Goal: Task Accomplishment & Management: Manage account settings

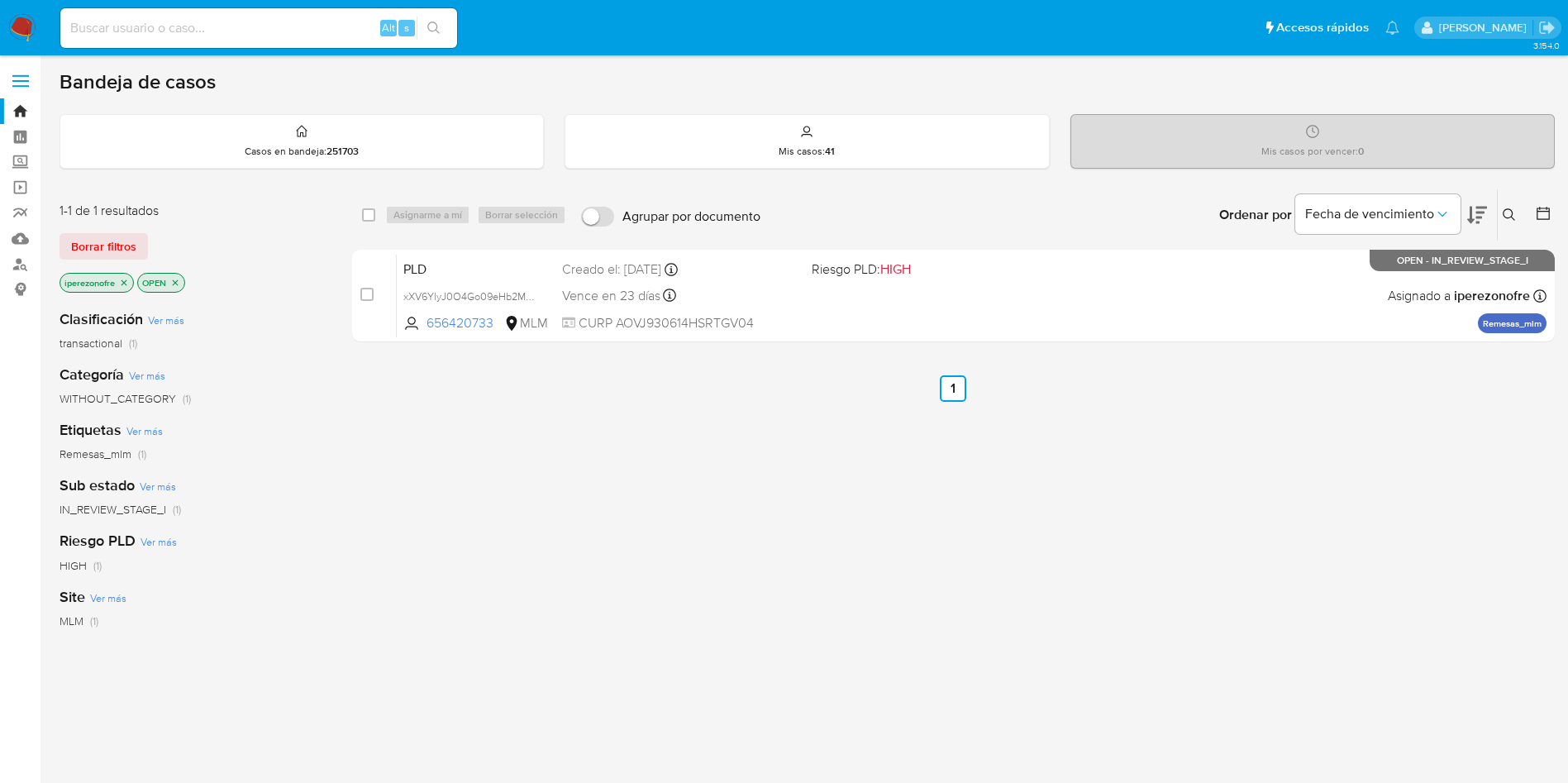
click at [1506, 215] on icon at bounding box center [1509, 215] width 14 height 14
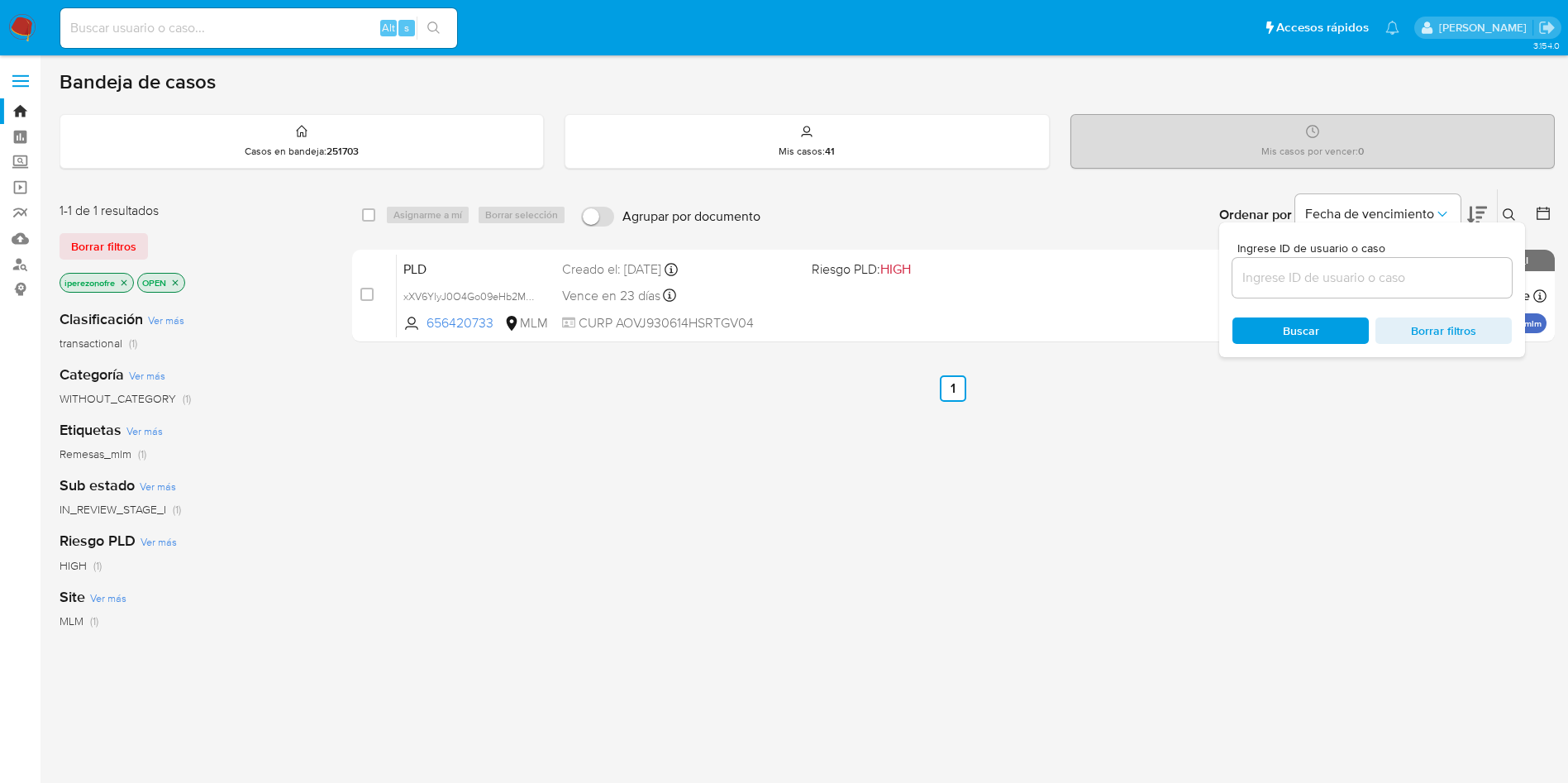
click at [1318, 263] on div at bounding box center [1372, 278] width 280 height 40
click at [1333, 279] on input at bounding box center [1372, 278] width 280 height 22
paste input "cs5fia4LEt63TemgkMXWFV7i"
type input "cs5fia4LEt63TemgkMXWFV7i"
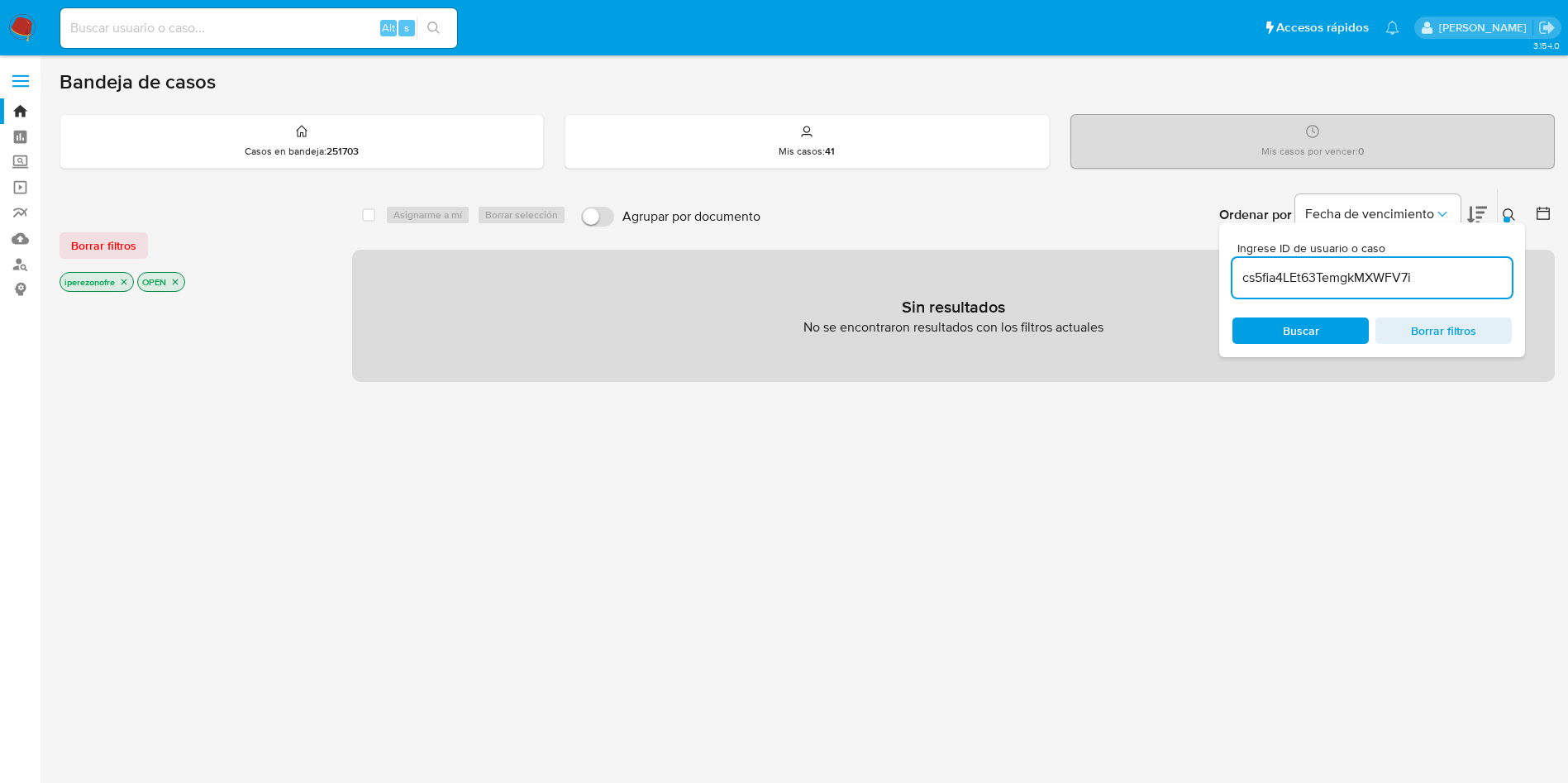
click at [1272, 331] on span "Buscar" at bounding box center [1300, 331] width 113 height 24
click at [123, 280] on icon "close-filter" at bounding box center [124, 282] width 5 height 5
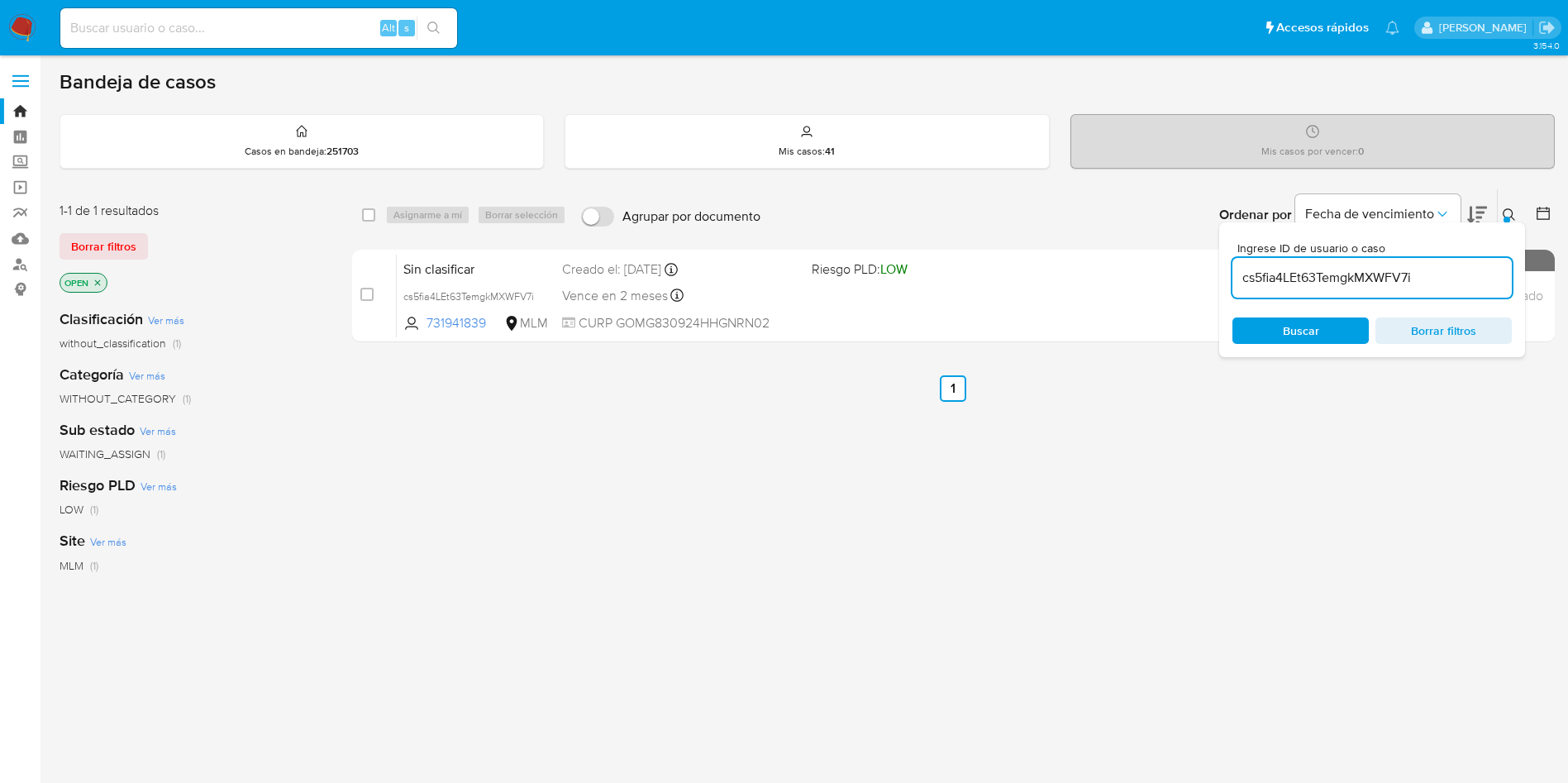
click at [96, 281] on icon "close-filter" at bounding box center [98, 282] width 5 height 5
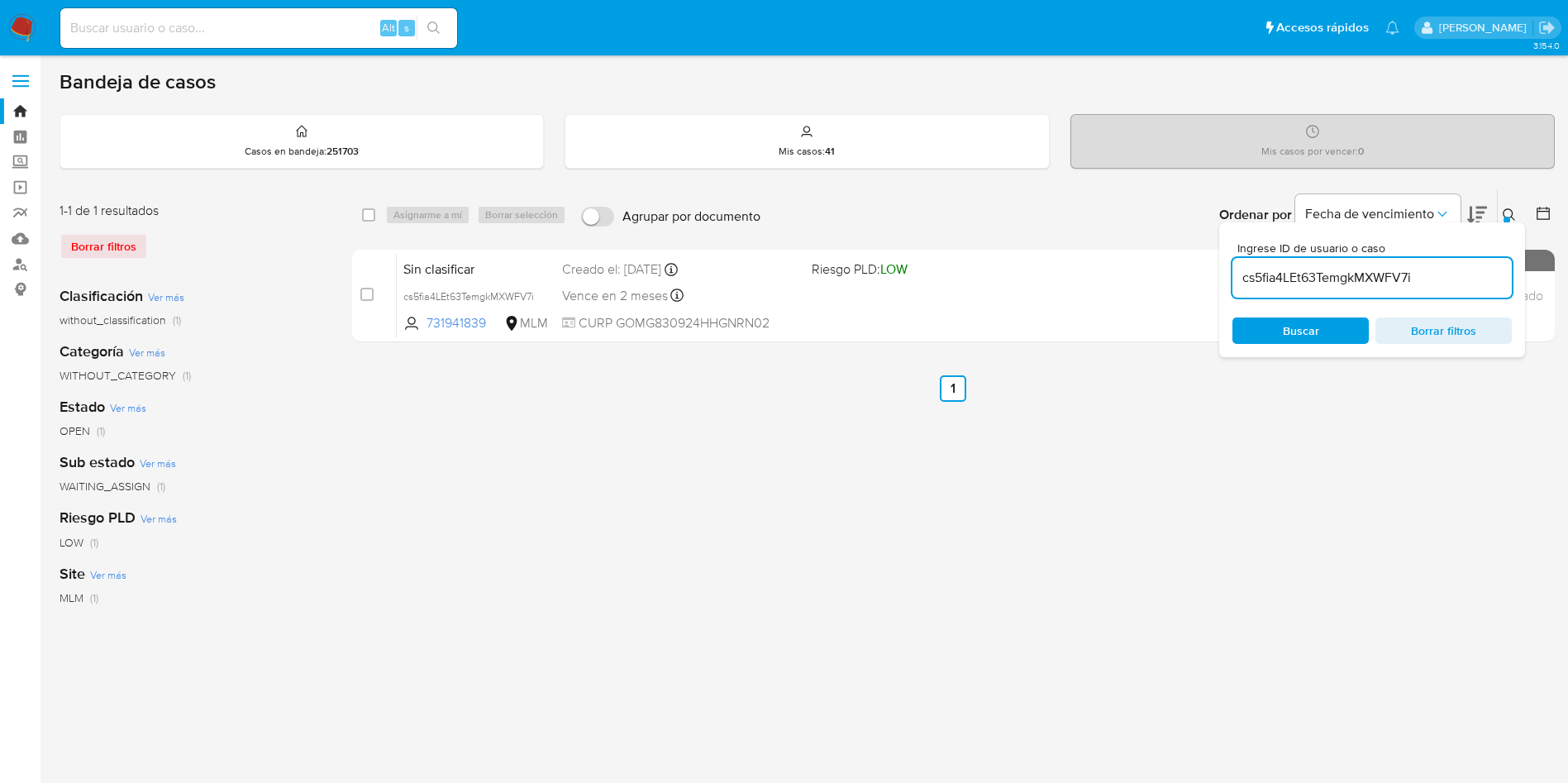
click at [1278, 323] on span "Buscar" at bounding box center [1300, 331] width 113 height 24
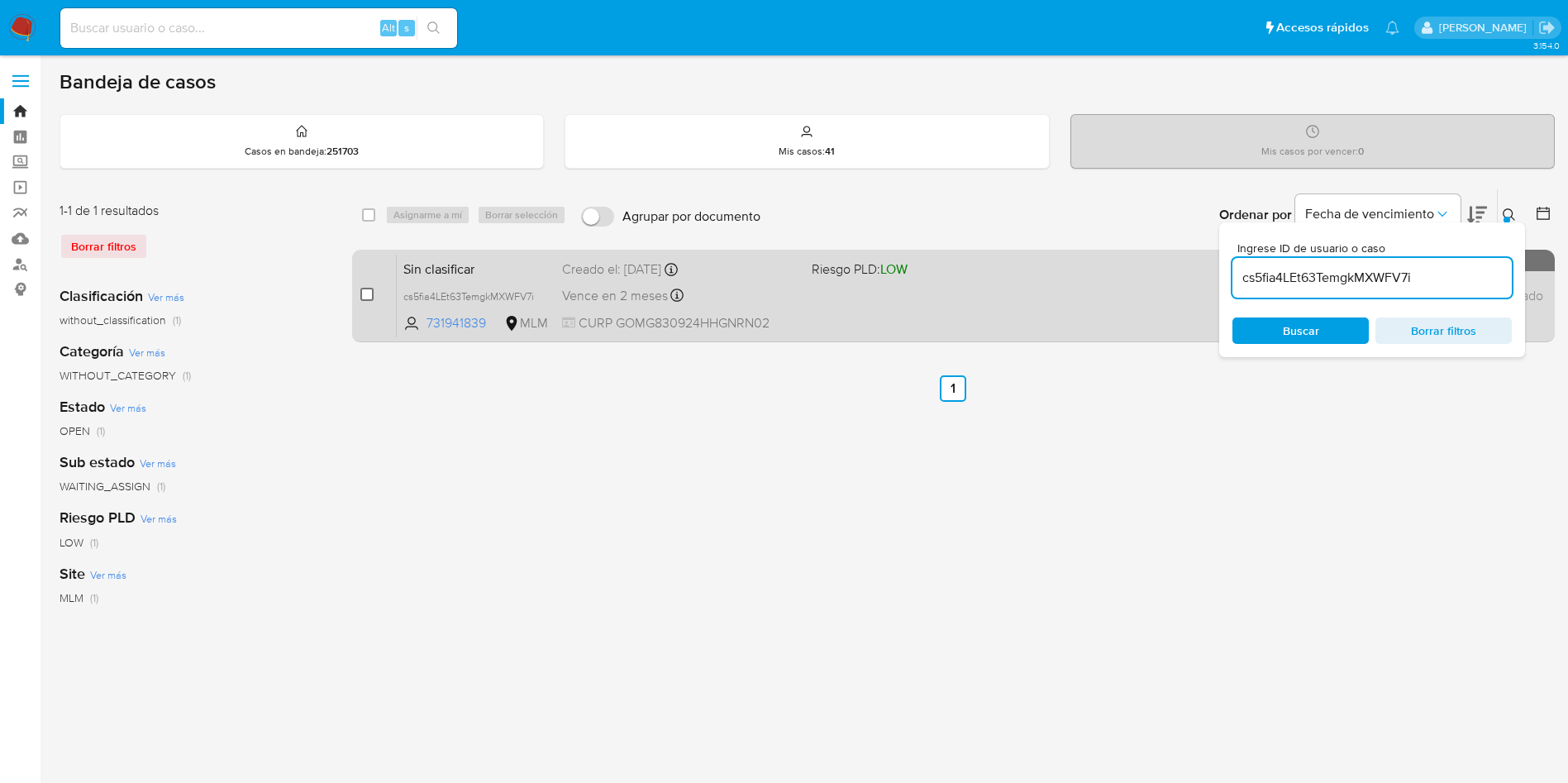
click at [369, 291] on input "checkbox" at bounding box center [366, 294] width 14 height 14
checkbox input "true"
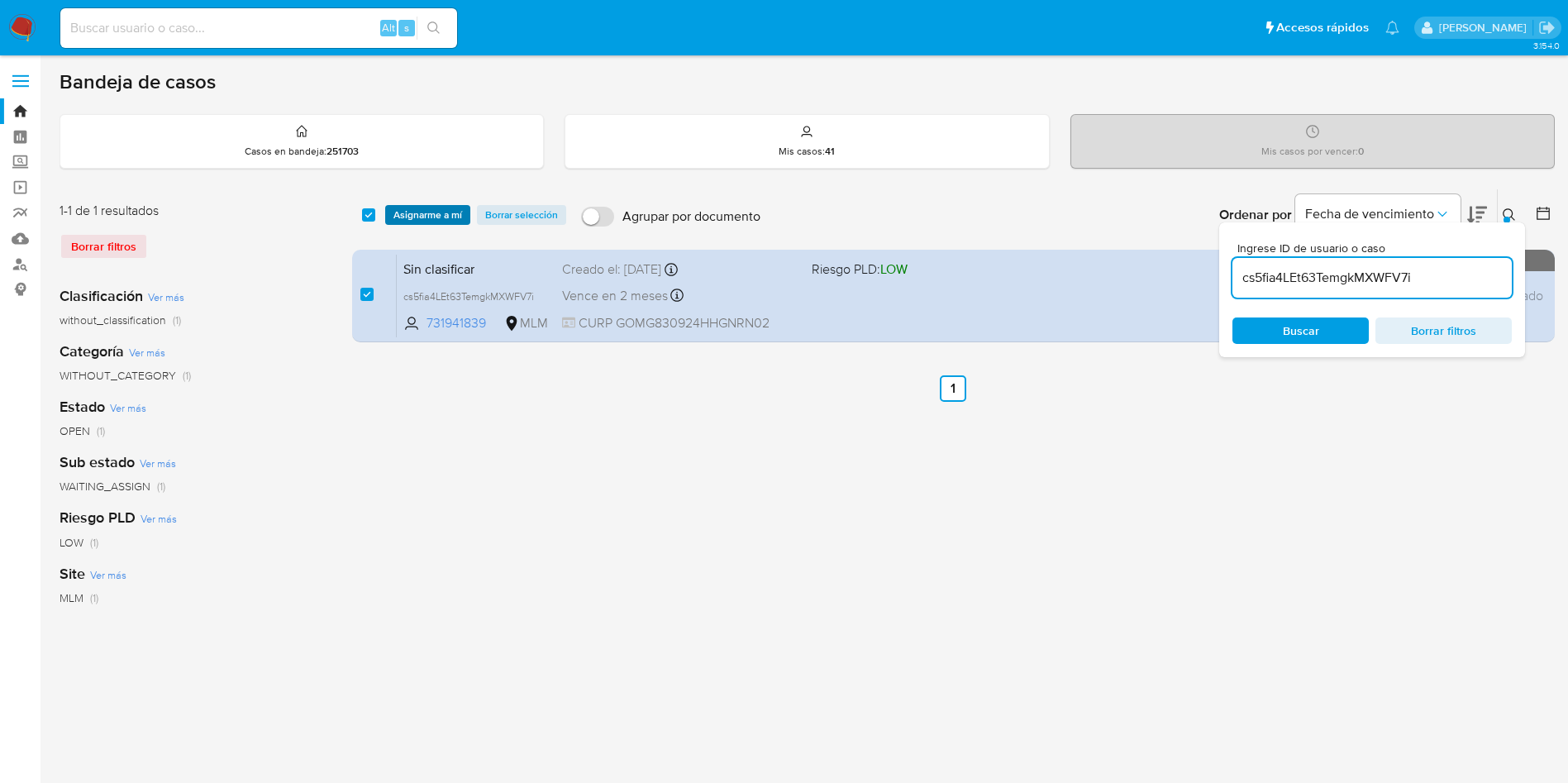
click at [413, 215] on span "Asignarme a mí" at bounding box center [428, 215] width 69 height 16
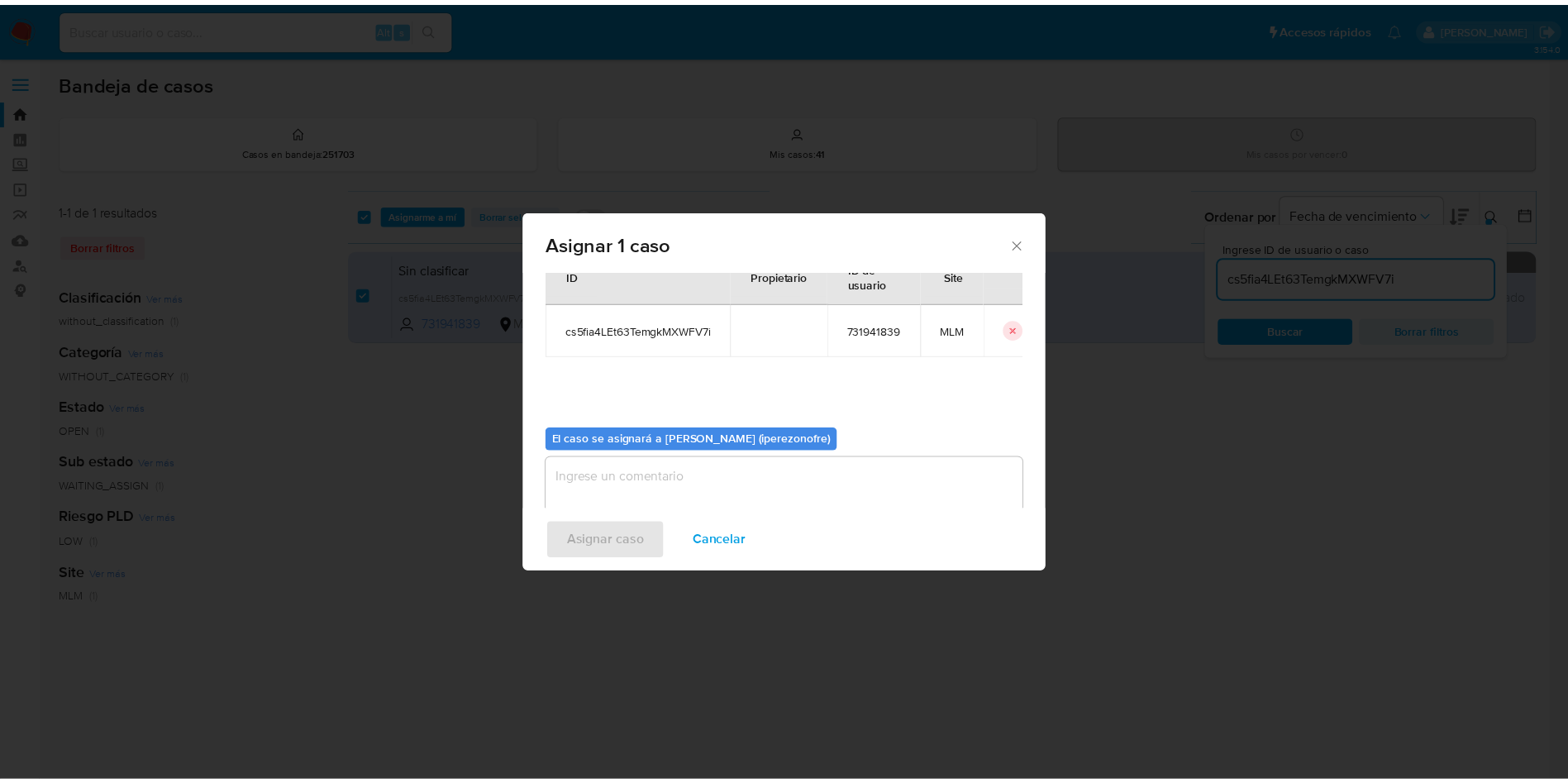
scroll to position [86, 0]
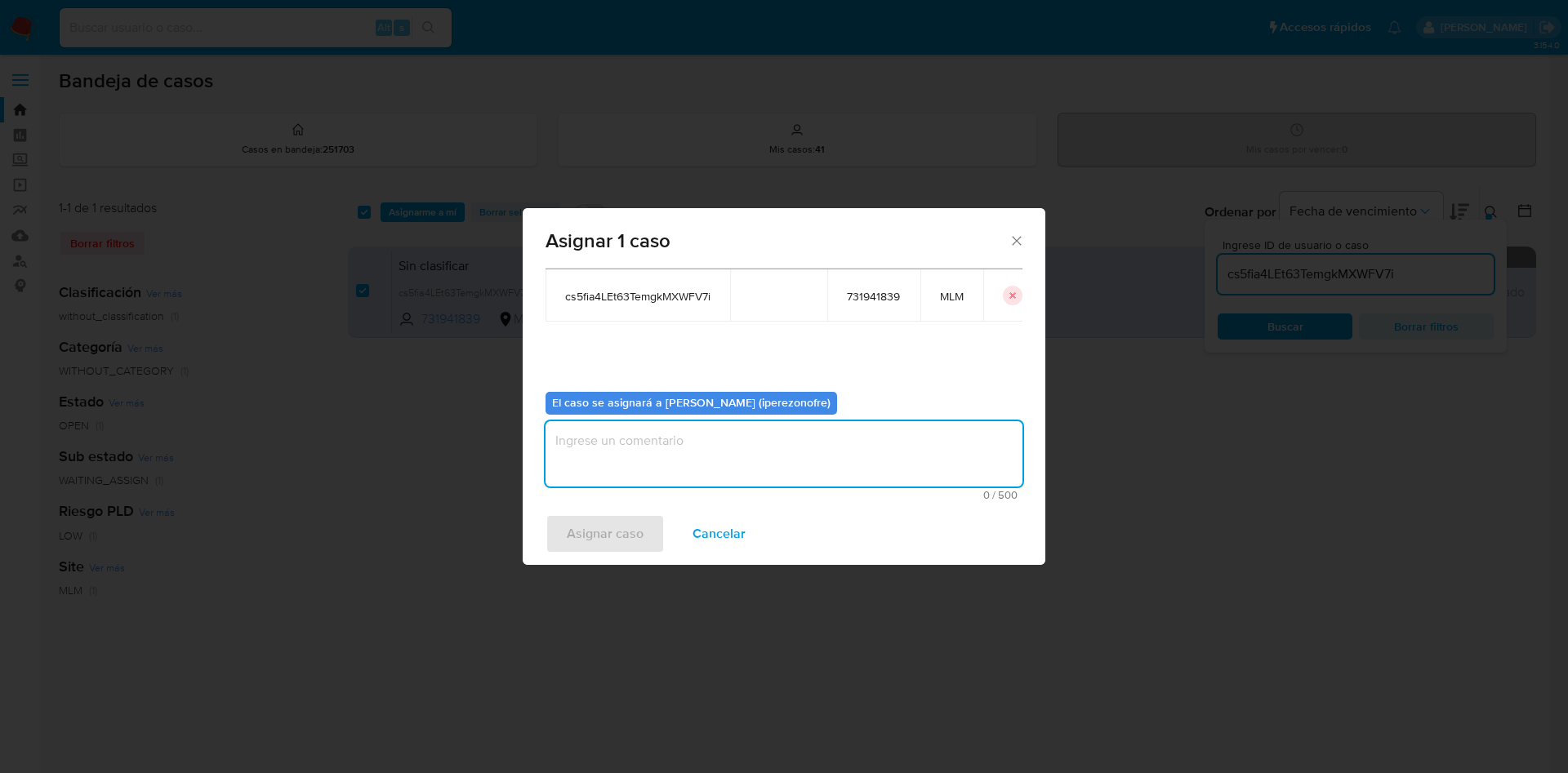
click at [888, 450] on textarea "assign-modal" at bounding box center [784, 453] width 477 height 65
type textarea "ipo"
click at [602, 533] on span "Asignar caso" at bounding box center [605, 534] width 77 height 36
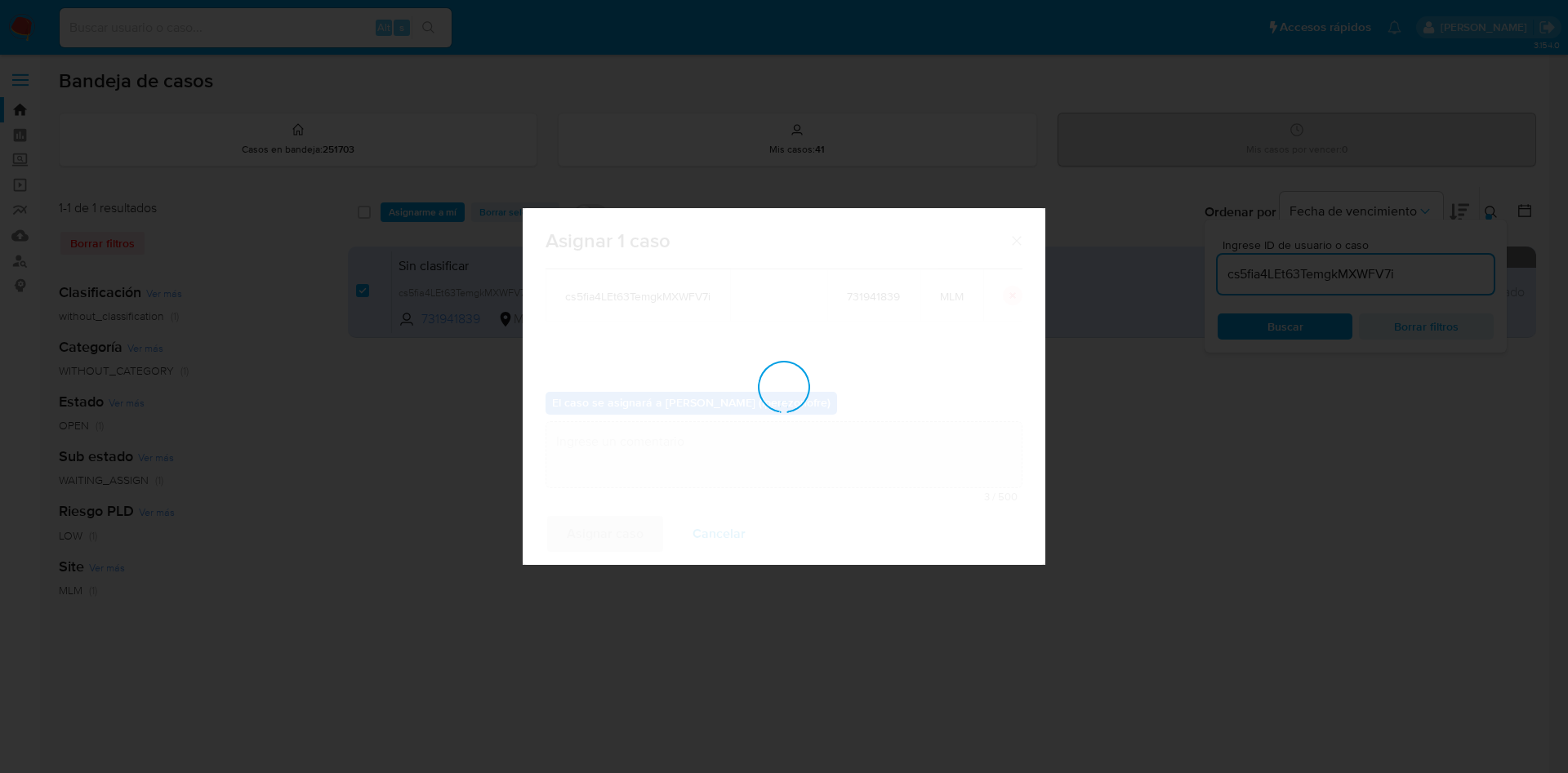
checkbox input "false"
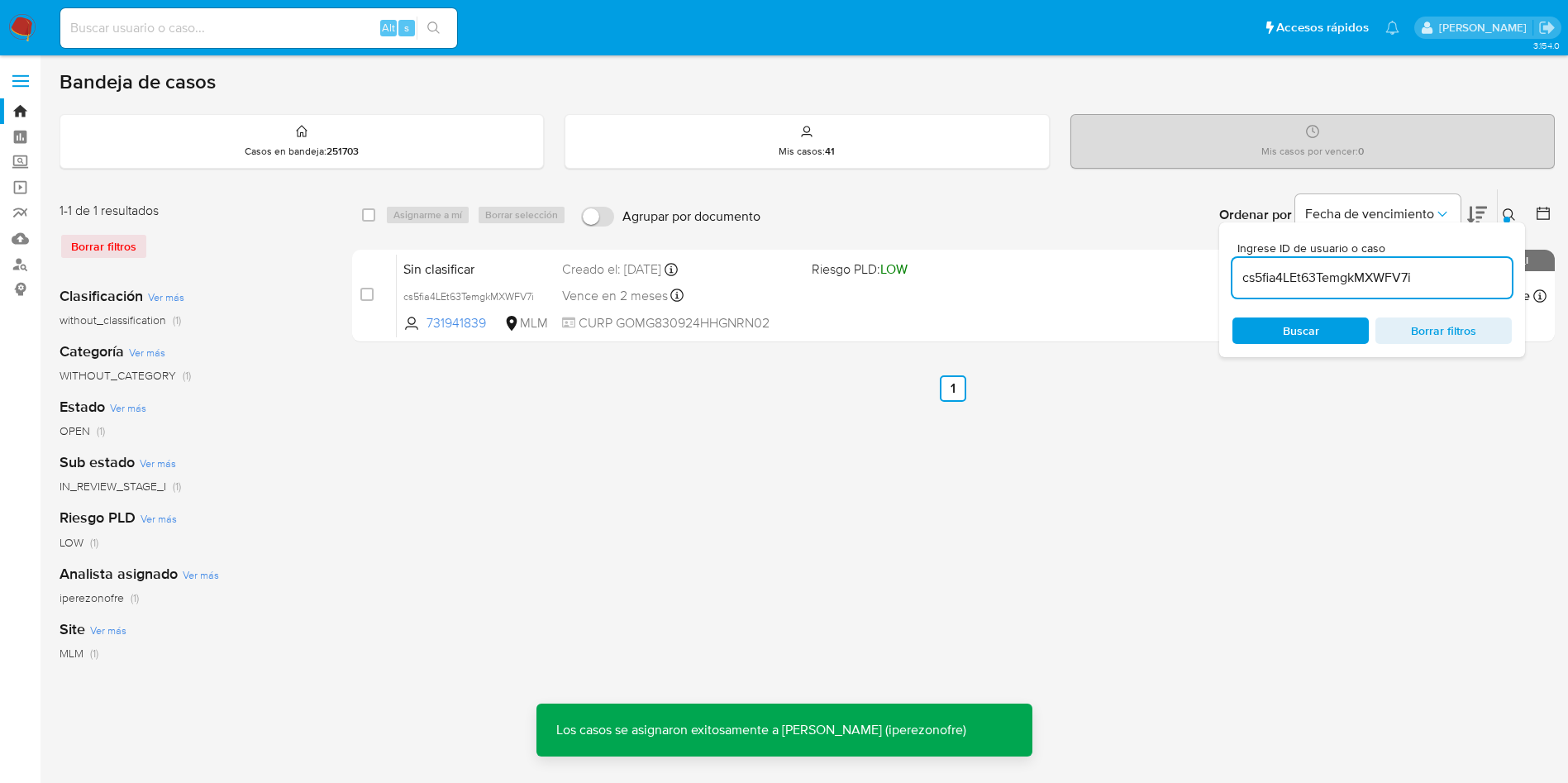
click at [562, 309] on div "Sin clasificar cs5fia4LEt63TemgkMXWFV7i 731941839 MLM Riesgo PLD: LOW Creado el…" at bounding box center [972, 296] width 1150 height 83
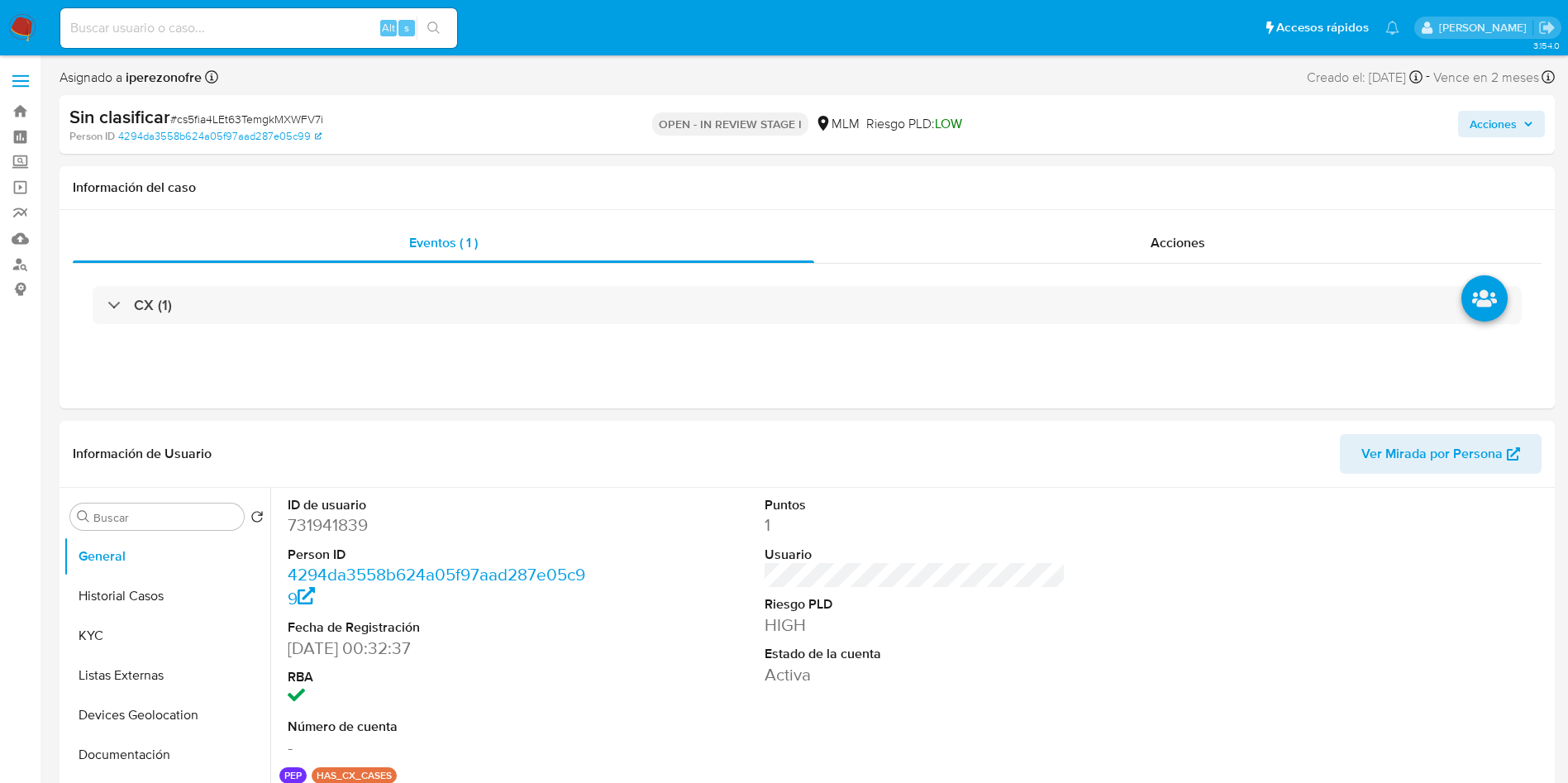
select select "10"
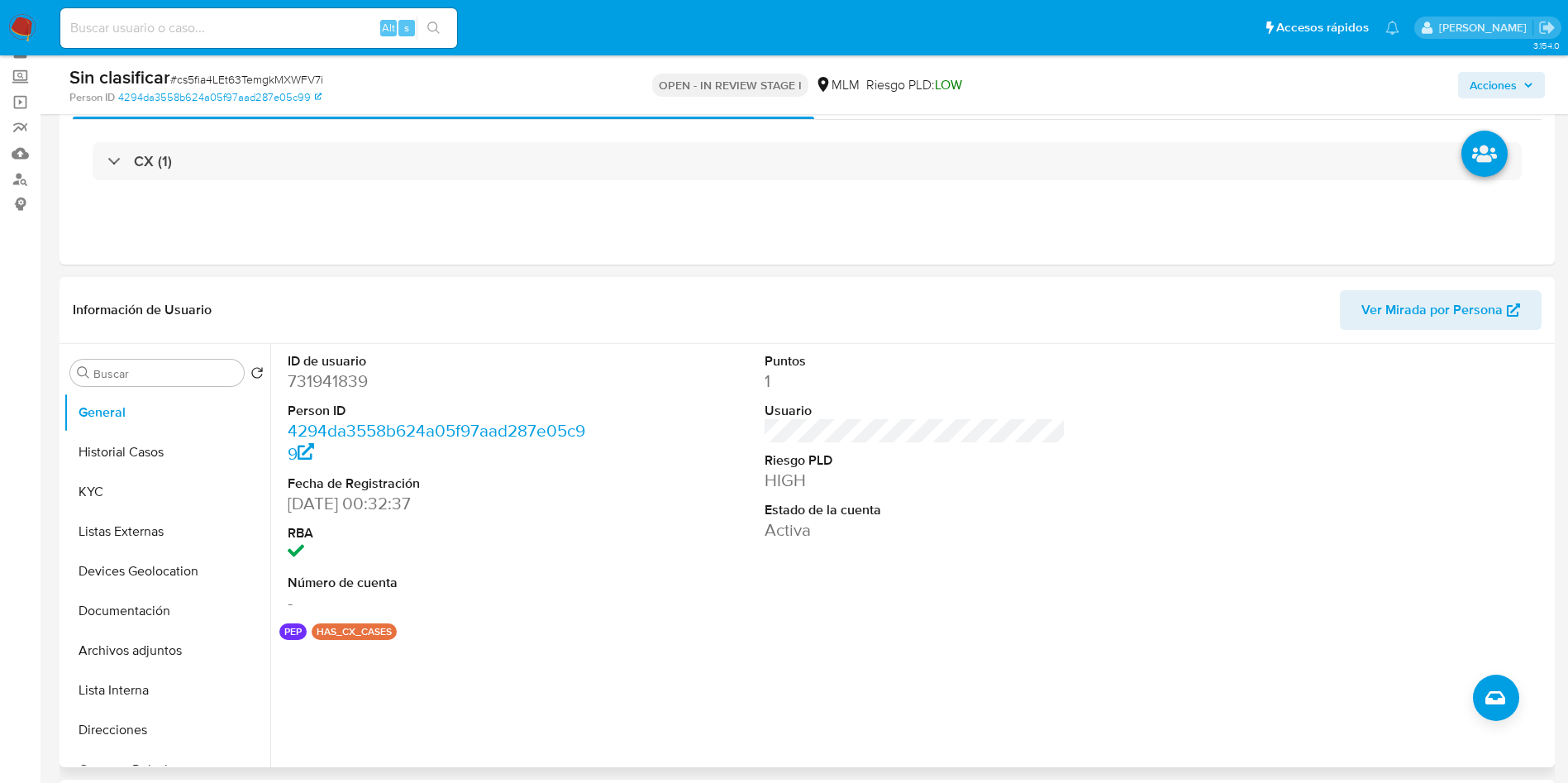
scroll to position [124, 0]
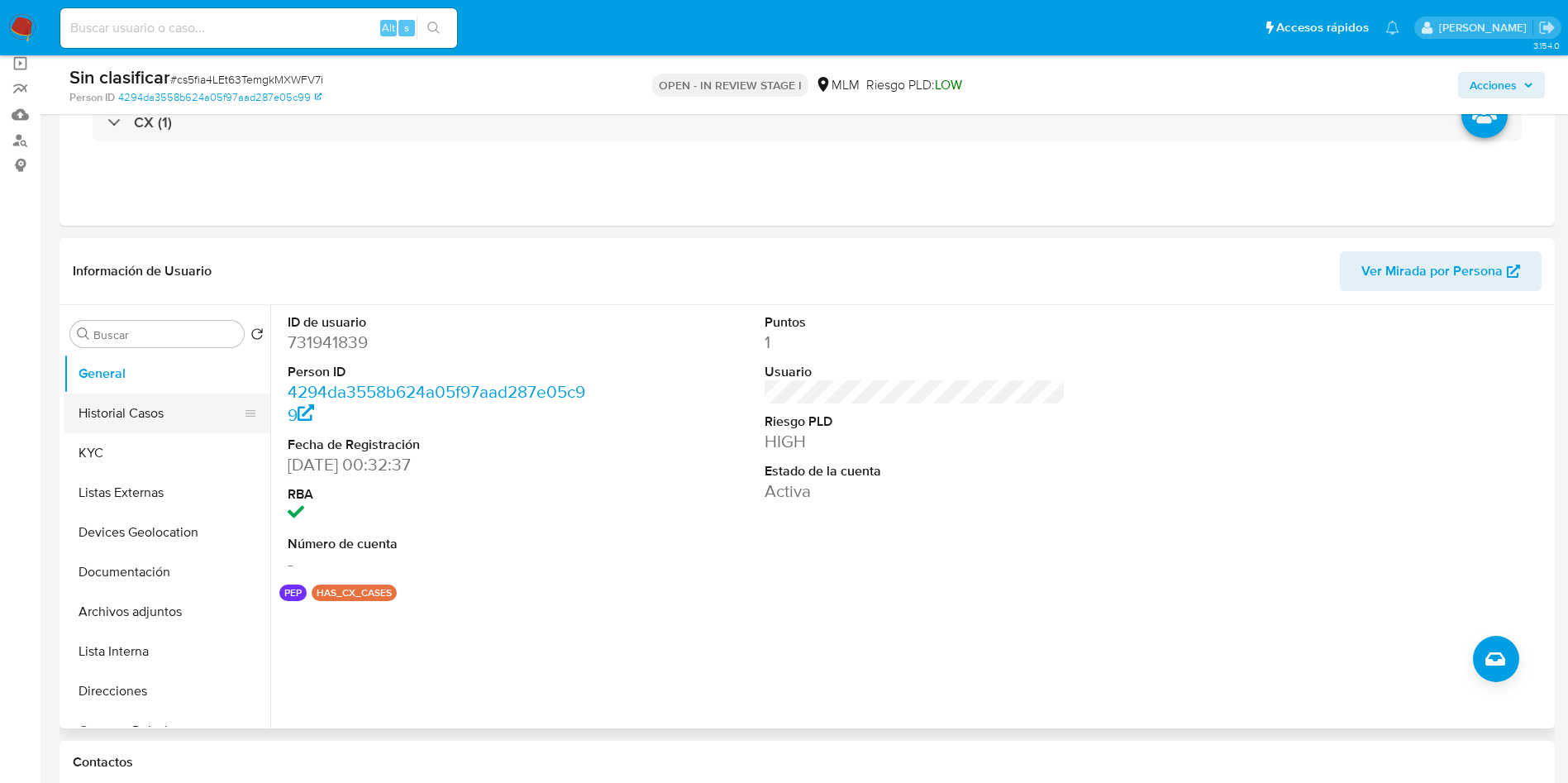
click at [204, 422] on button "Historial Casos" at bounding box center [160, 414] width 194 height 40
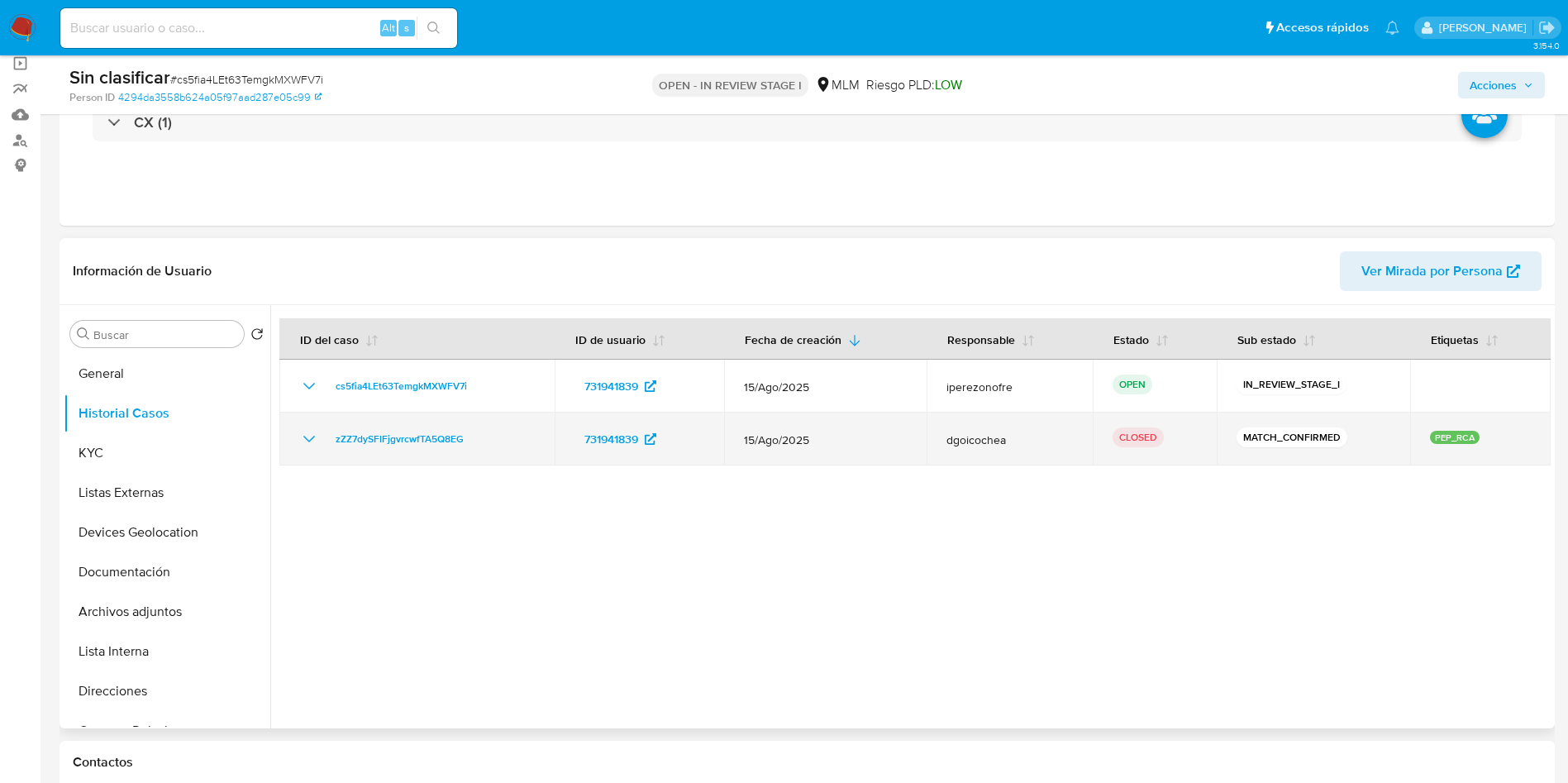
click at [311, 436] on icon "Mostrar/Ocultar" at bounding box center [309, 439] width 20 height 20
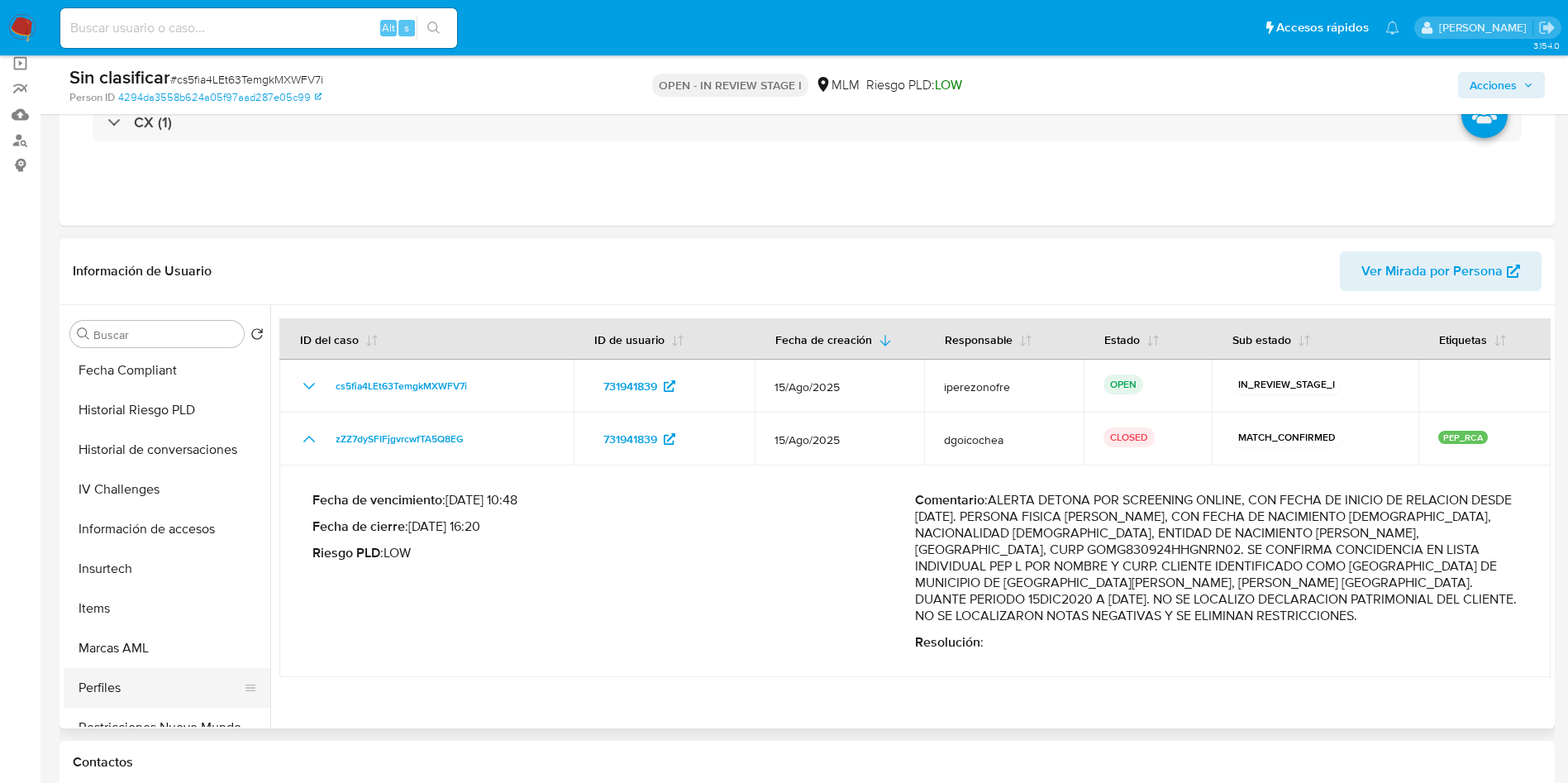
scroll to position [699, 0]
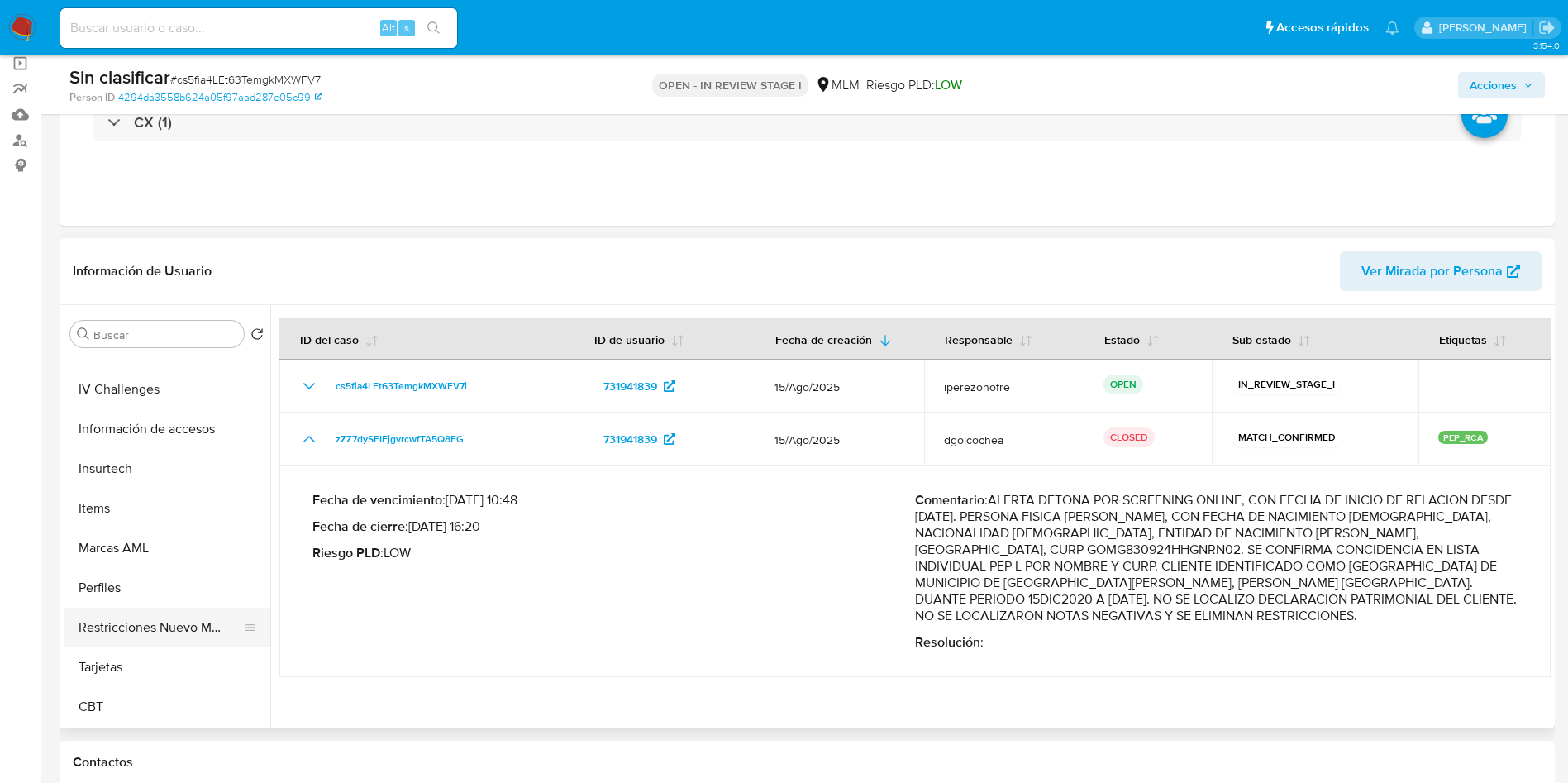
click at [185, 624] on button "Restricciones Nuevo Mundo" at bounding box center [160, 628] width 194 height 40
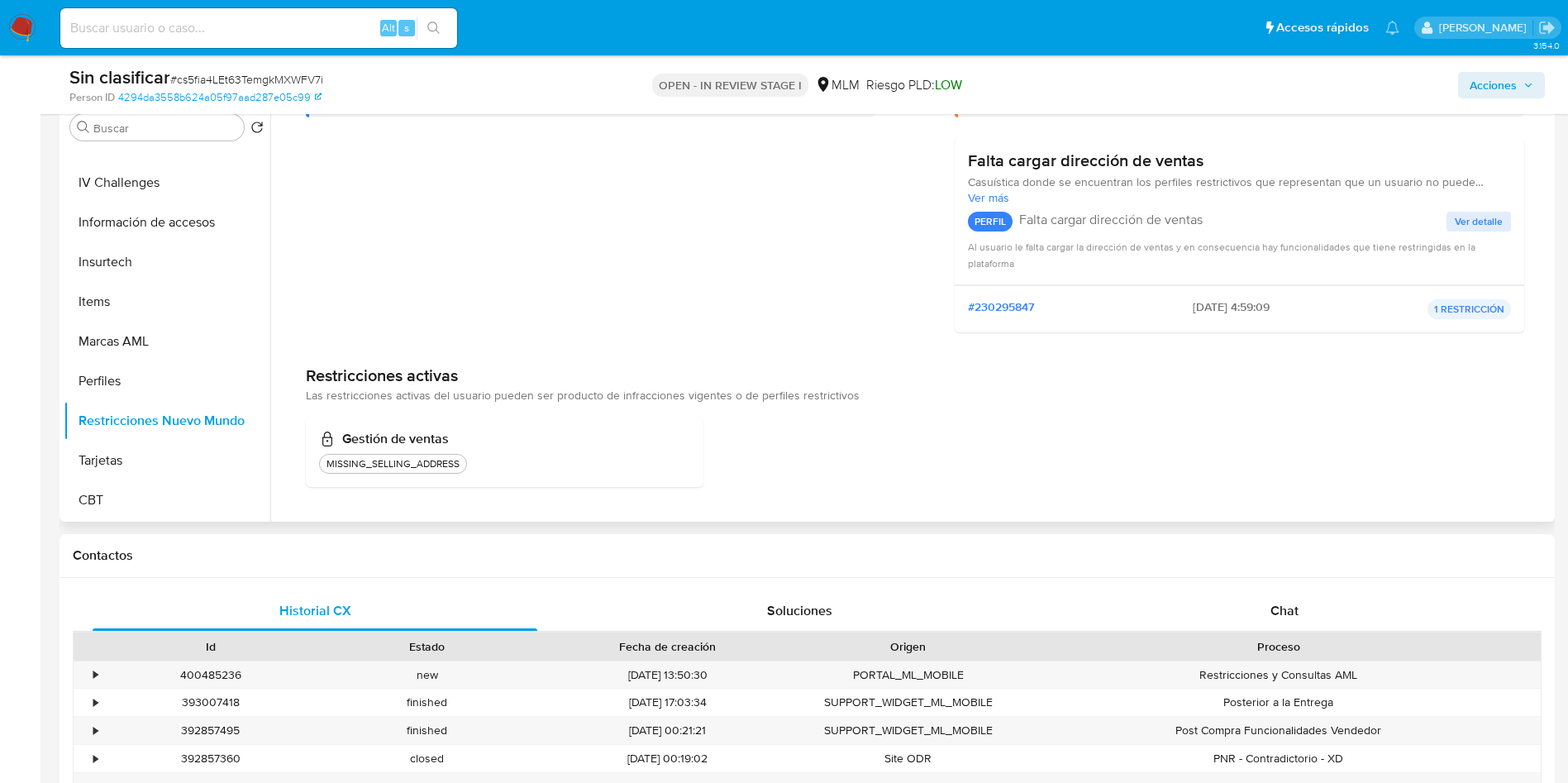
scroll to position [372, 0]
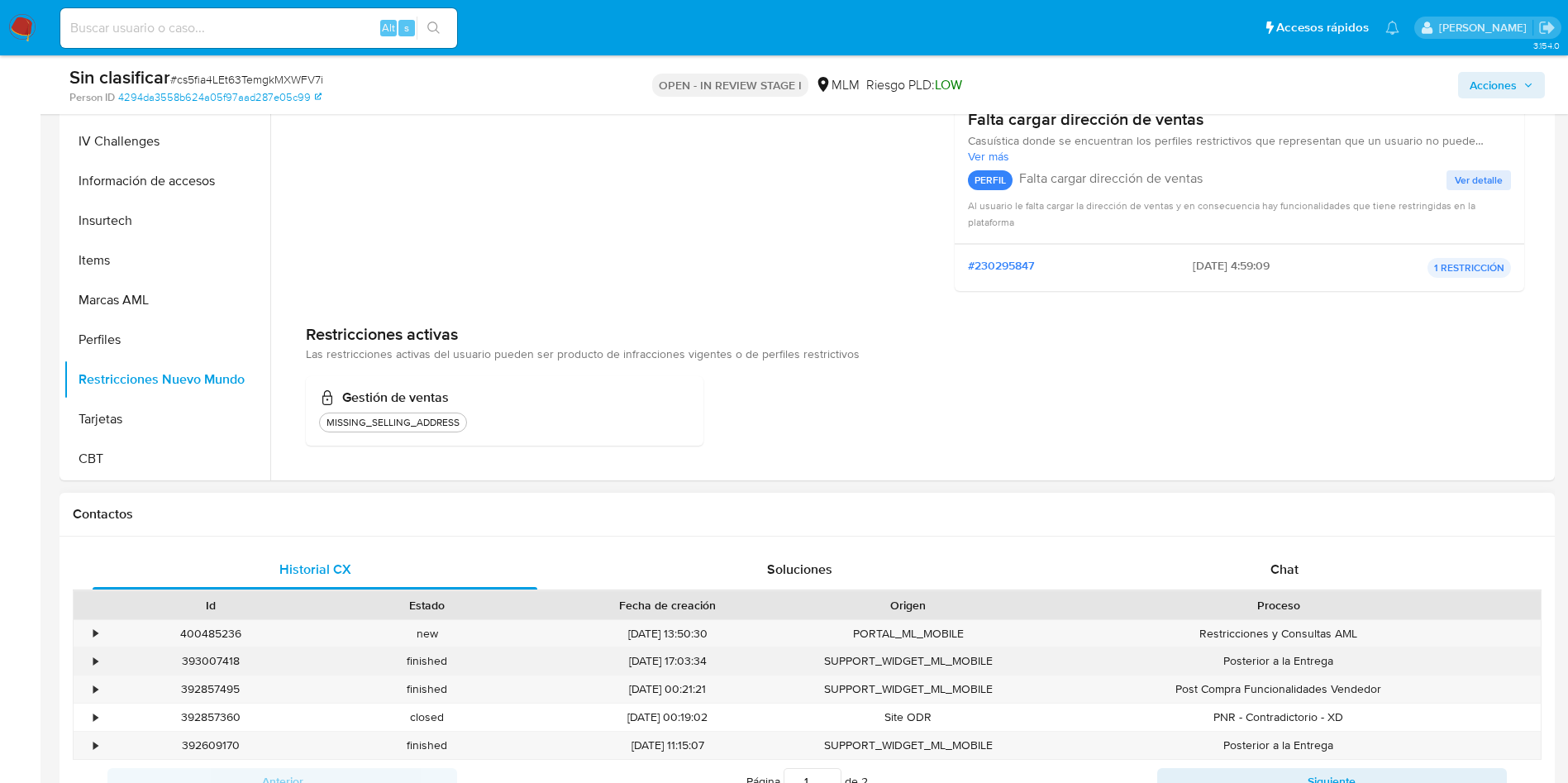
click at [90, 662] on div "•" at bounding box center [88, 661] width 29 height 27
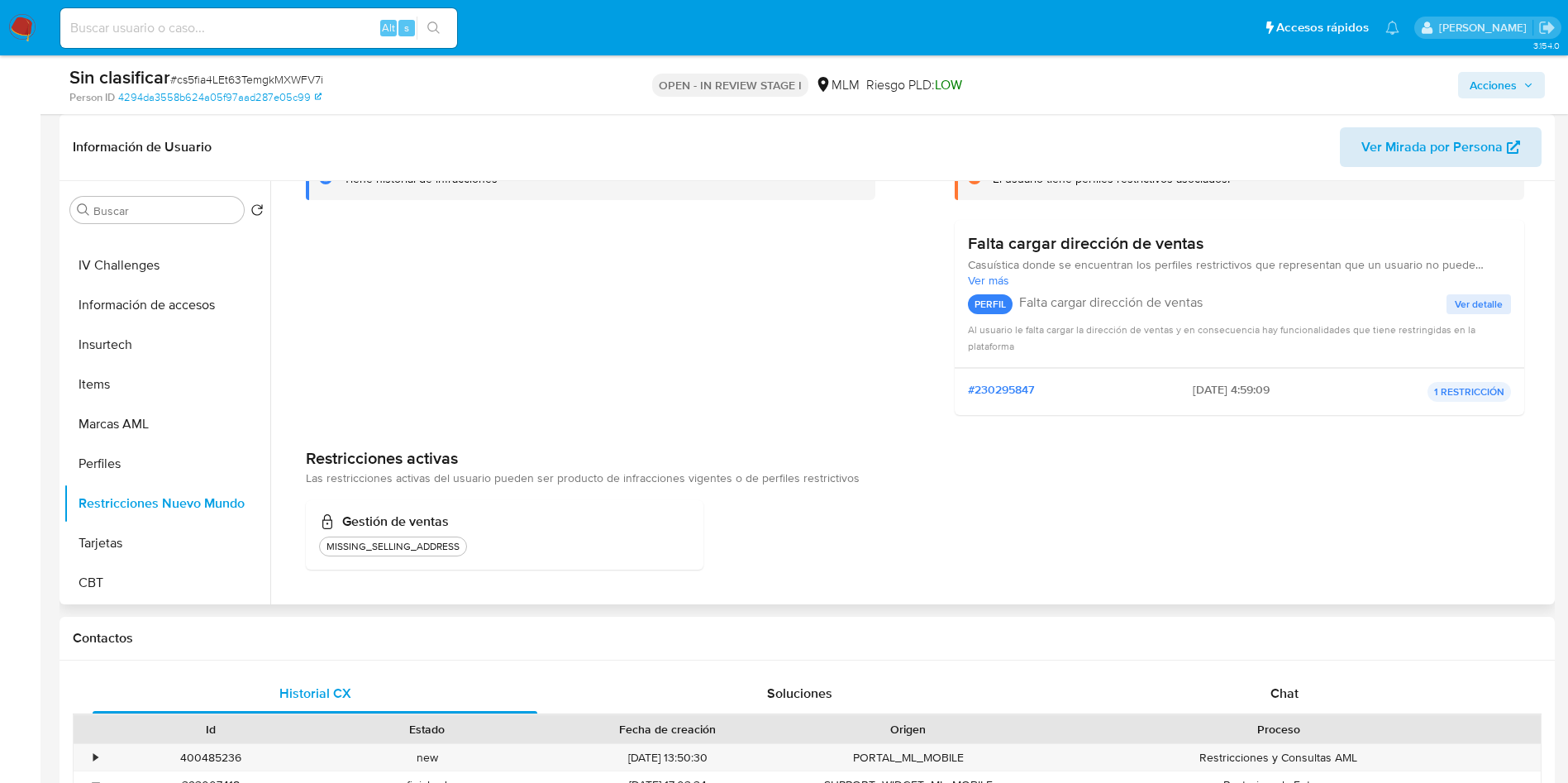
scroll to position [0, 0]
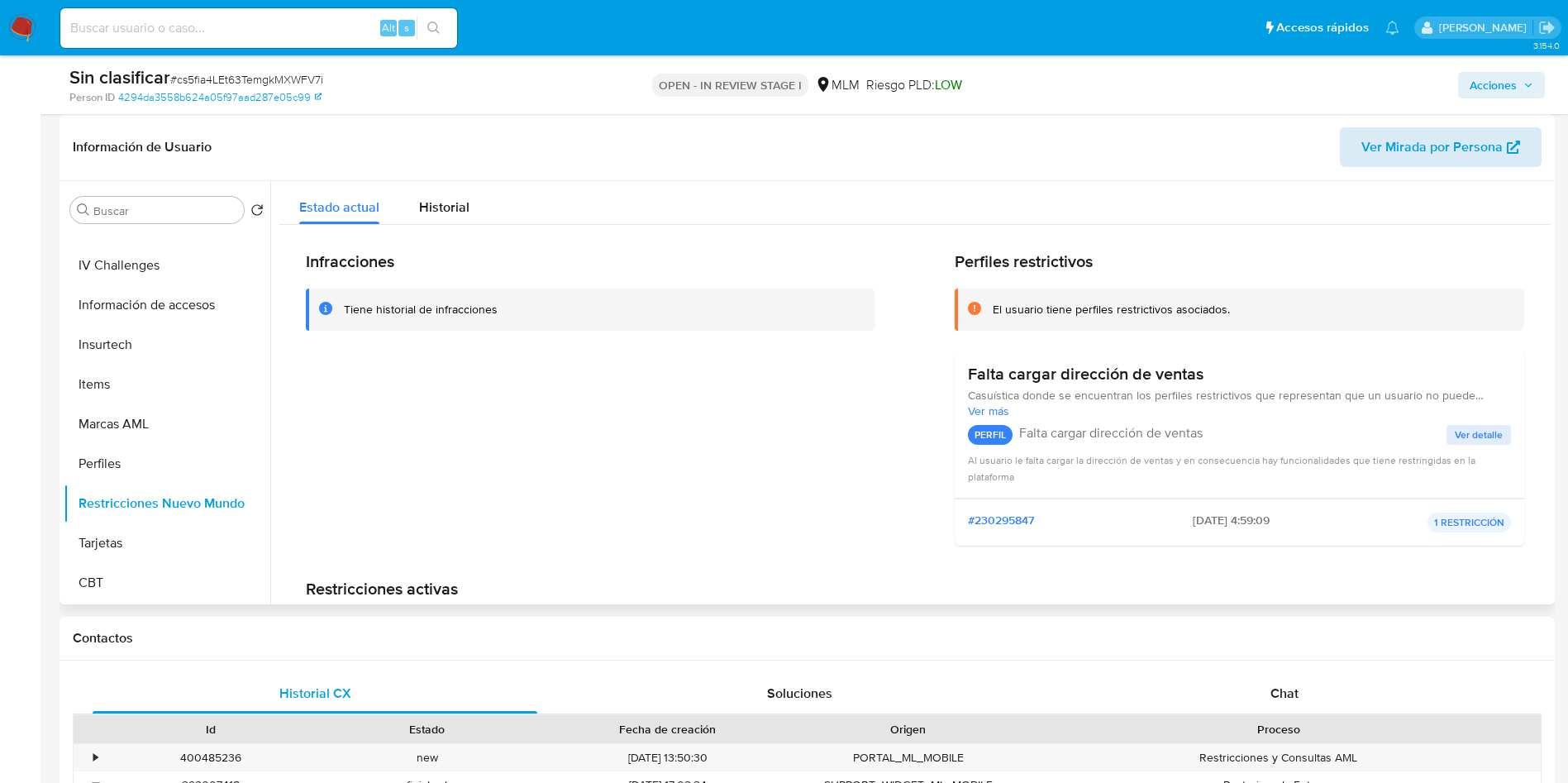
drag, startPoint x: 1551, startPoint y: 375, endPoint x: 1503, endPoint y: 157, distance: 223.2
click at [1503, 157] on div "Información de Usuario Ver Mirada por Persona Buscar Volver al orden por defect…" at bounding box center [807, 359] width 1496 height 491
click at [459, 206] on span "Historial" at bounding box center [444, 206] width 51 height 19
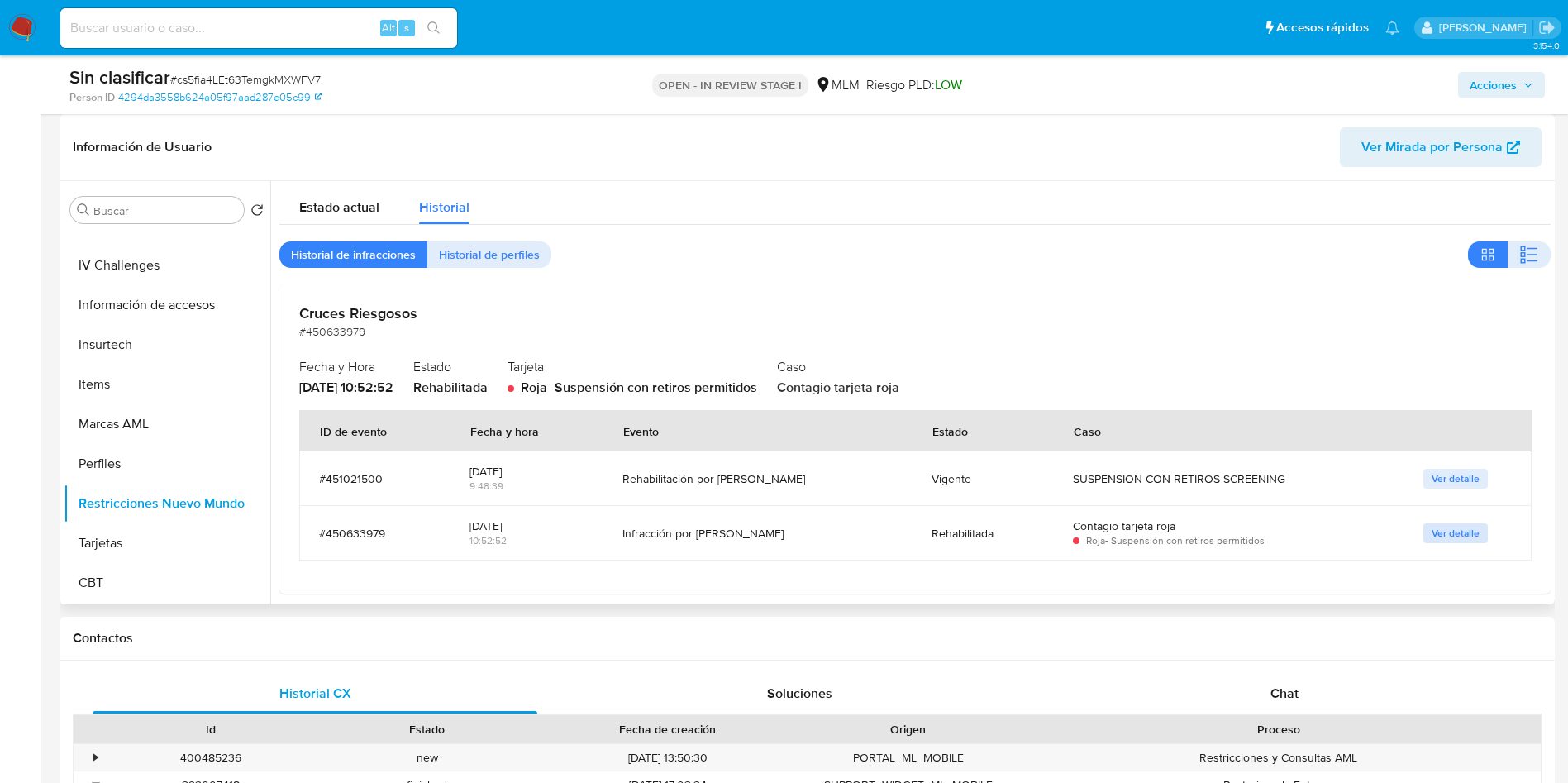
click at [1454, 525] on span "Ver detalle" at bounding box center [1456, 533] width 48 height 16
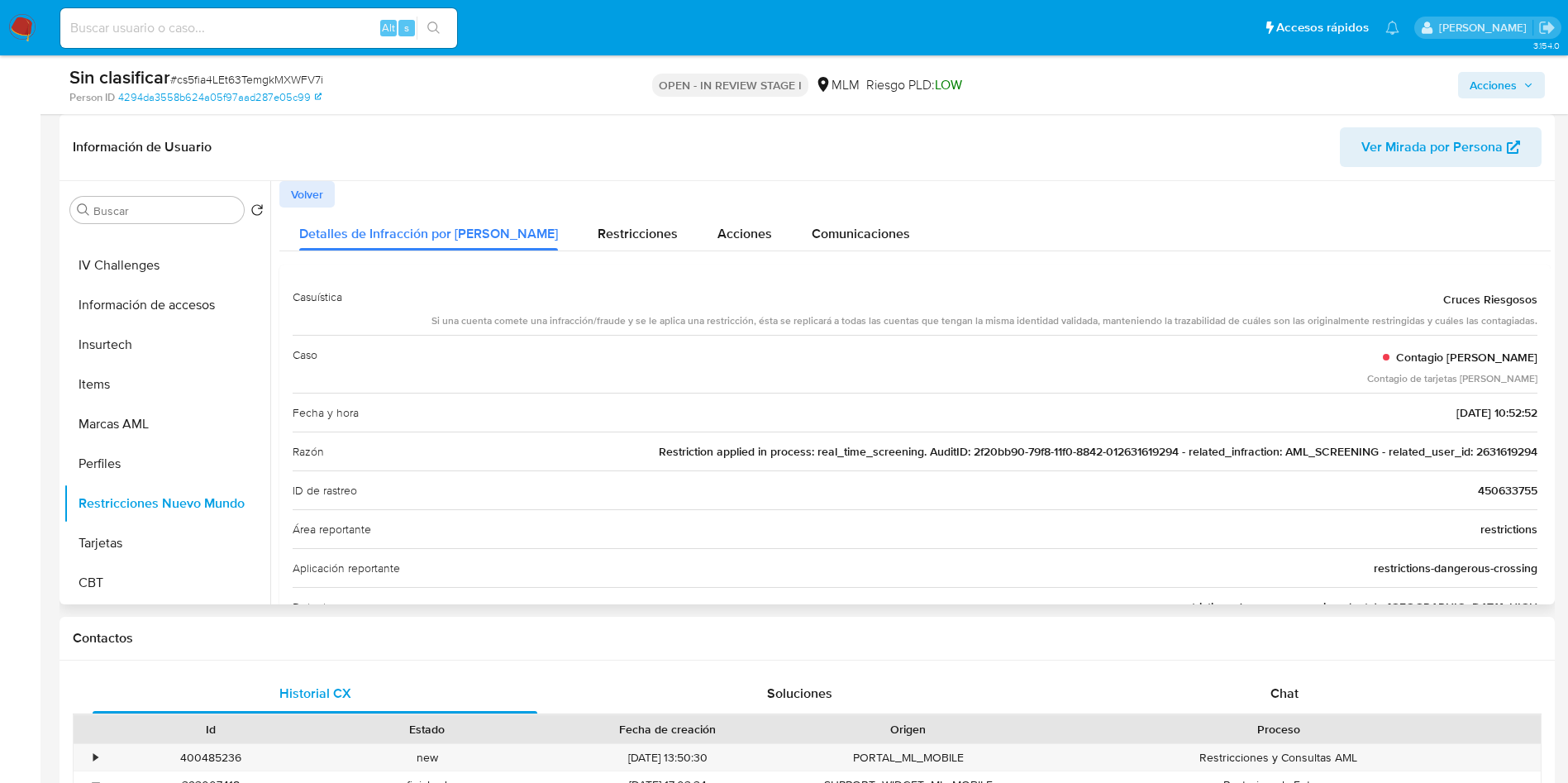
click at [1516, 452] on span "Restriction applied in process: real_time_screening. AuditID: 2f20bb90-79f8-11f…" at bounding box center [1098, 452] width 879 height 16
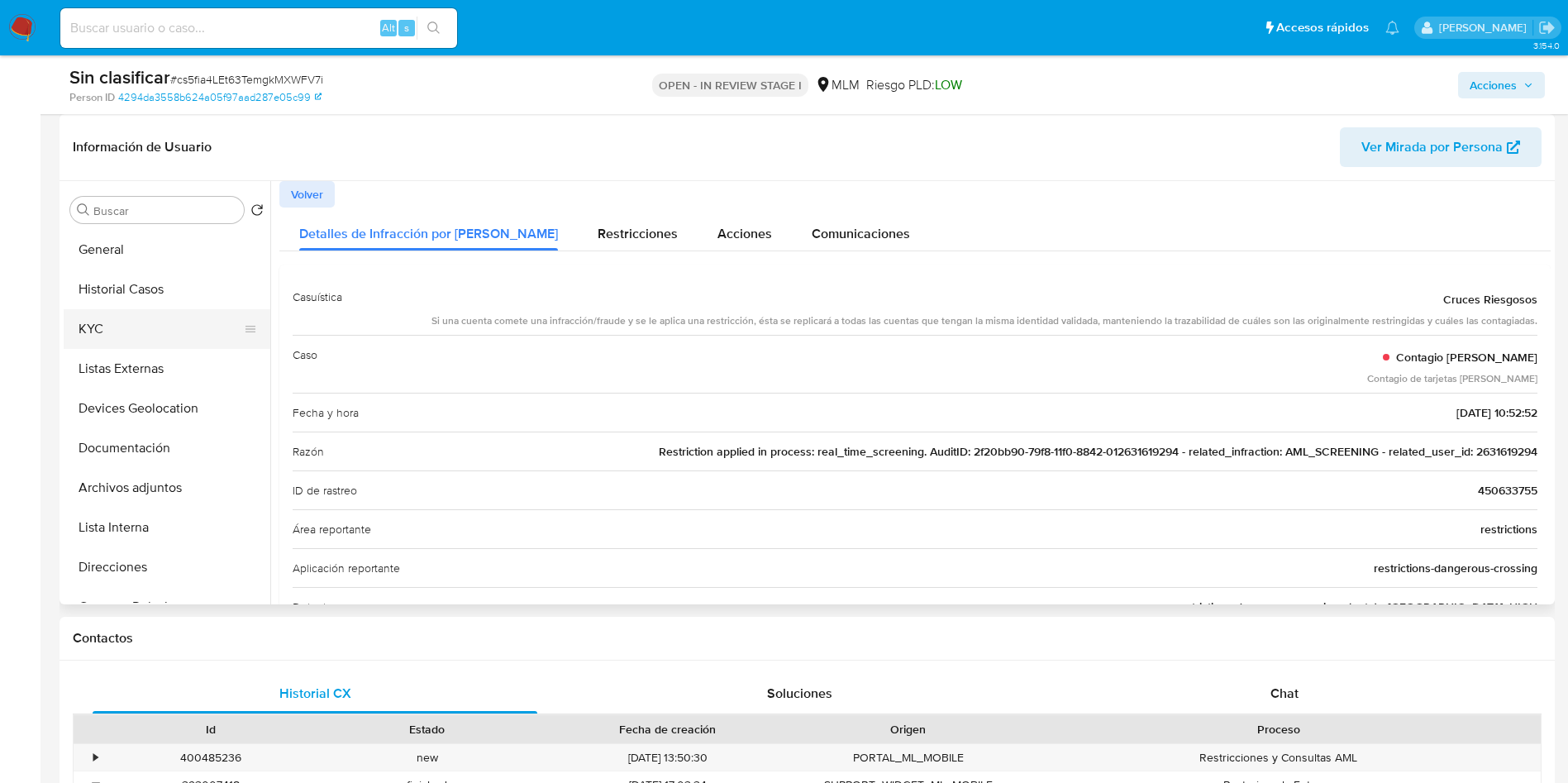
click at [131, 341] on button "KYC" at bounding box center [160, 329] width 194 height 40
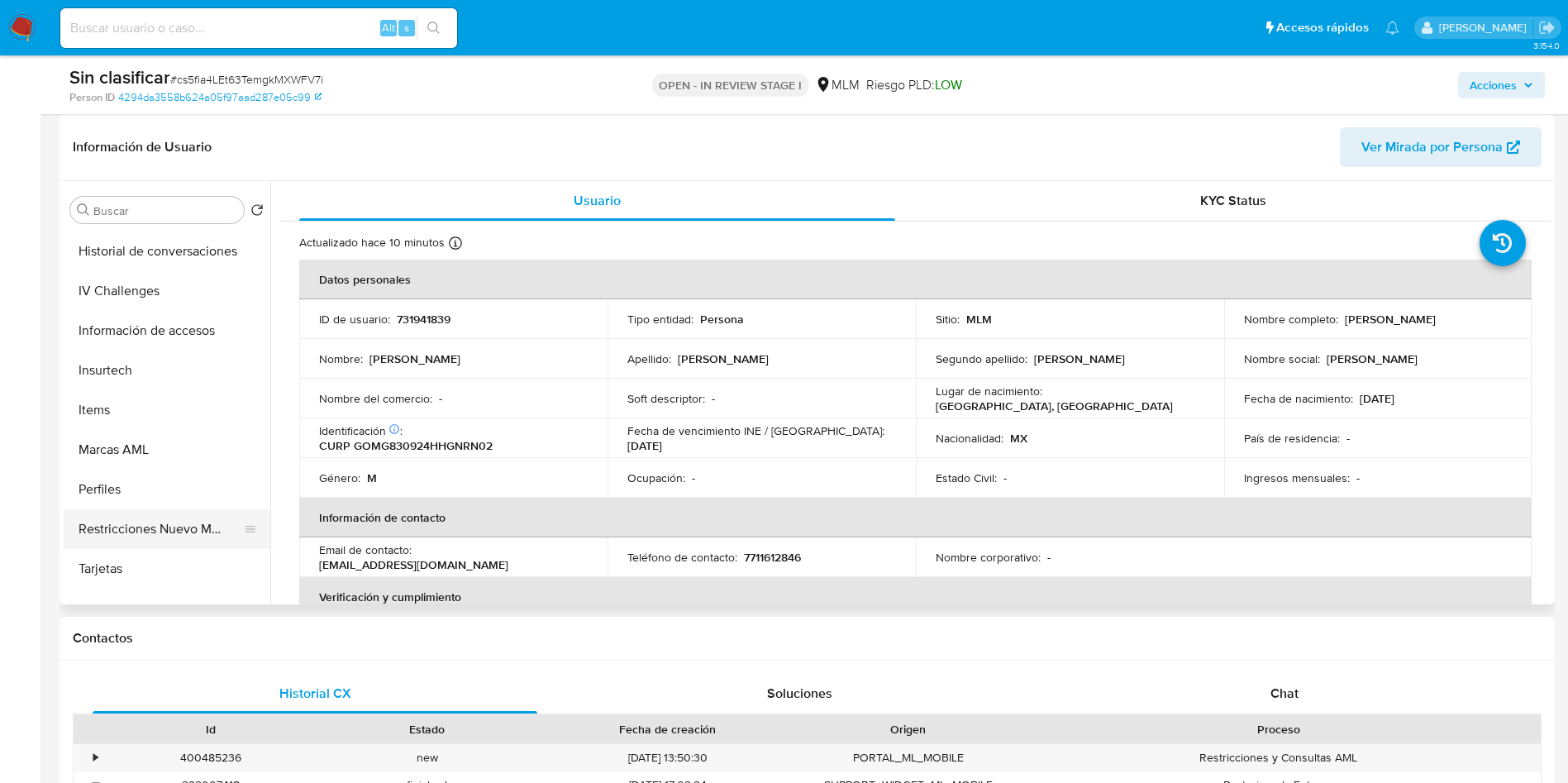
scroll to position [699, 0]
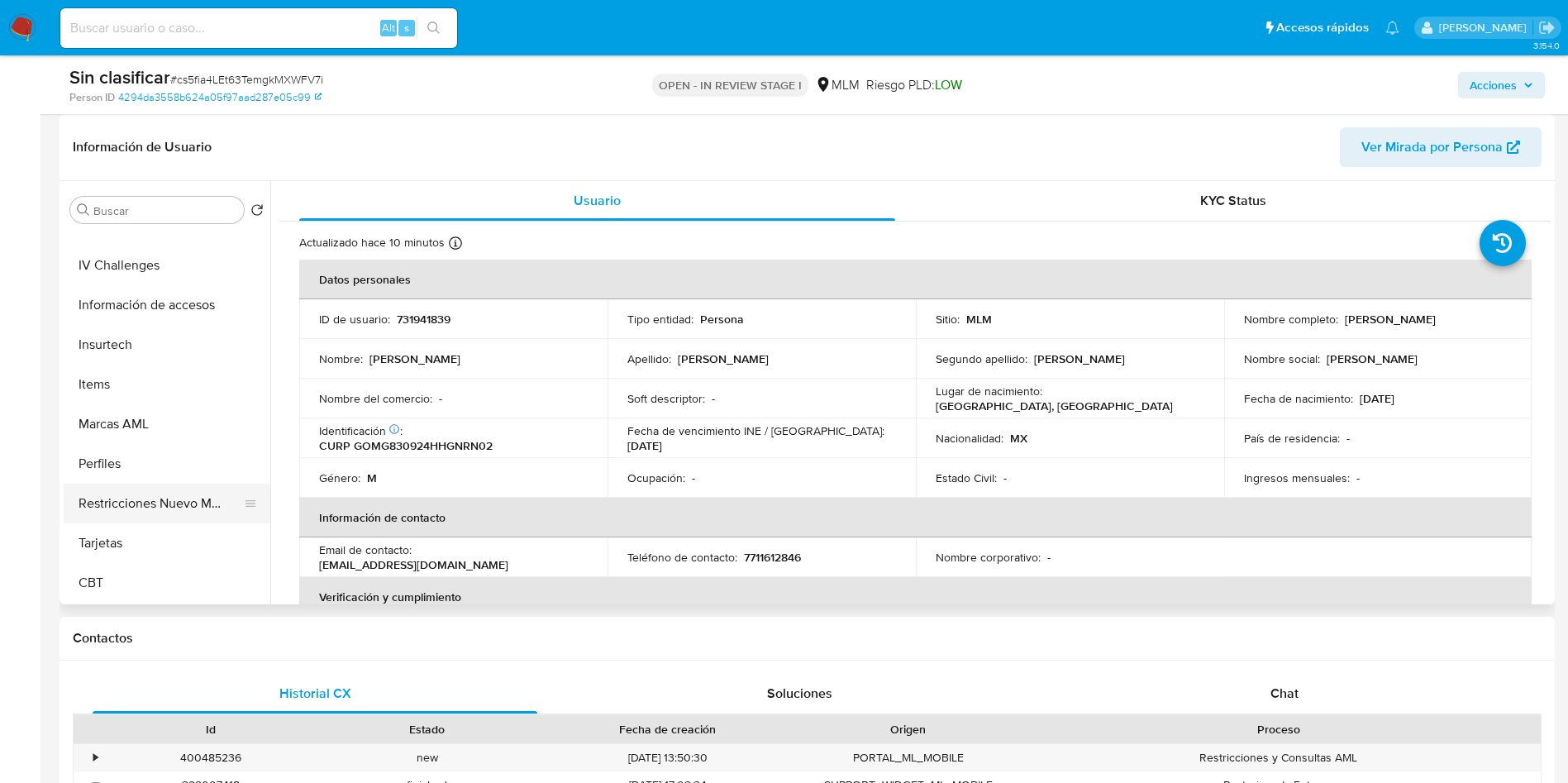
click at [148, 498] on button "Restricciones Nuevo Mundo" at bounding box center [160, 504] width 194 height 40
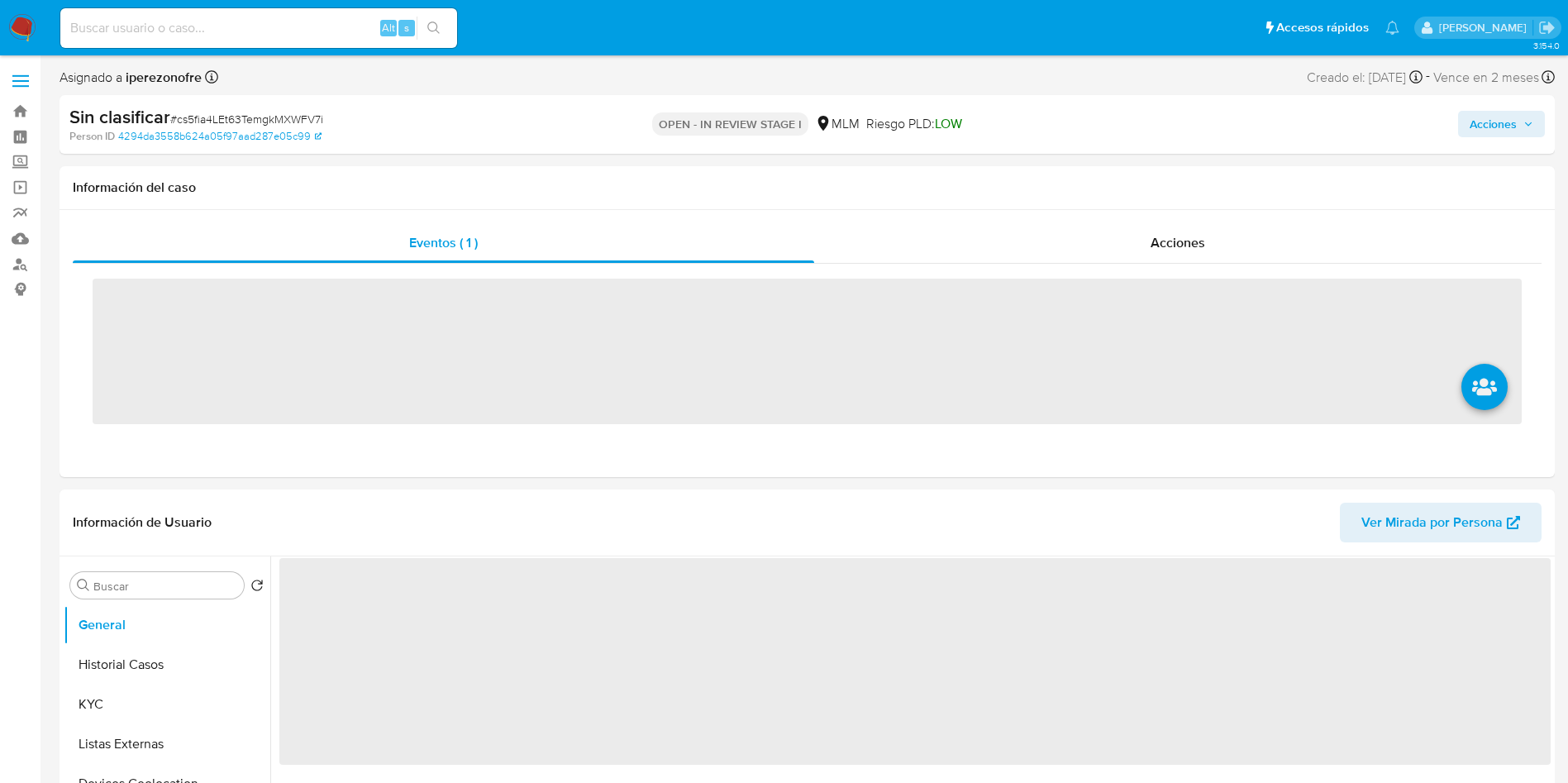
click at [318, 27] on input at bounding box center [259, 28] width 397 height 22
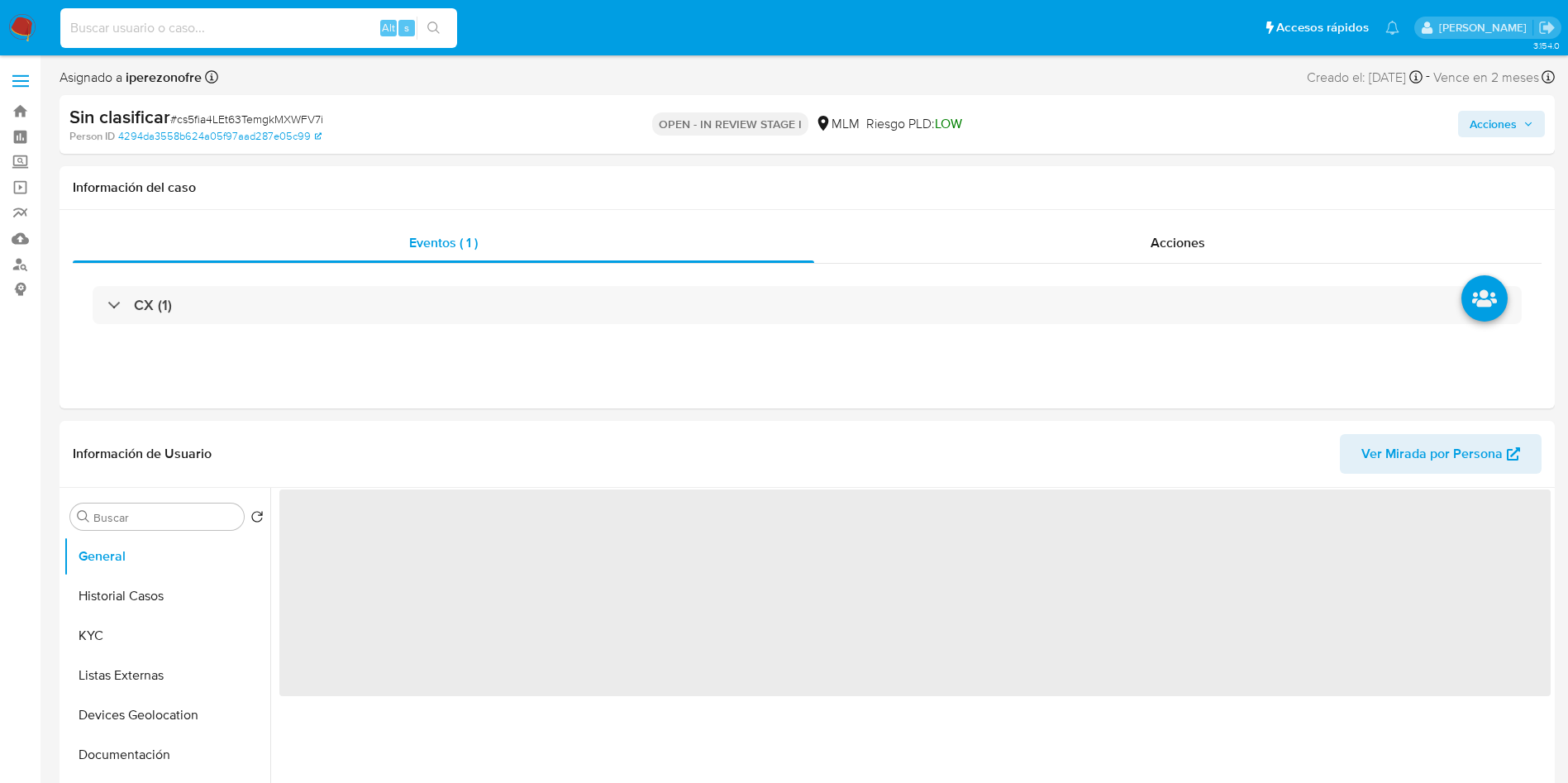
paste input "2631619294"
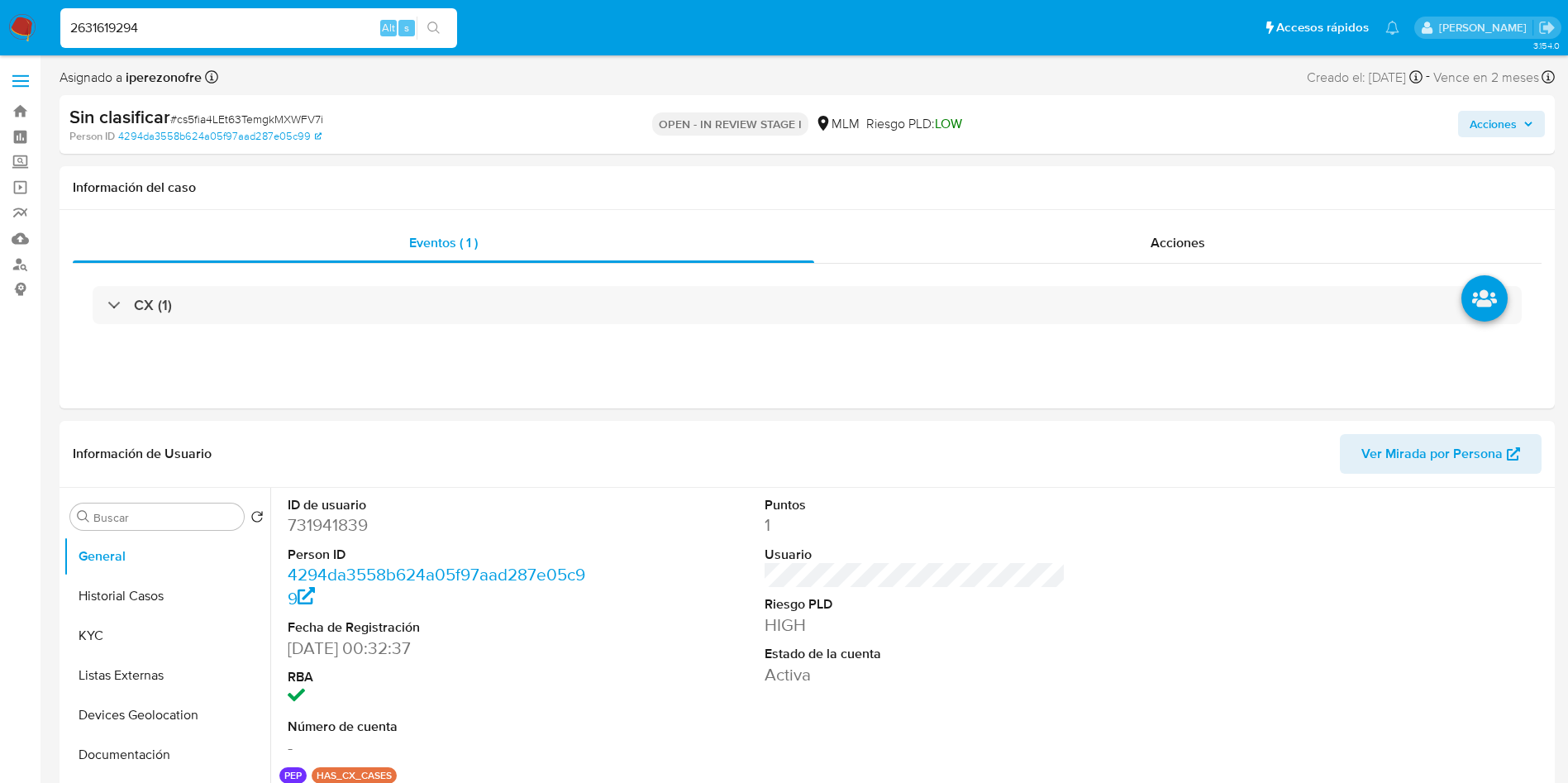
type input "2631619294"
select select "10"
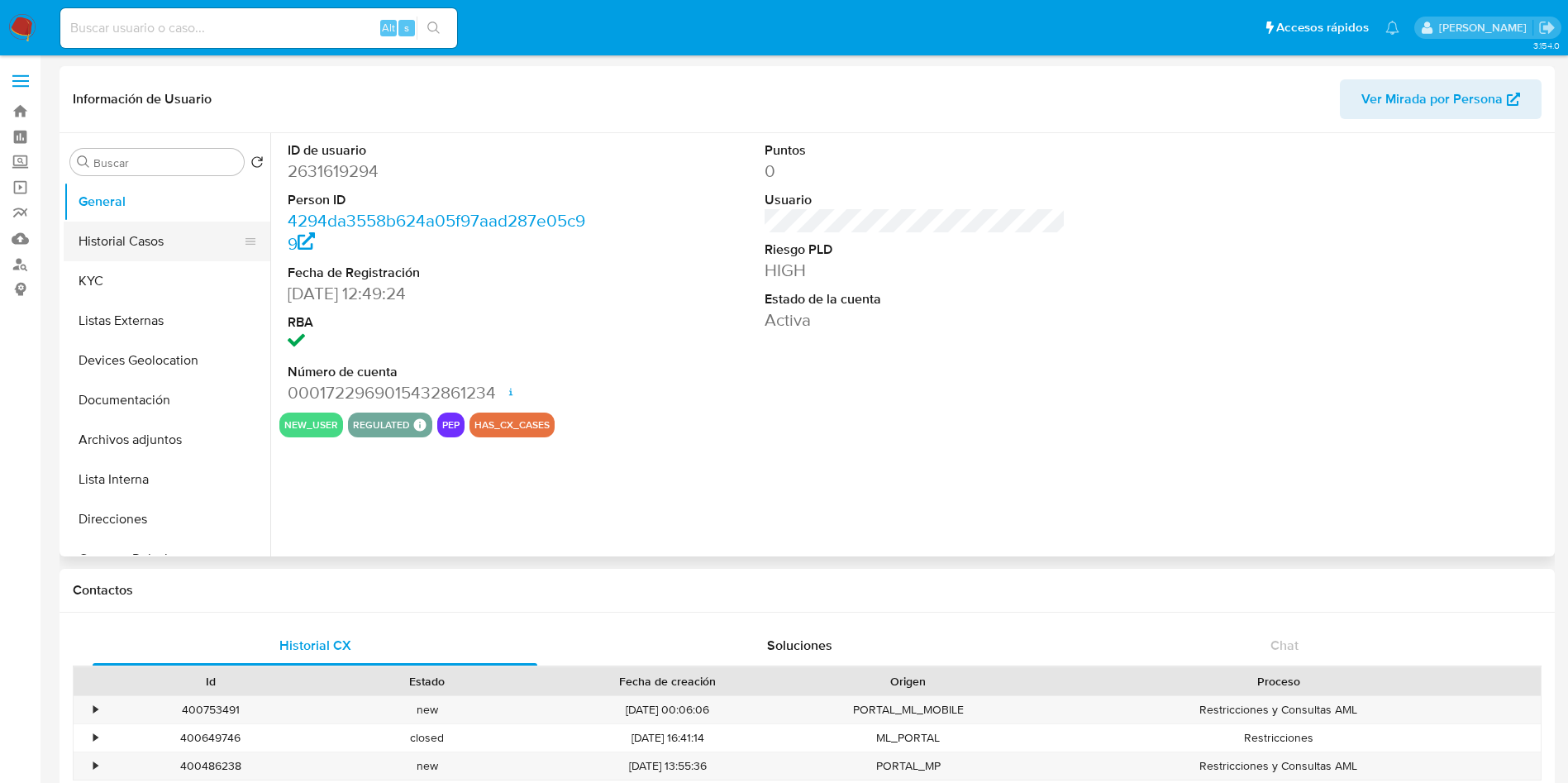
click at [165, 241] on button "Historial Casos" at bounding box center [160, 242] width 194 height 40
select select "10"
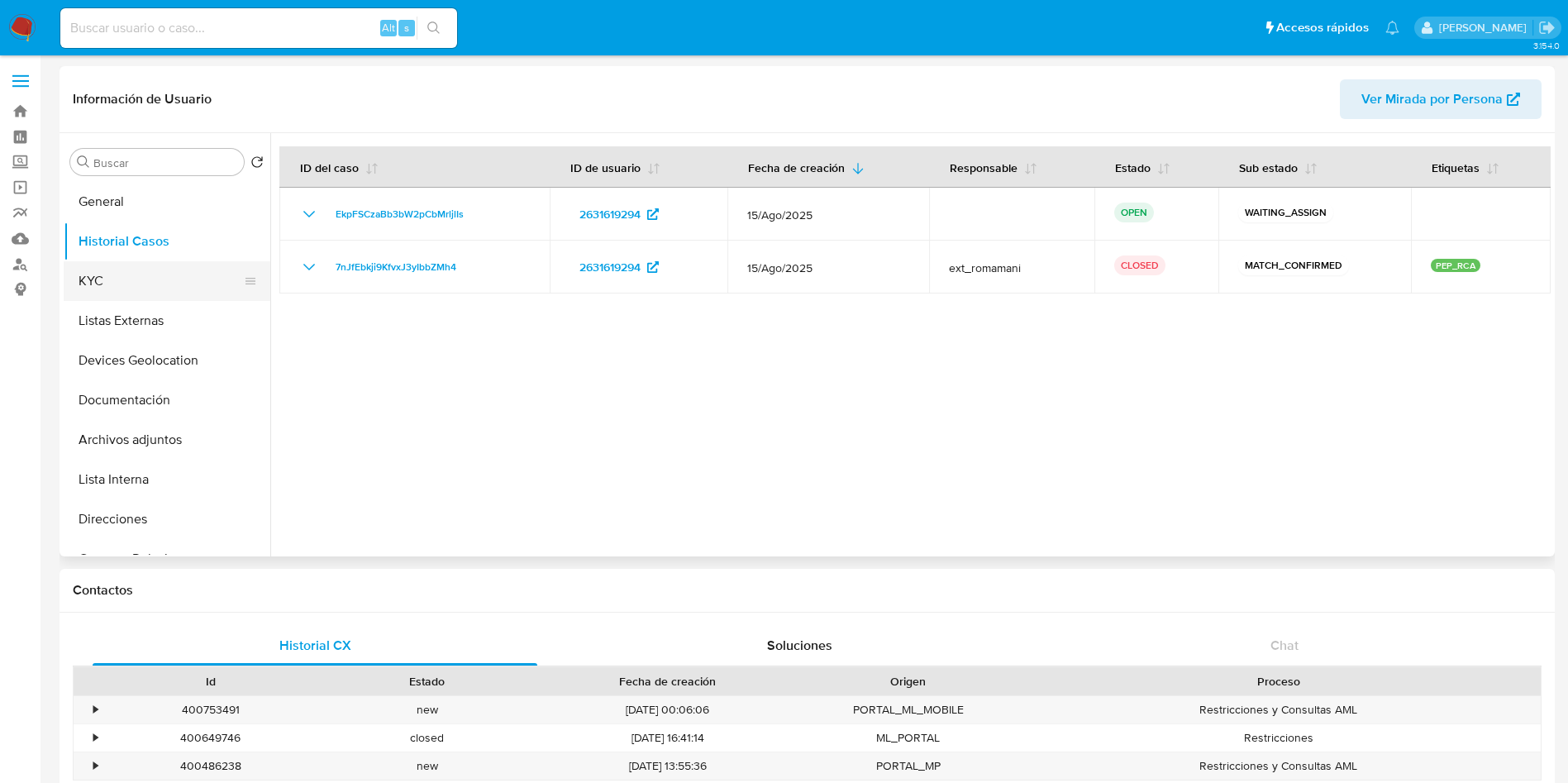
click at [144, 289] on button "KYC" at bounding box center [160, 282] width 194 height 40
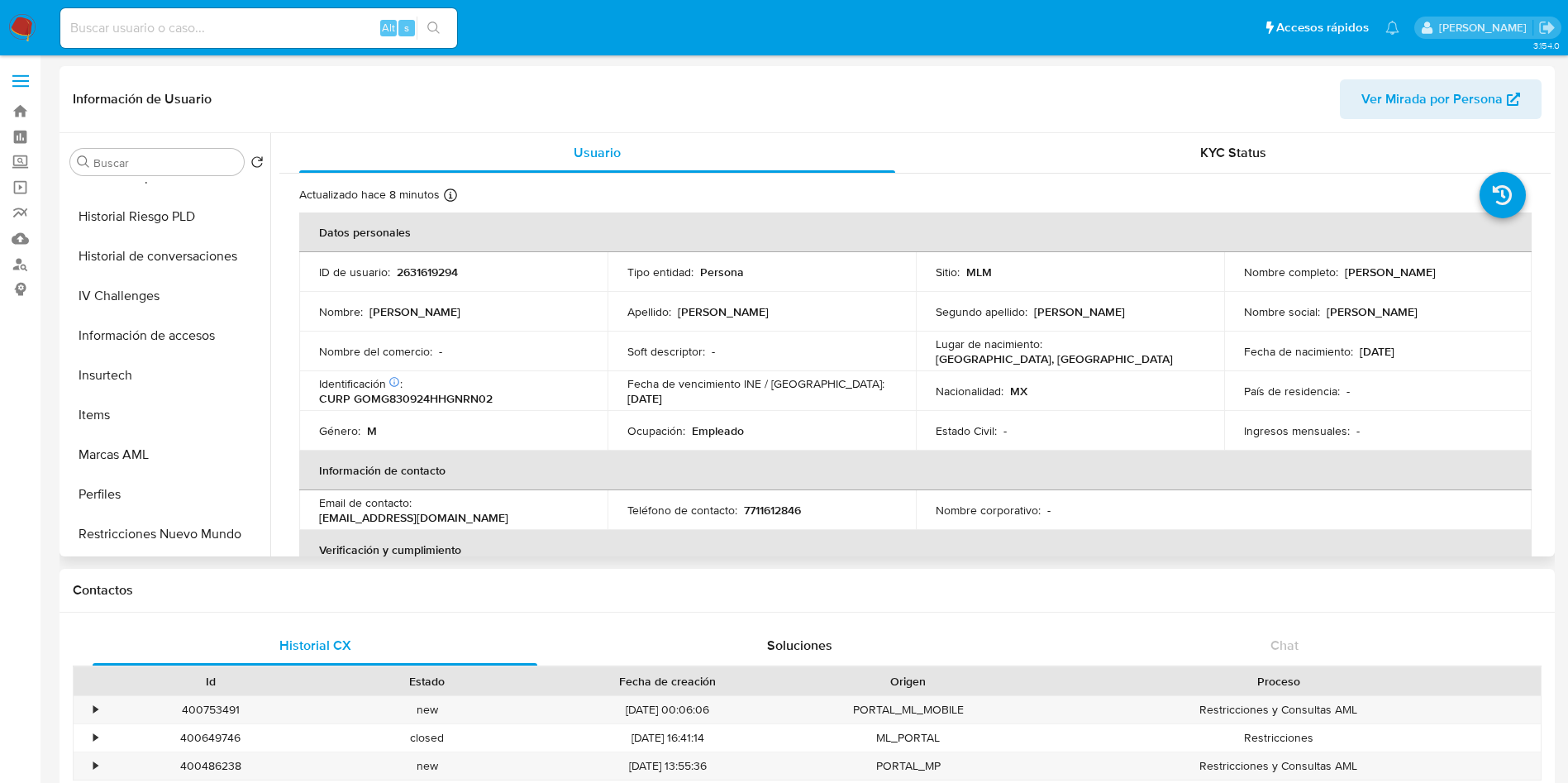
scroll to position [699, 0]
click at [195, 454] on button "Restricciones Nuevo Mundo" at bounding box center [160, 456] width 194 height 40
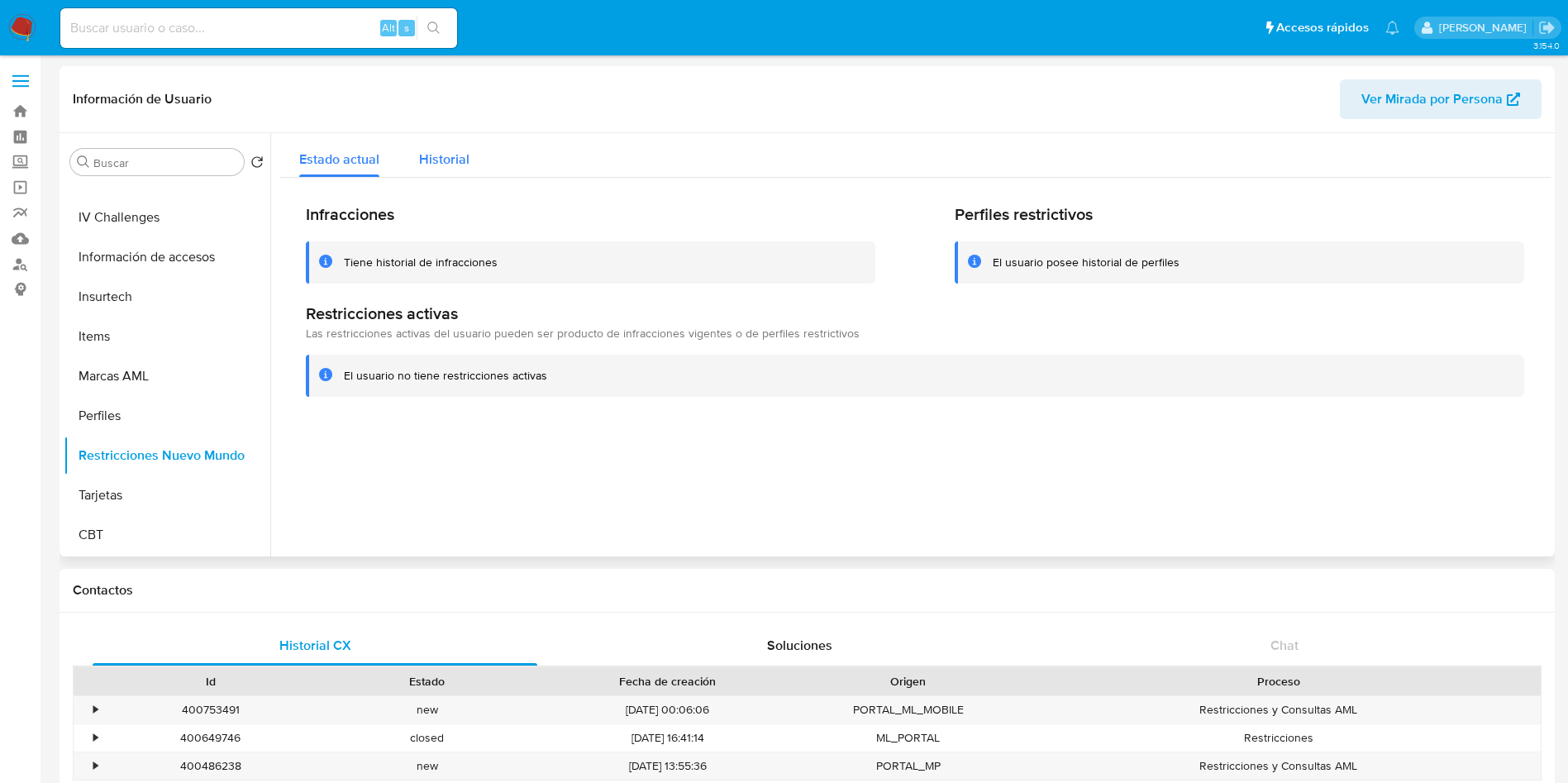
click at [450, 159] on span "Historial" at bounding box center [444, 158] width 51 height 19
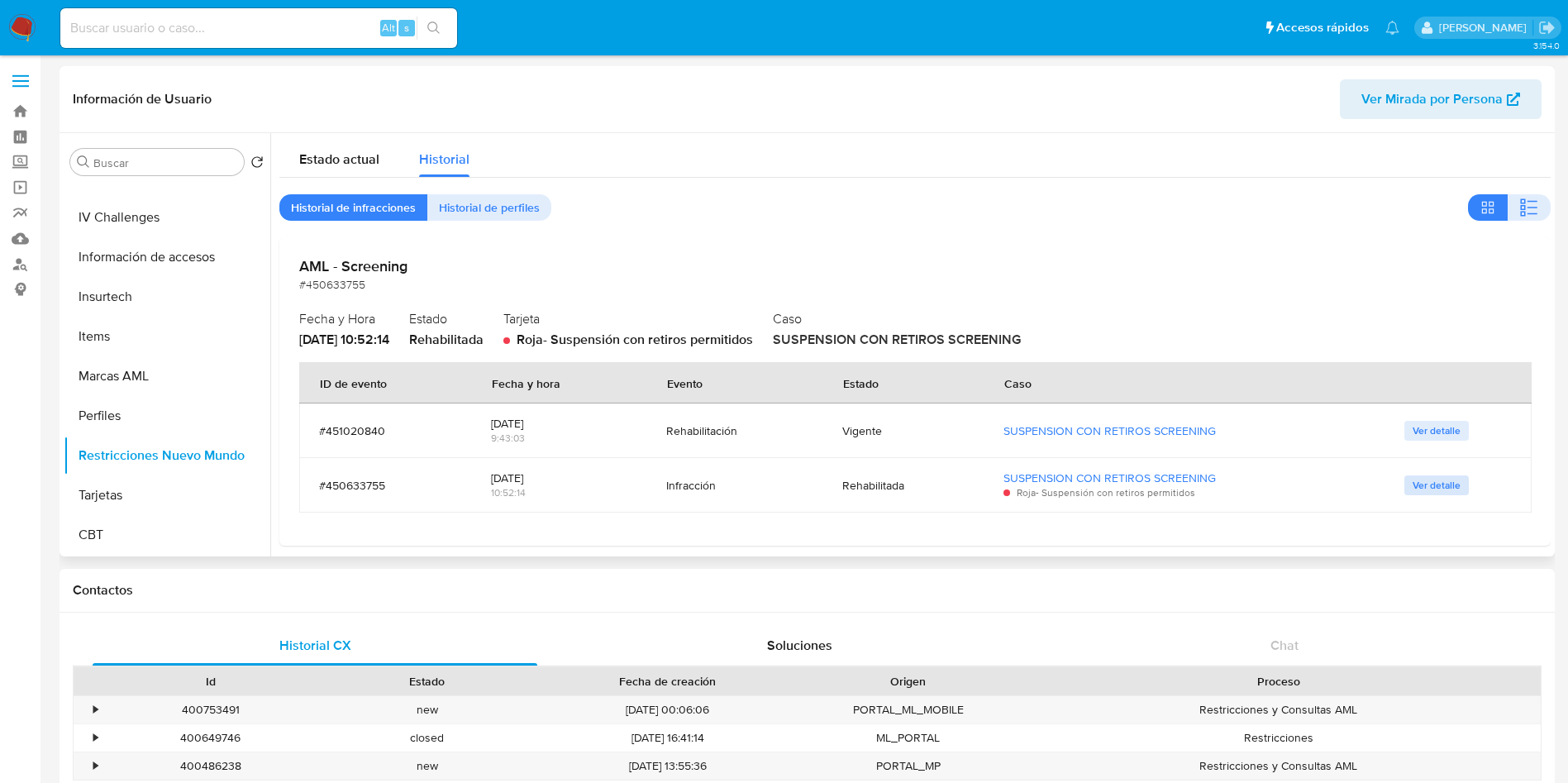
click at [1430, 481] on span "Ver detalle" at bounding box center [1437, 485] width 48 height 16
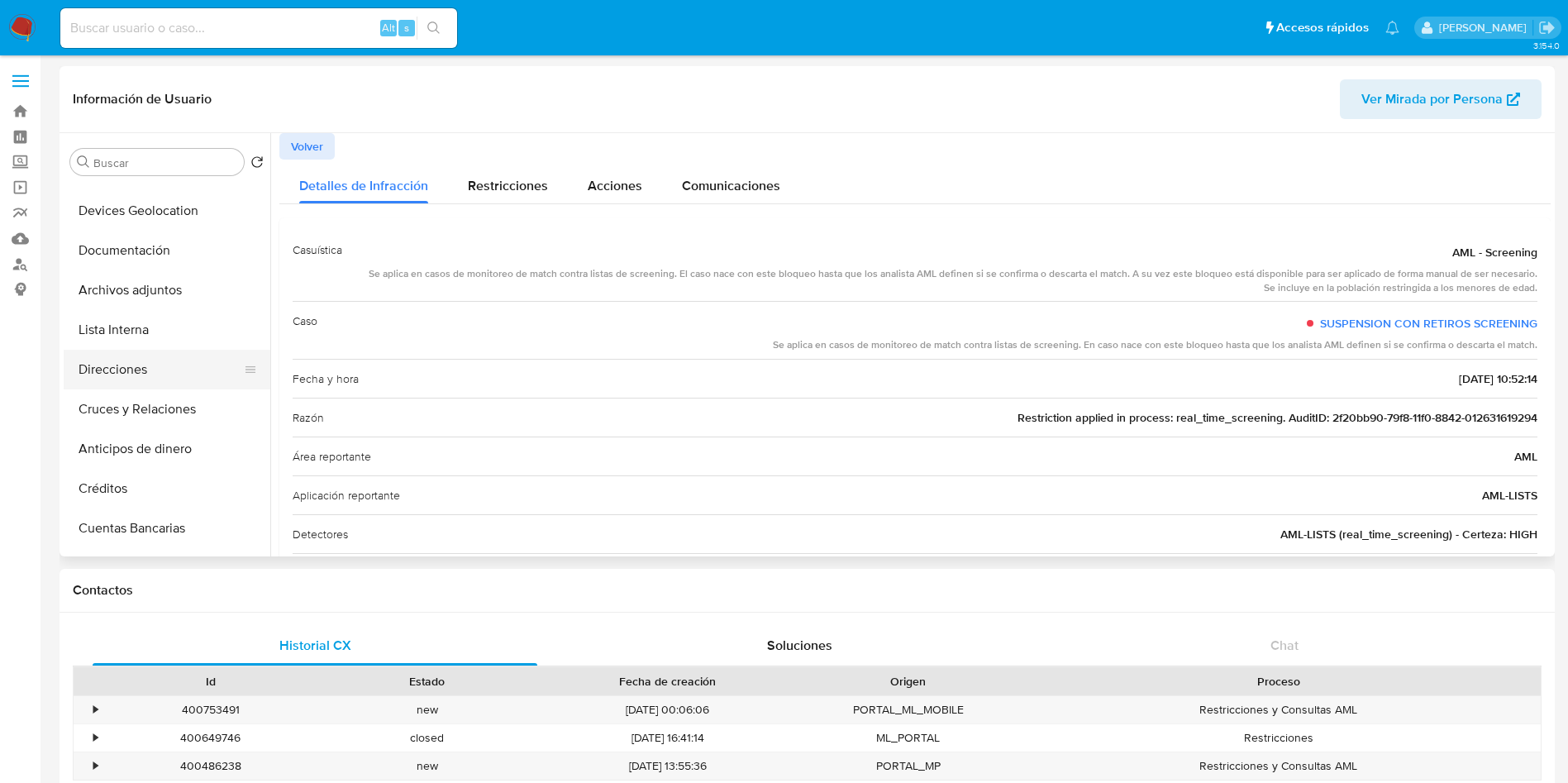
scroll to position [0, 0]
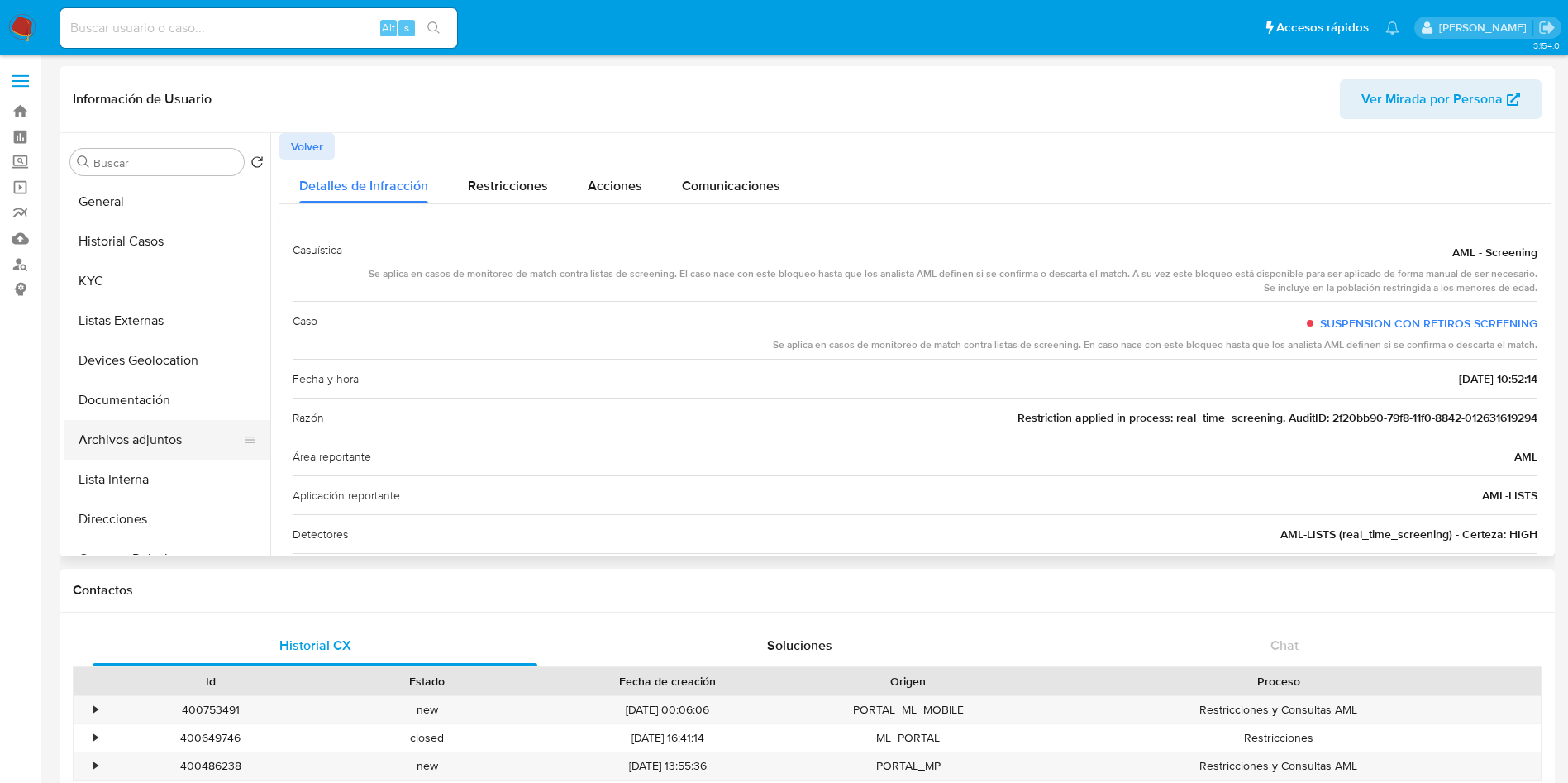
click at [134, 435] on button "Archivos adjuntos" at bounding box center [160, 440] width 194 height 40
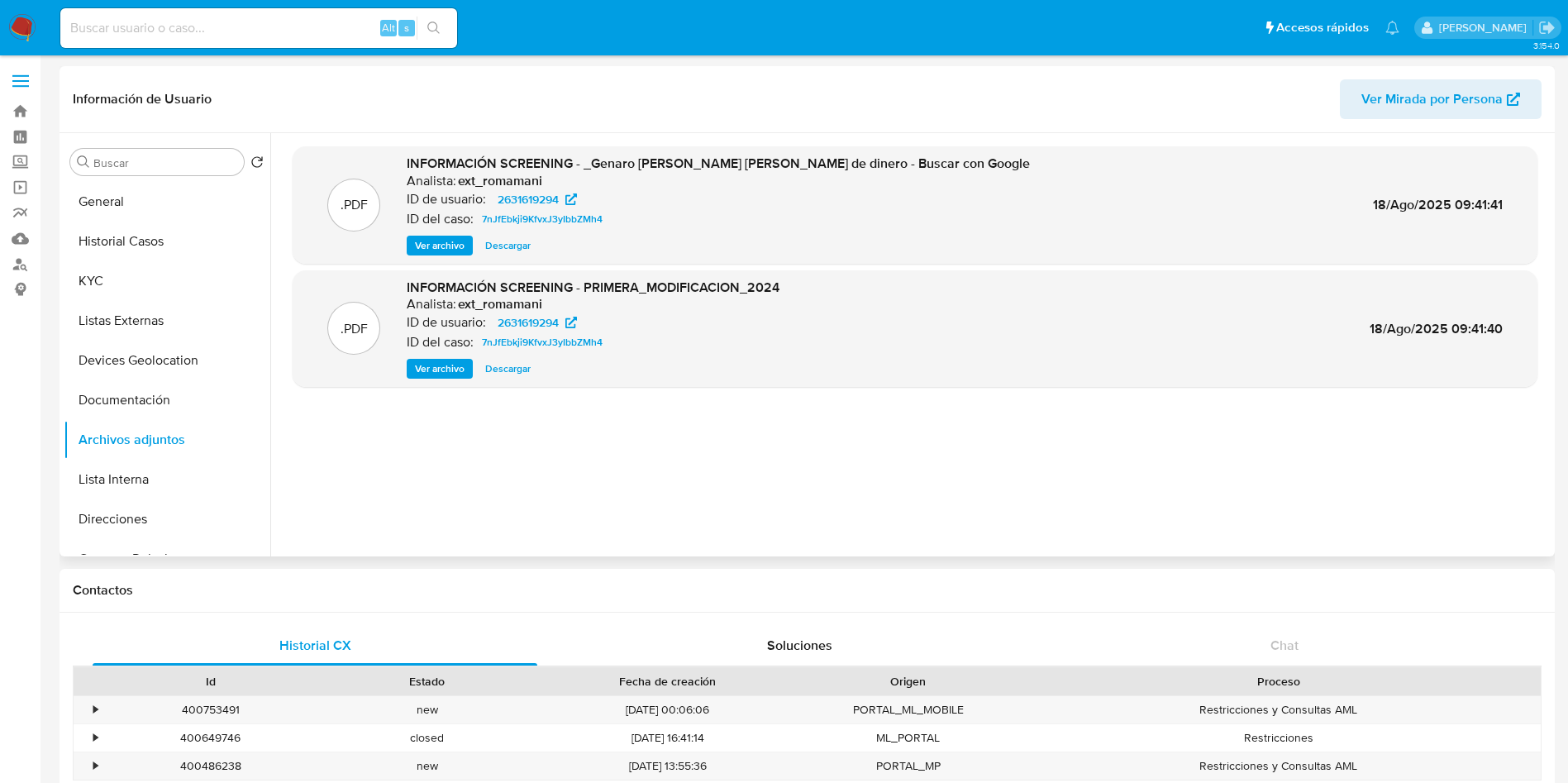
click at [524, 369] on span "Descargar" at bounding box center [508, 368] width 45 height 16
click at [513, 242] on span "Descargar" at bounding box center [508, 245] width 45 height 16
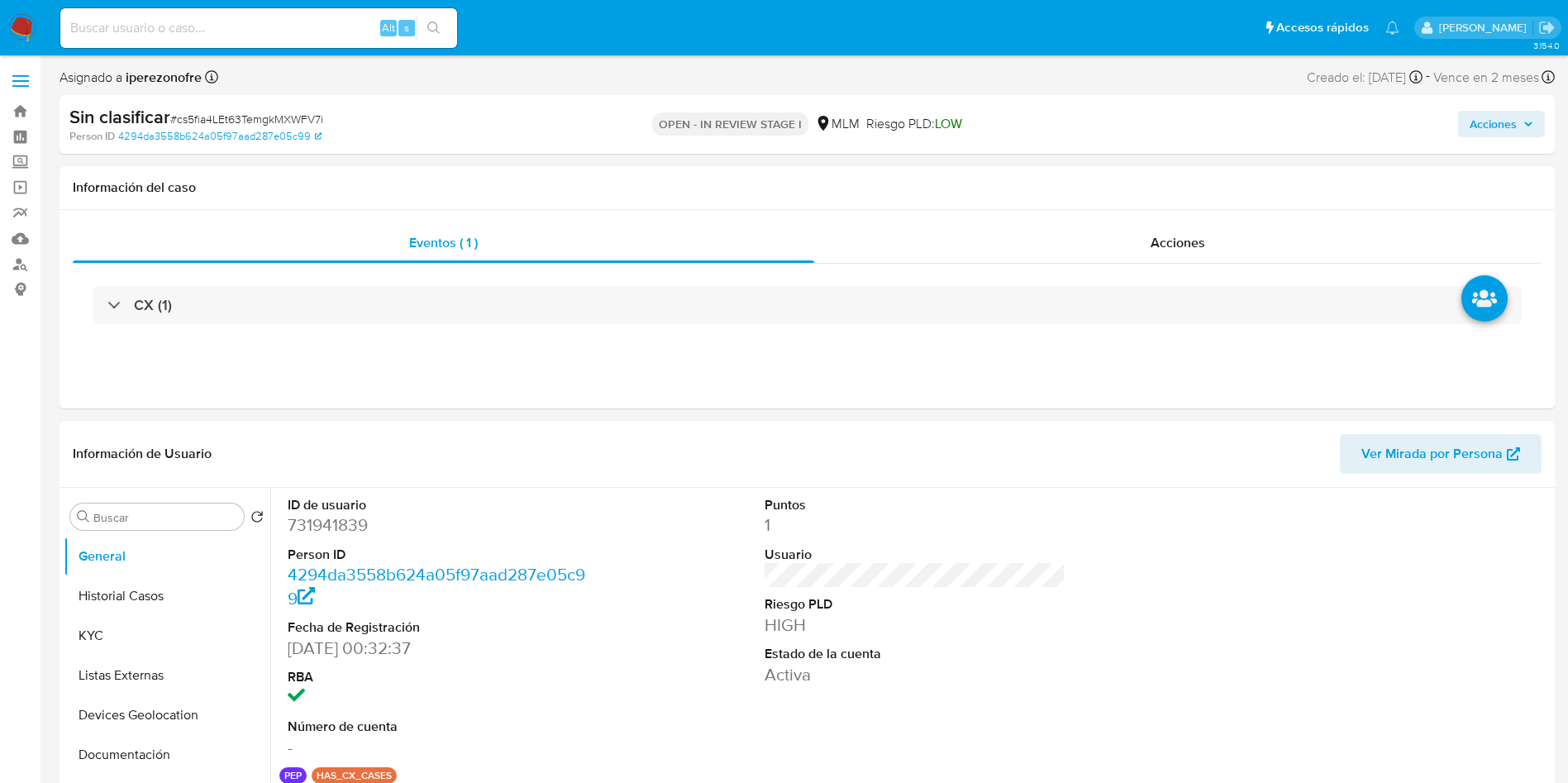
select select "10"
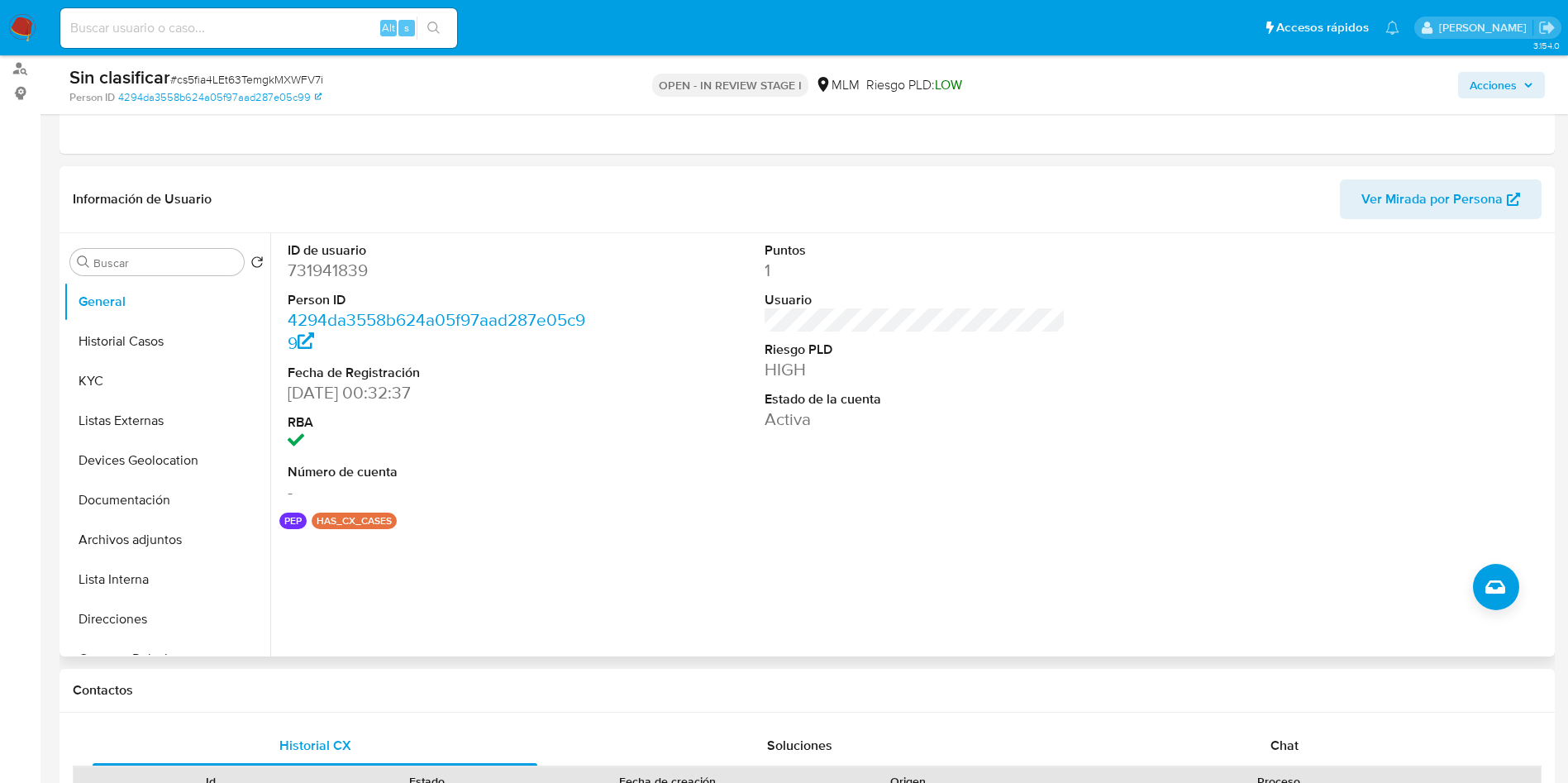
scroll to position [248, 0]
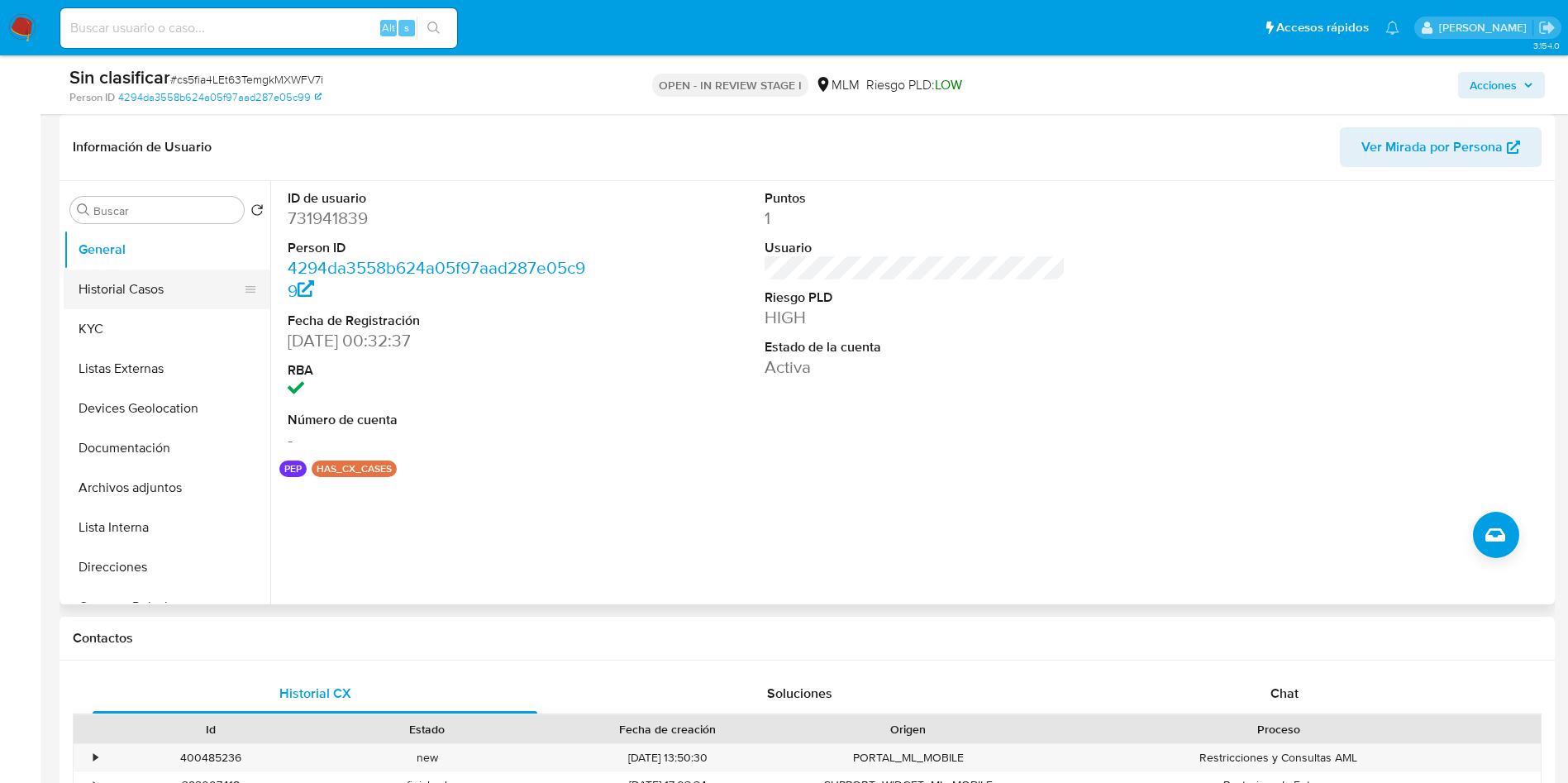
click at [139, 283] on button "Historial Casos" at bounding box center [160, 290] width 194 height 40
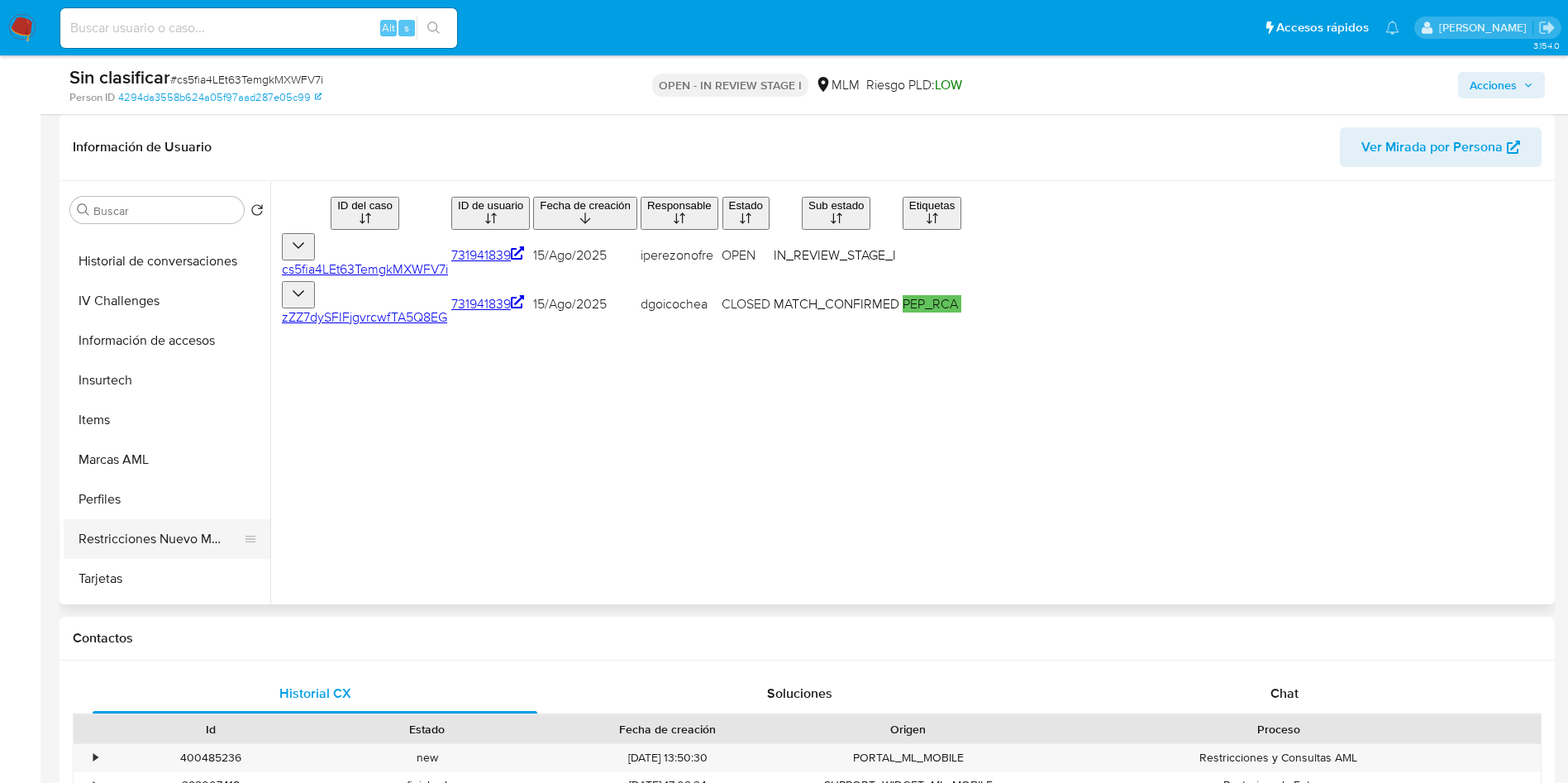
scroll to position [699, 0]
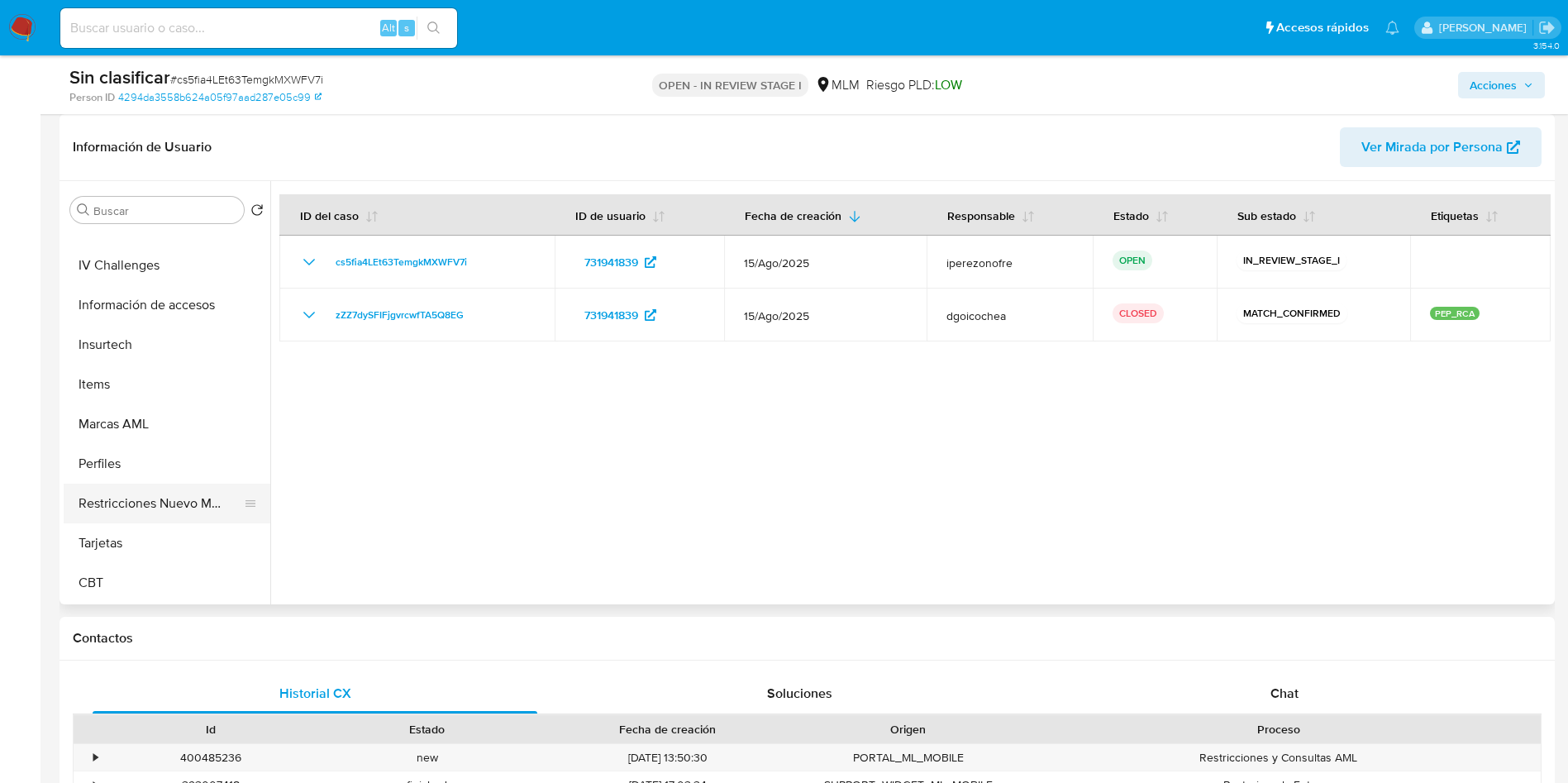
click at [158, 499] on button "Restricciones Nuevo Mundo" at bounding box center [160, 504] width 194 height 40
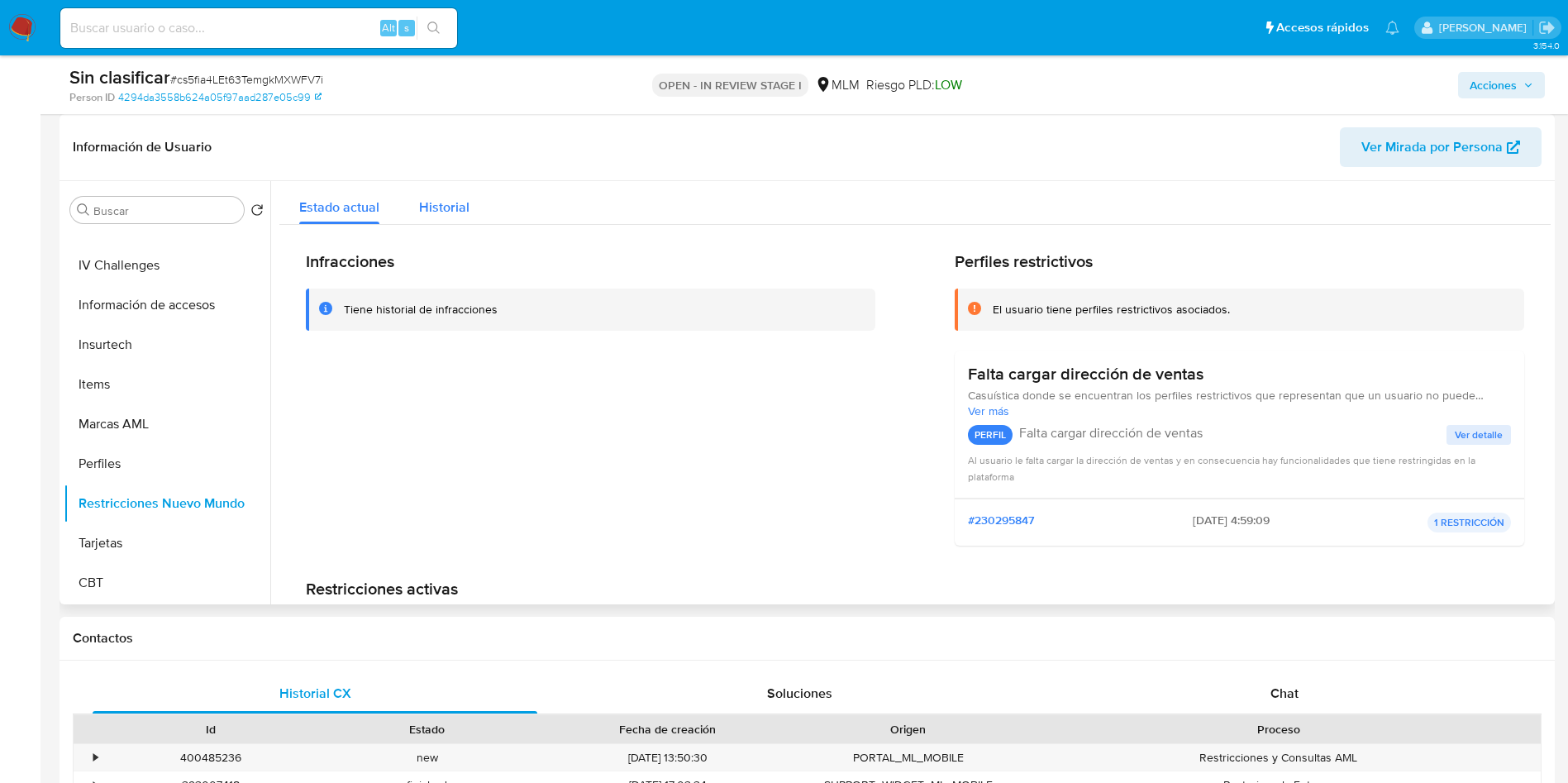
click at [417, 215] on button "Historial" at bounding box center [444, 203] width 90 height 43
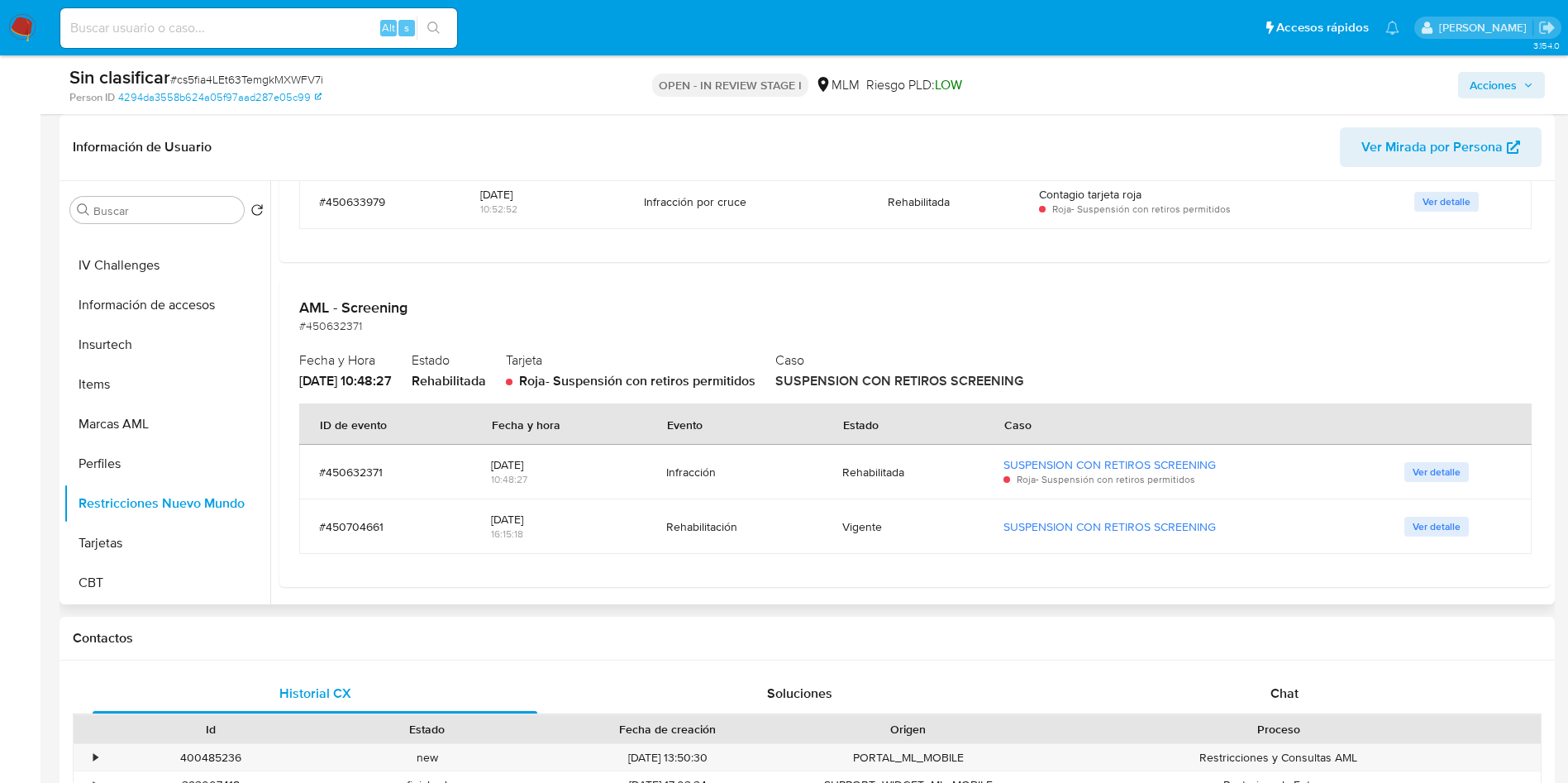
scroll to position [336, 0]
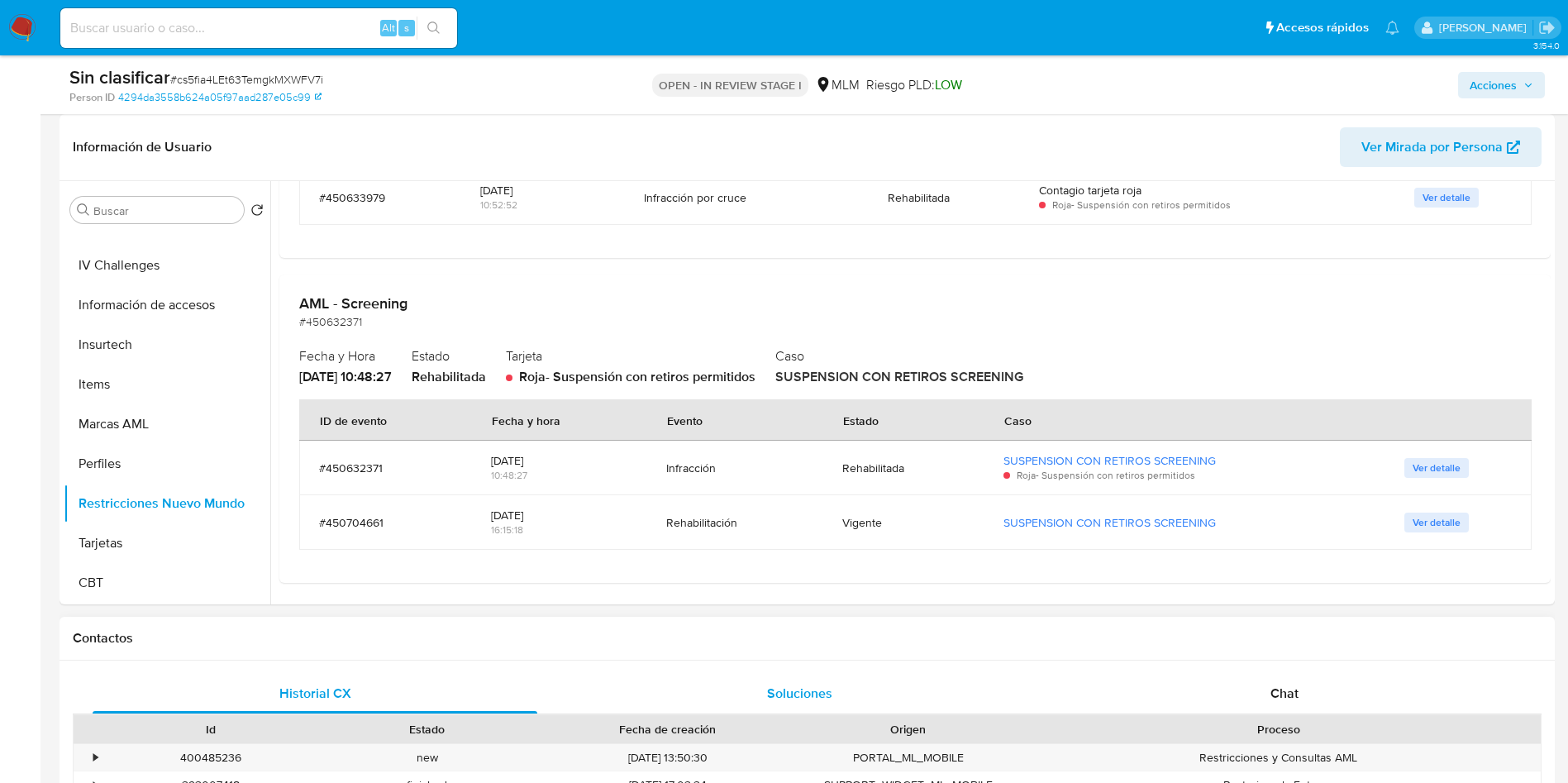
type button "1"
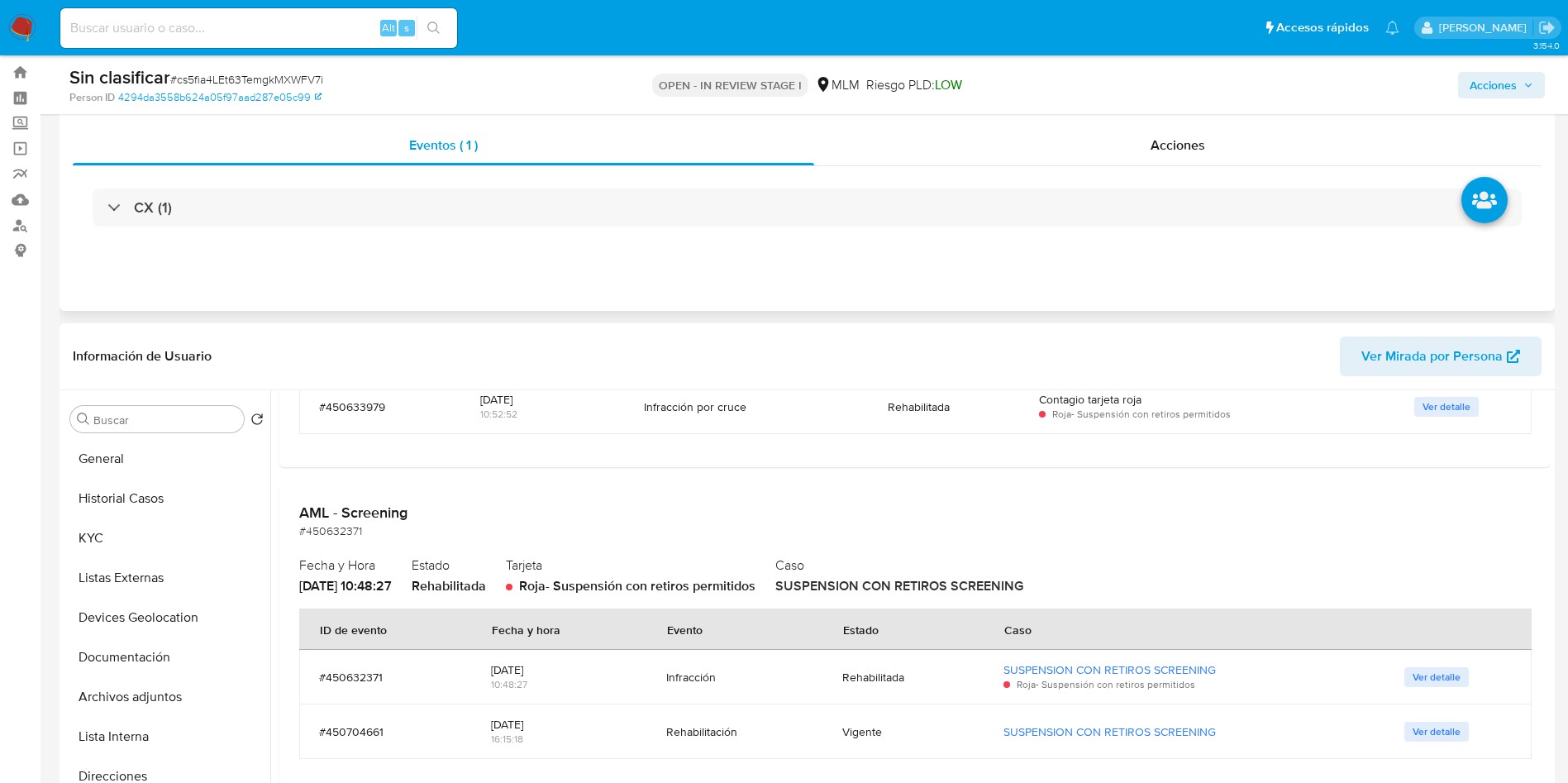
scroll to position [0, 0]
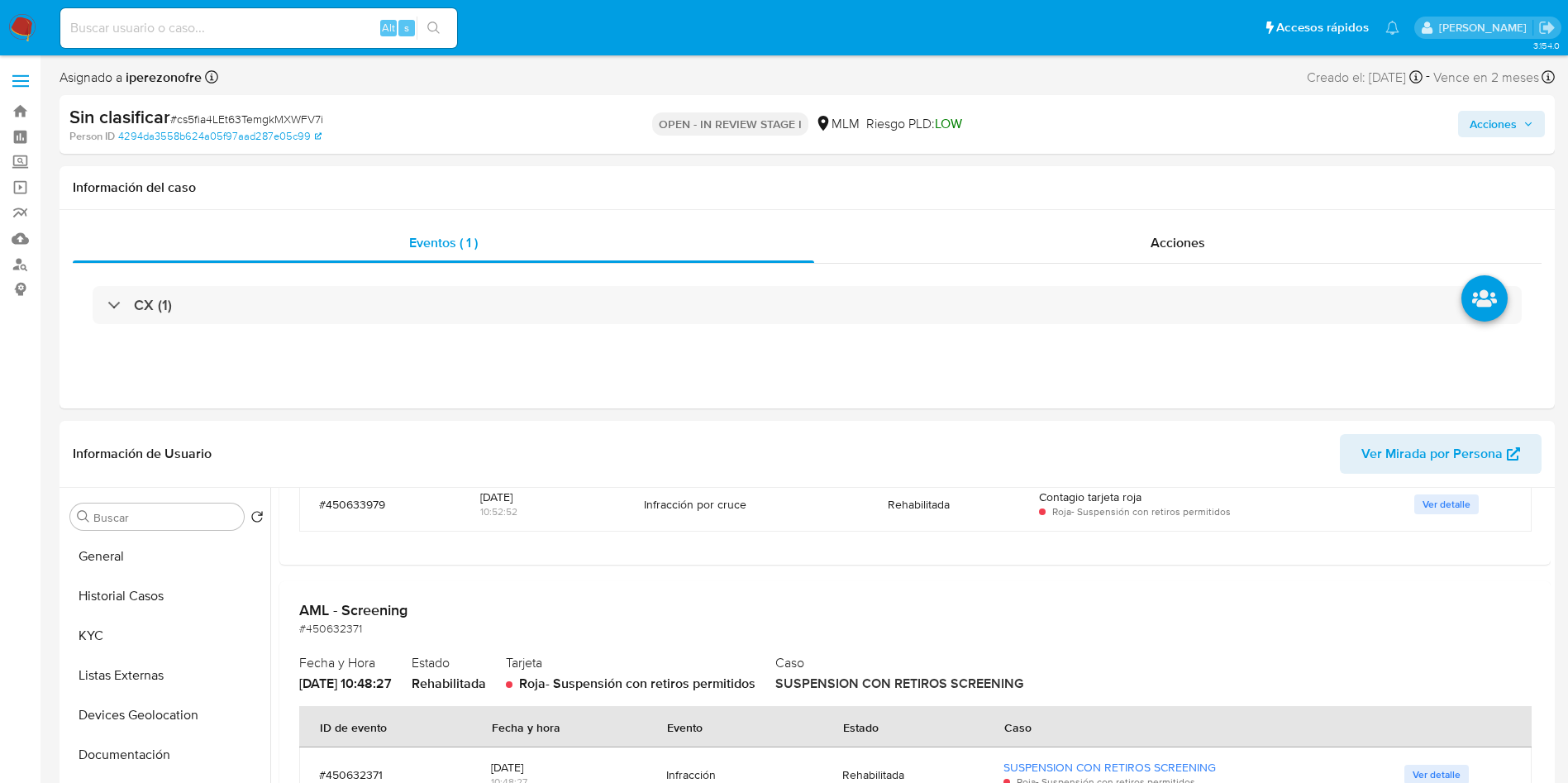
click at [1530, 126] on icon "button" at bounding box center [1528, 124] width 10 height 10
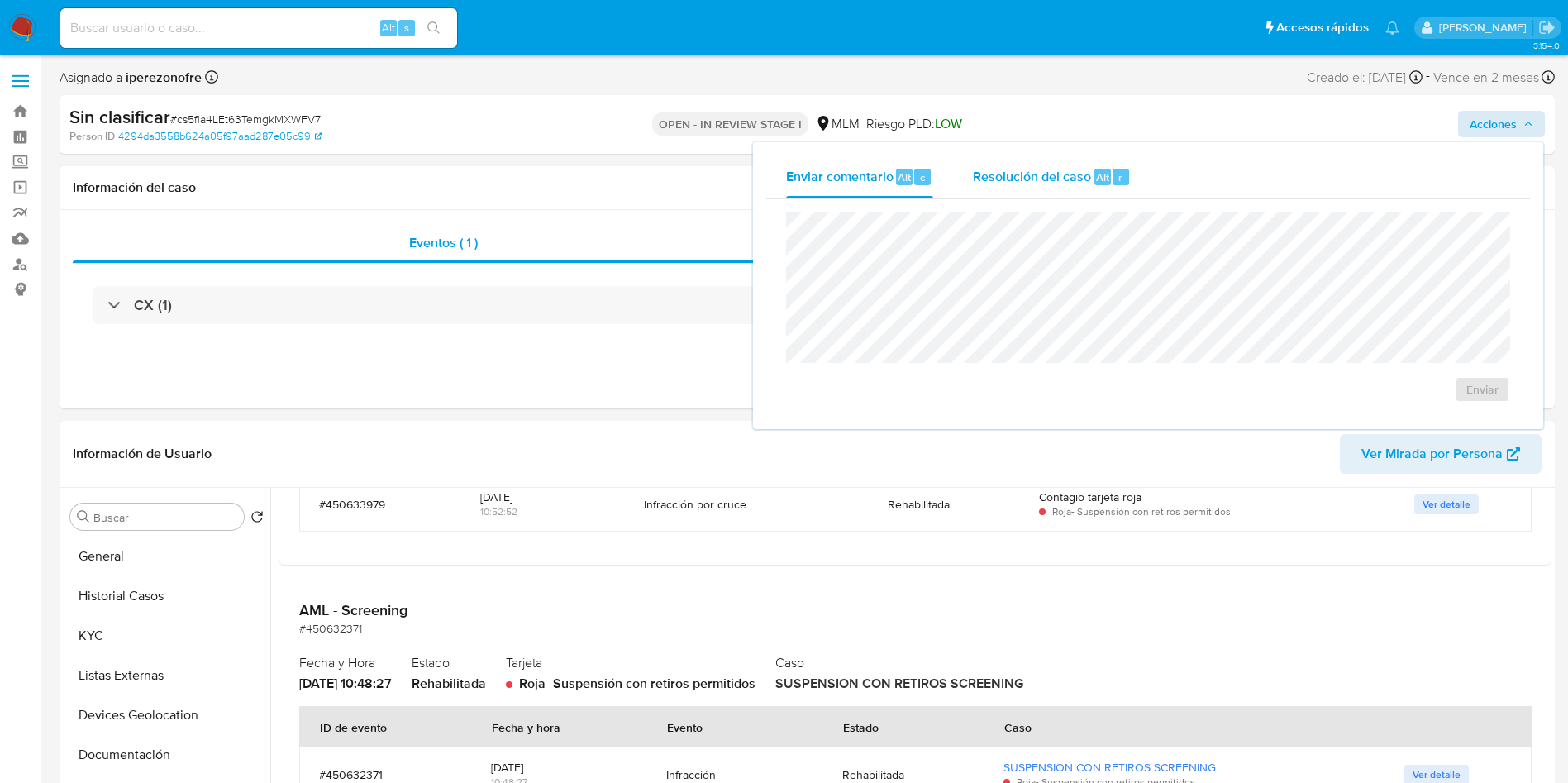
click at [1028, 164] on div "Resolución del caso Alt r" at bounding box center [1051, 177] width 158 height 43
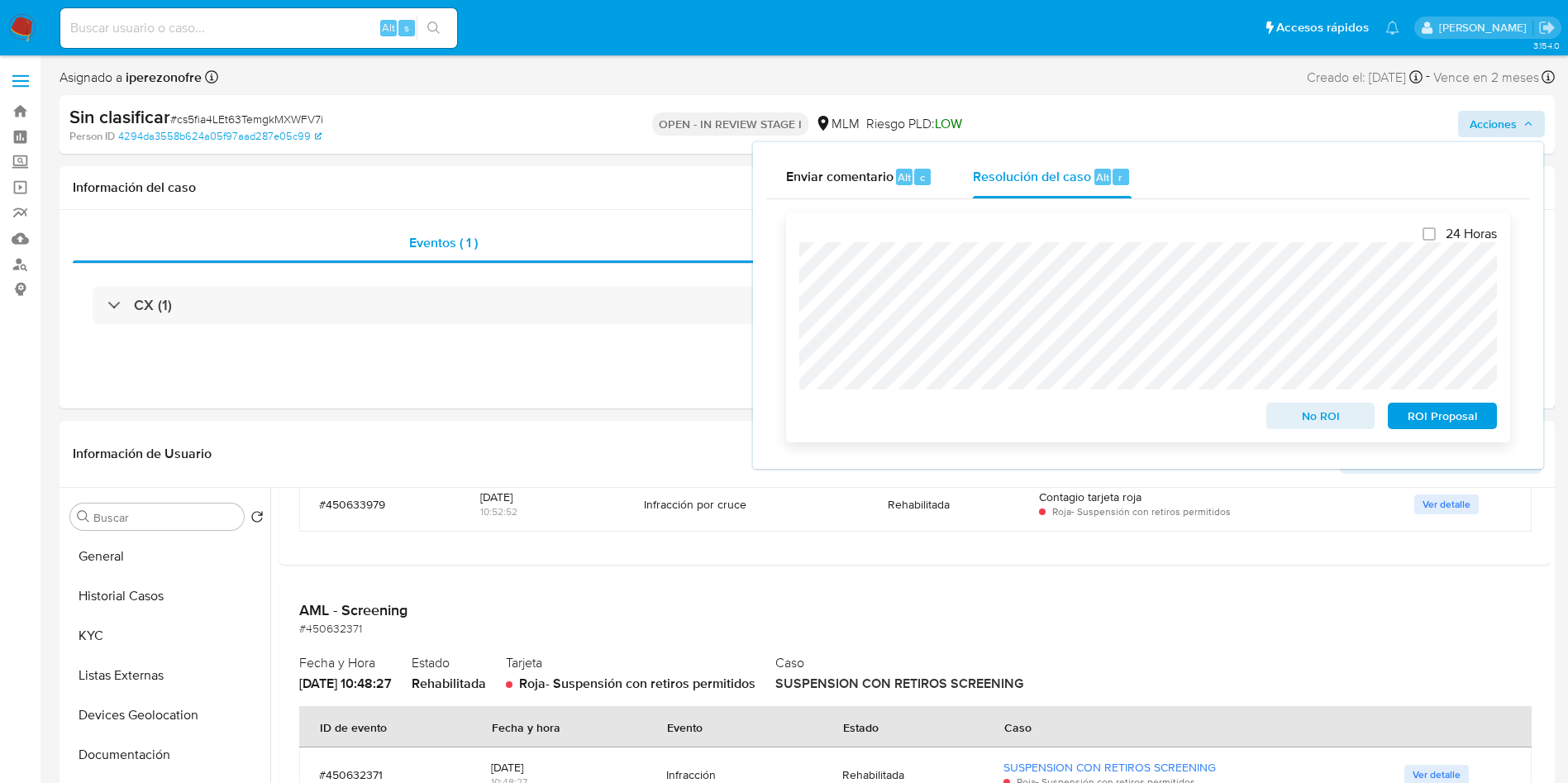
scroll to position [124, 0]
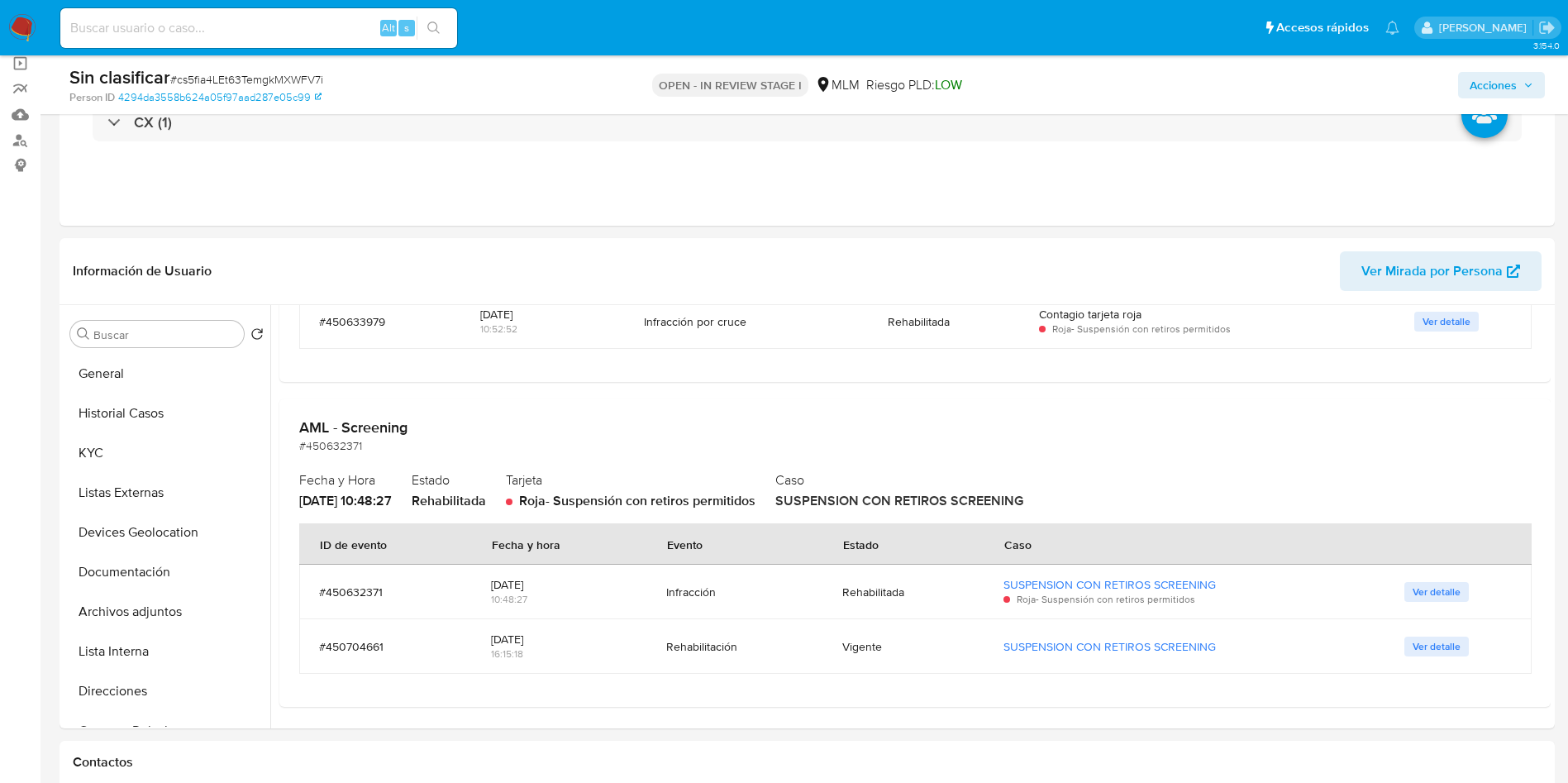
click at [1511, 77] on span "Acciones" at bounding box center [1494, 84] width 47 height 26
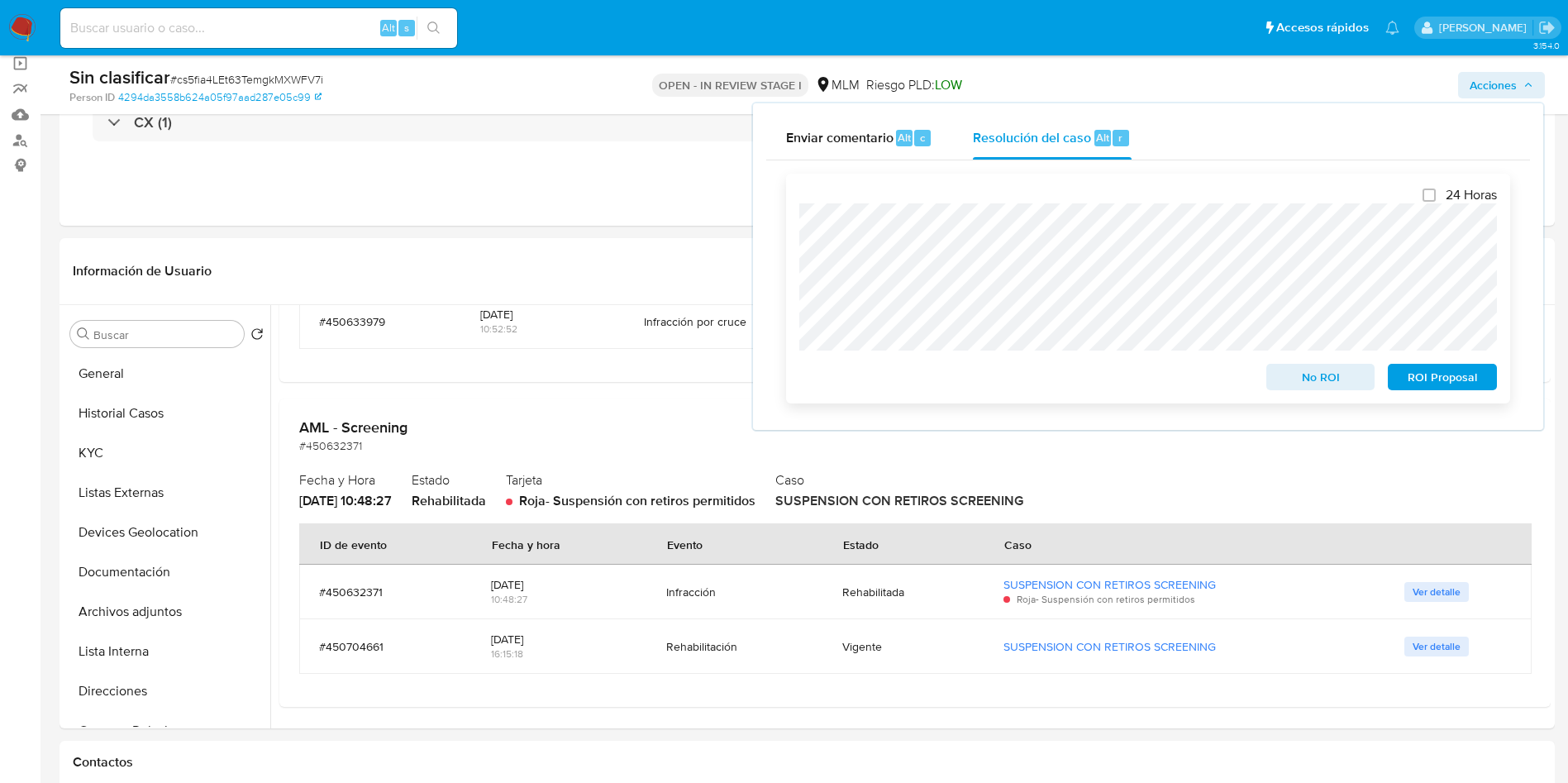
click at [1297, 383] on span "No ROI" at bounding box center [1321, 377] width 86 height 24
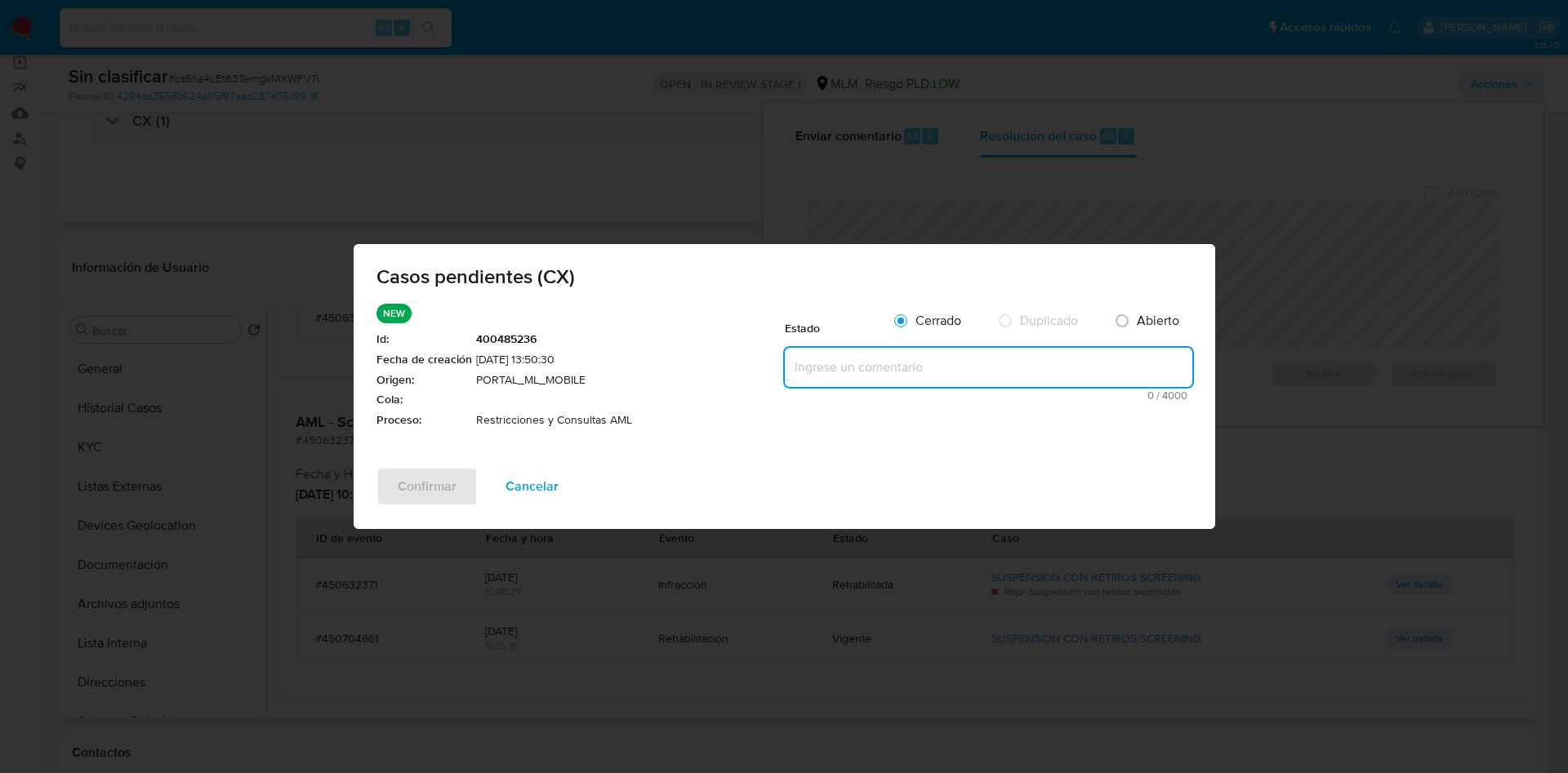
click at [821, 365] on textarea at bounding box center [989, 367] width 408 height 39
paste textarea "Se valida caso CX, la cuenta no tiene restricción por parte de AML."
type textarea "Se valida caso CX, la cuenta no tiene restricción por parte de AML."
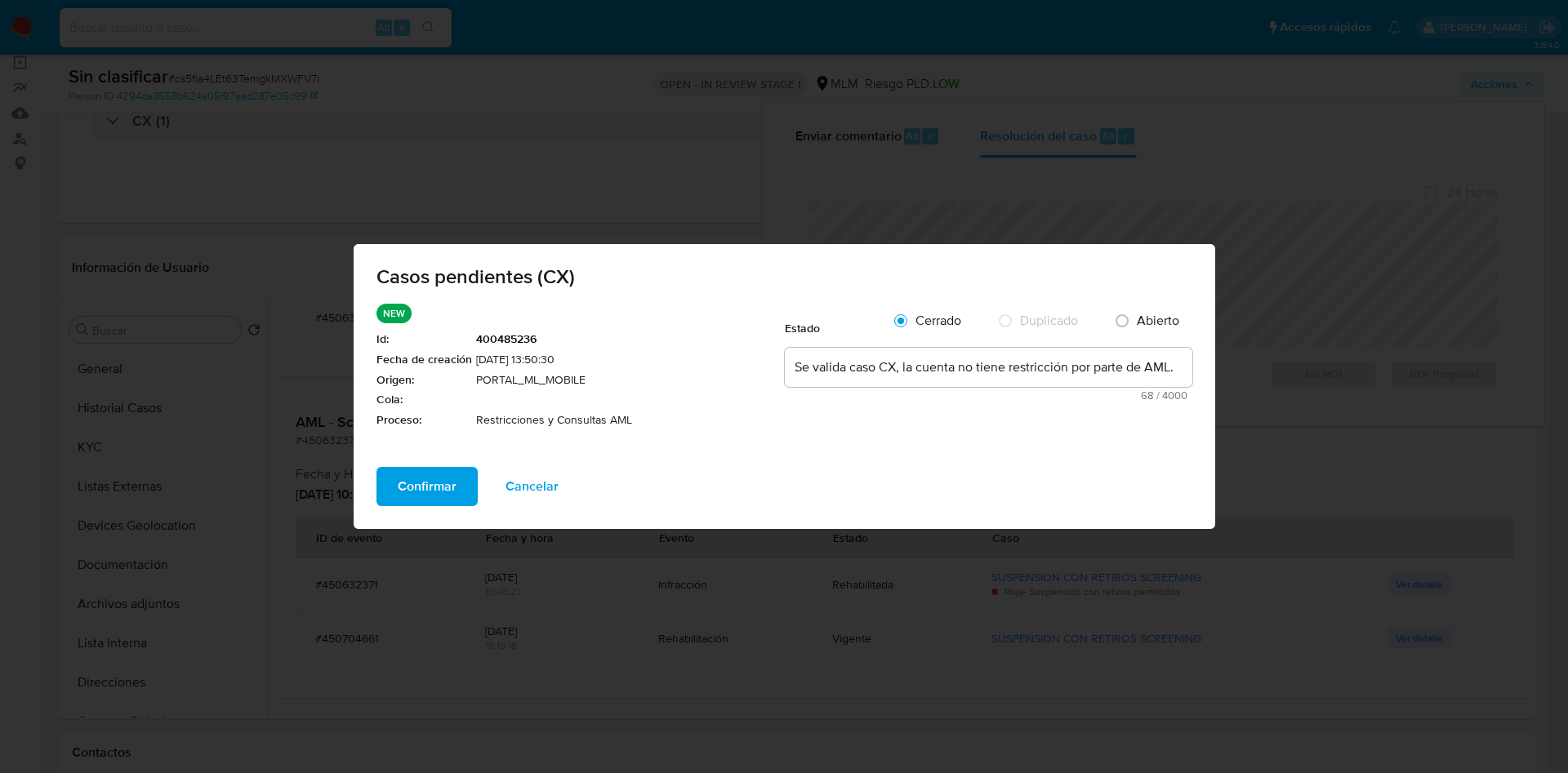
click at [422, 487] on span "Confirmar" at bounding box center [427, 486] width 59 height 36
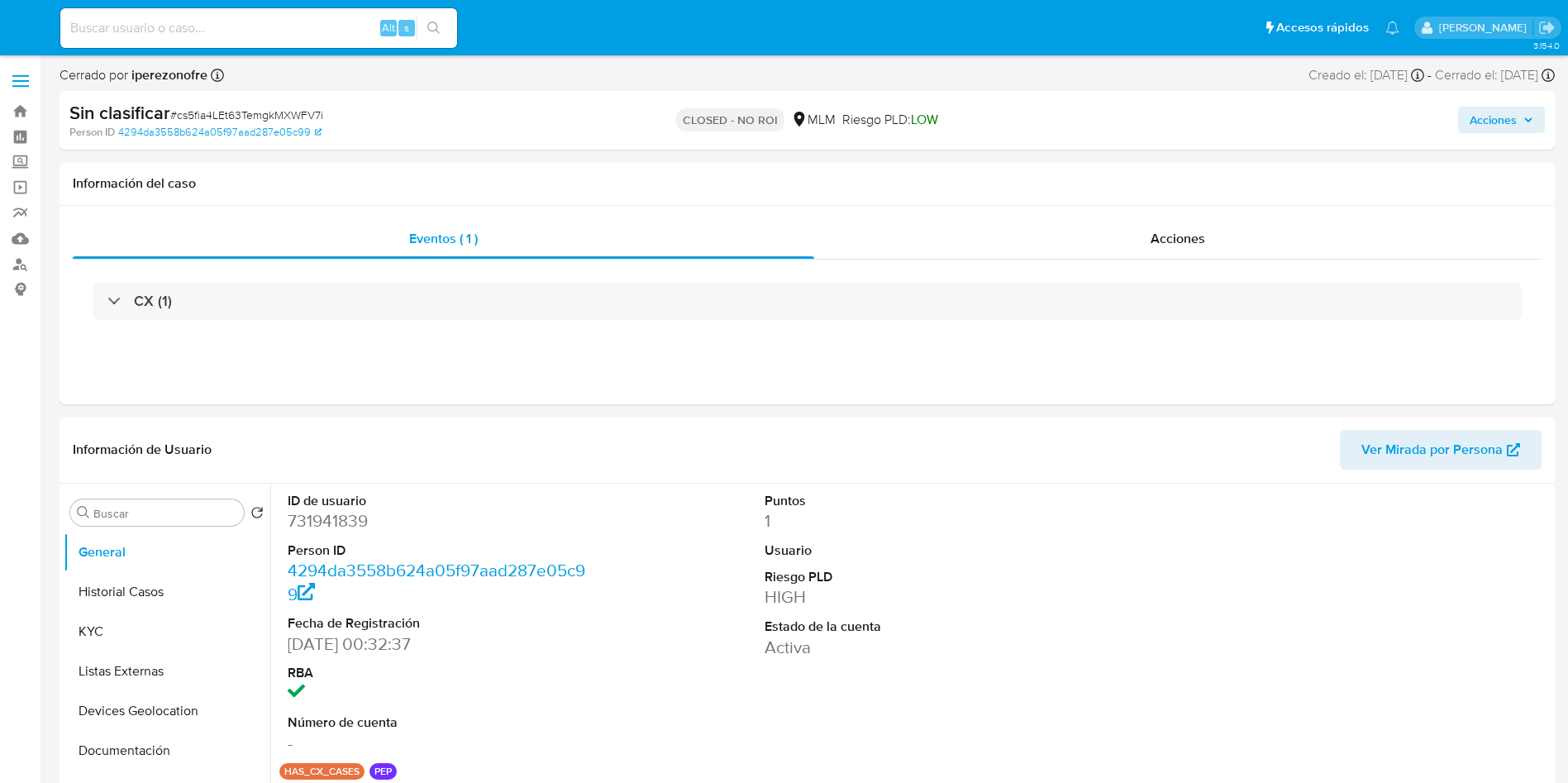
select select "10"
click at [331, 520] on dd "731941839" at bounding box center [439, 521] width 302 height 24
copy dd "731941839"
click at [187, 47] on div "Alt s" at bounding box center [259, 28] width 397 height 40
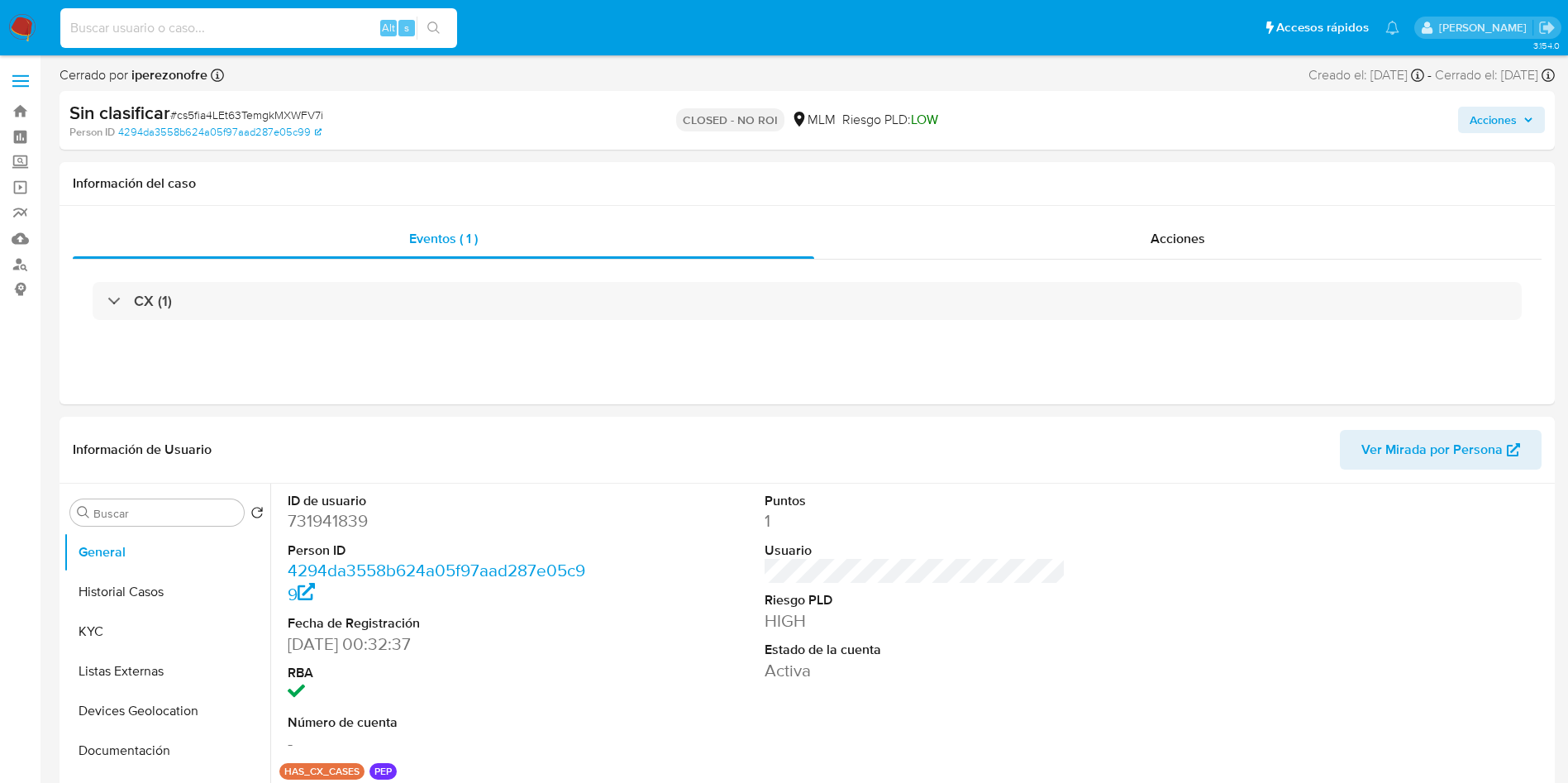
click at [197, 32] on input at bounding box center [259, 28] width 397 height 22
paste input "012627352489"
type input "012627352489"
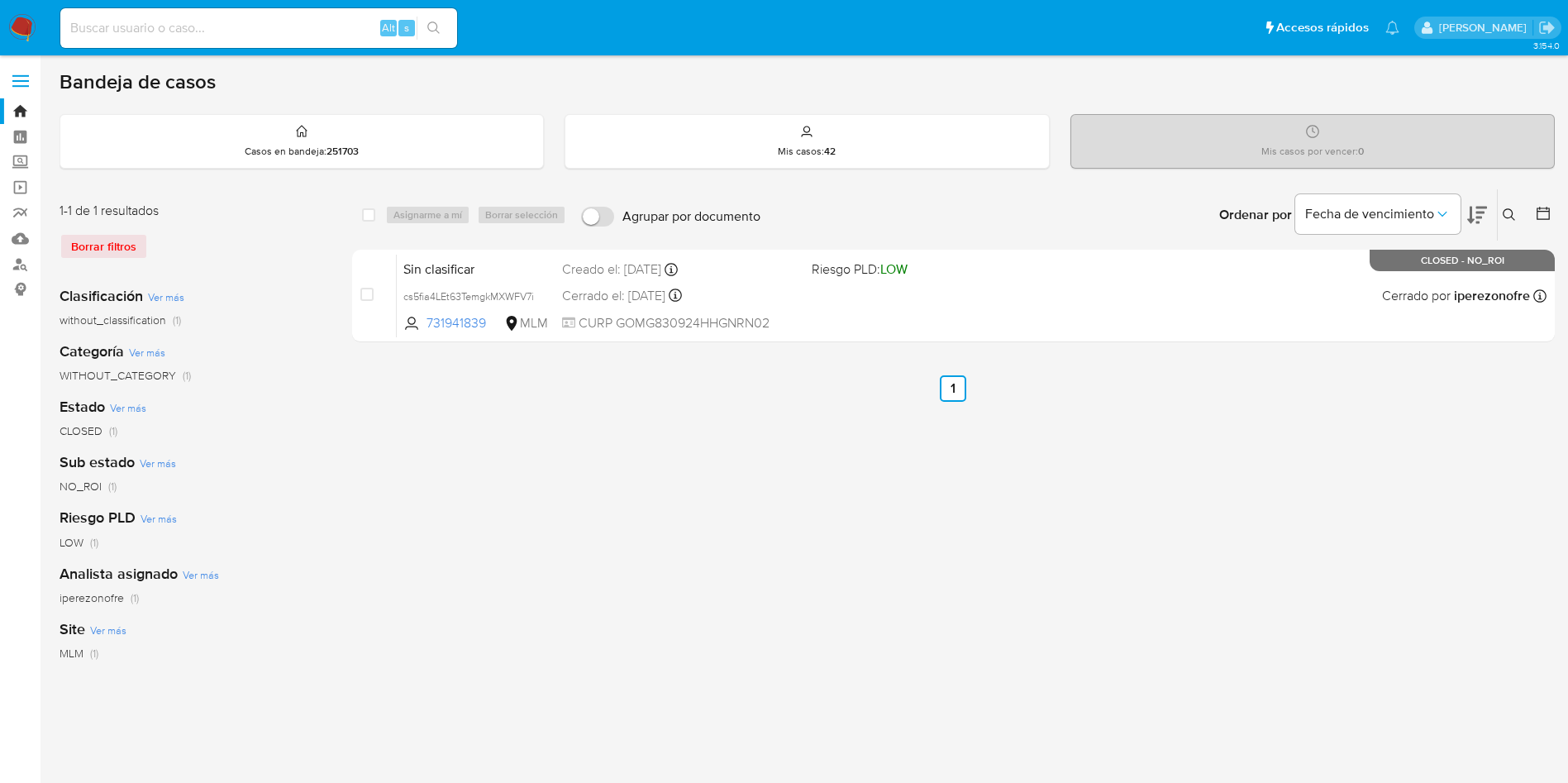
click at [1506, 210] on icon at bounding box center [1509, 215] width 13 height 13
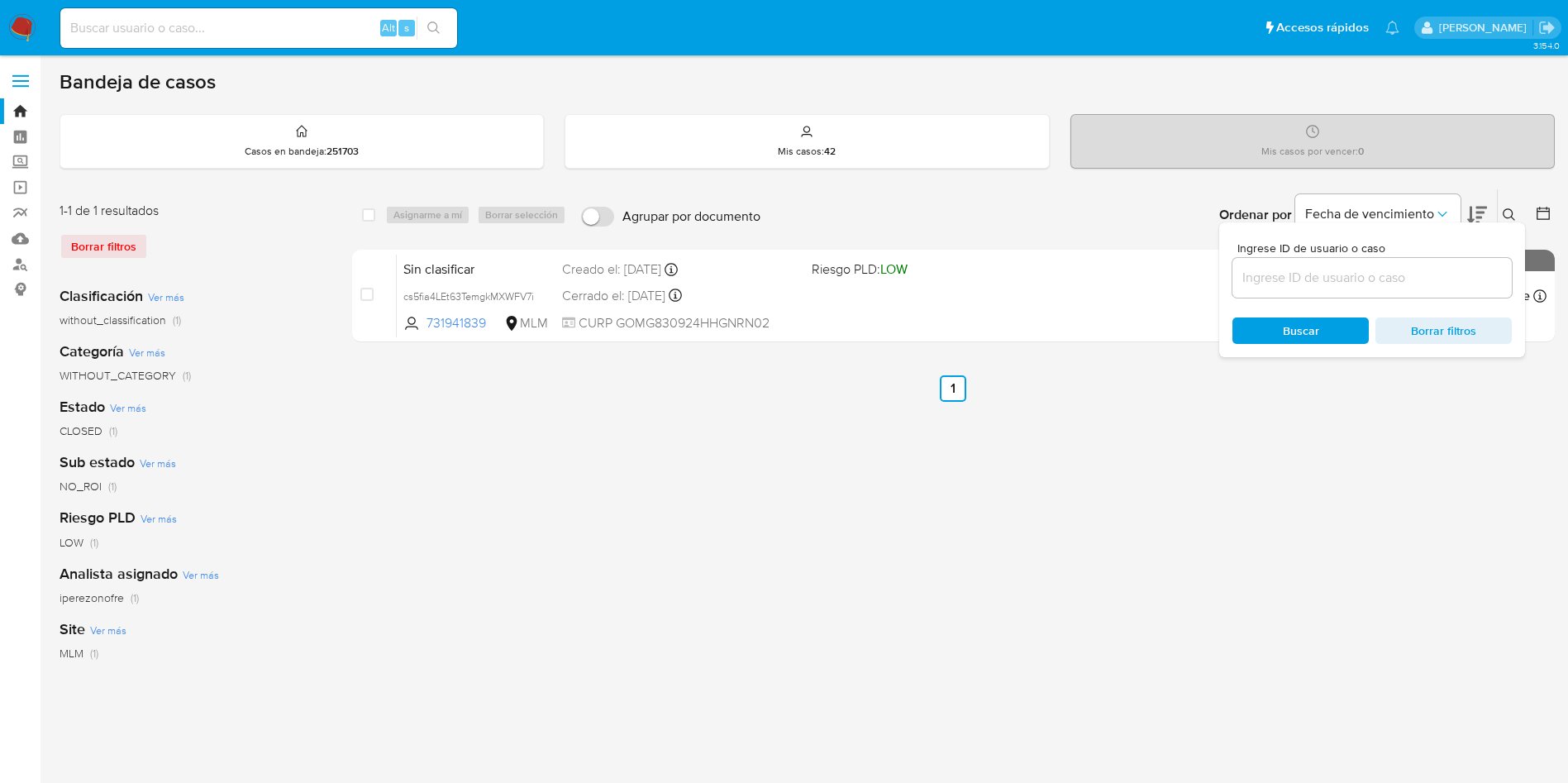
click at [1318, 281] on input at bounding box center [1372, 278] width 280 height 22
type input "EkpFSCzaBb3bW2pCbMrljlIs"
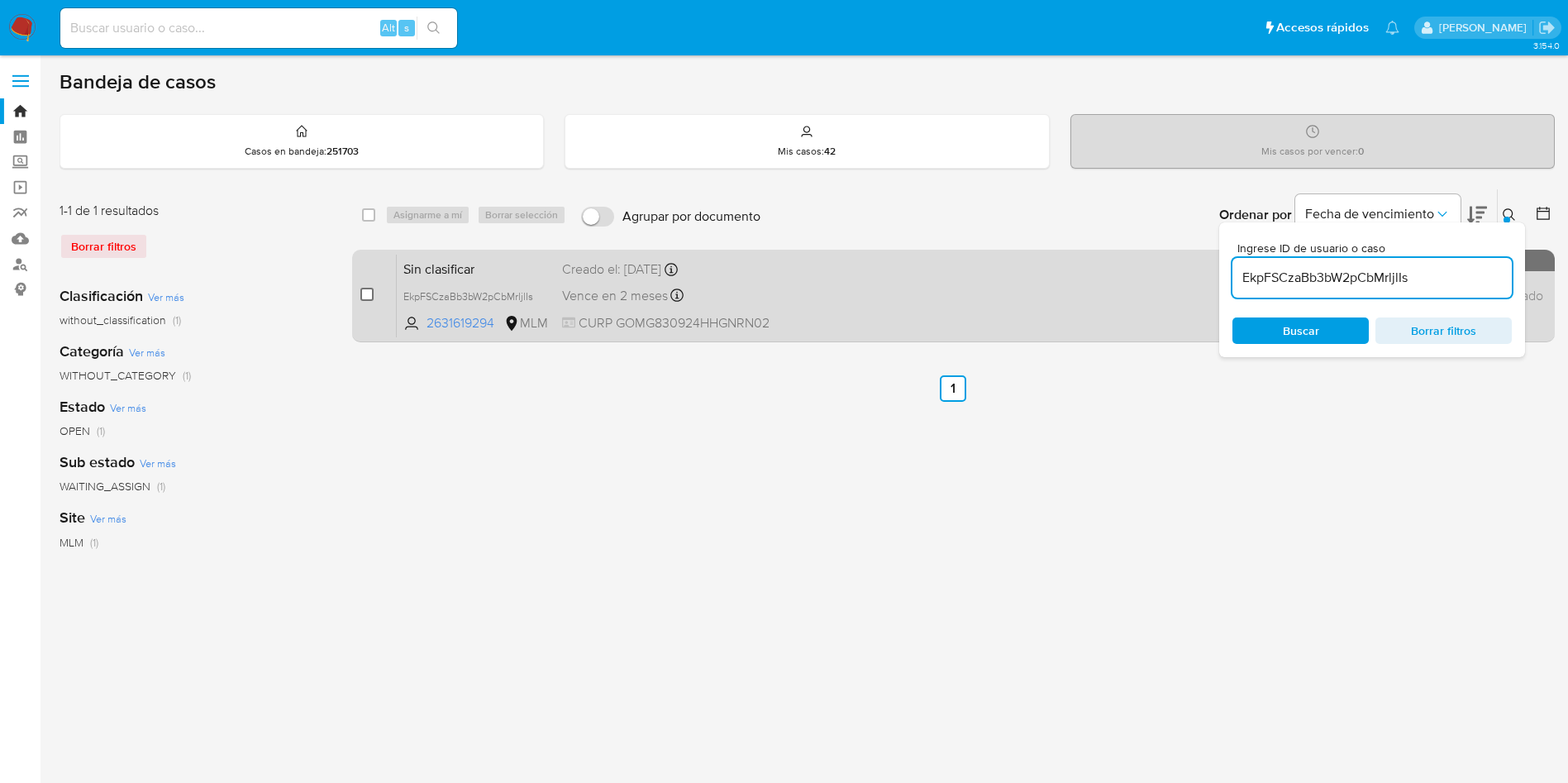
click at [361, 294] on input "checkbox" at bounding box center [366, 294] width 14 height 14
checkbox input "true"
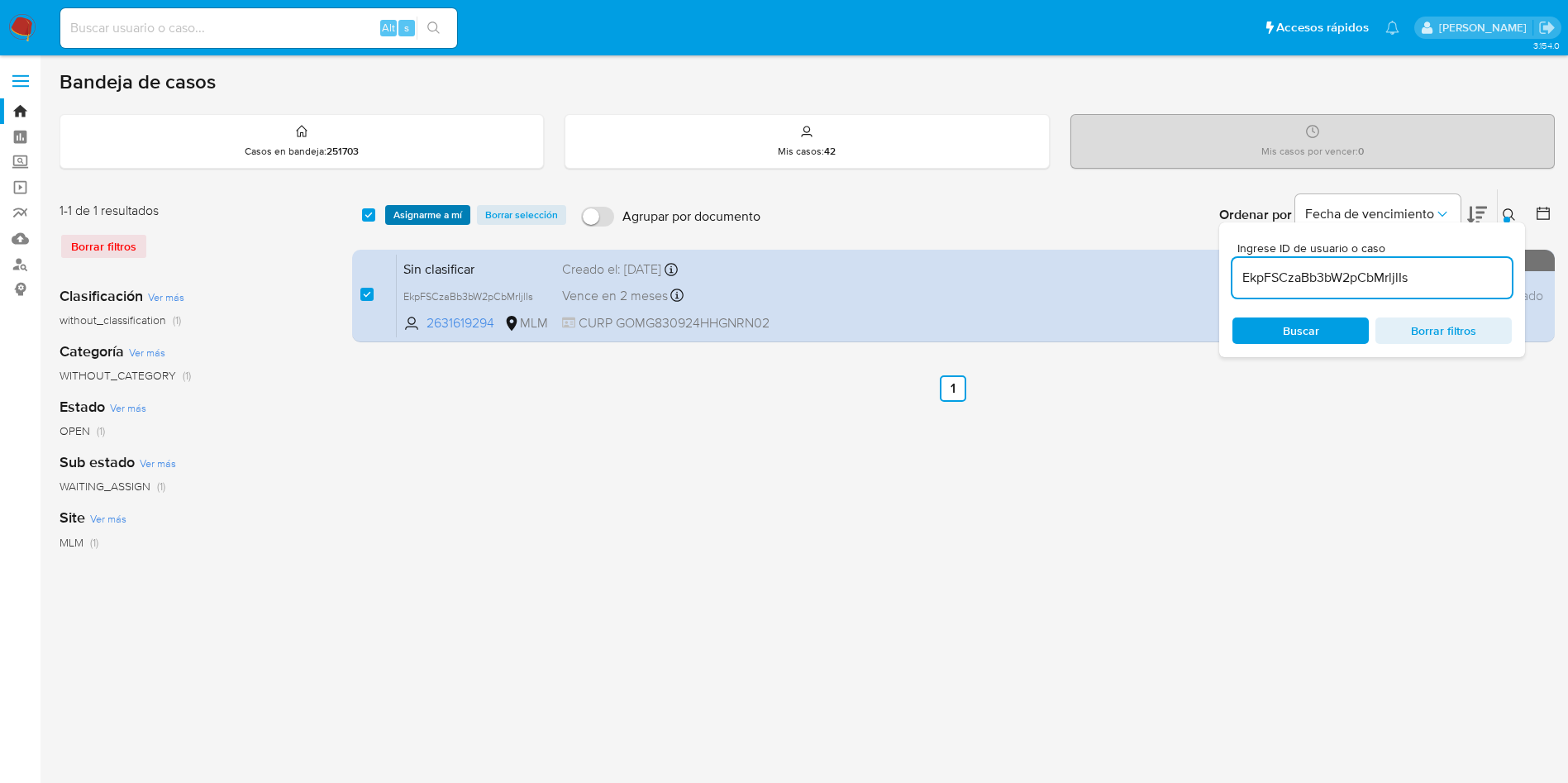
click at [430, 214] on span "Asignarme a mí" at bounding box center [428, 215] width 69 height 16
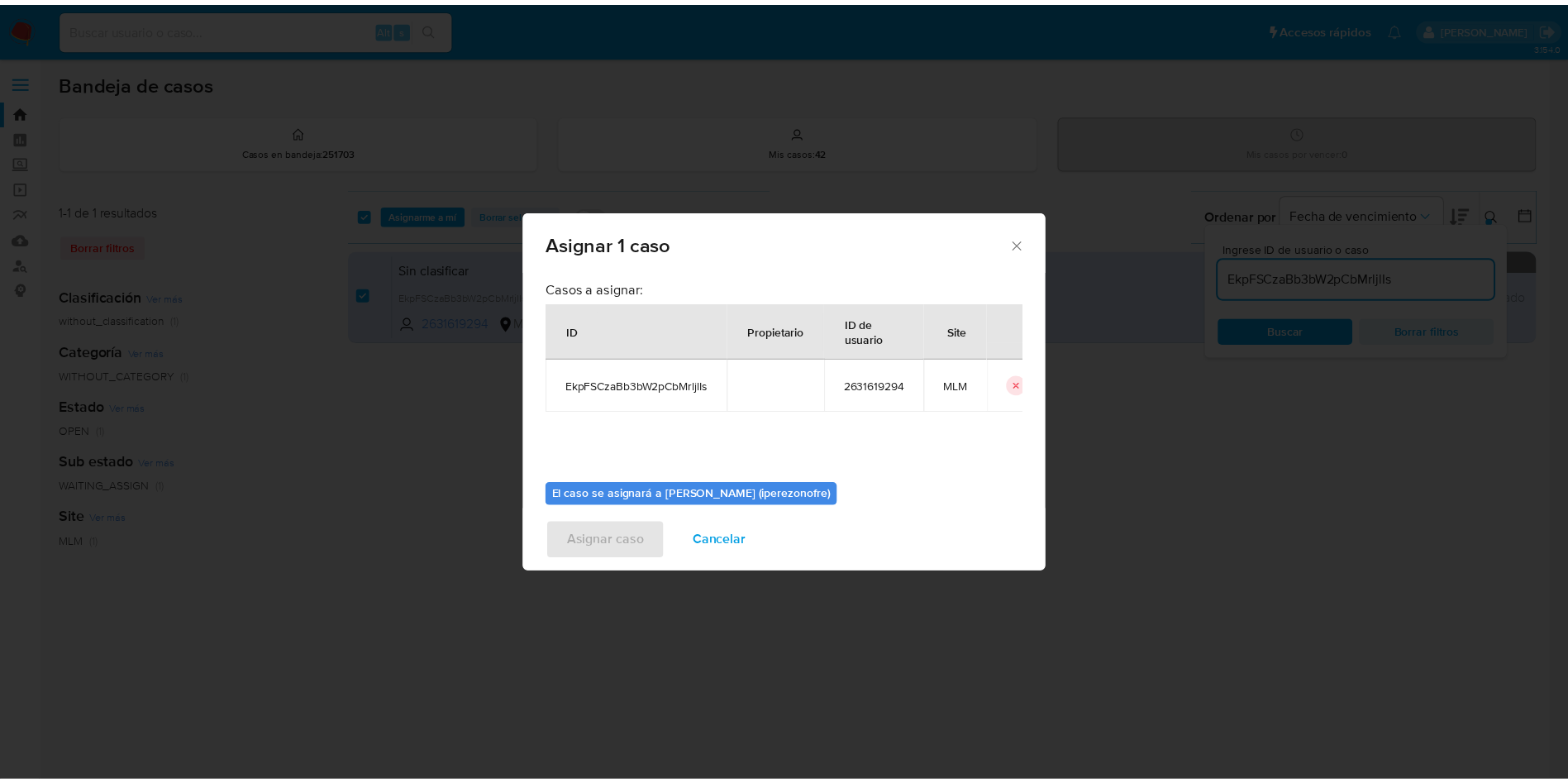
scroll to position [86, 0]
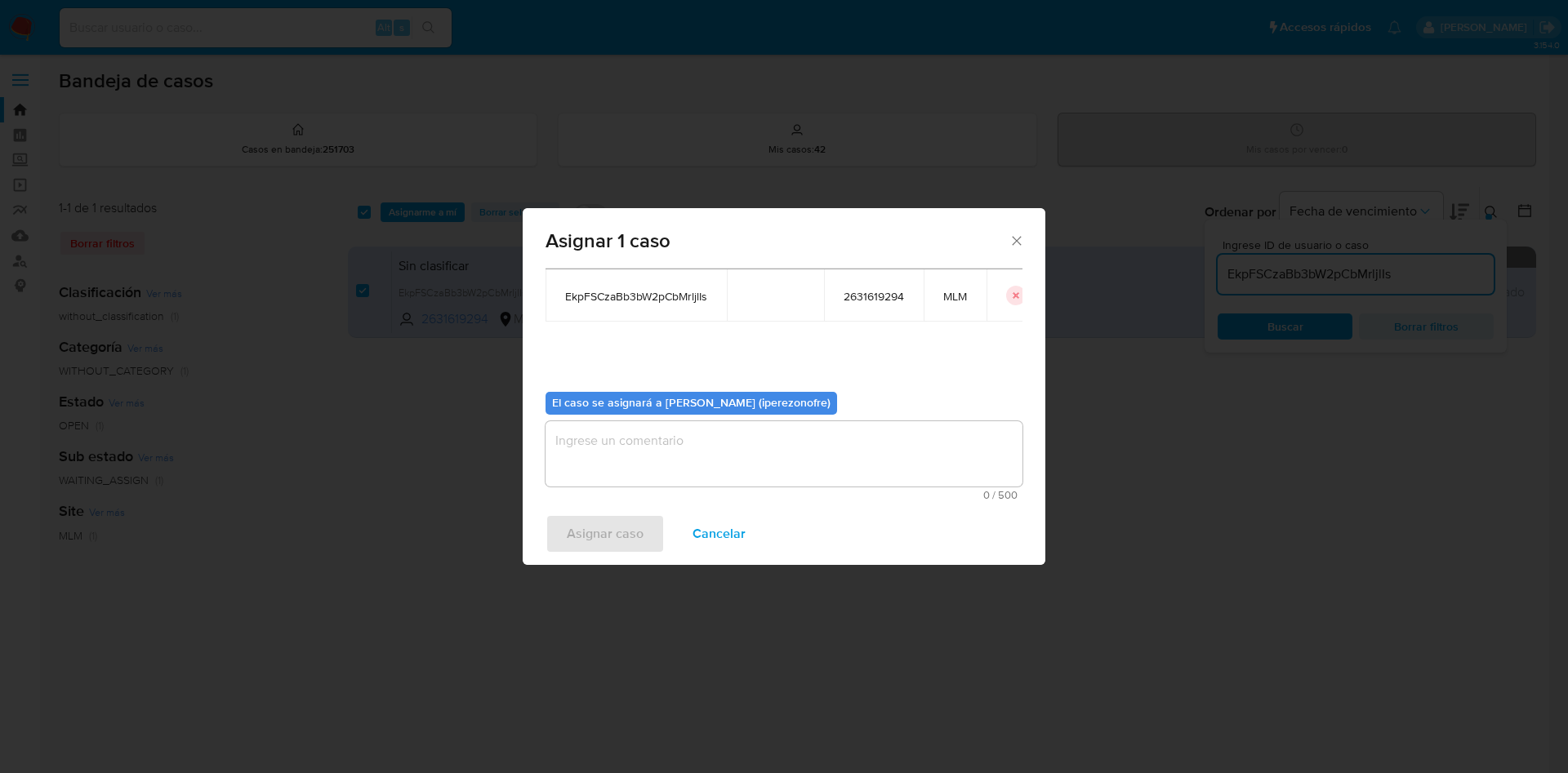
click at [789, 458] on textarea "assign-modal" at bounding box center [784, 453] width 477 height 65
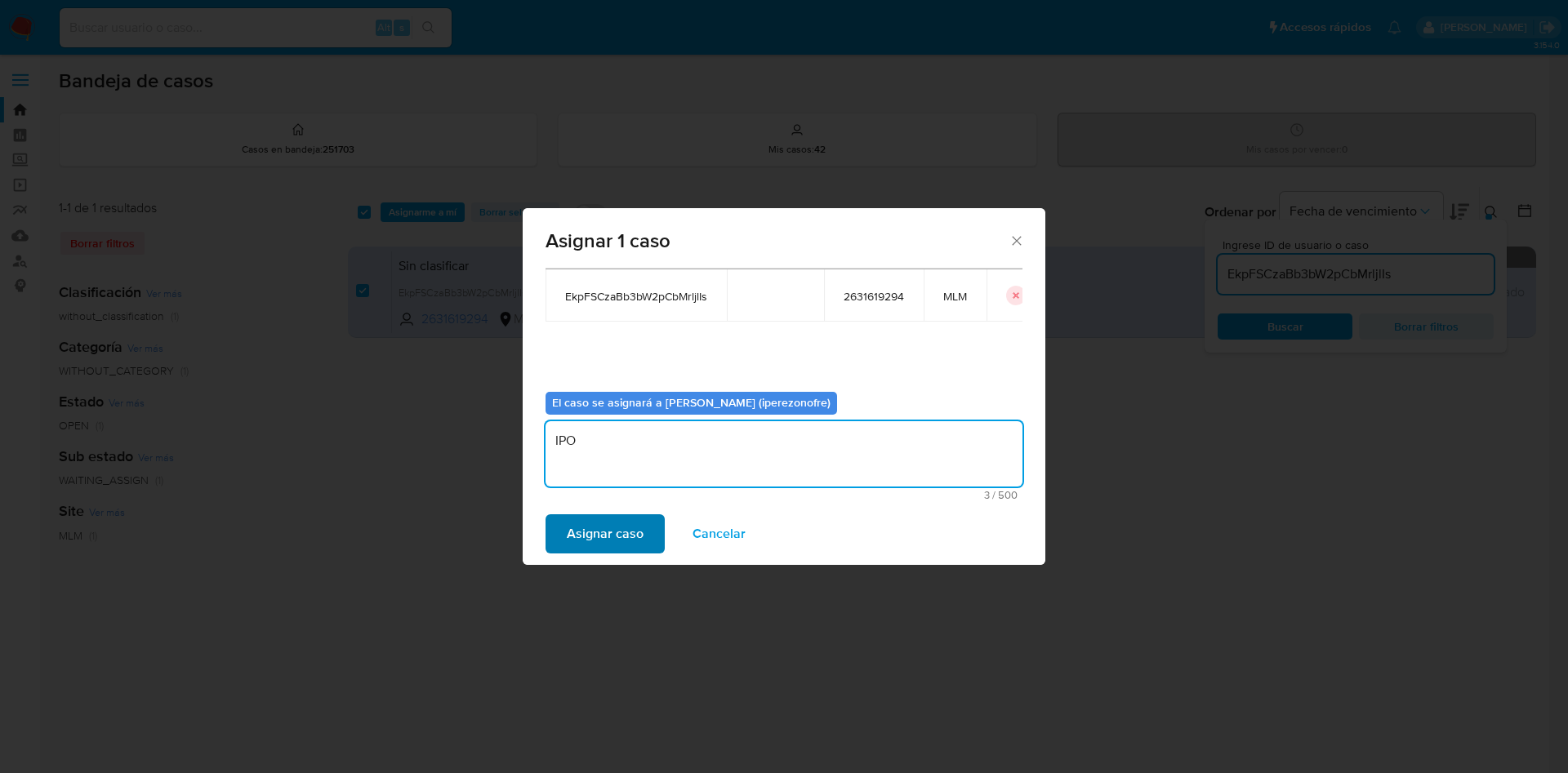
type textarea "IPO"
click at [609, 520] on span "Asignar caso" at bounding box center [605, 534] width 77 height 36
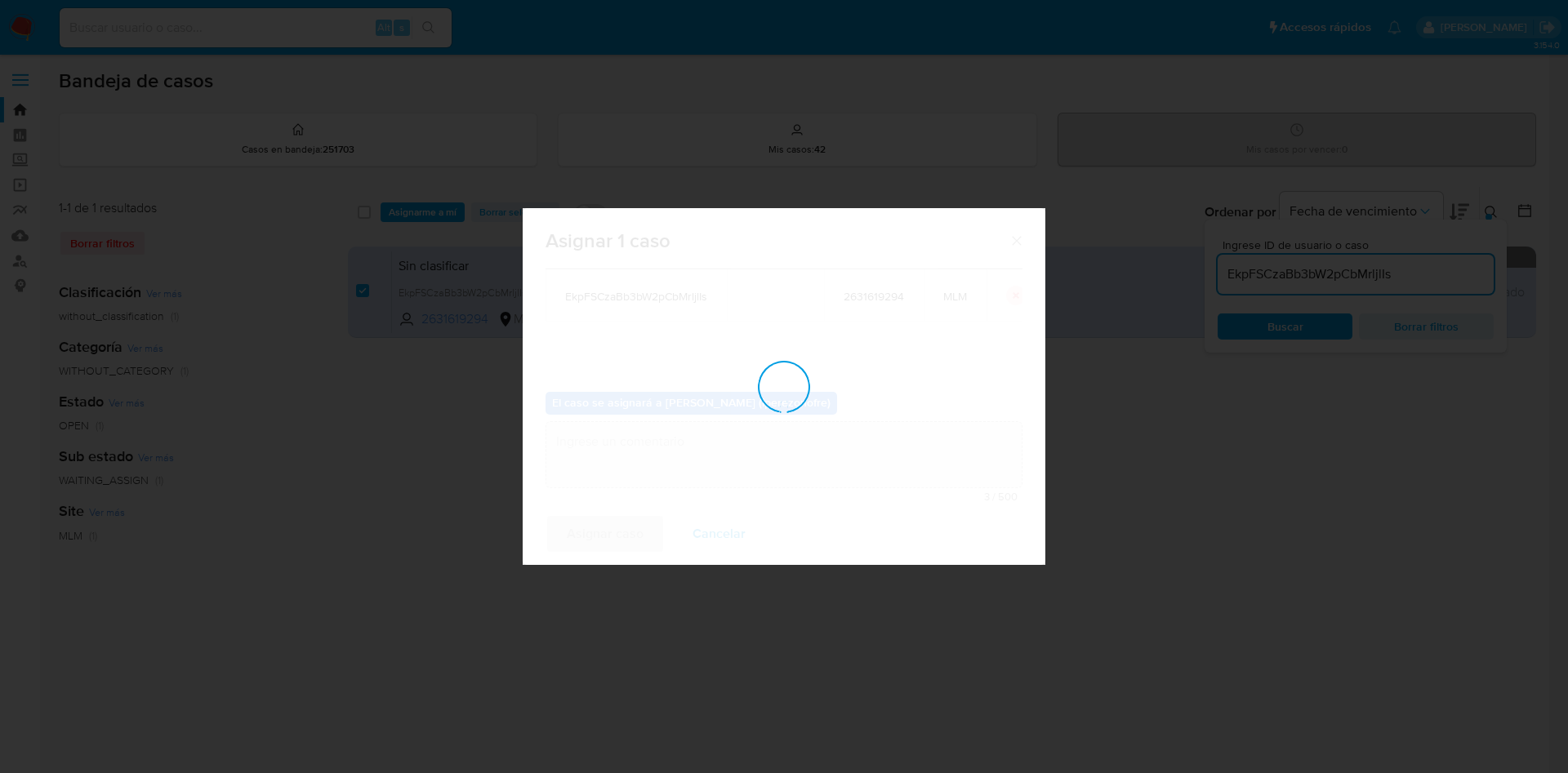
checkbox input "false"
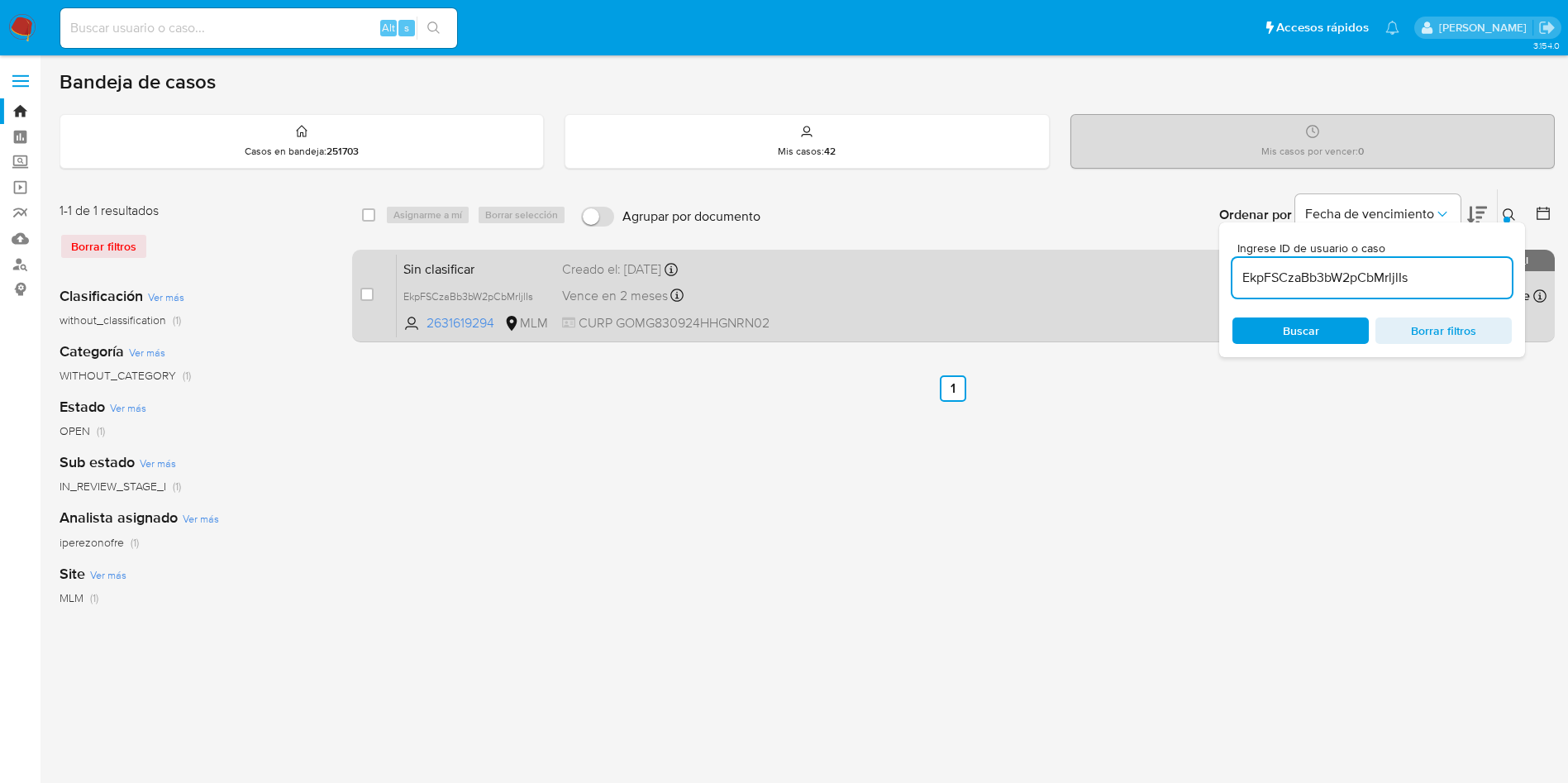
click at [764, 291] on div "Vence en 2 meses Vence el 14/10/2025 11:55:37" at bounding box center [679, 295] width 236 height 23
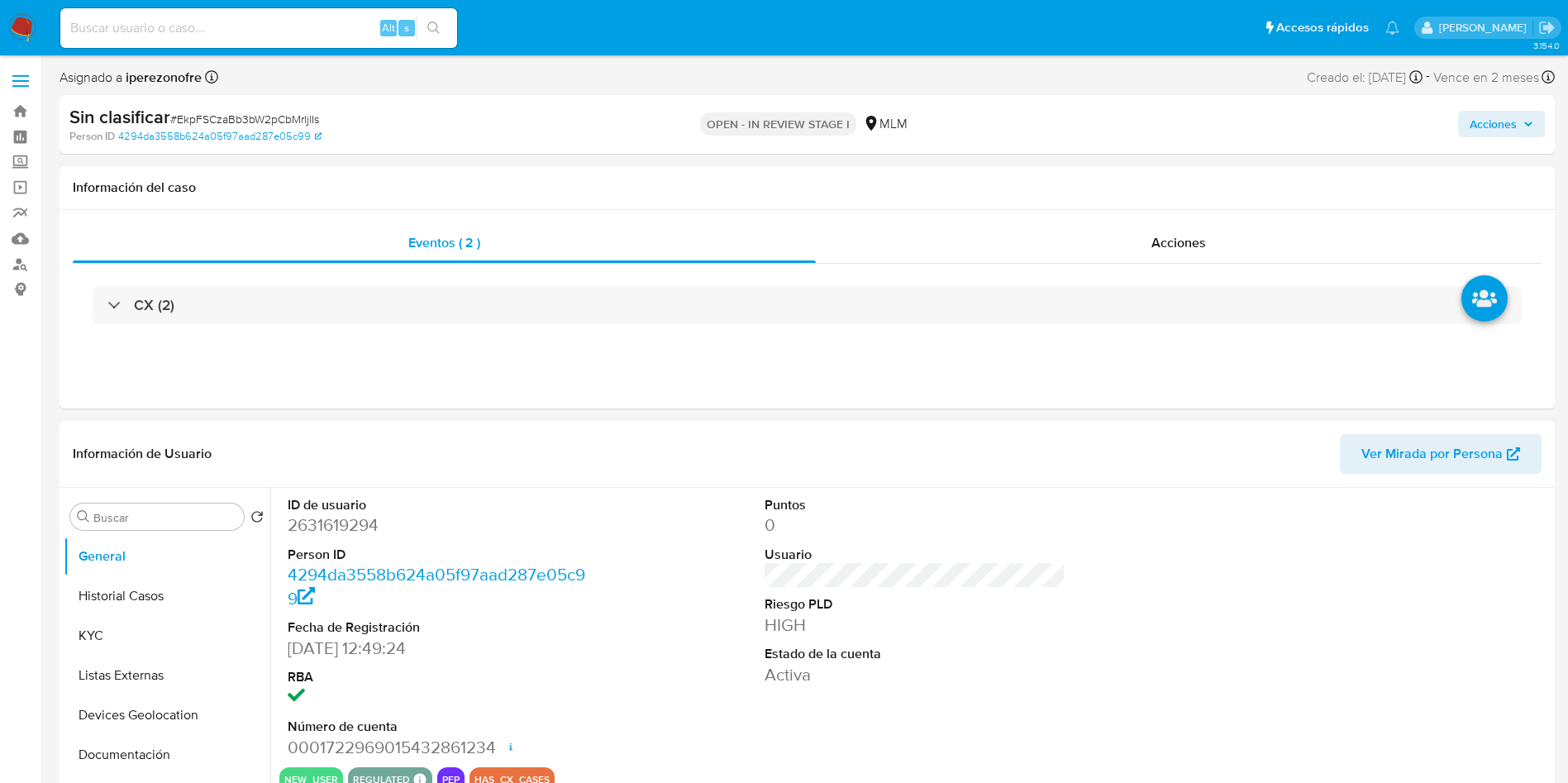
select select "10"
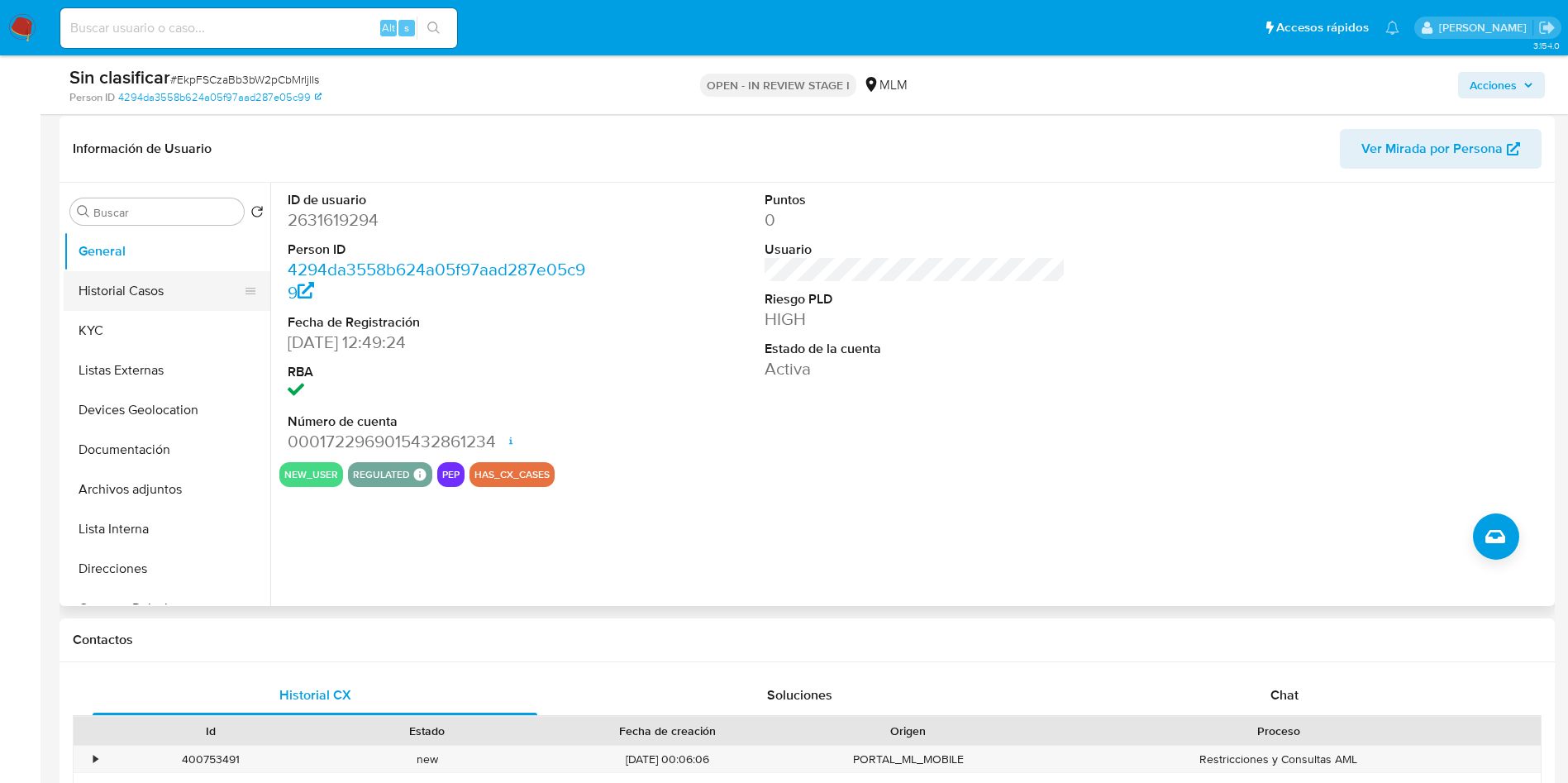
scroll to position [248, 0]
click at [107, 301] on button "Historial Casos" at bounding box center [160, 290] width 194 height 40
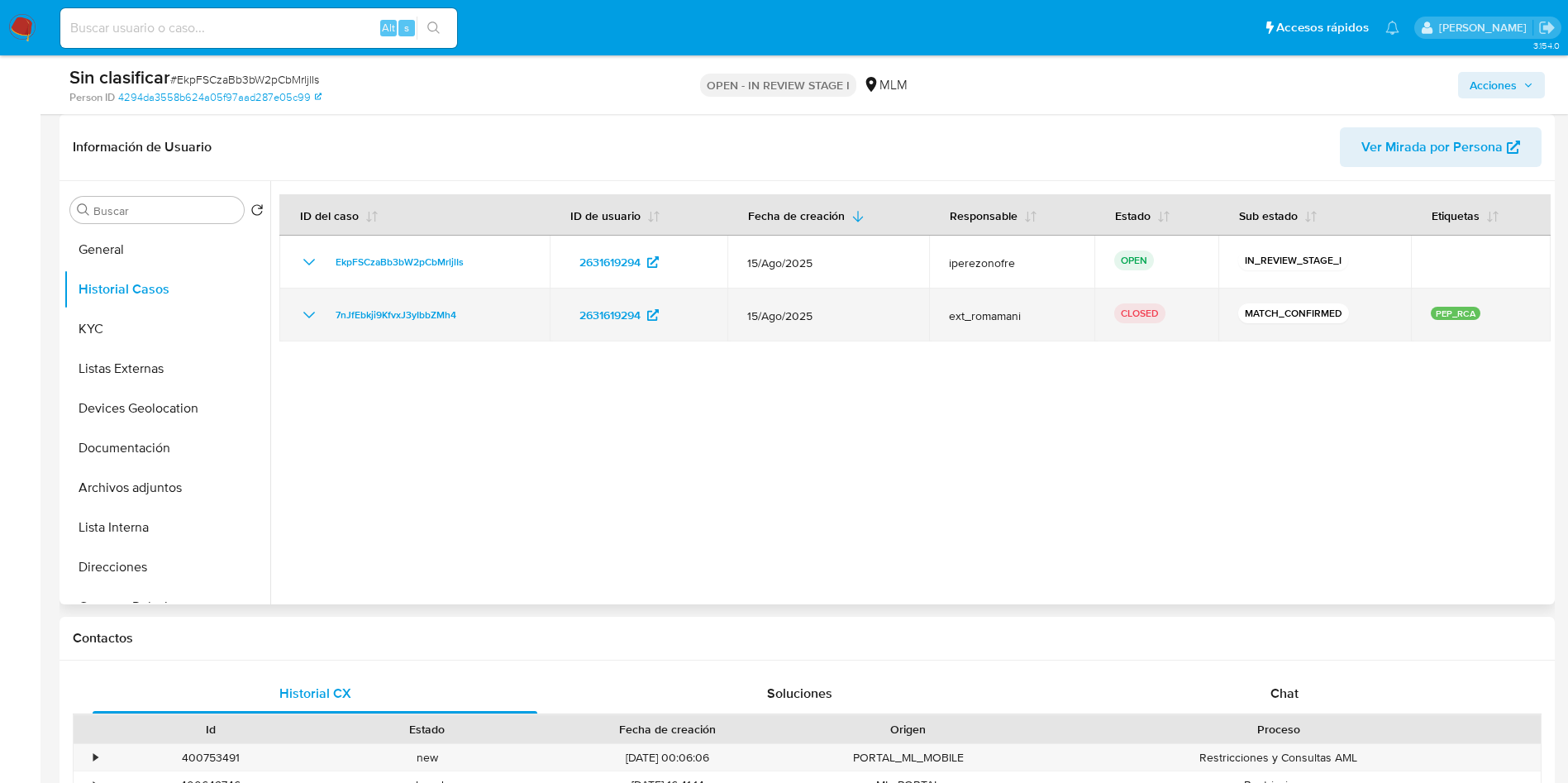
click at [302, 313] on icon "Mostrar/Ocultar" at bounding box center [309, 315] width 20 height 20
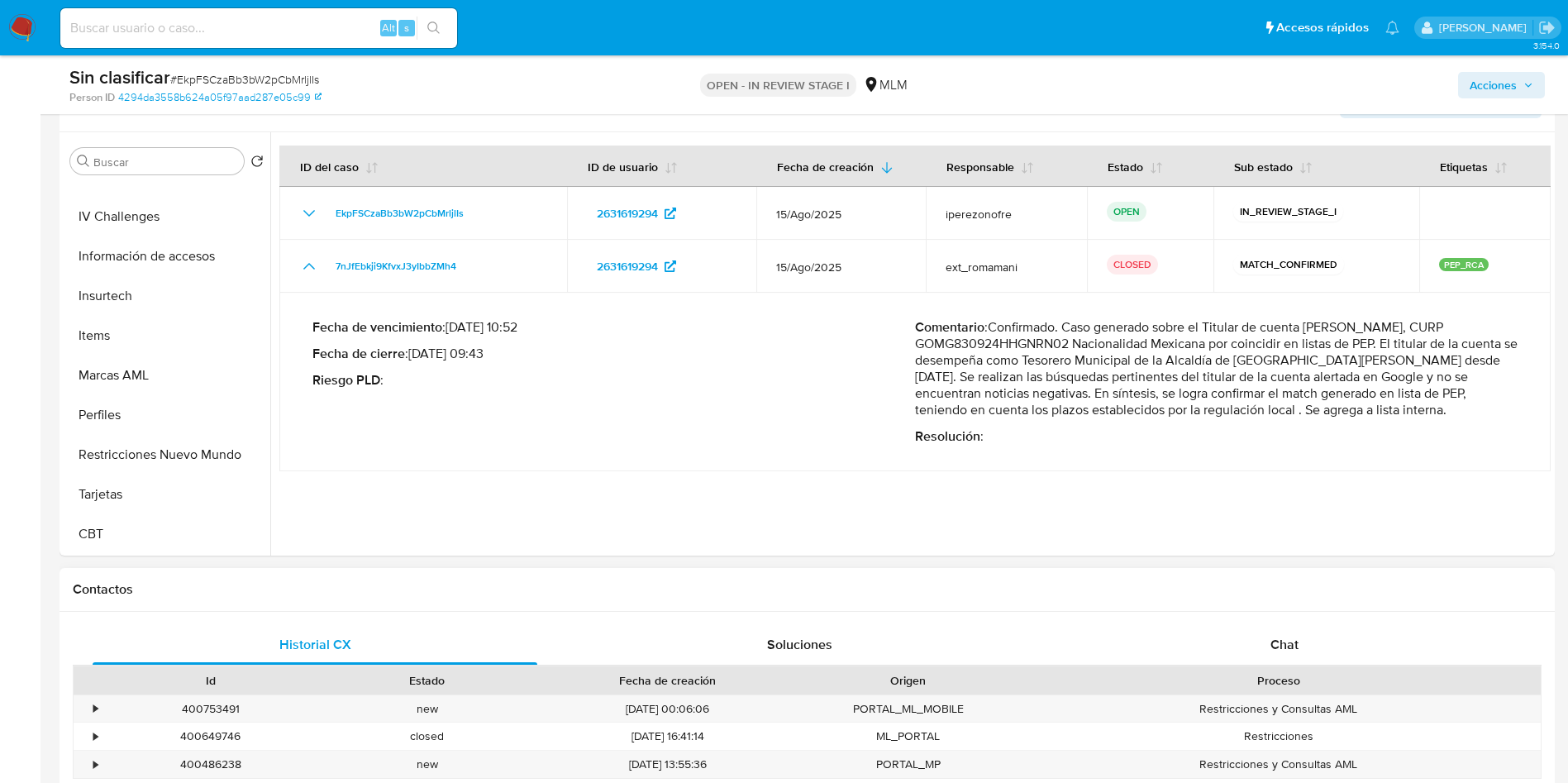
scroll to position [372, 0]
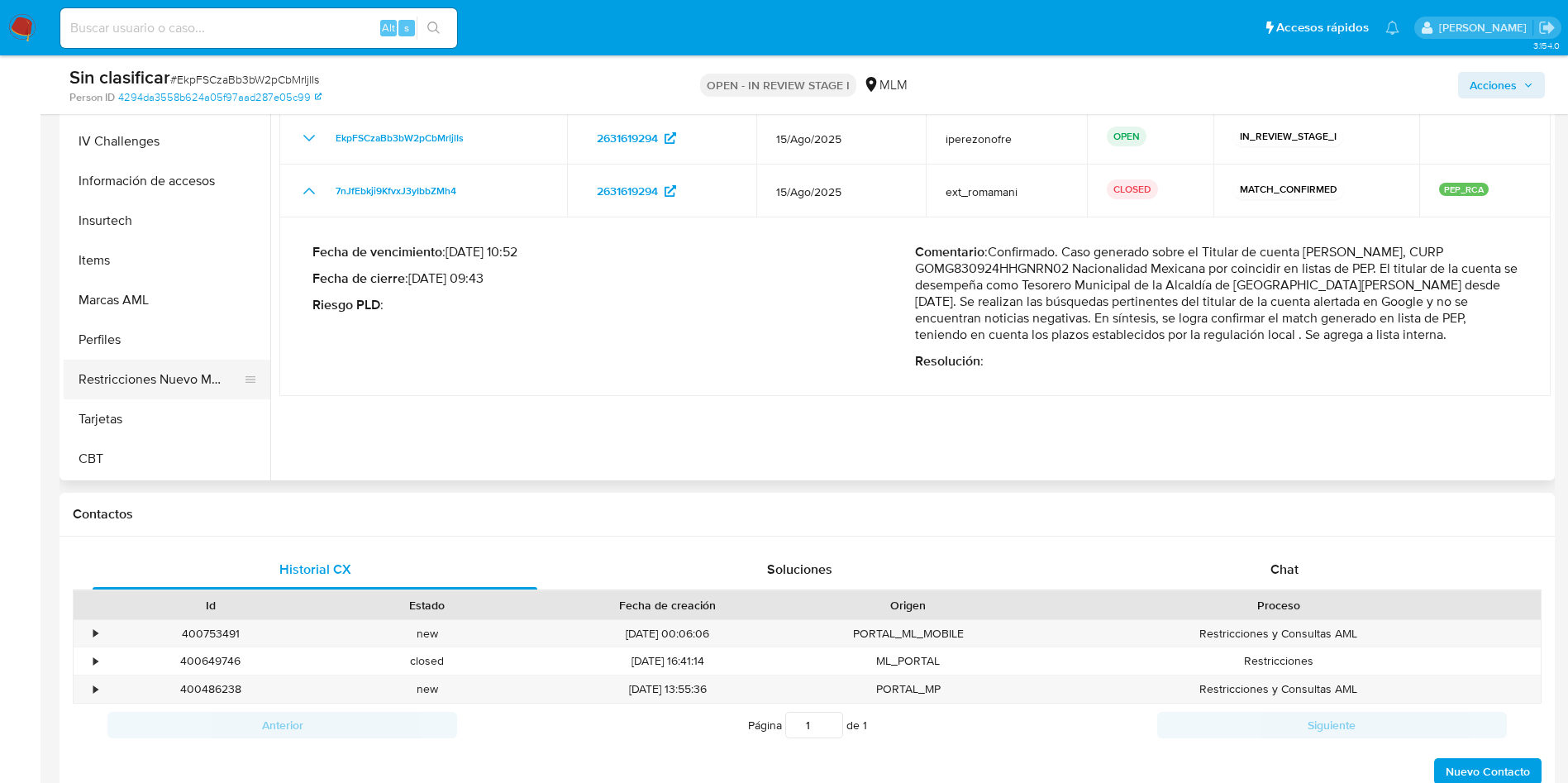
click at [177, 382] on button "Restricciones Nuevo Mundo" at bounding box center [160, 379] width 194 height 40
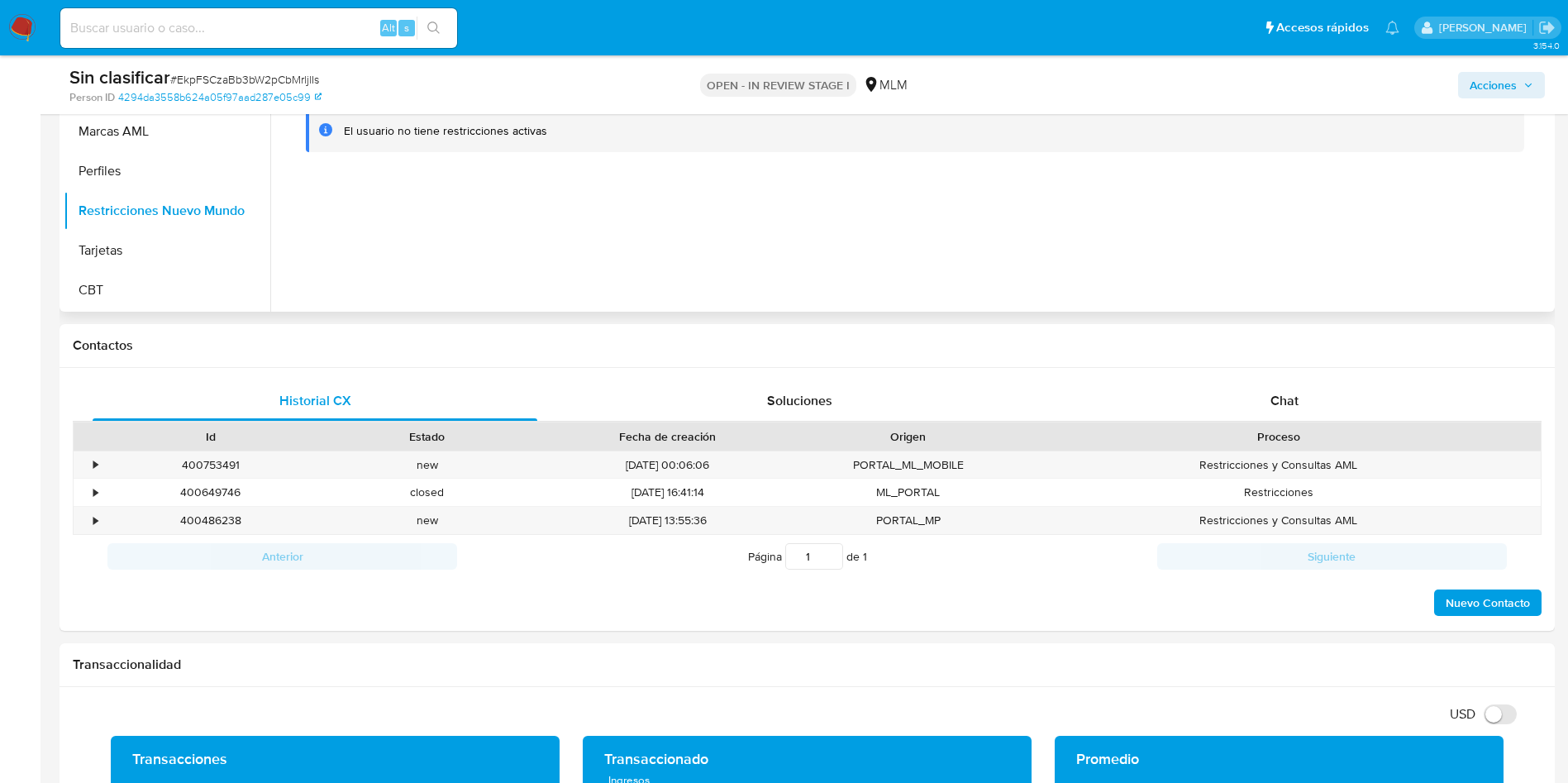
scroll to position [620, 0]
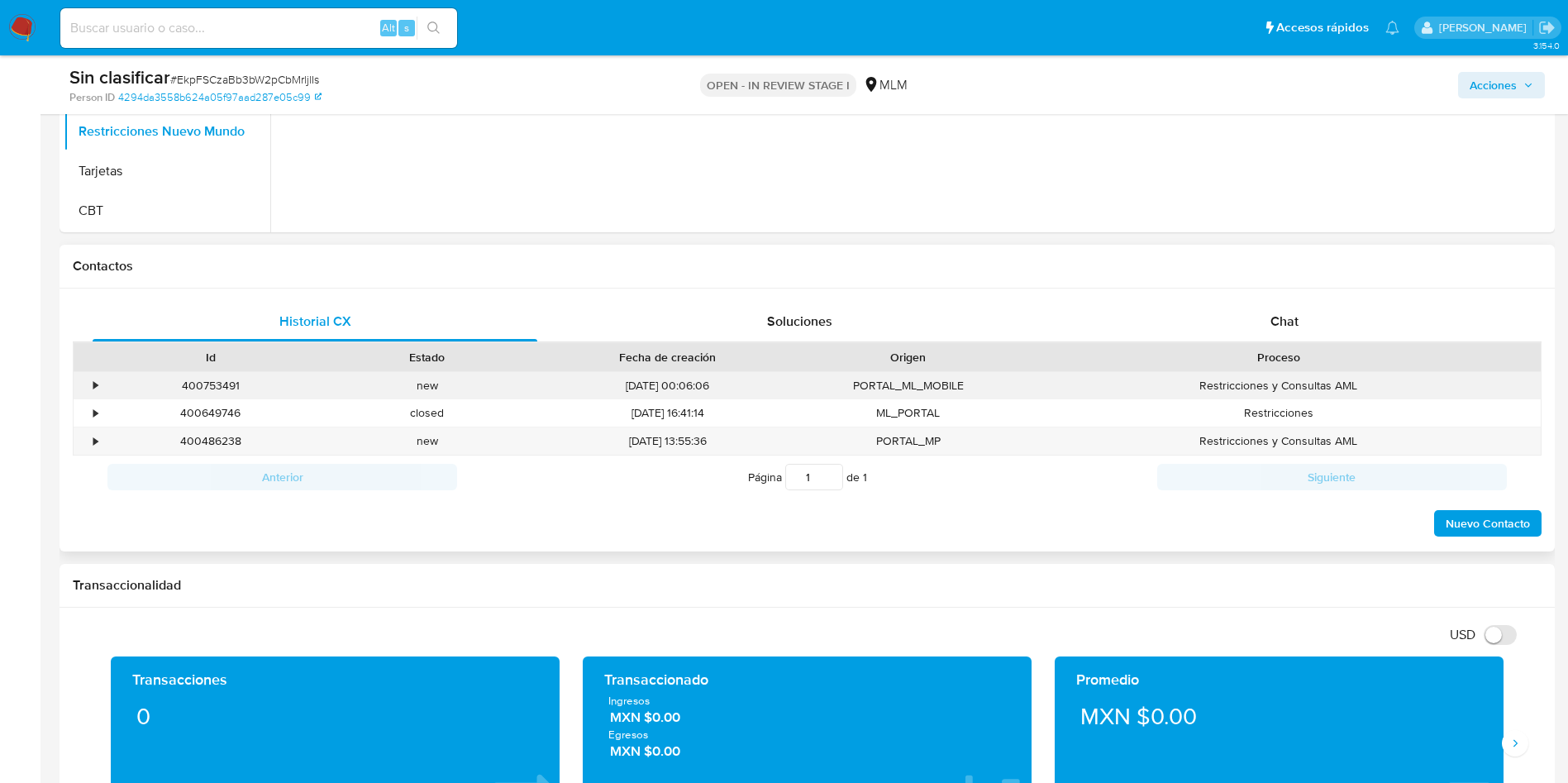
click at [94, 386] on div "•" at bounding box center [95, 386] width 5 height 15
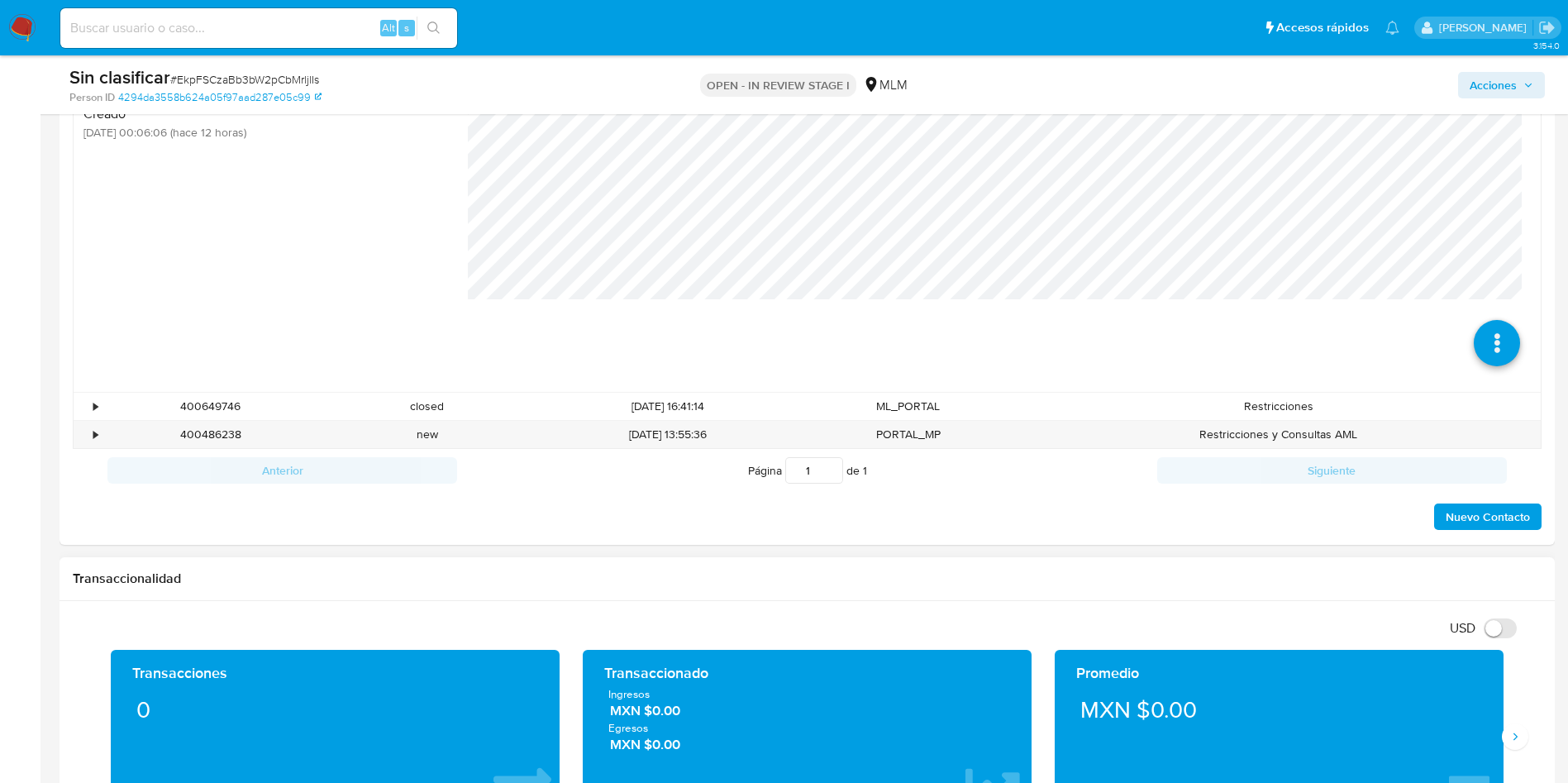
scroll to position [993, 0]
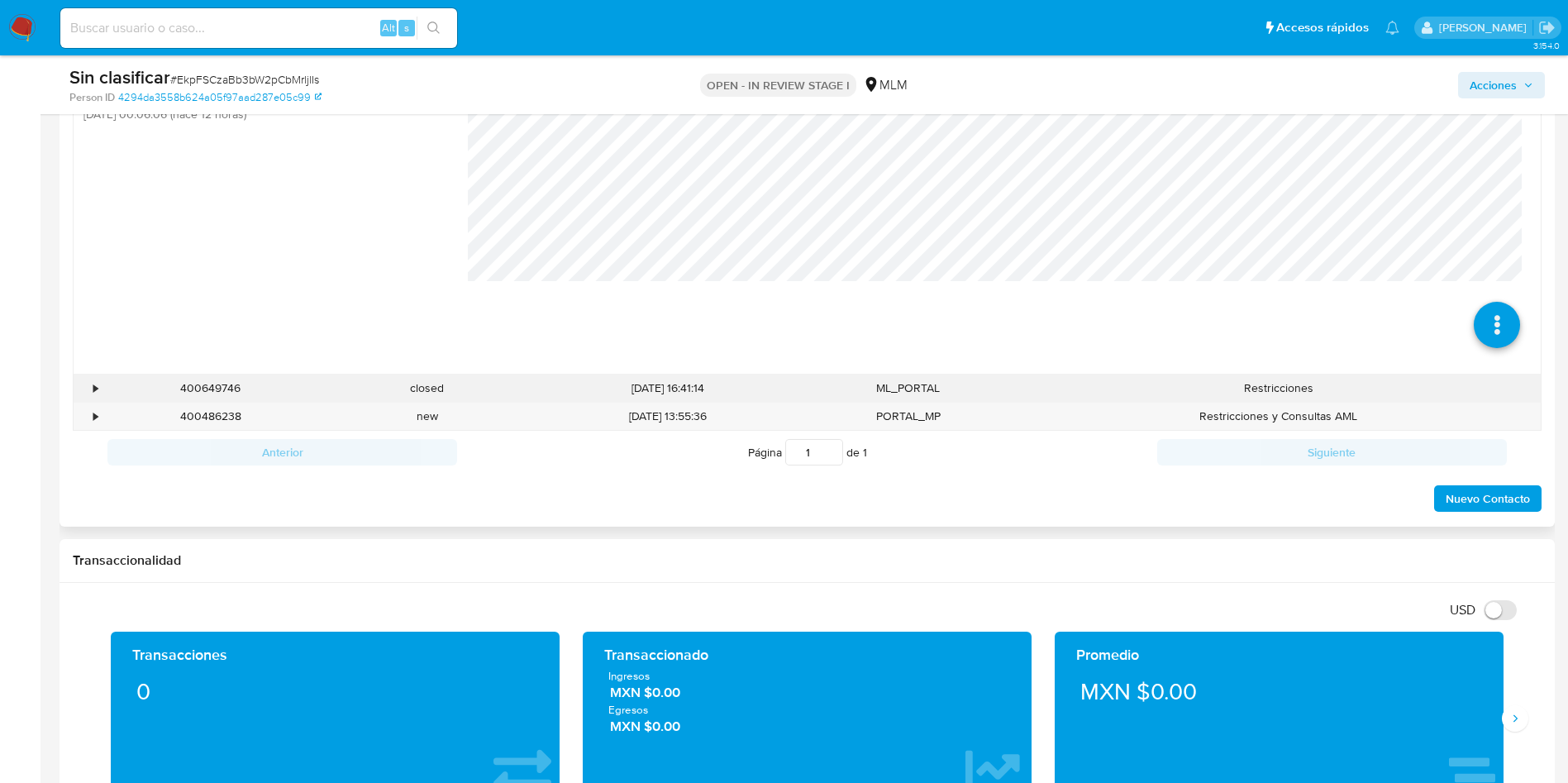
click at [97, 387] on div "•" at bounding box center [95, 387] width 5 height 15
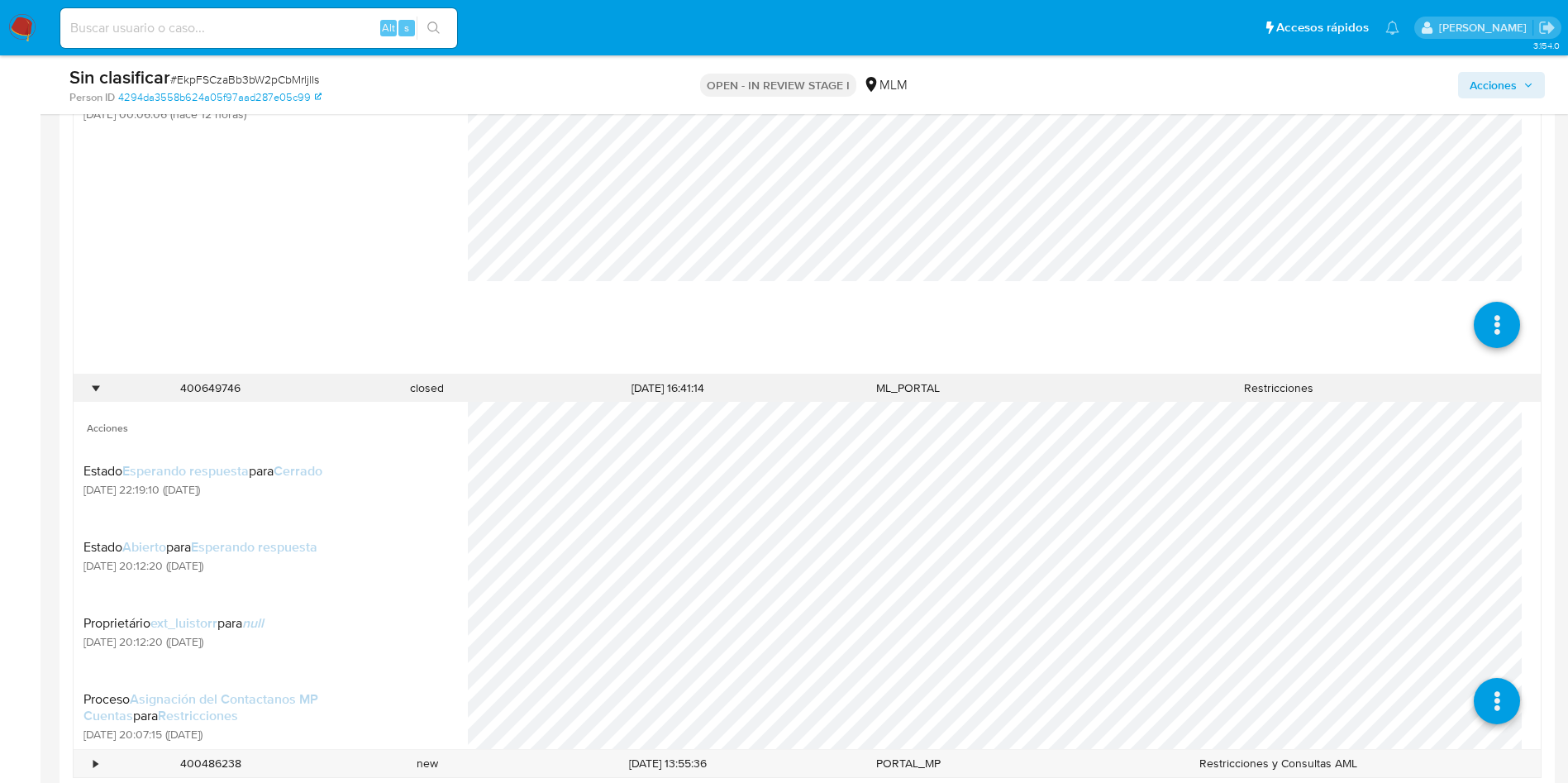
click at [97, 387] on div "•" at bounding box center [95, 387] width 5 height 15
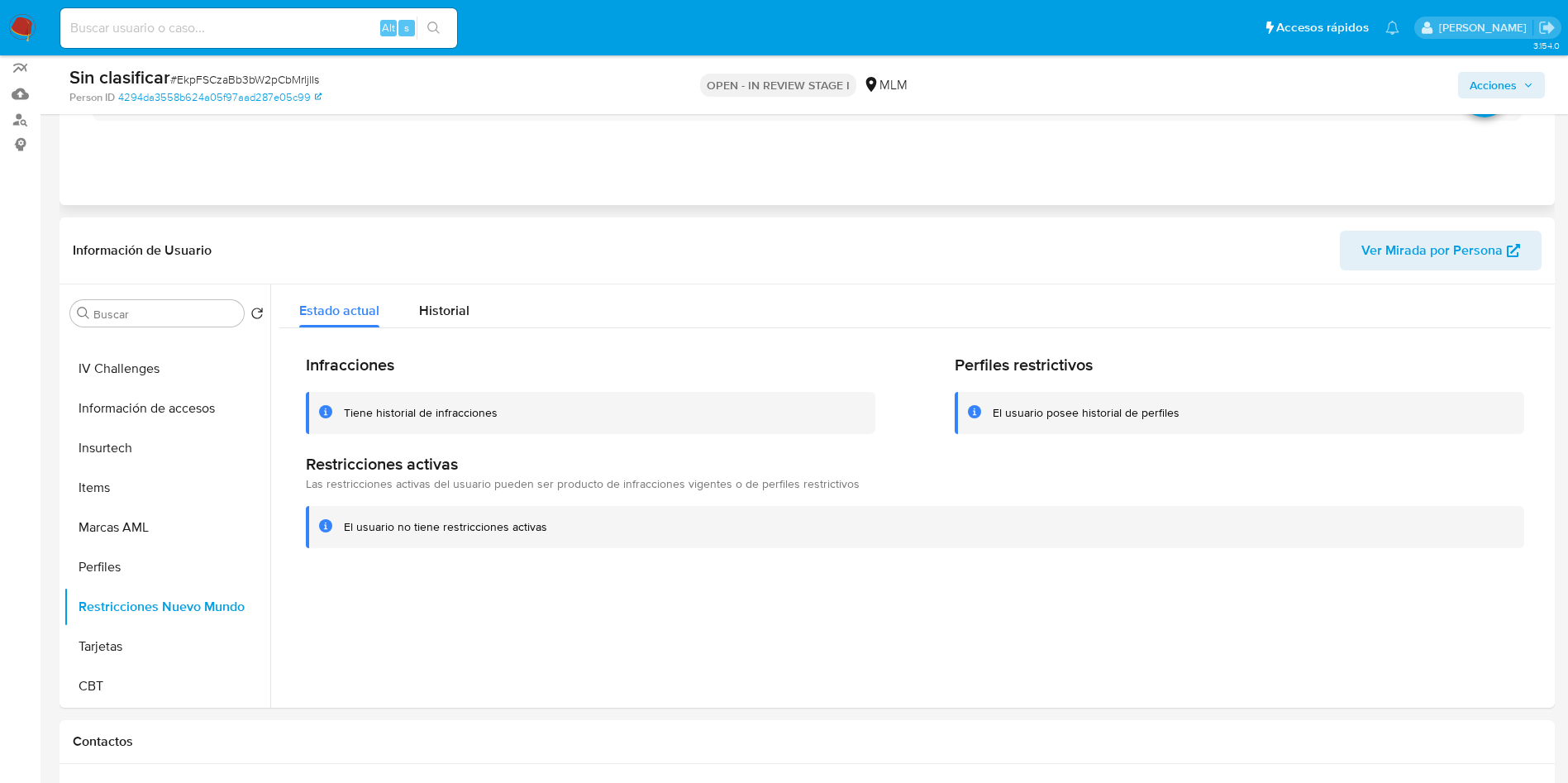
scroll to position [0, 0]
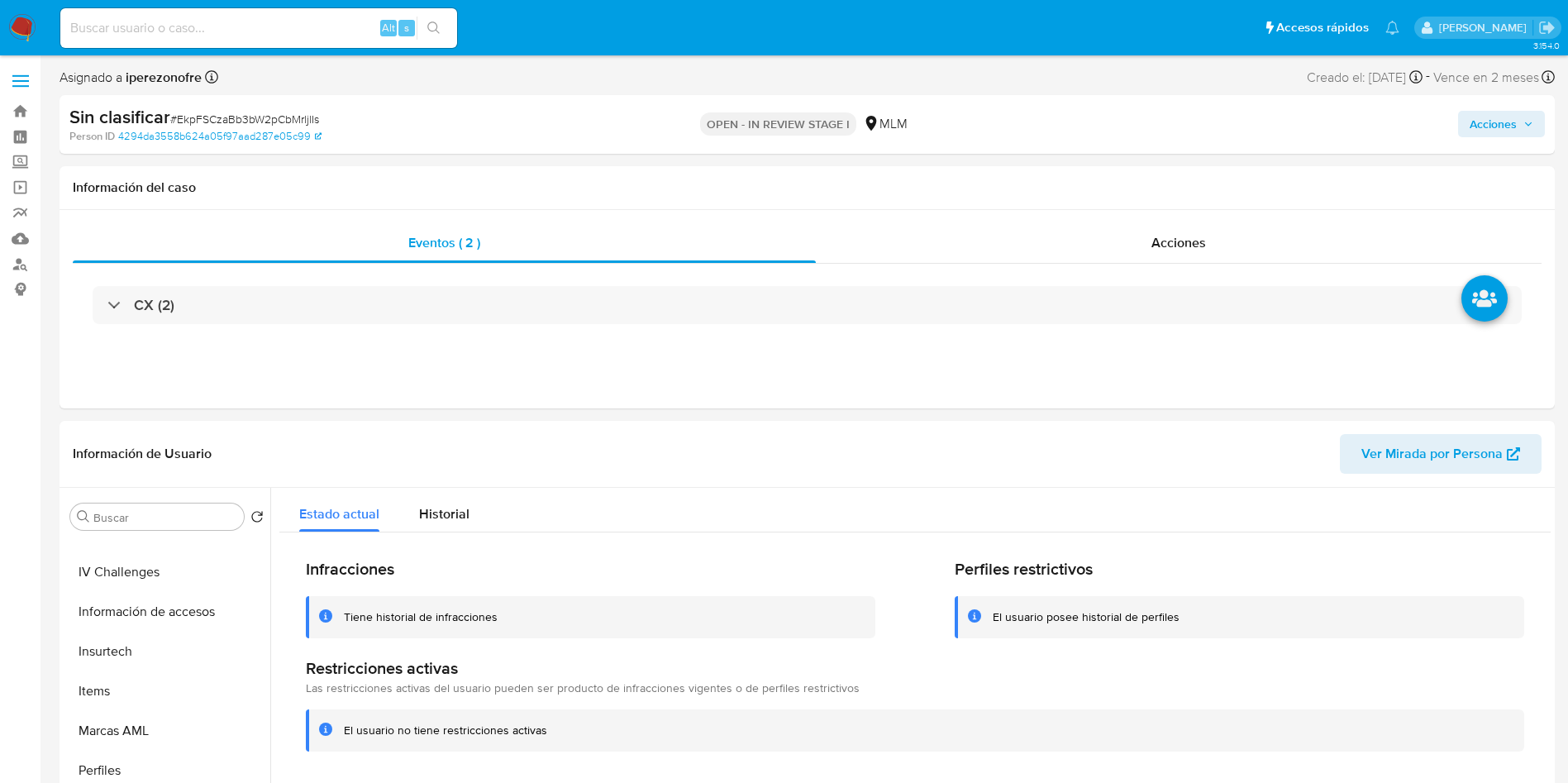
click at [1508, 129] on span "Acciones" at bounding box center [1494, 123] width 47 height 26
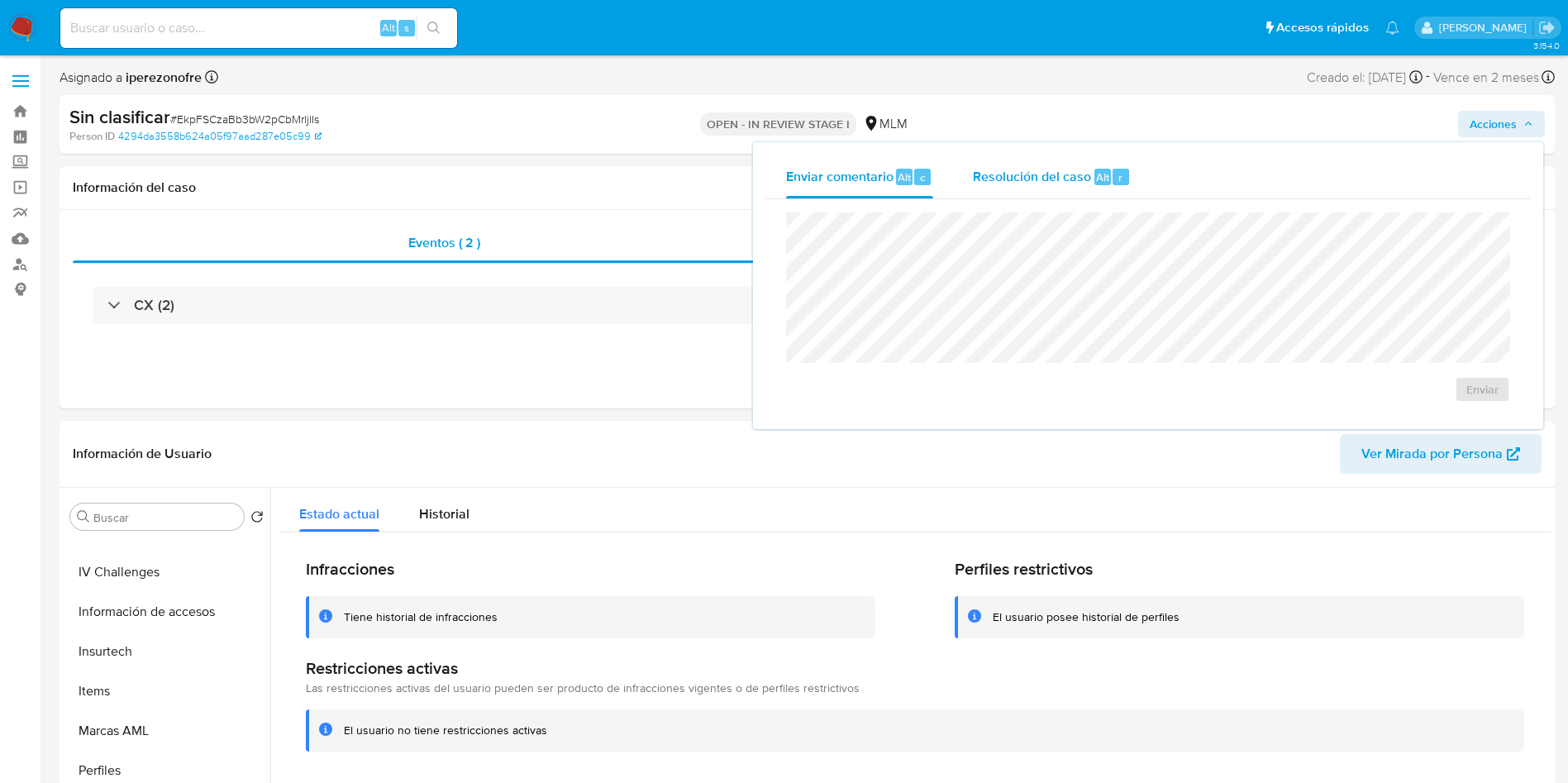
click at [978, 174] on span "Resolución del caso" at bounding box center [1031, 177] width 119 height 19
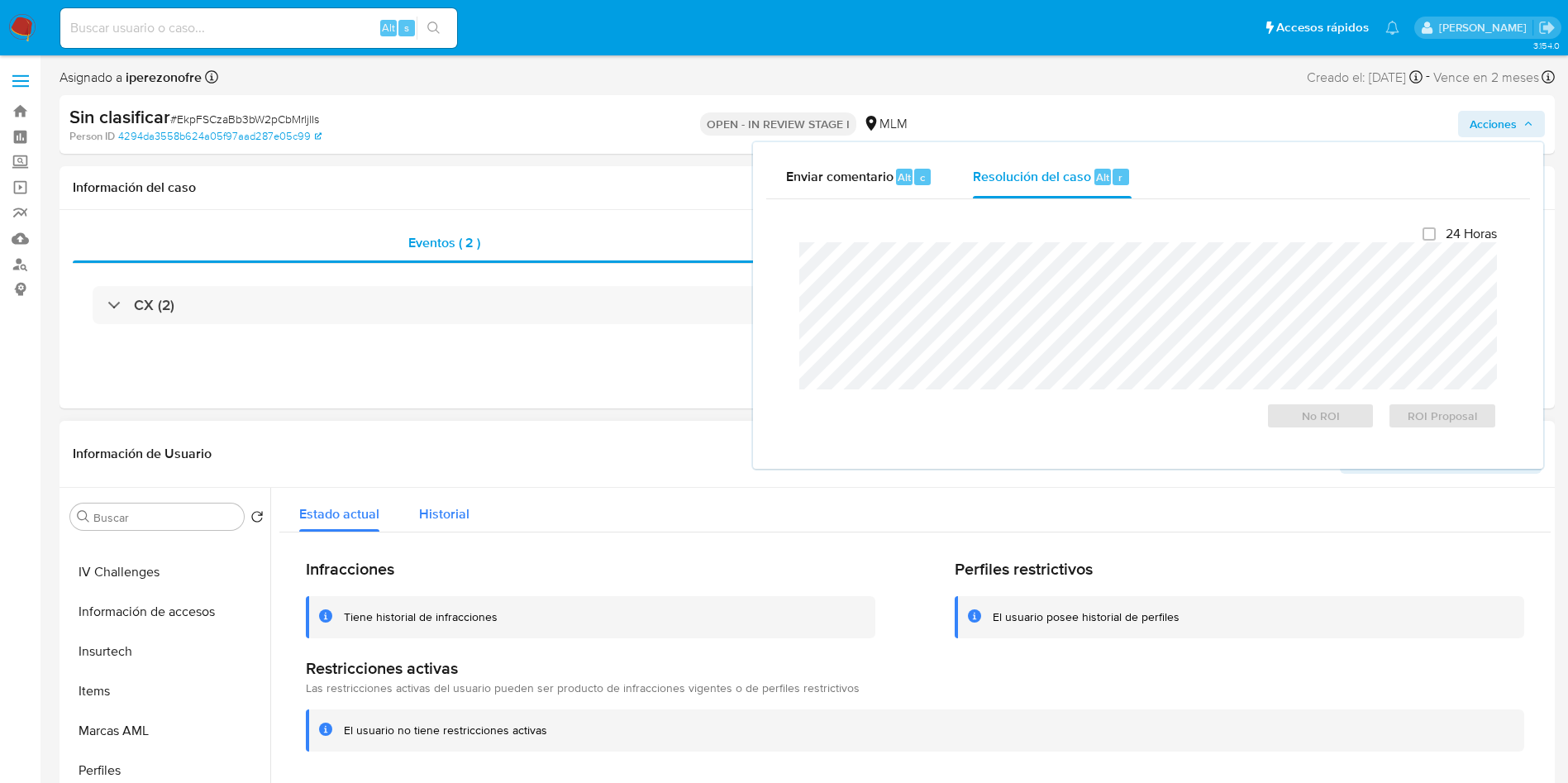
click at [444, 504] on span "Historial" at bounding box center [444, 513] width 51 height 19
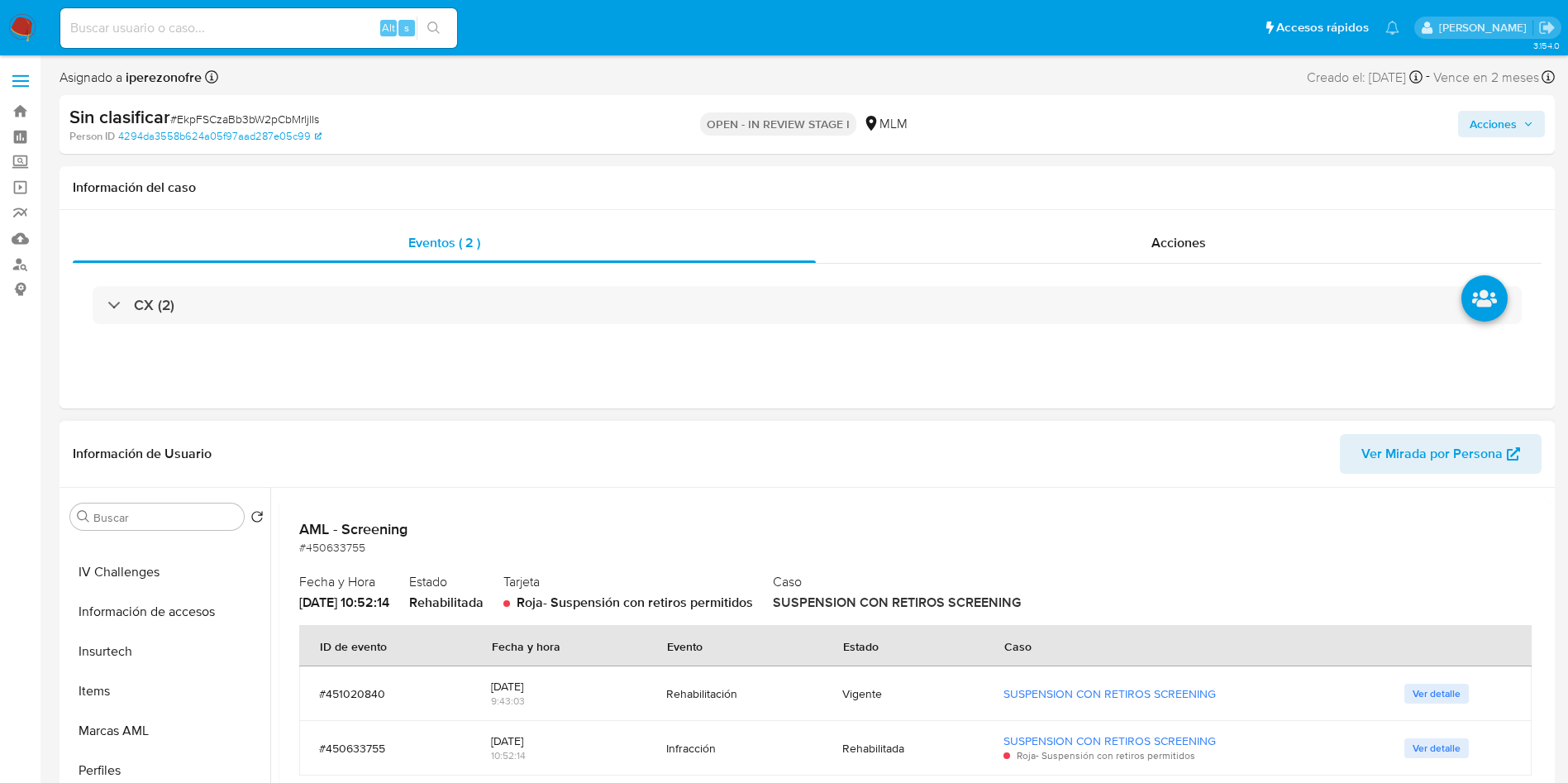
scroll to position [124, 0]
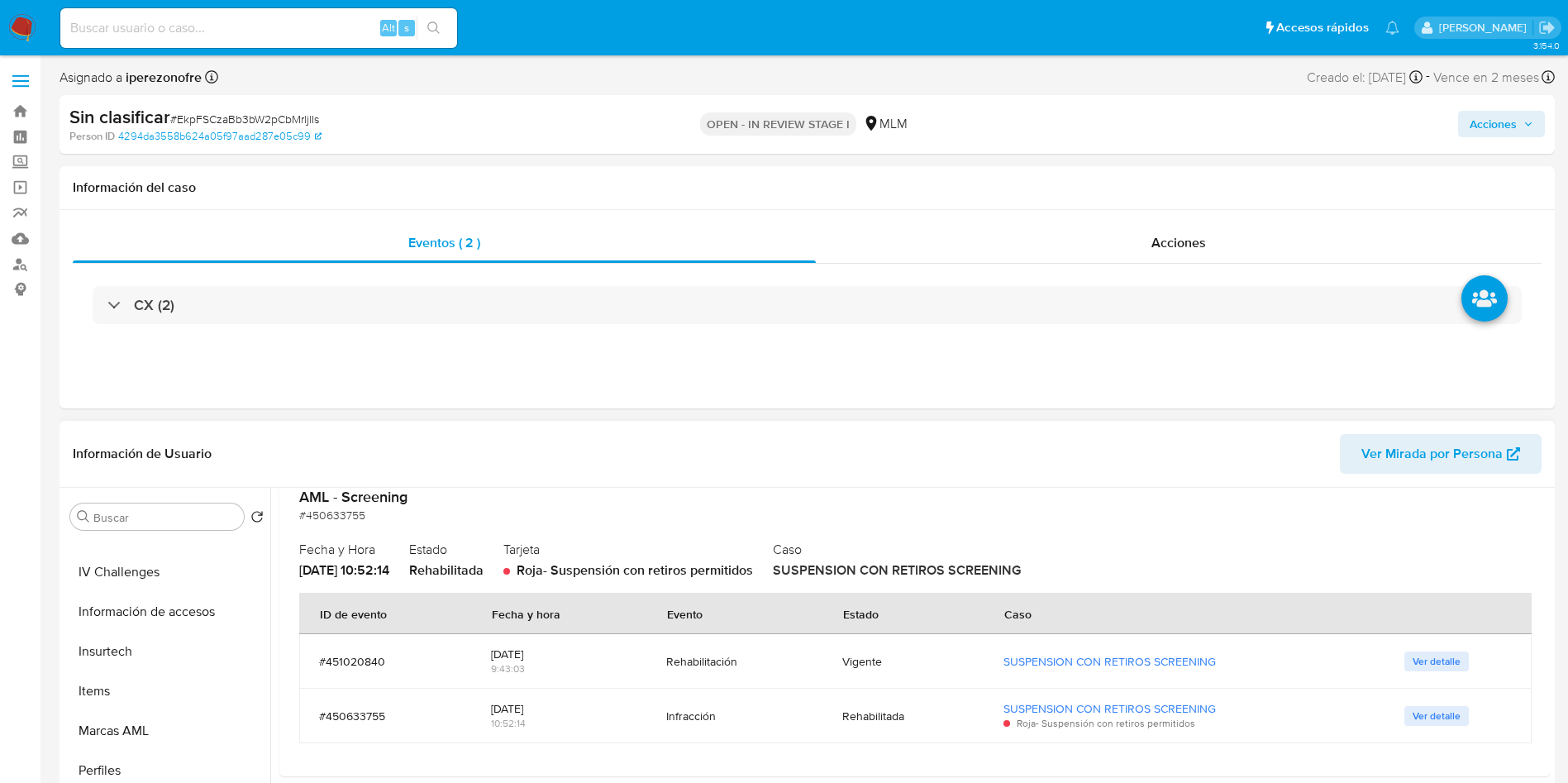
drag, startPoint x: 559, startPoint y: 656, endPoint x: 481, endPoint y: 654, distance: 78.0
click at [481, 654] on td "2025-08-18 9:43:03" at bounding box center [558, 662] width 175 height 54
click at [1509, 125] on span "Acciones" at bounding box center [1494, 123] width 47 height 26
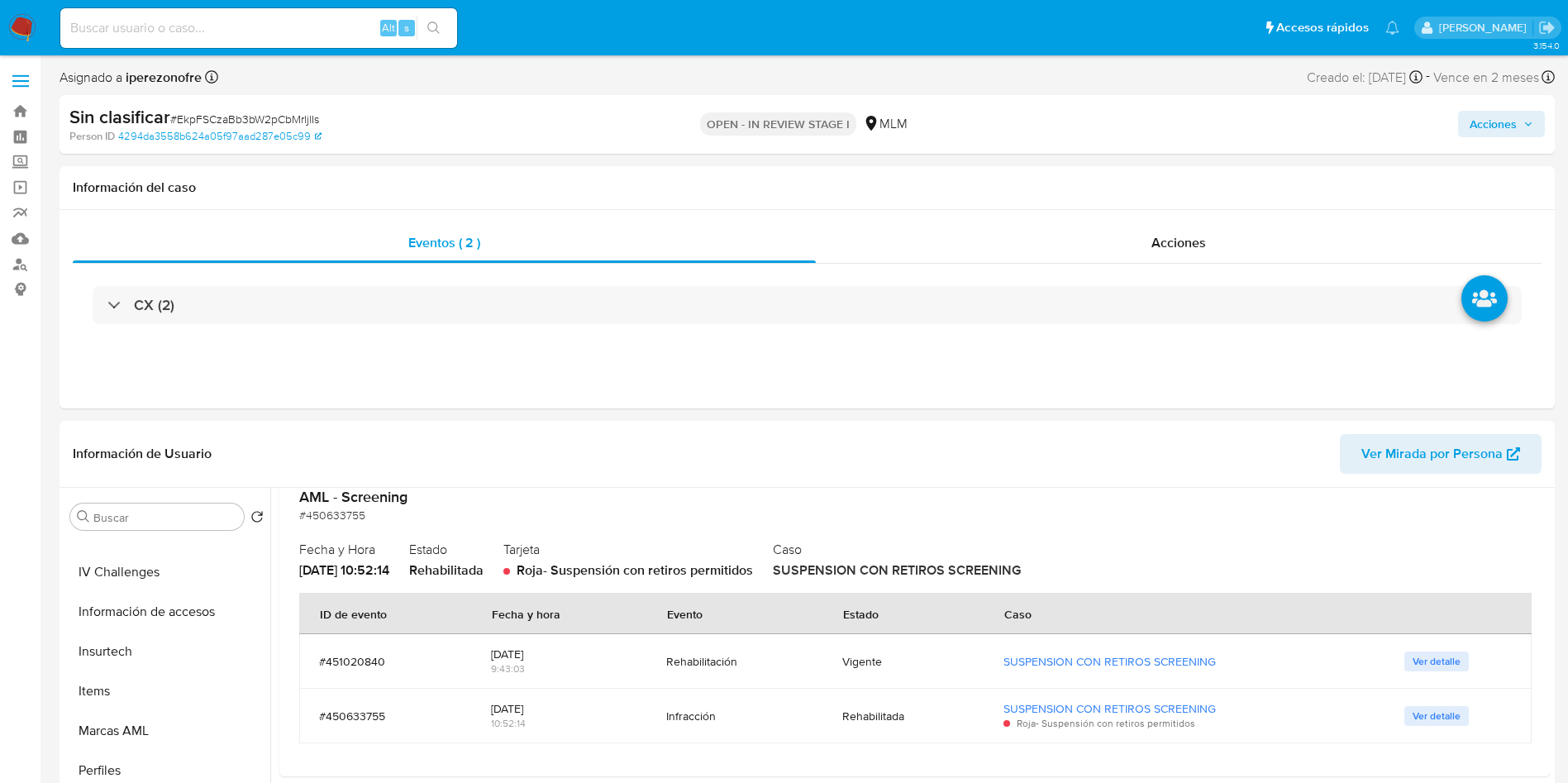
click at [1525, 128] on icon "button" at bounding box center [1528, 124] width 10 height 10
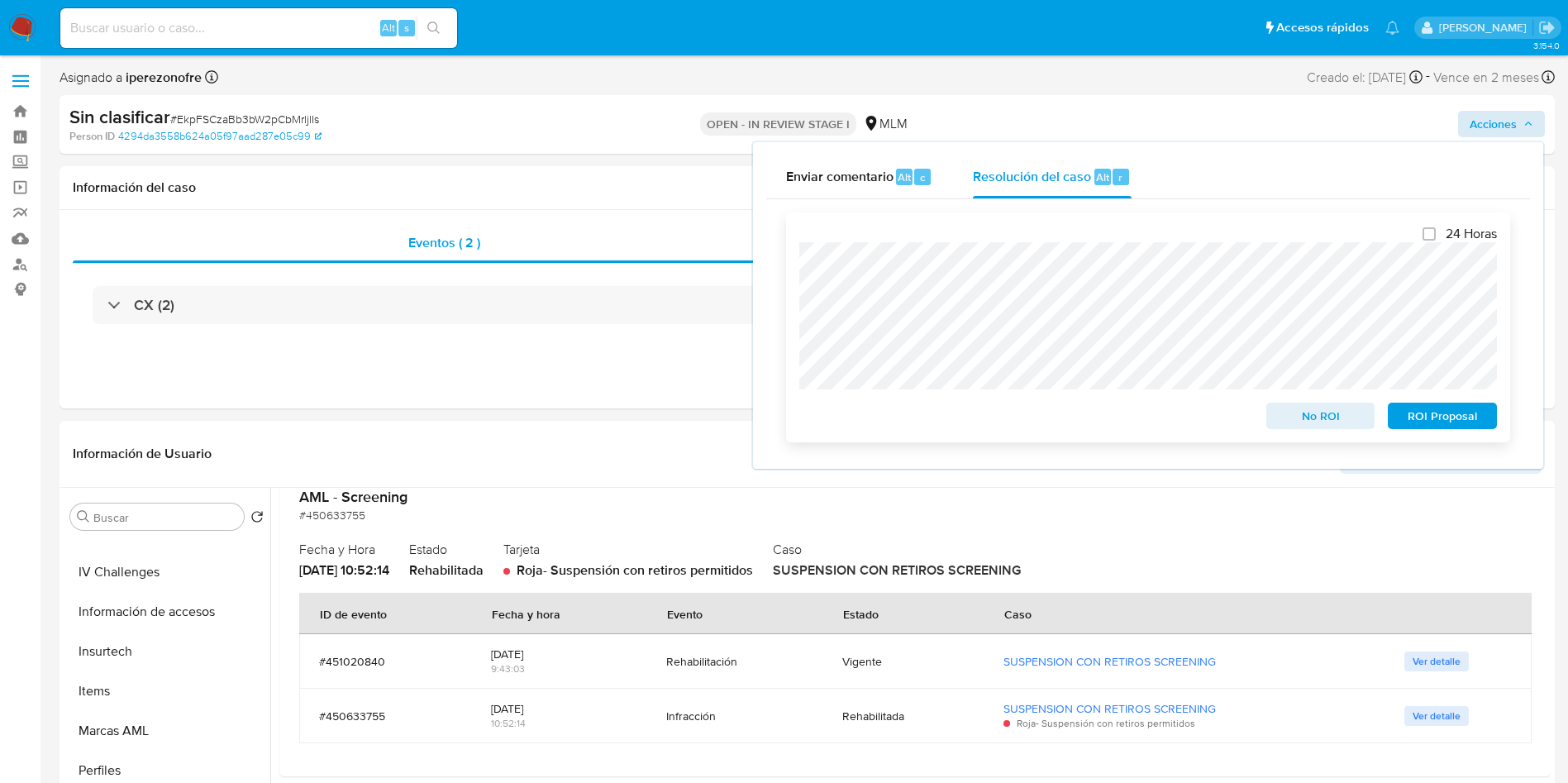
click at [793, 273] on div "24 Horas No ROI ROI Proposal" at bounding box center [1148, 328] width 724 height 230
click at [1308, 426] on span "No ROI" at bounding box center [1321, 416] width 86 height 24
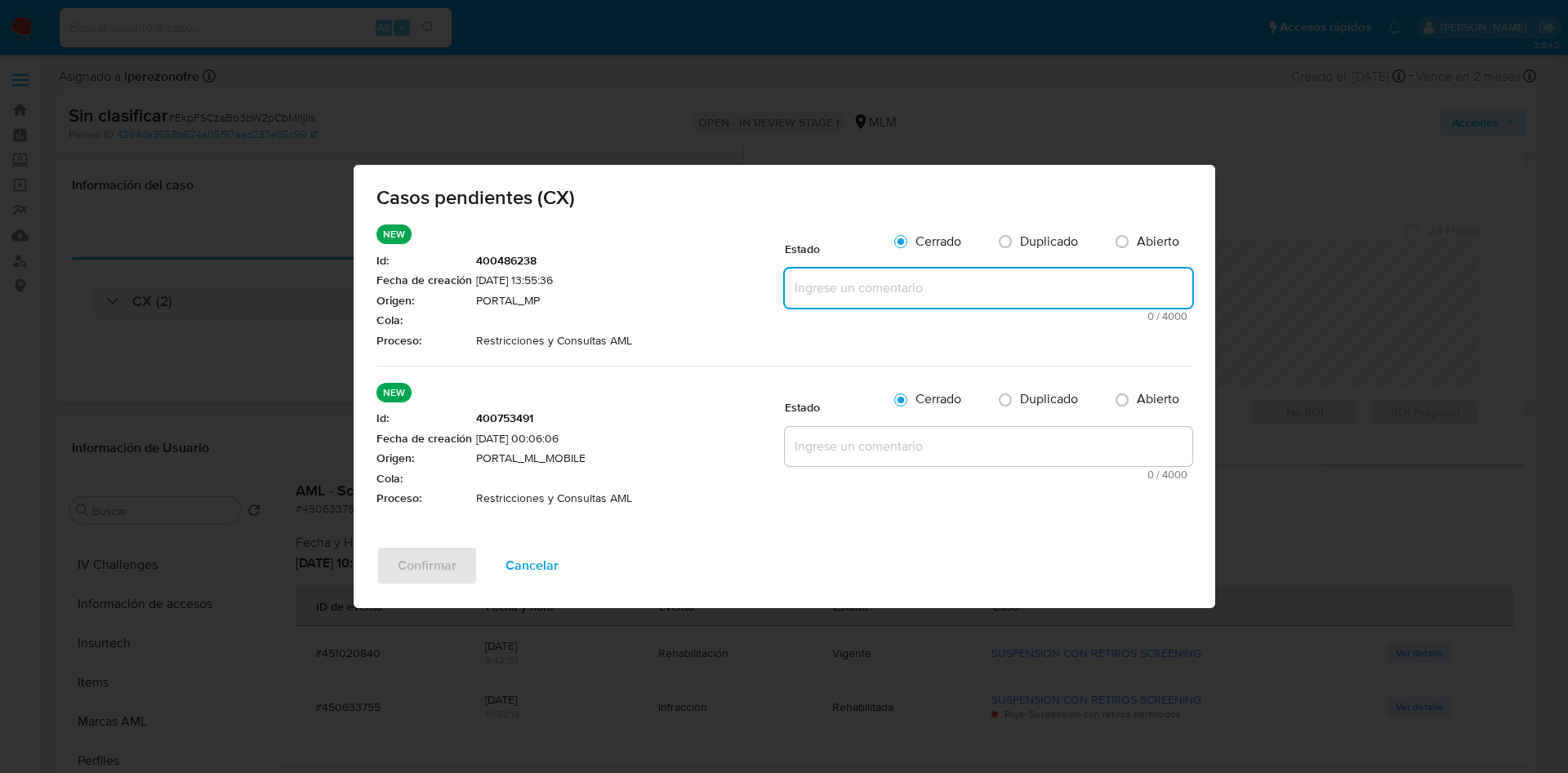
click at [906, 298] on textarea at bounding box center [989, 289] width 408 height 39
paste textarea "Se valida caso CX, la cuenta no tiene restricción por parte de AML, se rehabili…"
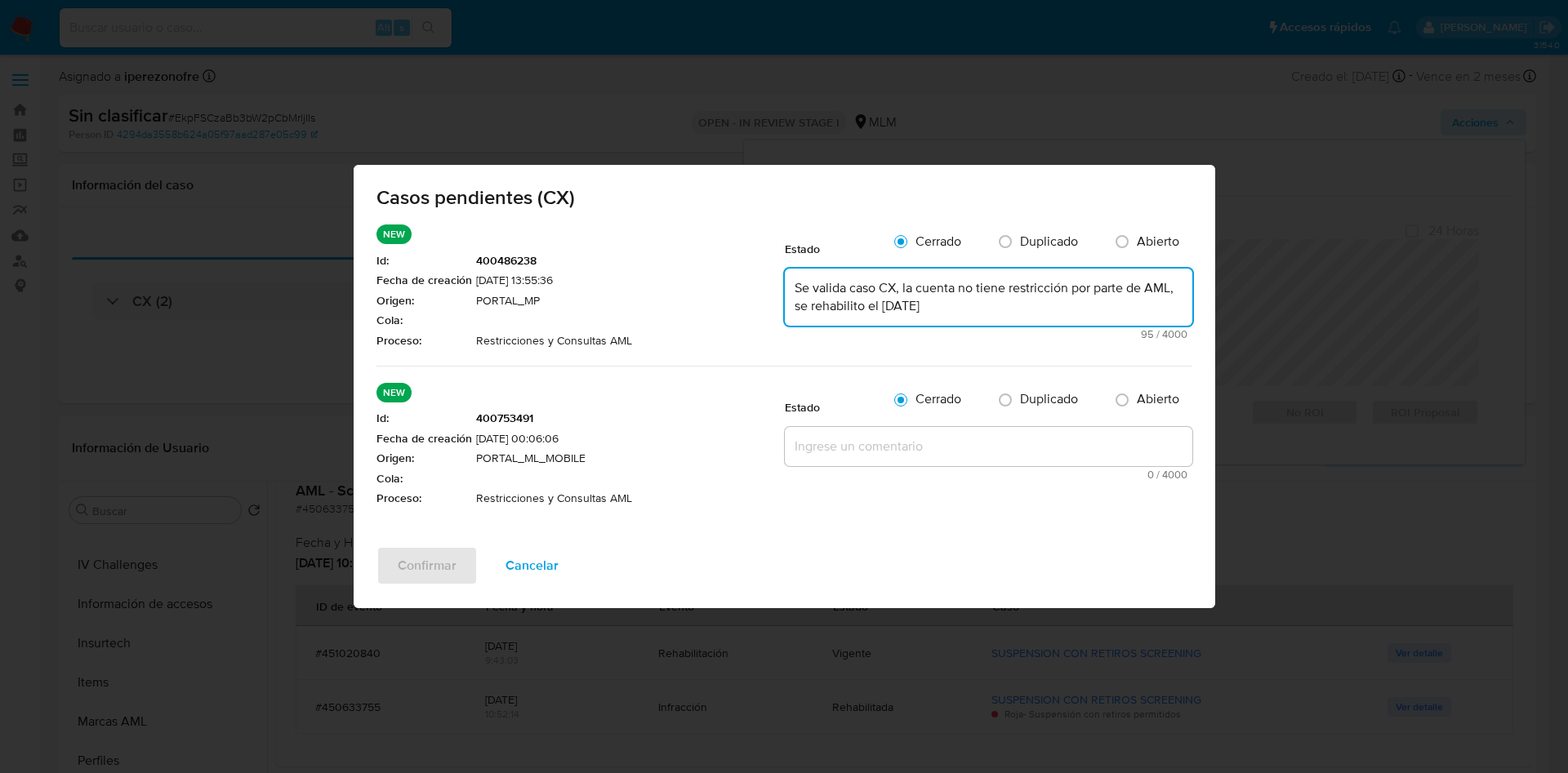
type textarea "Se valida caso CX, la cuenta no tiene restricción por parte de AML, se rehabili…"
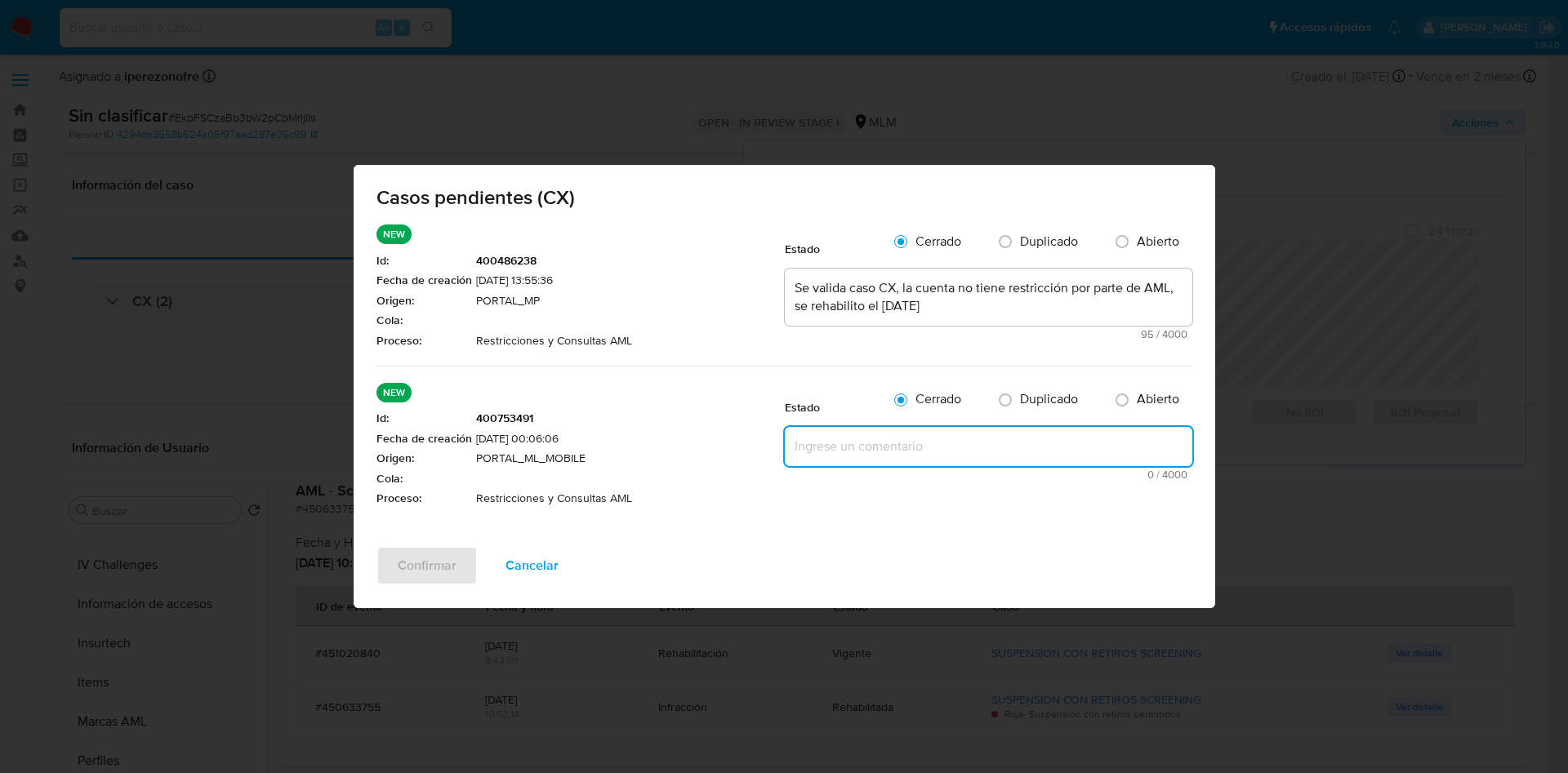
click at [885, 451] on textarea at bounding box center [989, 447] width 408 height 39
paste textarea "Se valida caso CX, la cuenta no tiene restricción por parte de AML, se rehabili…"
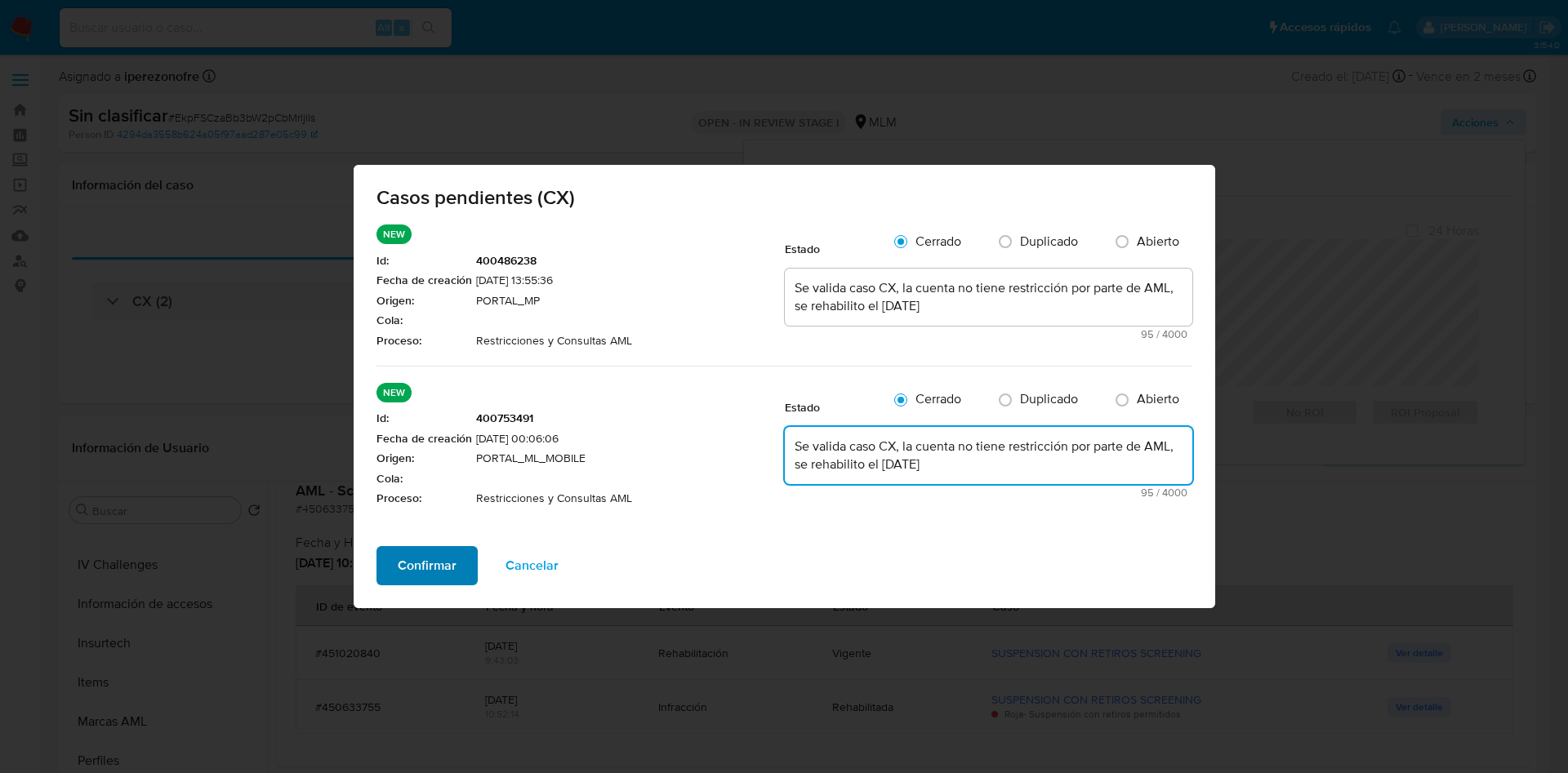
type textarea "Se valida caso CX, la cuenta no tiene restricción por parte de AML, se rehabili…"
click at [420, 565] on span "Confirmar" at bounding box center [427, 566] width 59 height 36
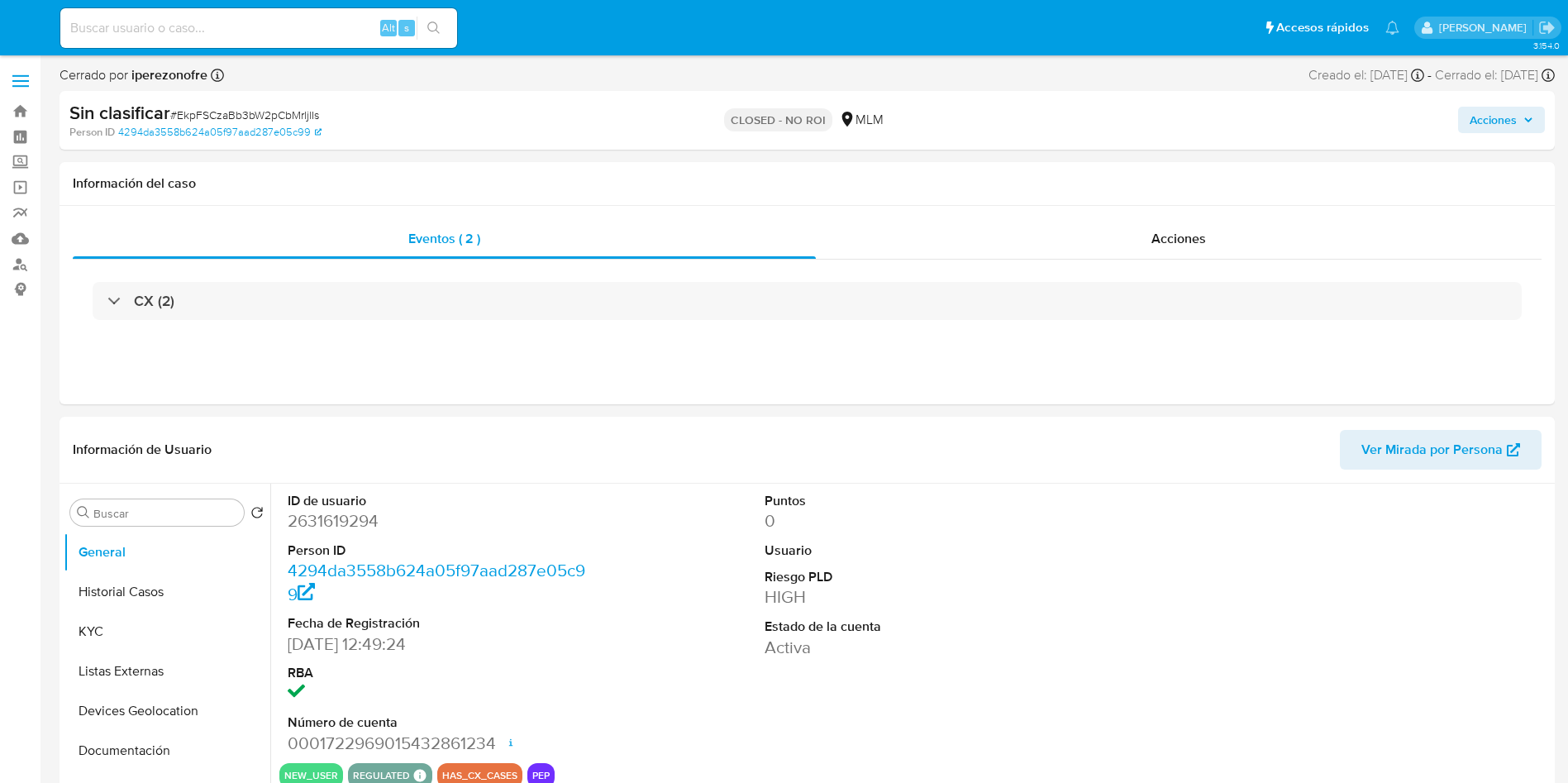
select select "10"
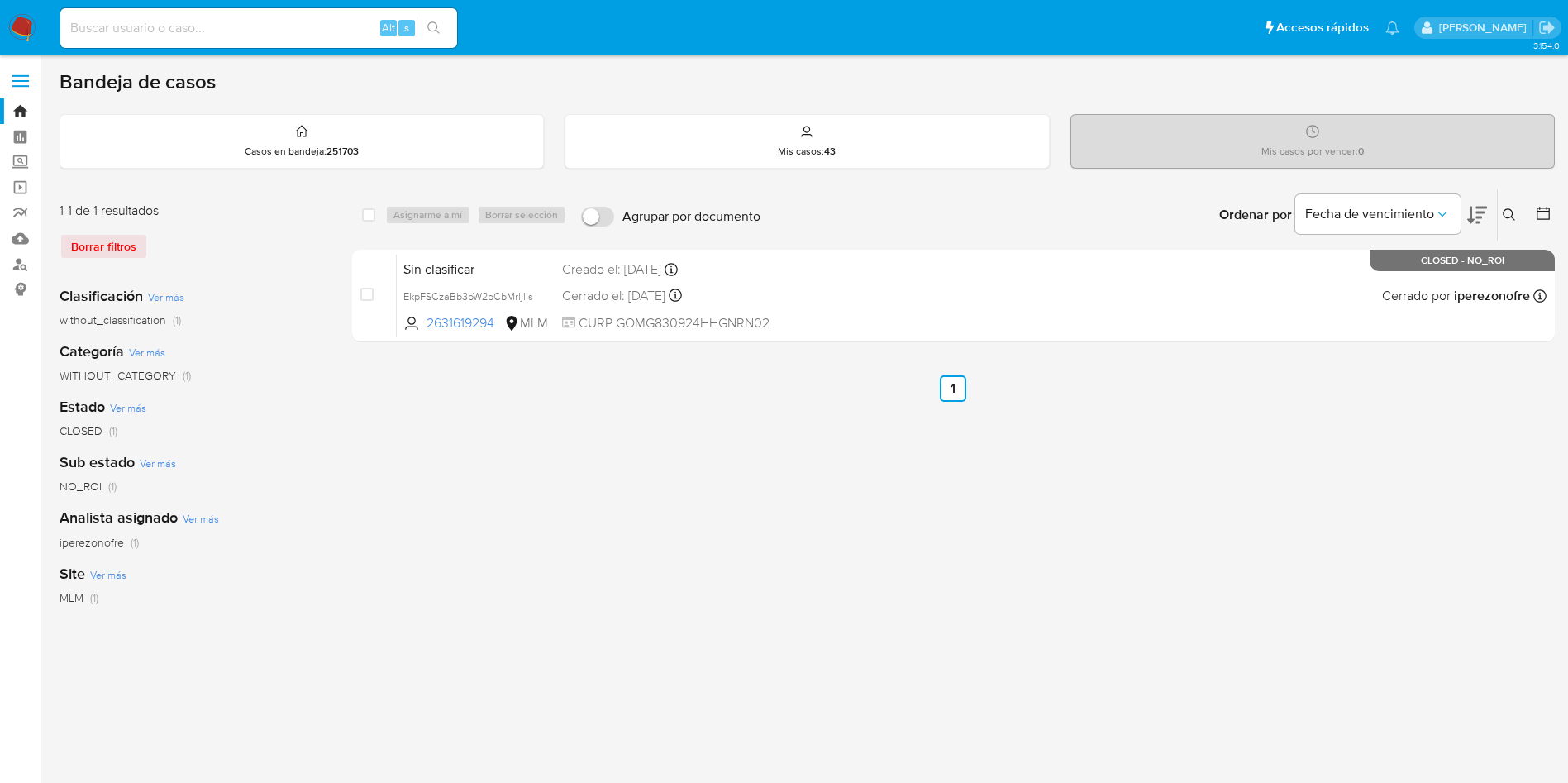
click at [1508, 204] on div "Ingrese ID de usuario o caso Buscar Borrar filtros" at bounding box center [1511, 215] width 28 height 52
click at [1510, 209] on icon at bounding box center [1509, 215] width 13 height 13
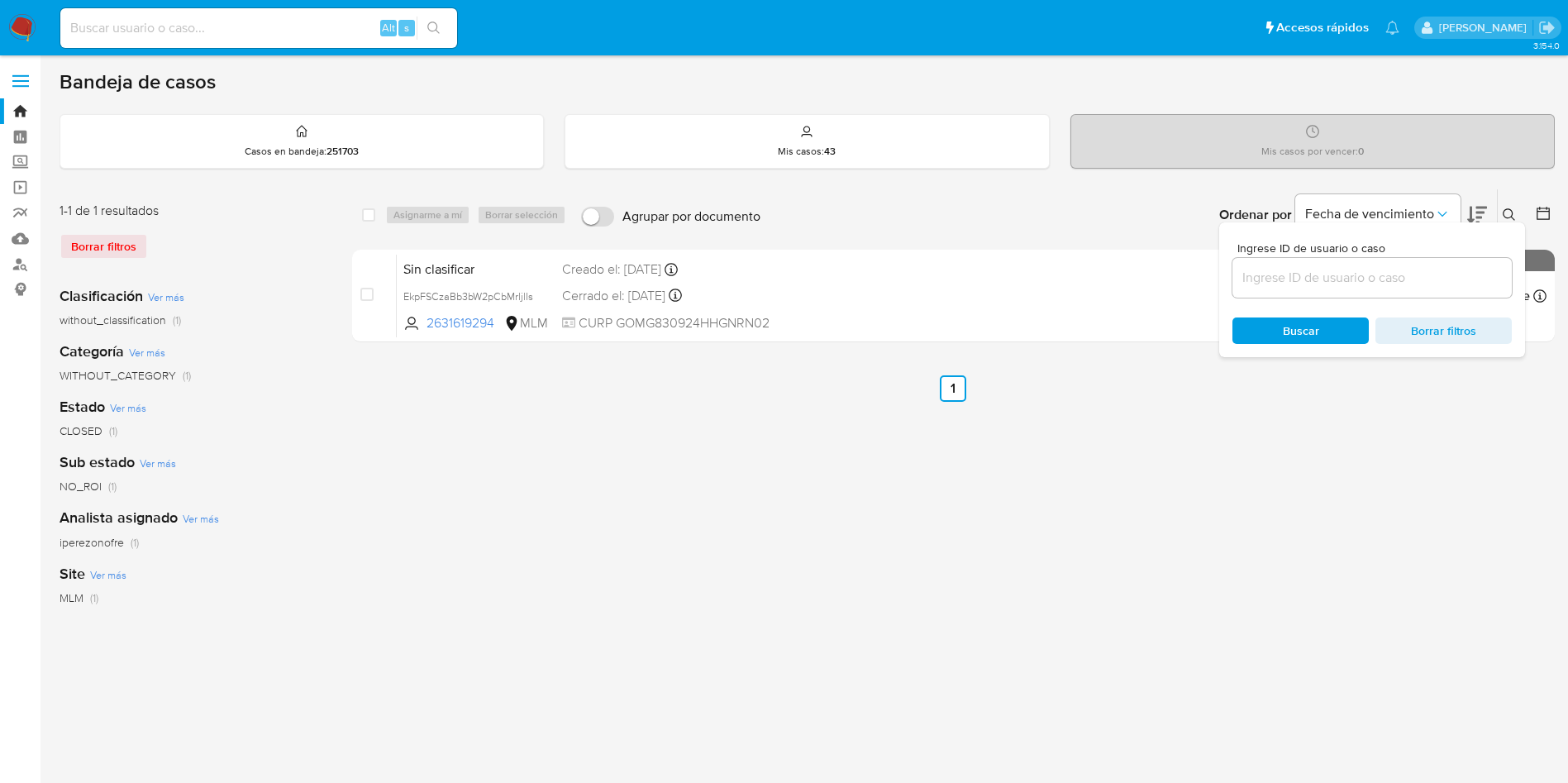
click at [1305, 271] on input at bounding box center [1372, 278] width 280 height 22
type input "cI1Ucu8Gi2ZiQBAZzKnPCyup"
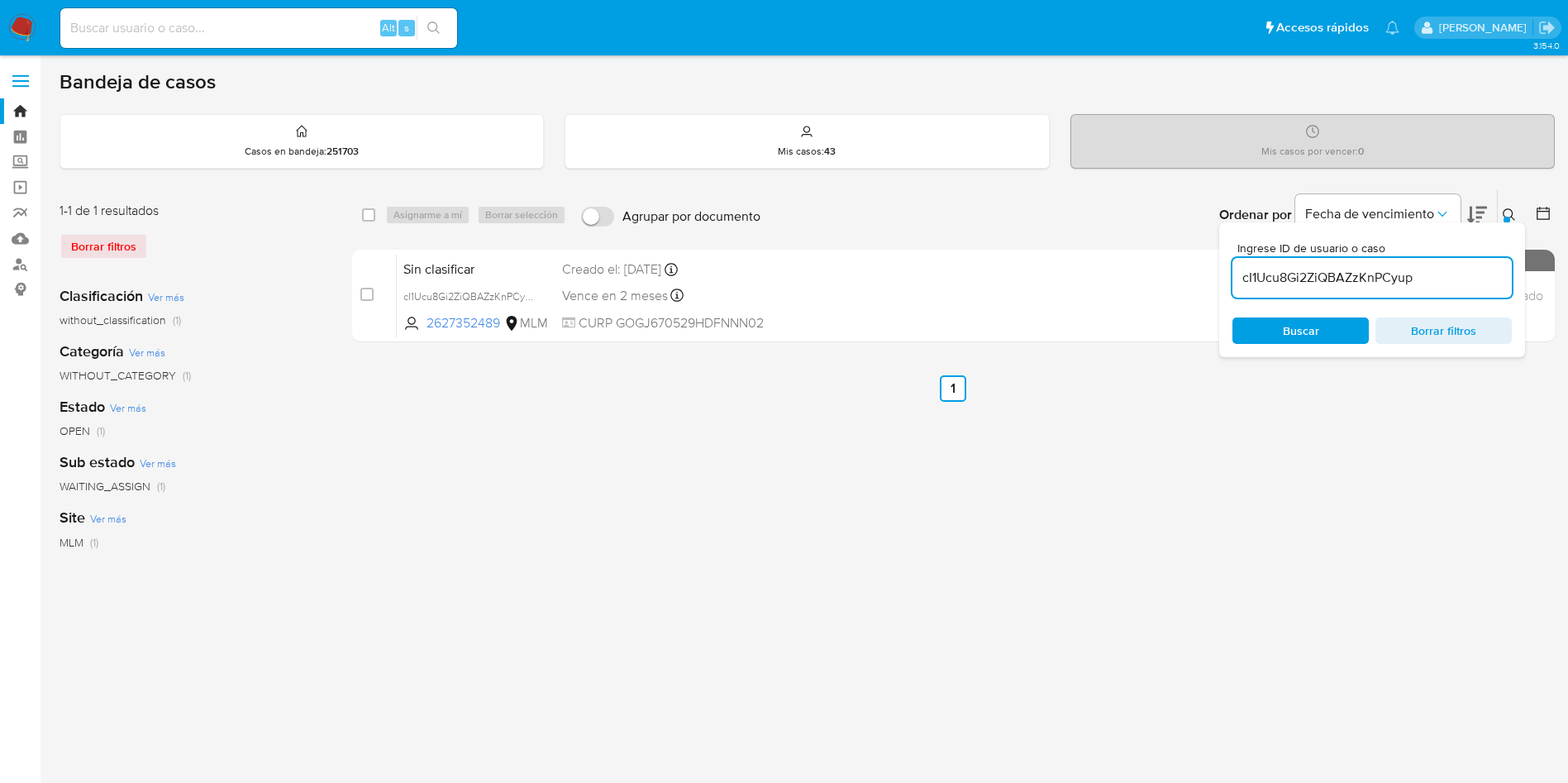
click at [1289, 329] on span "Buscar" at bounding box center [1301, 330] width 36 height 26
click at [1289, 324] on span "Buscar" at bounding box center [1301, 330] width 36 height 26
click at [1322, 331] on span "Buscar" at bounding box center [1300, 331] width 113 height 24
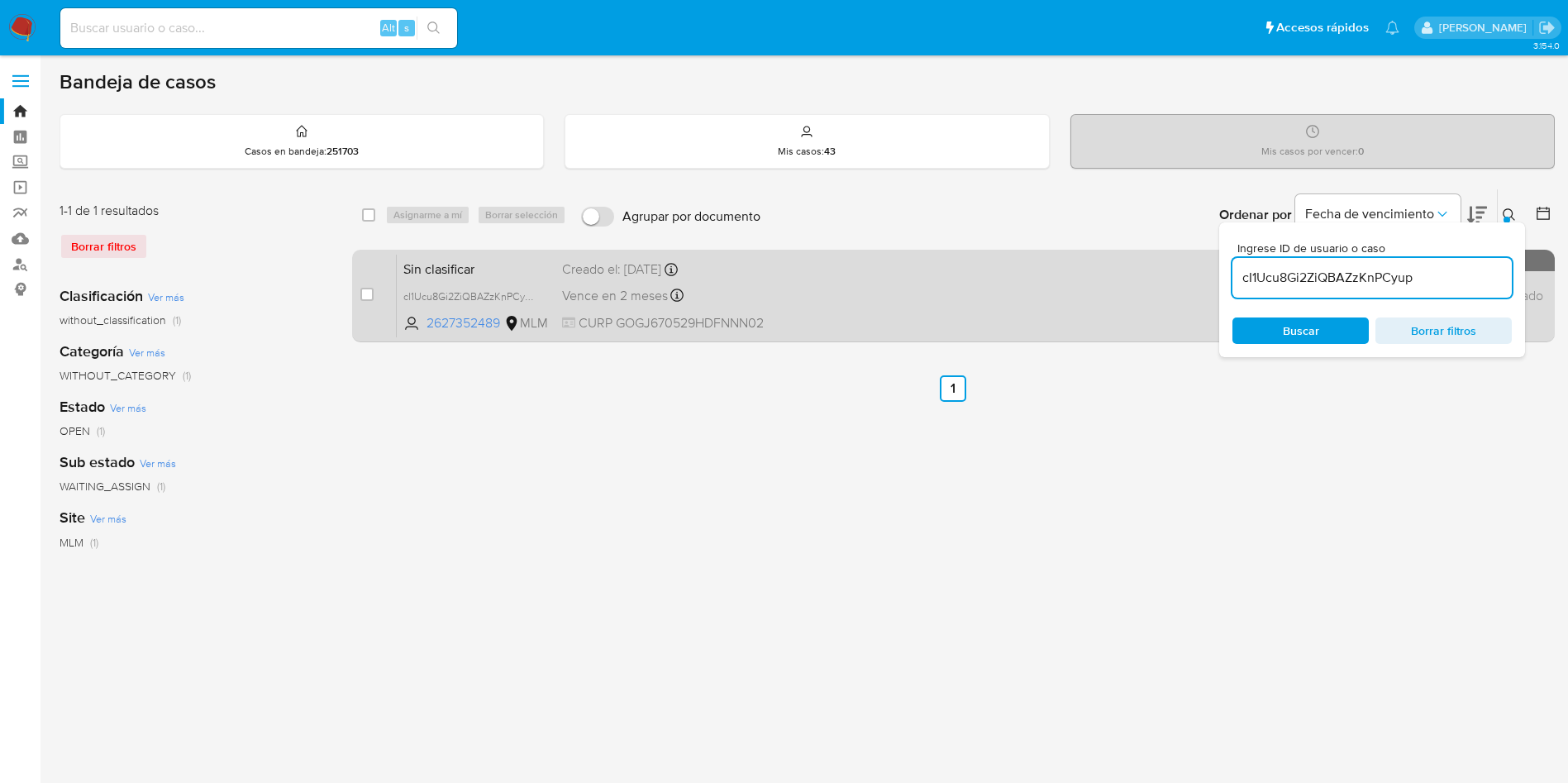
drag, startPoint x: 1427, startPoint y: 276, endPoint x: 1126, endPoint y: 258, distance: 301.5
click at [1126, 258] on div "select-all-cases-checkbox Asignarme a mí Borrar selección Agrupar por documento…" at bounding box center [954, 268] width 1203 height 160
click at [660, 303] on span "Vence en 2 meses" at bounding box center [614, 296] width 106 height 18
click at [368, 299] on input "checkbox" at bounding box center [366, 294] width 14 height 14
checkbox input "true"
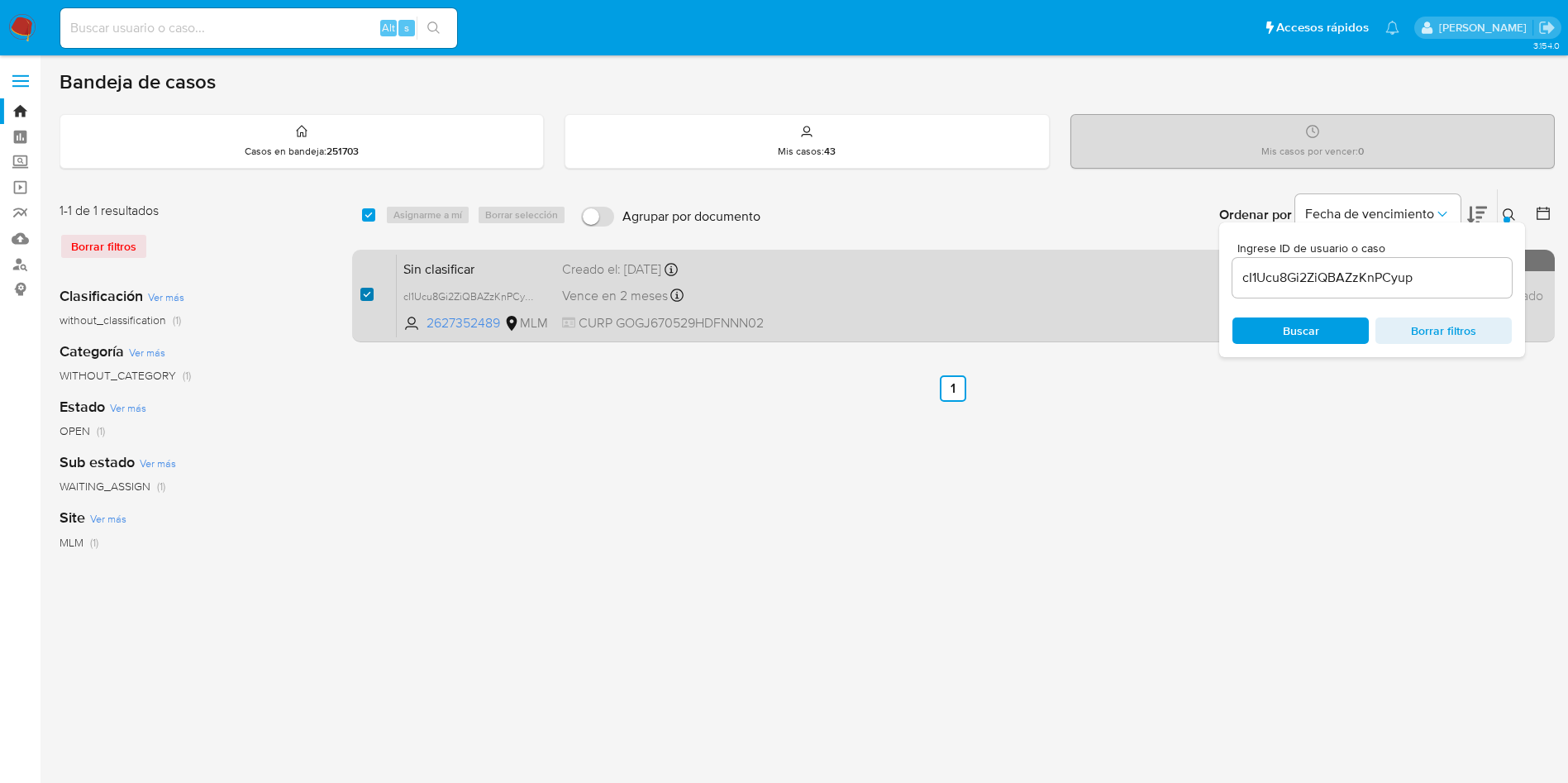
checkbox input "true"
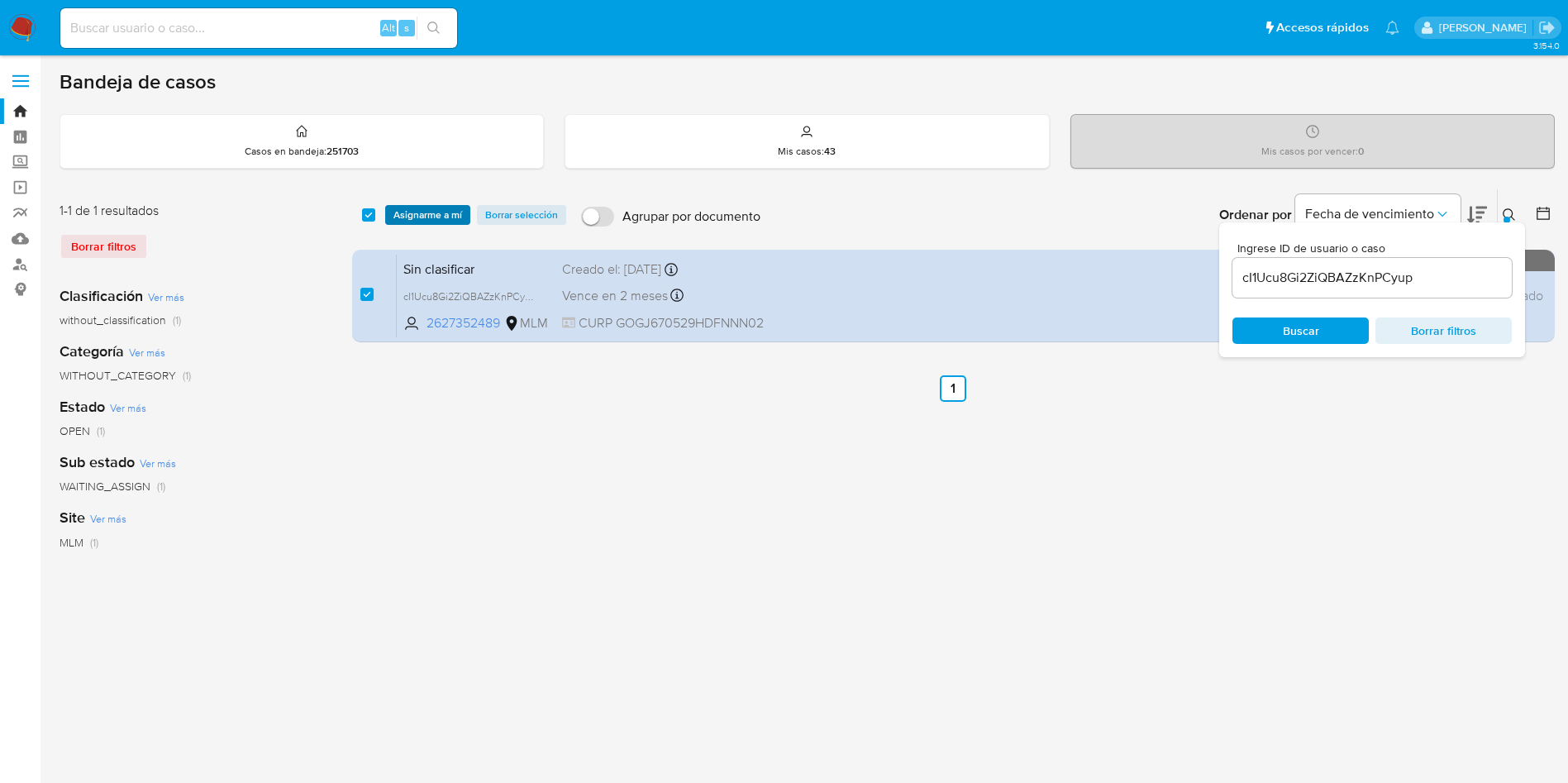
click at [413, 206] on span "Asignarme a mí" at bounding box center [428, 215] width 69 height 16
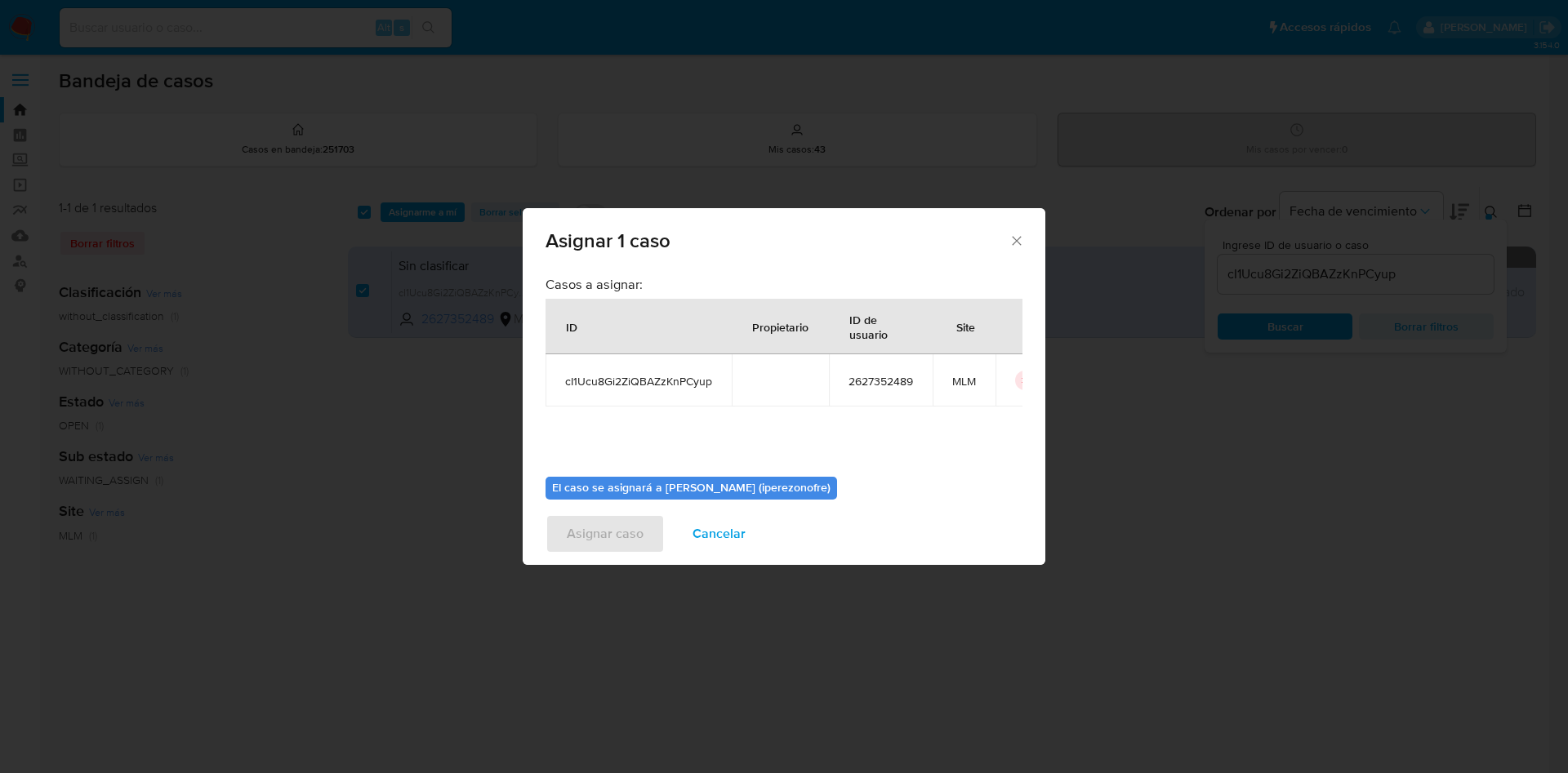
scroll to position [85, 0]
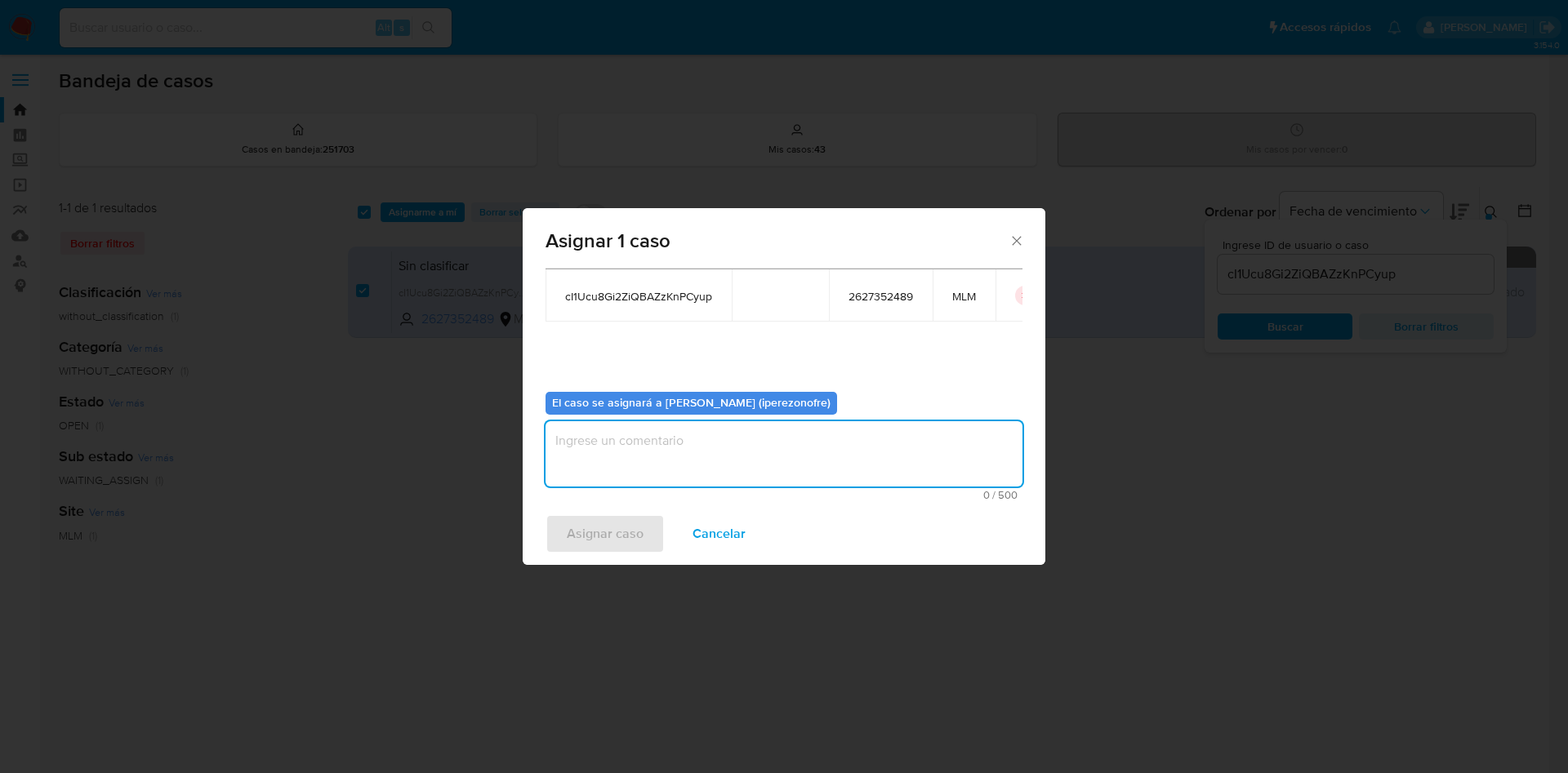
click at [836, 459] on textarea "assign-modal" at bounding box center [784, 453] width 477 height 65
type textarea "ipo"
click at [618, 538] on span "Asignar caso" at bounding box center [605, 534] width 77 height 36
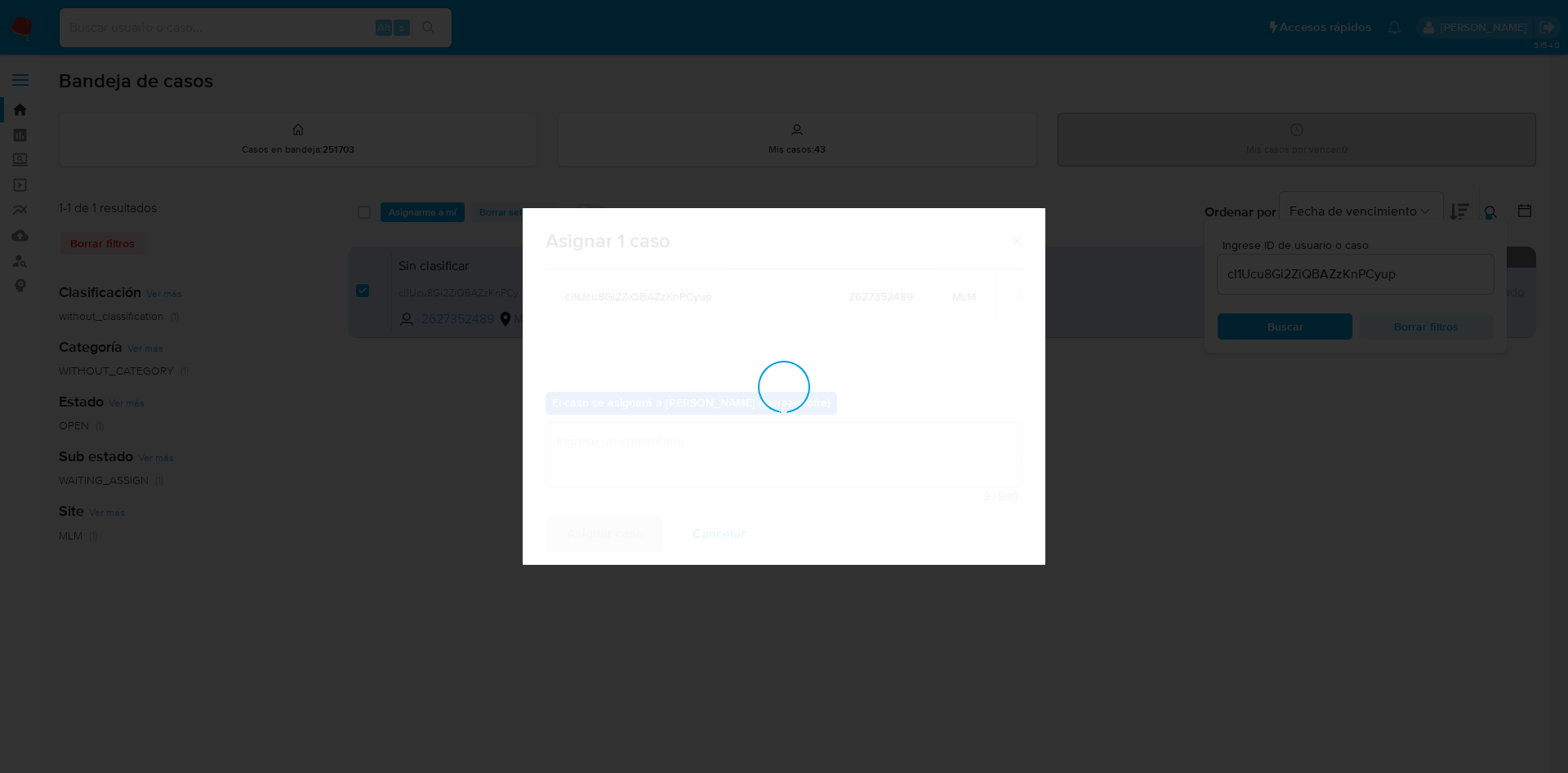
checkbox input "false"
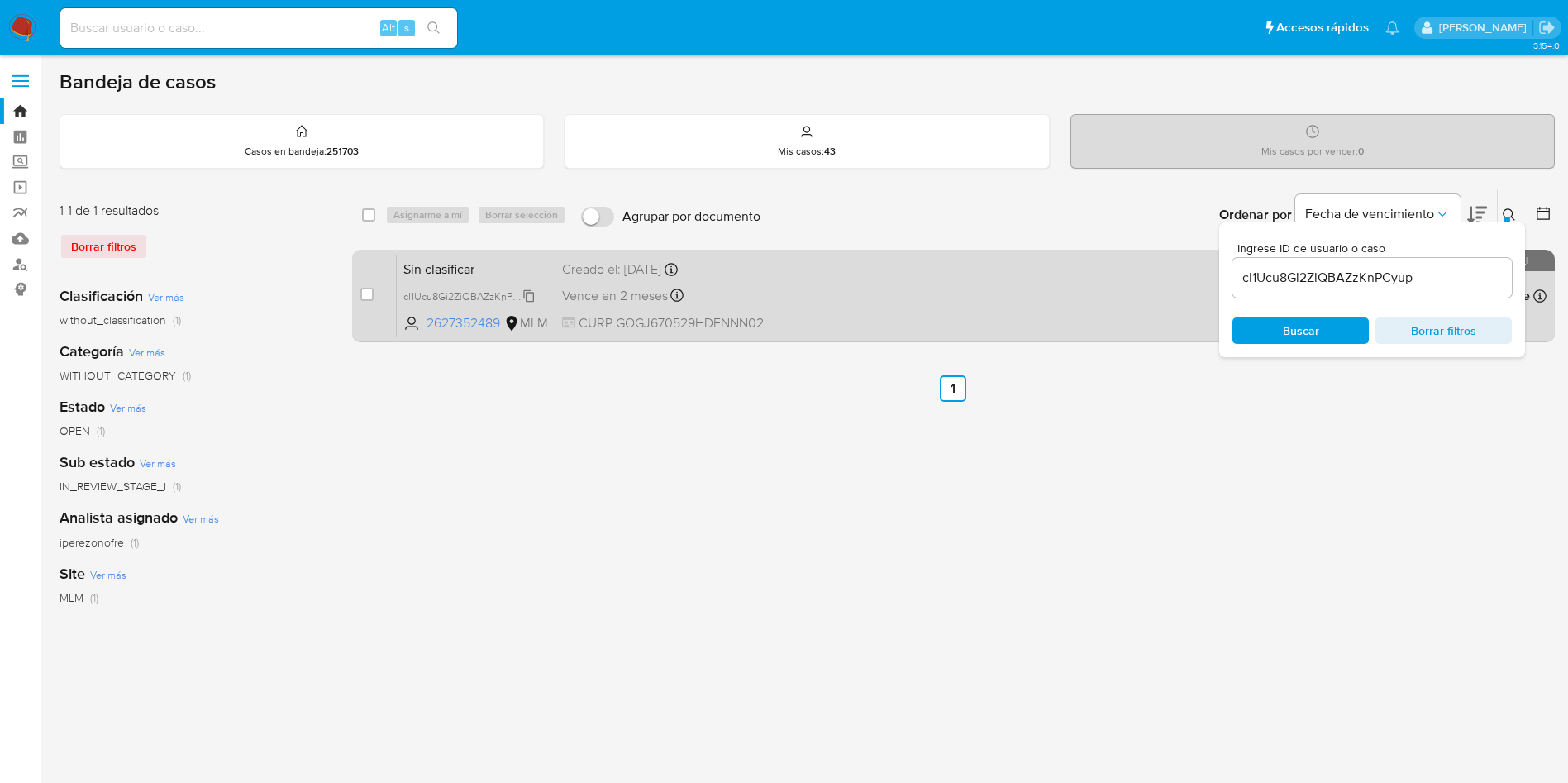
click at [484, 301] on span "cI1Ucu8Gi2ZiQBAZzKnPCyup" at bounding box center [470, 295] width 133 height 18
click at [1020, 278] on div "Sin clasificar cI1Ucu8Gi2ZiQBAZzKnPCyup 2627352489 MLM Creado el: 15/08/2025 Cr…" at bounding box center [972, 296] width 1150 height 83
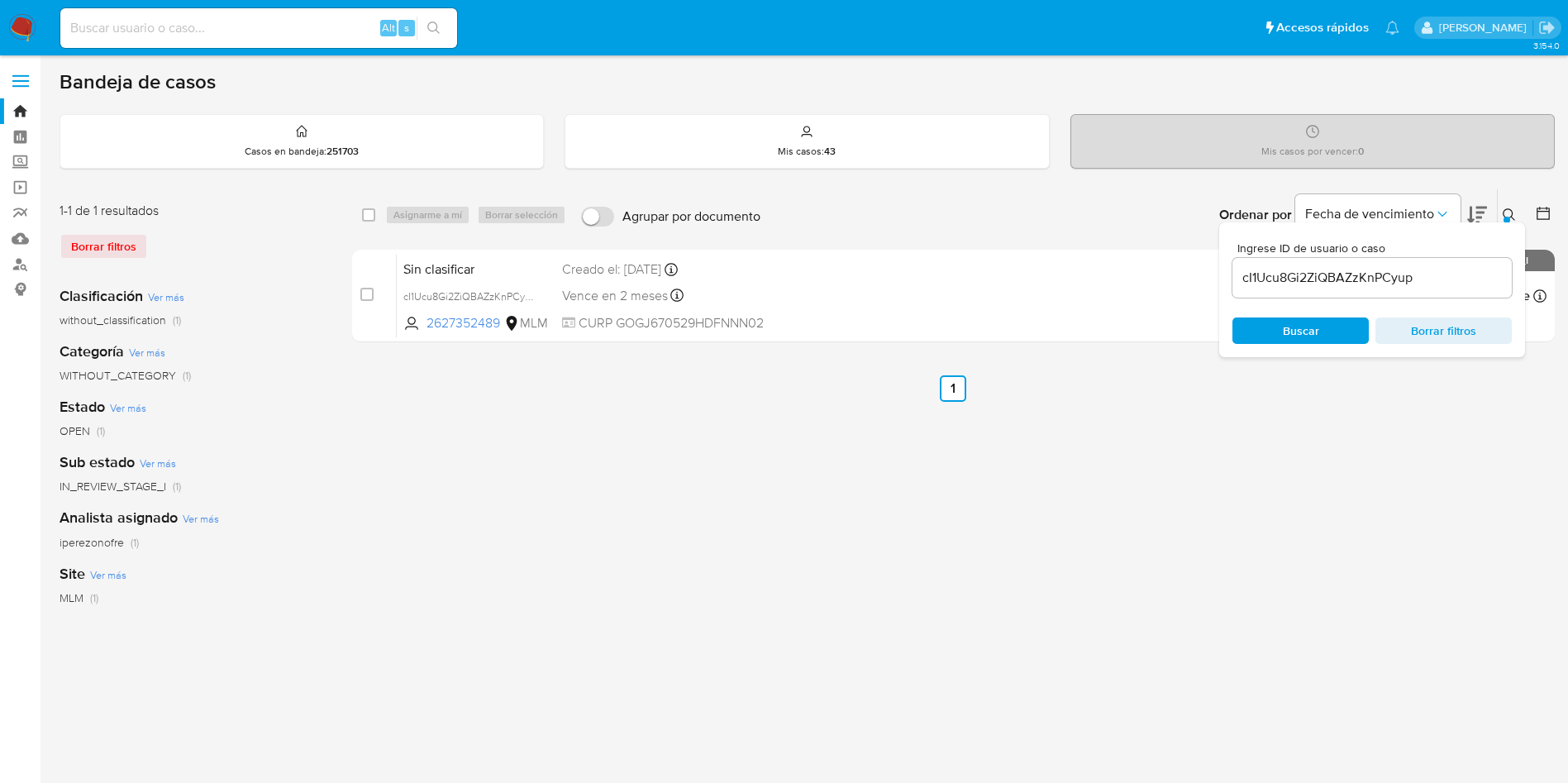
click at [863, 507] on div "select-all-cases-checkbox Asignarme a mí Borrar selección Agrupar por documento…" at bounding box center [954, 551] width 1203 height 726
click at [1439, 277] on input "cI1Ucu8Gi2ZiQBAZzKnPCyup" at bounding box center [1372, 278] width 280 height 22
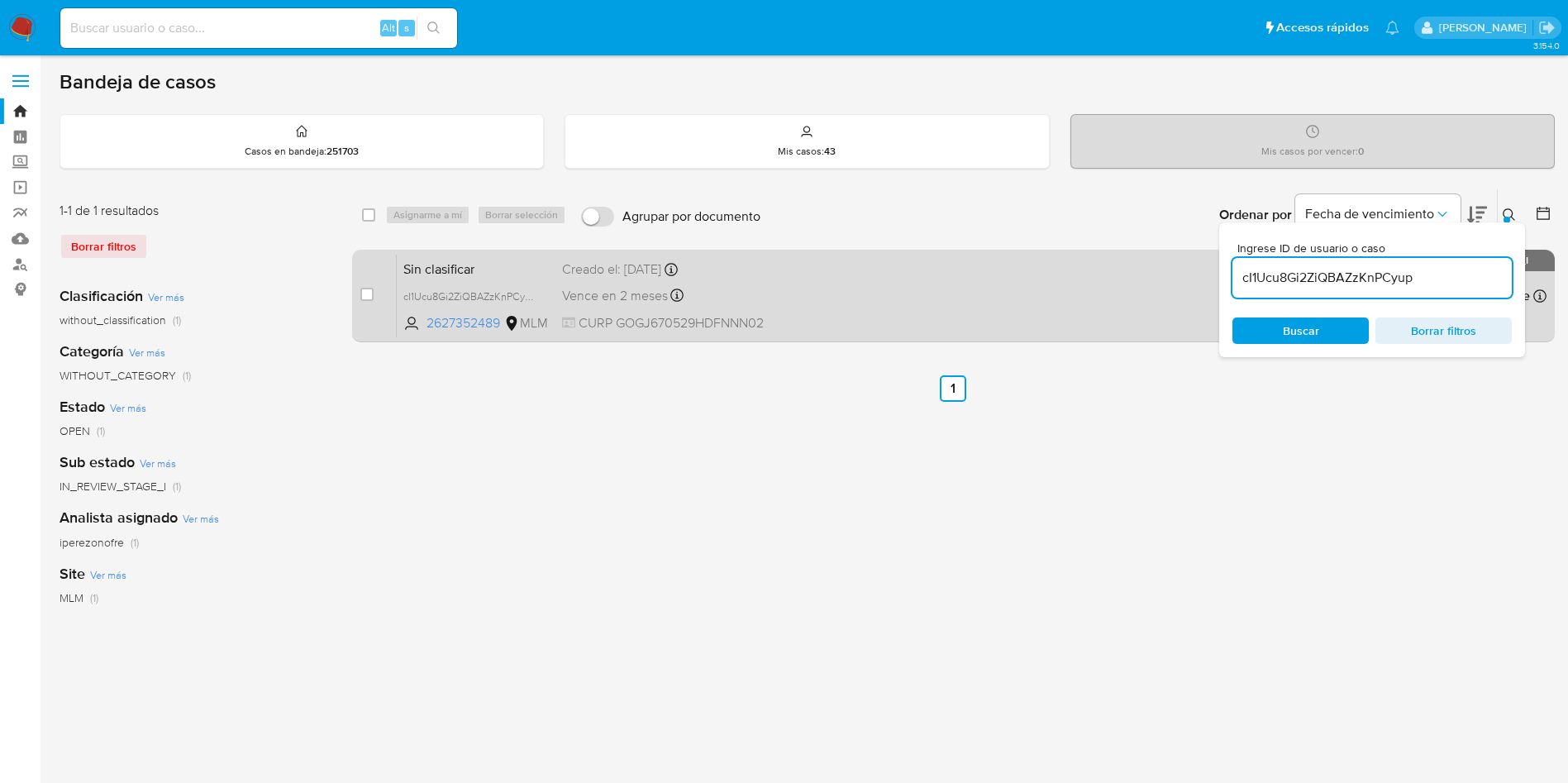
drag, startPoint x: 1463, startPoint y: 276, endPoint x: 1030, endPoint y: 287, distance: 433.1
click at [1030, 287] on div "select-all-cases-checkbox Asignarme a mí Borrar selección Agrupar por documento…" at bounding box center [954, 268] width 1203 height 160
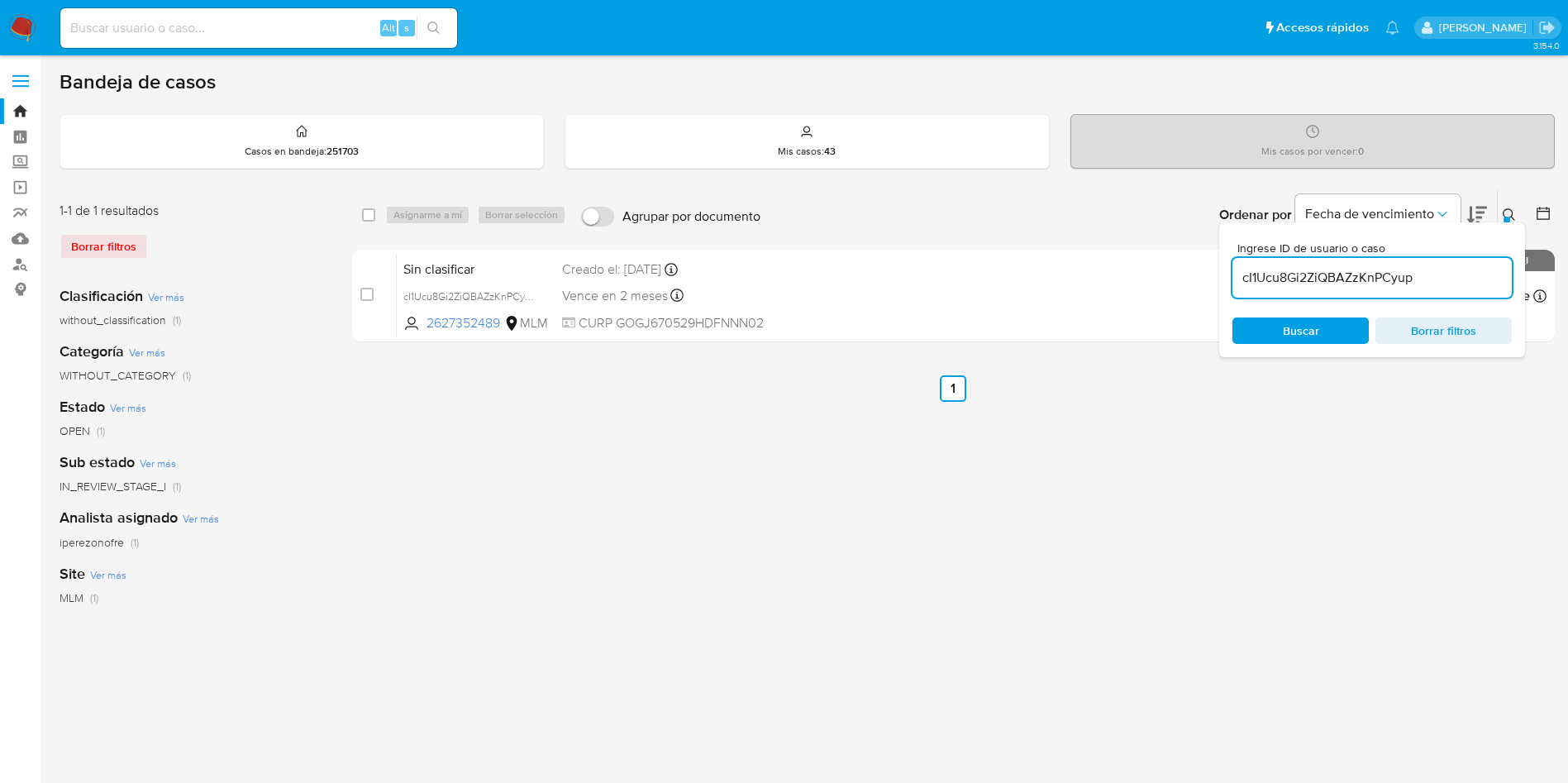
paste input "jz7YBTDhThEIwpFcBbPN3HnD"
type input "jz7YBTDhThEIwpFcBbPN3HnD"
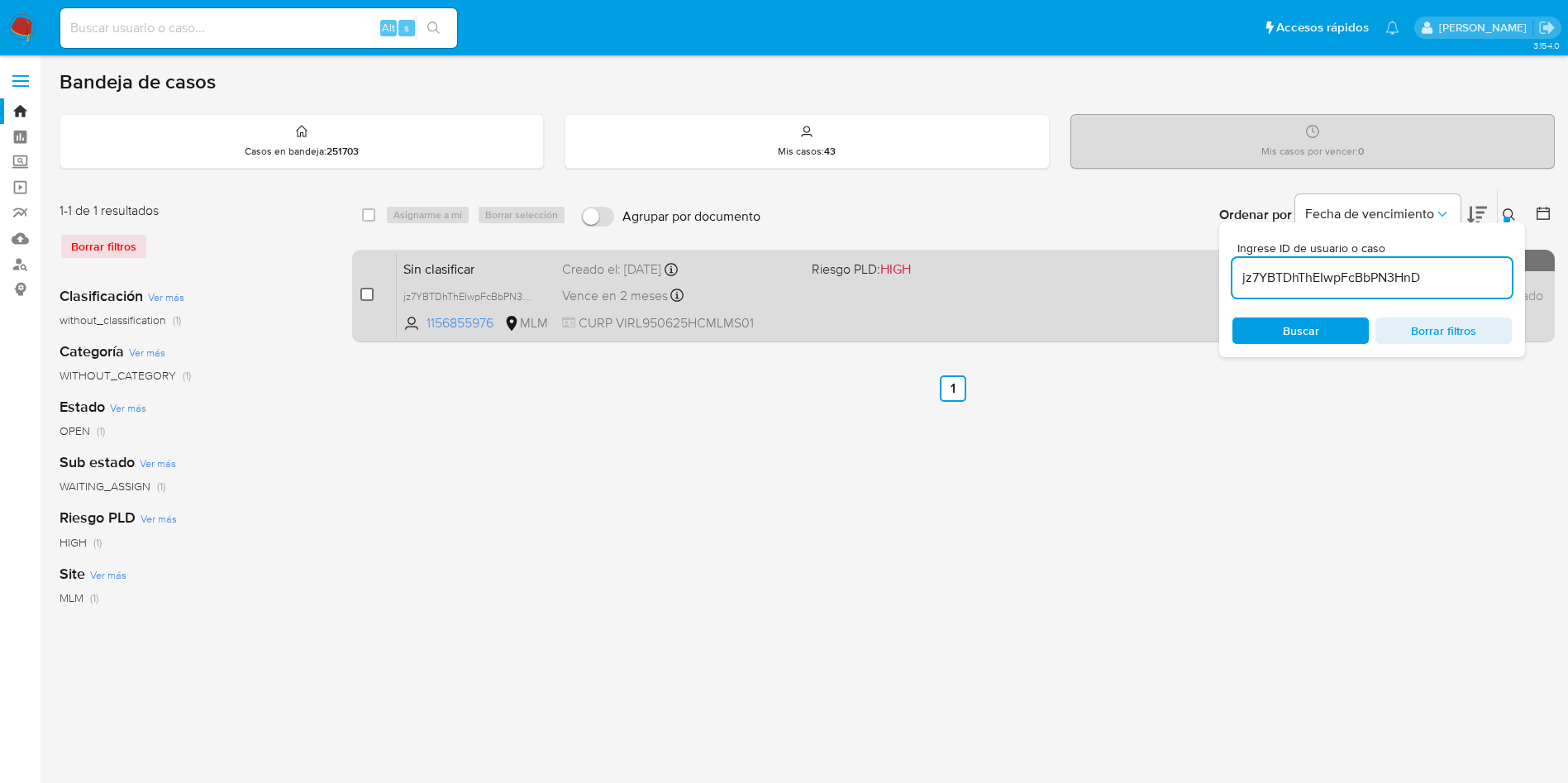
click at [366, 292] on input "checkbox" at bounding box center [366, 294] width 14 height 14
checkbox input "true"
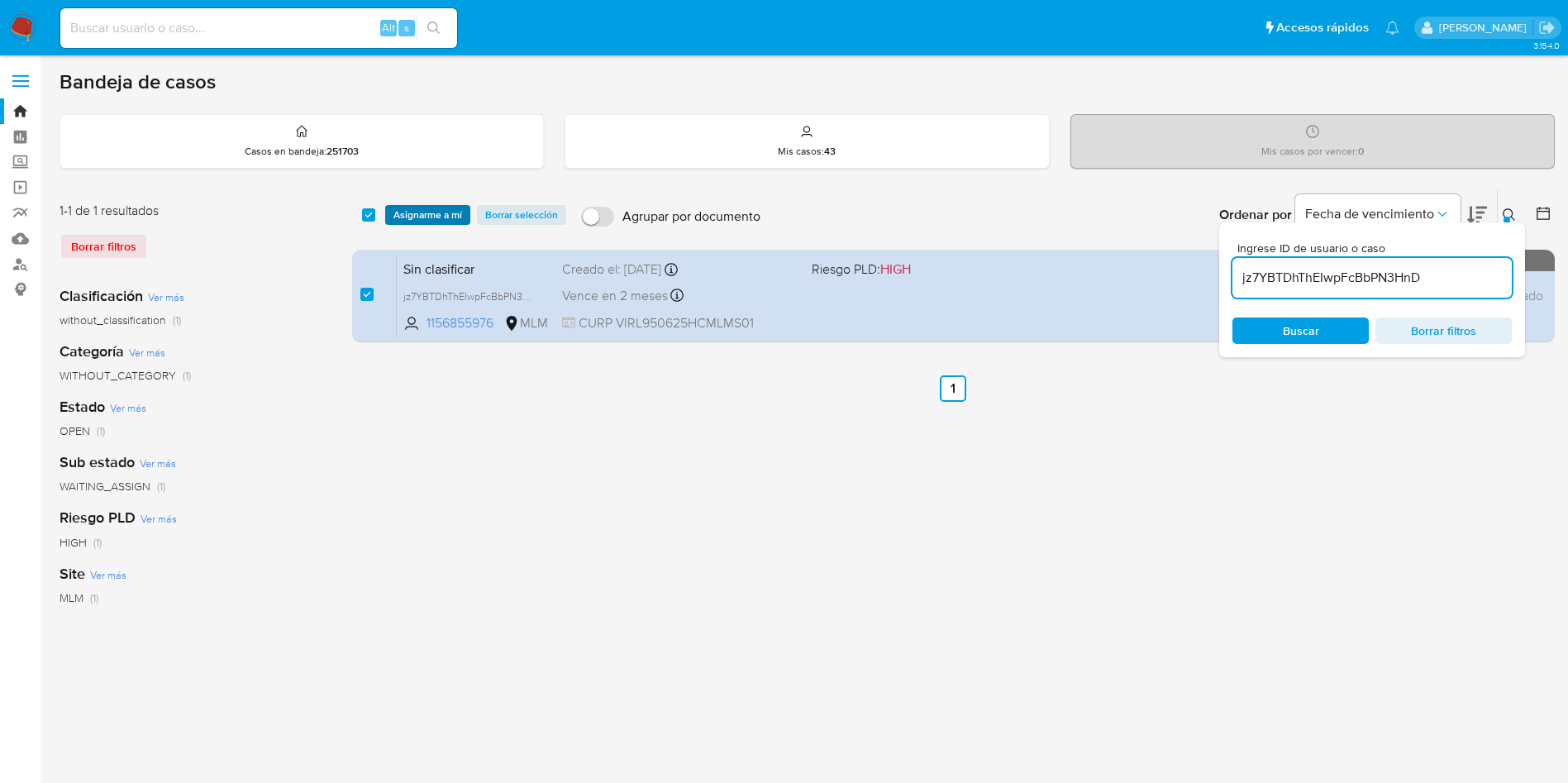
click at [418, 206] on span "Asignarme a mí" at bounding box center [428, 215] width 69 height 16
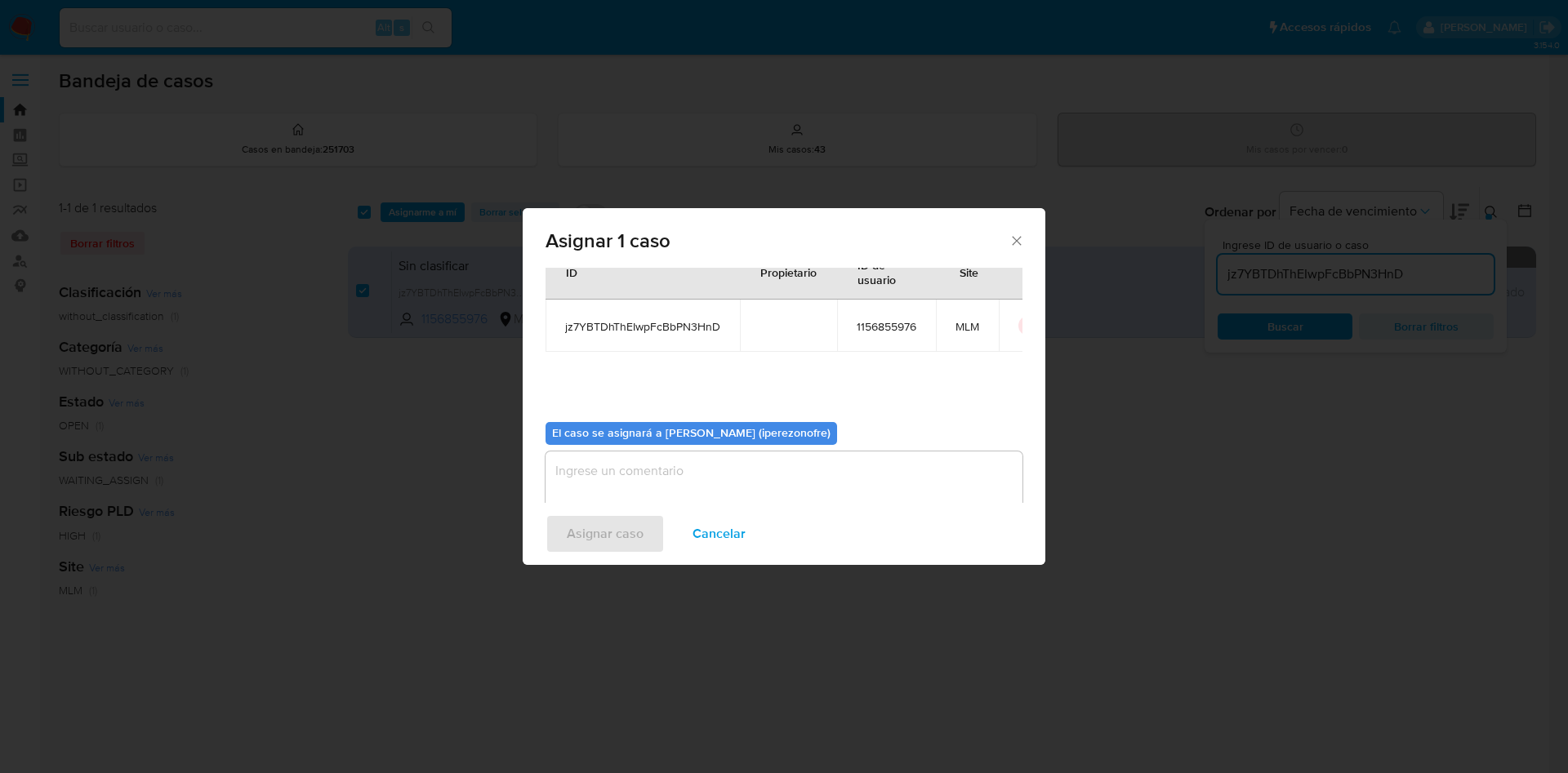
scroll to position [85, 0]
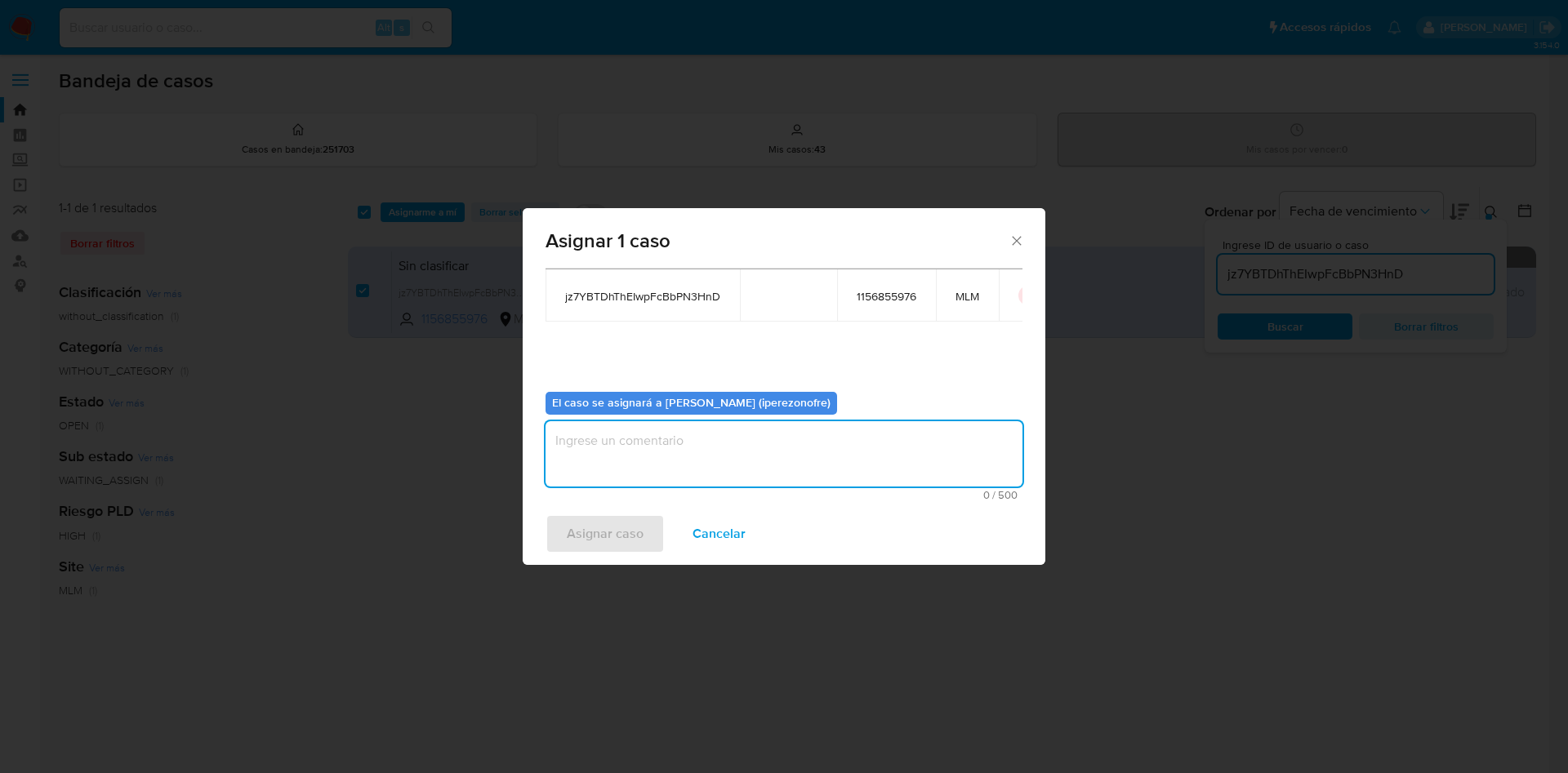
click at [791, 465] on textarea "assign-modal" at bounding box center [784, 453] width 477 height 65
type textarea "ipo"
click at [592, 529] on span "Asignar caso" at bounding box center [605, 534] width 77 height 36
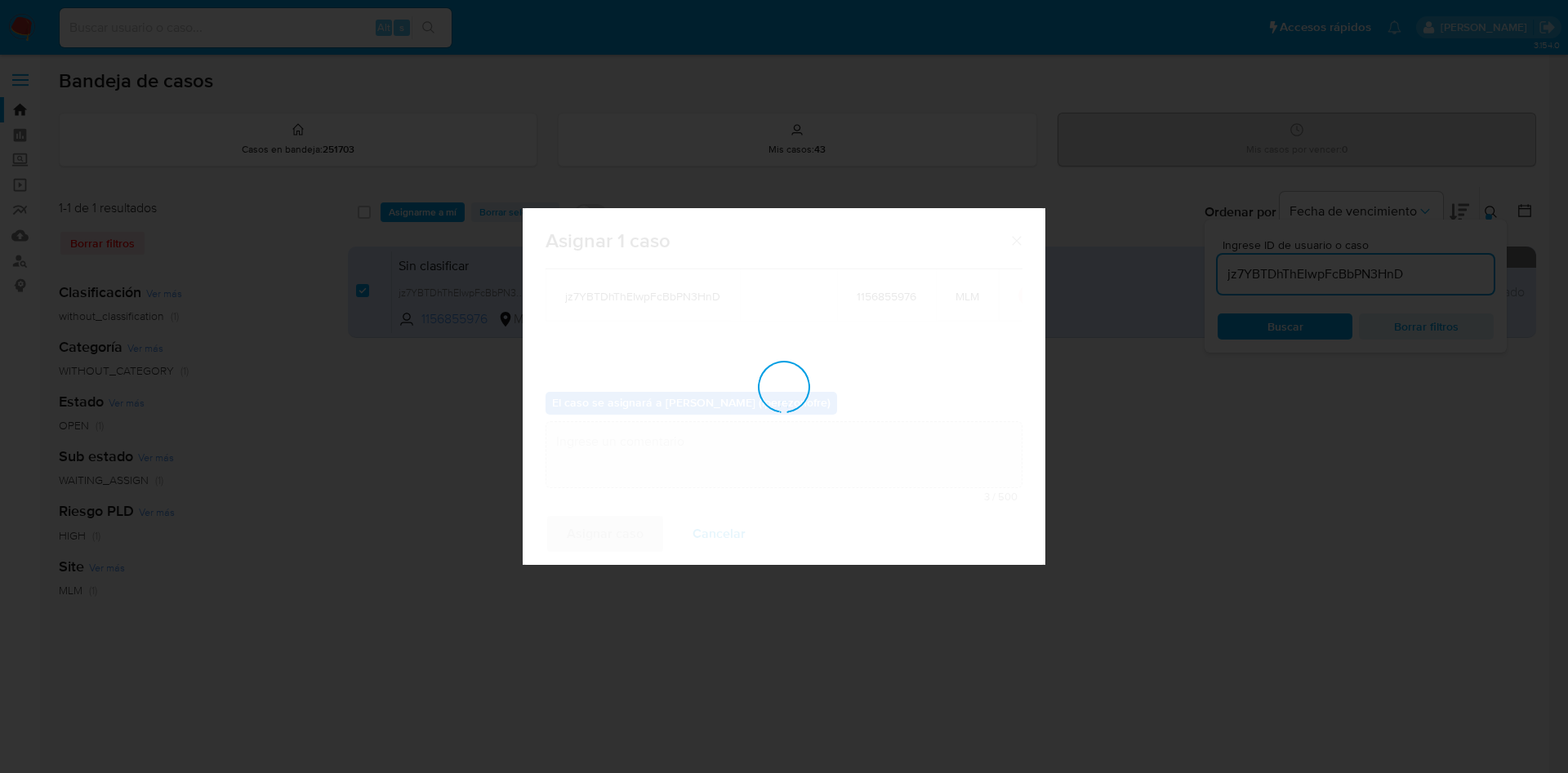
checkbox input "false"
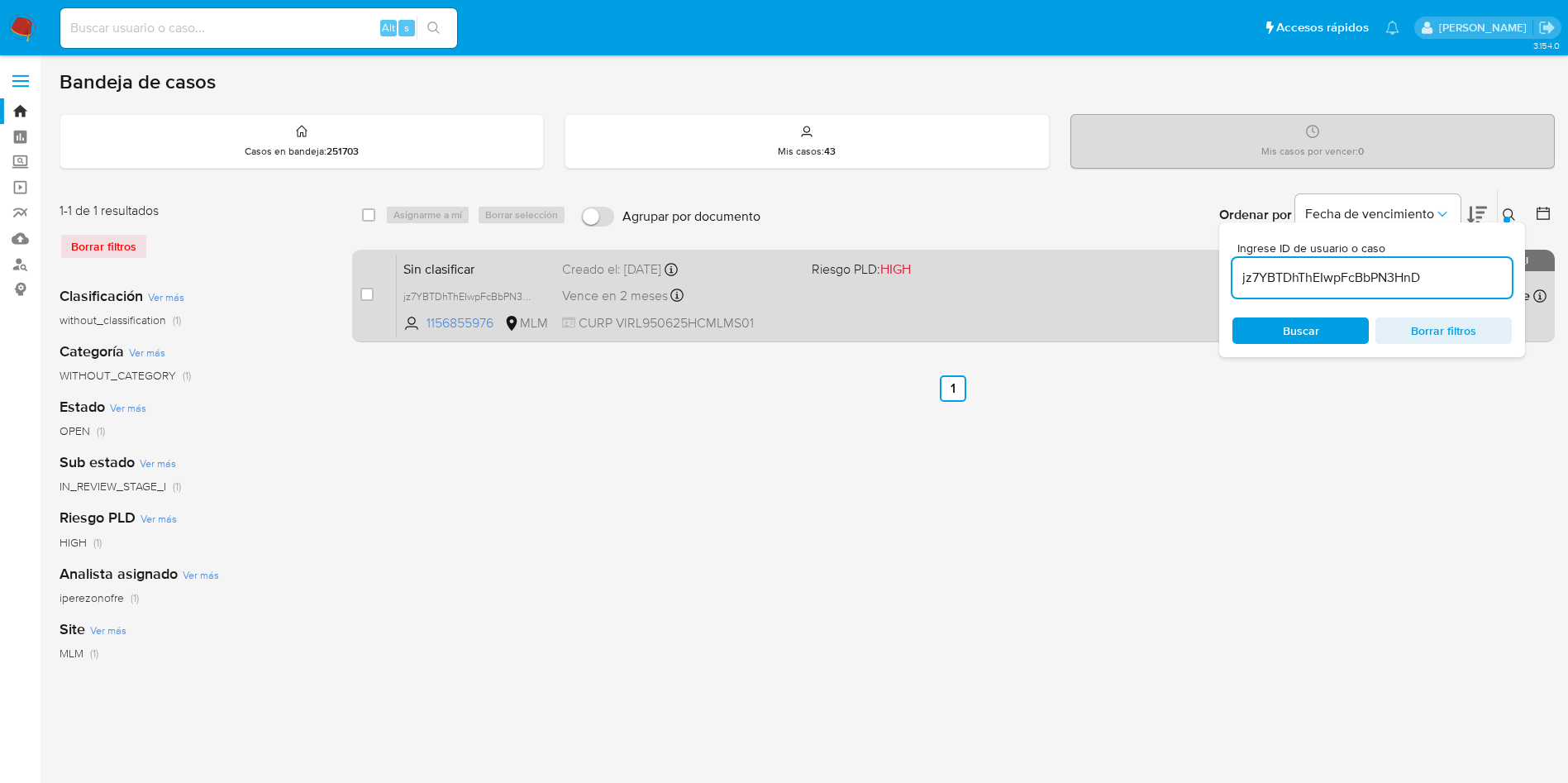
click at [576, 301] on span "Vence en 2 meses" at bounding box center [614, 296] width 106 height 18
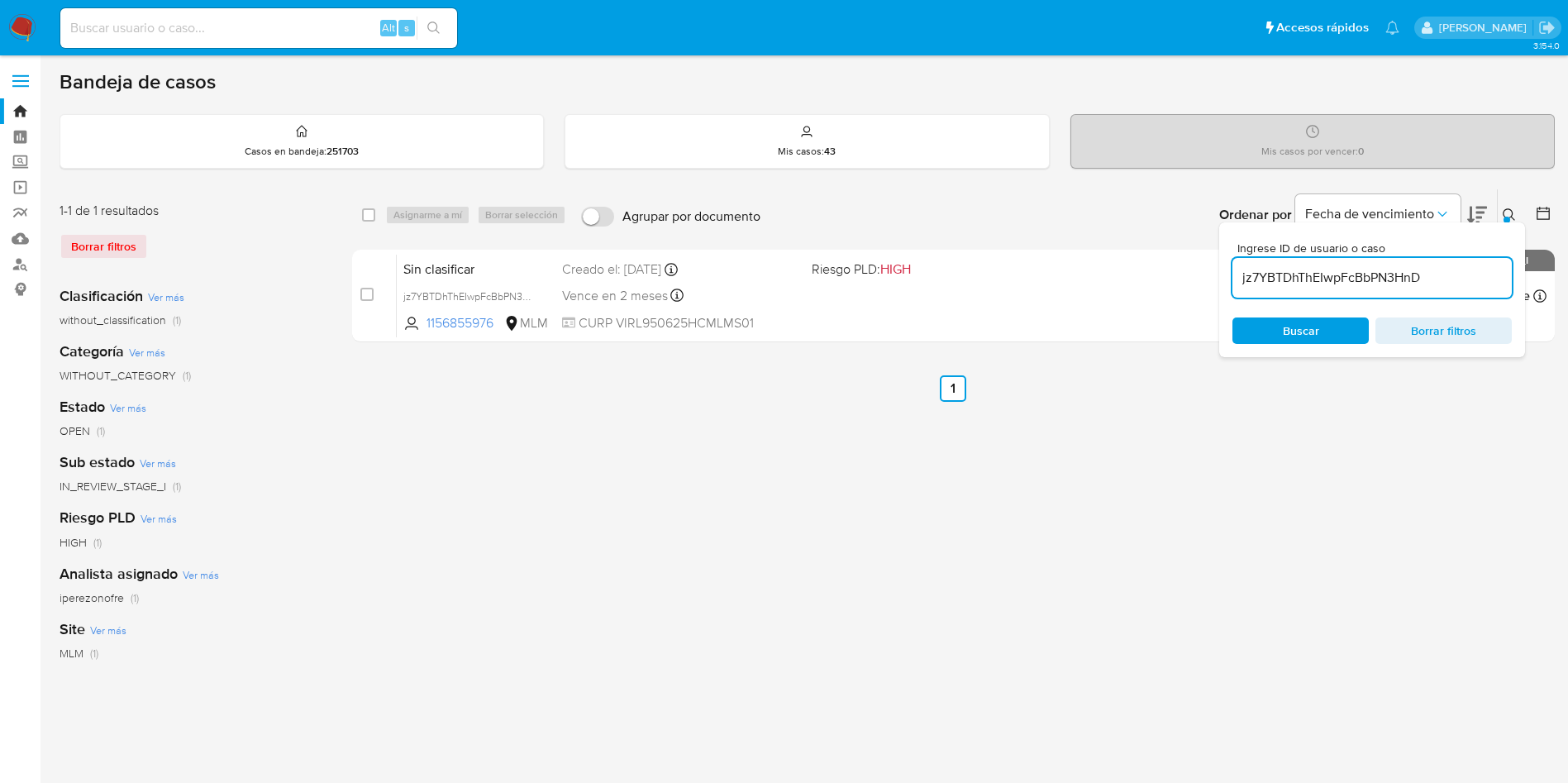
click at [1388, 262] on div "jz7YBTDhThEIwpFcBbPN3HnD" at bounding box center [1372, 278] width 280 height 40
click at [1404, 280] on input "jz7YBTDhThEIwpFcBbPN3HnD" at bounding box center [1372, 278] width 280 height 22
click at [1392, 280] on input "jz7YBTDhThEIwpFcBbPN3HnD" at bounding box center [1372, 278] width 280 height 22
paste input "9DfwHKvV46Jgkye0ak0hmyot"
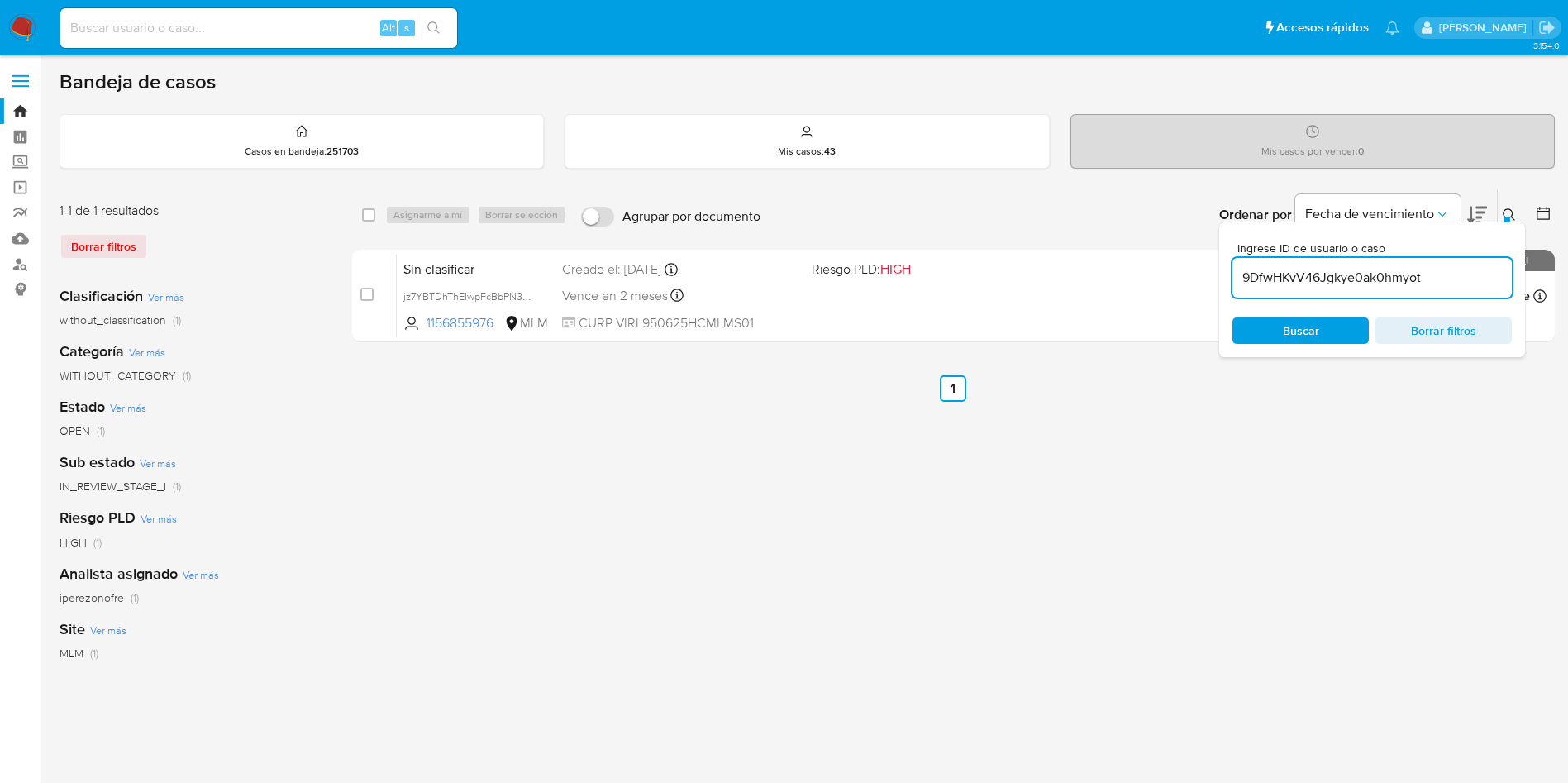
type input "9DfwHKvV46Jgkye0ak0hmyot"
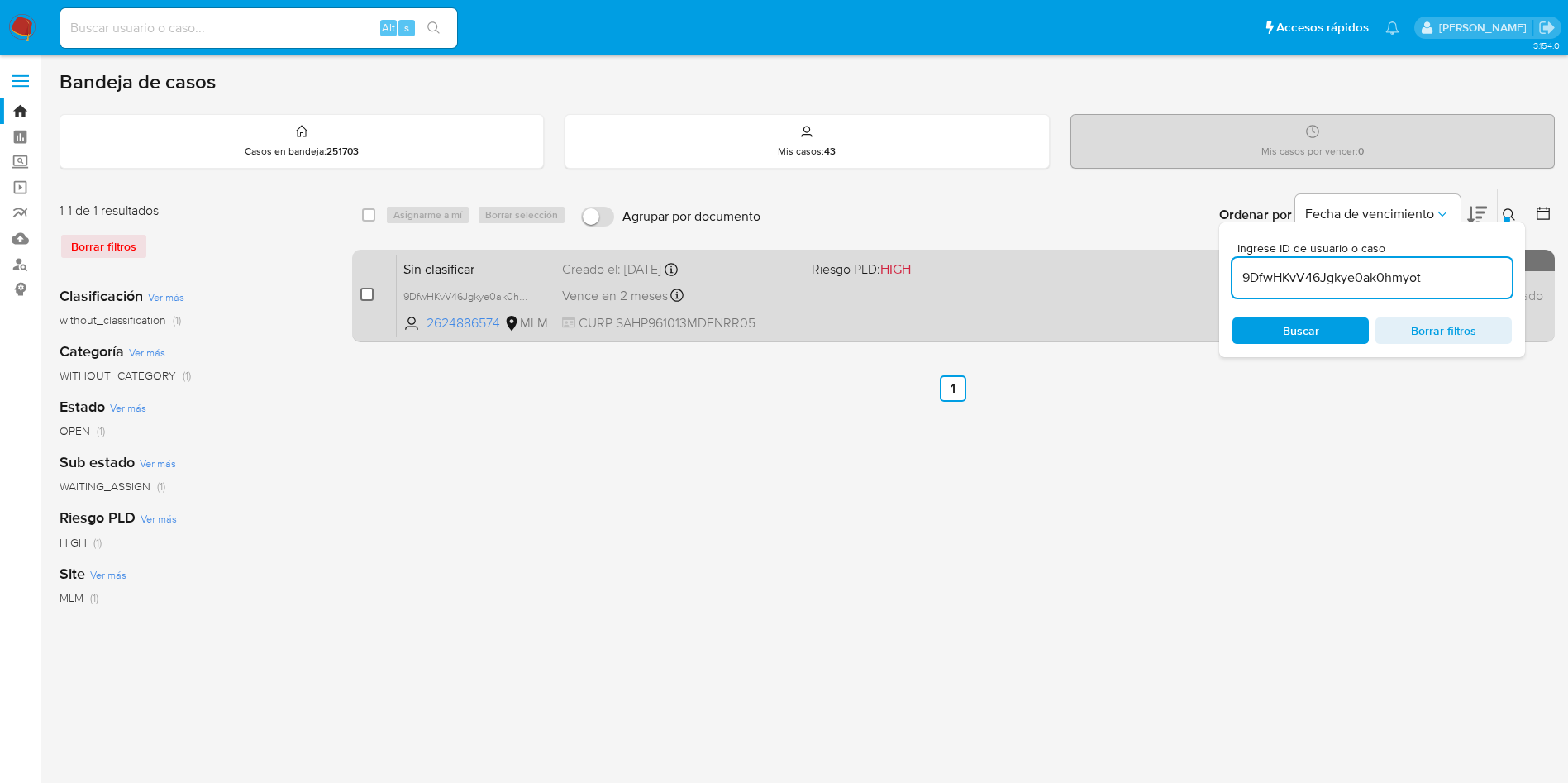
click at [370, 286] on div "case-item-checkbox" at bounding box center [366, 294] width 14 height 16
click at [369, 292] on input "checkbox" at bounding box center [366, 294] width 14 height 14
checkbox input "true"
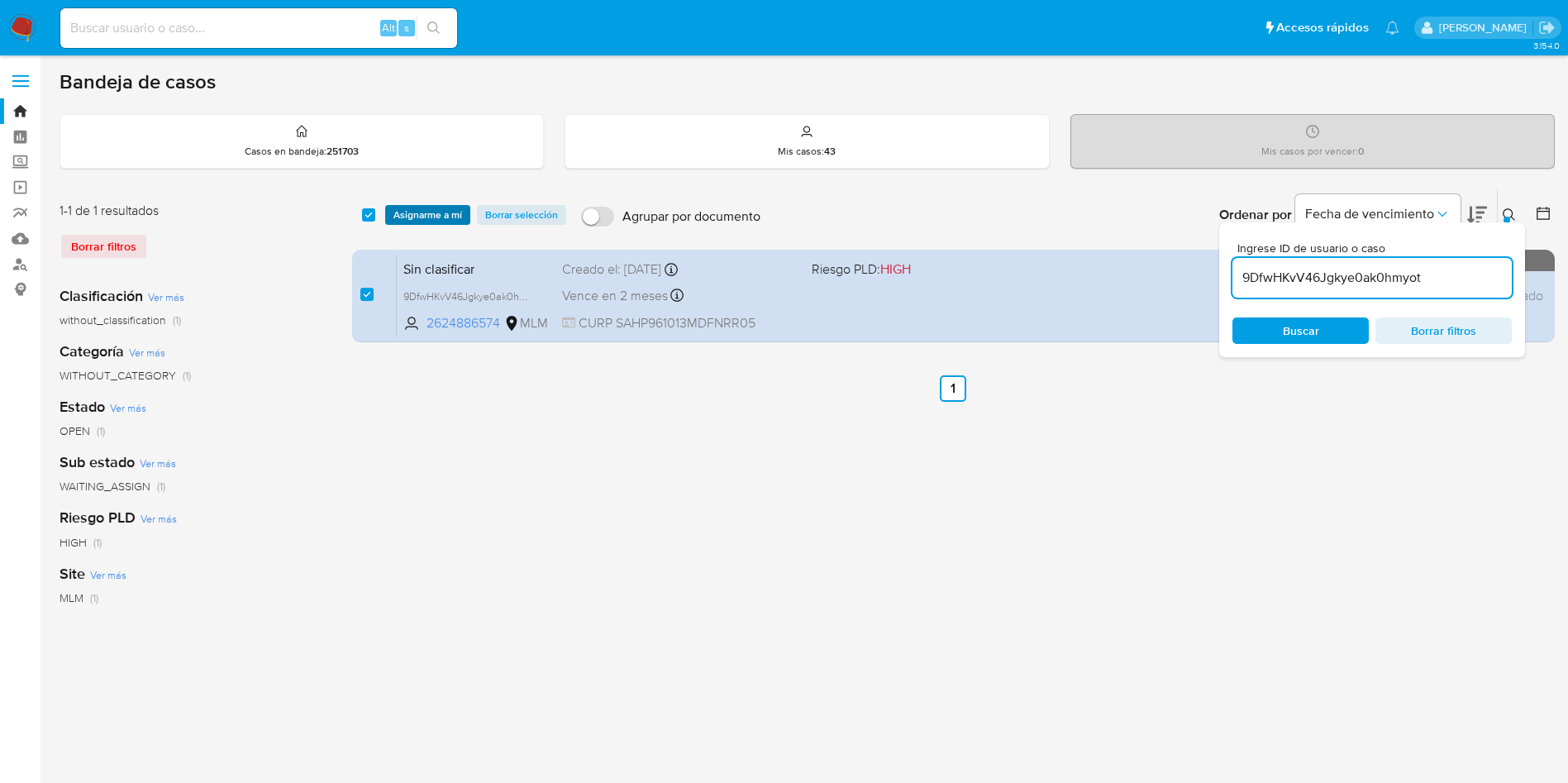
click at [415, 215] on span "Asignarme a mí" at bounding box center [428, 215] width 69 height 16
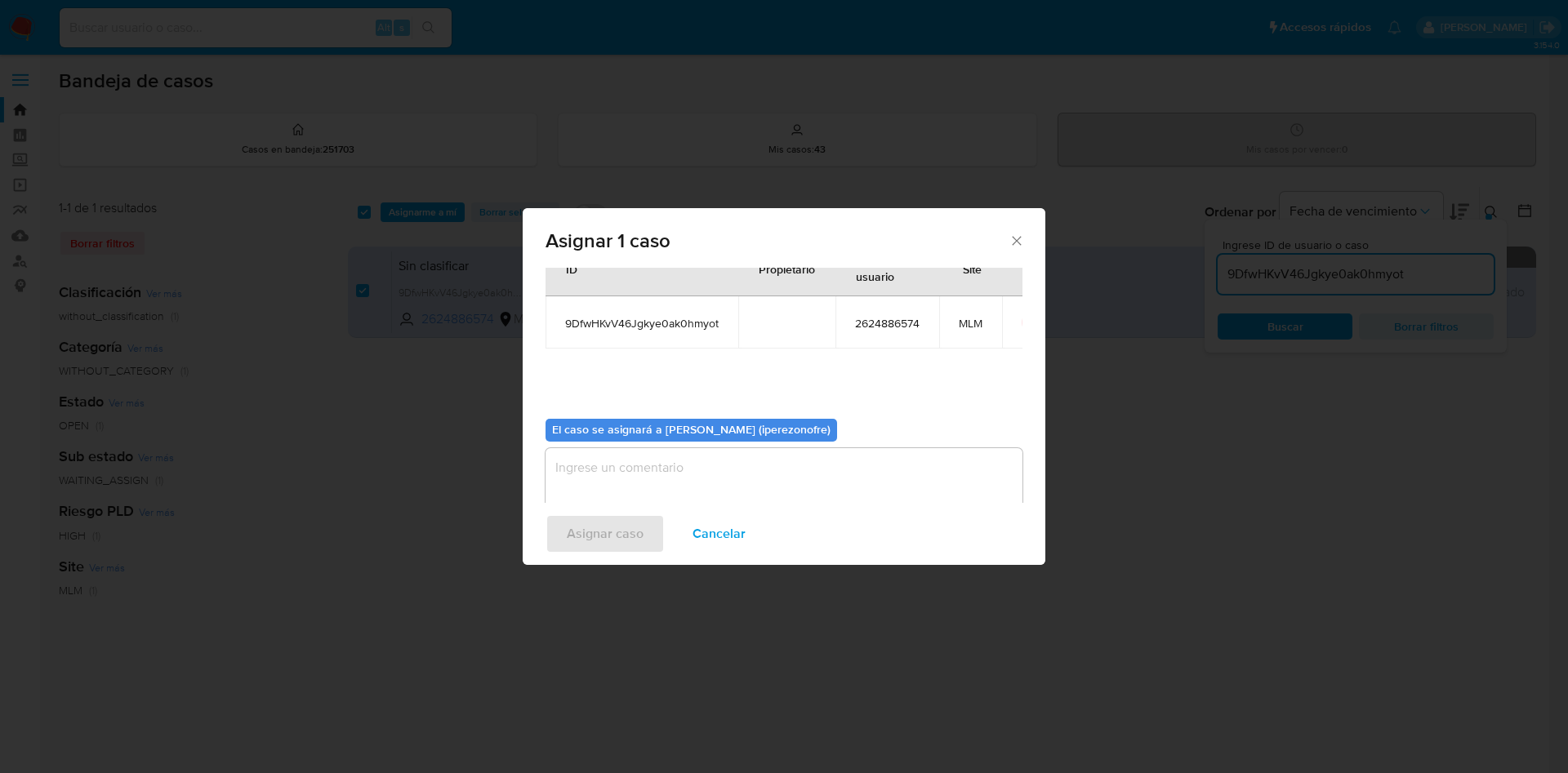
scroll to position [85, 0]
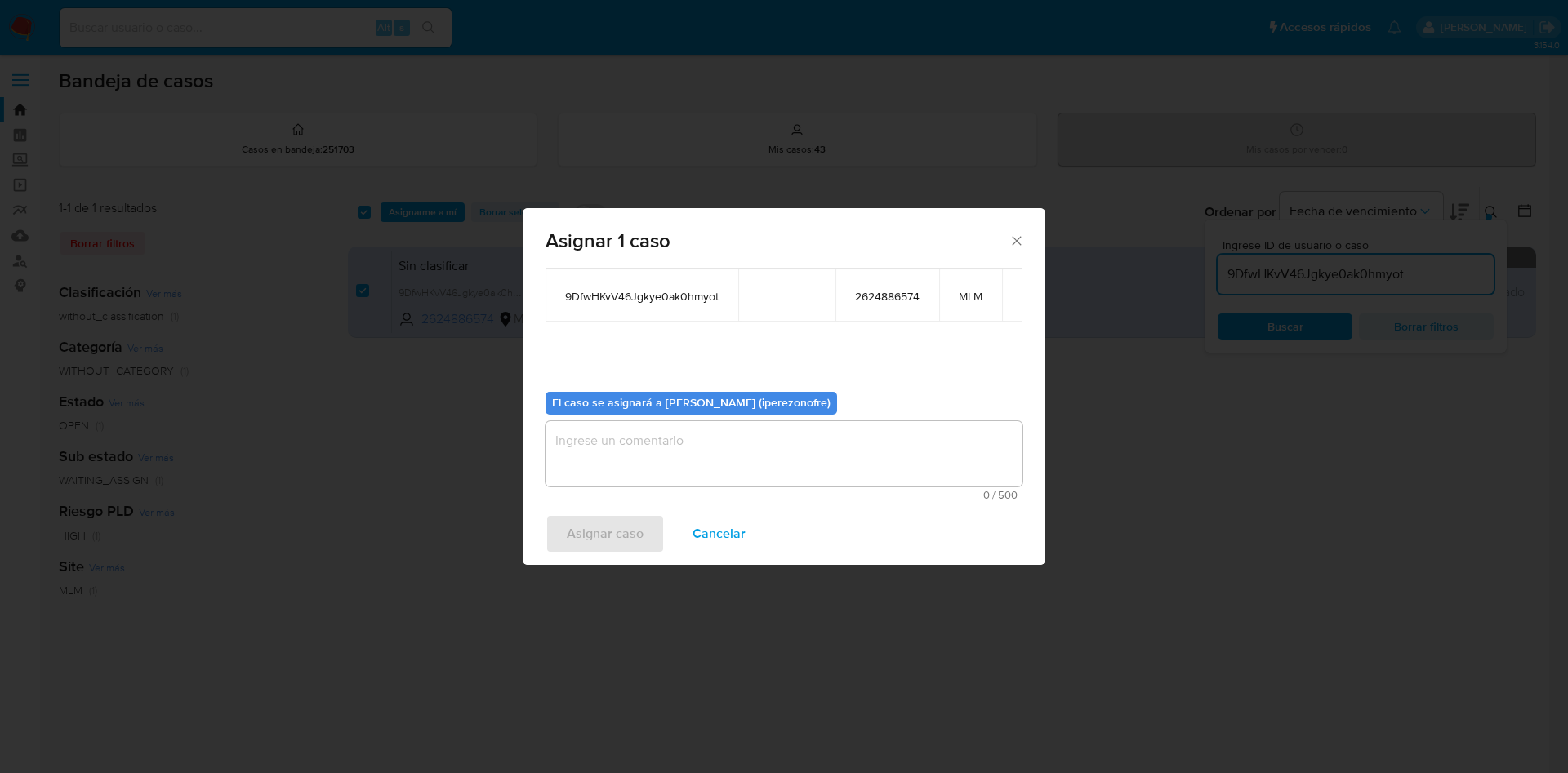
click at [817, 469] on textarea "assign-modal" at bounding box center [784, 453] width 477 height 65
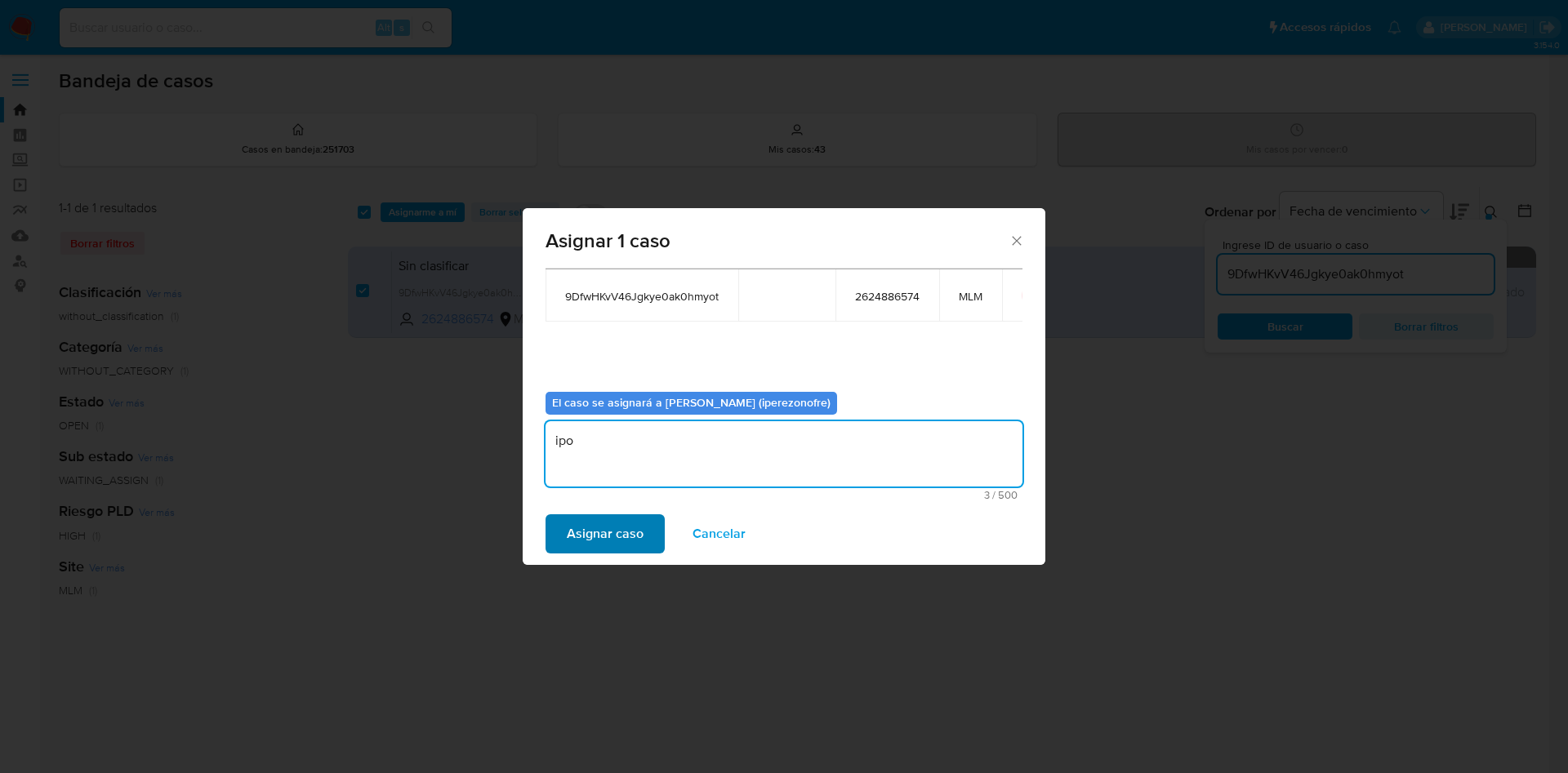
type textarea "ipo"
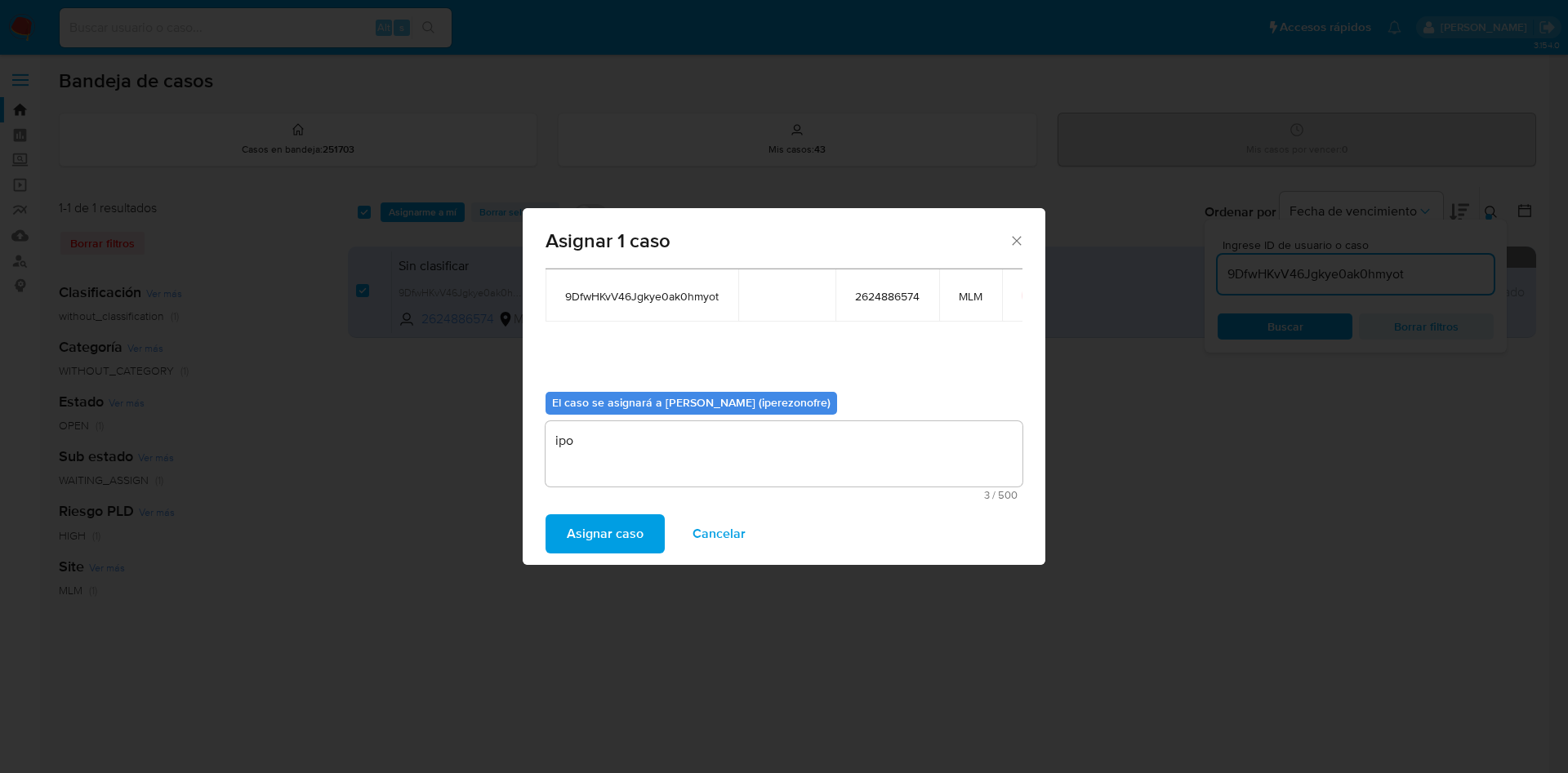
click at [592, 523] on span "Asignar caso" at bounding box center [605, 534] width 77 height 36
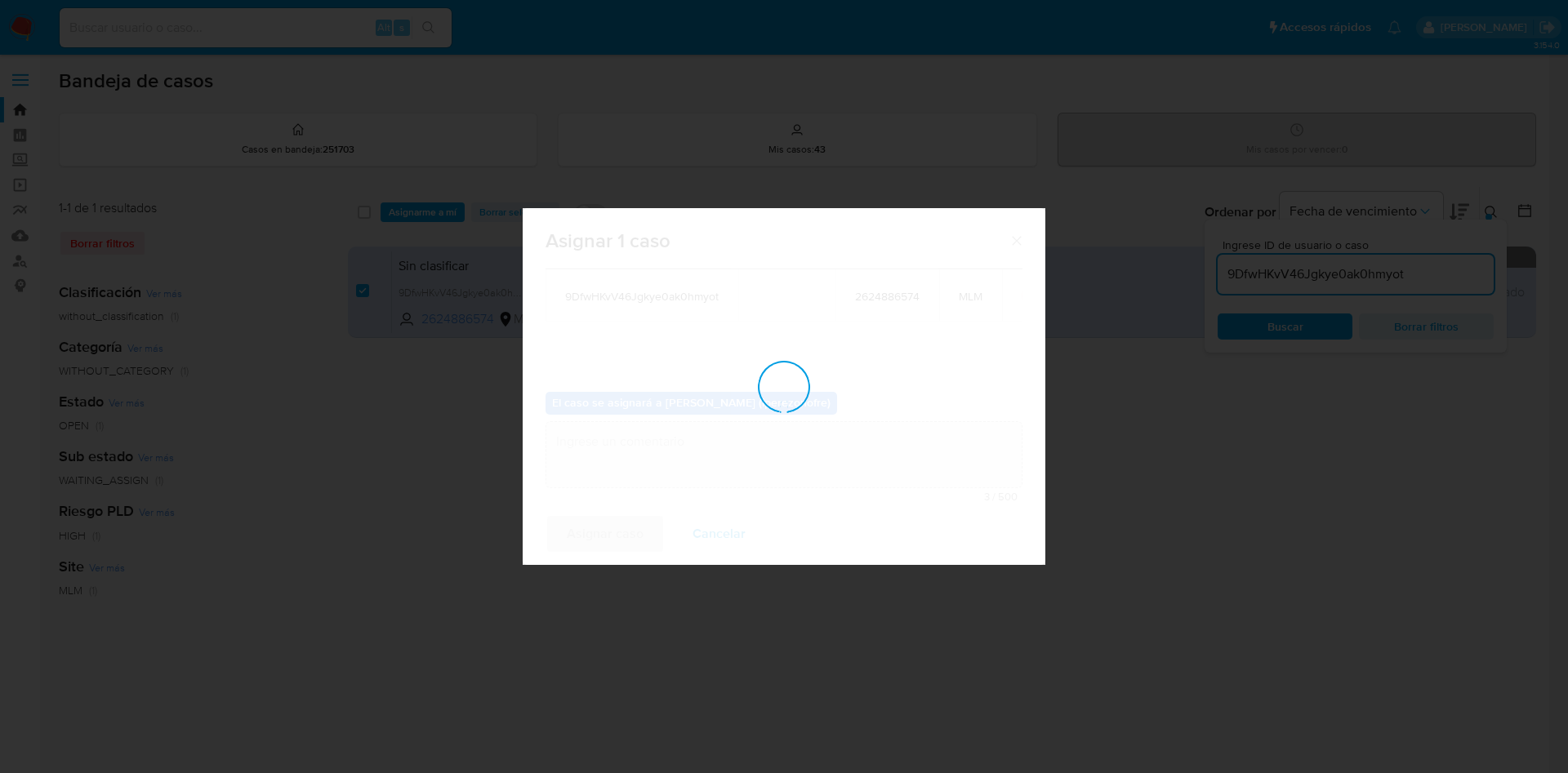
checkbox input "false"
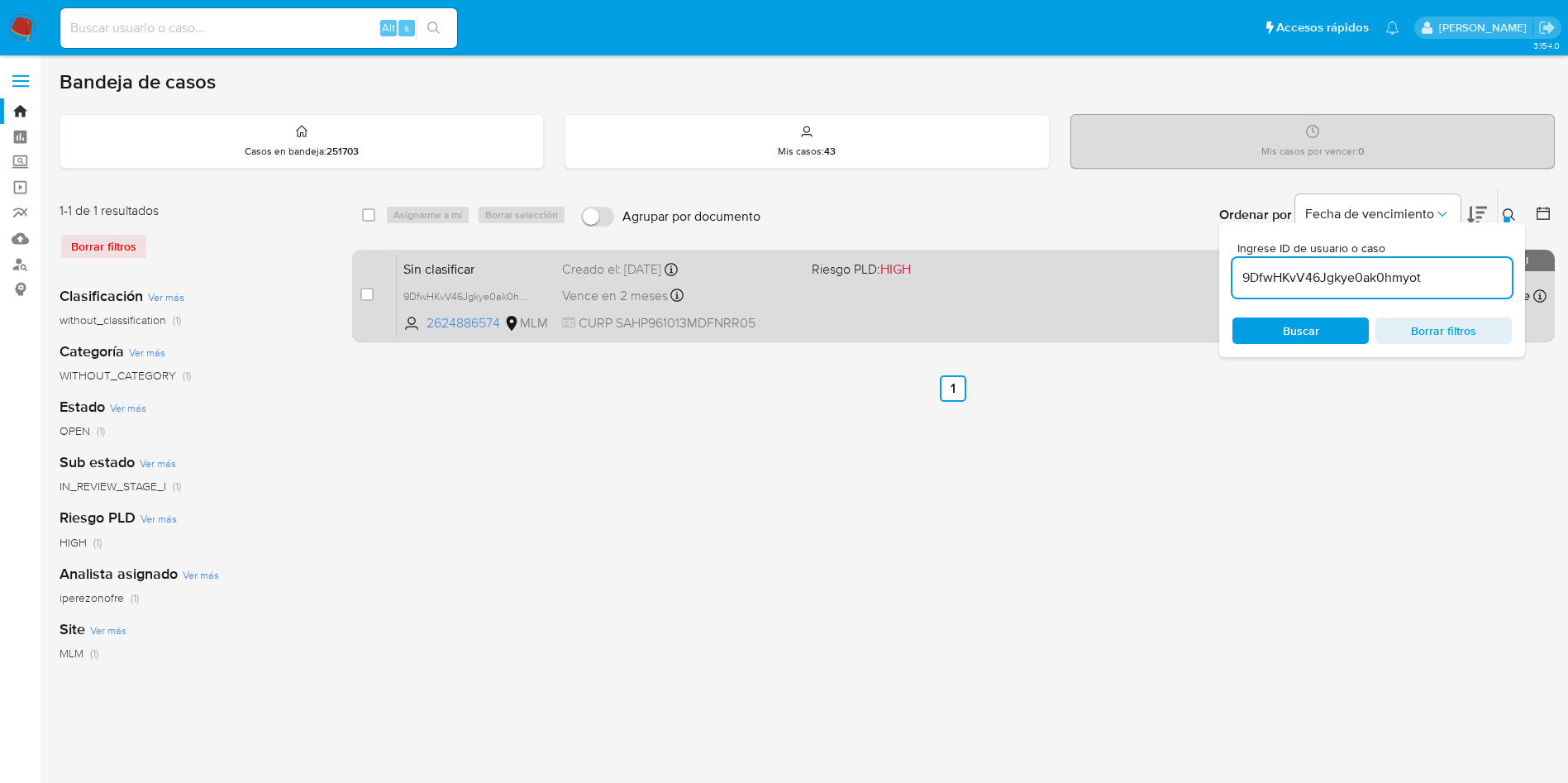
click at [613, 300] on span "Vence en 2 meses" at bounding box center [614, 296] width 106 height 18
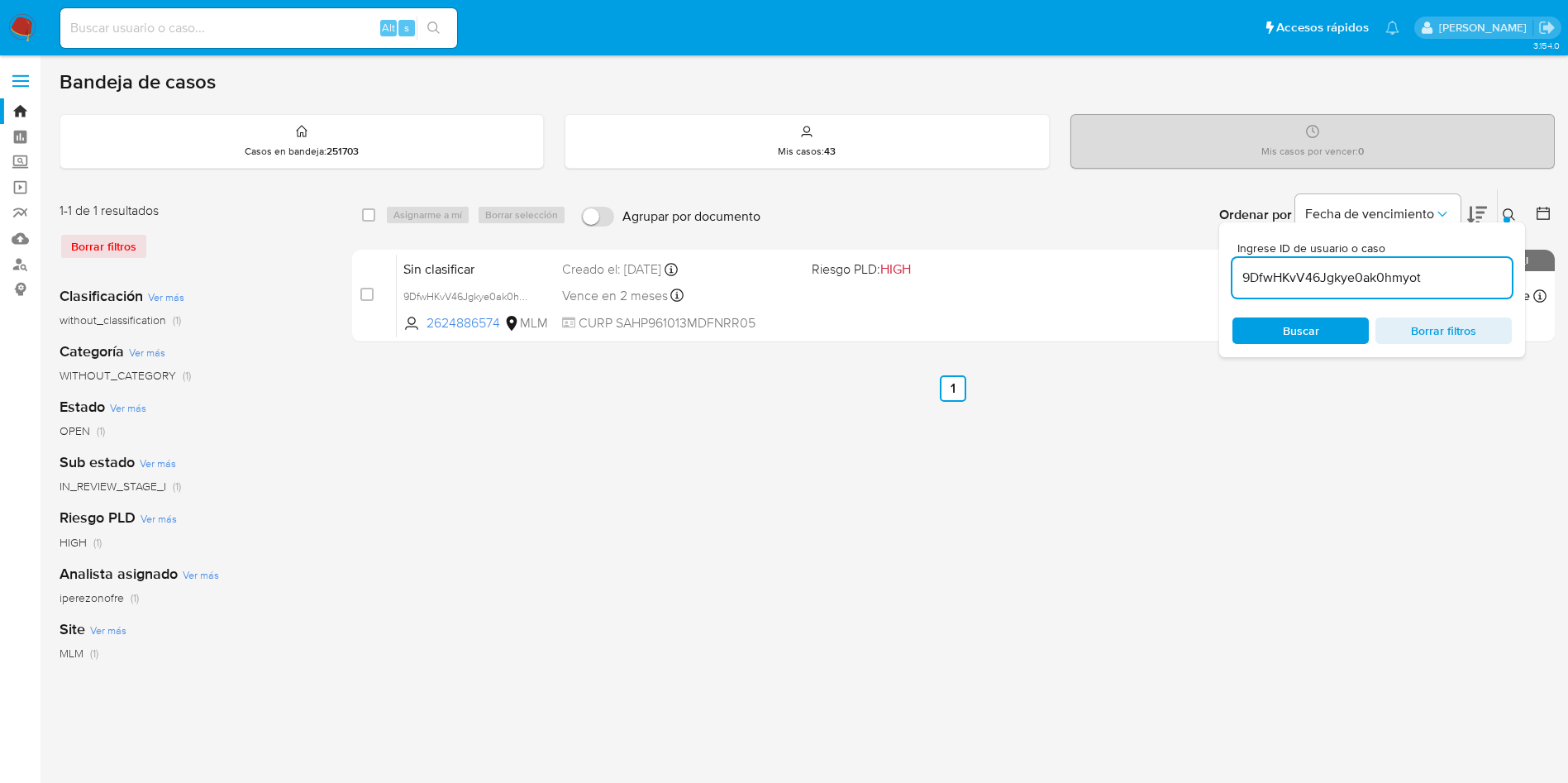
click at [1407, 267] on input "9DfwHKvV46Jgkye0ak0hmyot" at bounding box center [1372, 278] width 280 height 22
click at [1374, 275] on input "9DfwHKvV46Jgkye0ak0hmyot" at bounding box center [1372, 278] width 280 height 22
paste input "XUSCNwCIm6AGf3OS763QYtOu"
type input "XUSCNwCIm6AGf3OS763QYtOu"
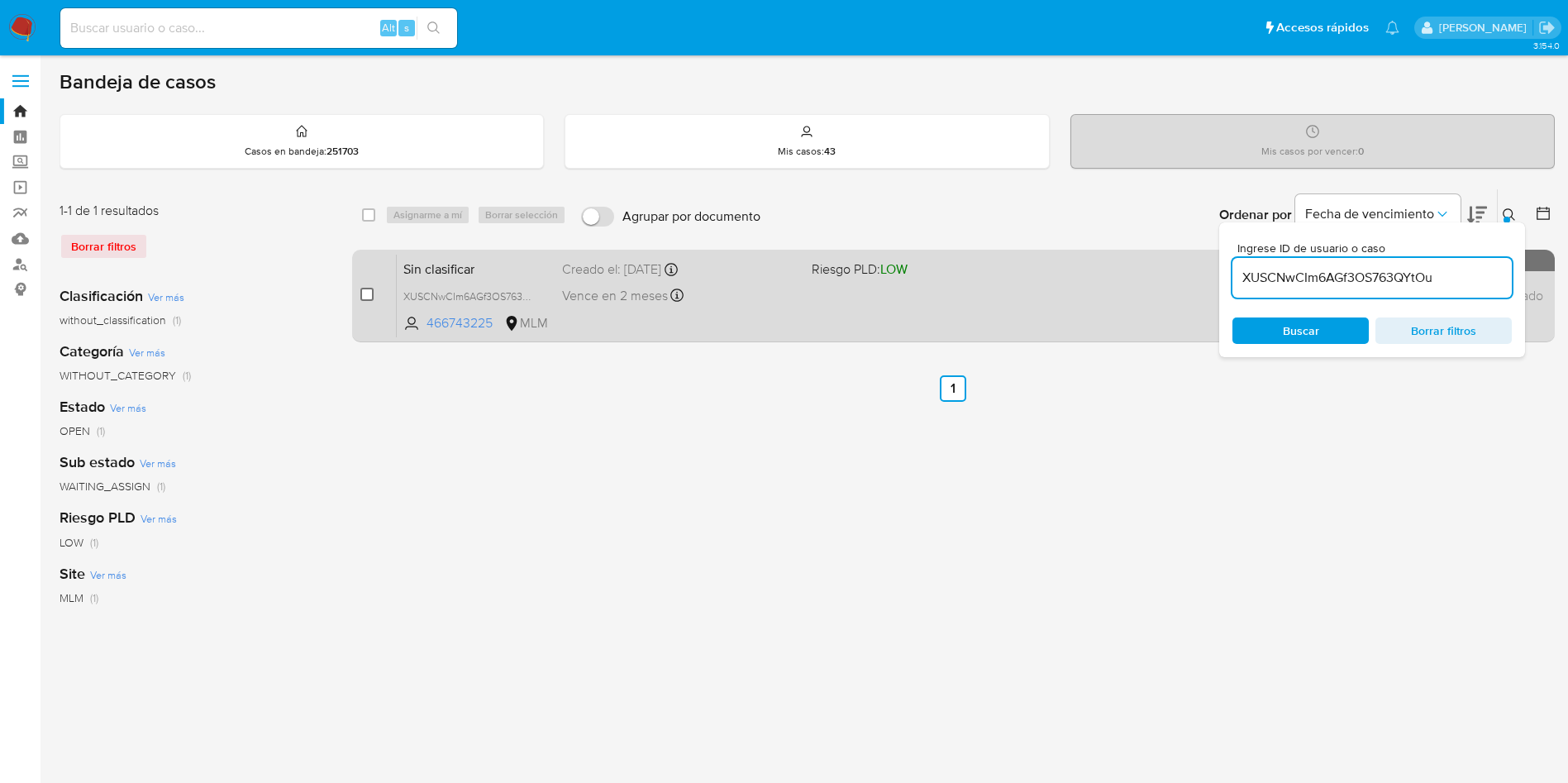
click at [360, 292] on input "checkbox" at bounding box center [366, 294] width 14 height 14
checkbox input "true"
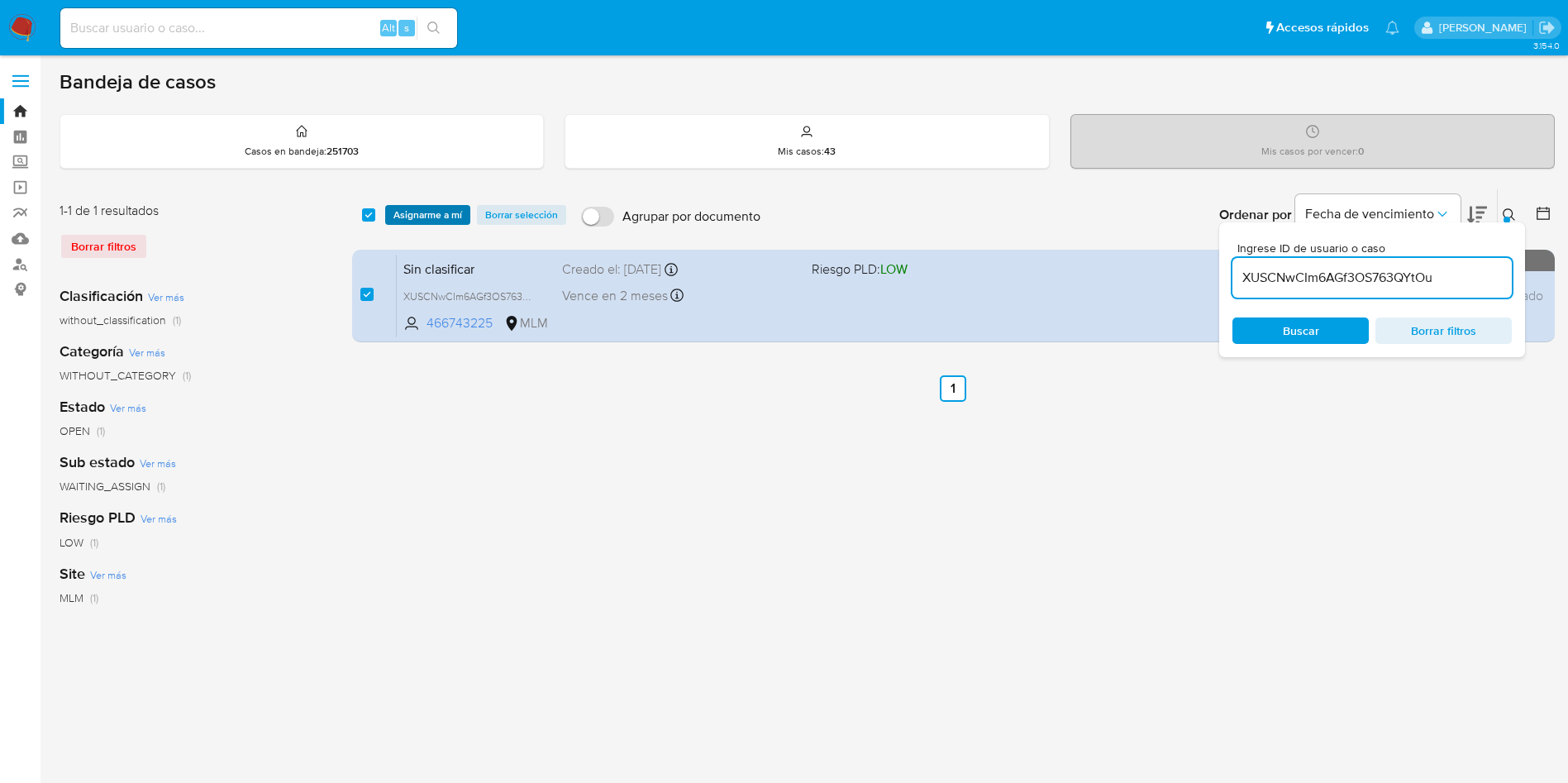
click at [413, 215] on span "Asignarme a mí" at bounding box center [428, 215] width 69 height 16
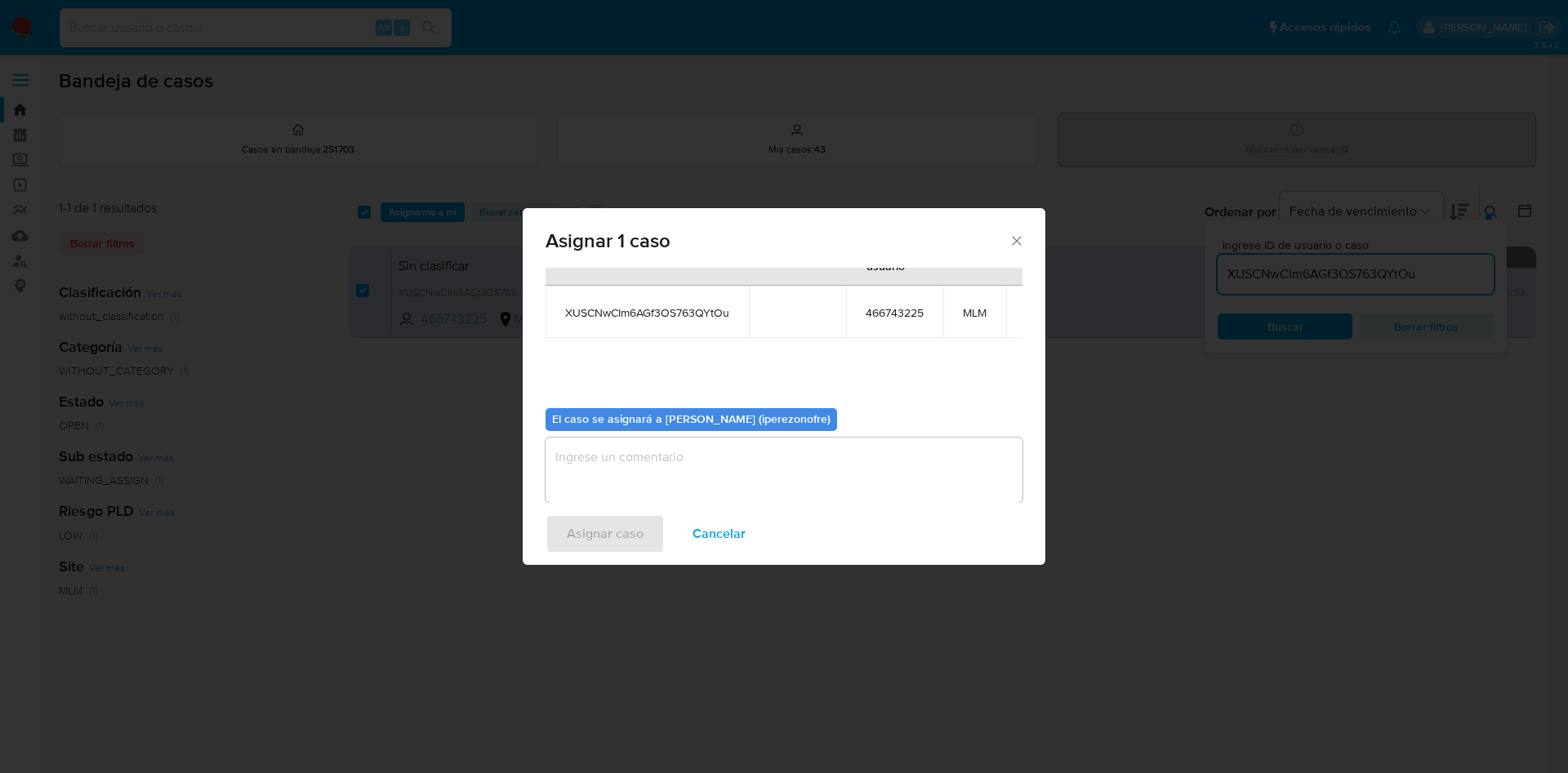
scroll to position [104, 0]
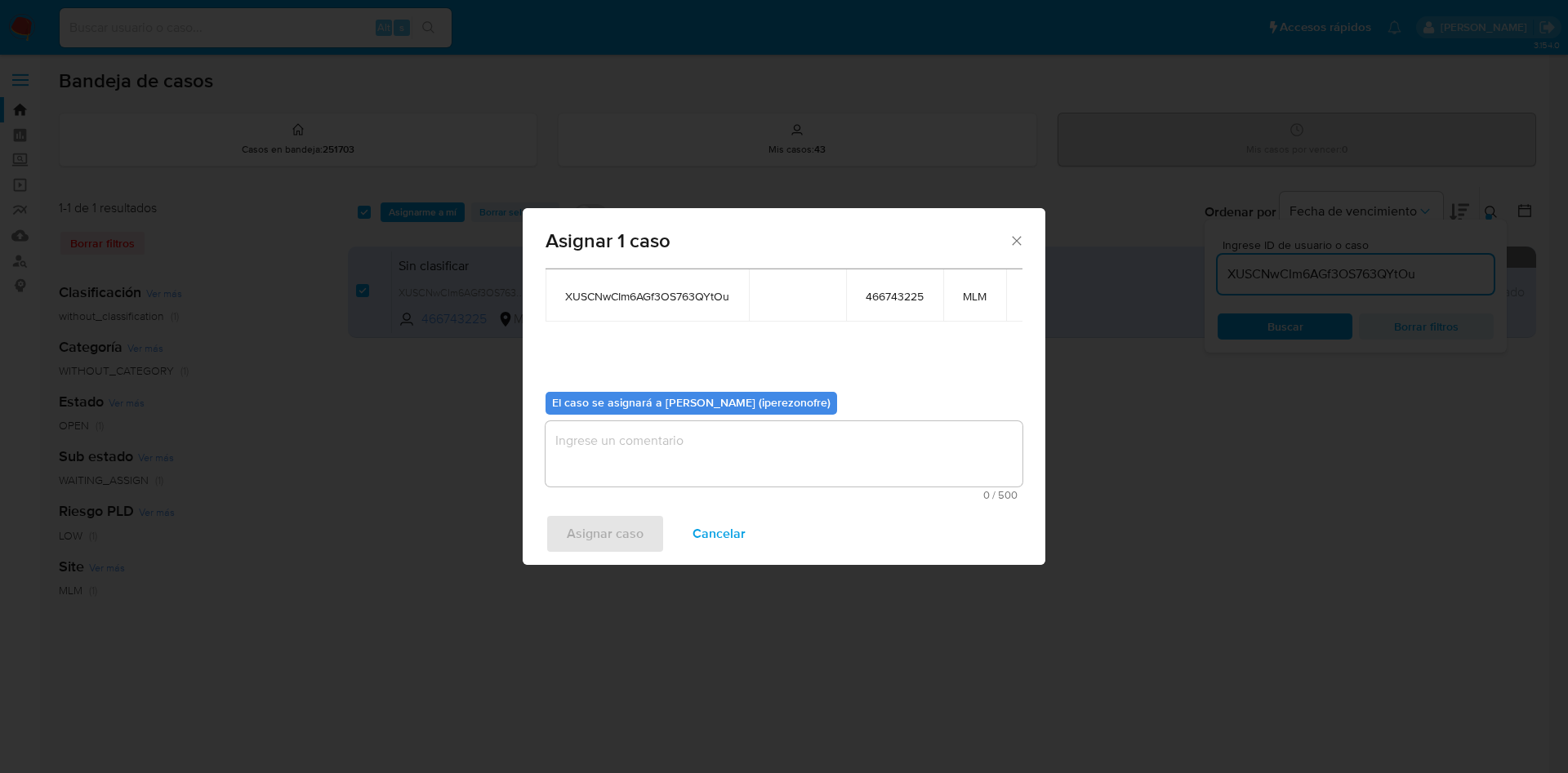
click at [817, 452] on textarea "assign-modal" at bounding box center [784, 453] width 477 height 65
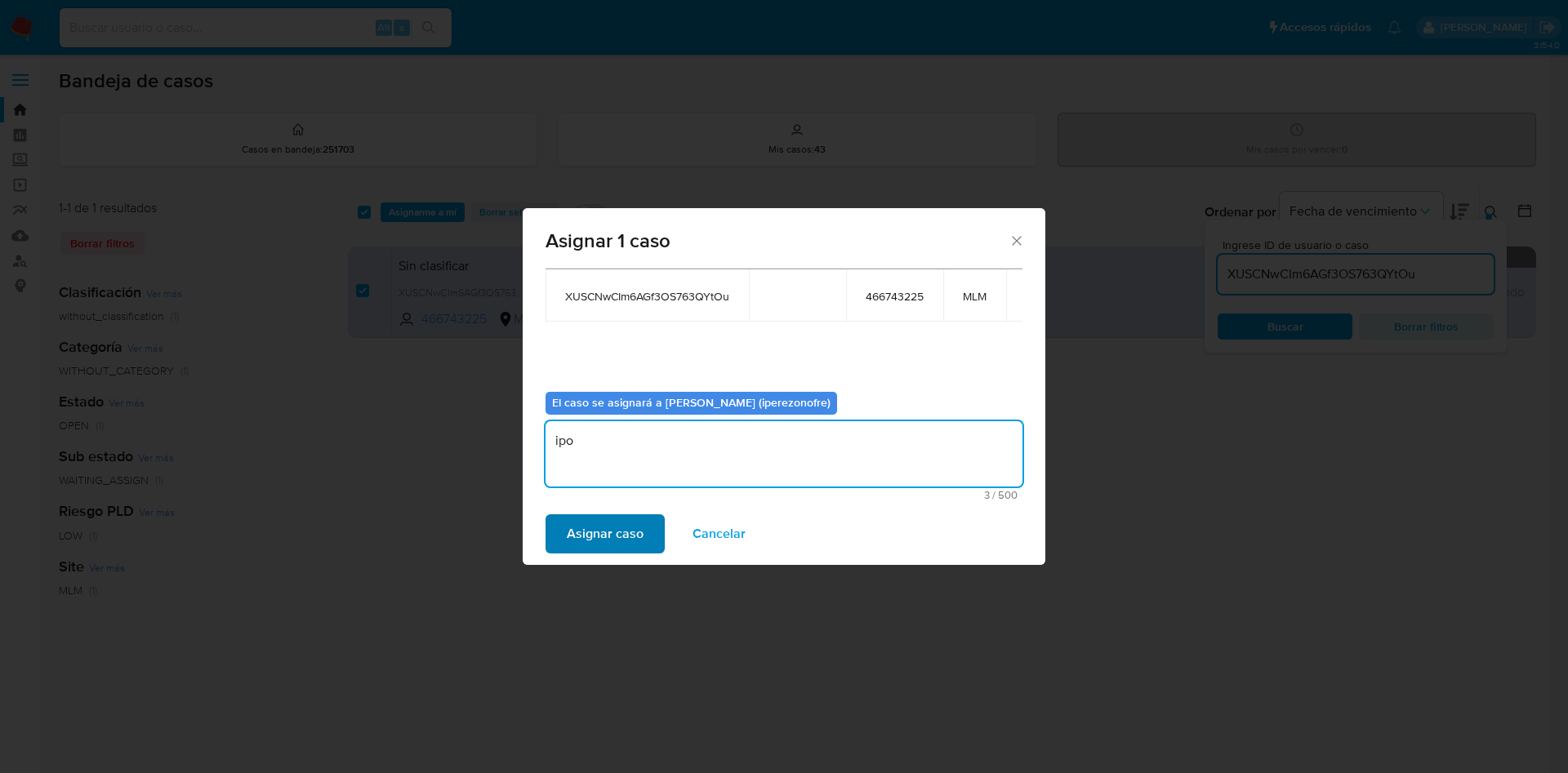
type textarea "ipo"
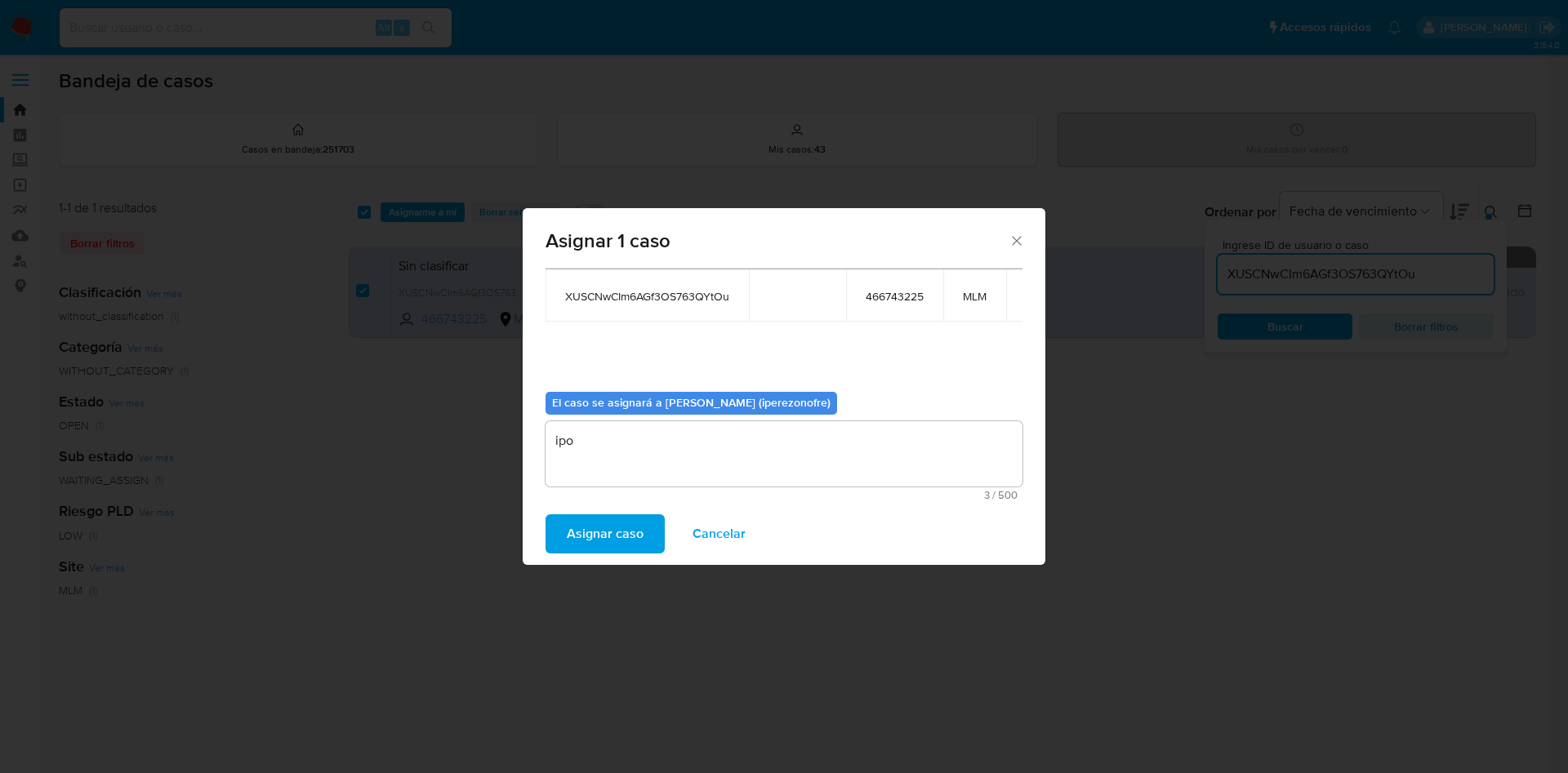
click at [607, 533] on span "Asignar caso" at bounding box center [605, 534] width 77 height 36
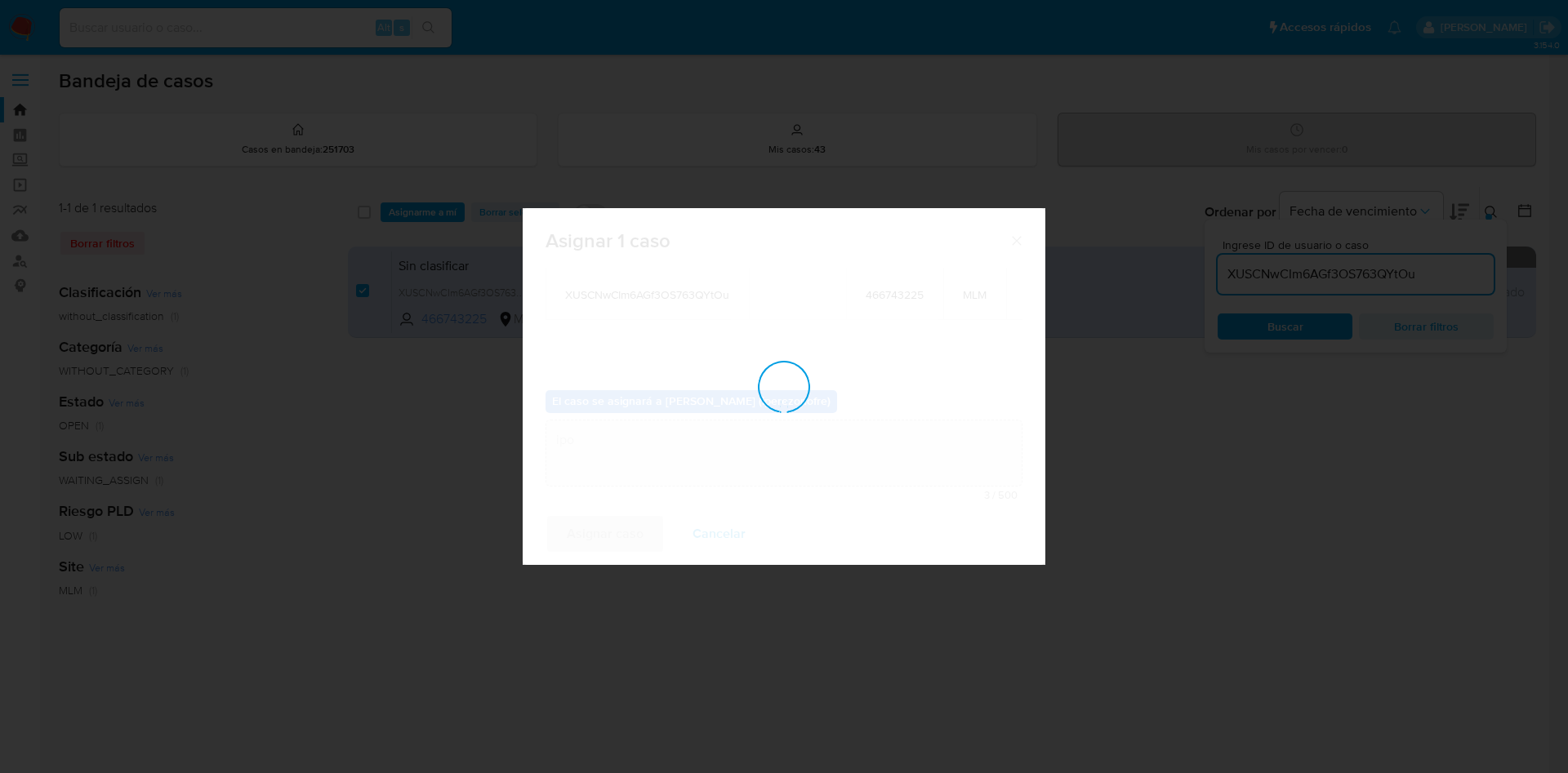
checkbox input "false"
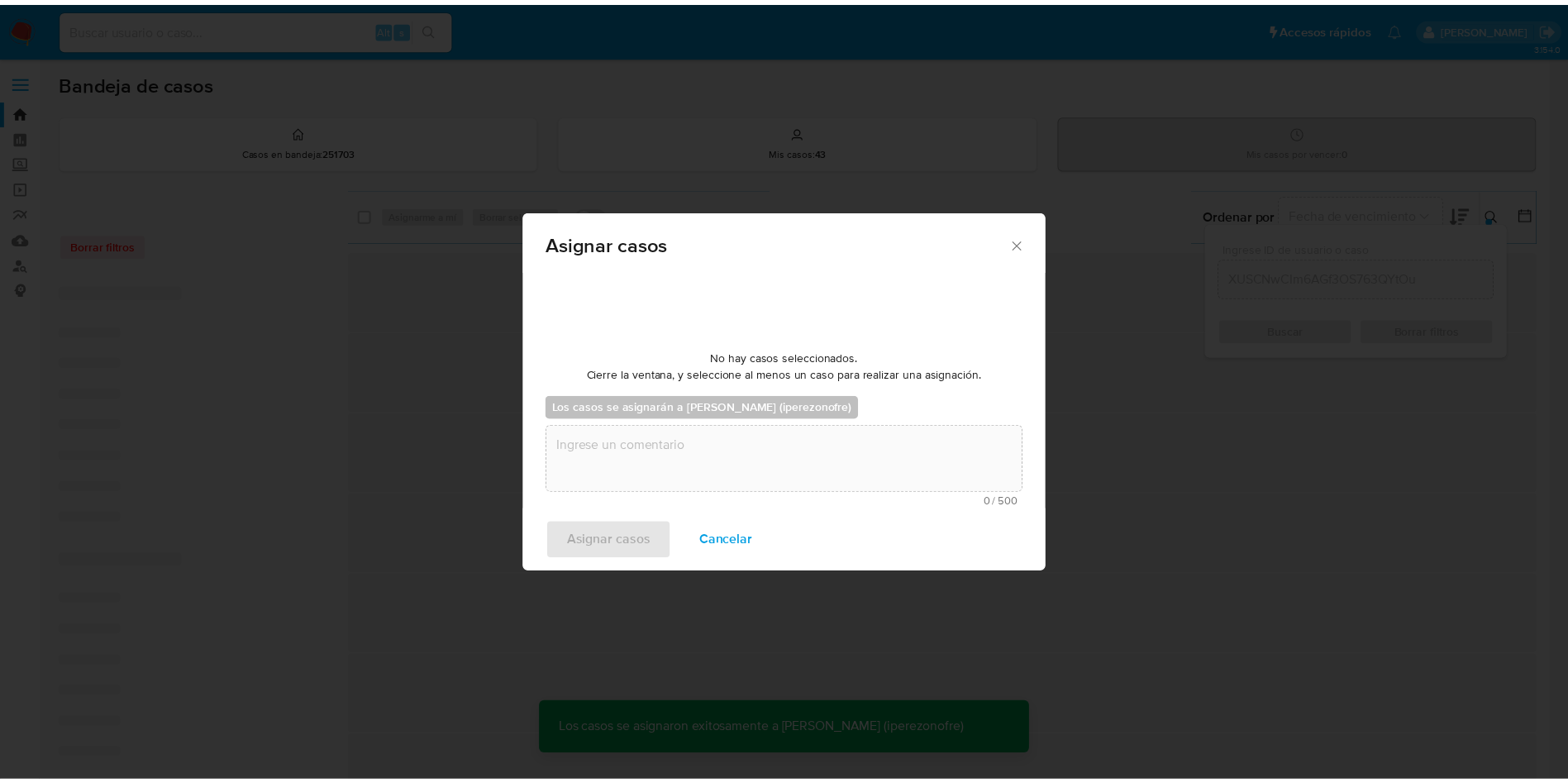
scroll to position [100, 0]
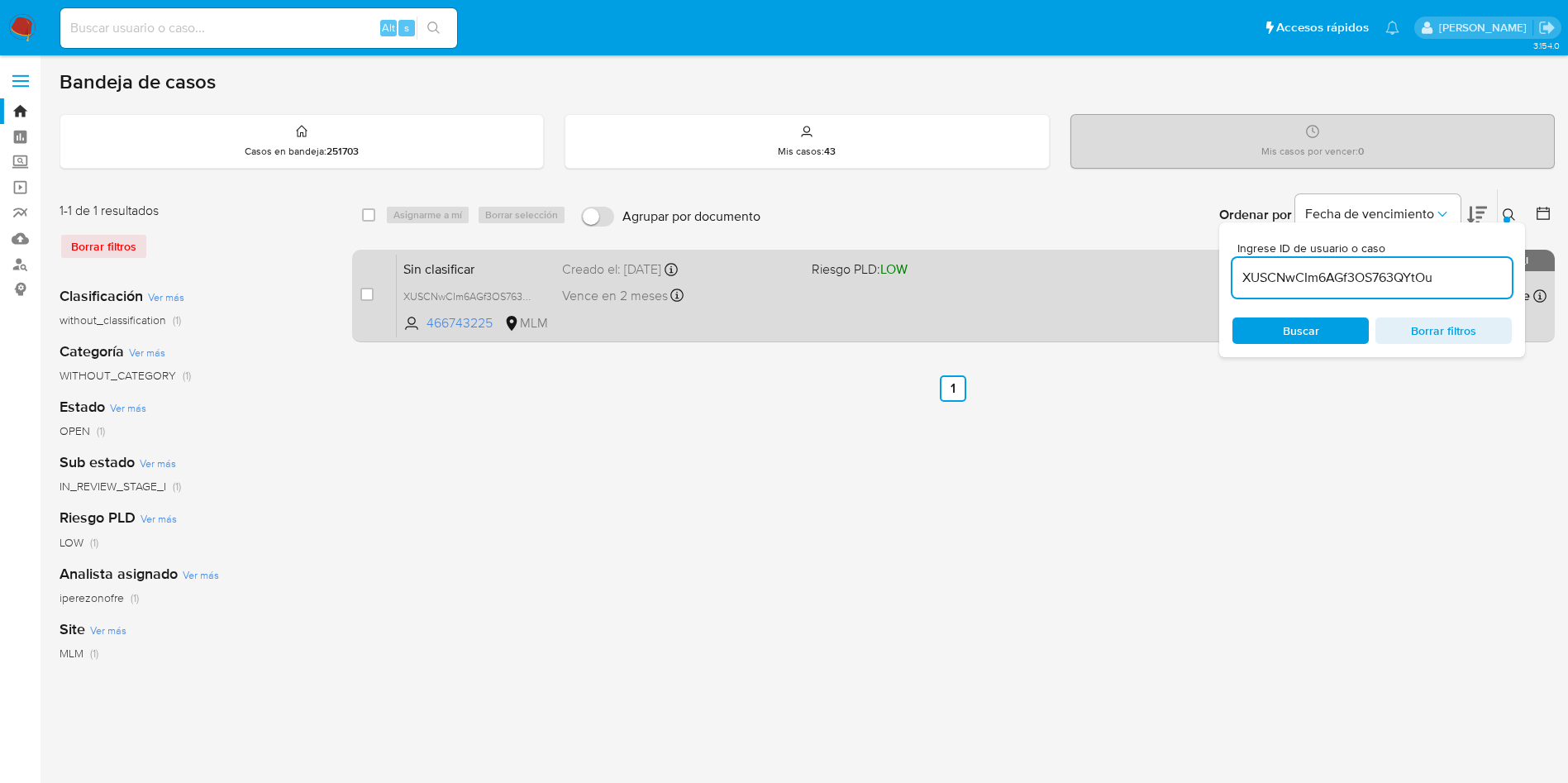
click at [660, 311] on div "Sin clasificar XUSCNwCIm6AGf3OS763QYtOu 466743225 MLM Riesgo PLD: LOW Creado el…" at bounding box center [972, 296] width 1150 height 83
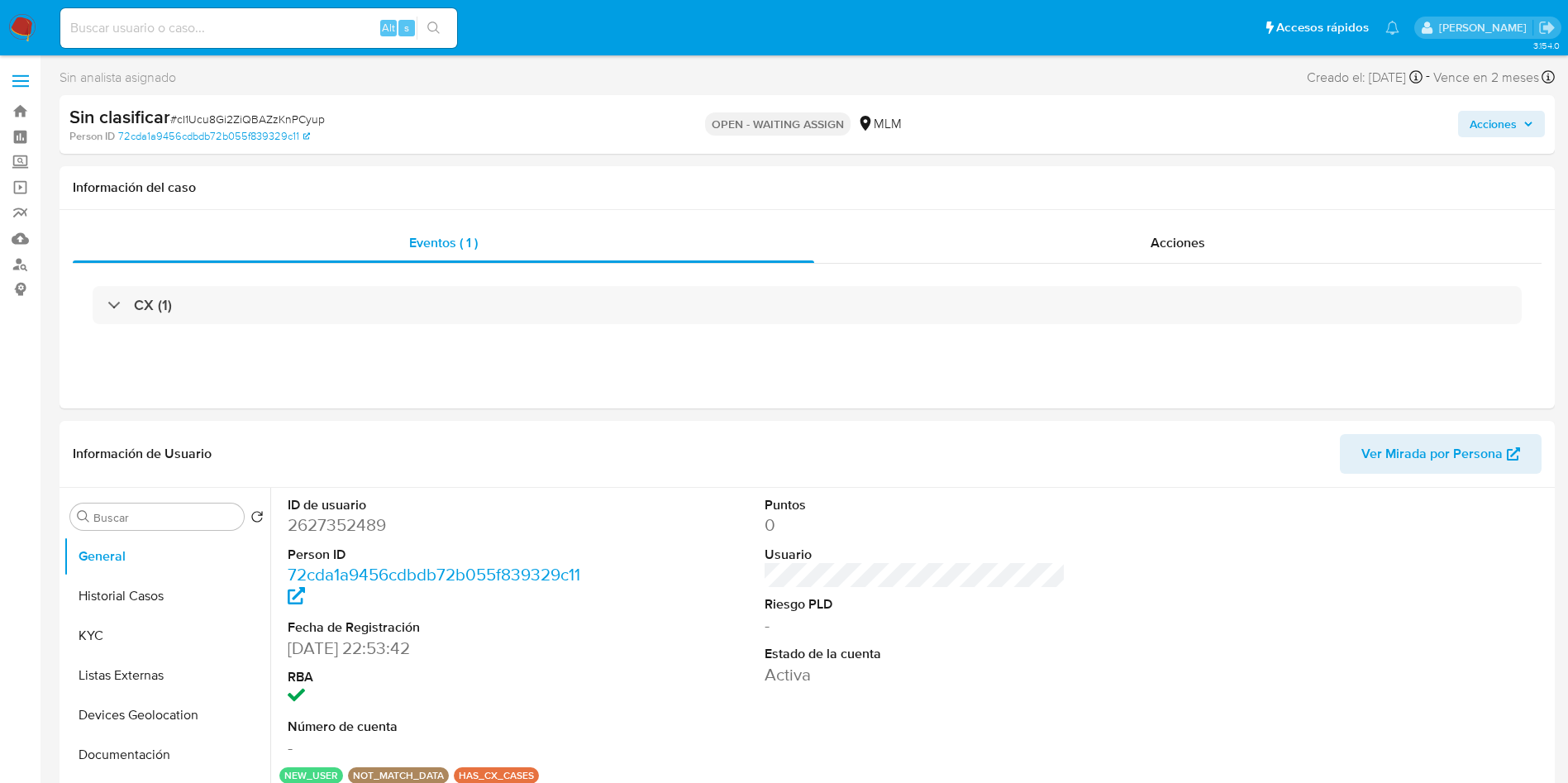
select select "10"
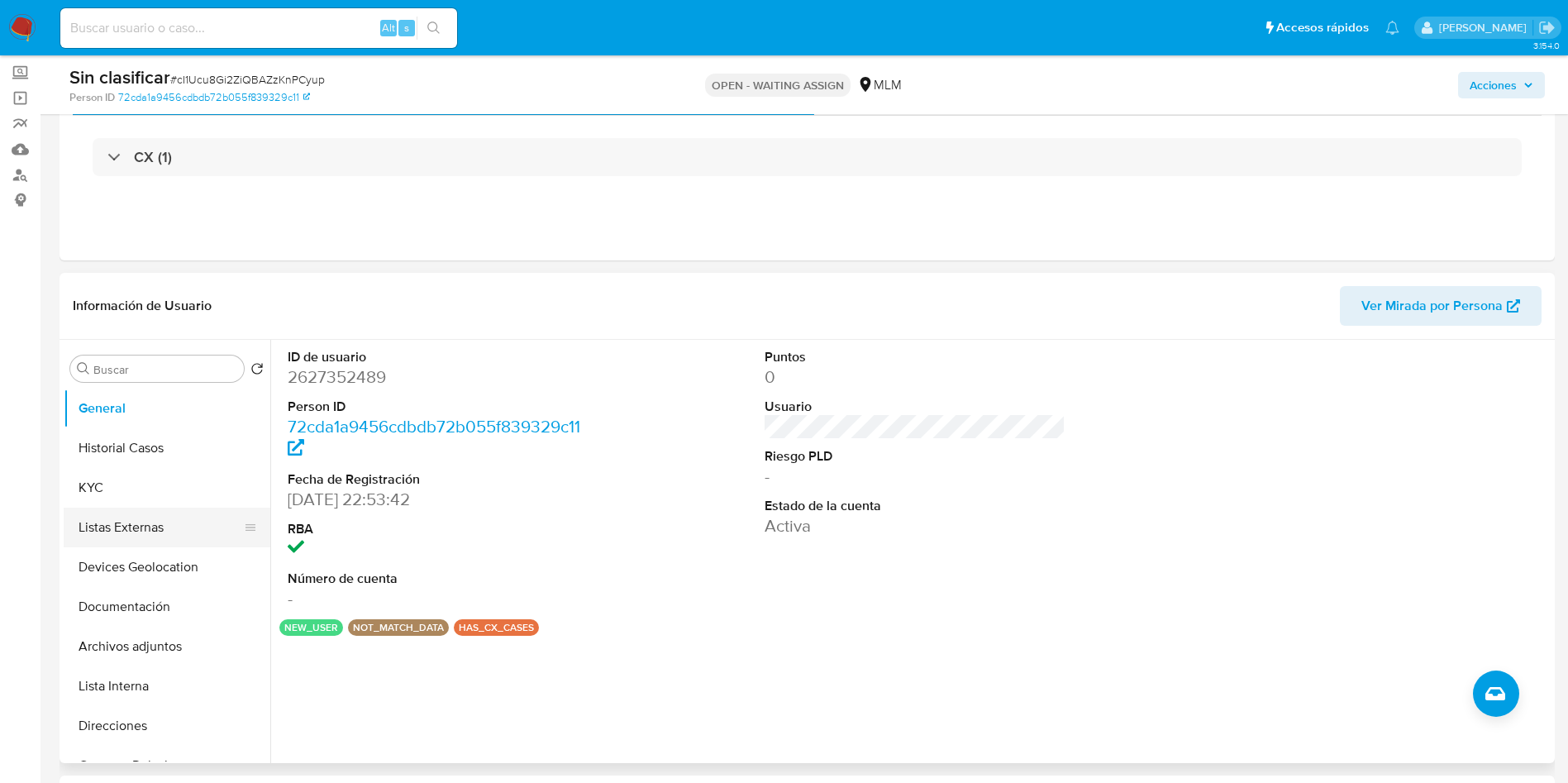
scroll to position [124, 0]
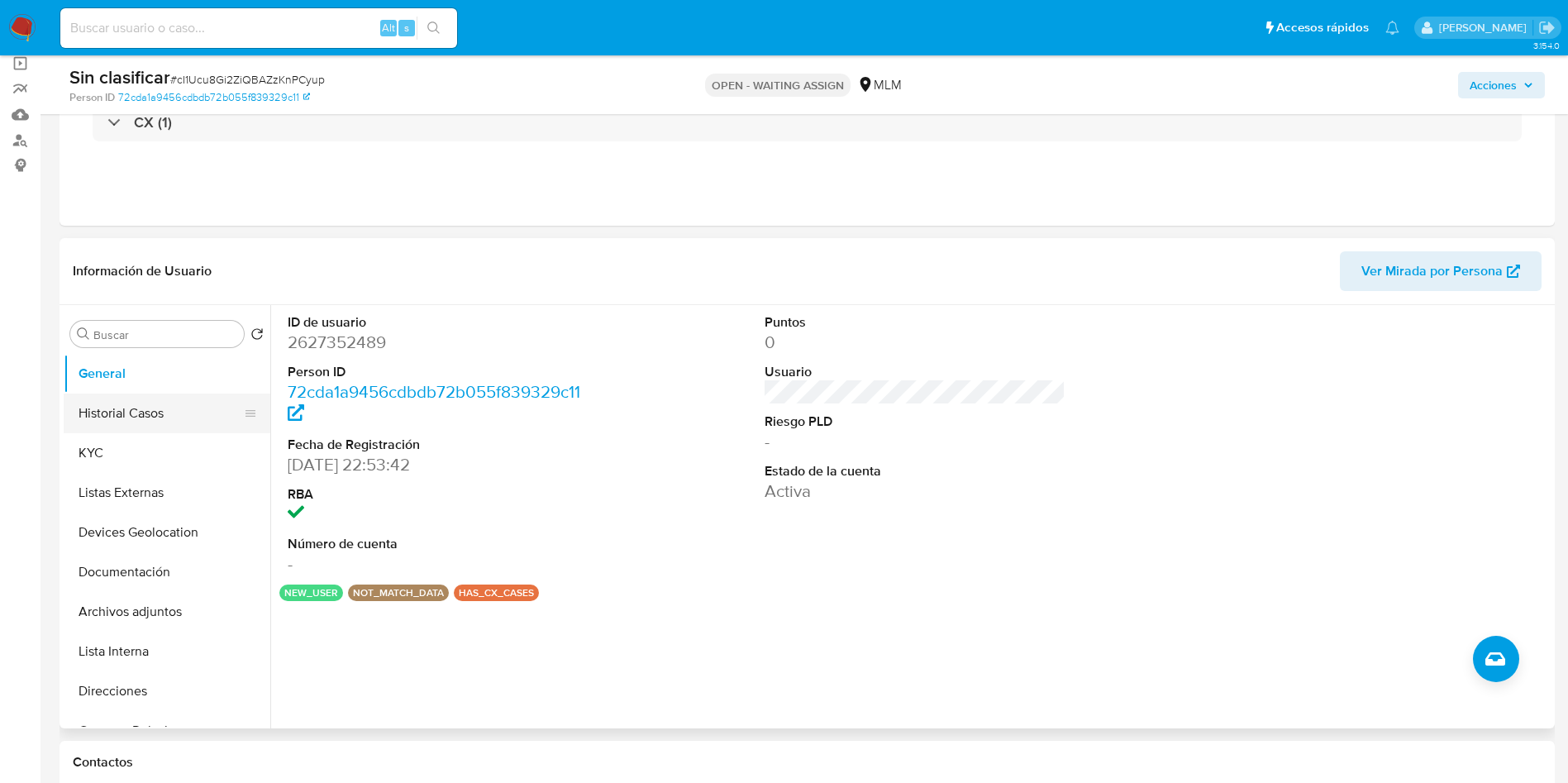
click at [155, 404] on button "Historial Casos" at bounding box center [160, 414] width 194 height 40
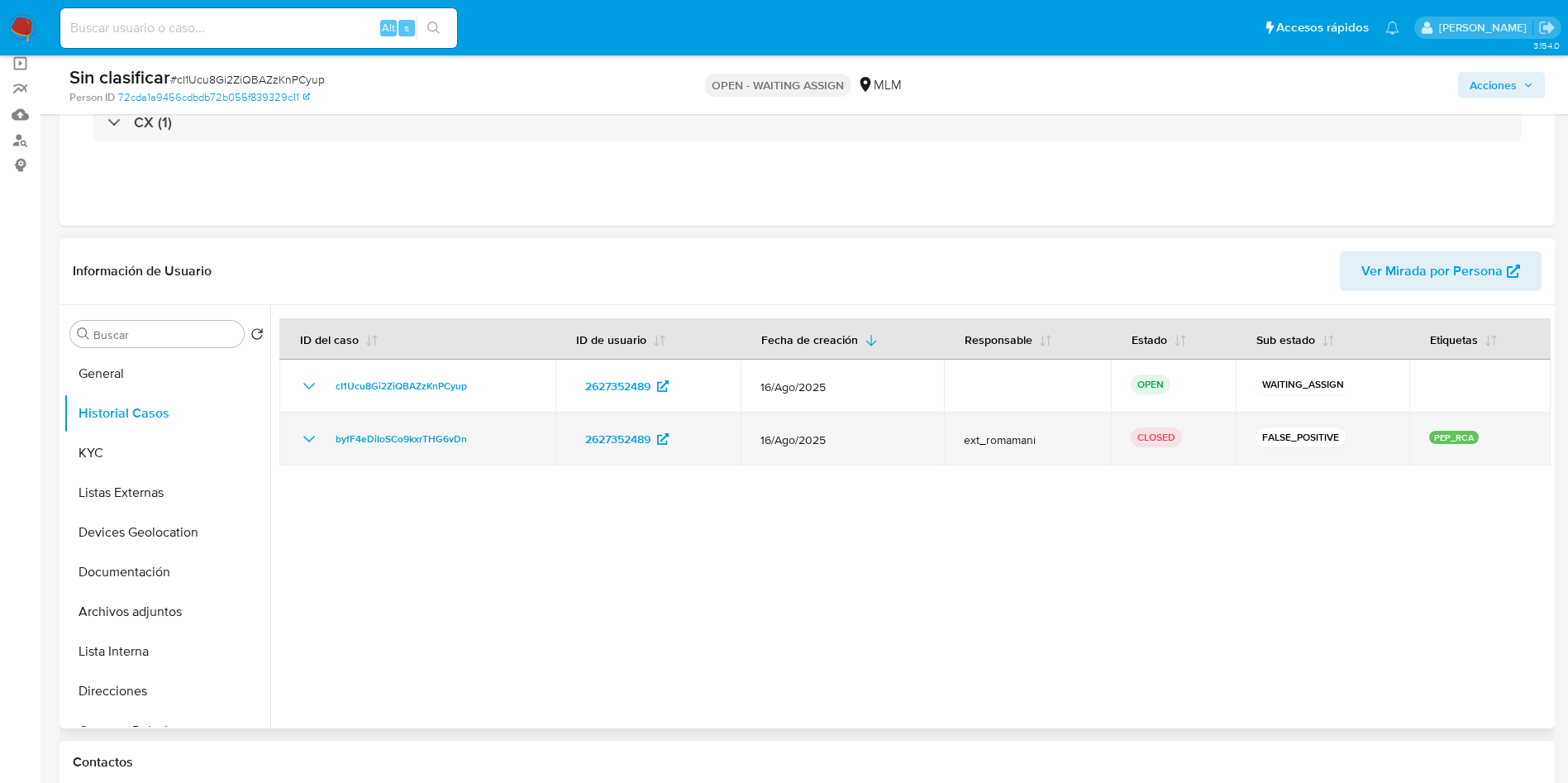
click at [309, 440] on icon "Mostrar/Ocultar" at bounding box center [309, 439] width 20 height 20
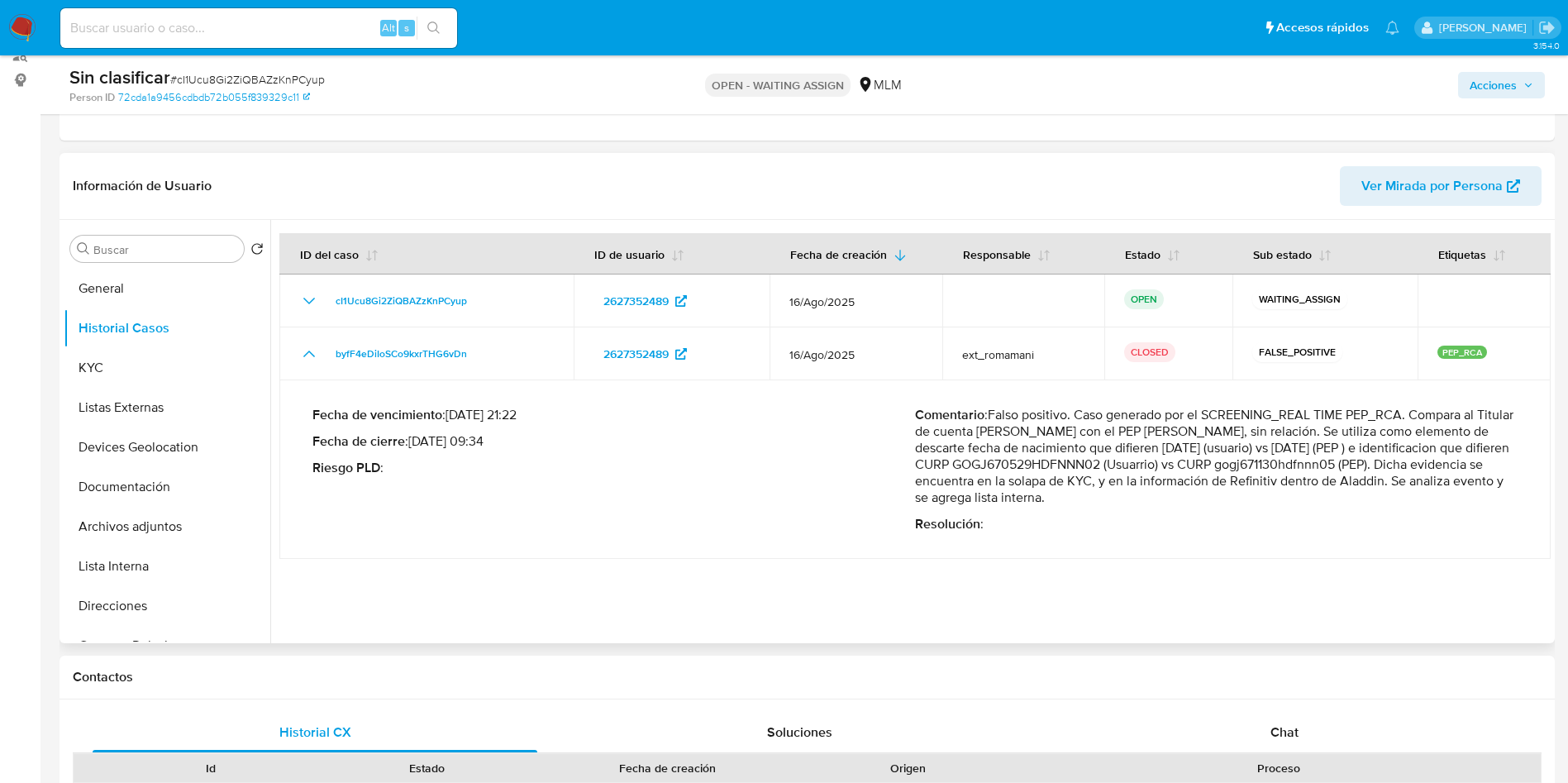
scroll to position [248, 0]
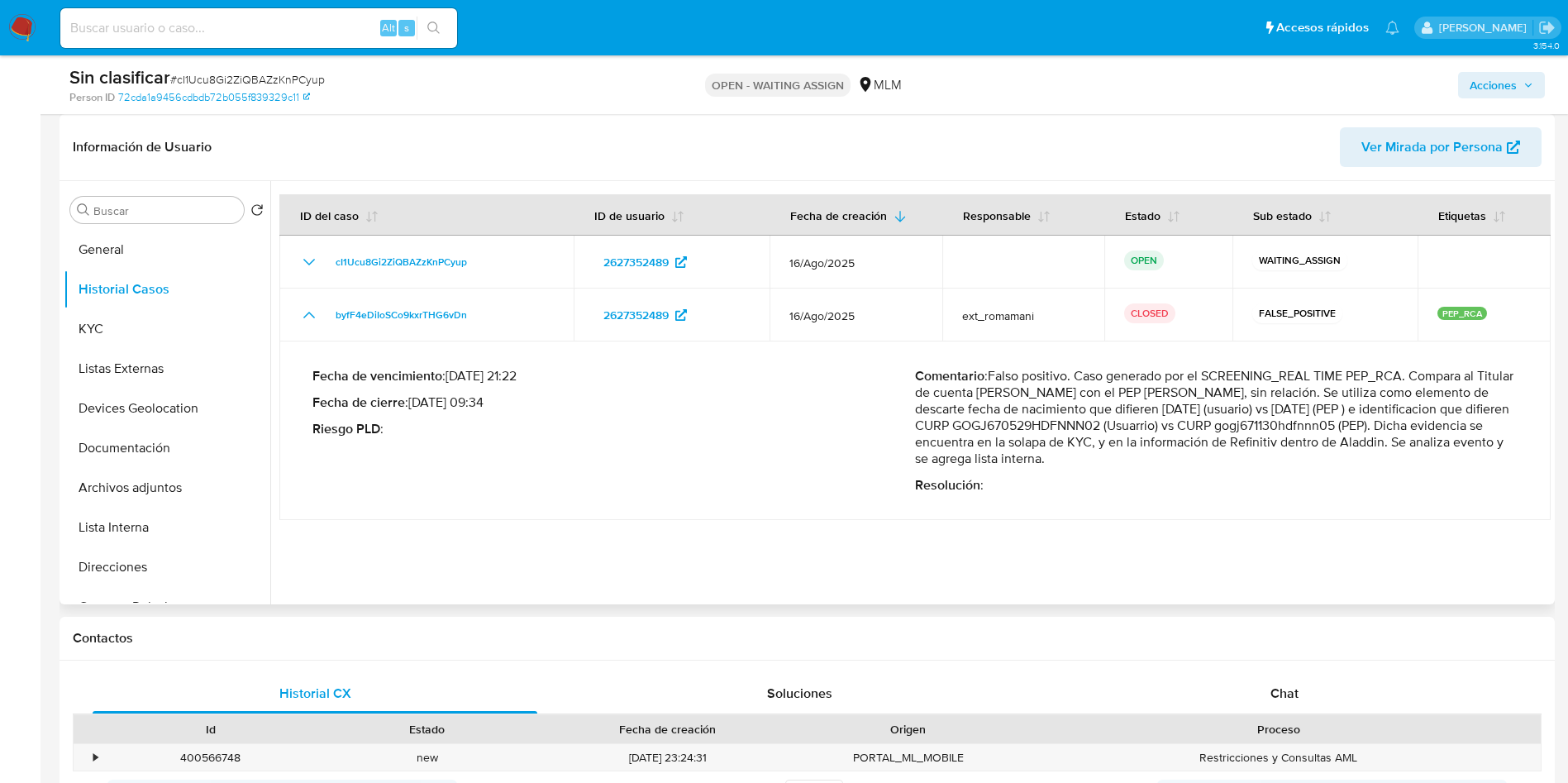
click at [1341, 415] on p "Comentario : Falso positivo. Caso generado por el SCREENING_REAL TIME PEP_RCA. …" at bounding box center [1217, 418] width 603 height 100
click at [1370, 500] on div "Fecha de vencimiento : [DATE] 21:22 Fecha de cierre : [DATE] 09:34 Riesgo PLD :…" at bounding box center [915, 431] width 1205 height 152
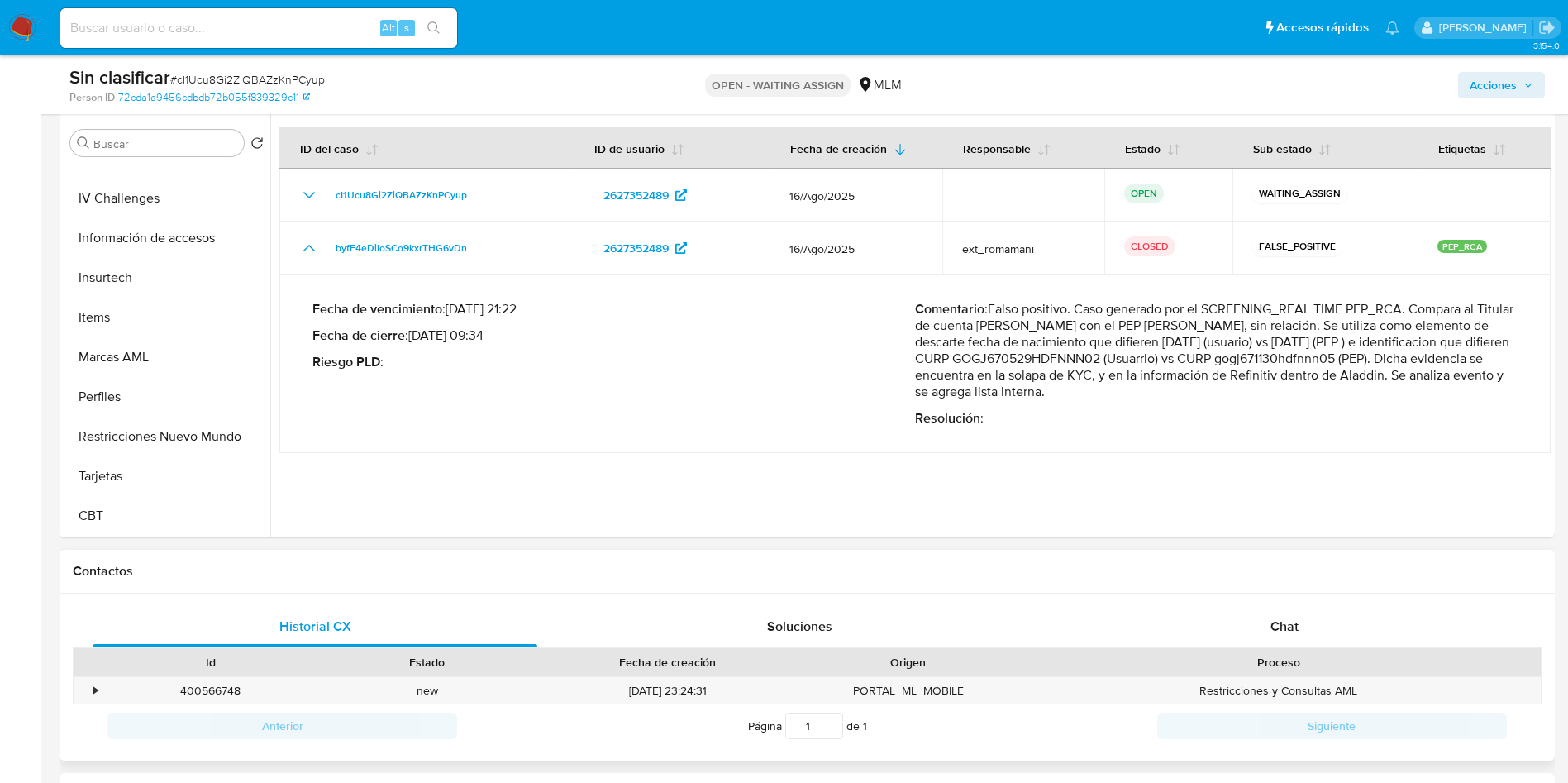
scroll to position [372, 0]
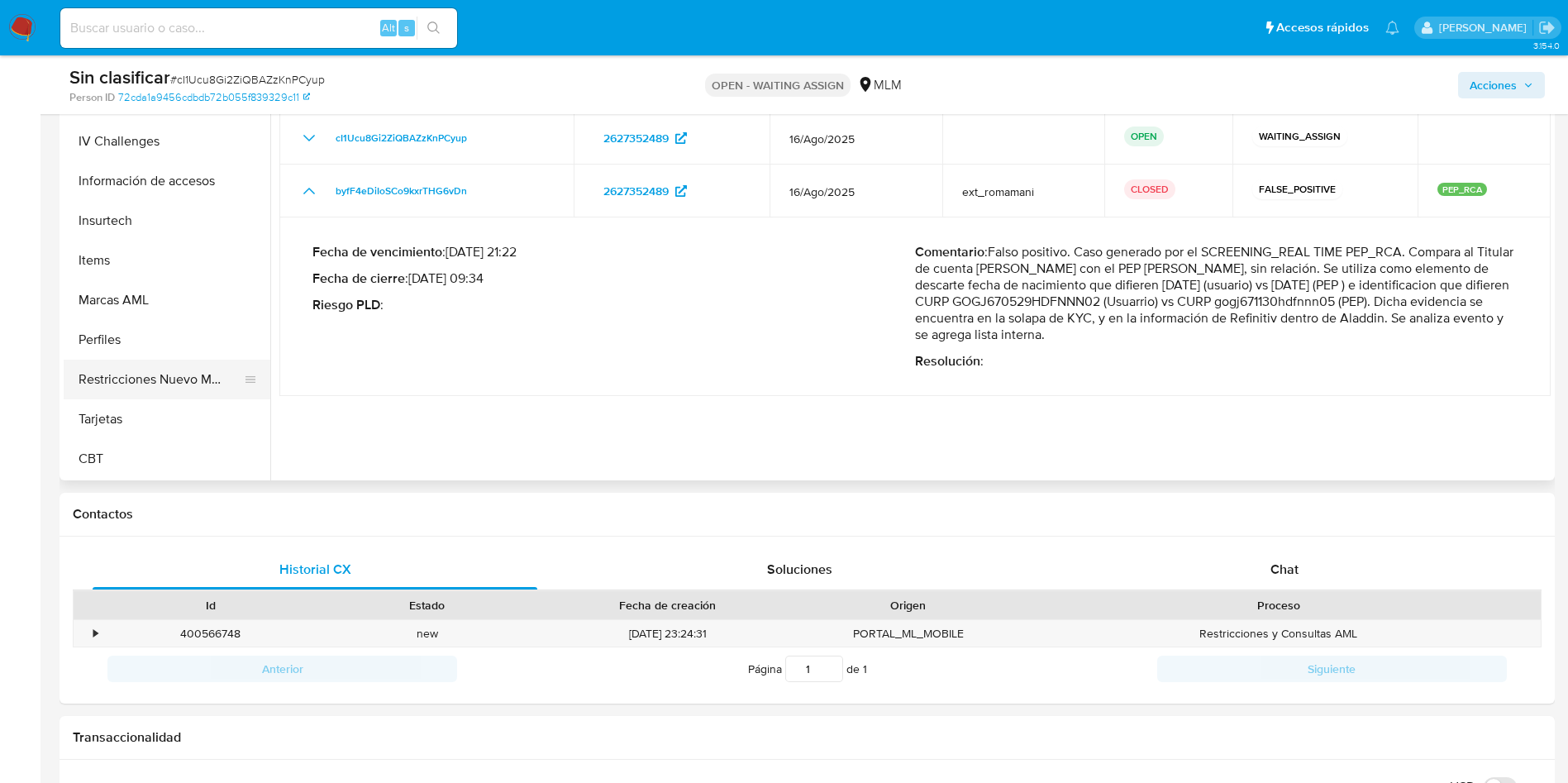
click at [155, 379] on button "Restricciones Nuevo Mundo" at bounding box center [160, 379] width 194 height 40
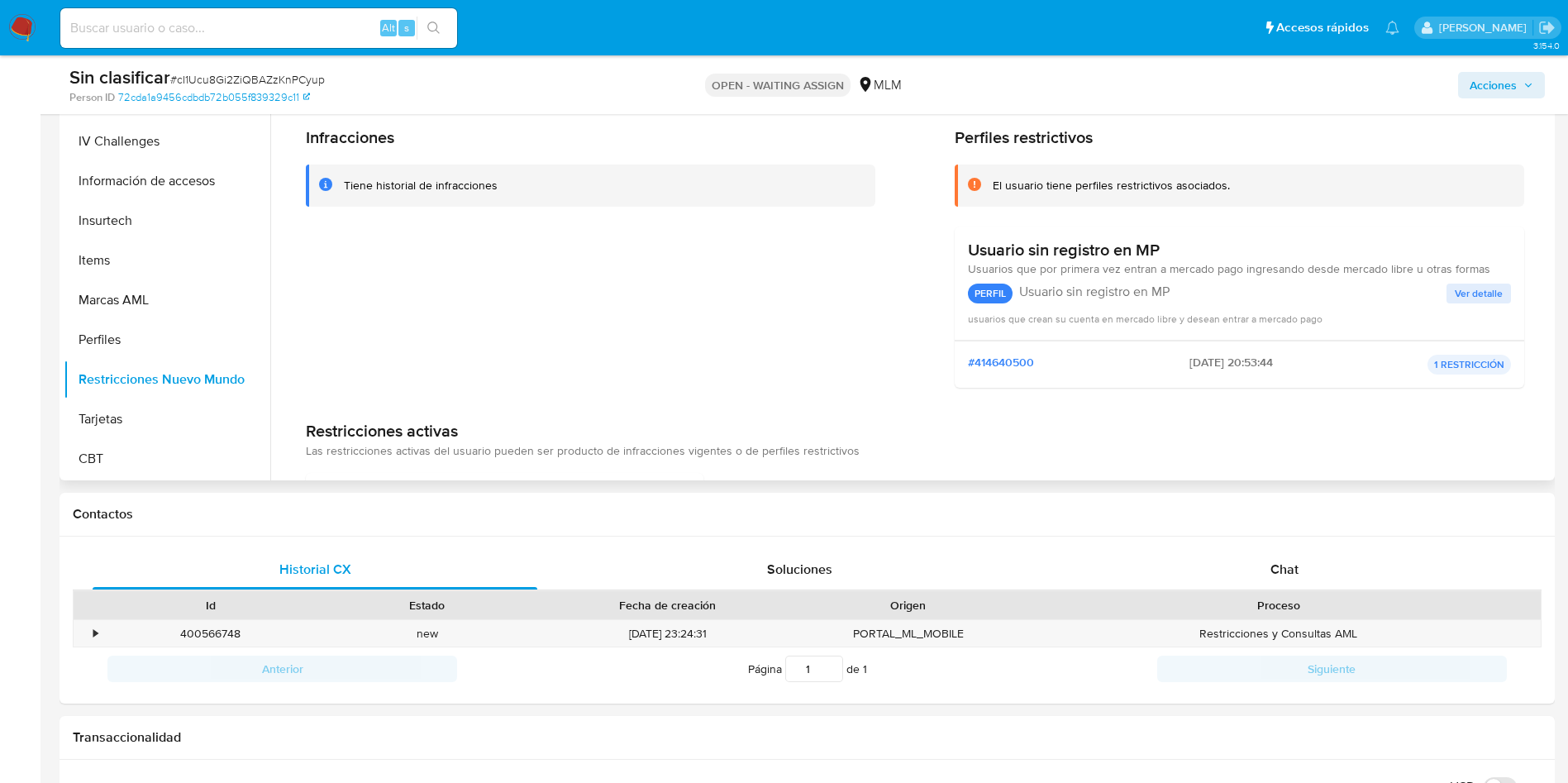
click at [594, 307] on div "Infracciones Tiene historial de infracciones" at bounding box center [591, 264] width 570 height 273
click at [549, 311] on div "Infracciones Tiene historial de infracciones" at bounding box center [591, 264] width 570 height 273
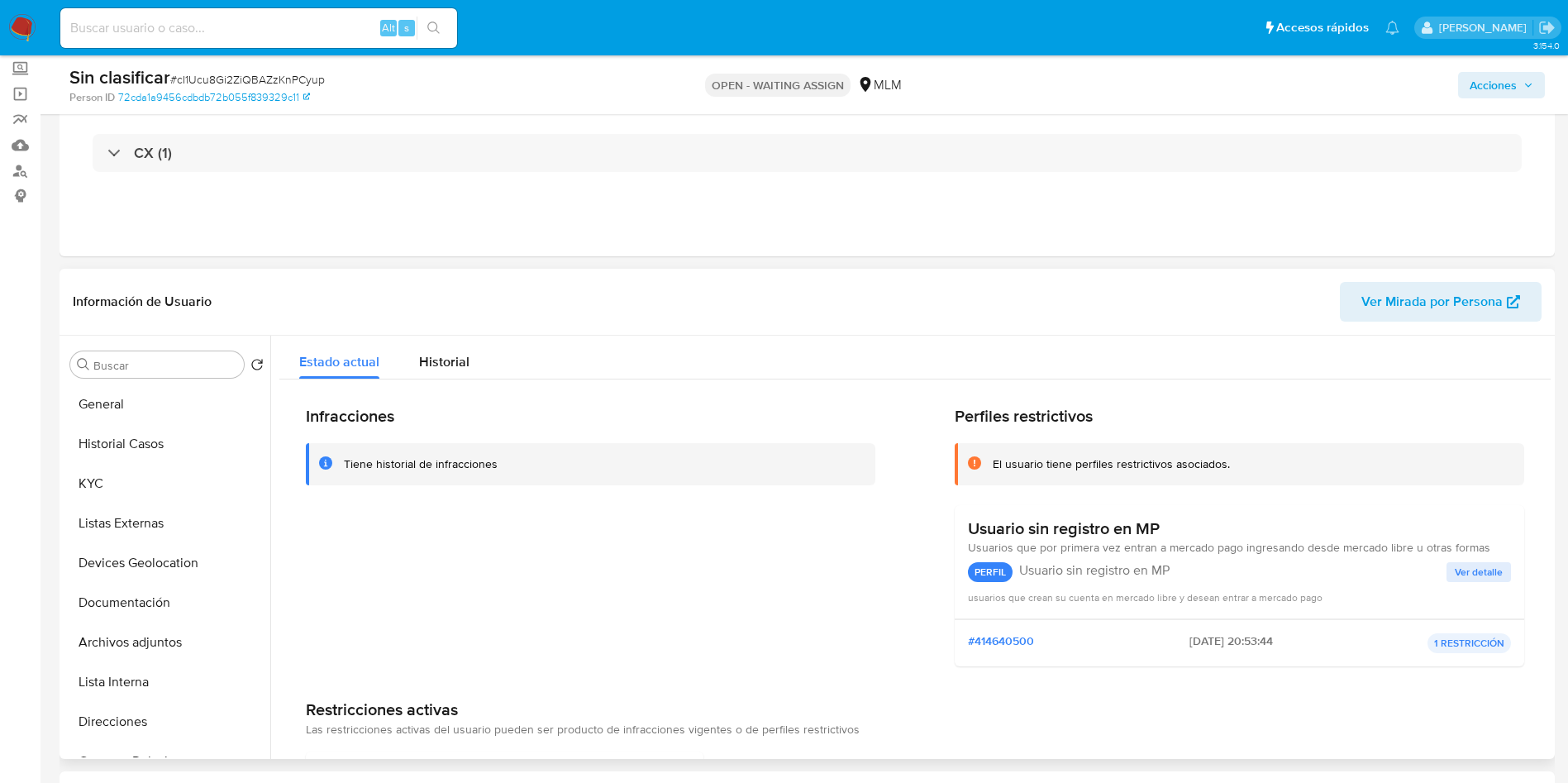
scroll to position [248, 0]
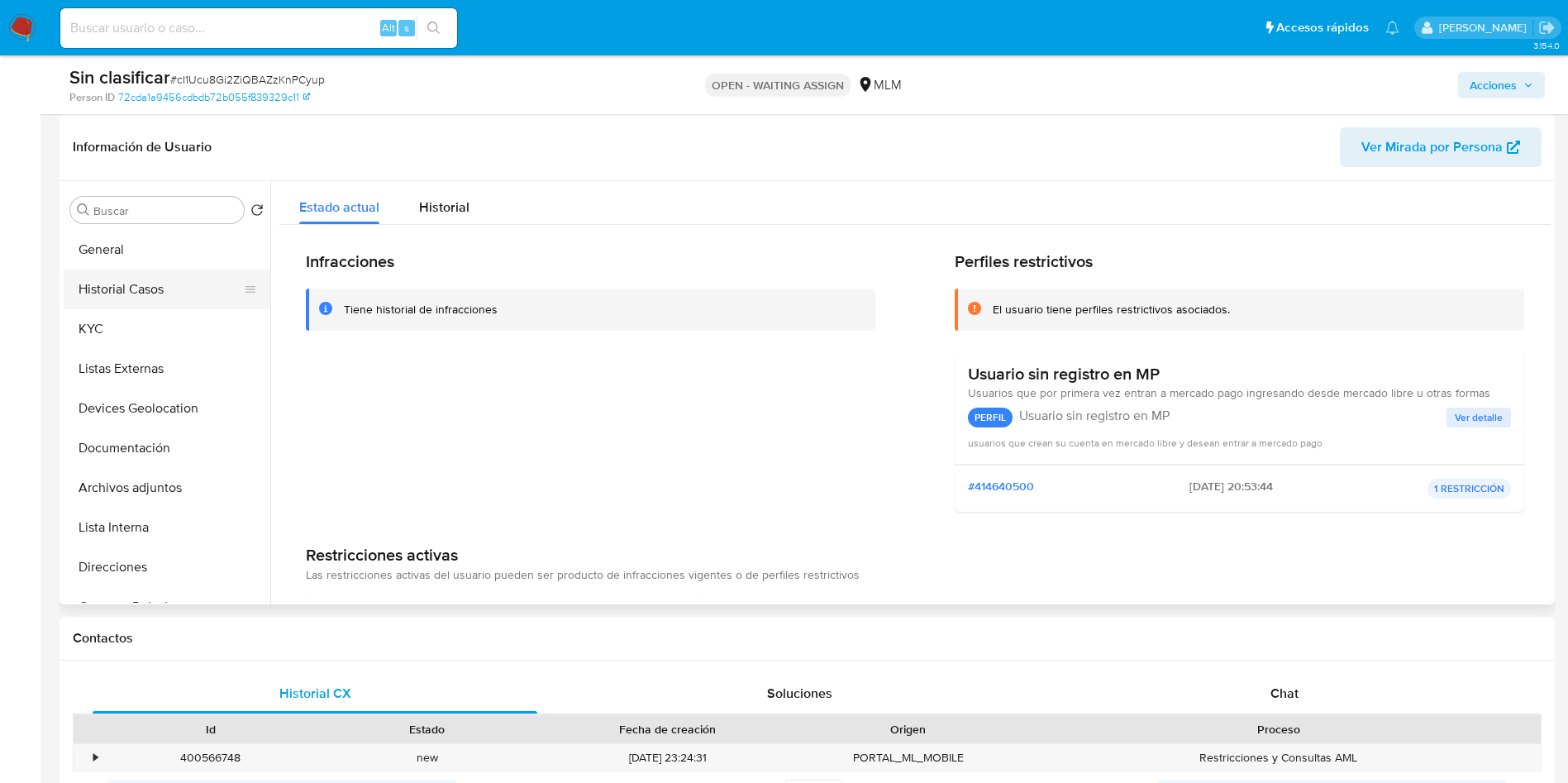
click at [164, 283] on button "Historial Casos" at bounding box center [160, 290] width 194 height 40
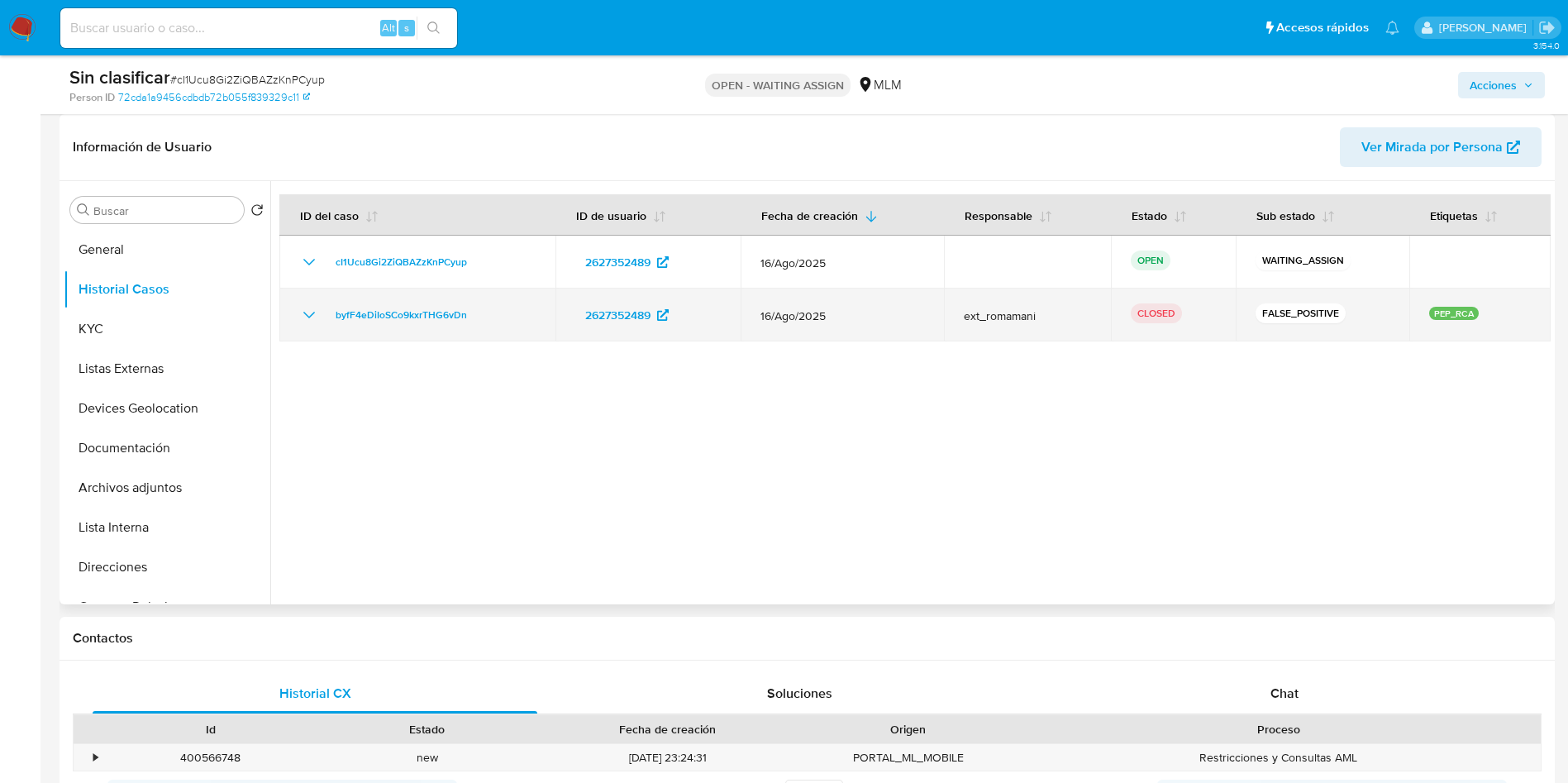
click at [301, 318] on icon "Mostrar/Ocultar" at bounding box center [309, 315] width 20 height 20
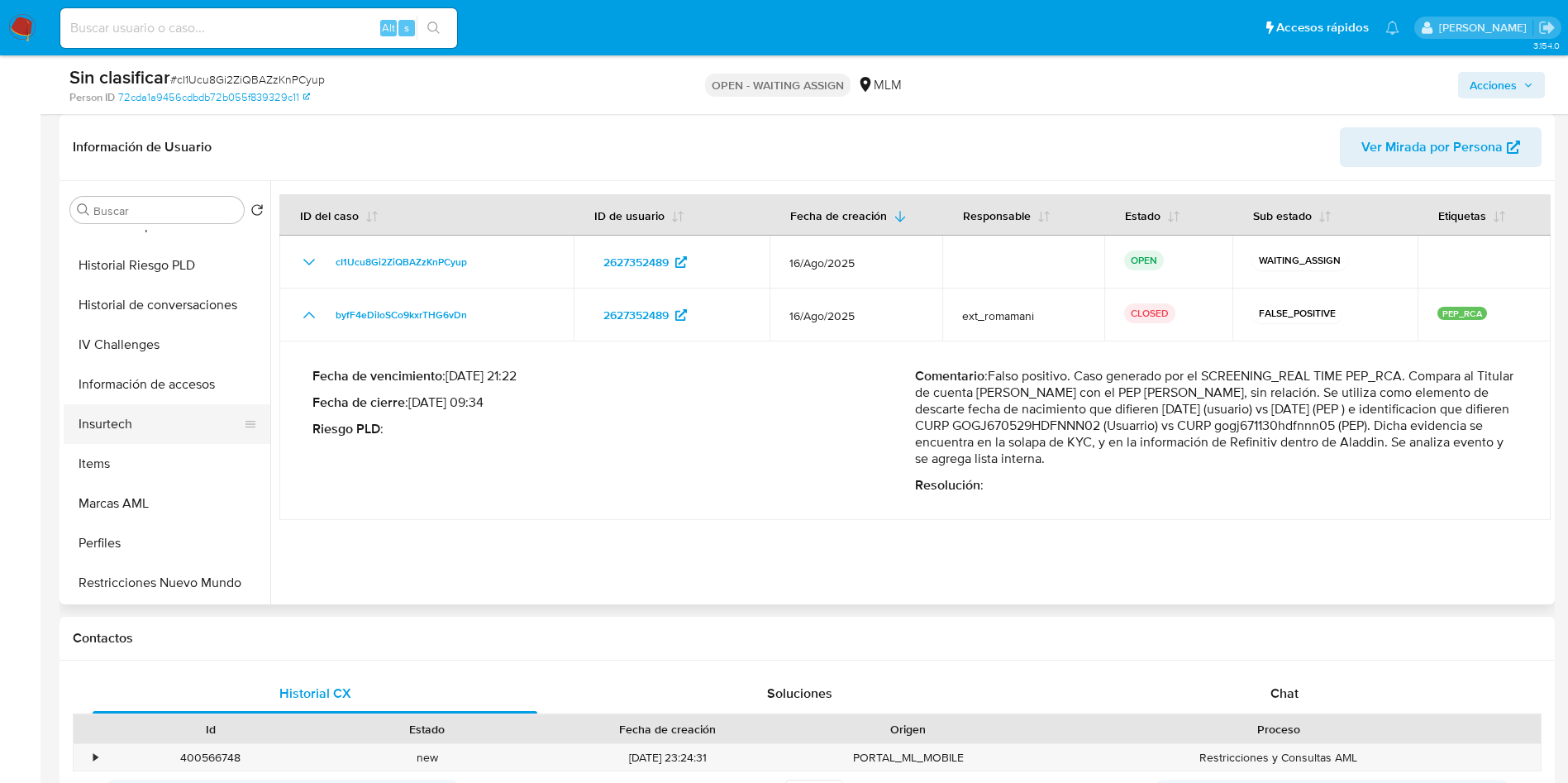
scroll to position [620, 0]
click at [182, 580] on button "Restricciones Nuevo Mundo" at bounding box center [160, 582] width 194 height 40
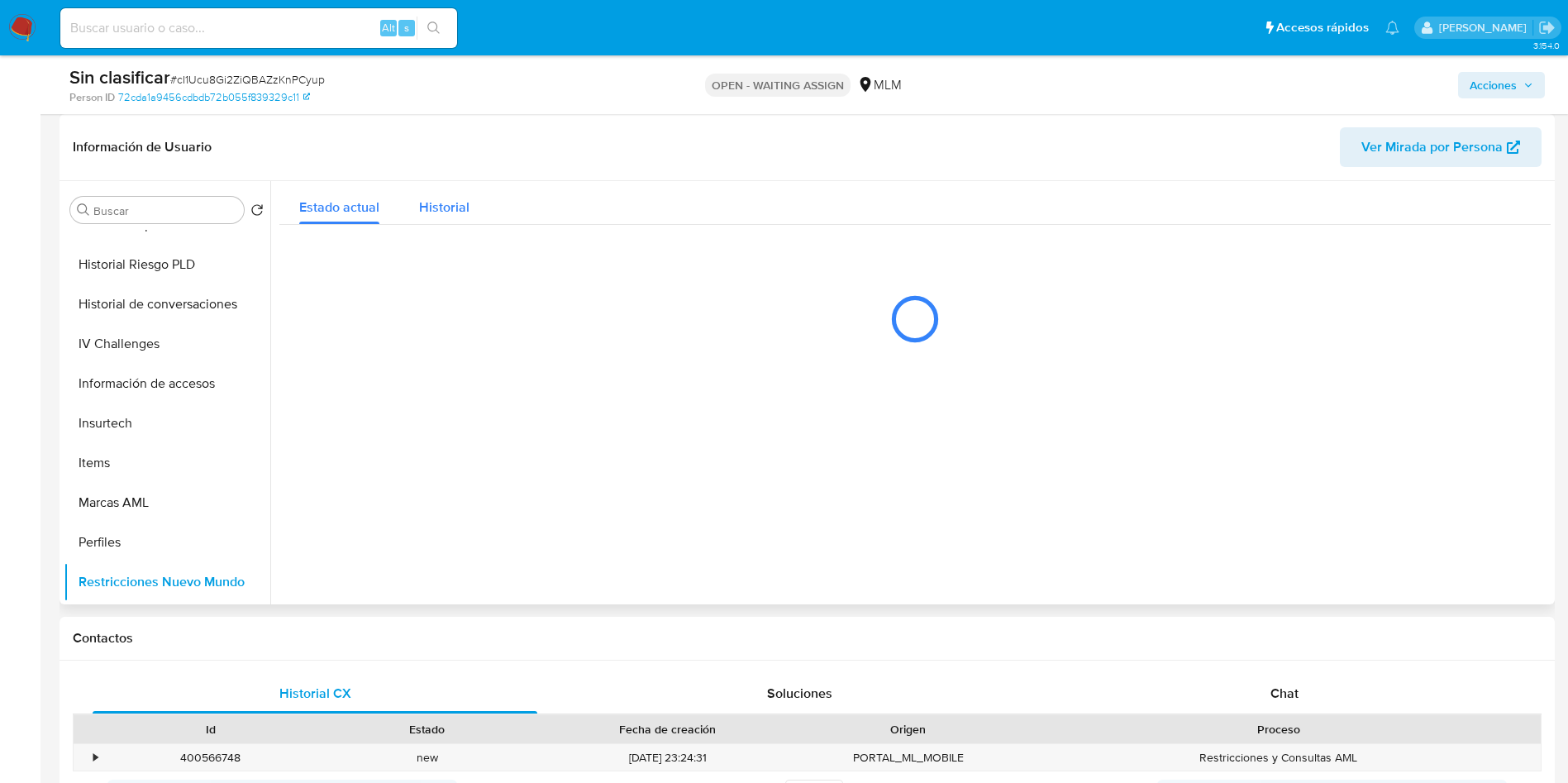
click at [433, 203] on span "Historial" at bounding box center [444, 206] width 51 height 19
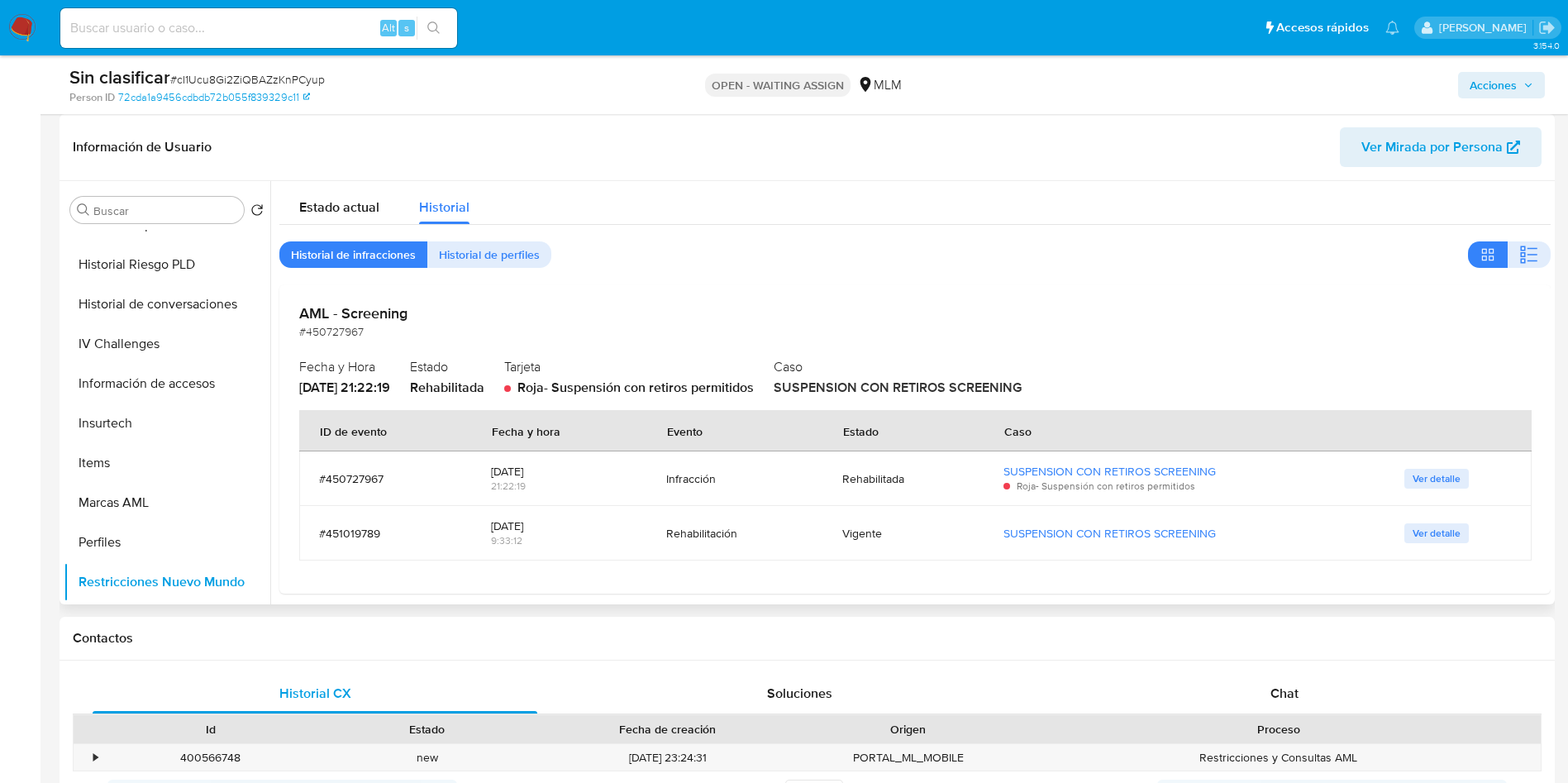
drag, startPoint x: 545, startPoint y: 466, endPoint x: 467, endPoint y: 460, distance: 78.2
click at [467, 460] on tr "#450727967 2025-08-15 21:22:19 Infracción Rehabilitada SUSPENSION CON RETIROS S…" at bounding box center [916, 479] width 1232 height 54
click at [558, 473] on div "[DATE]" at bounding box center [558, 472] width 135 height 14
drag, startPoint x: 553, startPoint y: 475, endPoint x: 486, endPoint y: 470, distance: 67.2
click at [486, 470] on td "2025-08-15 21:22:19" at bounding box center [558, 479] width 175 height 54
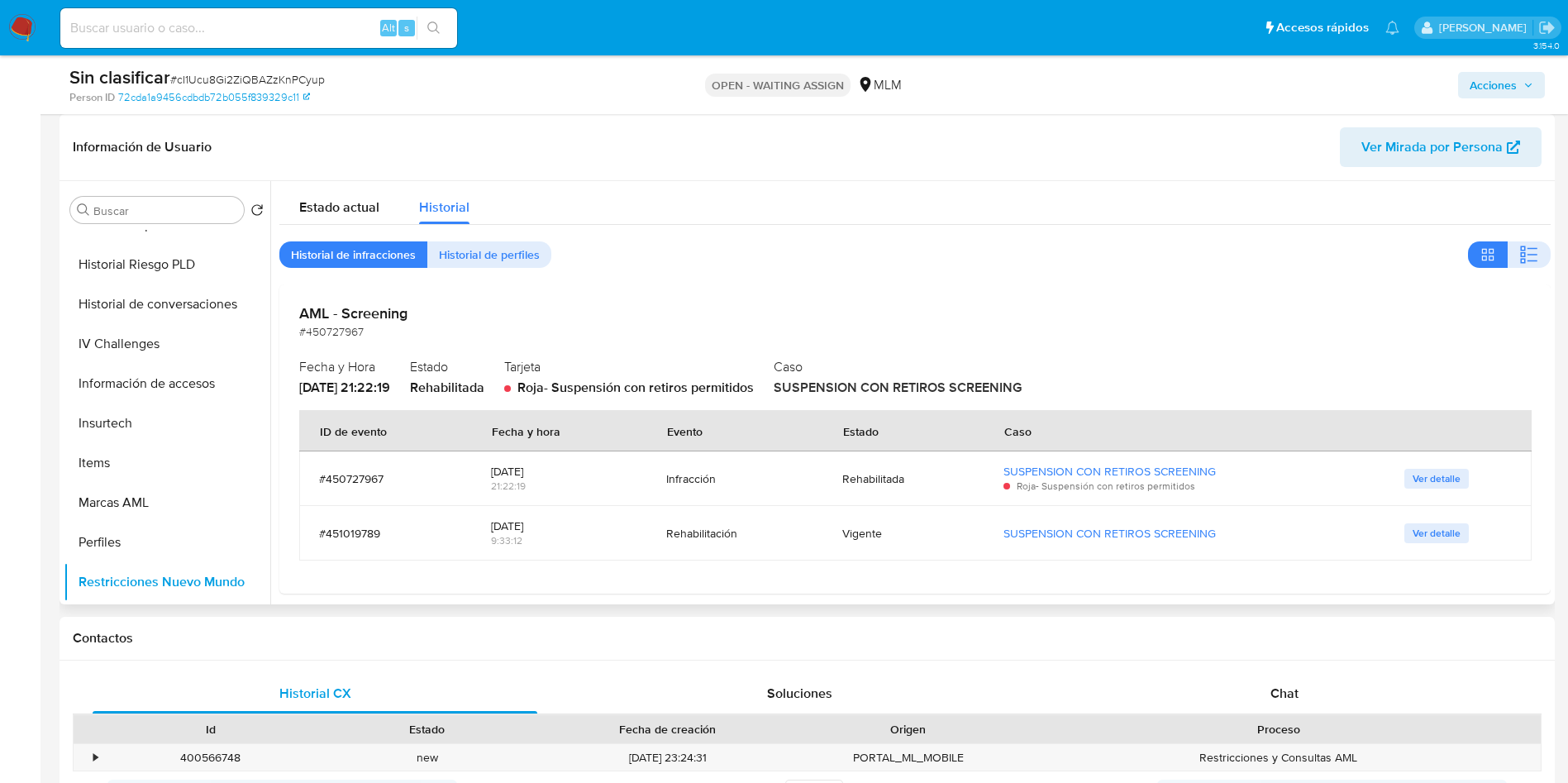
drag, startPoint x: 296, startPoint y: 388, endPoint x: 426, endPoint y: 382, distance: 130.1
click at [426, 382] on div "AML - Screening #450727967 Fecha y Hora 2025-08-15 - 21:22:19 Estado Rehabilita…" at bounding box center [915, 438] width 1271 height 309
click at [1428, 481] on span "Ver detalle" at bounding box center [1437, 479] width 48 height 16
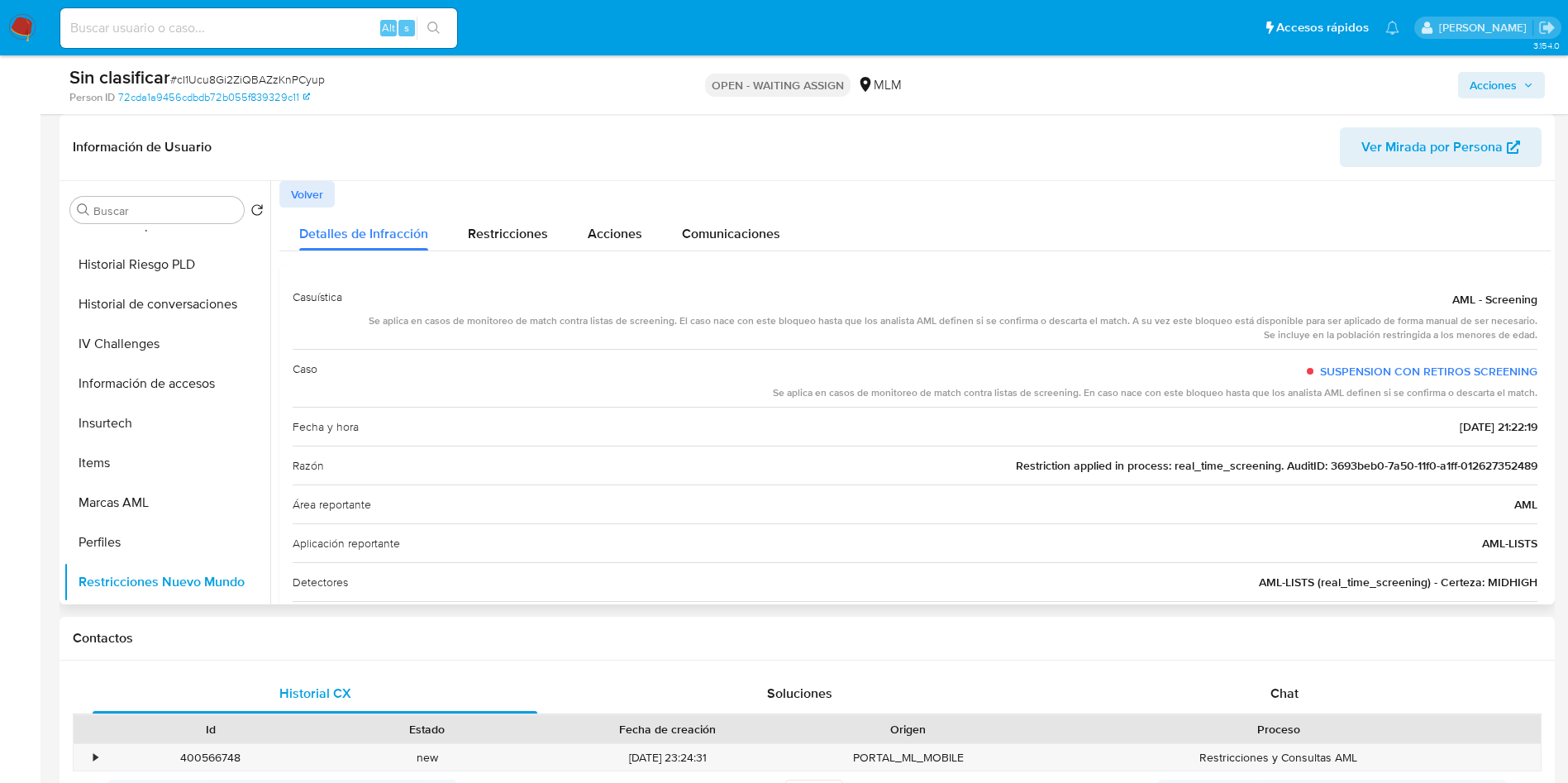
click at [1499, 471] on span "Restriction applied in process: real_time_screening. AuditID: 3693beb0-7a50-11f…" at bounding box center [1277, 465] width 522 height 16
click at [512, 216] on div "Restricciones" at bounding box center [508, 229] width 81 height 43
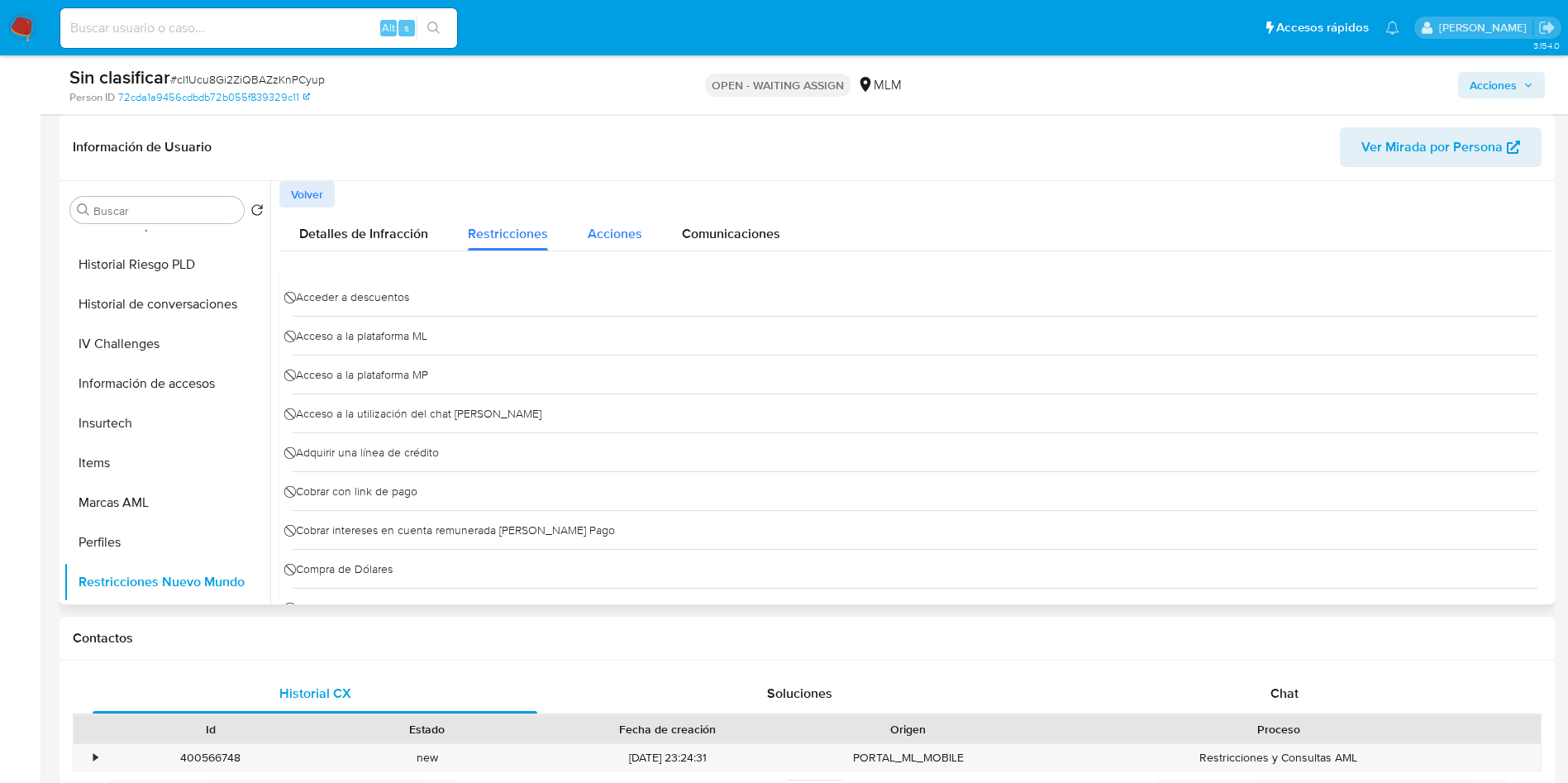
click at [611, 230] on span "Acciones" at bounding box center [615, 234] width 54 height 19
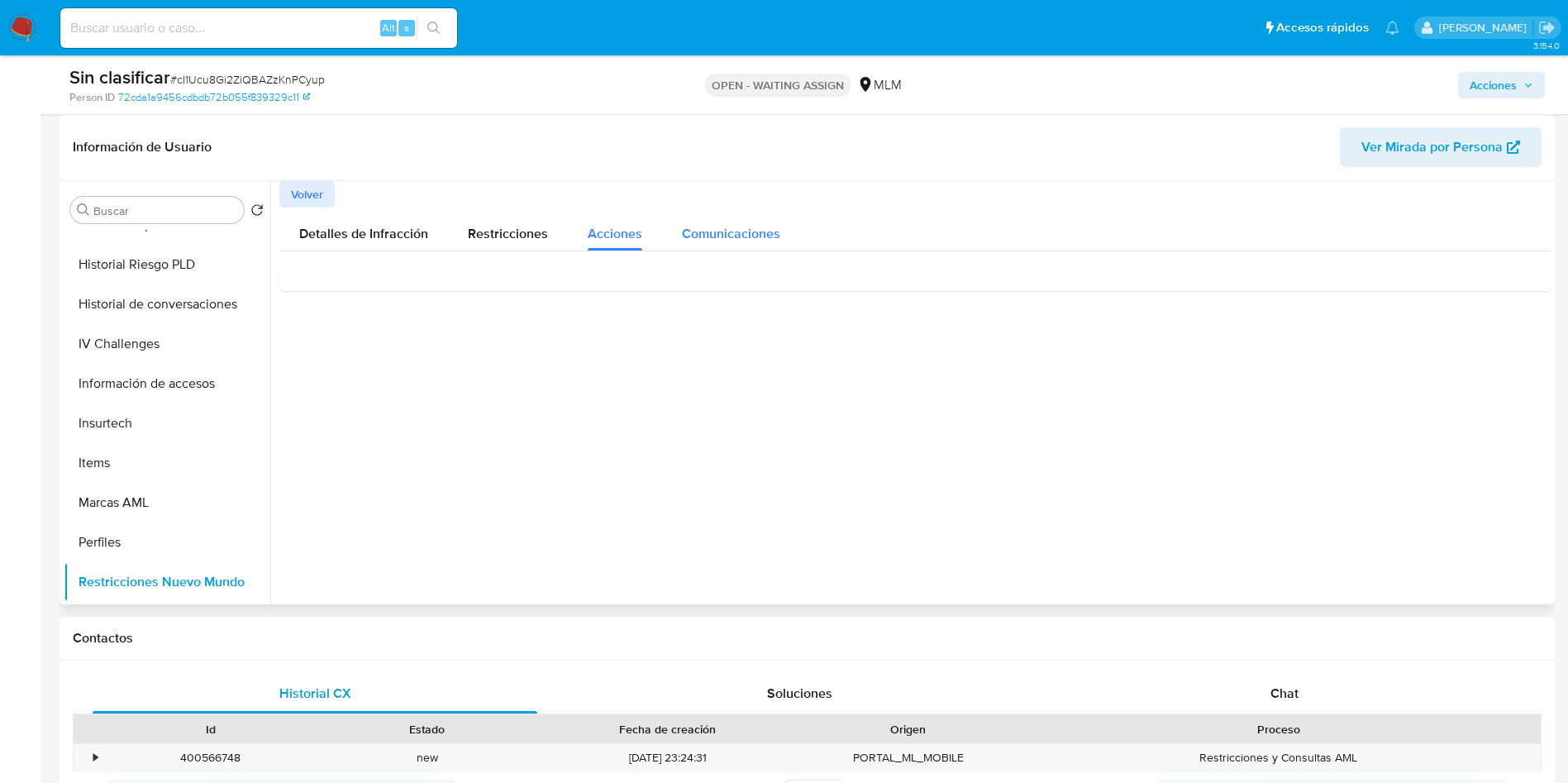
click at [727, 230] on span "Comunicaciones" at bounding box center [731, 234] width 99 height 19
click at [331, 231] on span "Detalles de Infracción" at bounding box center [364, 234] width 129 height 19
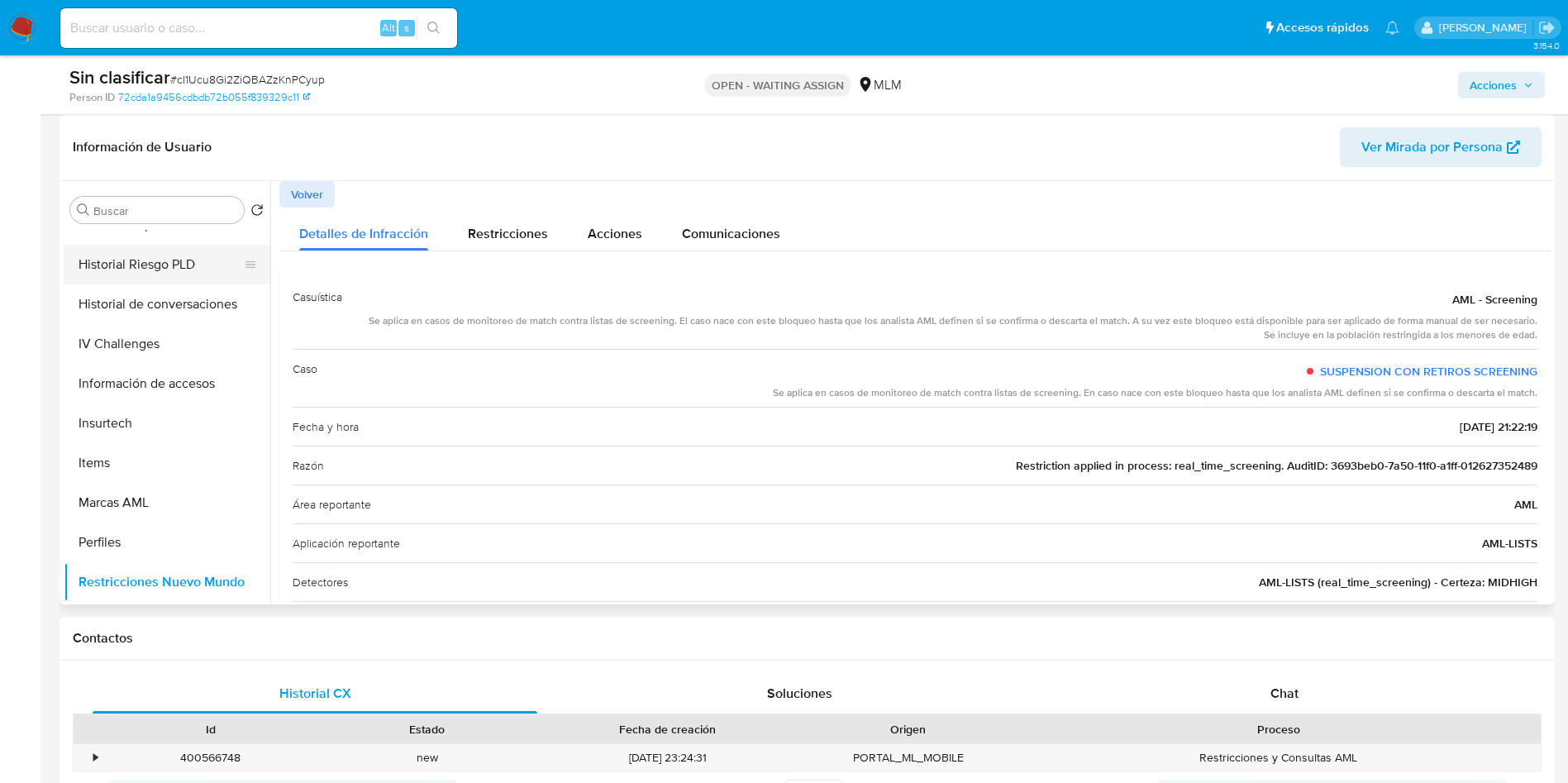
click at [133, 276] on button "Historial Riesgo PLD" at bounding box center [160, 264] width 194 height 40
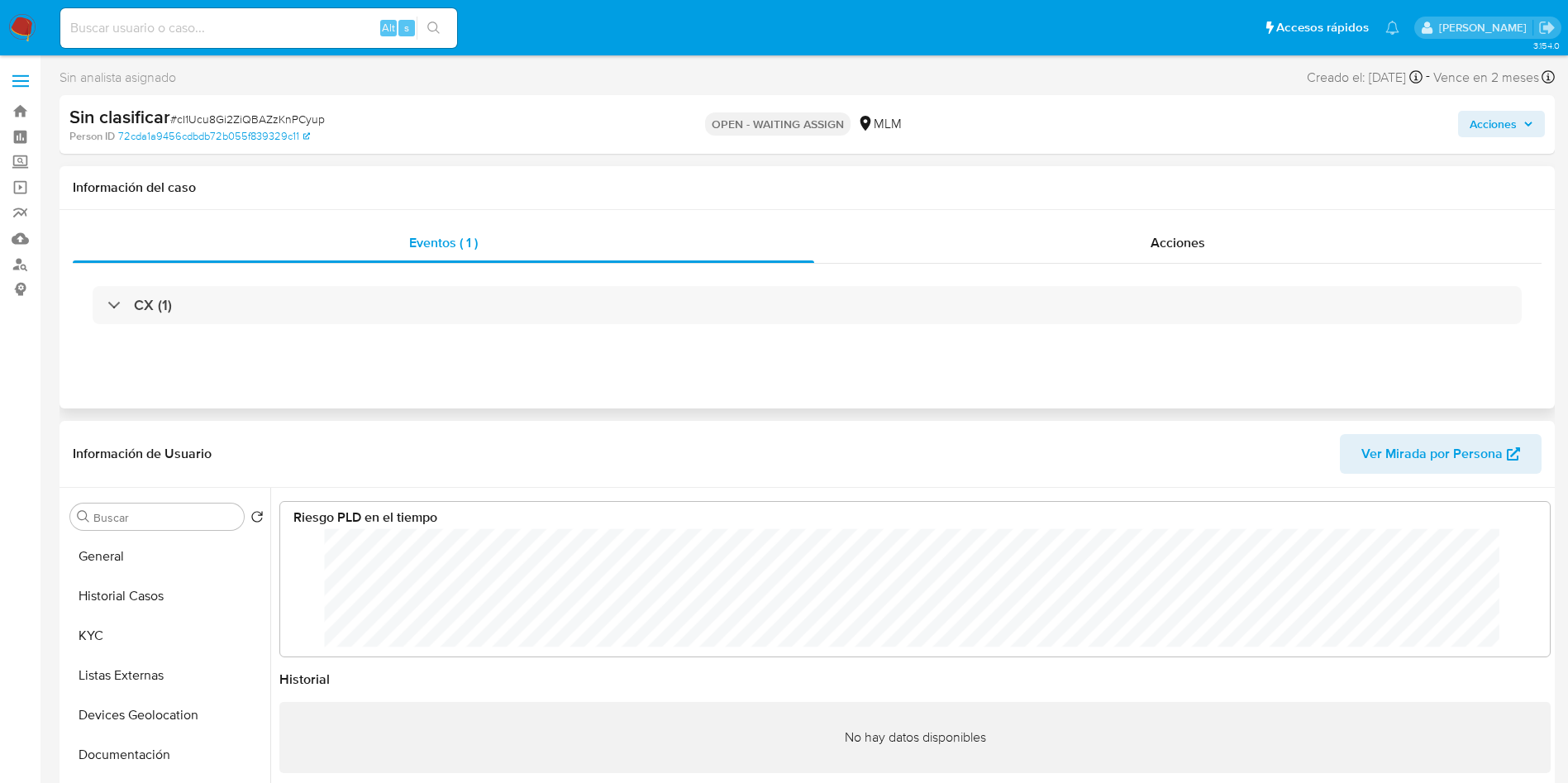
scroll to position [124, 1237]
click at [126, 591] on button "Historial Casos" at bounding box center [160, 597] width 194 height 40
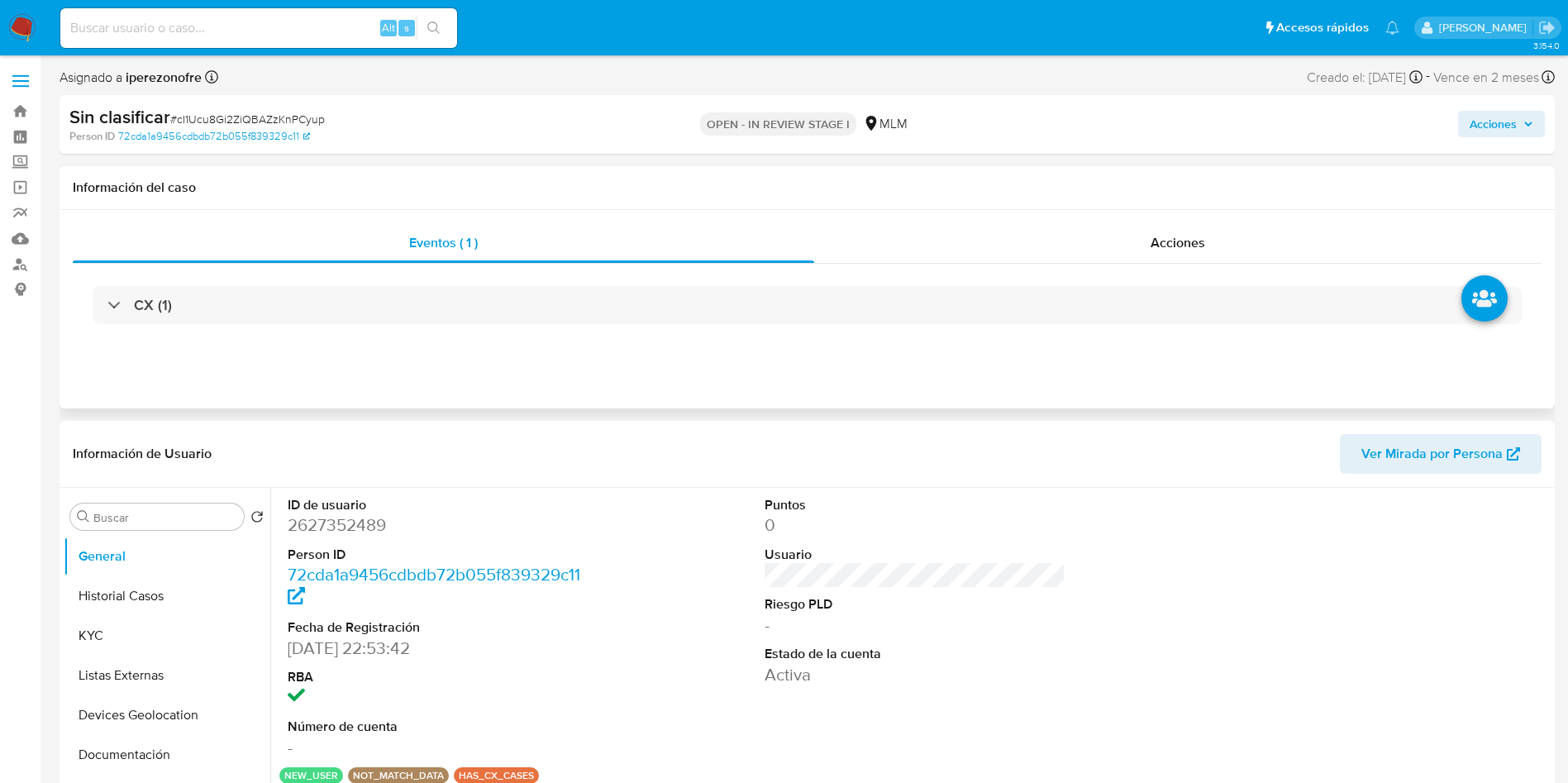
select select "10"
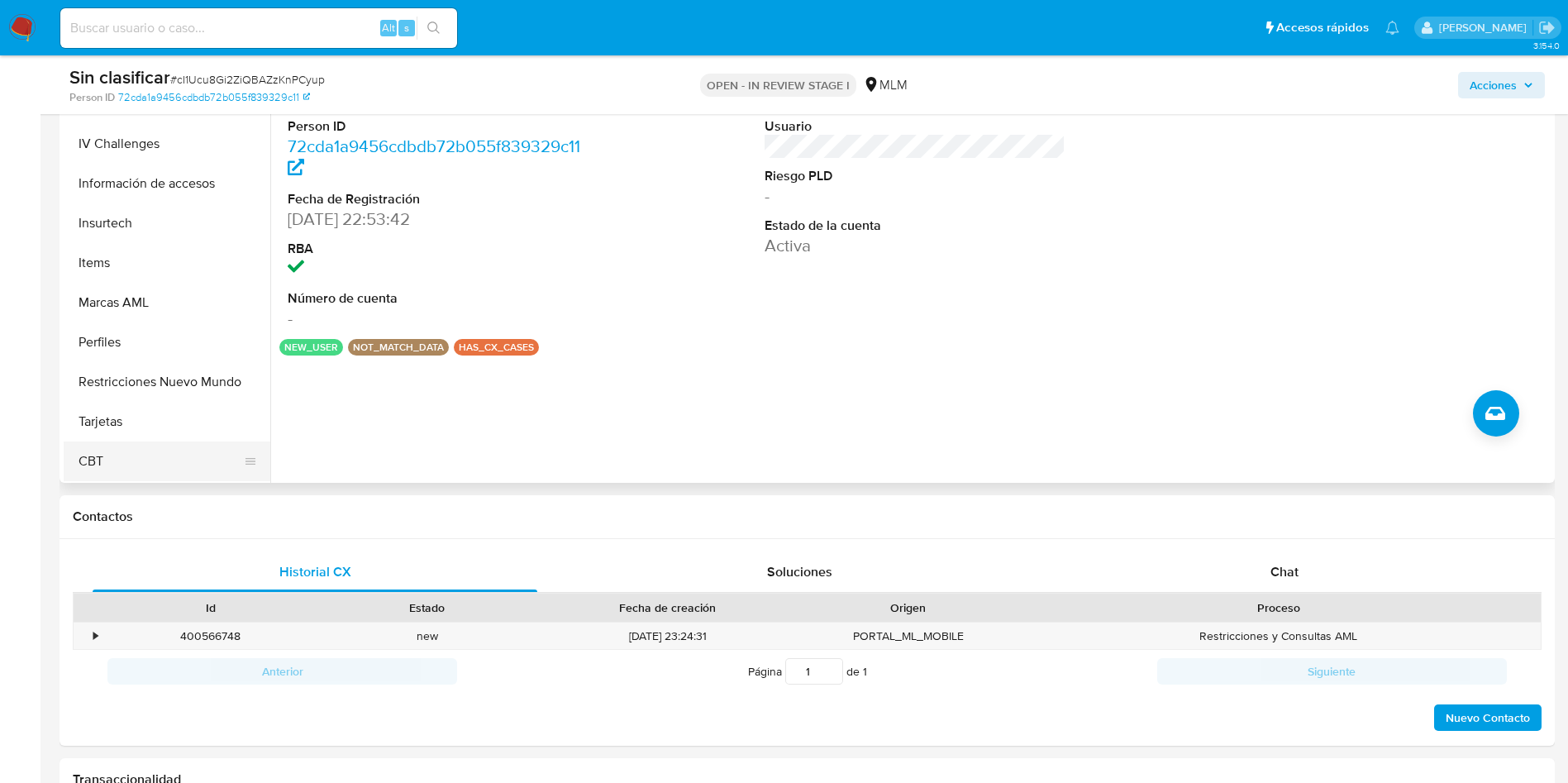
scroll to position [372, 0]
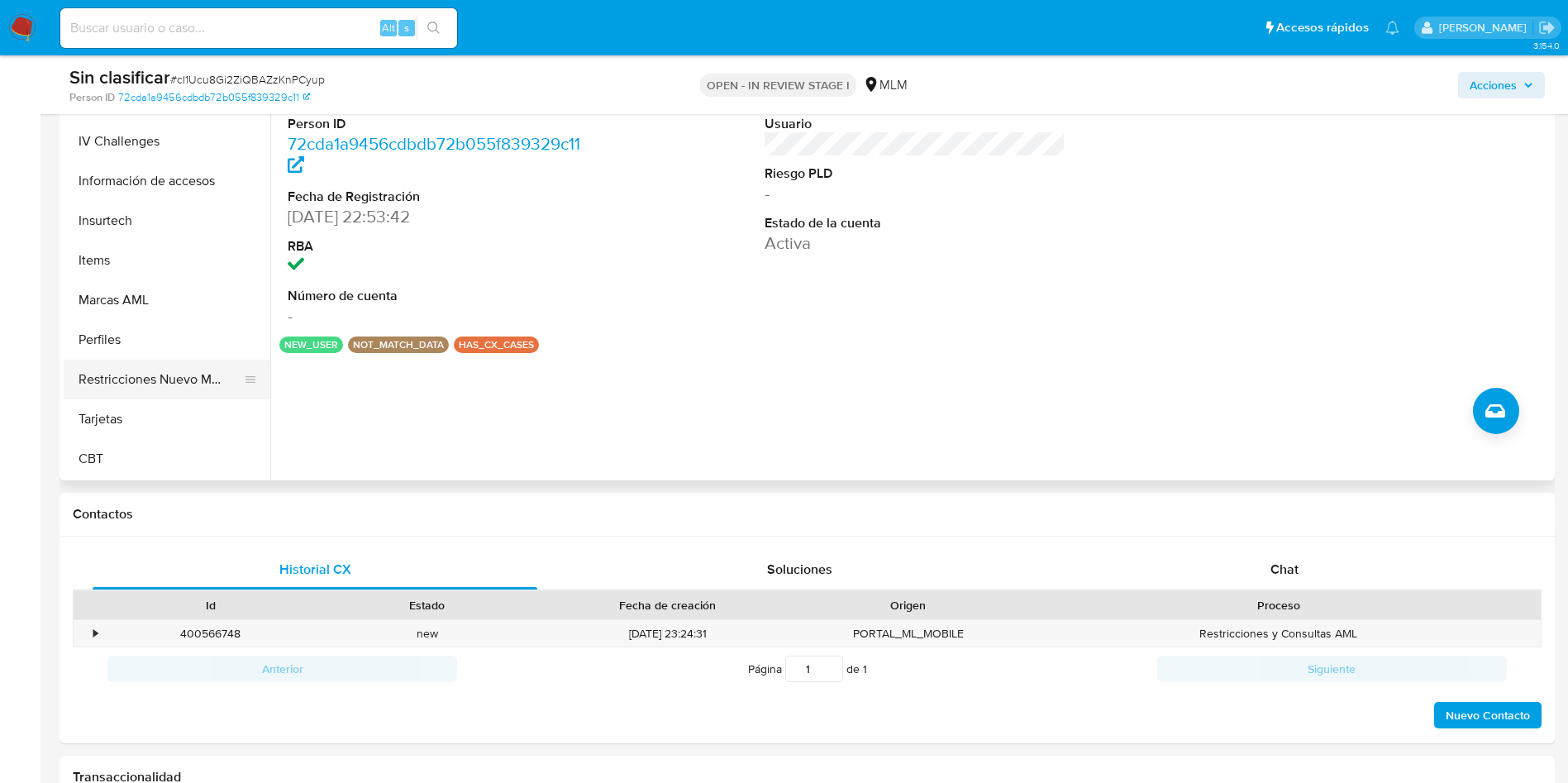
click at [168, 382] on button "Restricciones Nuevo Mundo" at bounding box center [160, 379] width 194 height 40
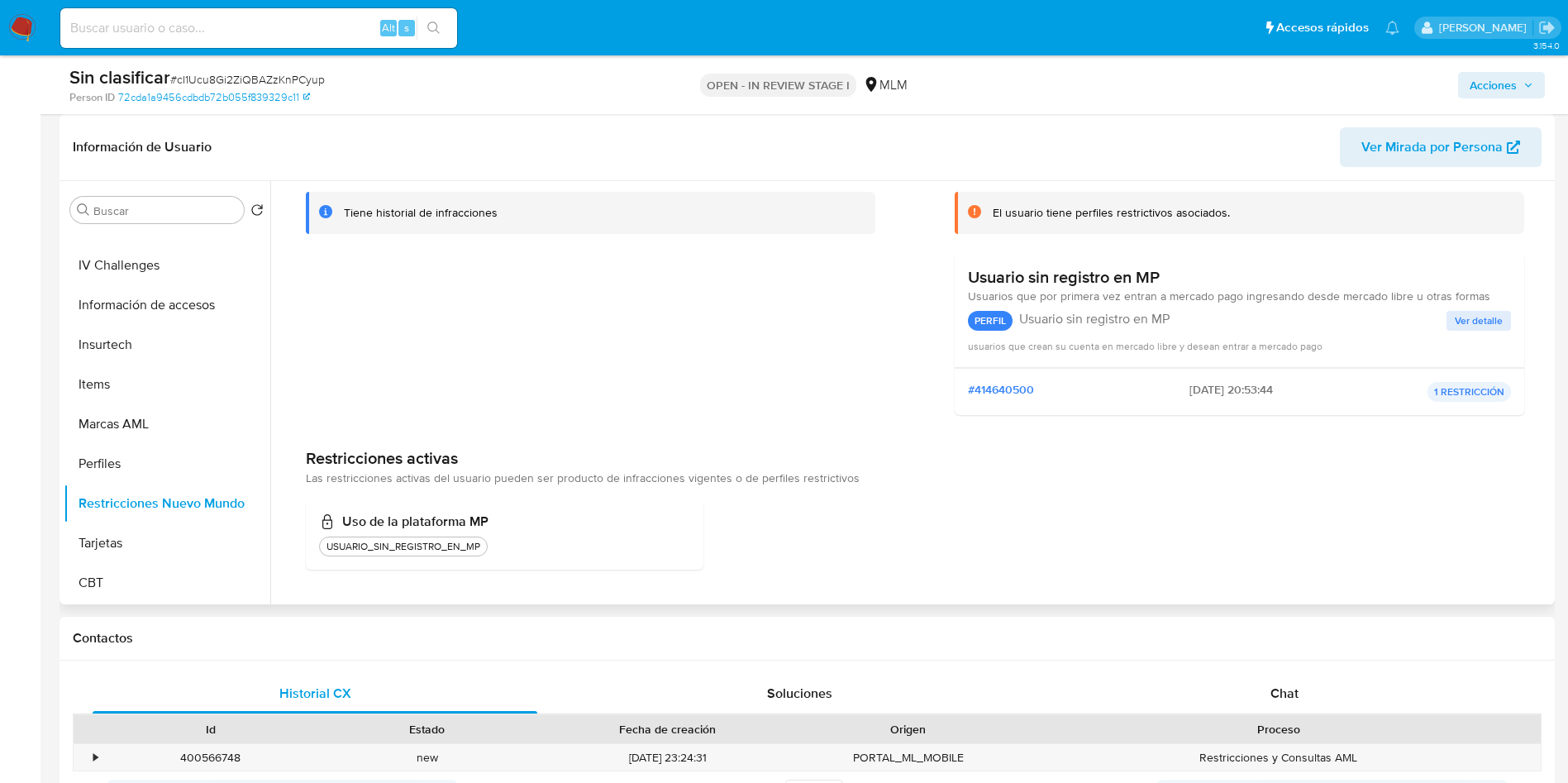
scroll to position [0, 0]
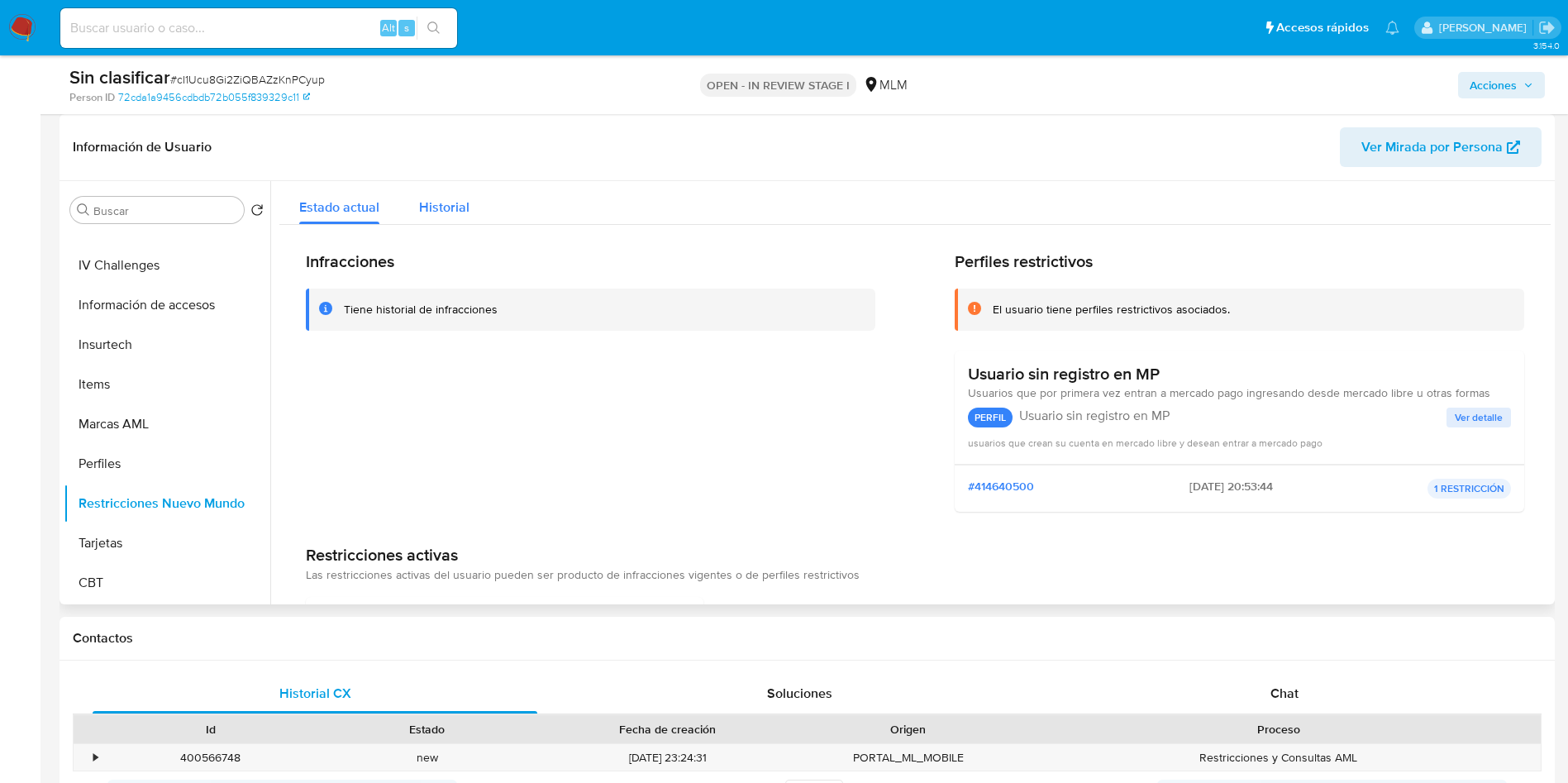
click at [446, 204] on span "Historial" at bounding box center [444, 206] width 51 height 19
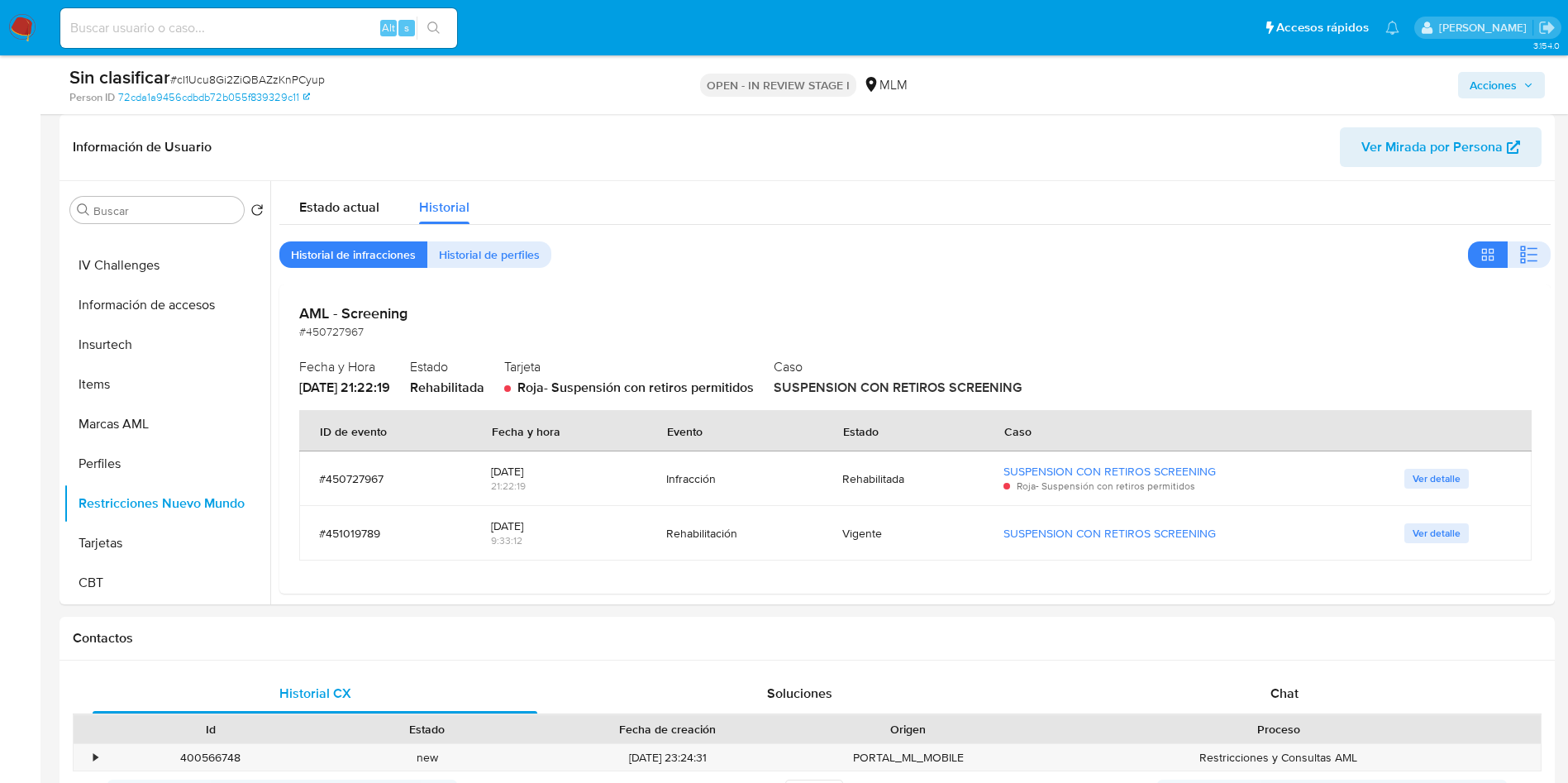
click at [1517, 84] on span "Acciones" at bounding box center [1502, 85] width 63 height 24
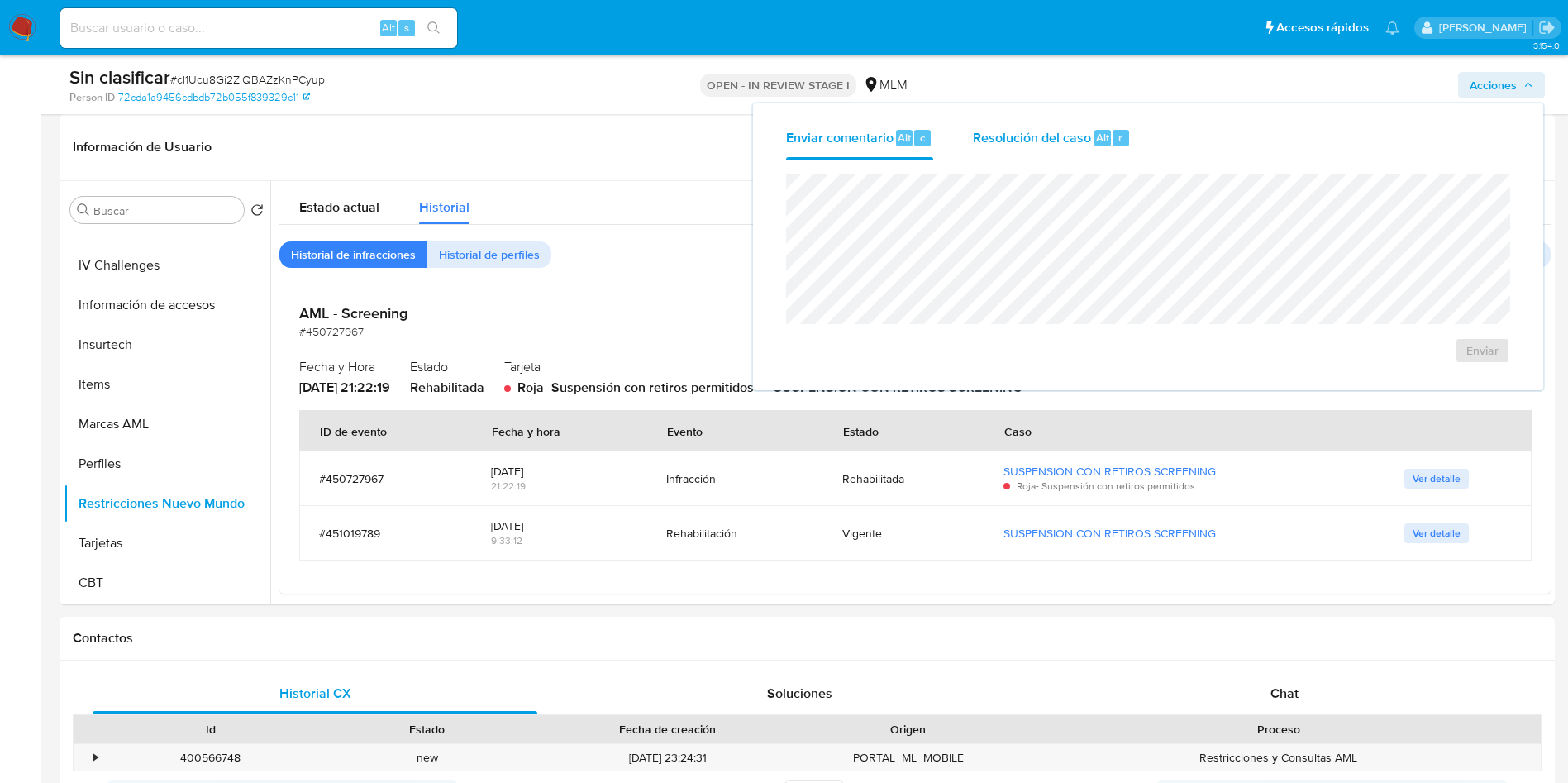
click at [1017, 122] on div "Resolución del caso Alt r" at bounding box center [1051, 138] width 158 height 43
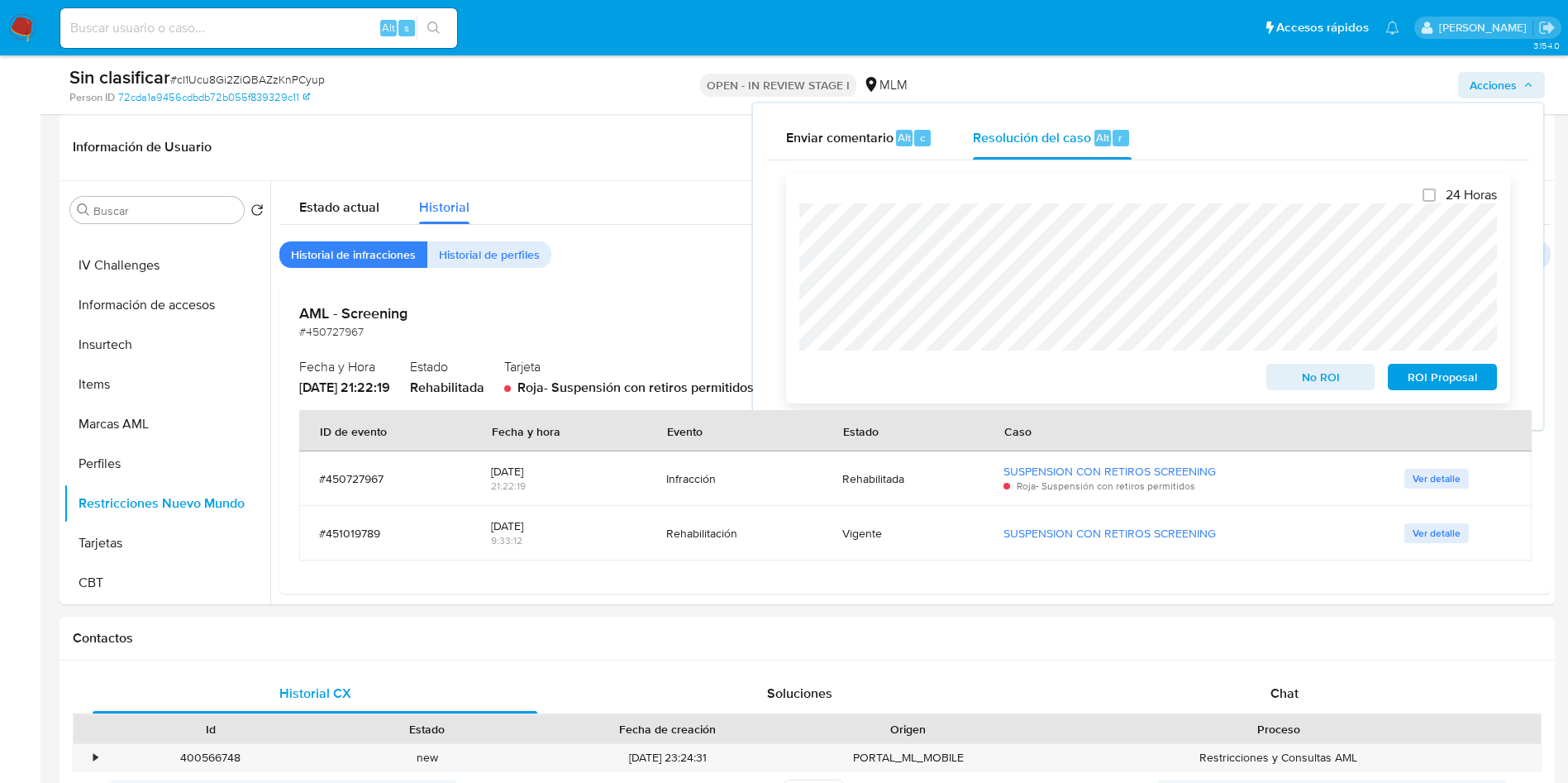
click at [1290, 387] on span "No ROI" at bounding box center [1321, 377] width 86 height 24
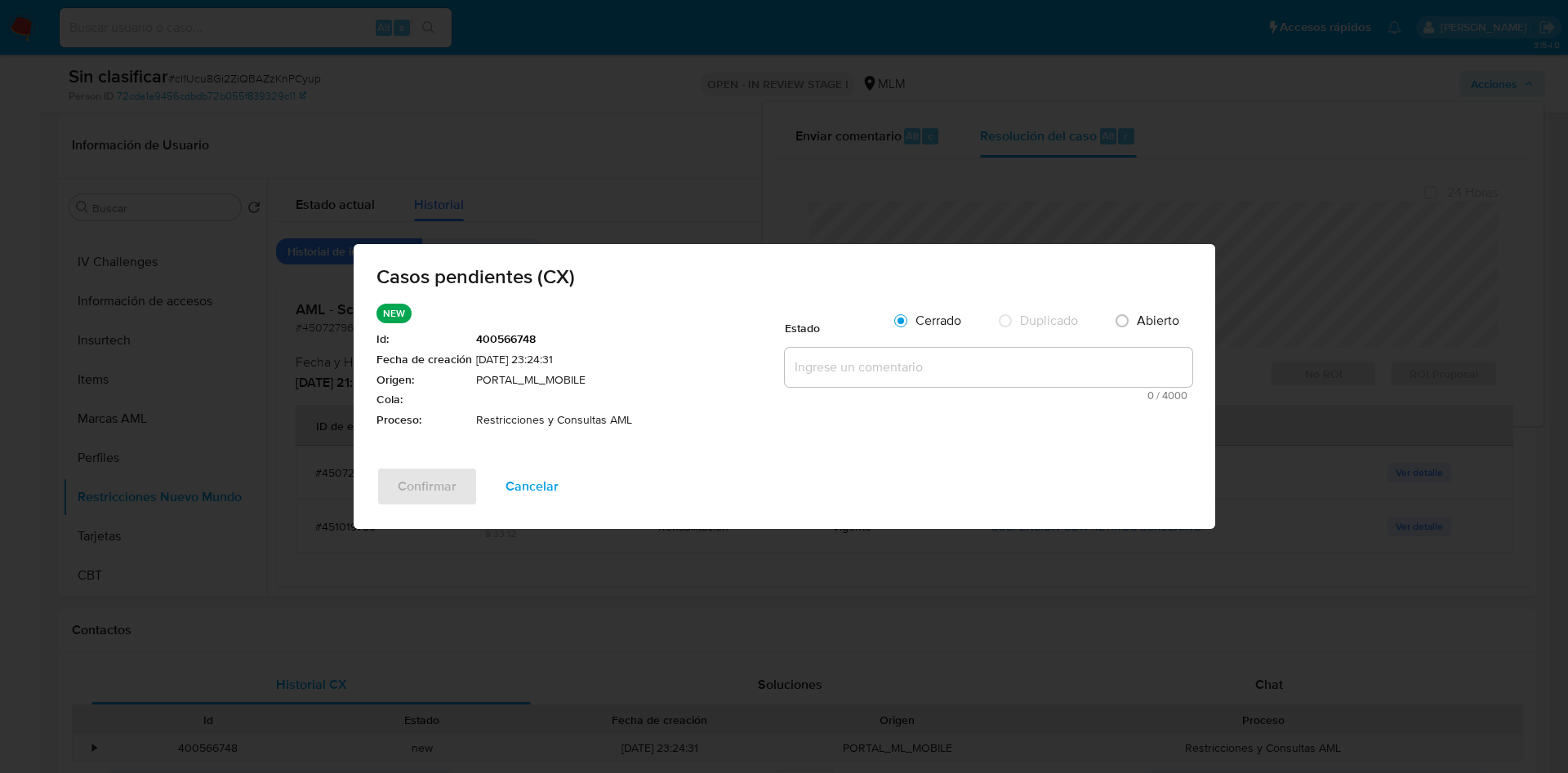
click at [904, 363] on textarea at bounding box center [989, 367] width 408 height 39
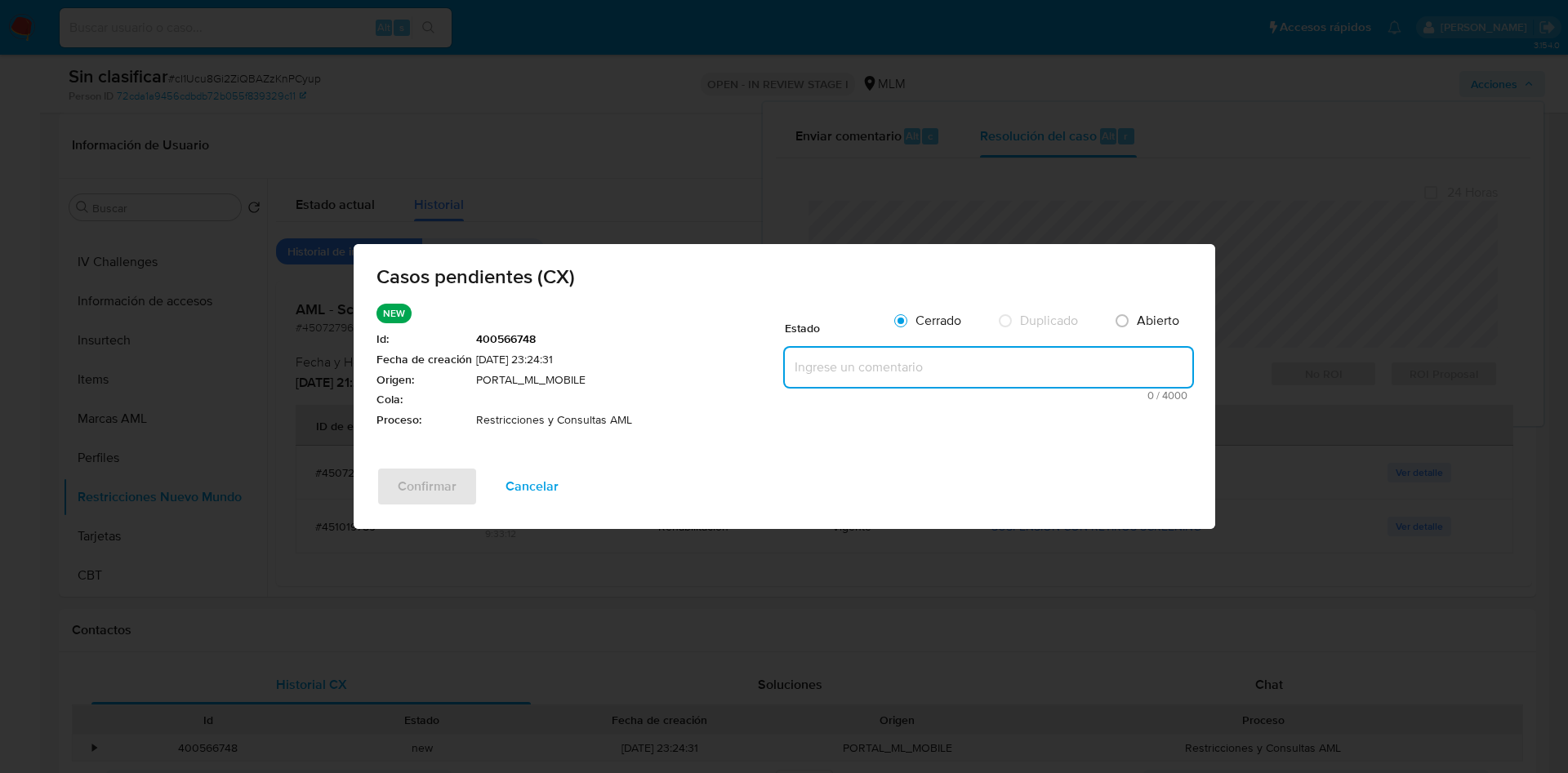
paste textarea "Se valida caso CX, la cuenta no tiene restricción por parte de AML., se rehabil…"
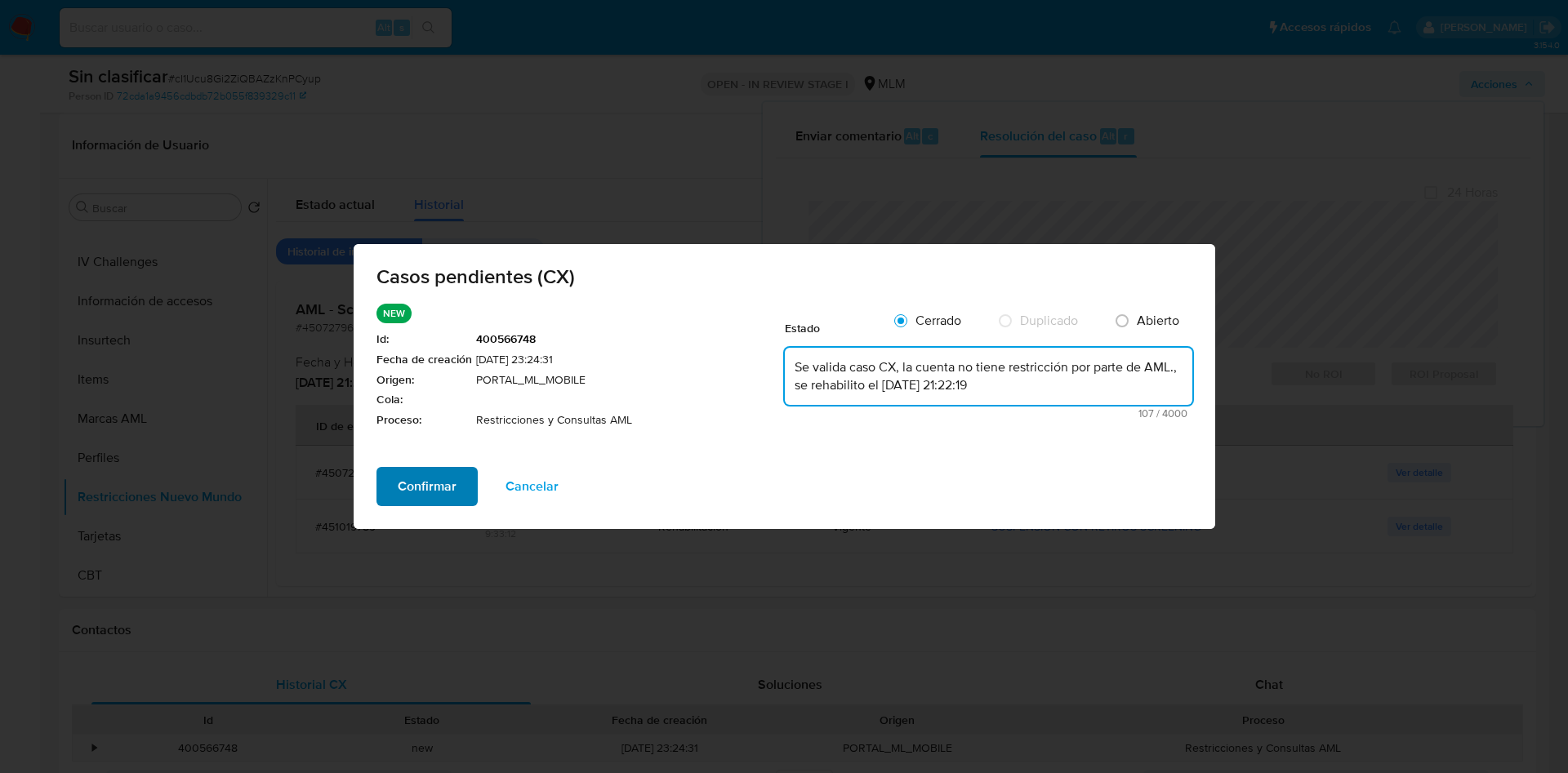
type textarea "Se valida caso CX, la cuenta no tiene restricción por parte de AML., se rehabil…"
click at [426, 486] on span "Confirmar" at bounding box center [427, 486] width 59 height 36
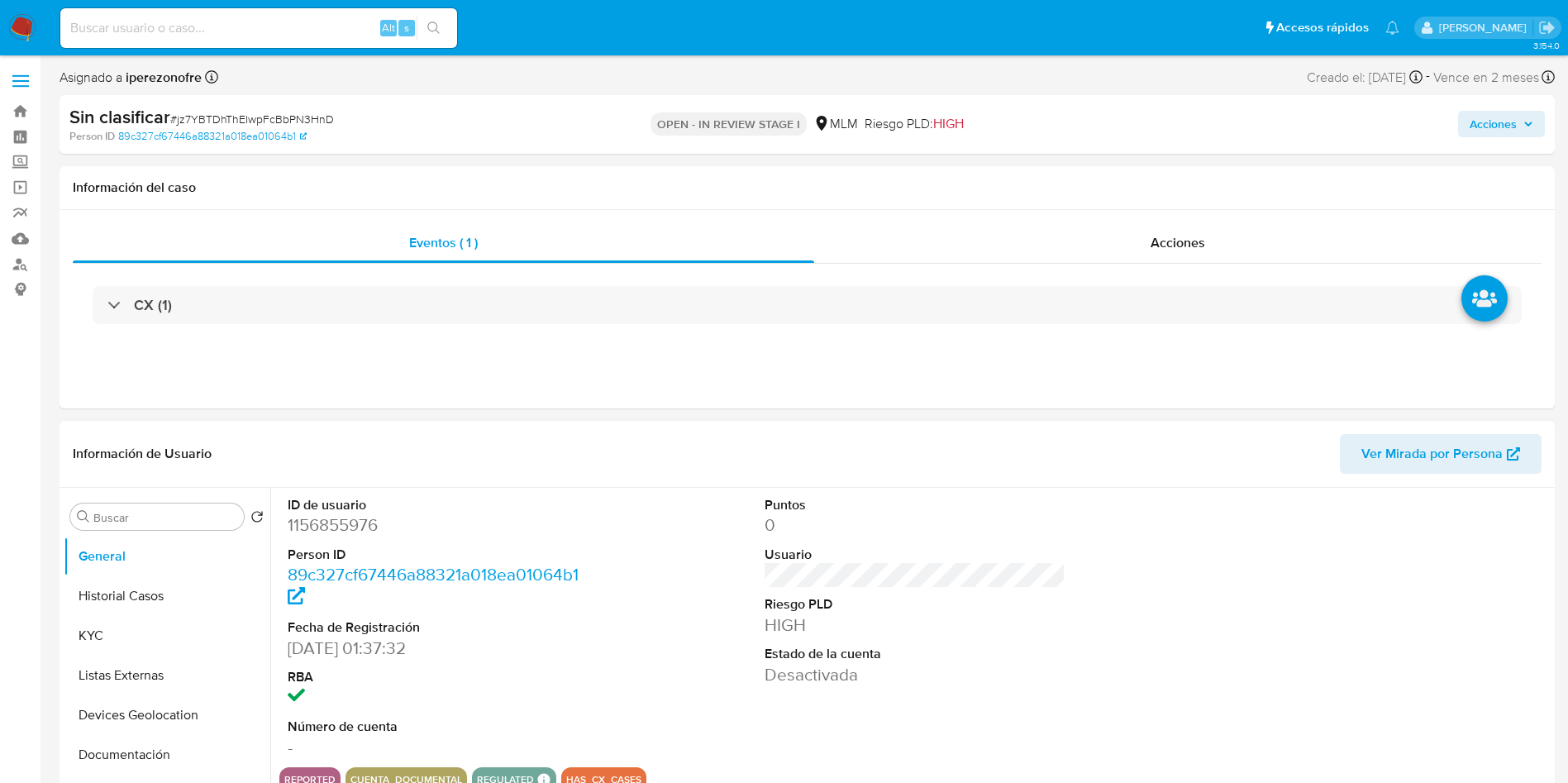
drag, startPoint x: 147, startPoint y: 596, endPoint x: 438, endPoint y: 557, distance: 293.6
click at [147, 596] on button "Historial Casos" at bounding box center [166, 597] width 206 height 40
select select "10"
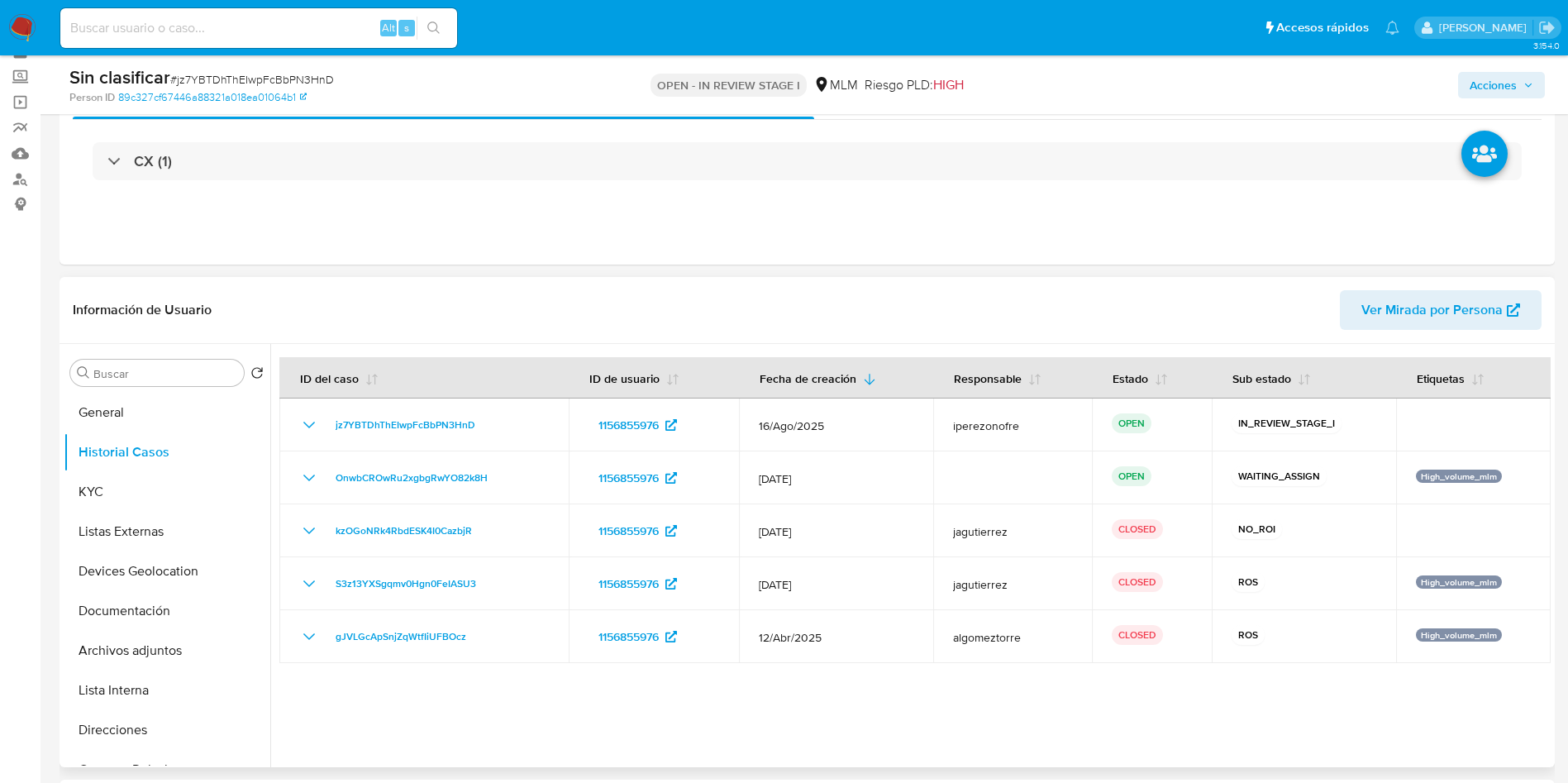
scroll to position [248, 0]
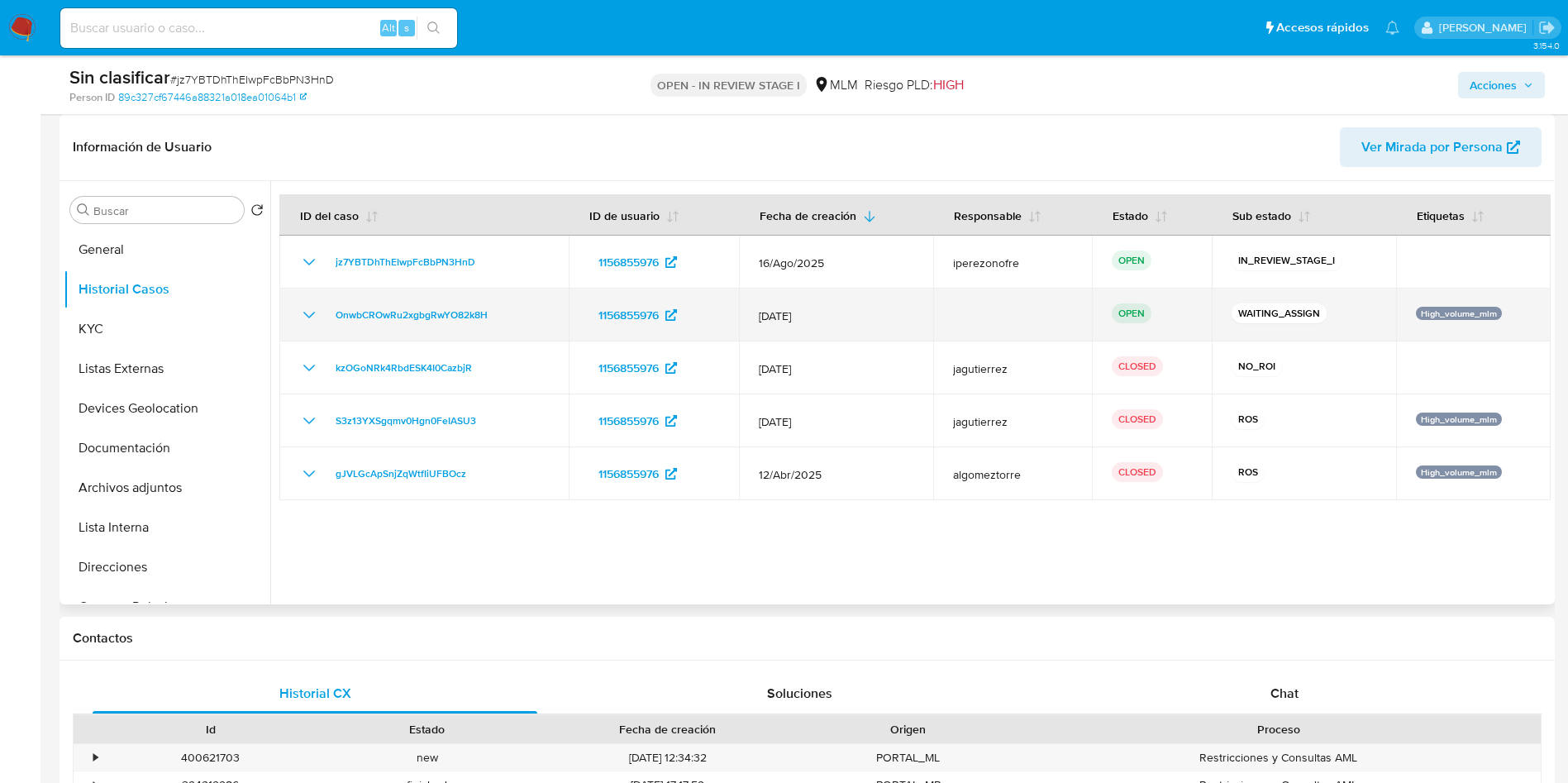
click at [305, 312] on icon "Mostrar/Ocultar" at bounding box center [309, 314] width 12 height 6
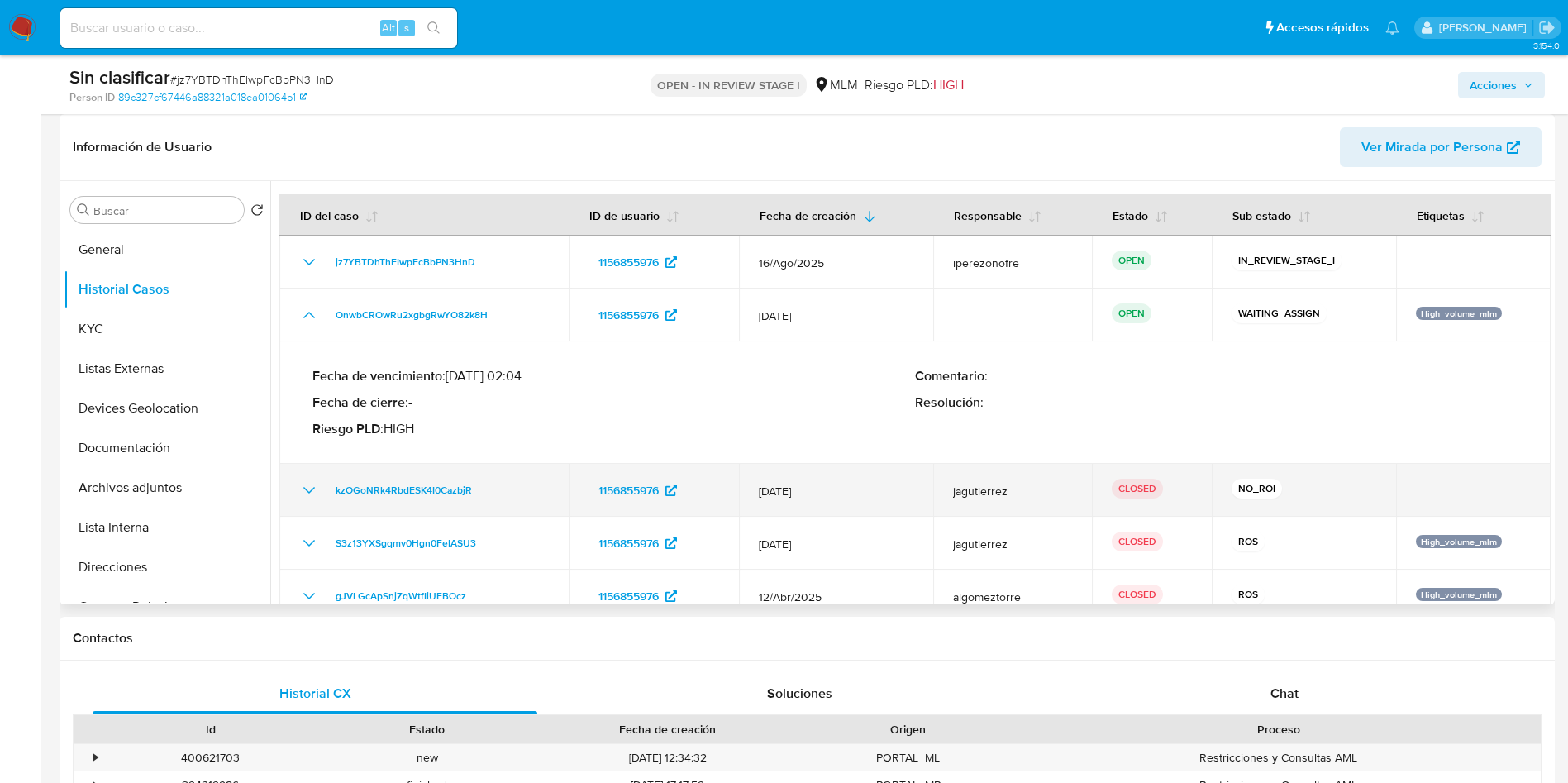
click at [302, 483] on icon "Mostrar/Ocultar" at bounding box center [309, 491] width 20 height 20
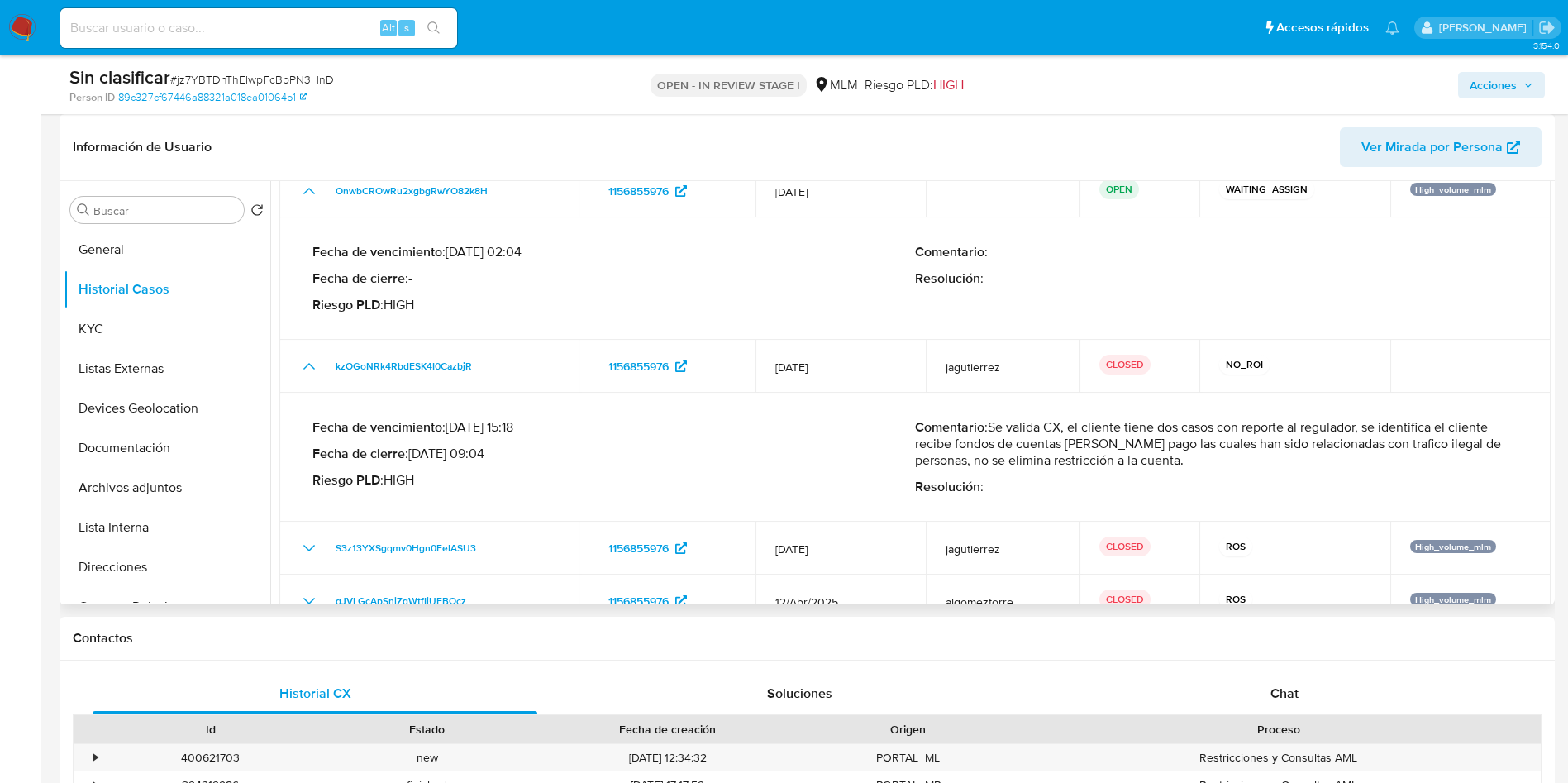
scroll to position [0, 0]
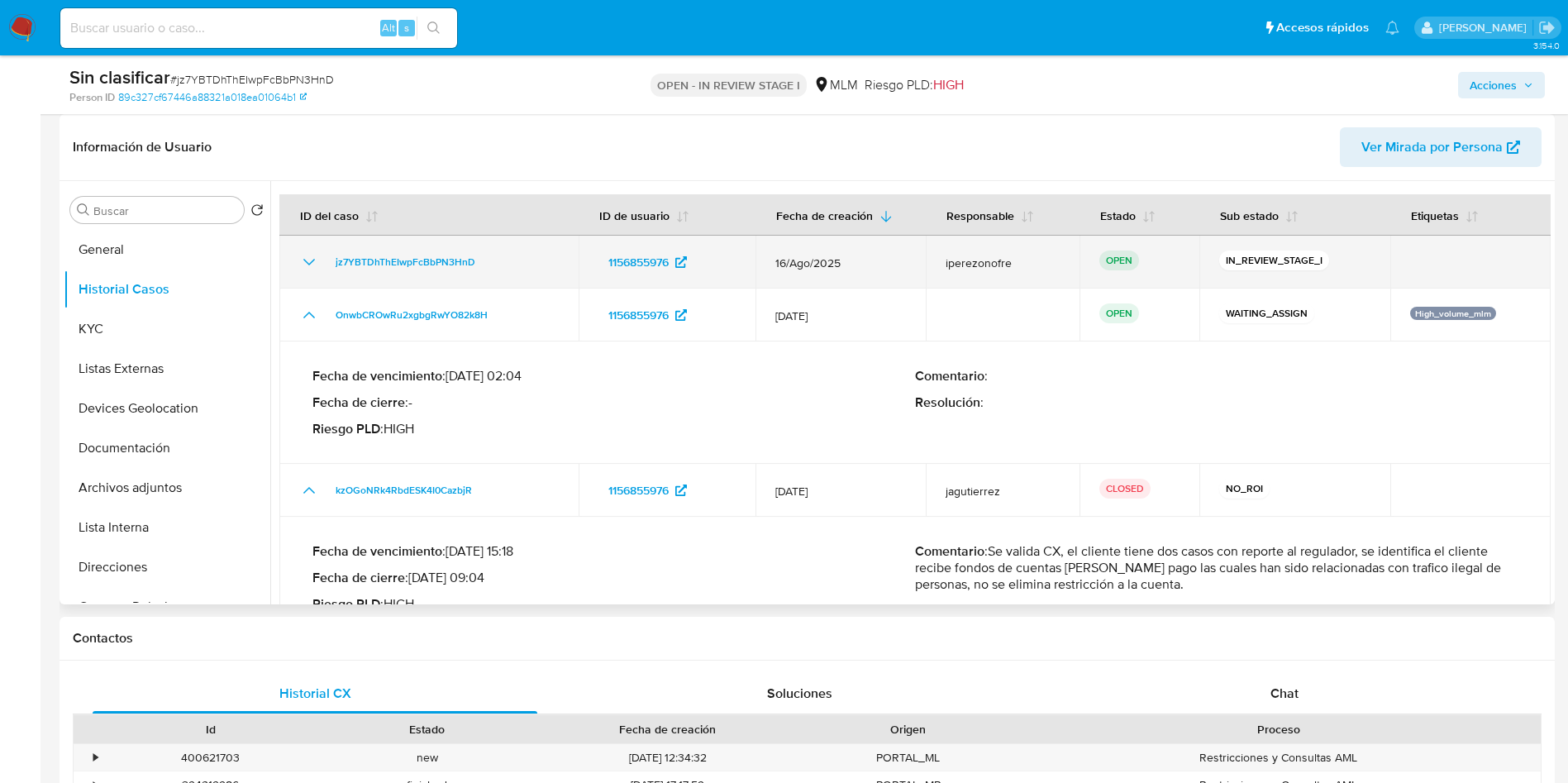
click at [304, 257] on icon "Mostrar/Ocultar" at bounding box center [309, 263] width 20 height 20
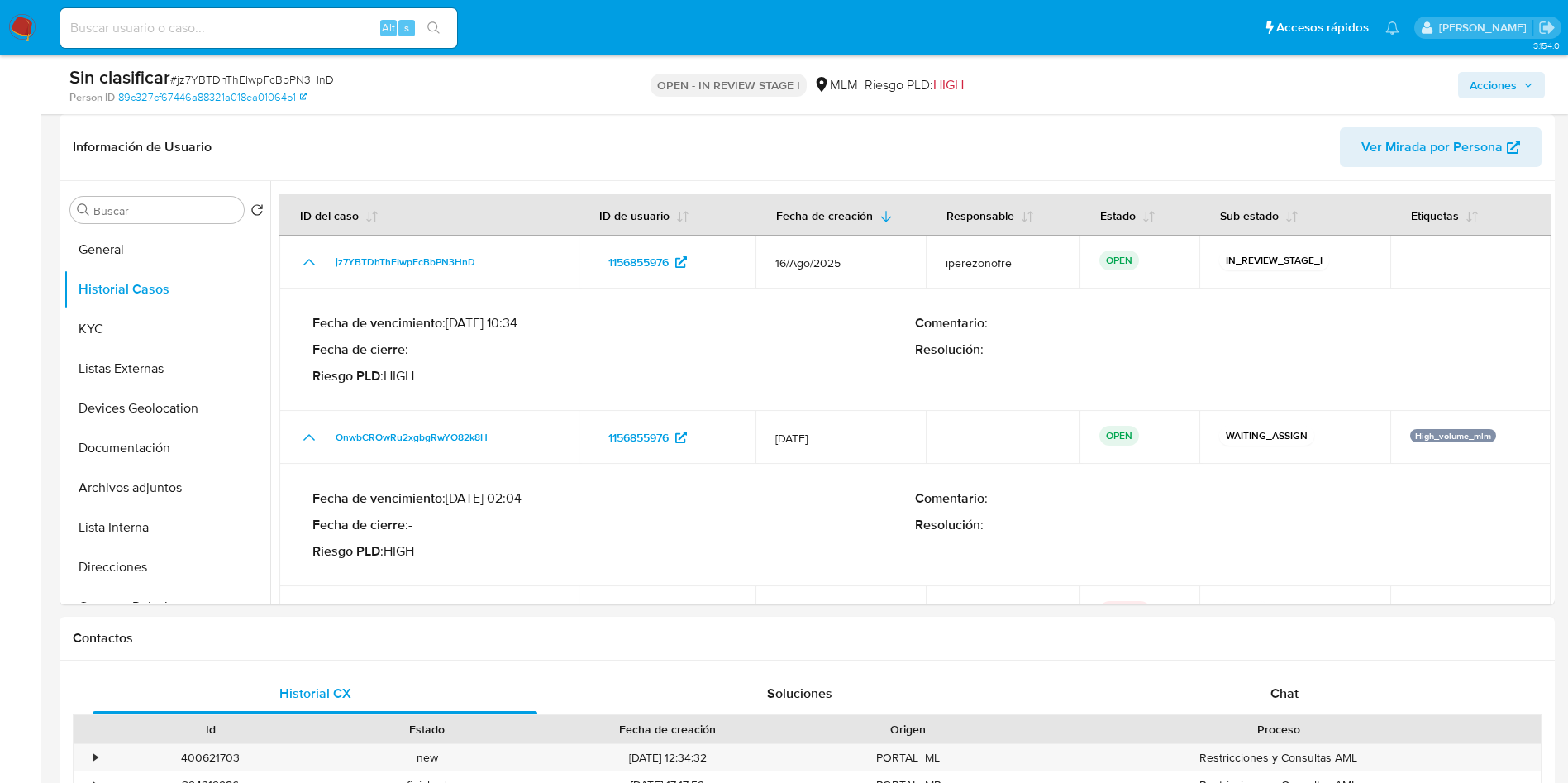
click at [1515, 77] on span "Acciones" at bounding box center [1494, 84] width 47 height 26
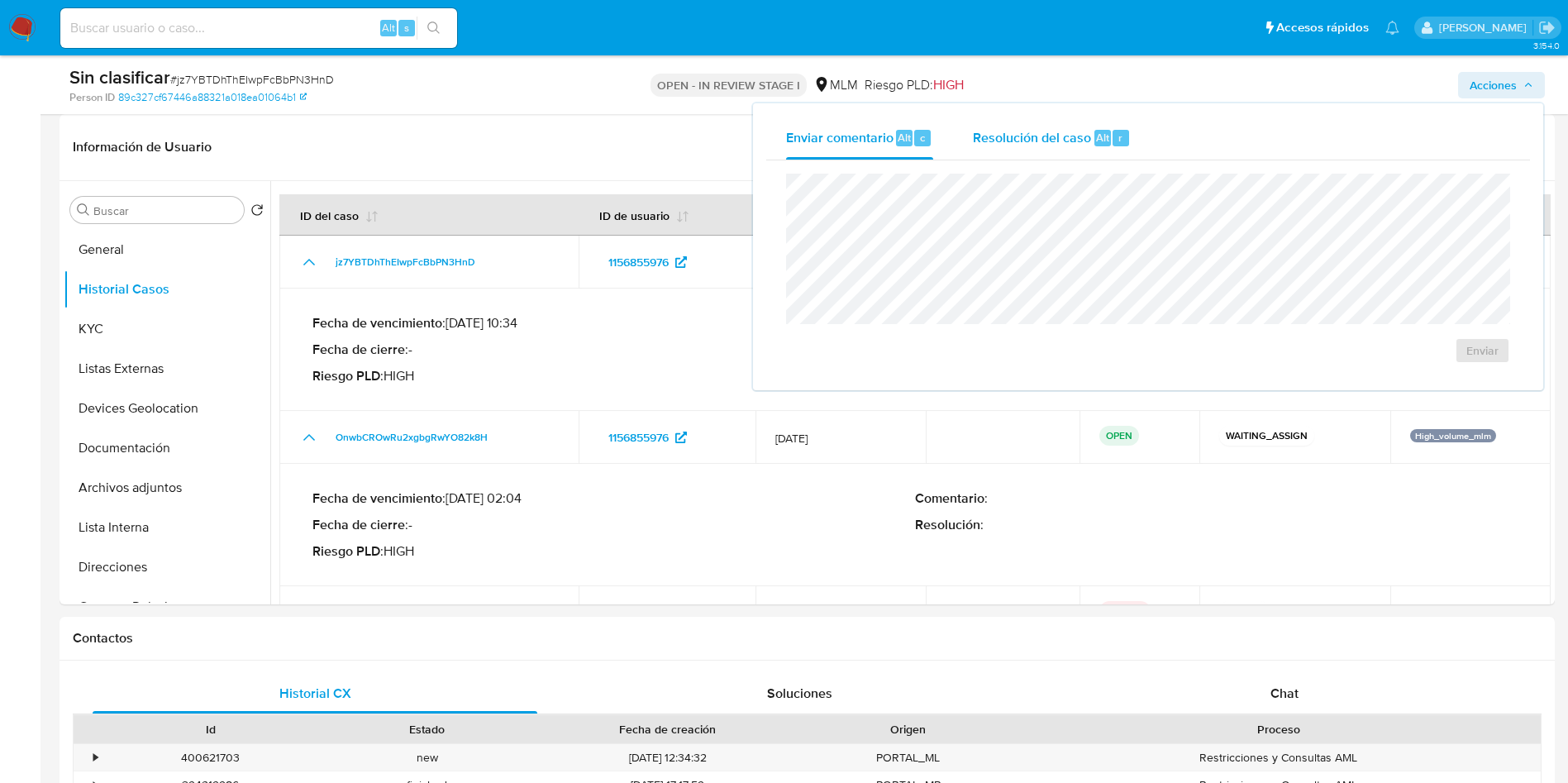
drag, startPoint x: 983, startPoint y: 129, endPoint x: 978, endPoint y: 137, distance: 9.4
click at [984, 128] on span "Resolución del caso" at bounding box center [1031, 137] width 119 height 19
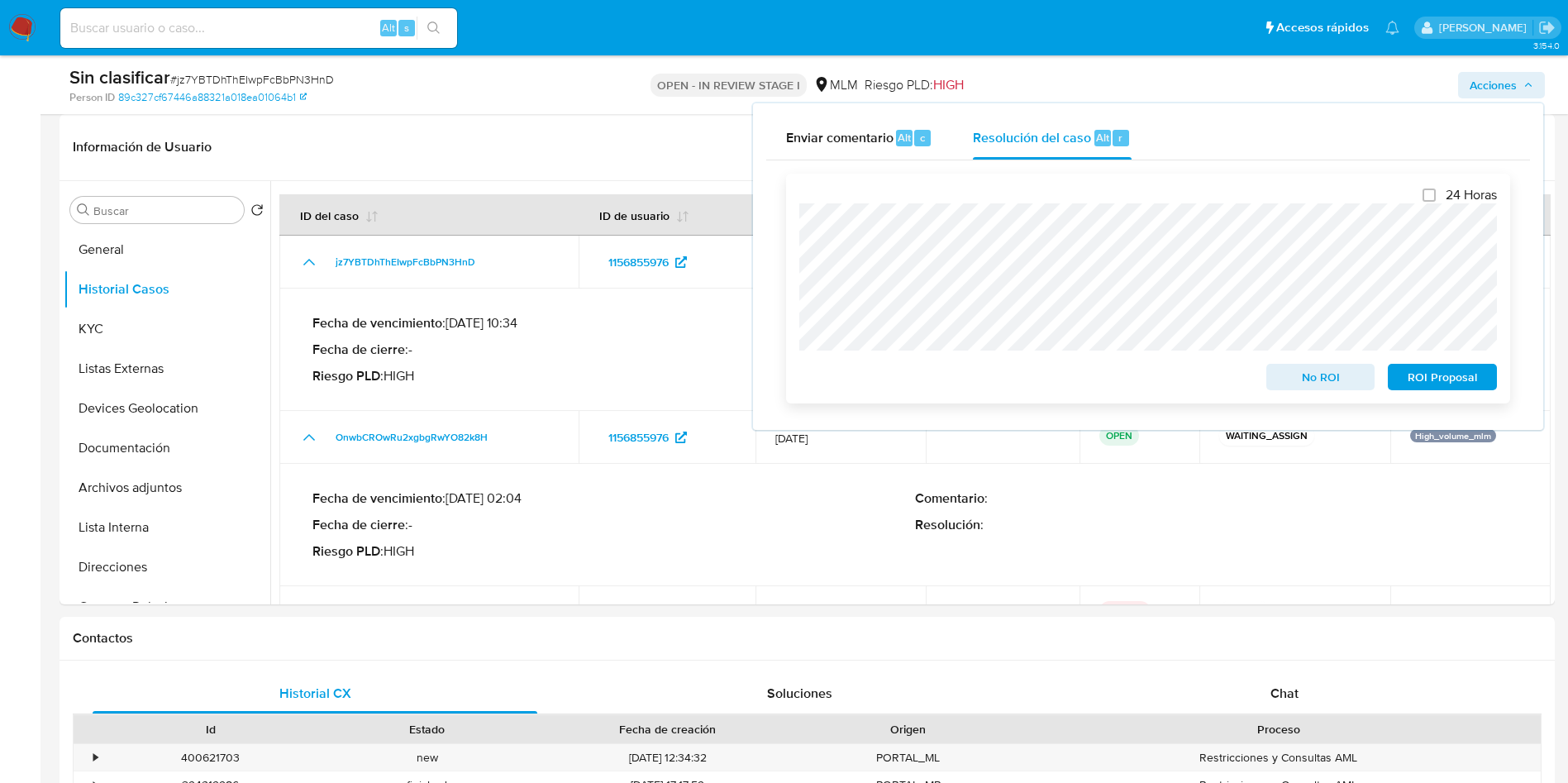
click at [1316, 377] on span "No ROI" at bounding box center [1321, 377] width 86 height 24
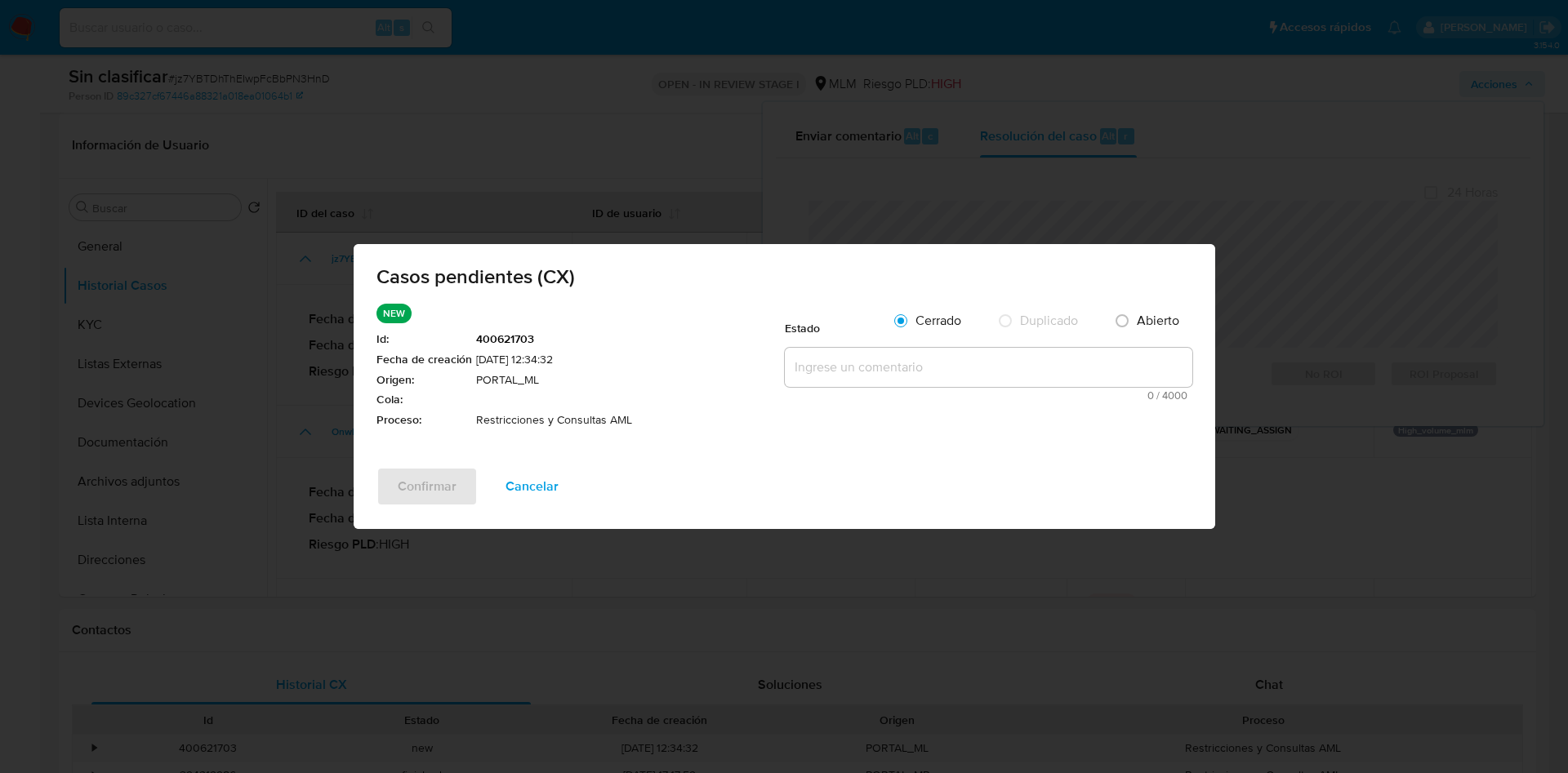
click at [830, 366] on textarea at bounding box center [989, 367] width 408 height 39
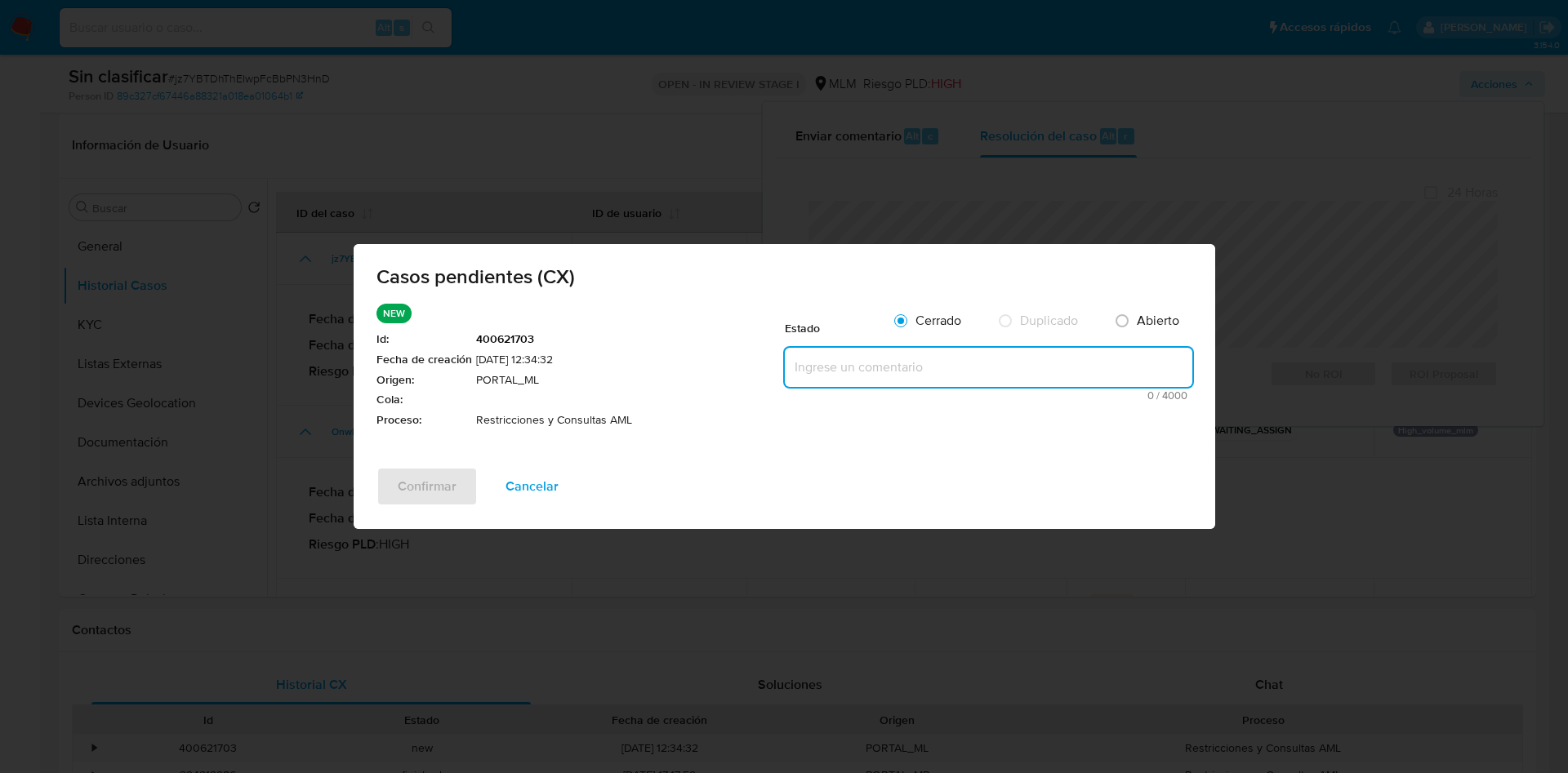
paste textarea "Se realiza validación de caso generado por CX en el que se identifica restricci…"
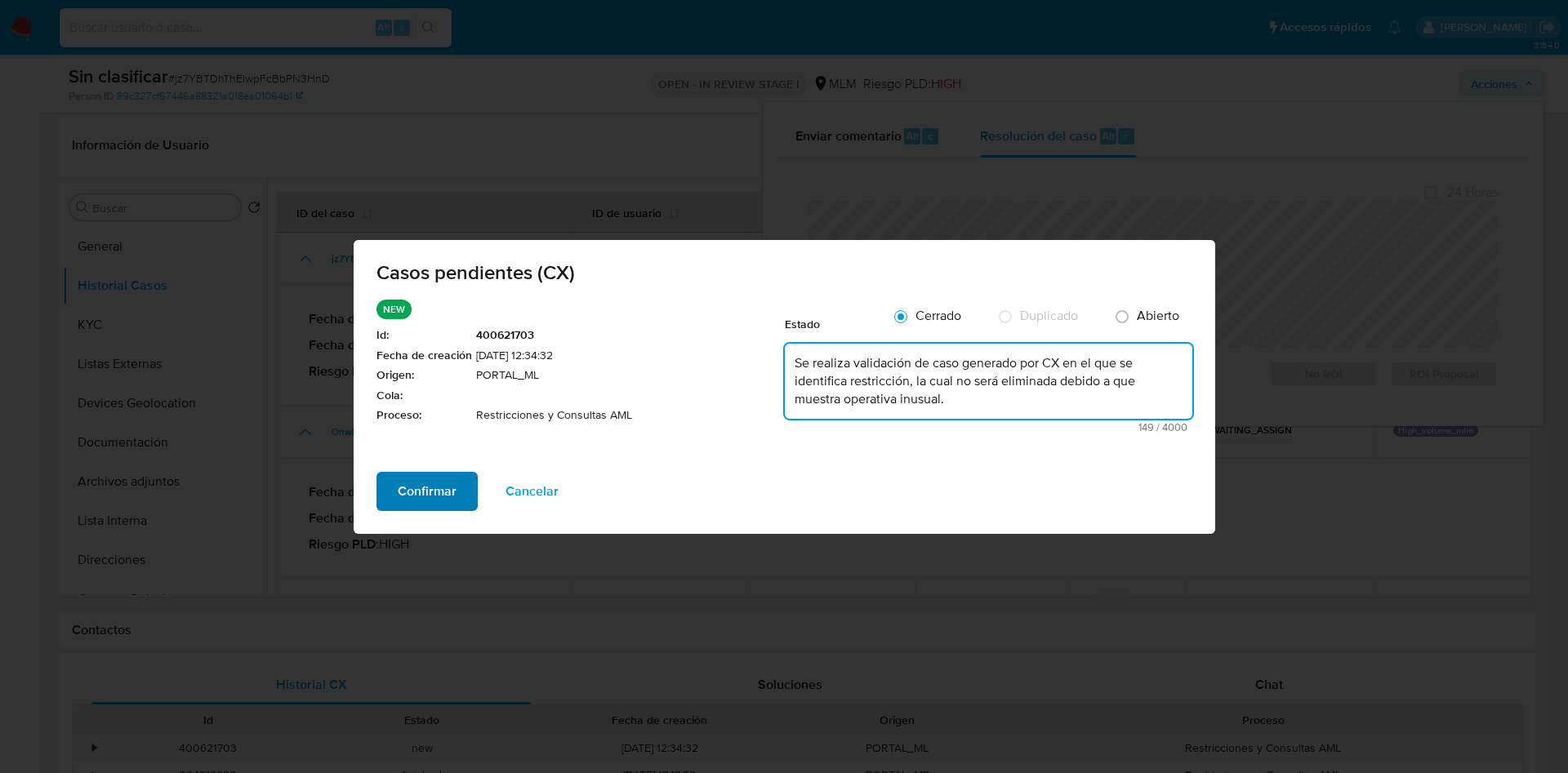
type textarea "Se realiza validación de caso generado por CX en el que se identifica restricci…"
click at [439, 493] on span "Confirmar" at bounding box center [427, 492] width 59 height 36
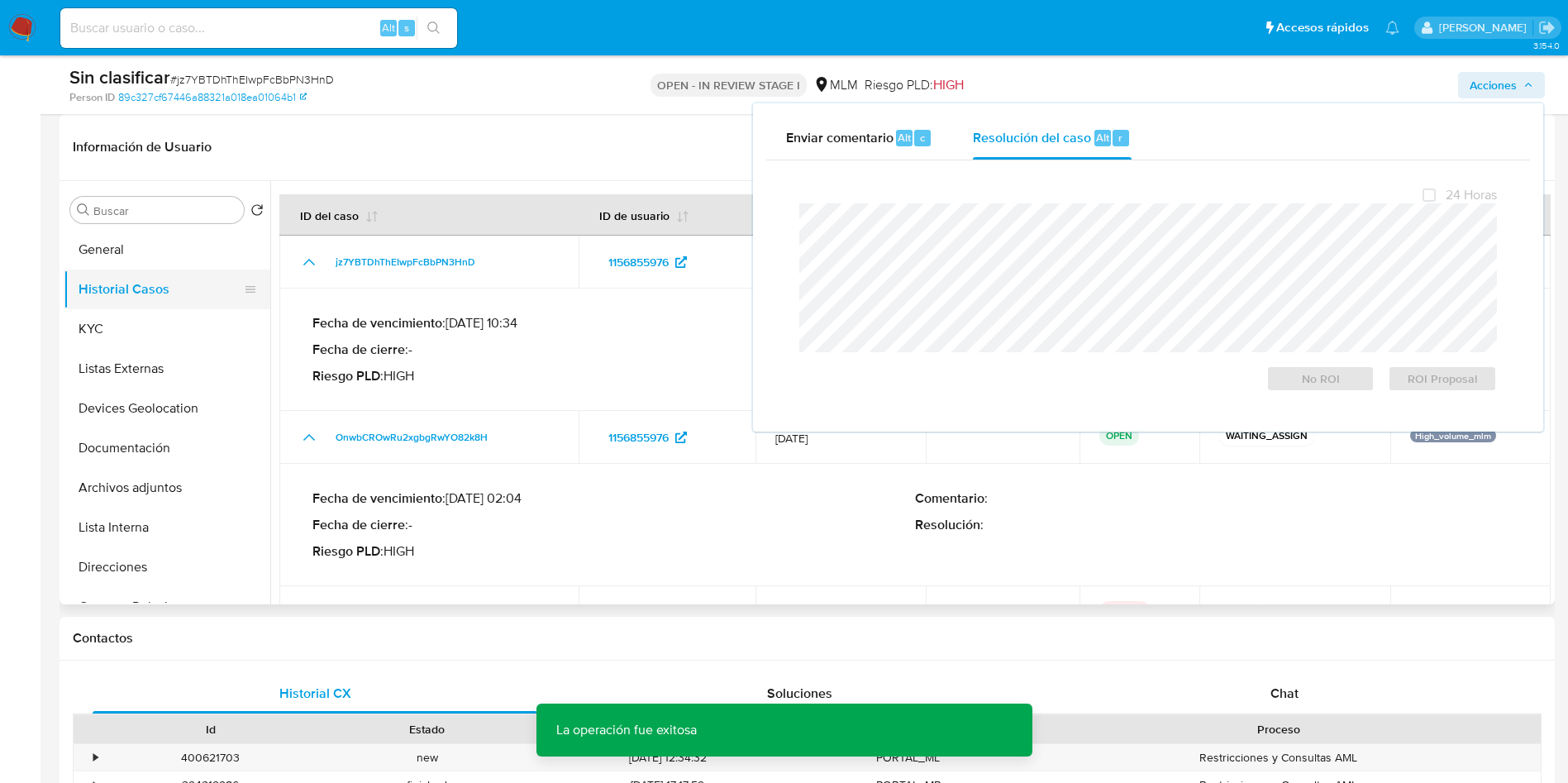
click at [135, 282] on button "Historial Casos" at bounding box center [160, 290] width 194 height 40
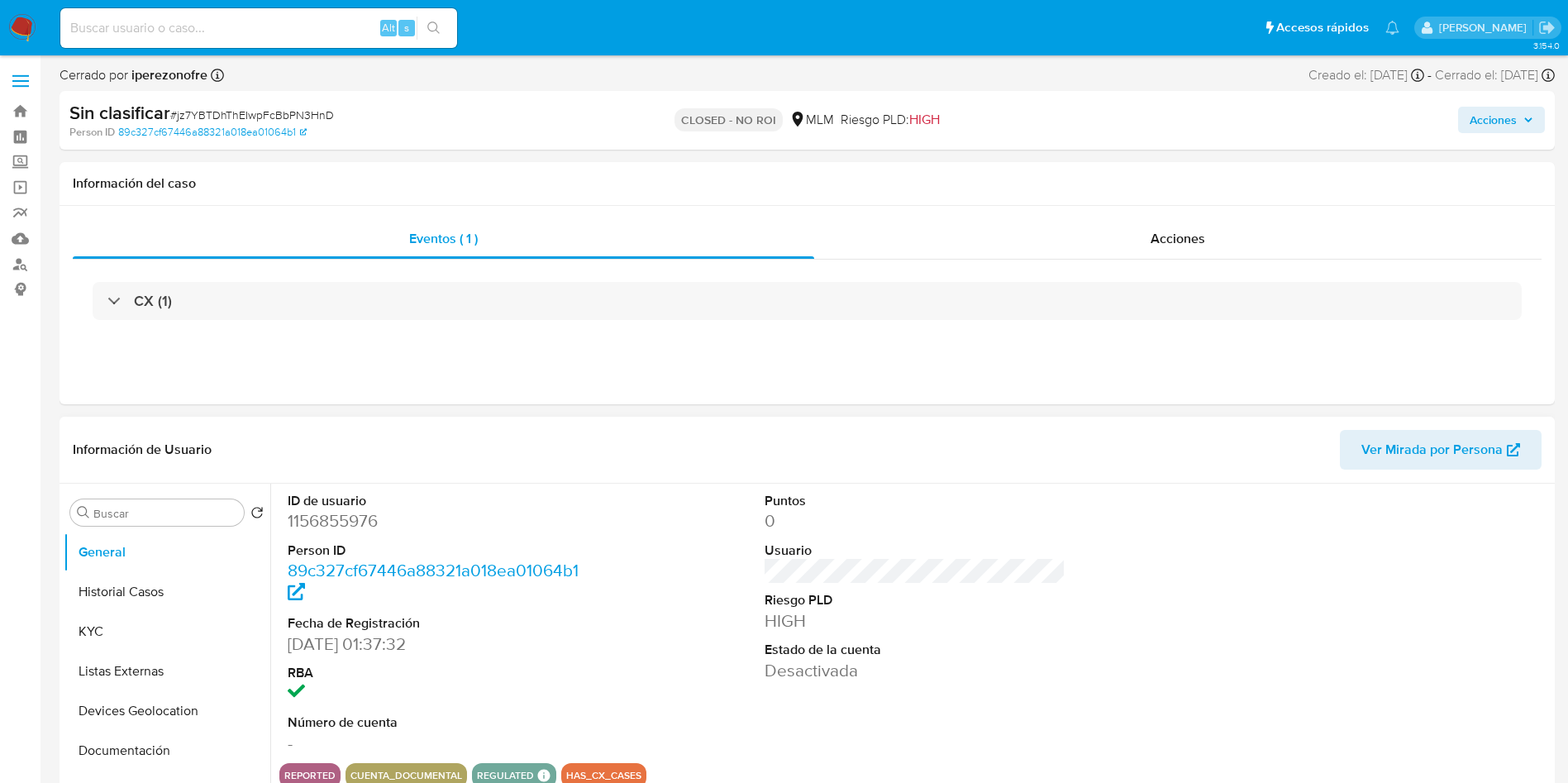
select select "10"
click at [119, 598] on button "Historial Casos" at bounding box center [160, 592] width 194 height 40
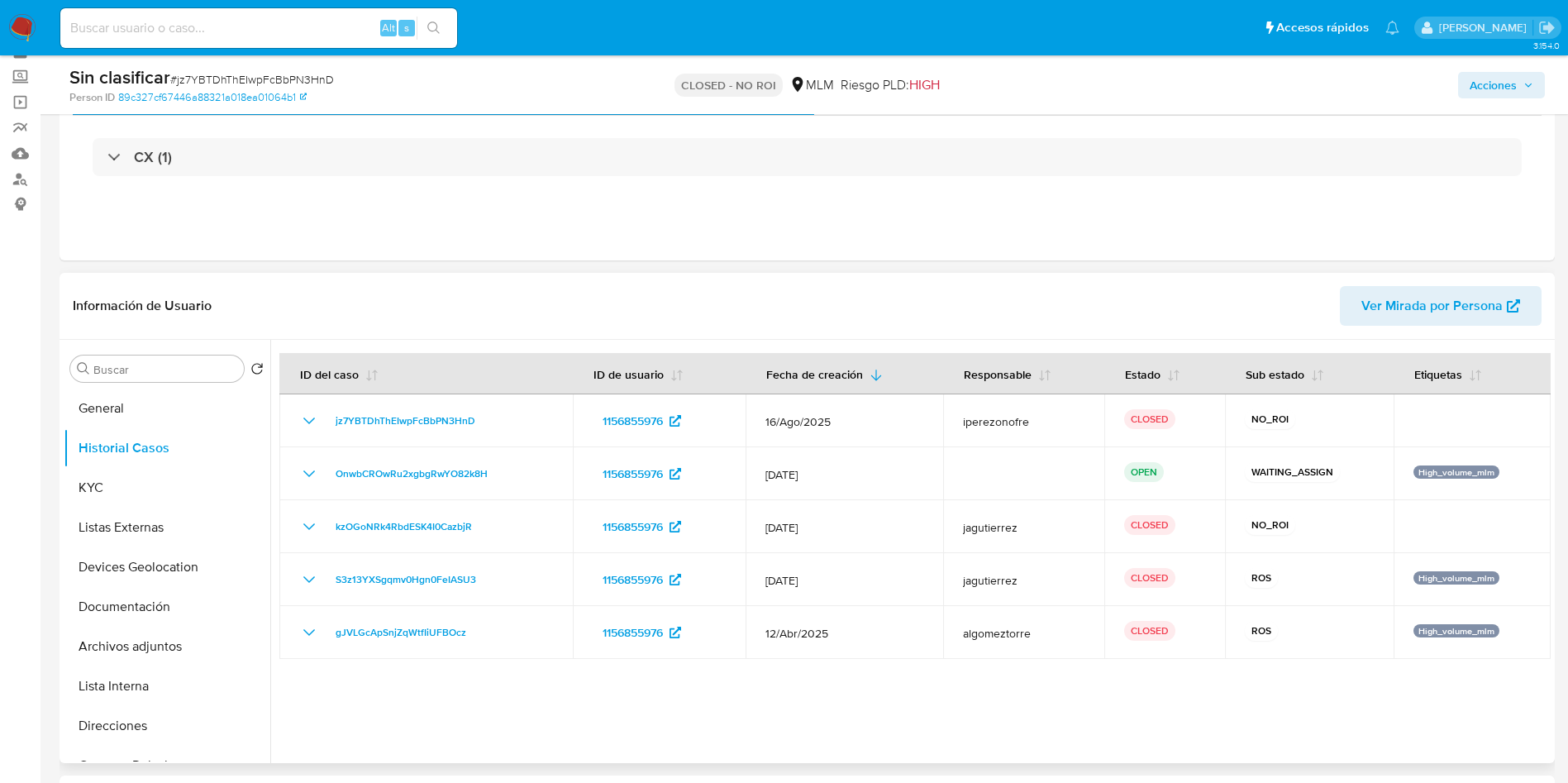
scroll to position [124, 0]
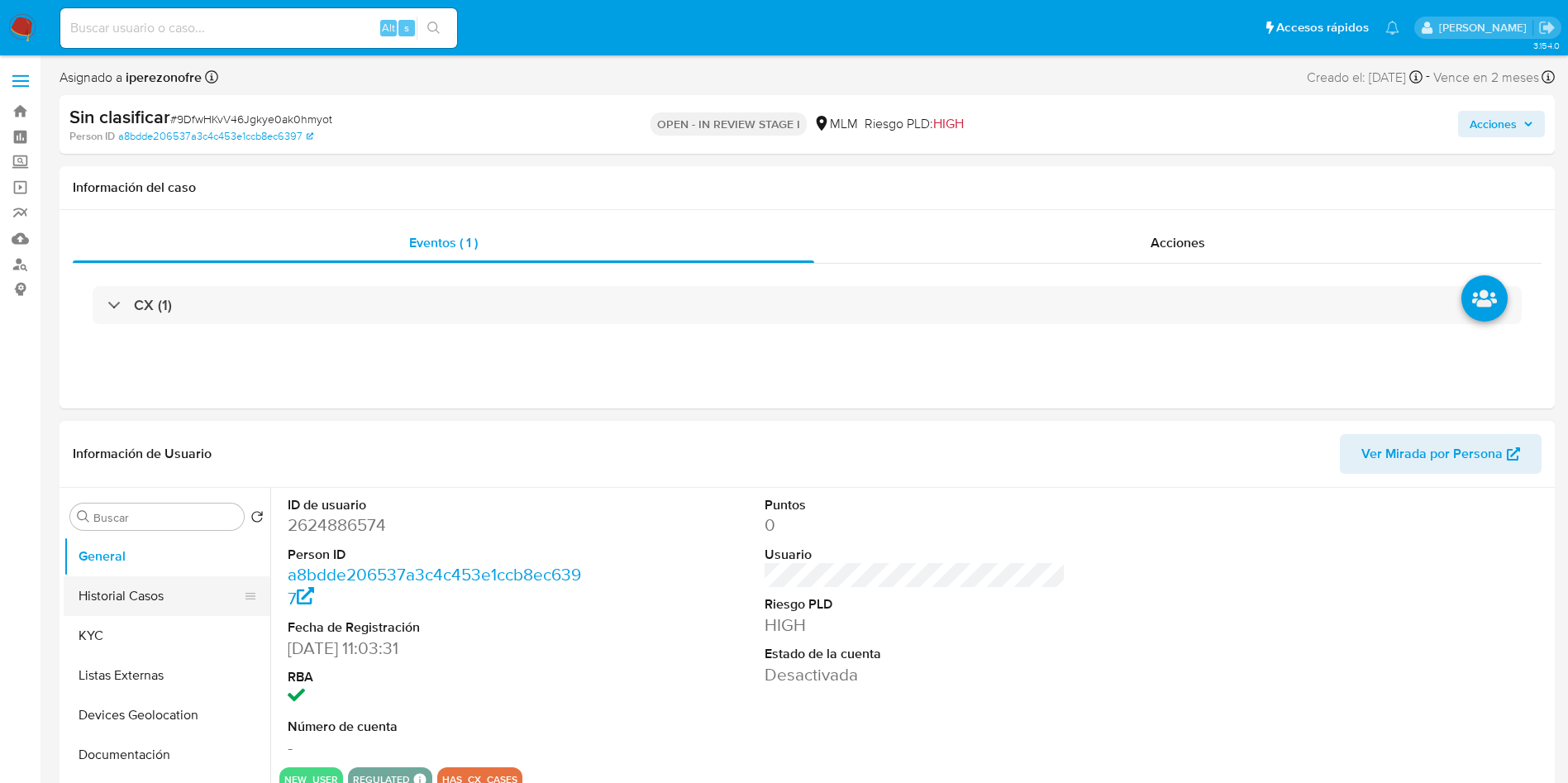
click at [131, 597] on button "Historial Casos" at bounding box center [160, 597] width 194 height 40
select select "10"
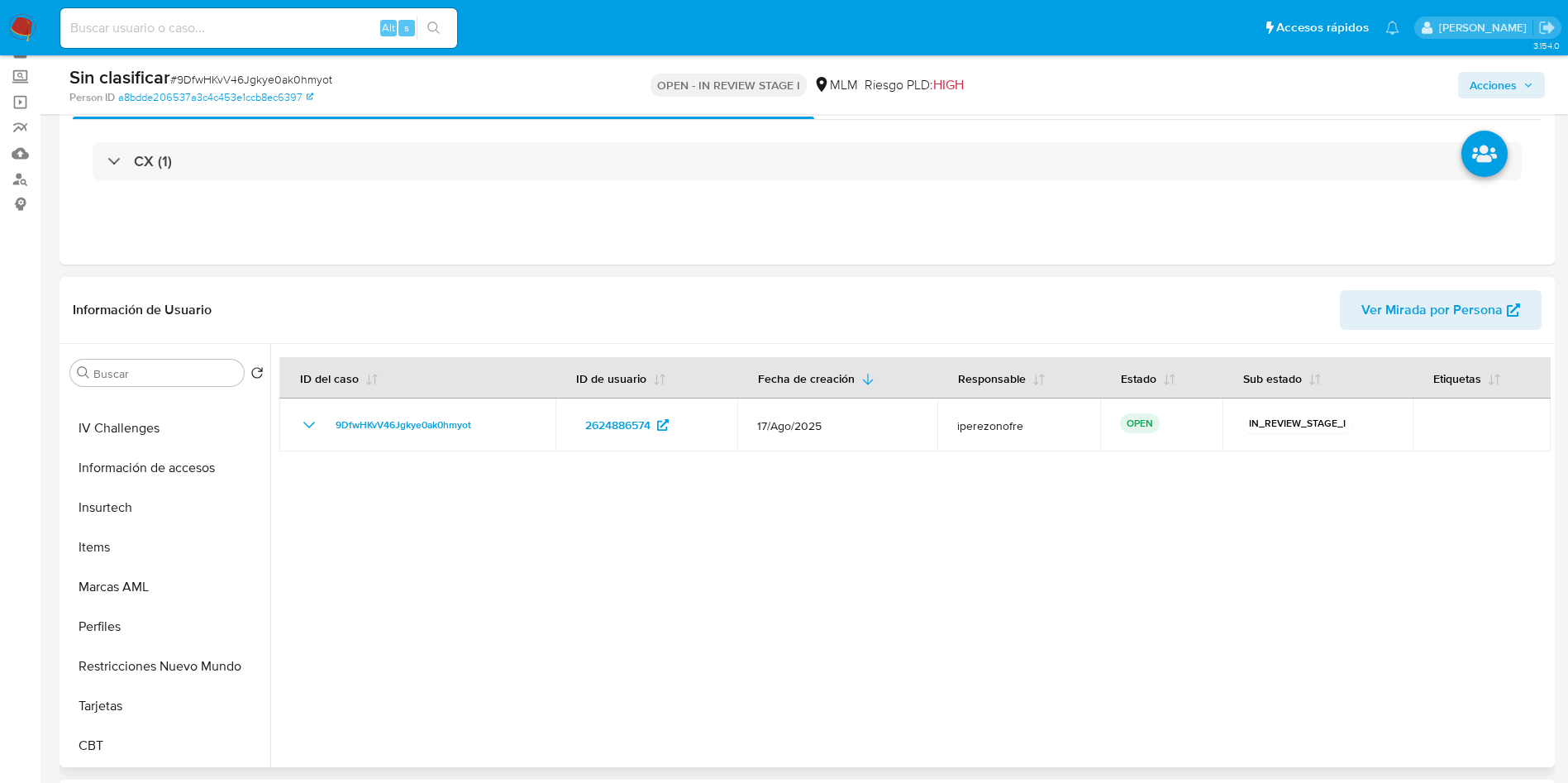
scroll to position [124, 0]
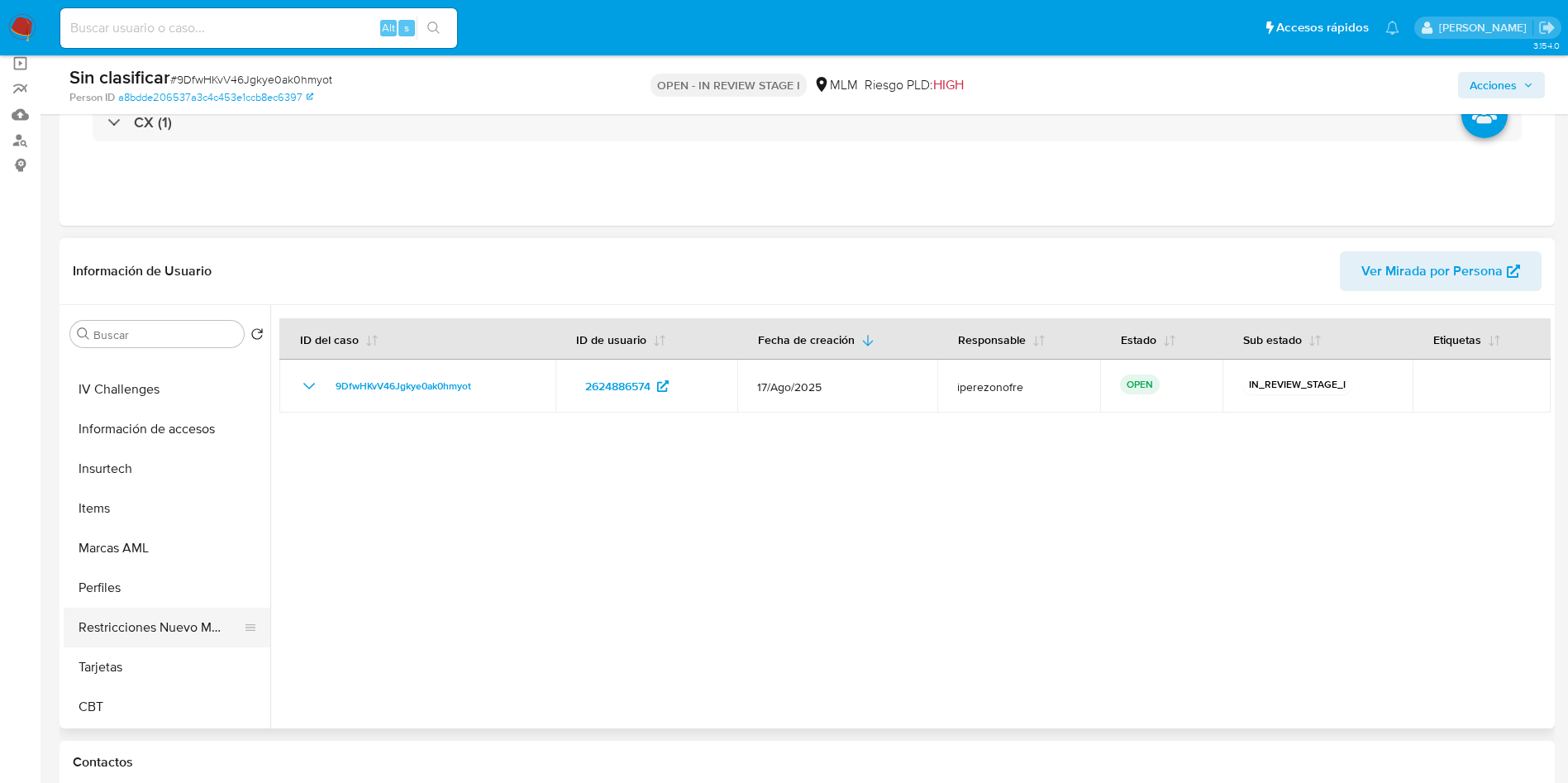
click at [125, 627] on button "Restricciones Nuevo Mundo" at bounding box center [160, 628] width 194 height 40
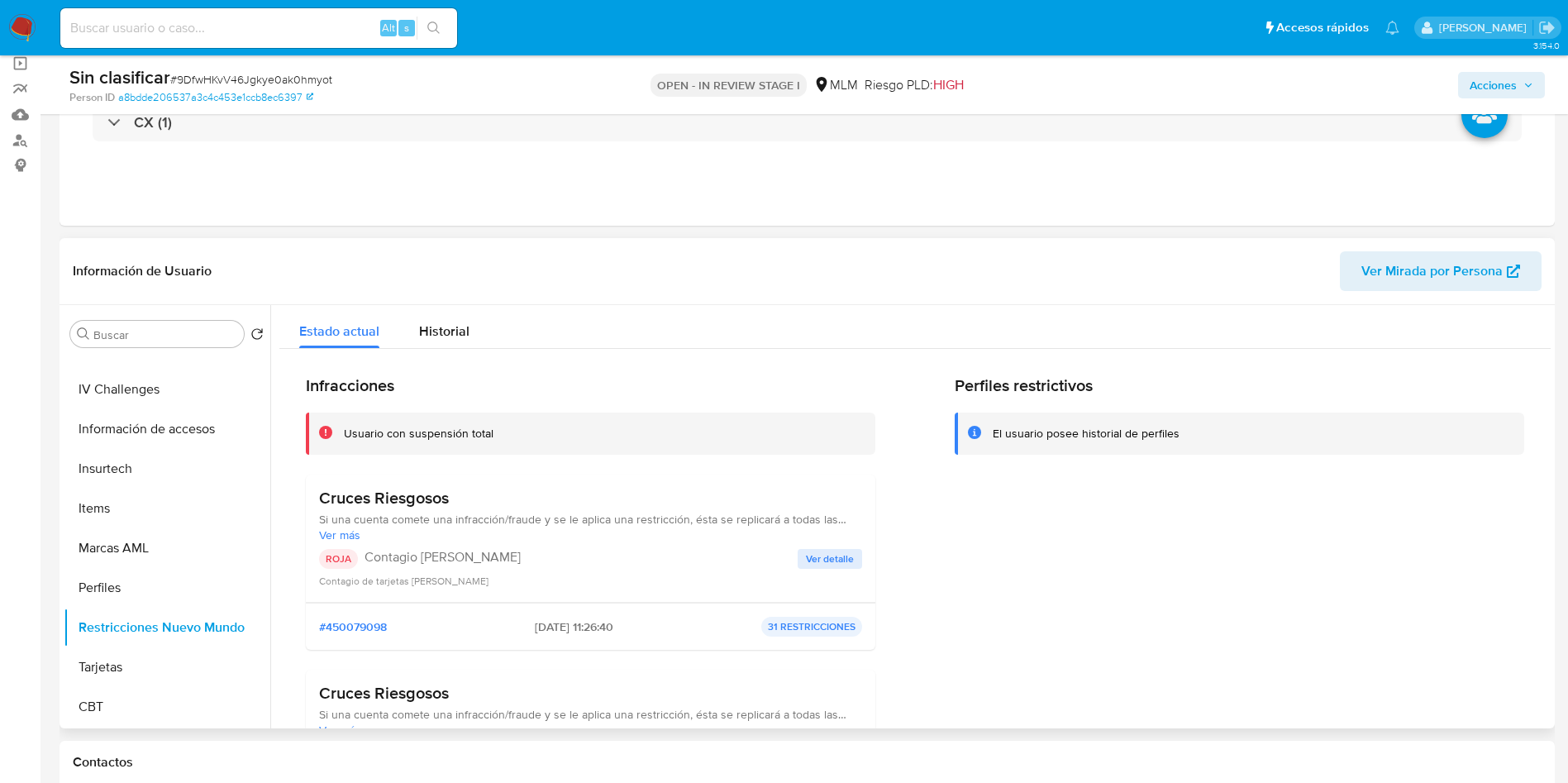
click at [833, 558] on span "Ver detalle" at bounding box center [830, 559] width 48 height 16
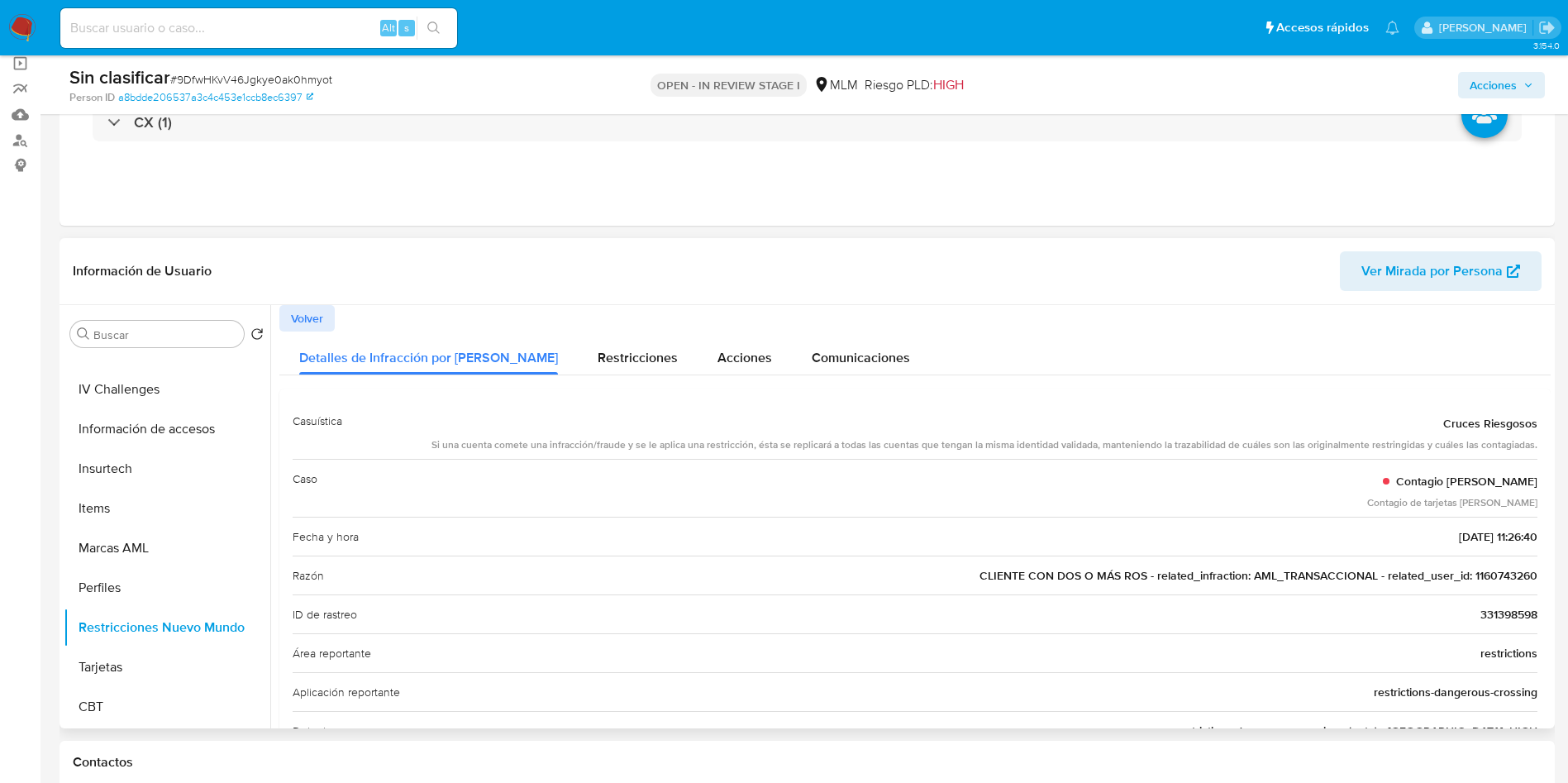
click at [1511, 574] on span "CLIENTE CON DOS O MÁS ROS - related_infraction: AML_TRANSACCIONAL - related_use…" at bounding box center [1259, 576] width 558 height 16
click at [1527, 82] on icon "button" at bounding box center [1528, 85] width 10 height 10
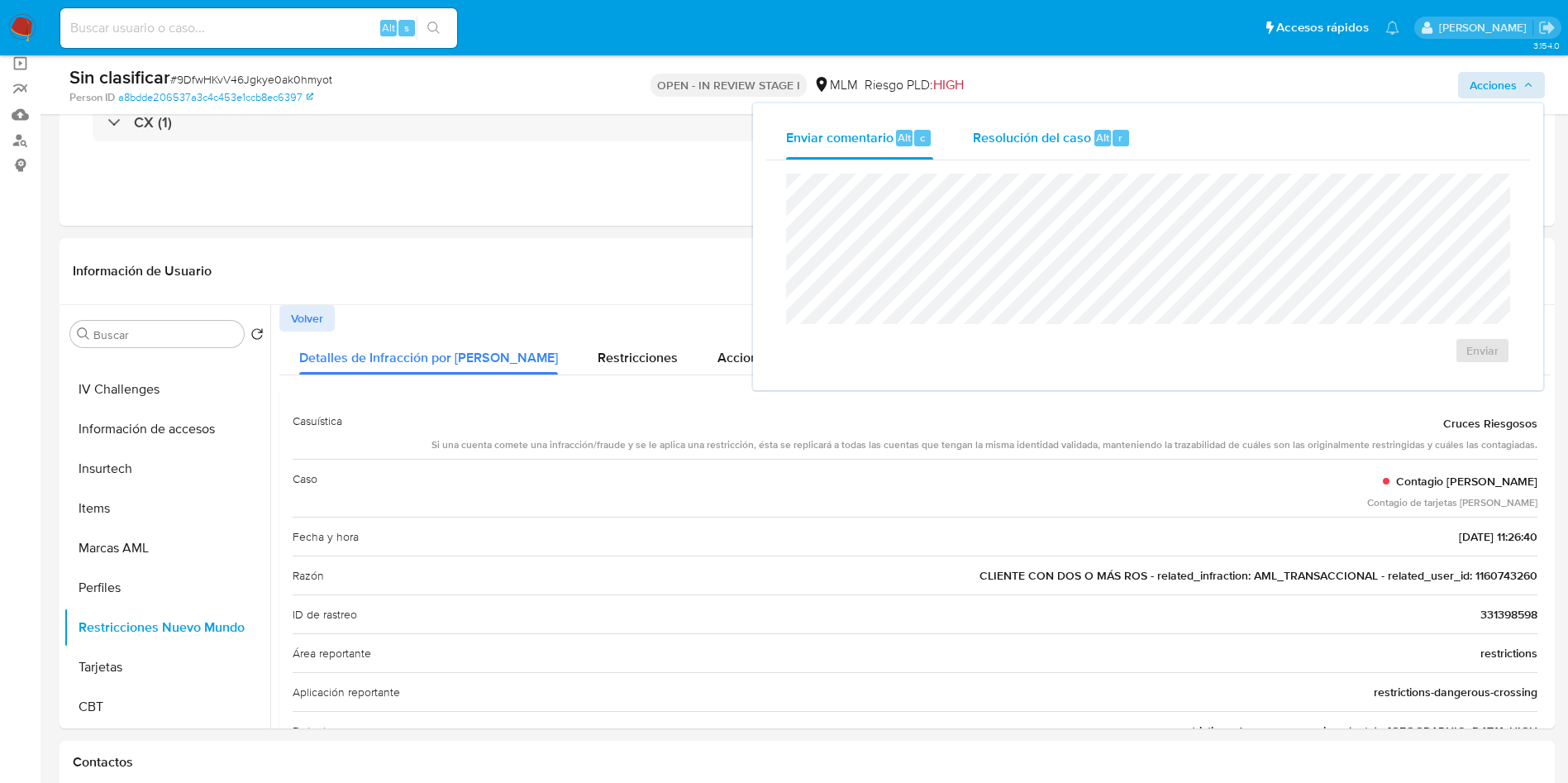
click at [1034, 140] on span "Resolución del caso" at bounding box center [1031, 137] width 119 height 19
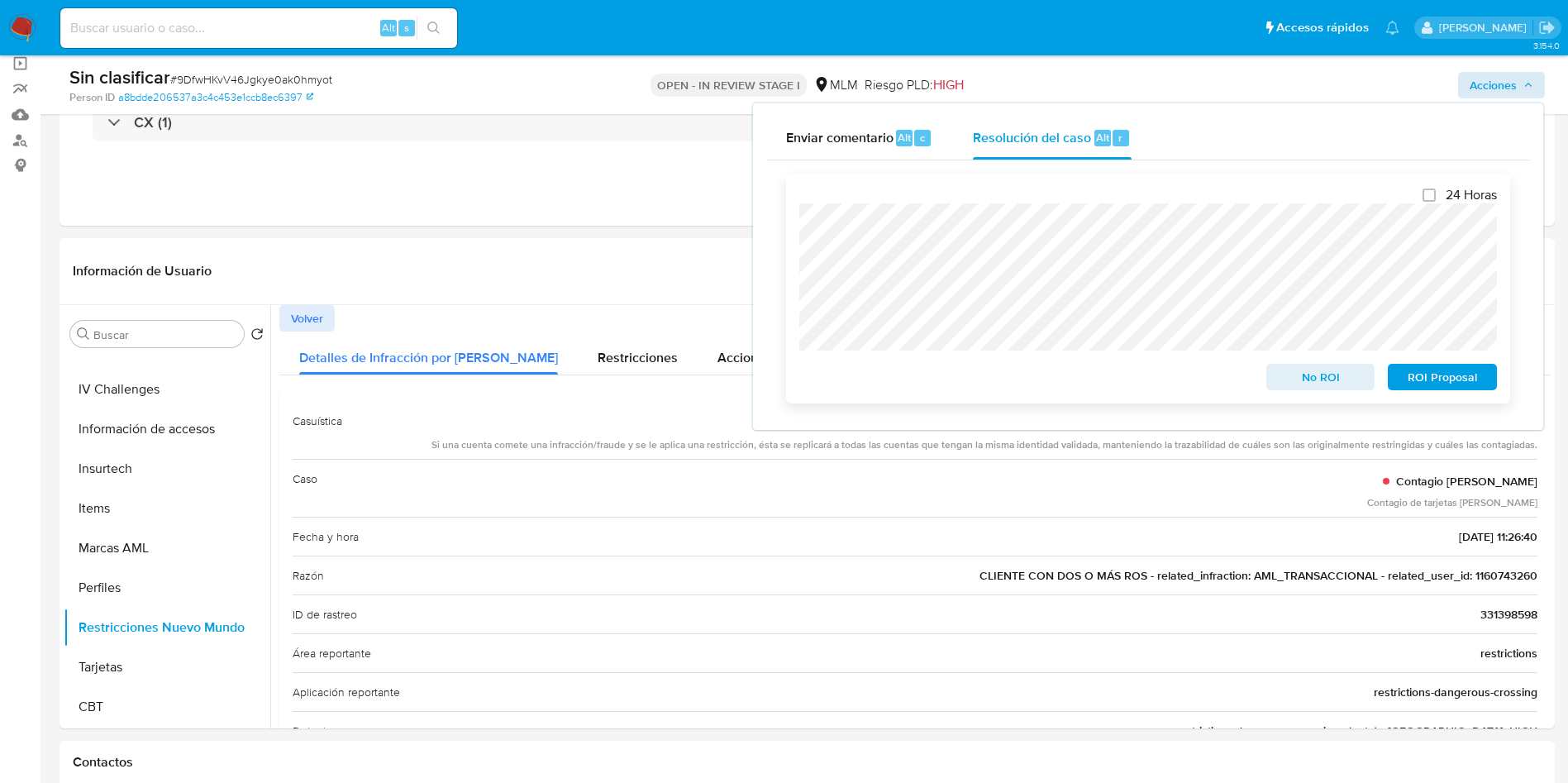
click at [1314, 371] on span "No ROI" at bounding box center [1321, 377] width 86 height 24
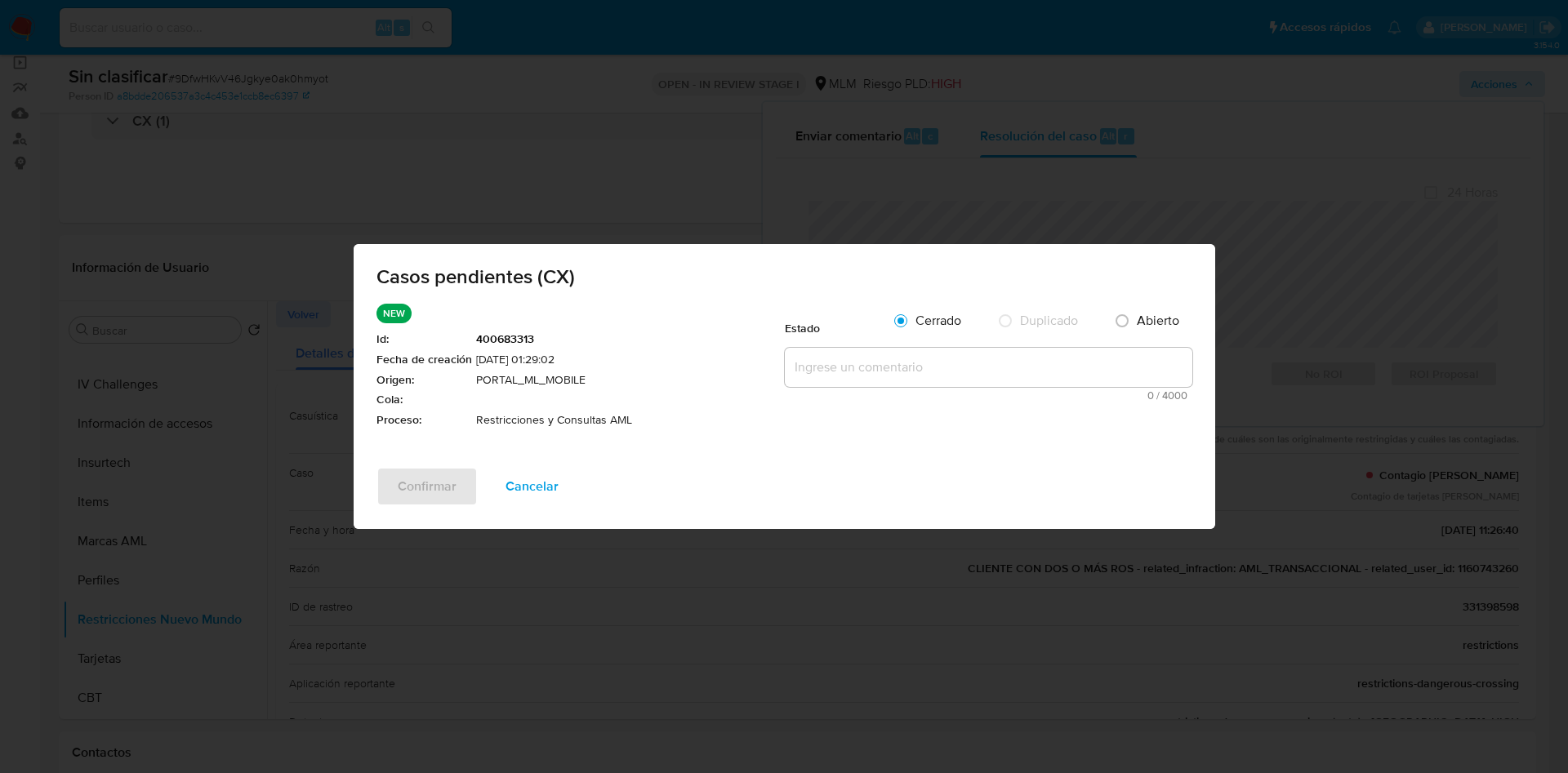
click at [900, 378] on textarea at bounding box center [989, 367] width 408 height 39
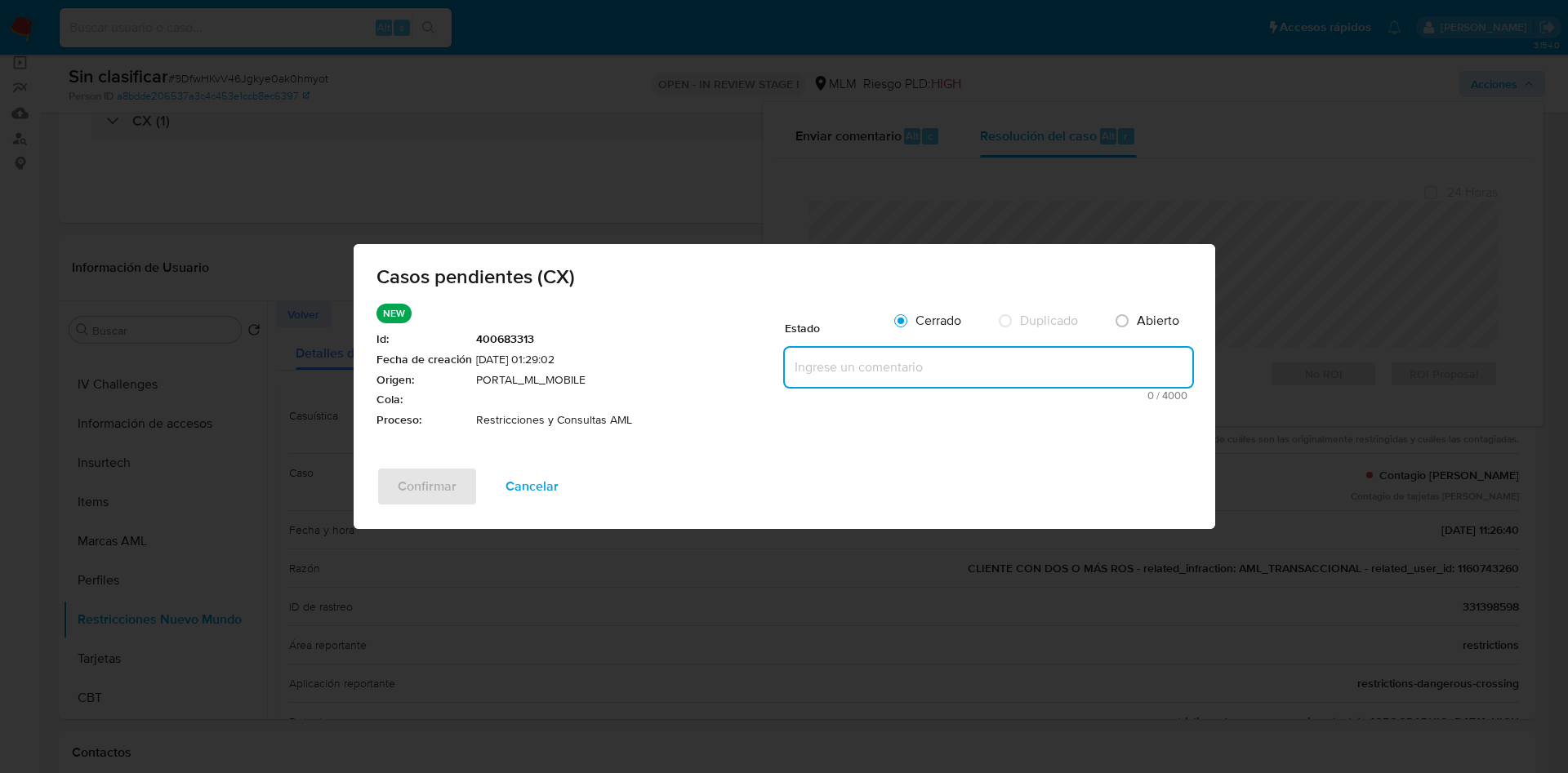
paste textarea "Se realiza validación de caso generado por CX en el que se identifica restricci…"
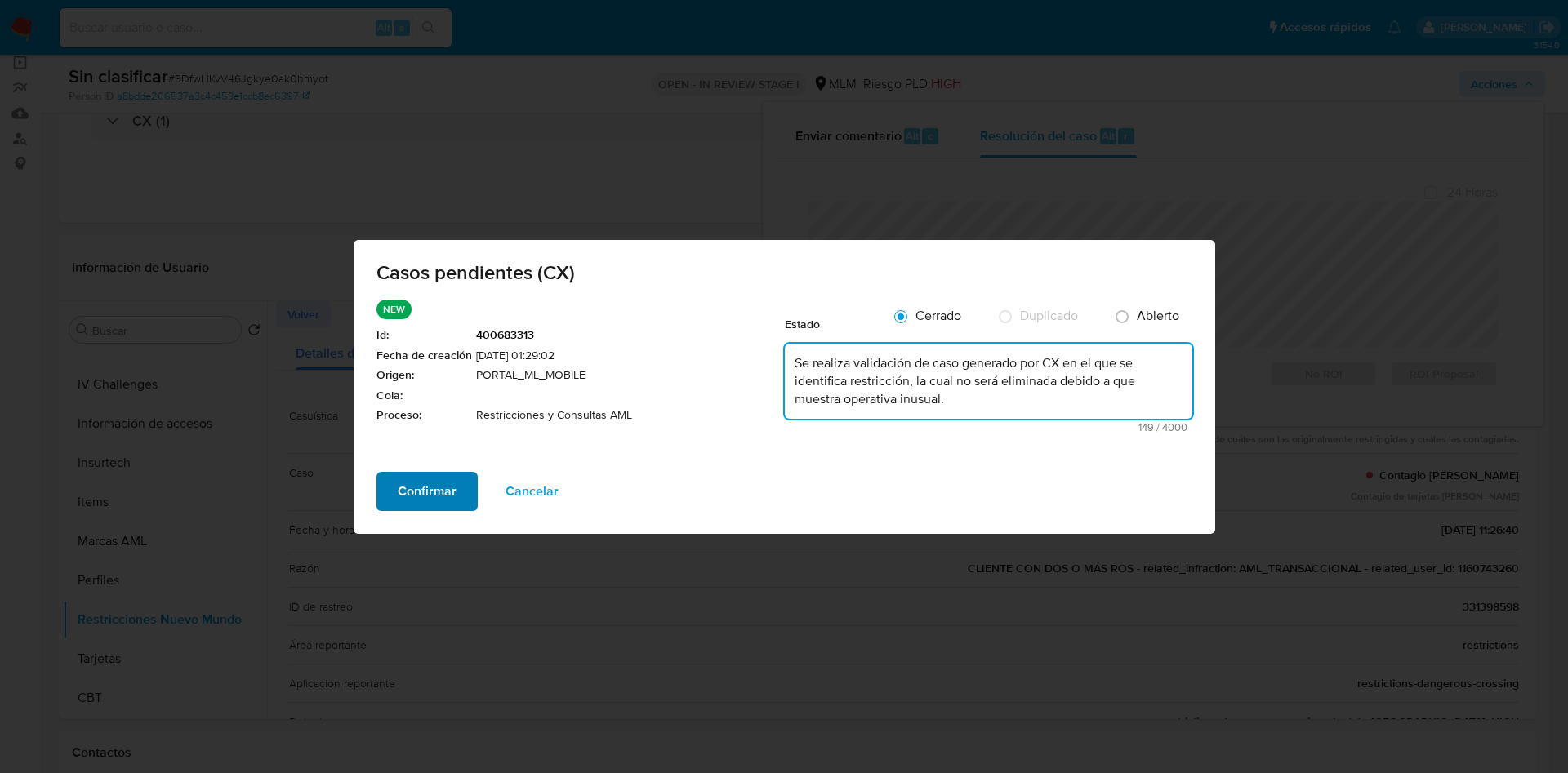
type textarea "Se realiza validación de caso generado por CX en el que se identifica restricci…"
click at [411, 483] on span "Confirmar" at bounding box center [427, 492] width 59 height 36
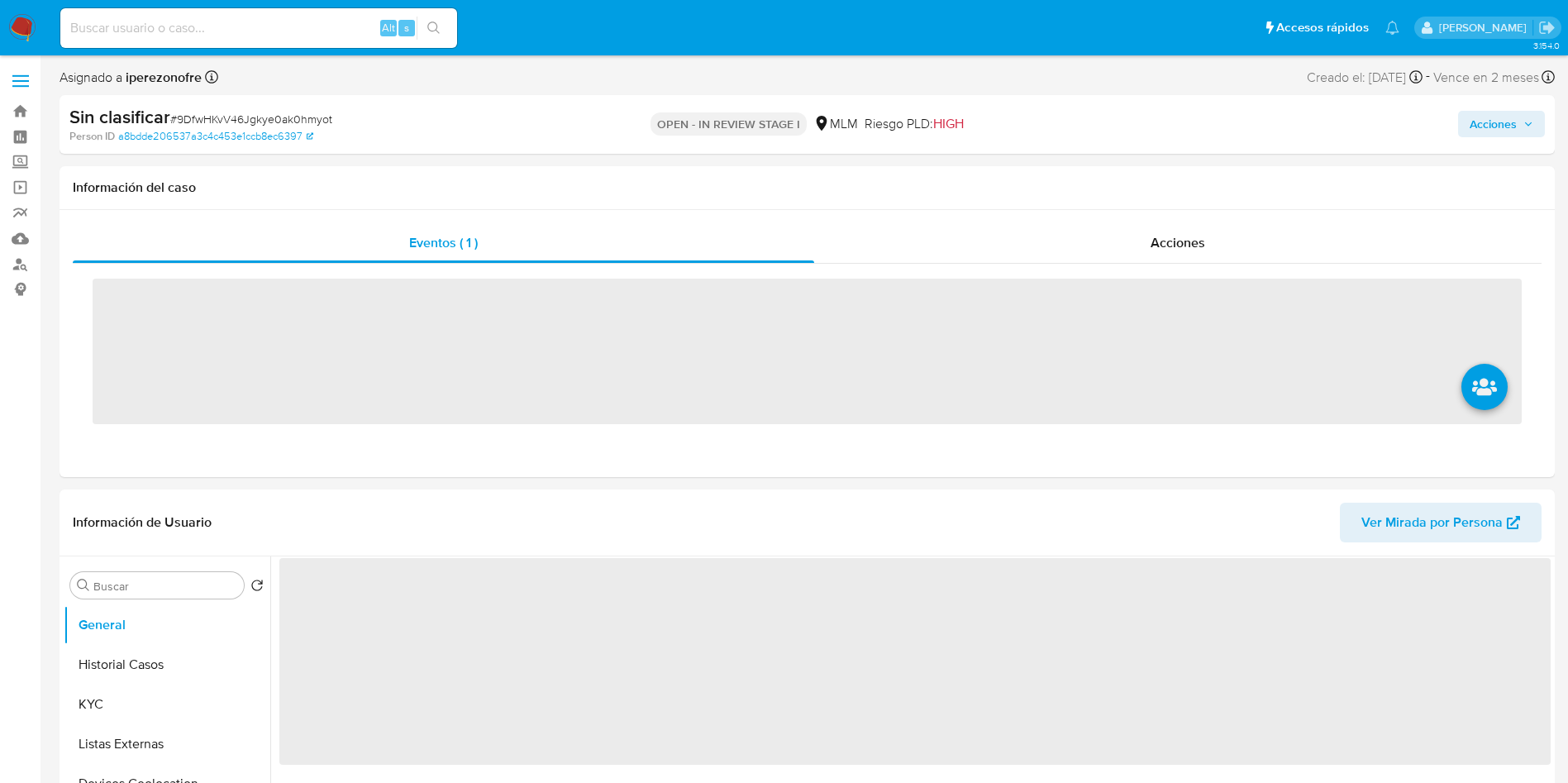
click at [305, 30] on input at bounding box center [259, 28] width 397 height 22
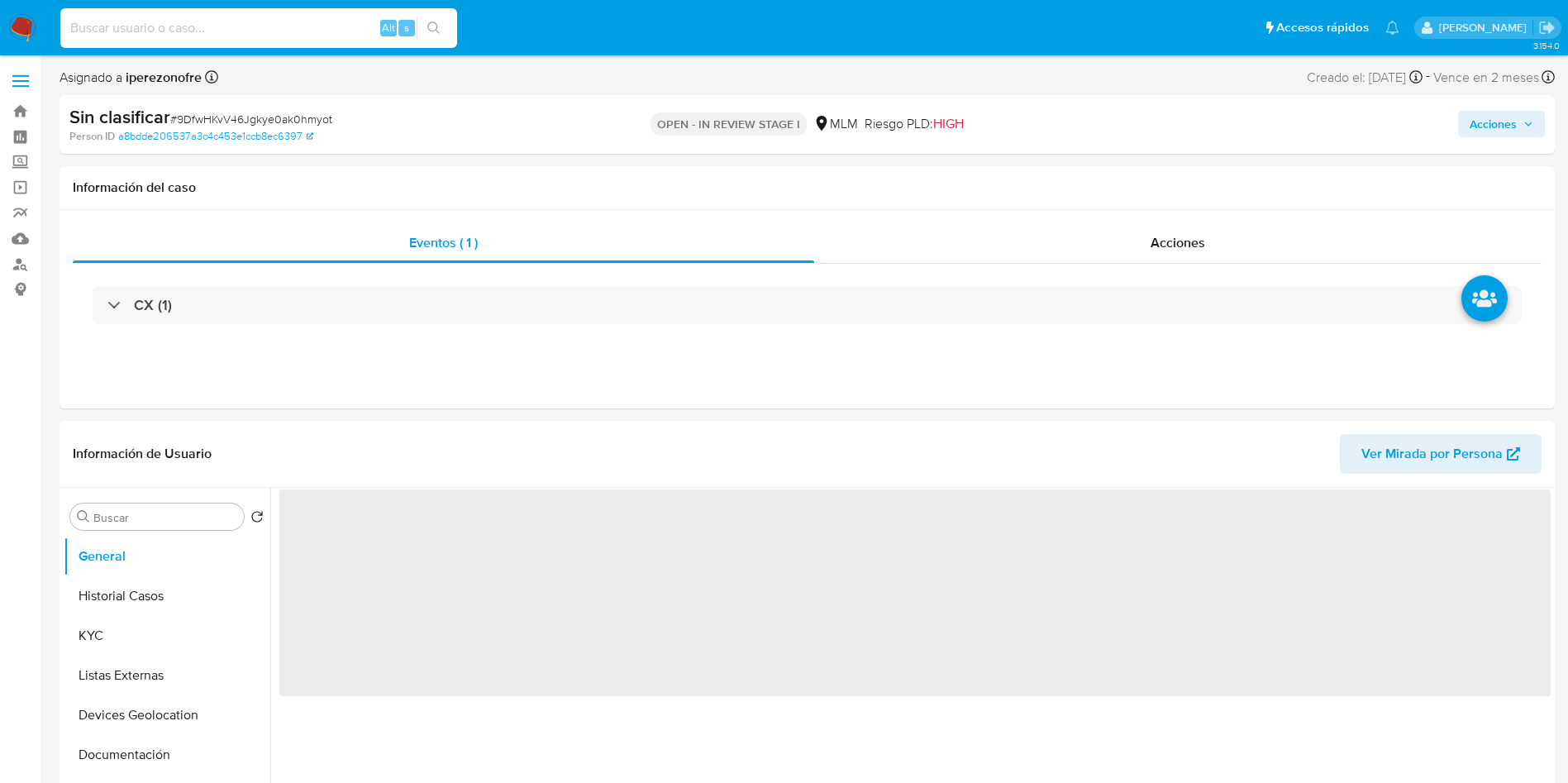
paste input "1160743260"
type input "1160743260"
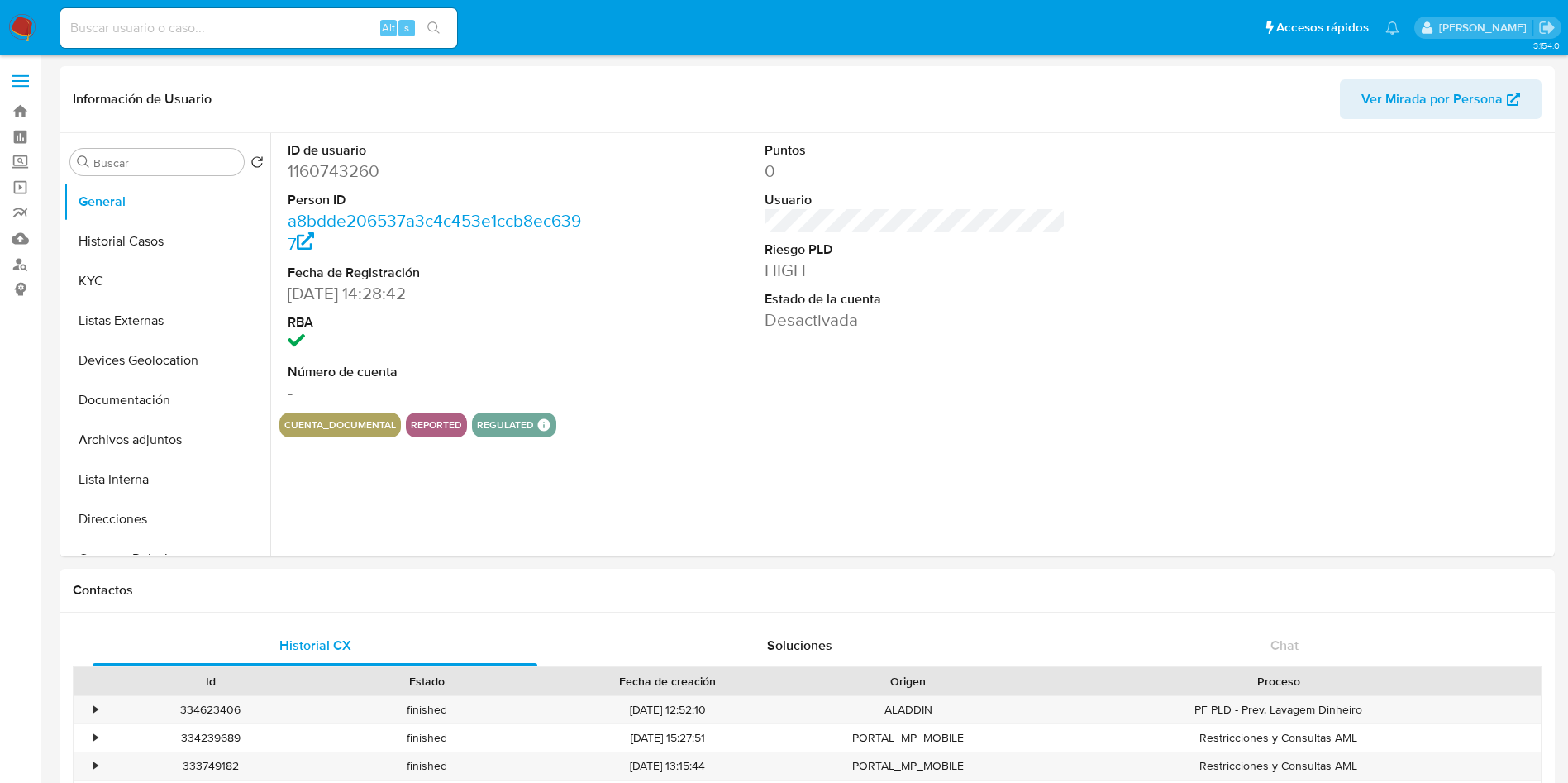
select select "10"
click at [129, 256] on button "Historial Casos" at bounding box center [160, 242] width 194 height 40
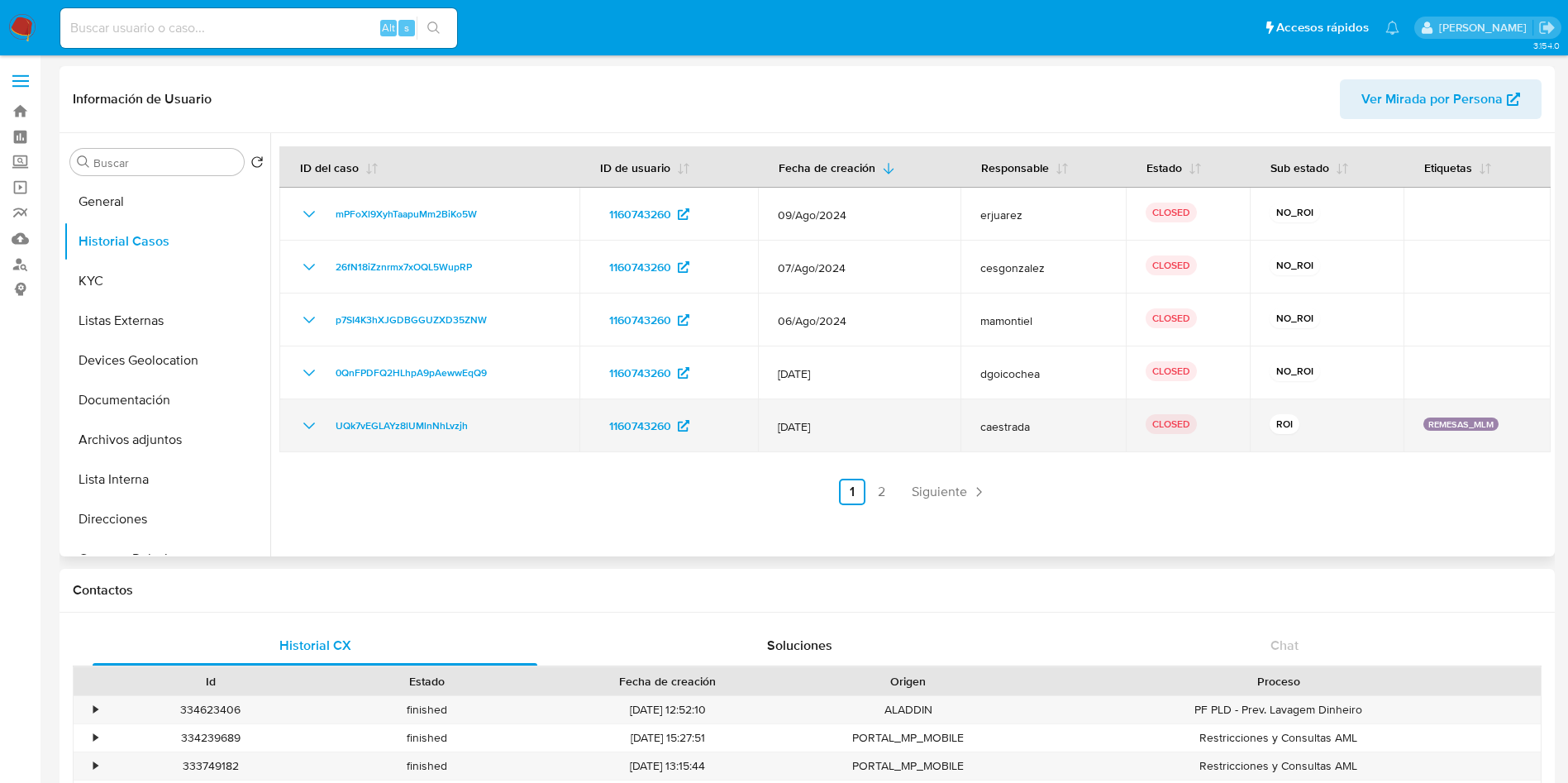
click at [302, 430] on icon "Mostrar/Ocultar" at bounding box center [309, 426] width 20 height 20
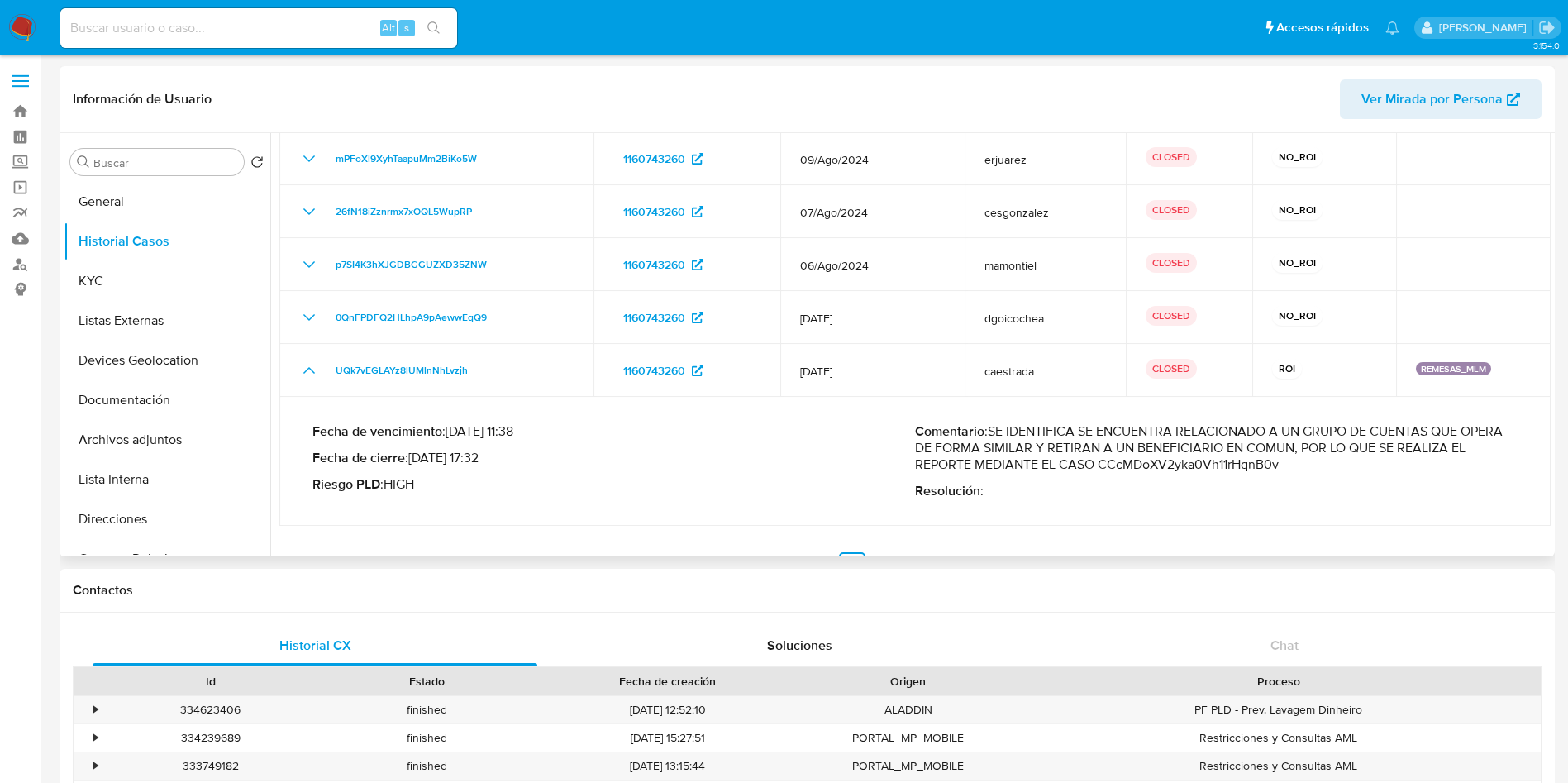
scroll to position [86, 0]
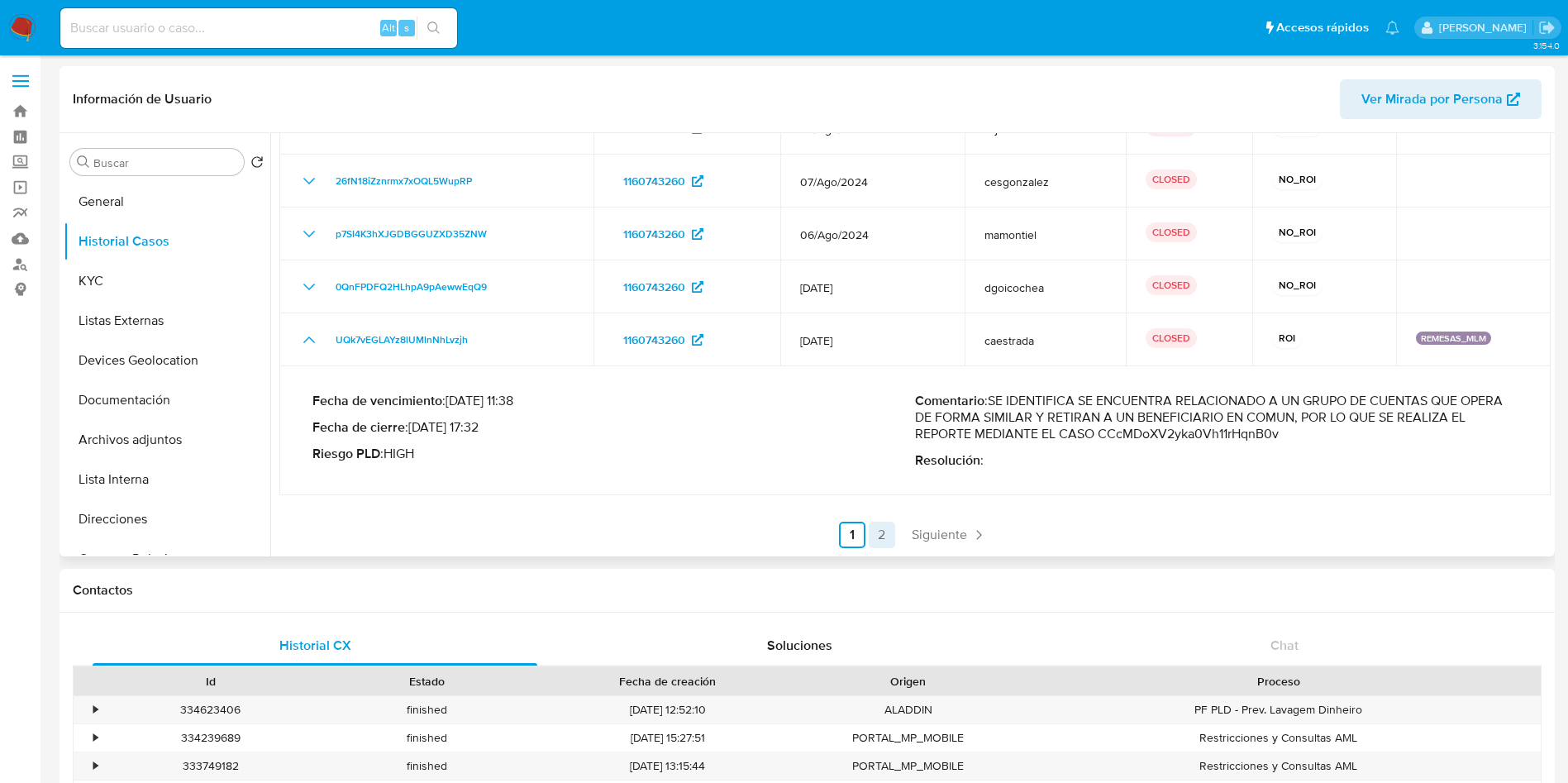
click at [878, 533] on link "2" at bounding box center [881, 535] width 26 height 26
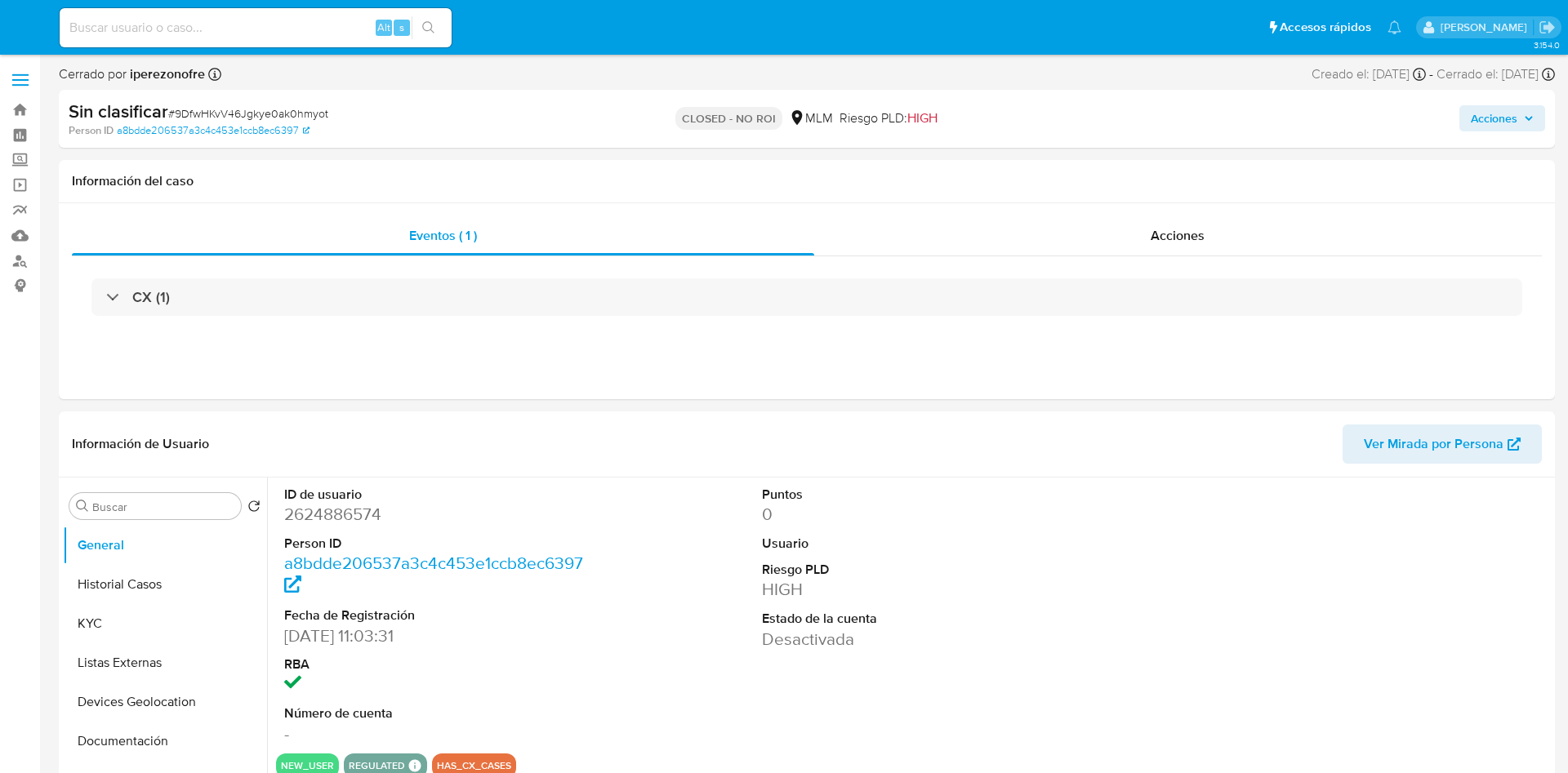
select select "10"
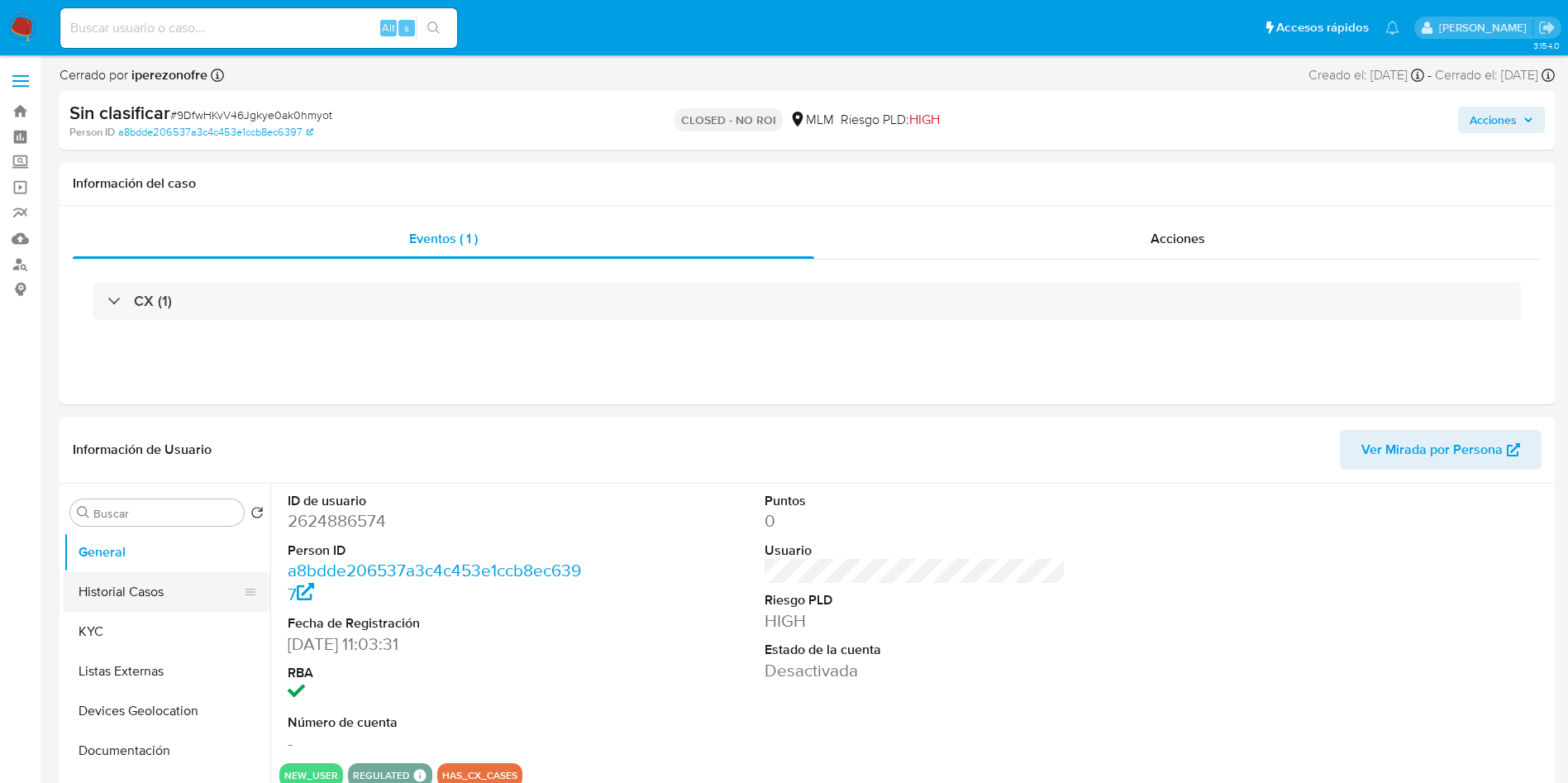
click at [165, 578] on button "Historial Casos" at bounding box center [160, 592] width 194 height 40
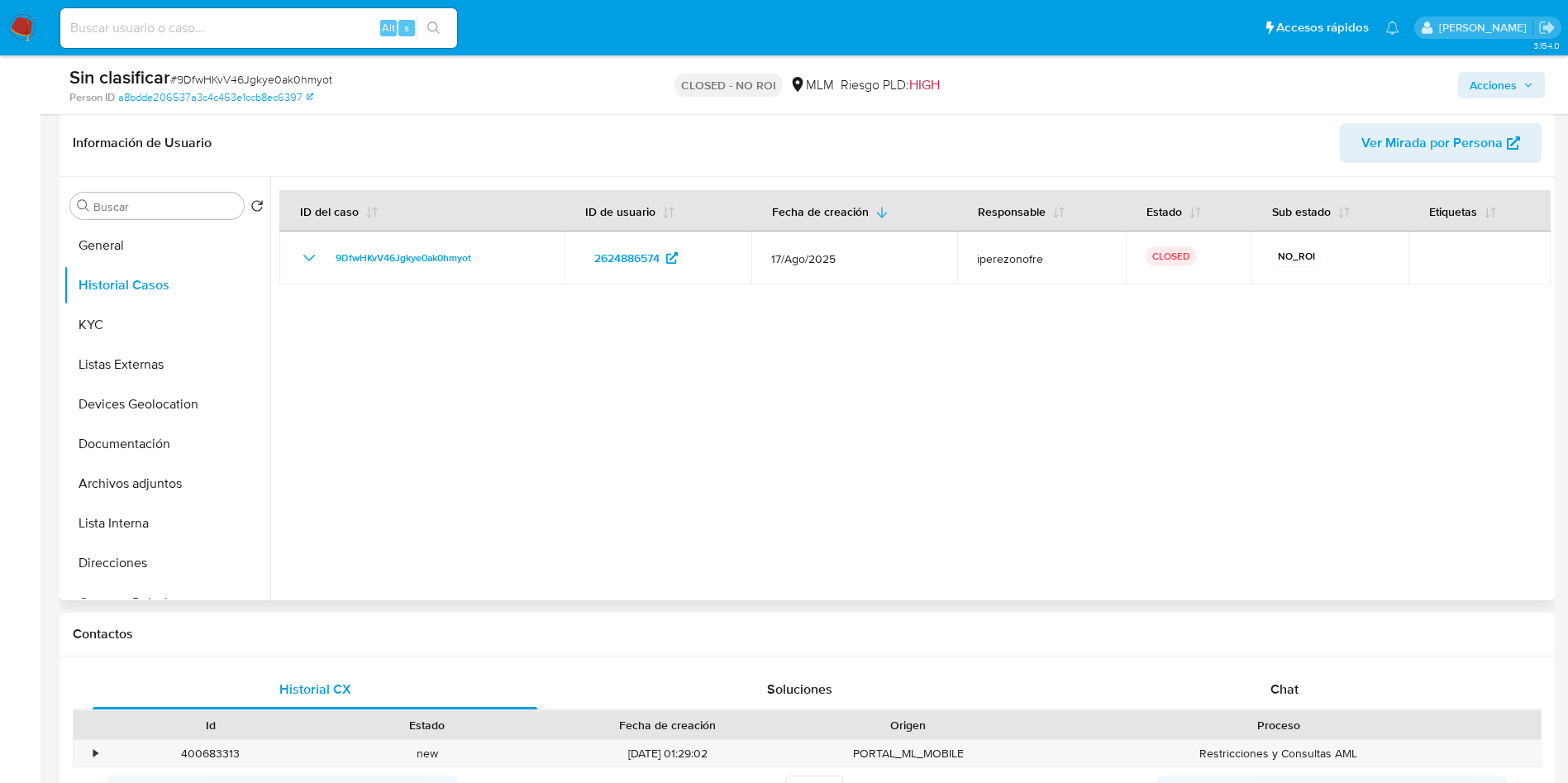
scroll to position [267, 0]
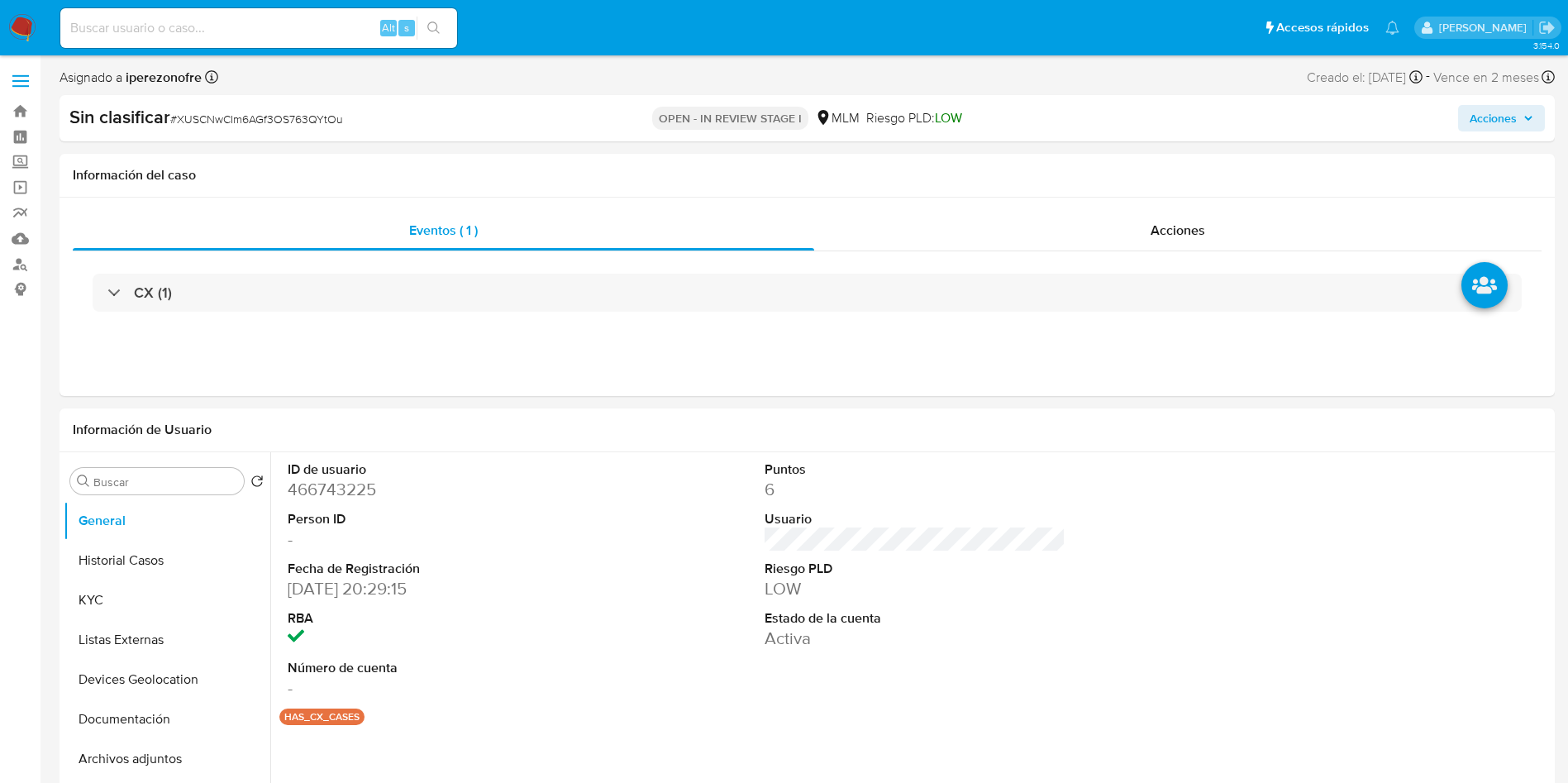
select select "10"
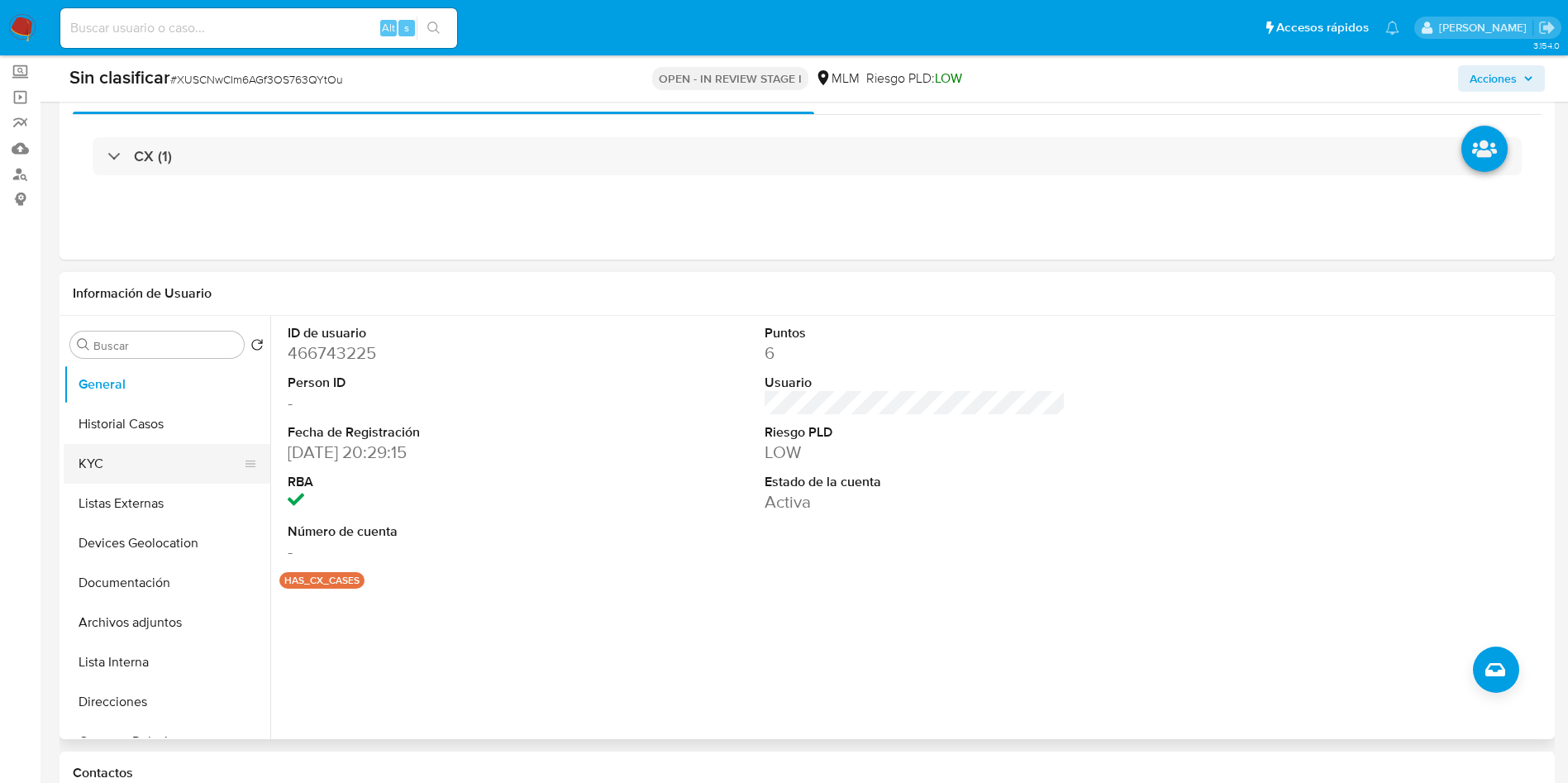
scroll to position [124, 0]
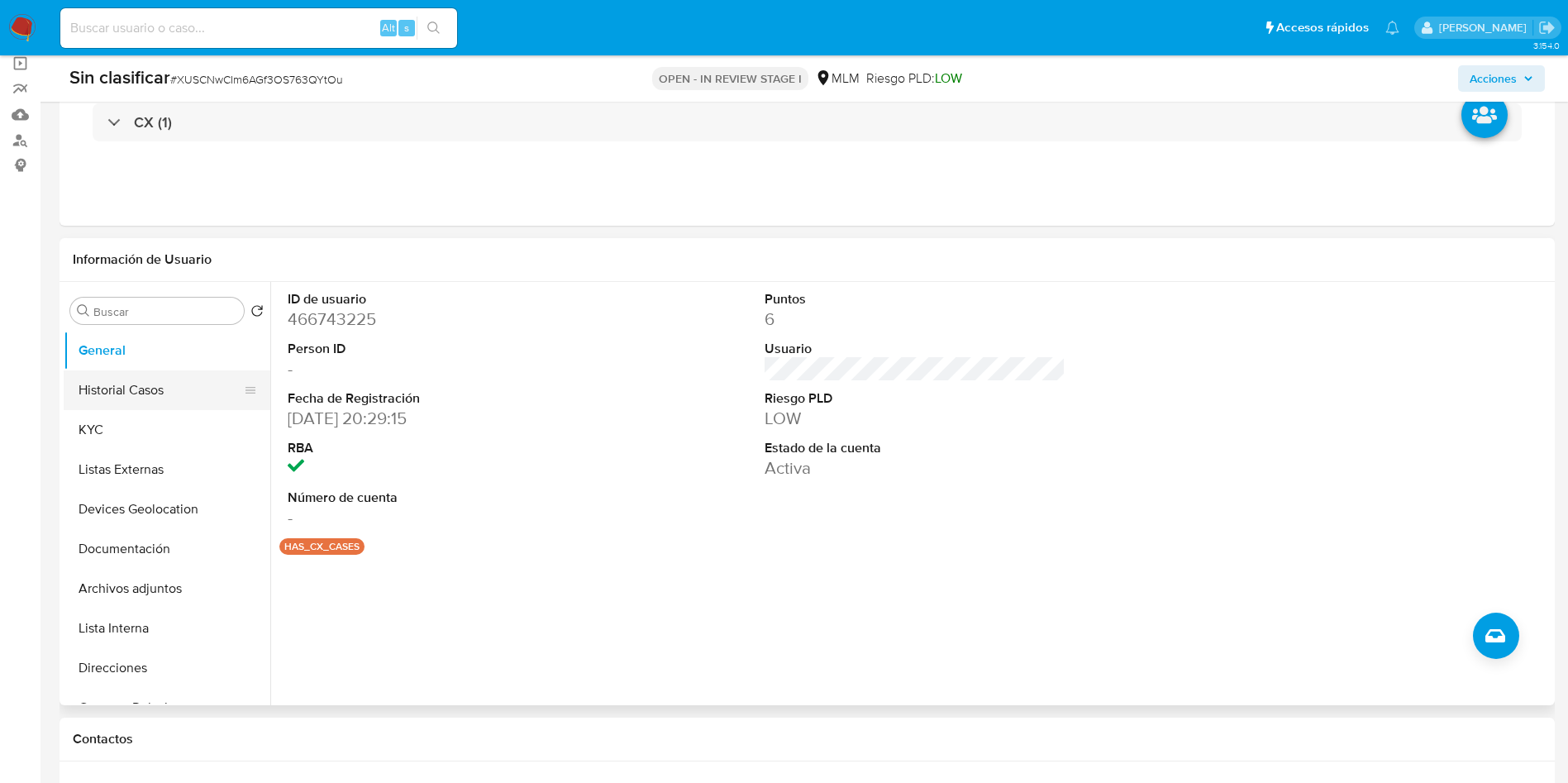
click at [122, 399] on button "Historial Casos" at bounding box center [160, 390] width 194 height 40
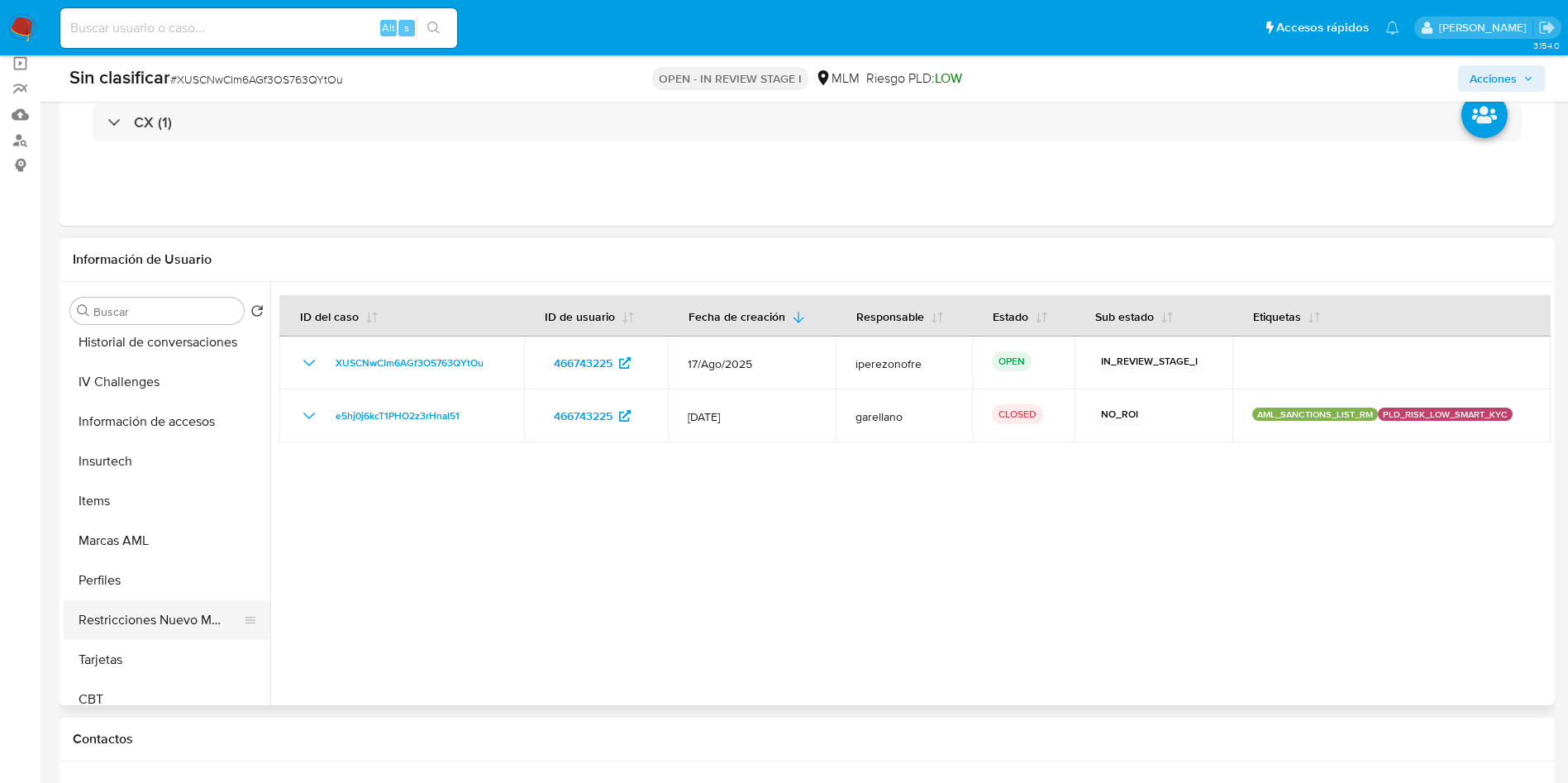
scroll to position [699, 0]
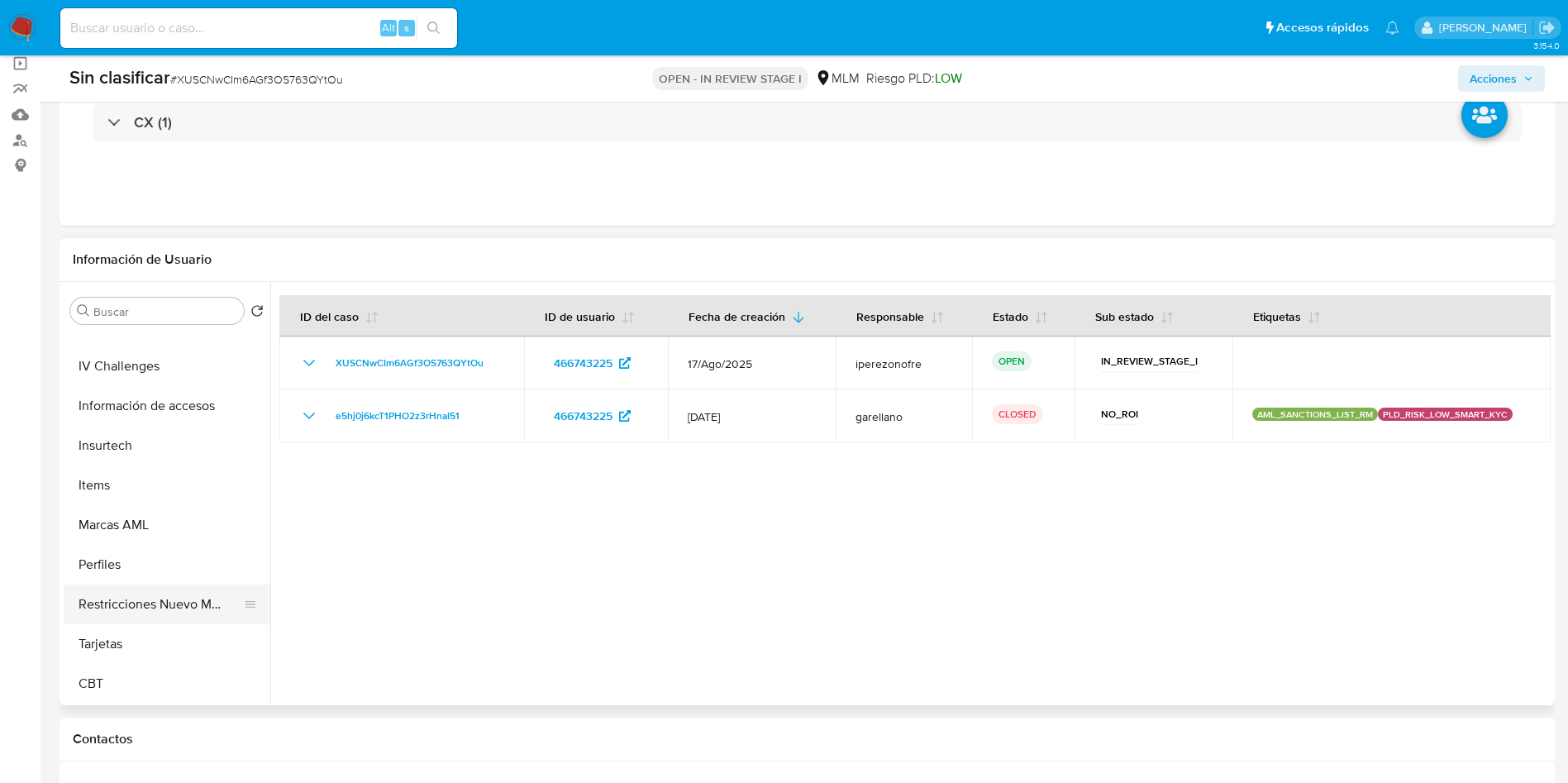
click at [183, 609] on button "Restricciones Nuevo Mundo" at bounding box center [160, 605] width 194 height 40
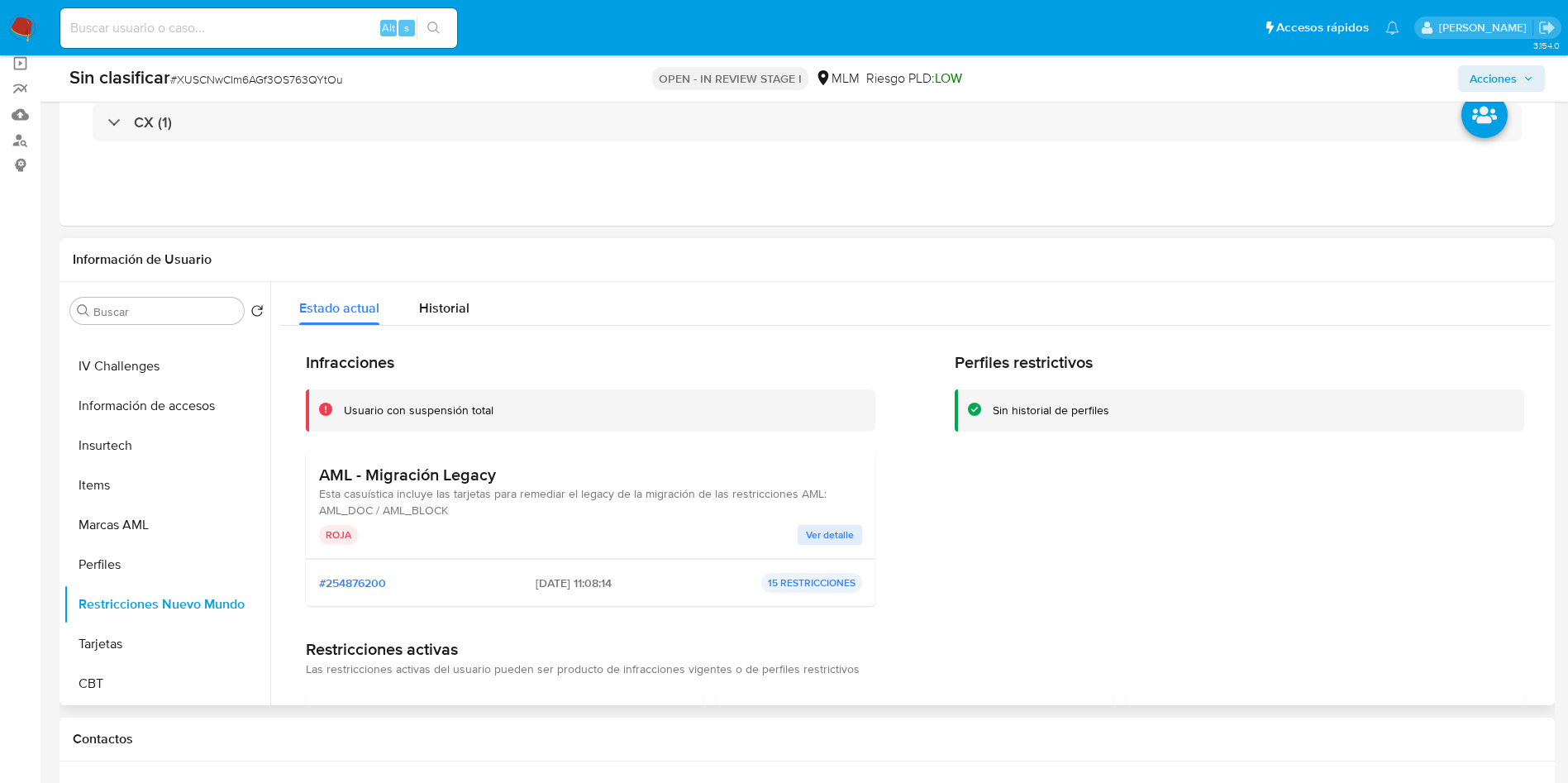
click at [831, 540] on span "Ver detalle" at bounding box center [830, 535] width 48 height 16
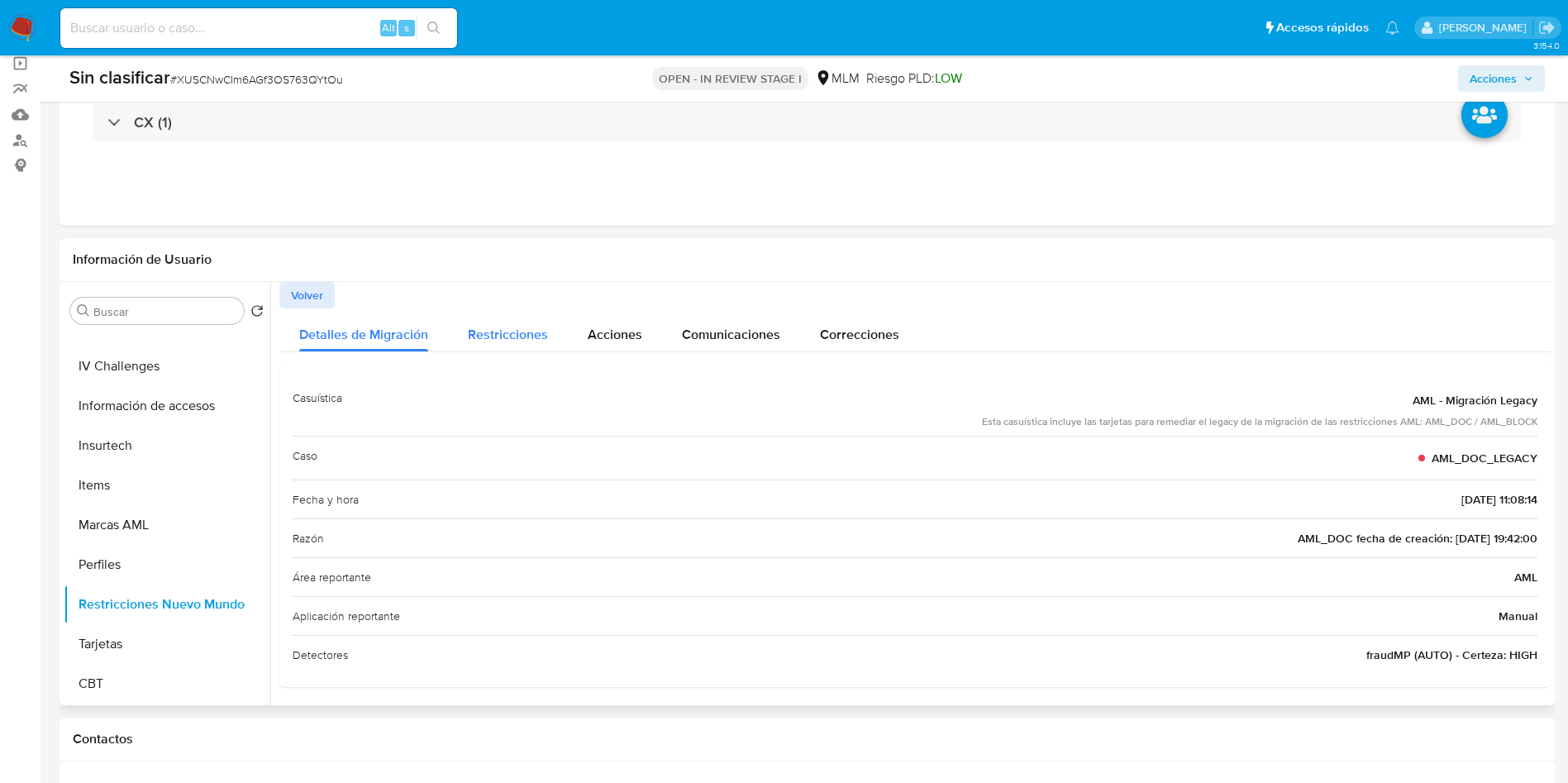
click at [490, 340] on span "Restricciones" at bounding box center [508, 334] width 81 height 19
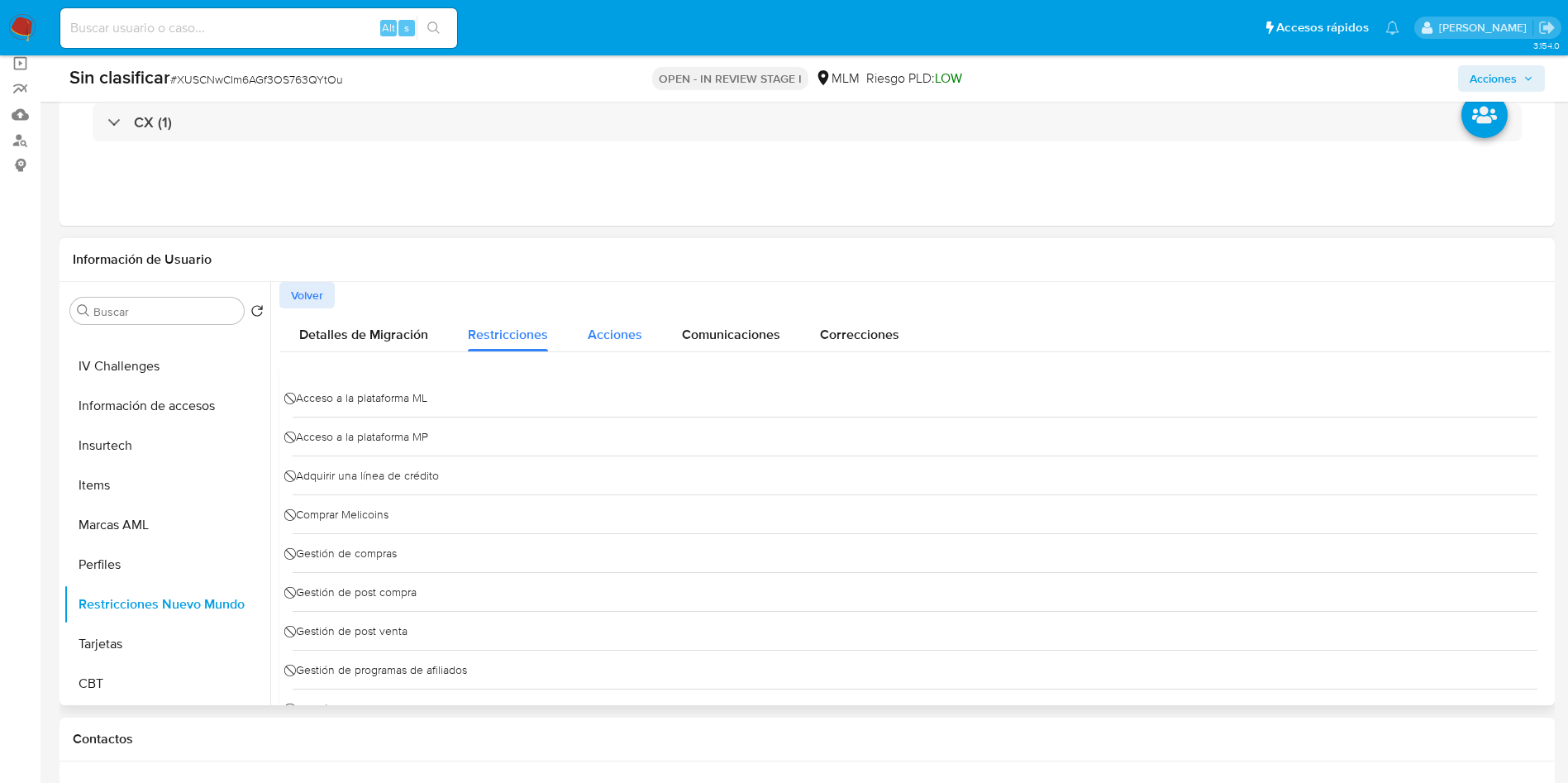
click at [618, 325] on span "Acciones" at bounding box center [615, 334] width 54 height 19
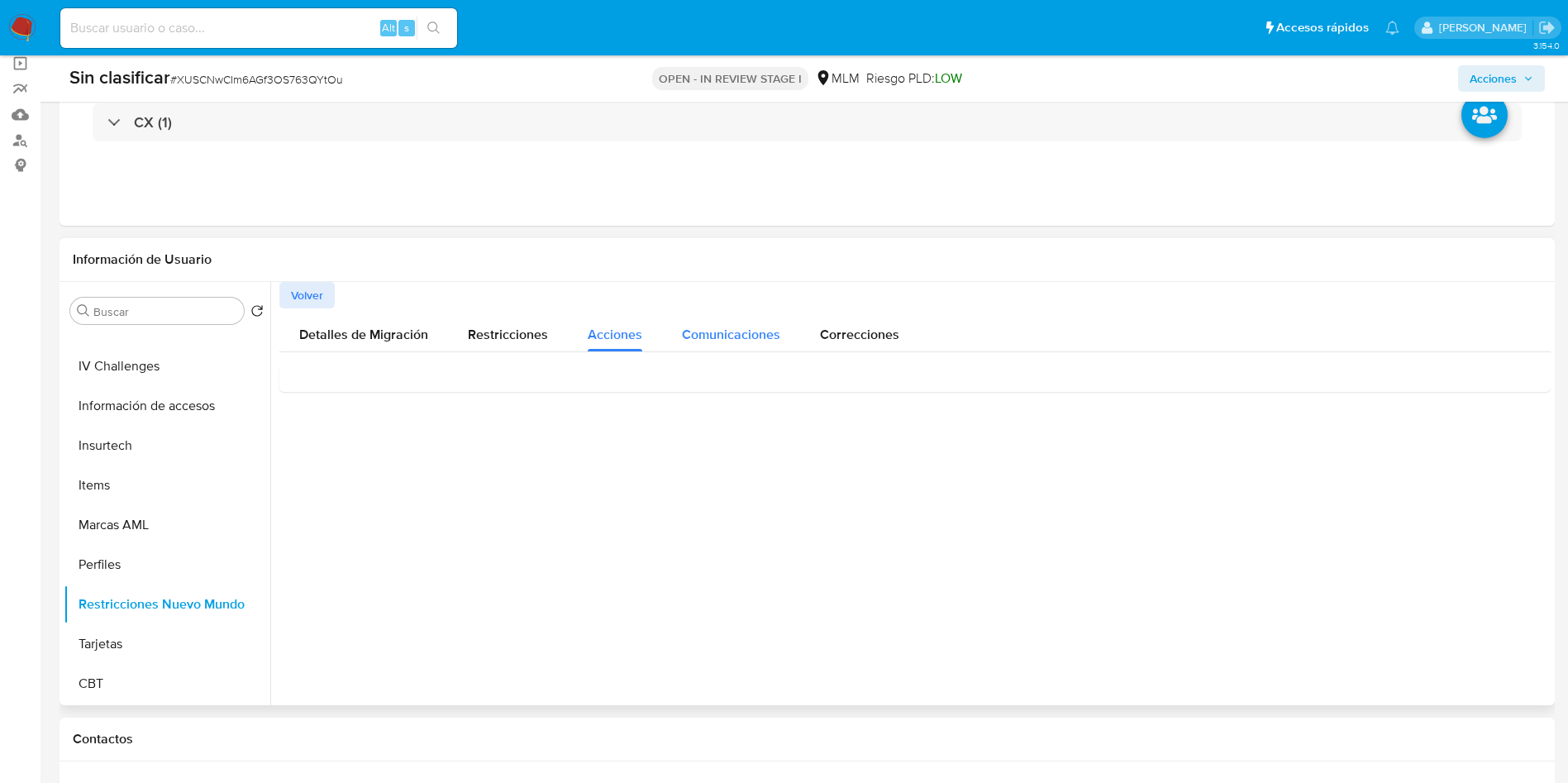
click at [734, 325] on span "Comunicaciones" at bounding box center [731, 334] width 99 height 19
click at [847, 330] on span "Correcciones" at bounding box center [860, 334] width 80 height 19
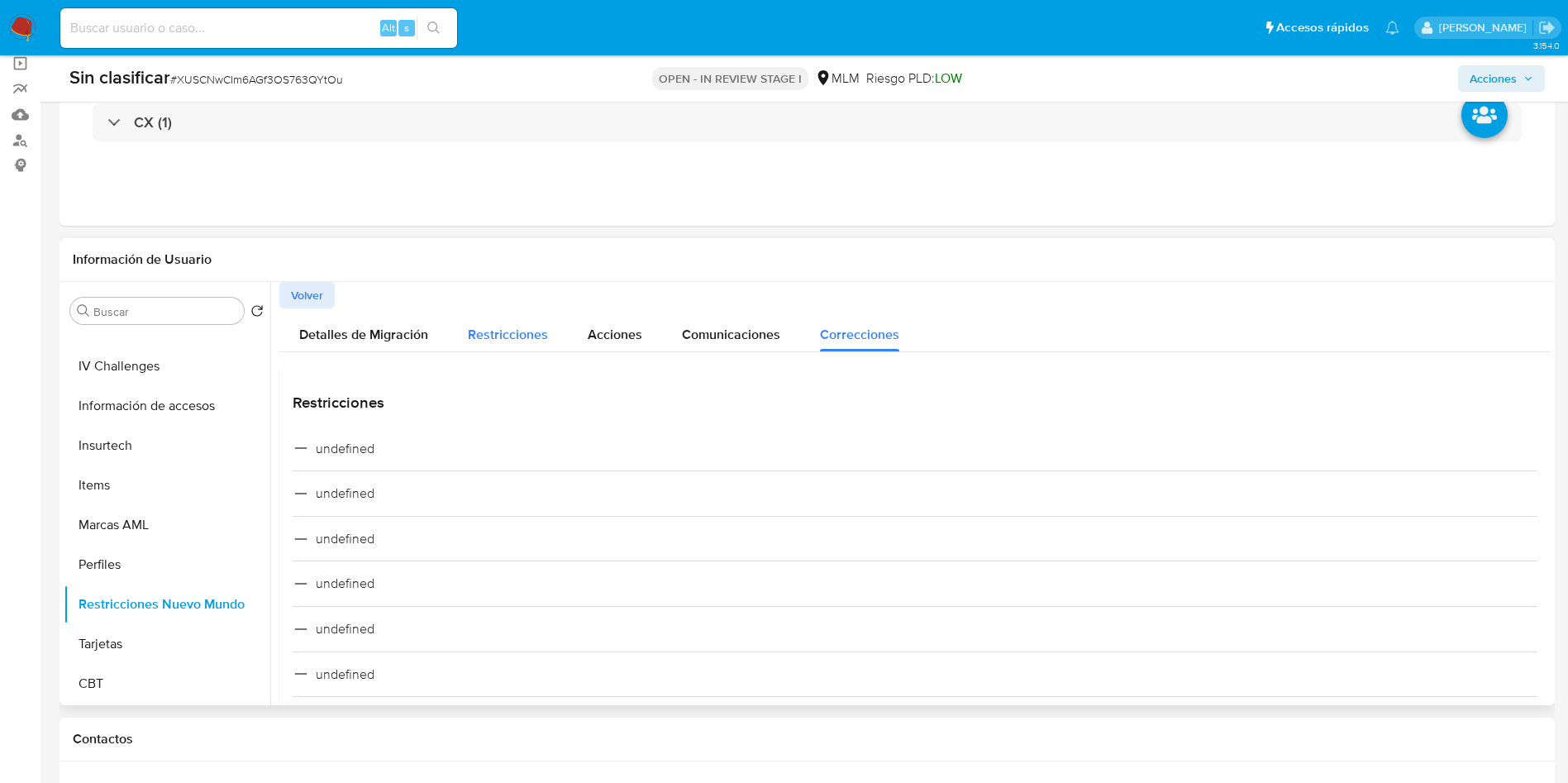
click at [508, 326] on span "Restricciones" at bounding box center [508, 334] width 81 height 19
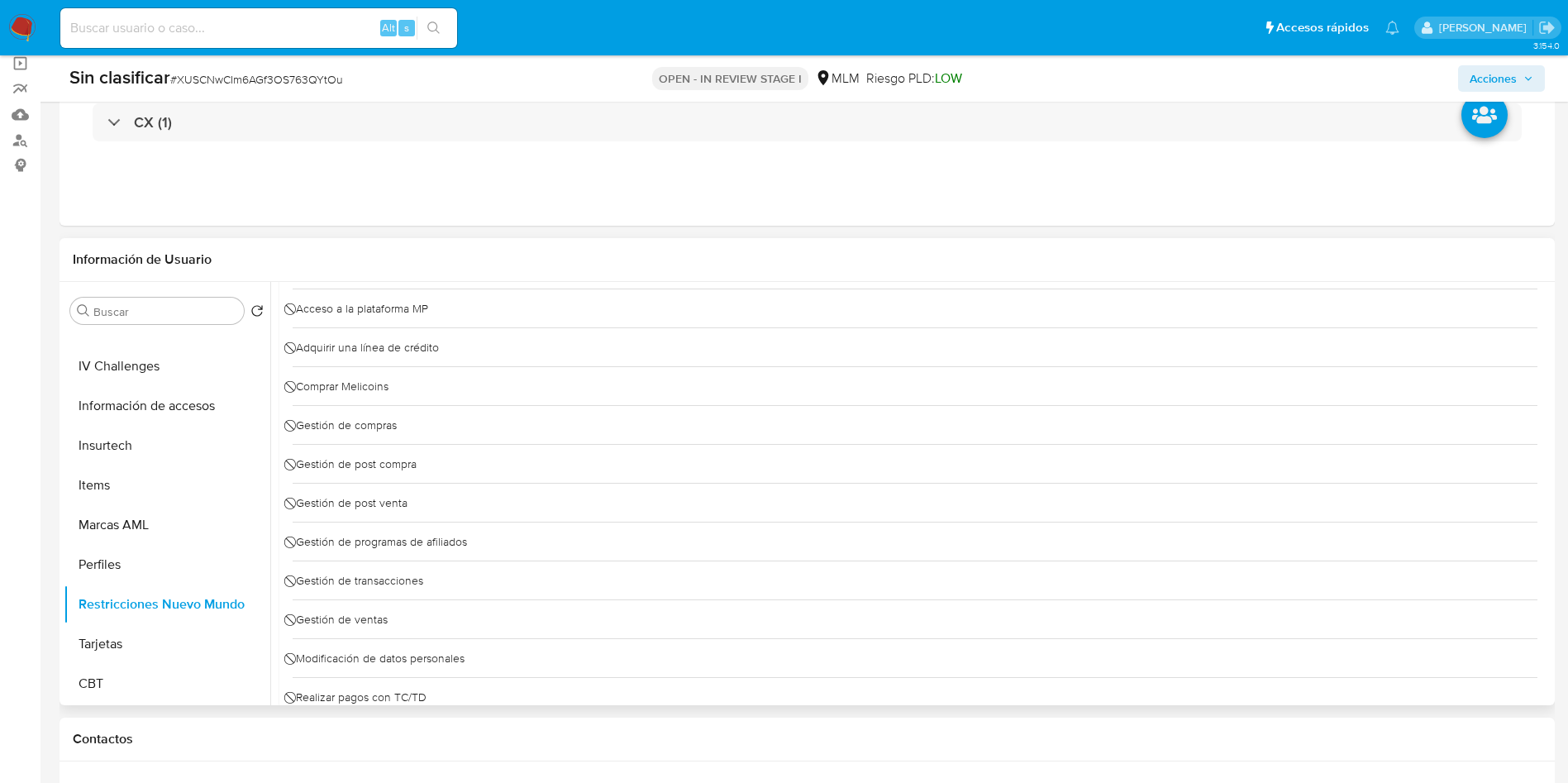
scroll to position [0, 0]
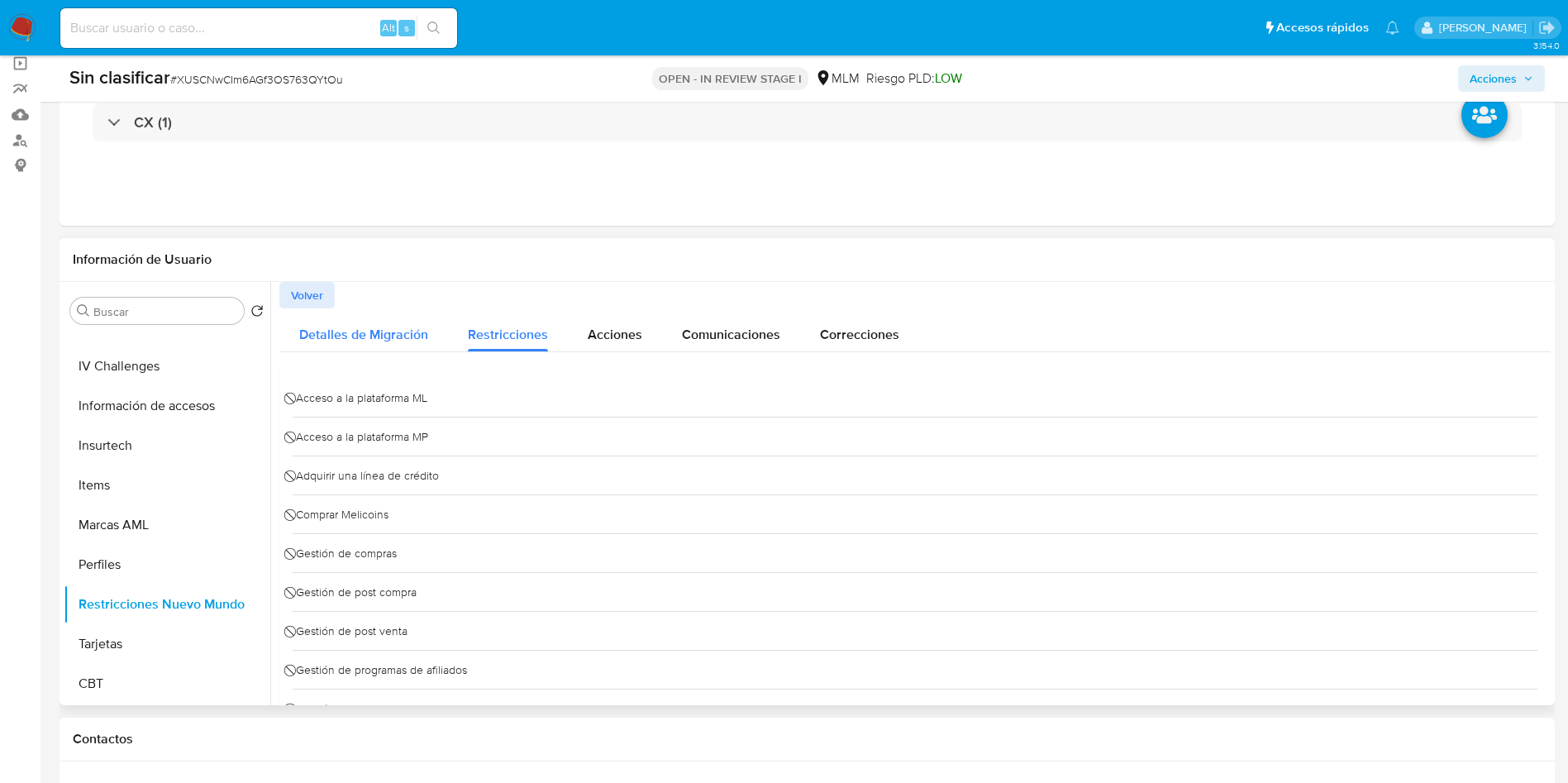
click at [379, 343] on span "Detalles de Migración" at bounding box center [364, 334] width 129 height 19
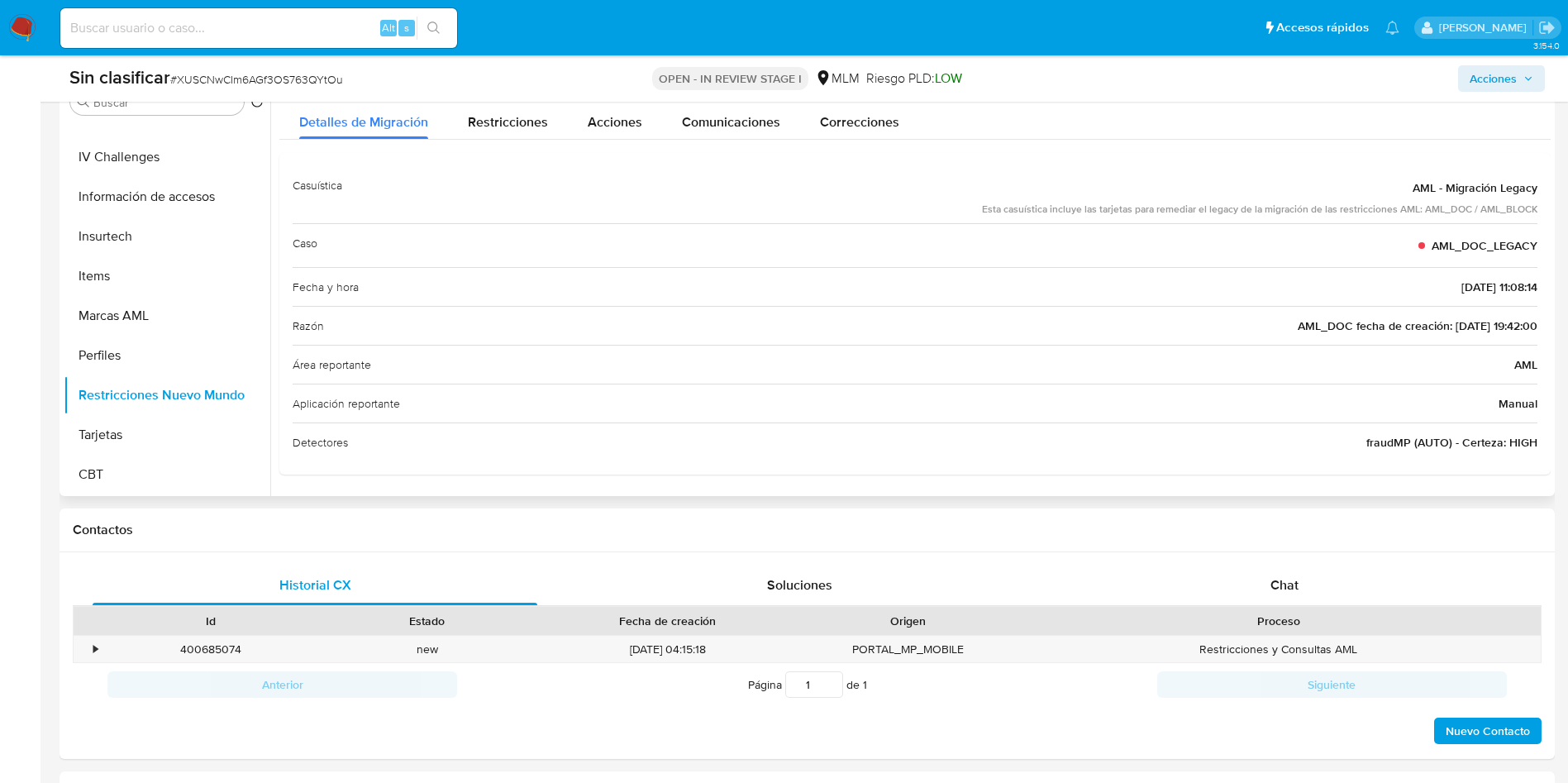
scroll to position [372, 0]
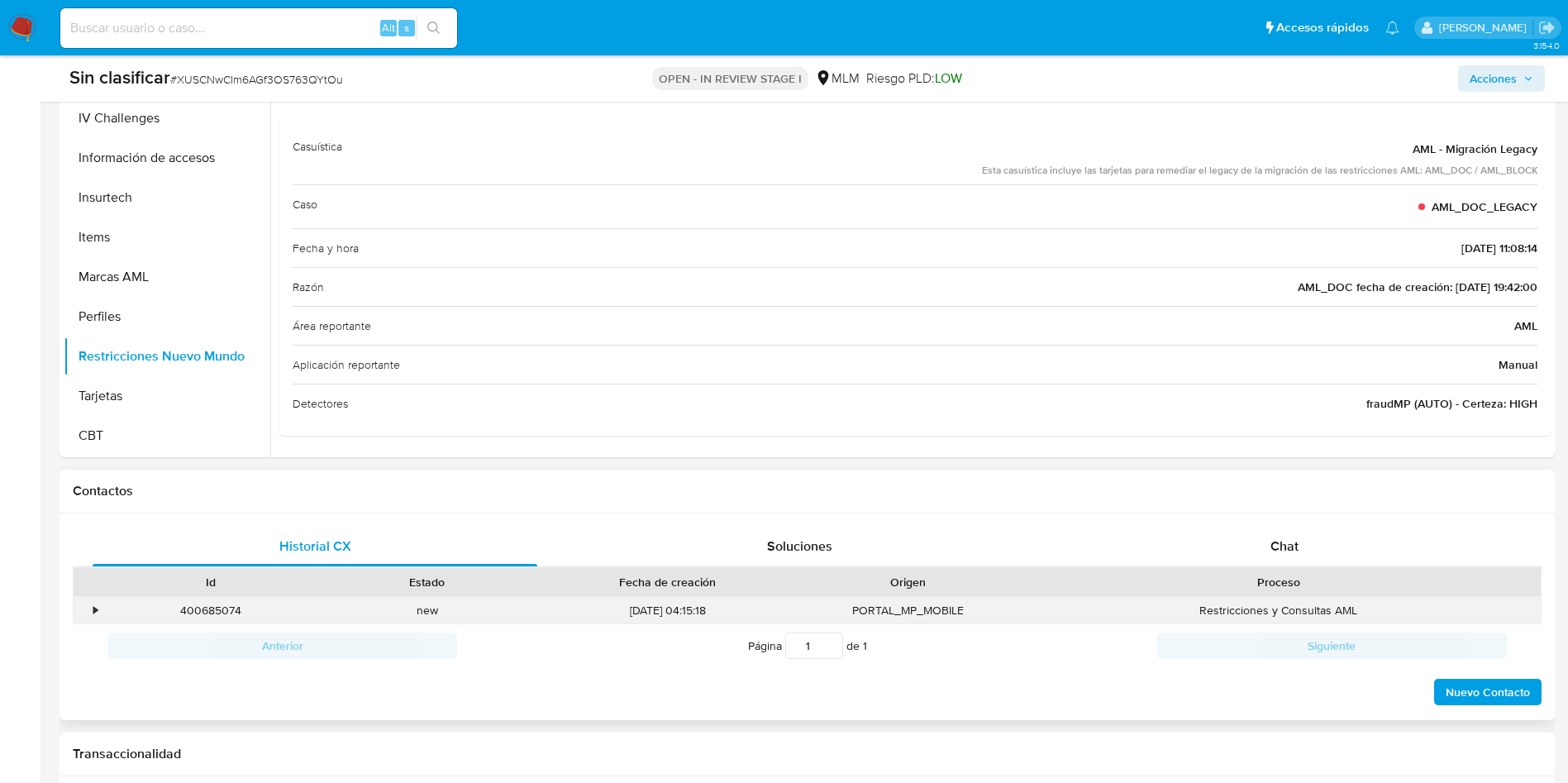
click at [93, 609] on div "•" at bounding box center [95, 610] width 5 height 15
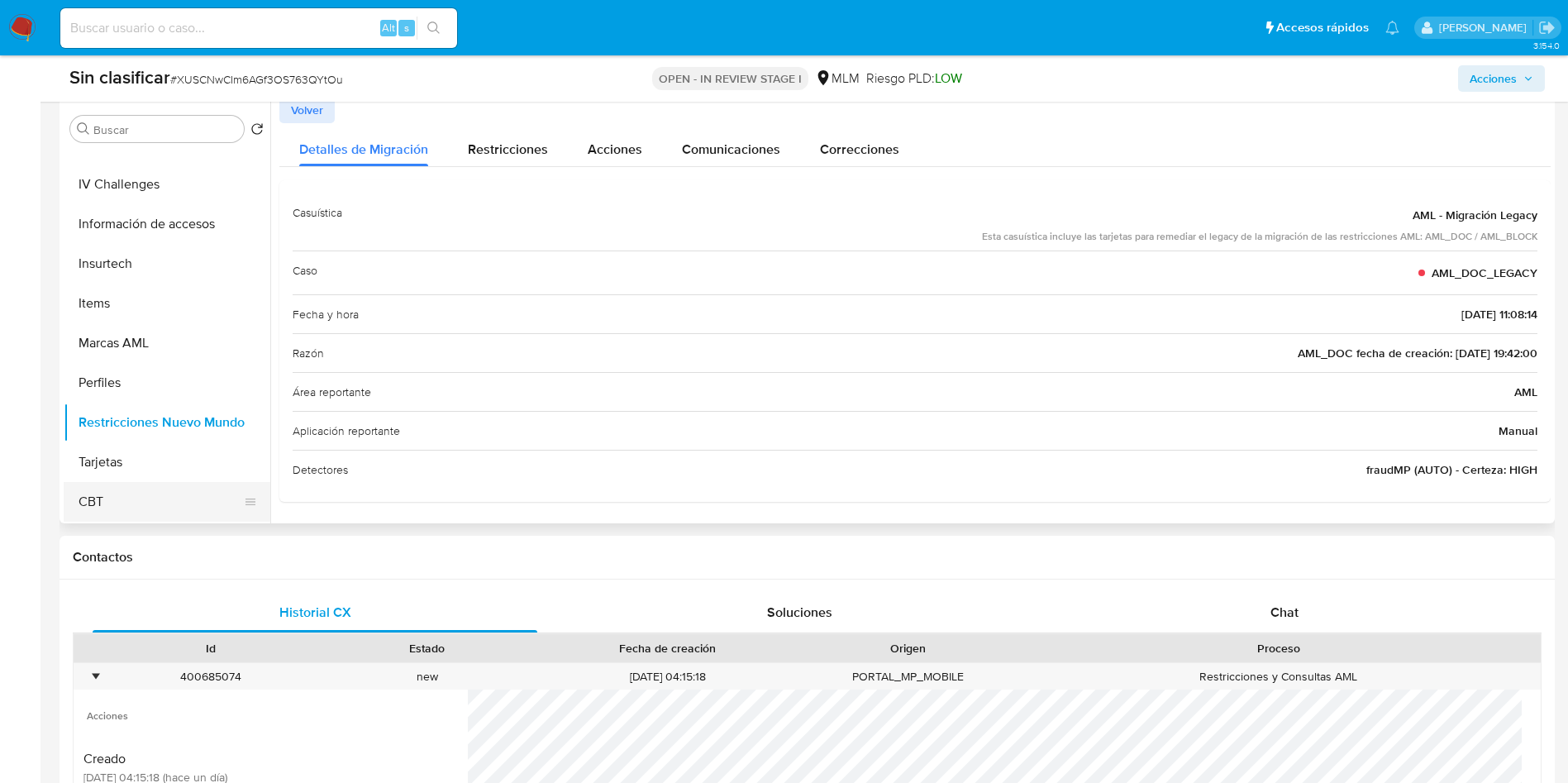
scroll to position [345, 0]
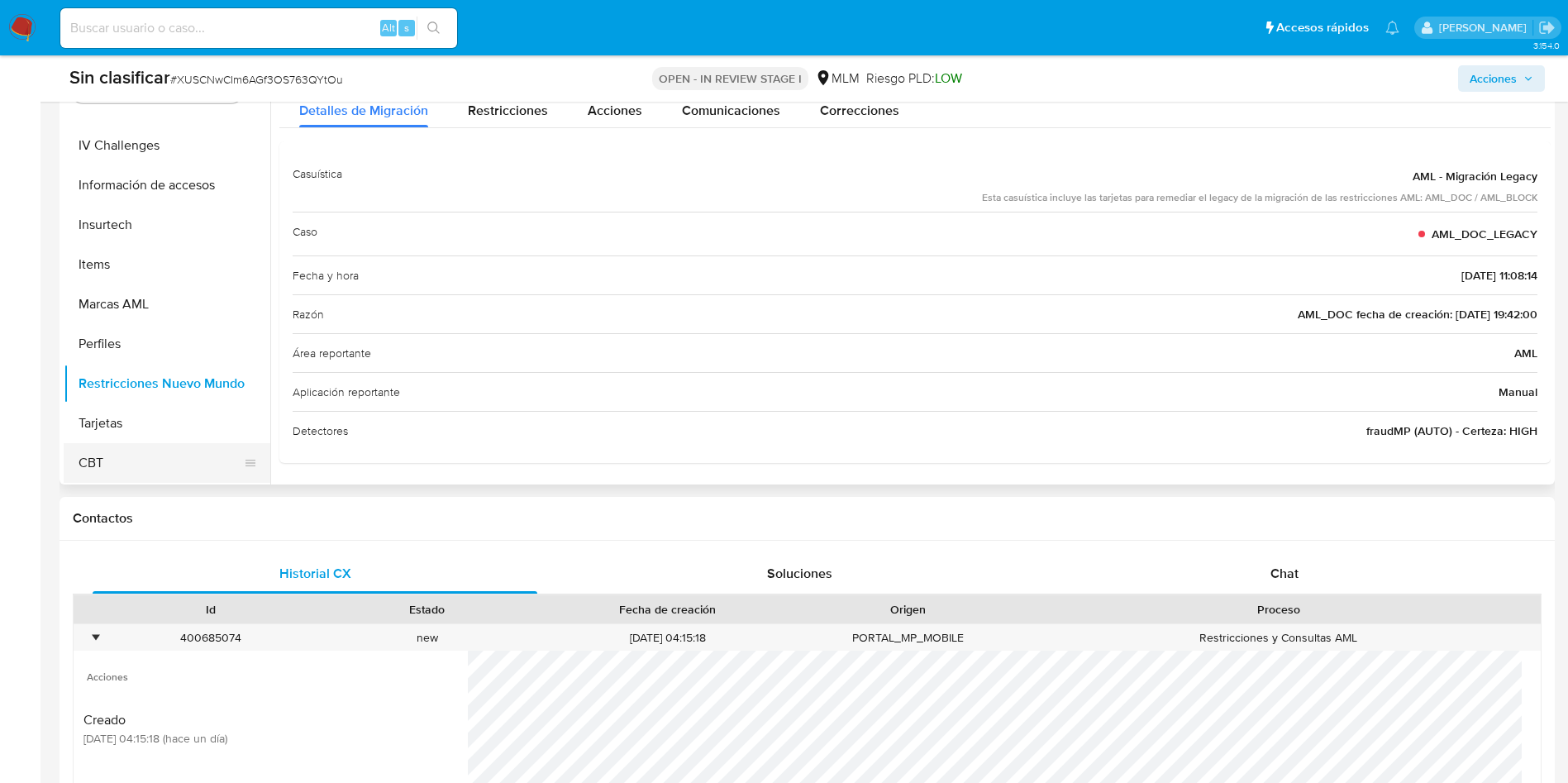
click at [140, 454] on button "CBT" at bounding box center [160, 463] width 194 height 40
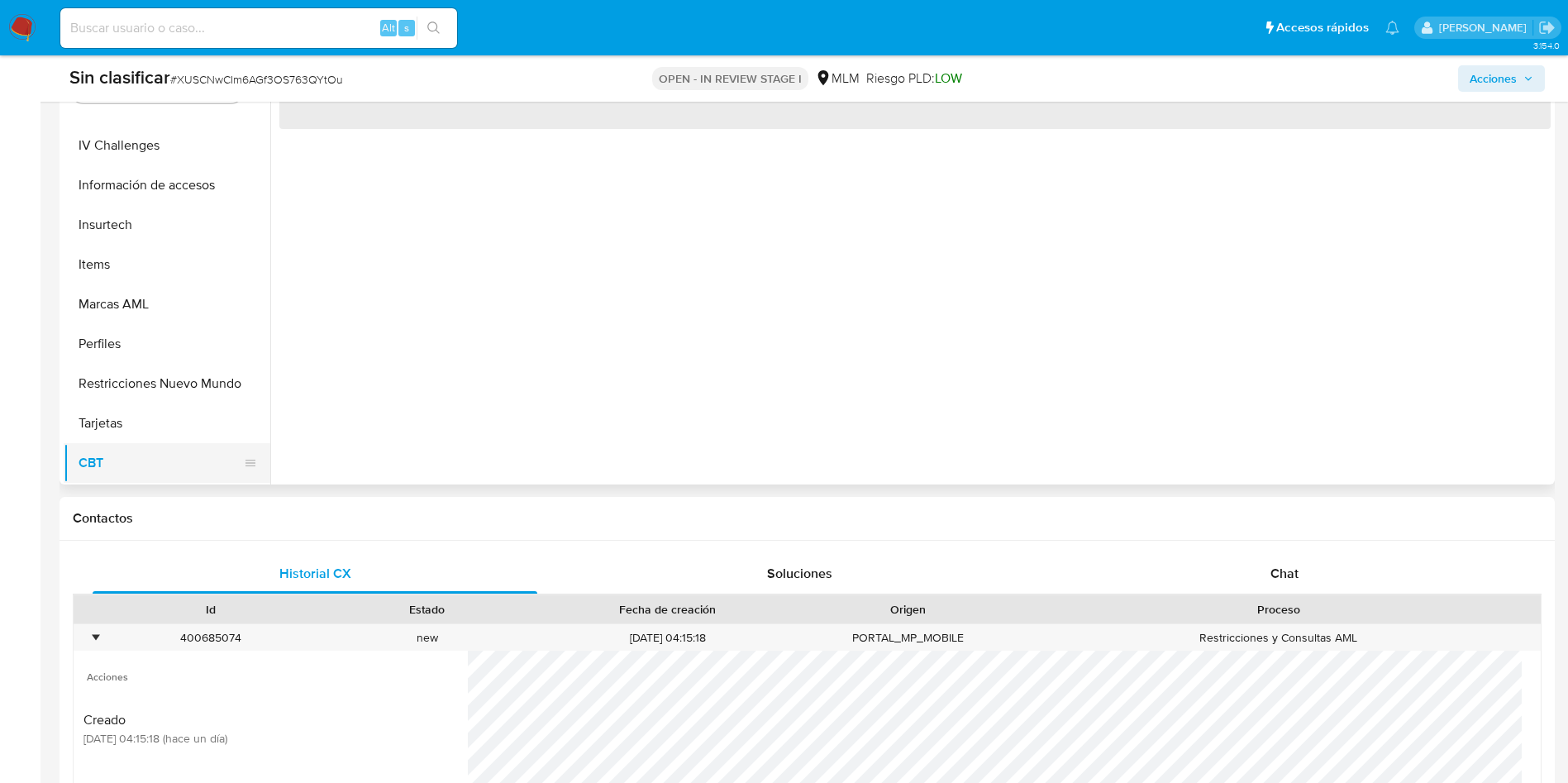
scroll to position [0, 0]
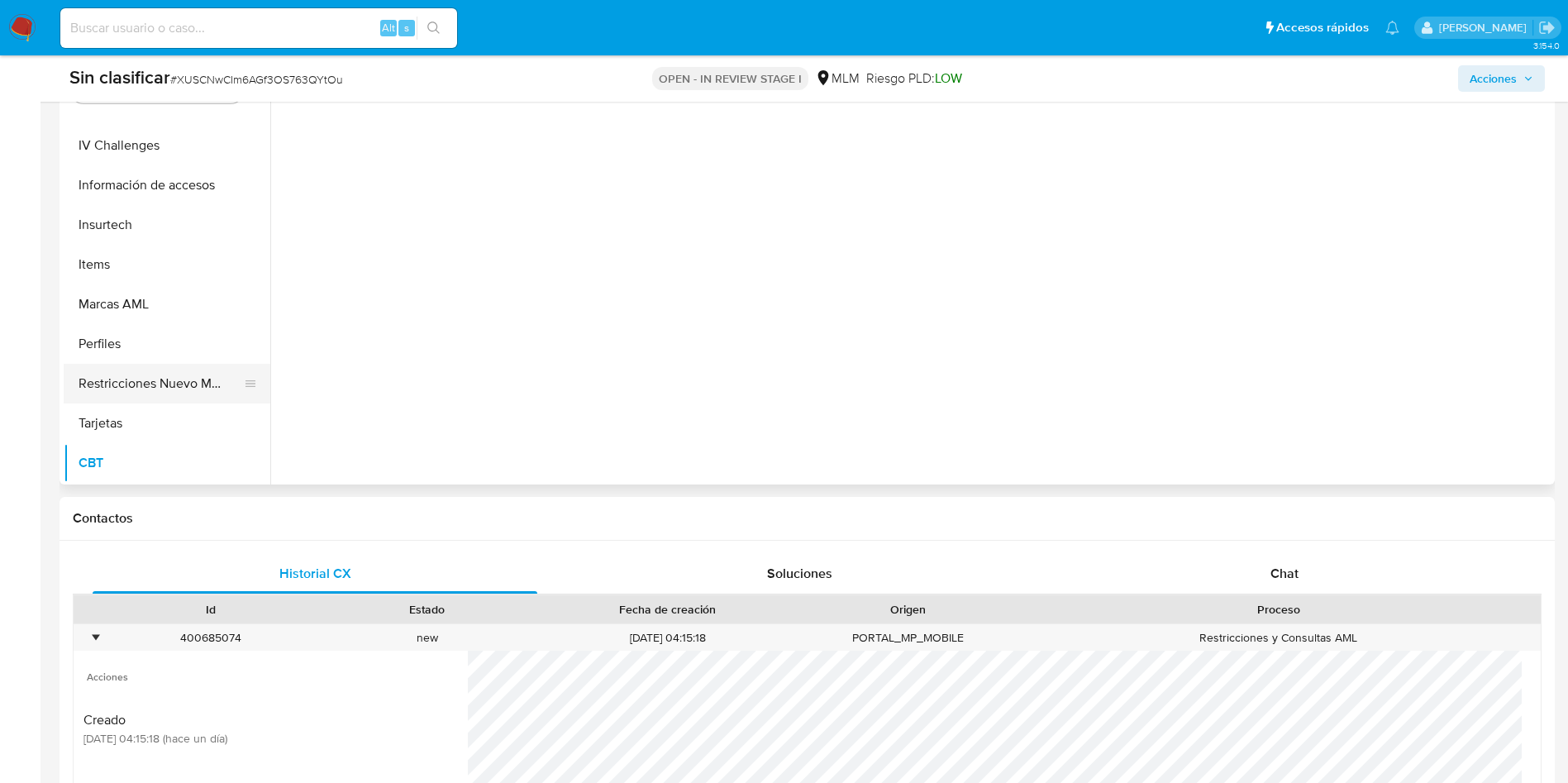
click at [187, 383] on button "Restricciones Nuevo Mundo" at bounding box center [160, 384] width 194 height 40
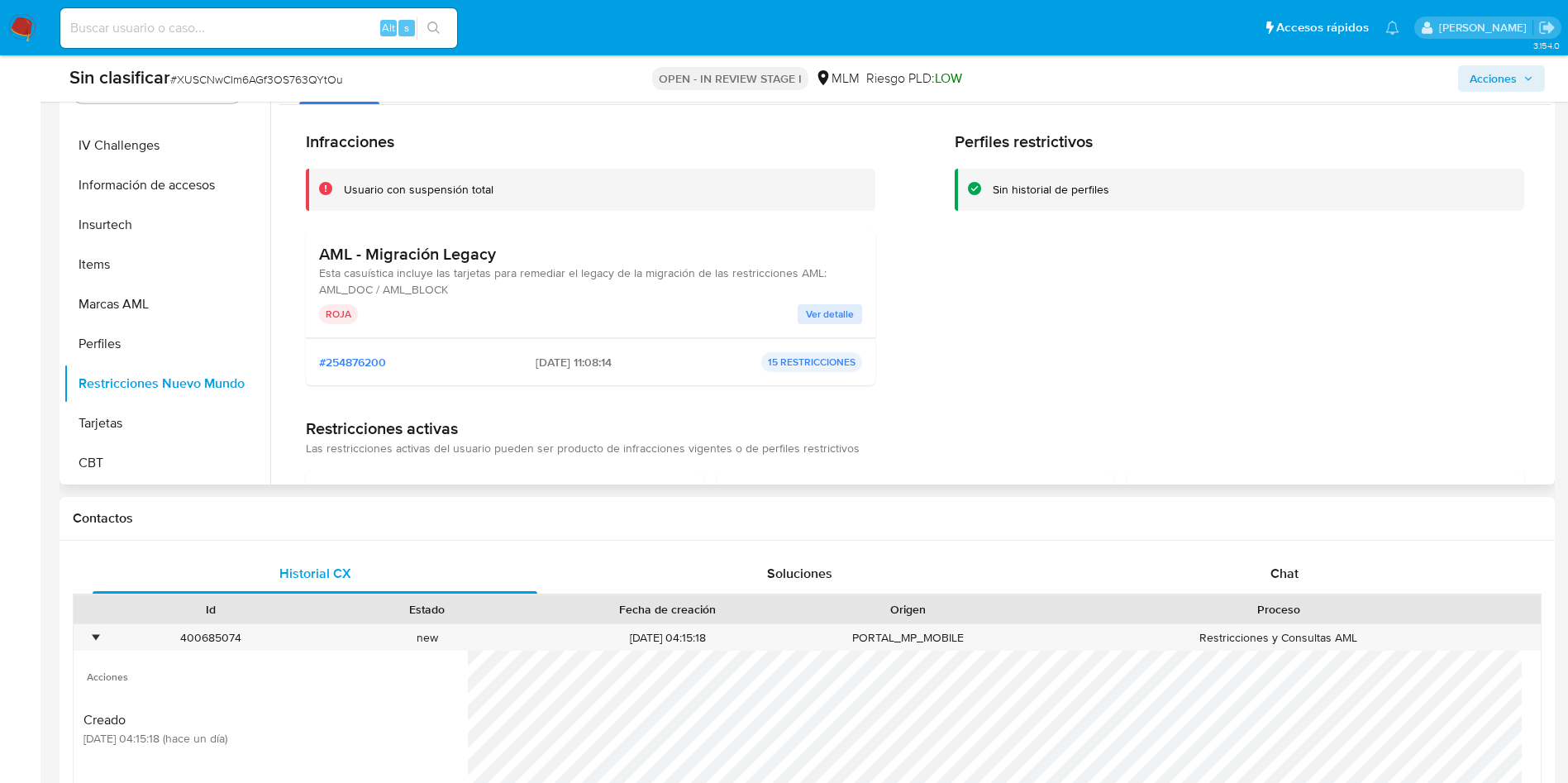
click at [833, 301] on div "AML - Migración Legacy Esta casuística incluye las tarjetas para remediar el le…" at bounding box center [591, 284] width 543 height 81
click at [830, 312] on span "Ver detalle" at bounding box center [830, 314] width 48 height 16
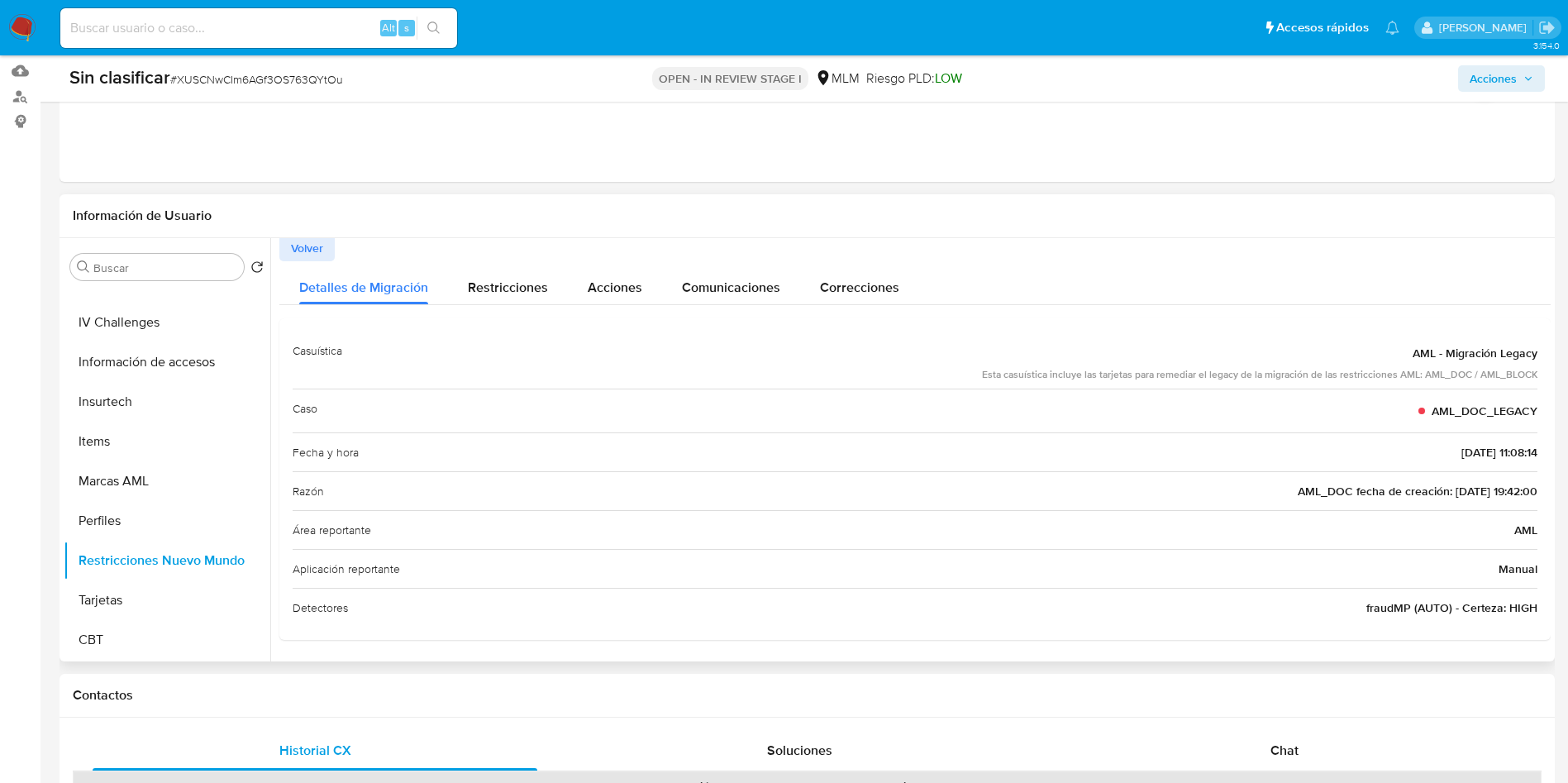
scroll to position [248, 0]
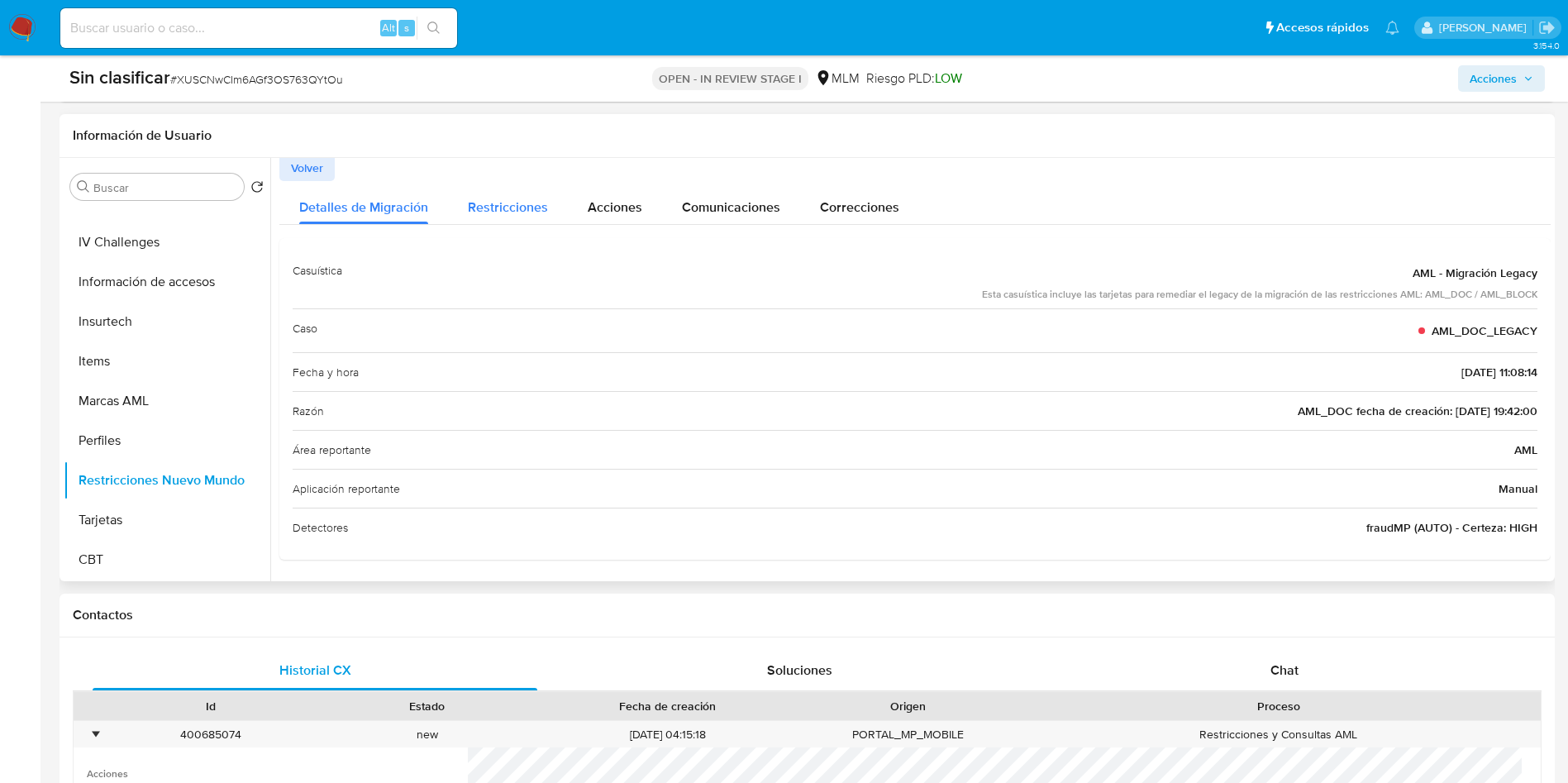
click at [485, 210] on span "Restricciones" at bounding box center [508, 206] width 81 height 19
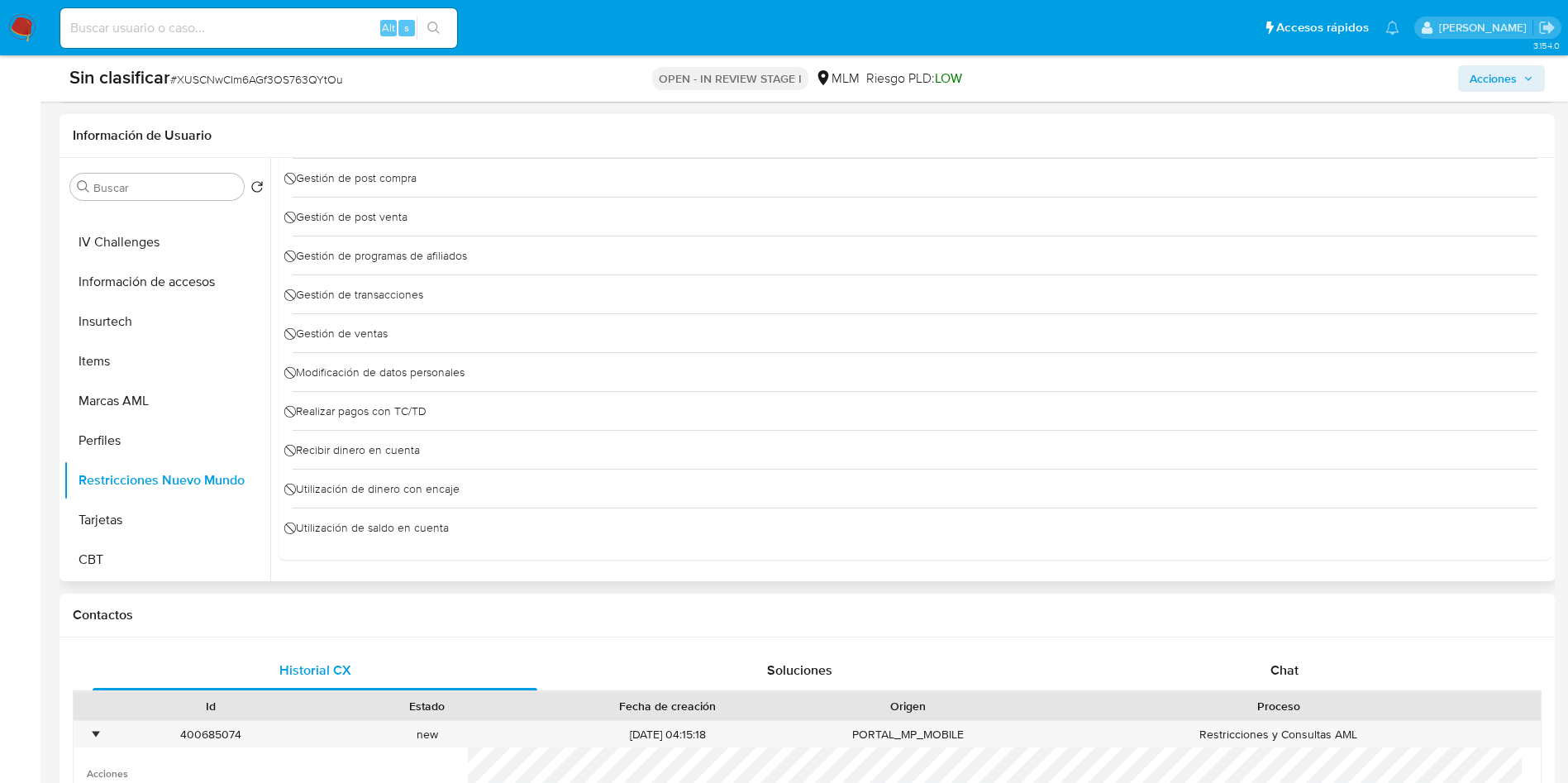
scroll to position [0, 0]
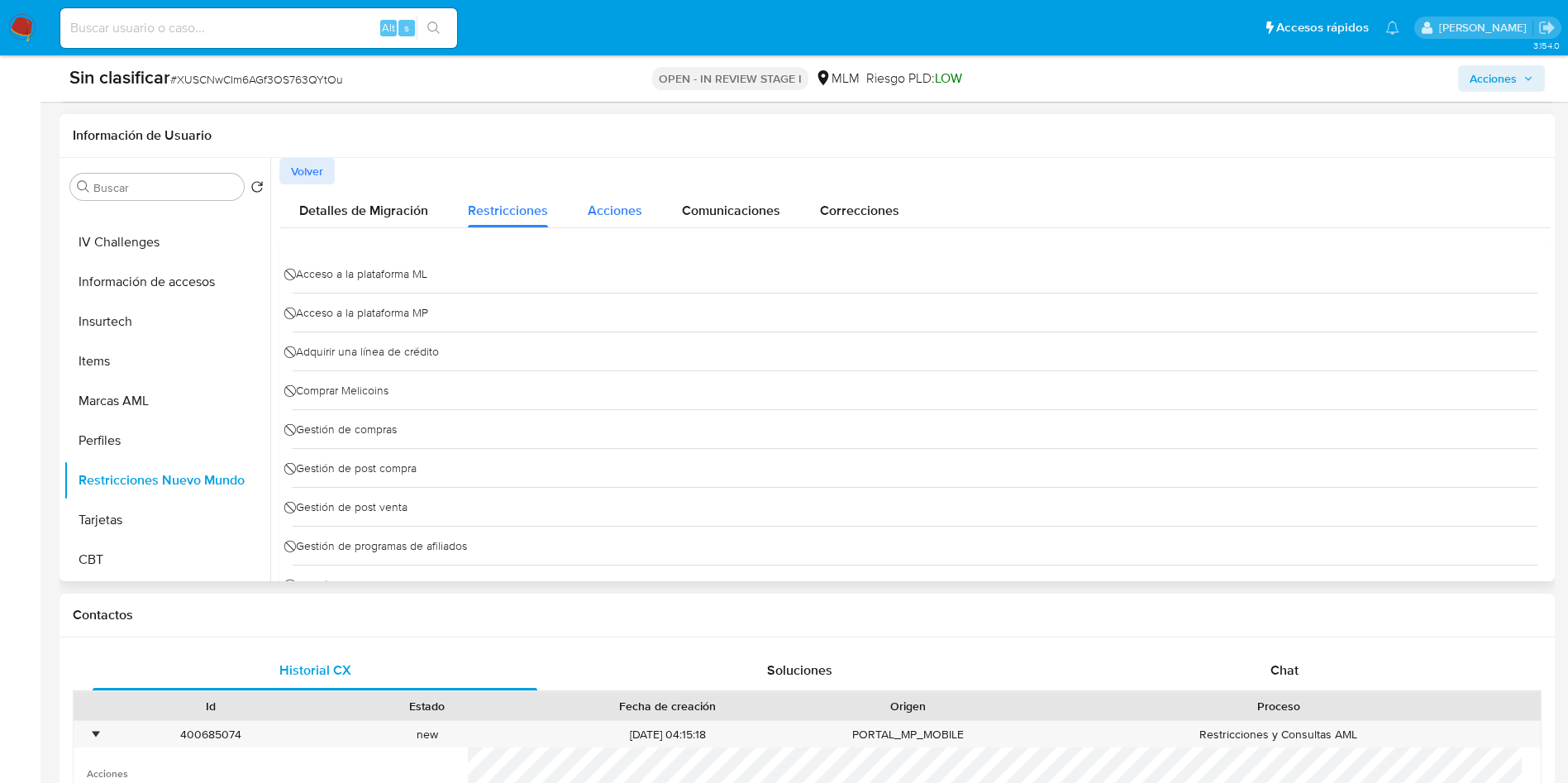
click at [626, 206] on span "Acciones" at bounding box center [615, 210] width 54 height 19
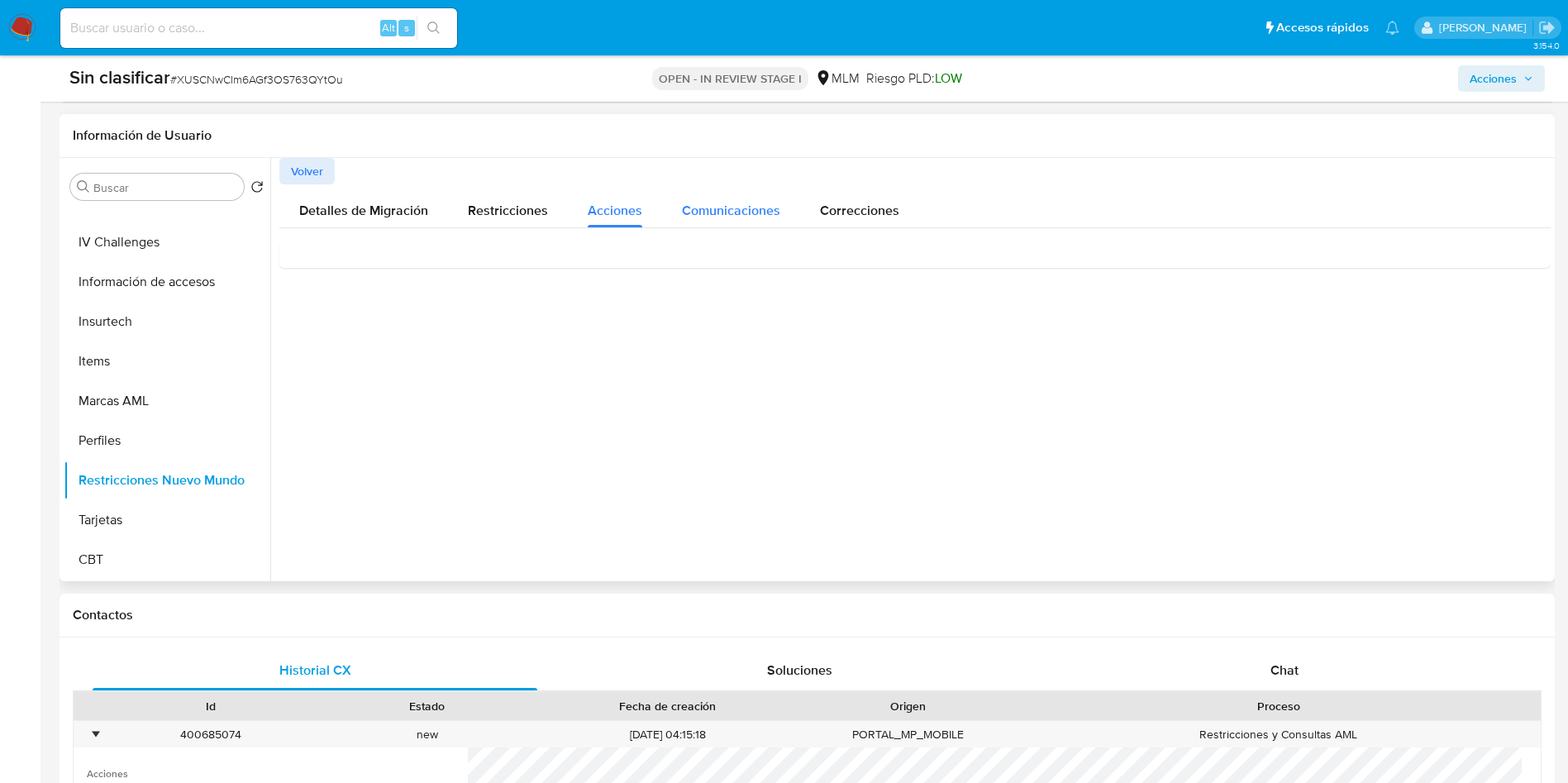
click at [728, 201] on span "Comunicaciones" at bounding box center [731, 210] width 99 height 19
drag, startPoint x: 841, startPoint y: 209, endPoint x: 902, endPoint y: 215, distance: 61.3
click at [842, 210] on span "Correcciones" at bounding box center [860, 210] width 80 height 19
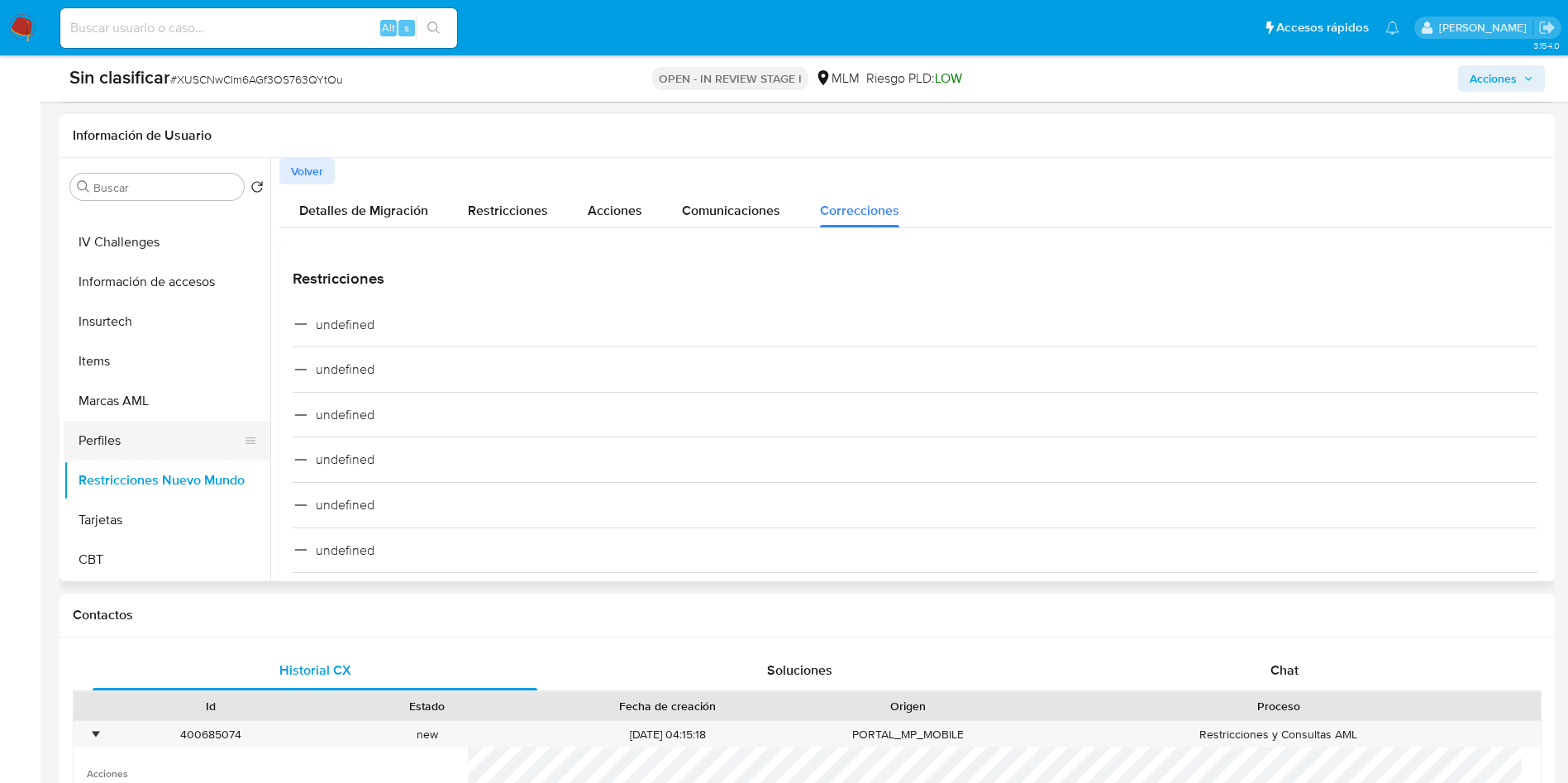
click at [141, 439] on button "Perfiles" at bounding box center [160, 441] width 194 height 40
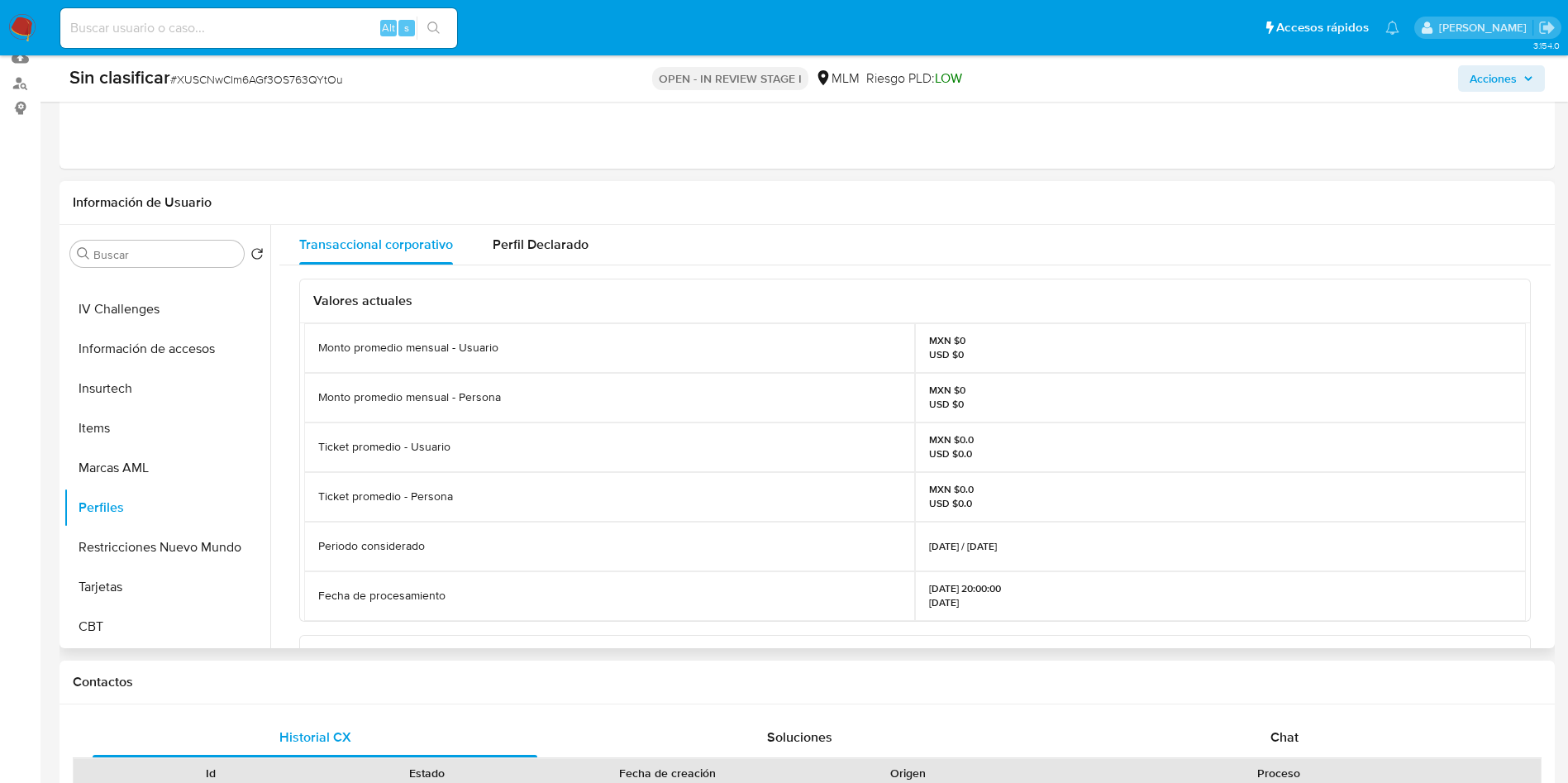
scroll to position [124, 0]
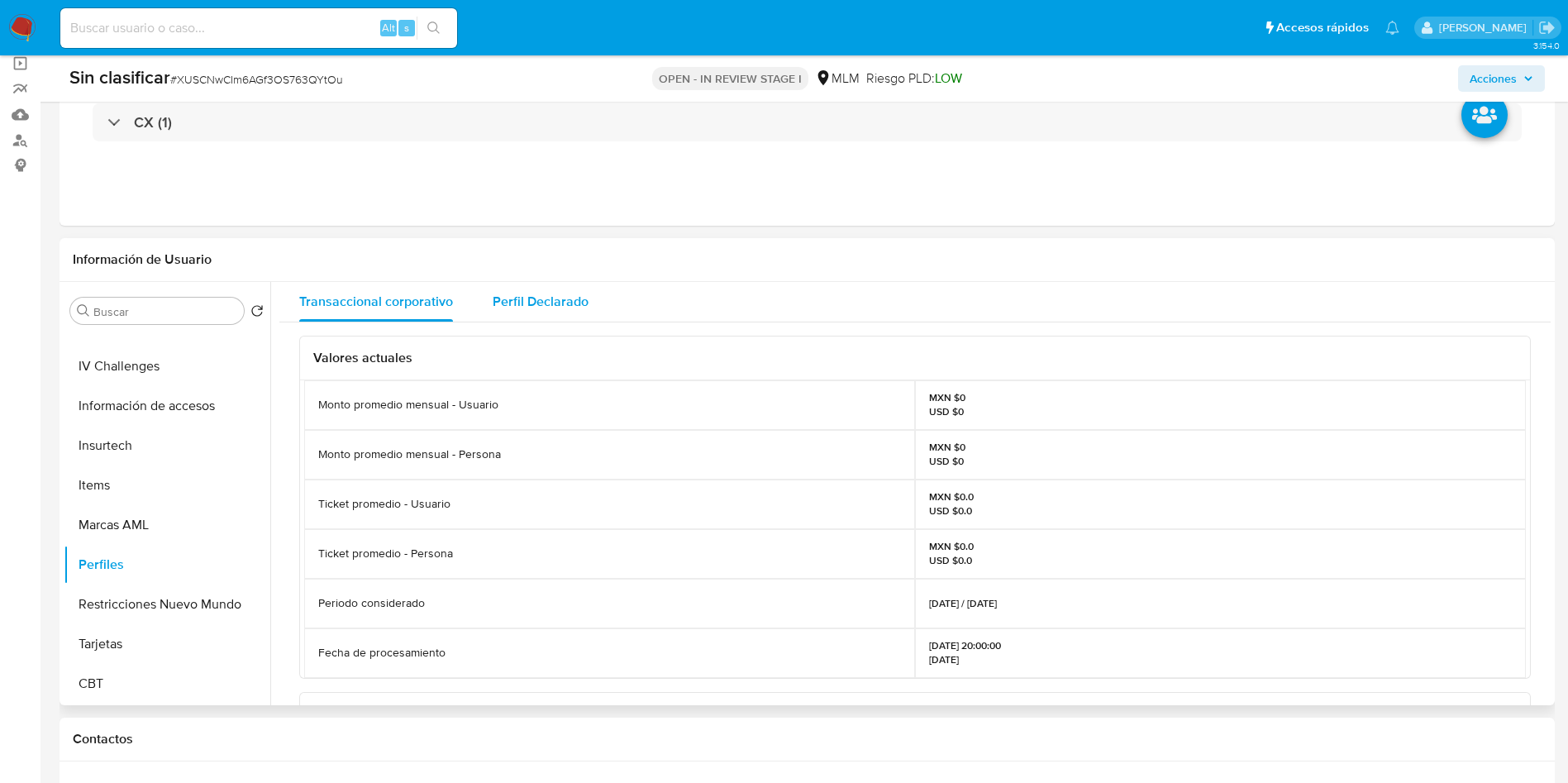
click at [521, 294] on span "Perfil Declarado" at bounding box center [541, 301] width 96 height 19
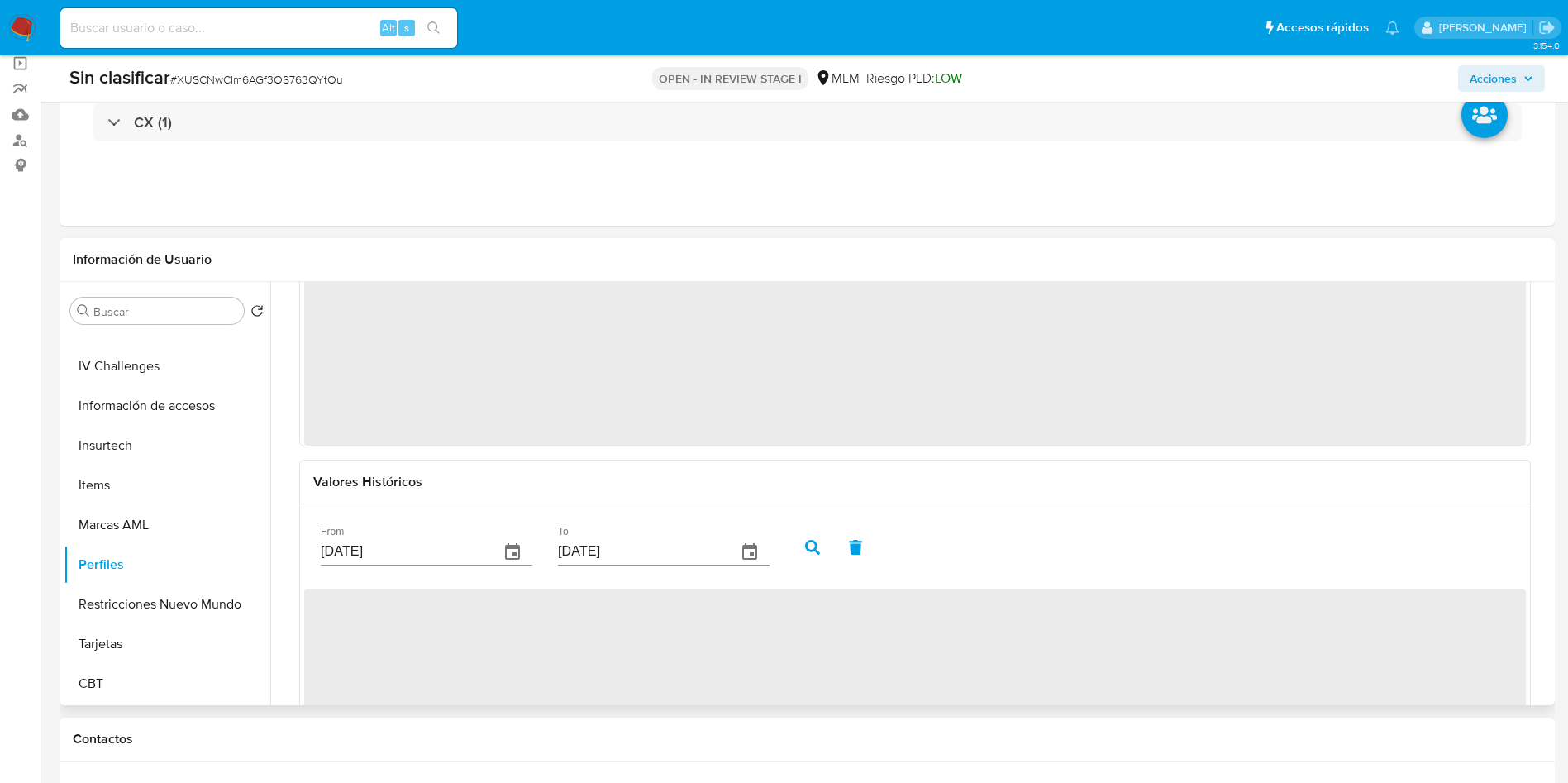
scroll to position [173, 0]
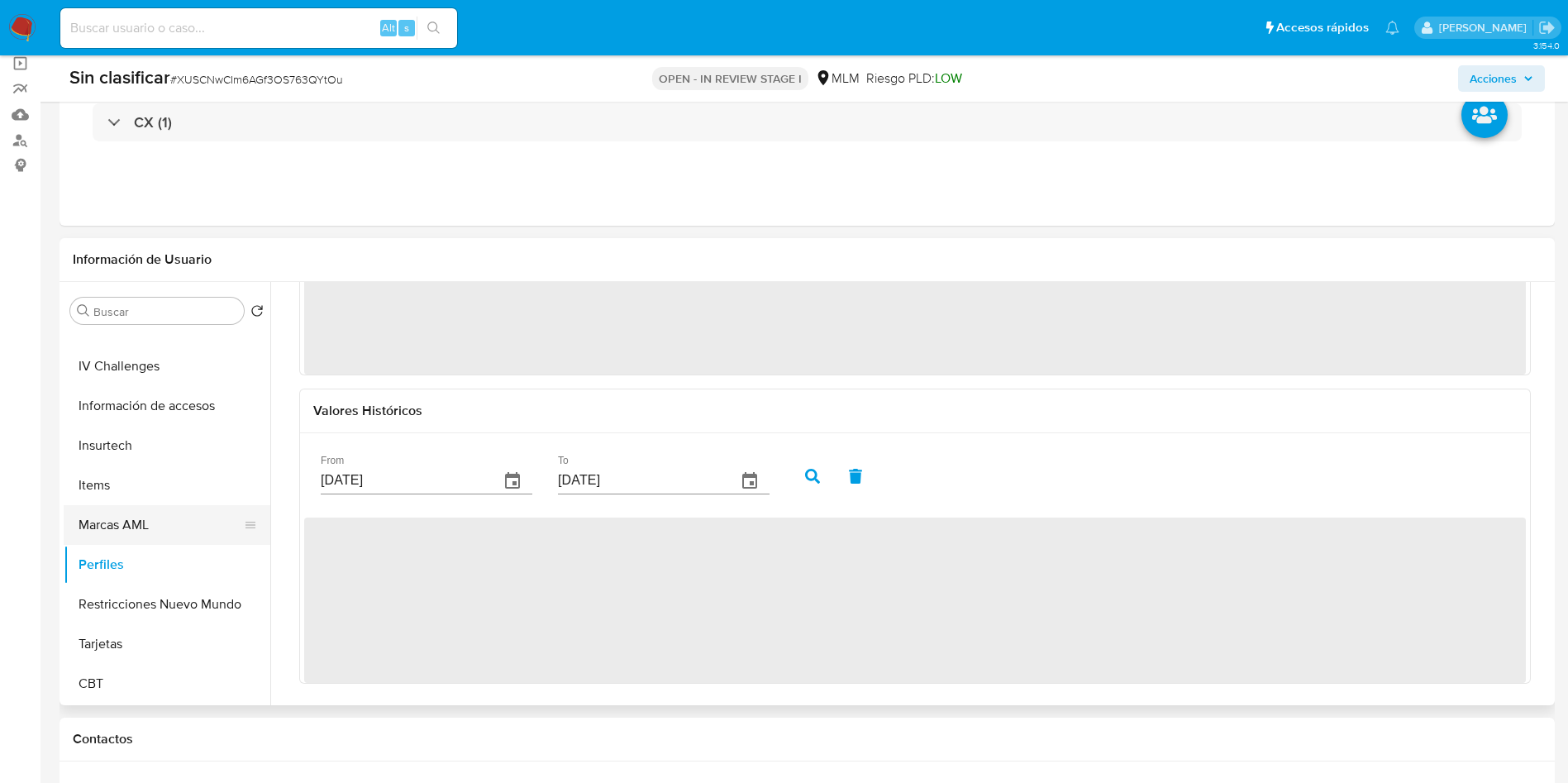
click at [137, 522] on button "Marcas AML" at bounding box center [160, 525] width 194 height 40
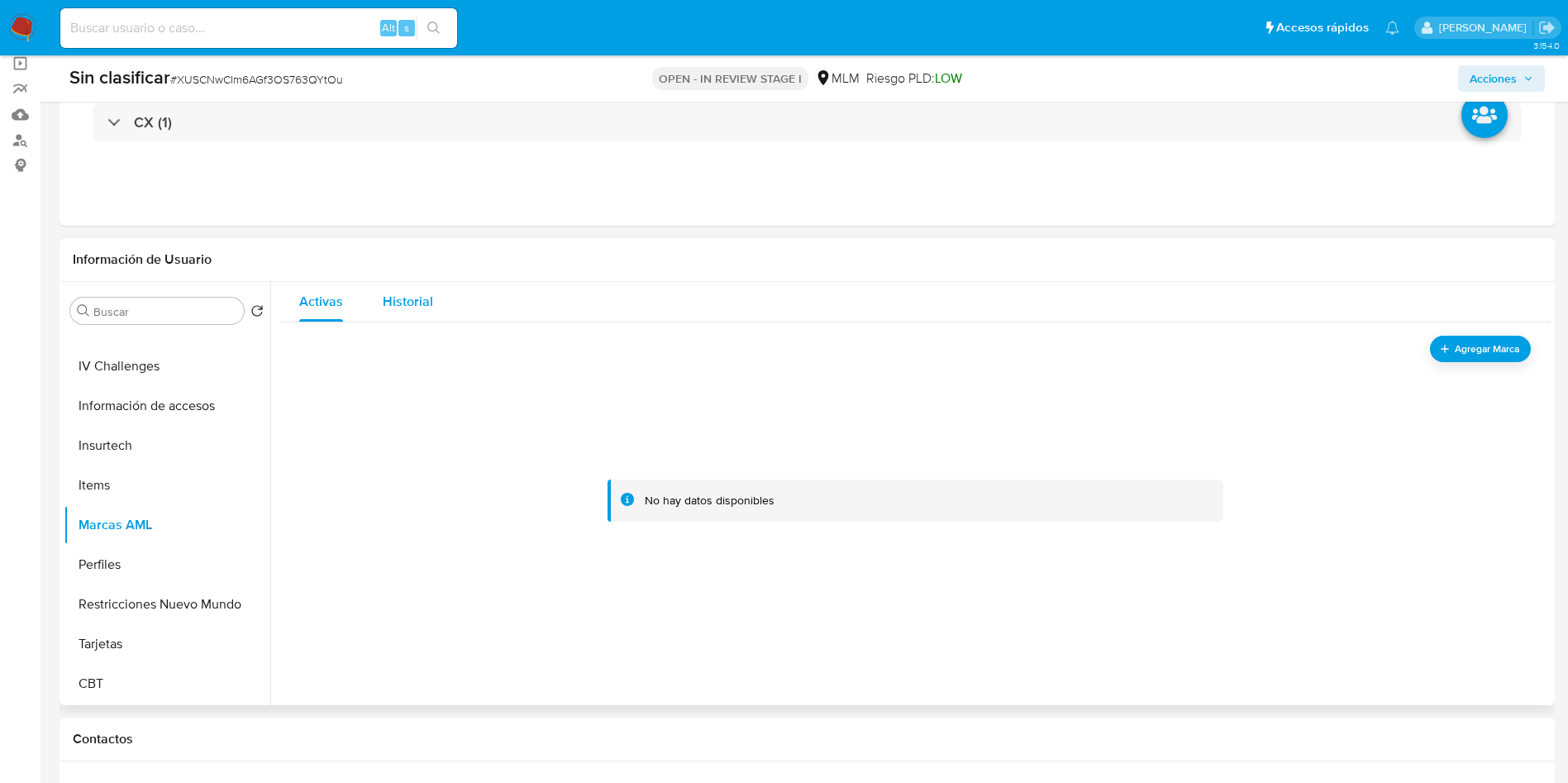
click at [405, 310] on span "Historial" at bounding box center [408, 301] width 51 height 19
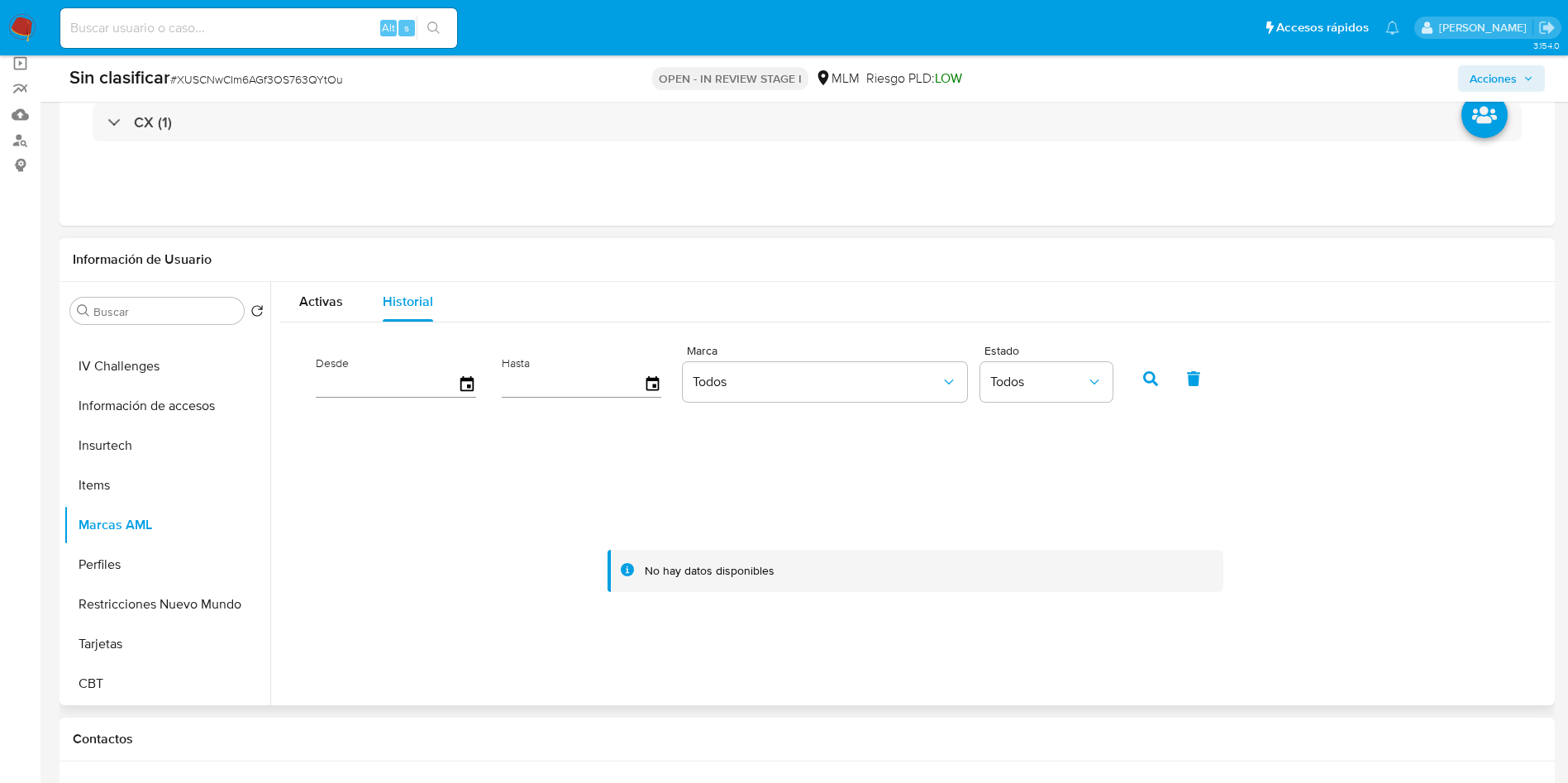
click at [458, 397] on div at bounding box center [395, 384] width 160 height 26
click at [462, 385] on icon "button" at bounding box center [468, 385] width 29 height 29
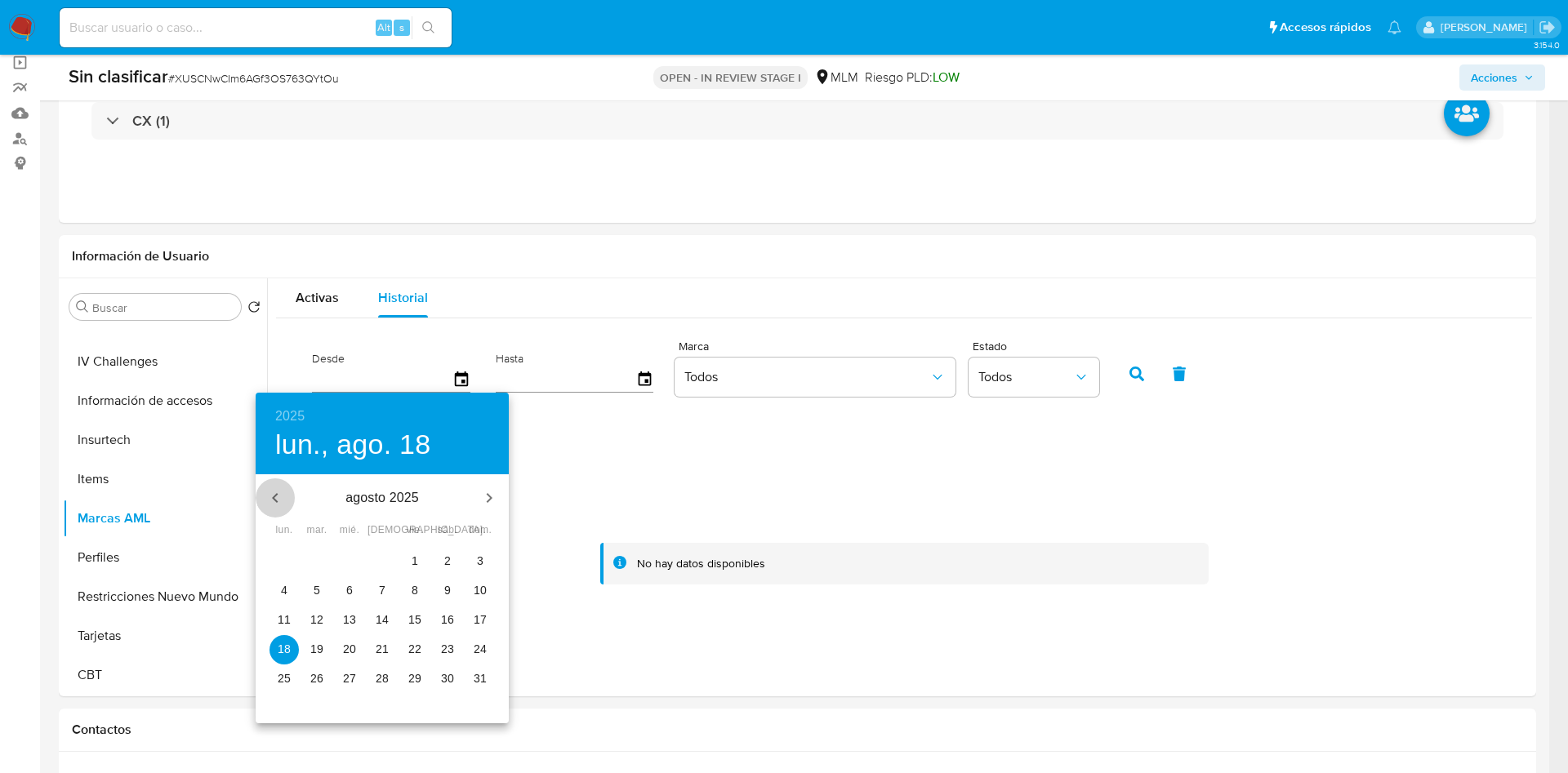
click at [271, 484] on button "button" at bounding box center [275, 498] width 39 height 39
click at [313, 557] on span "1" at bounding box center [316, 561] width 30 height 16
type input "01/07/2025"
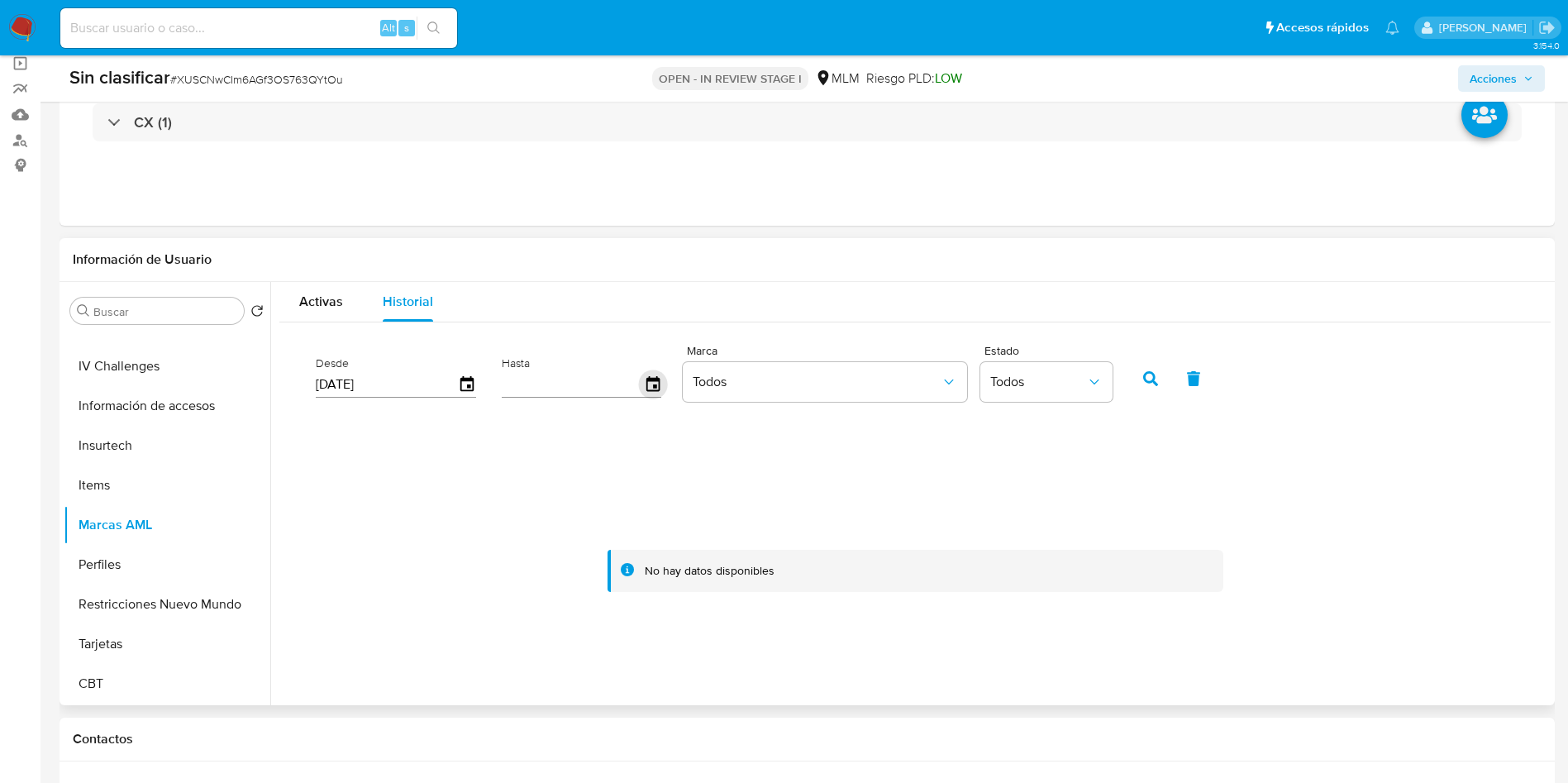
click at [654, 376] on icon "button" at bounding box center [652, 385] width 29 height 29
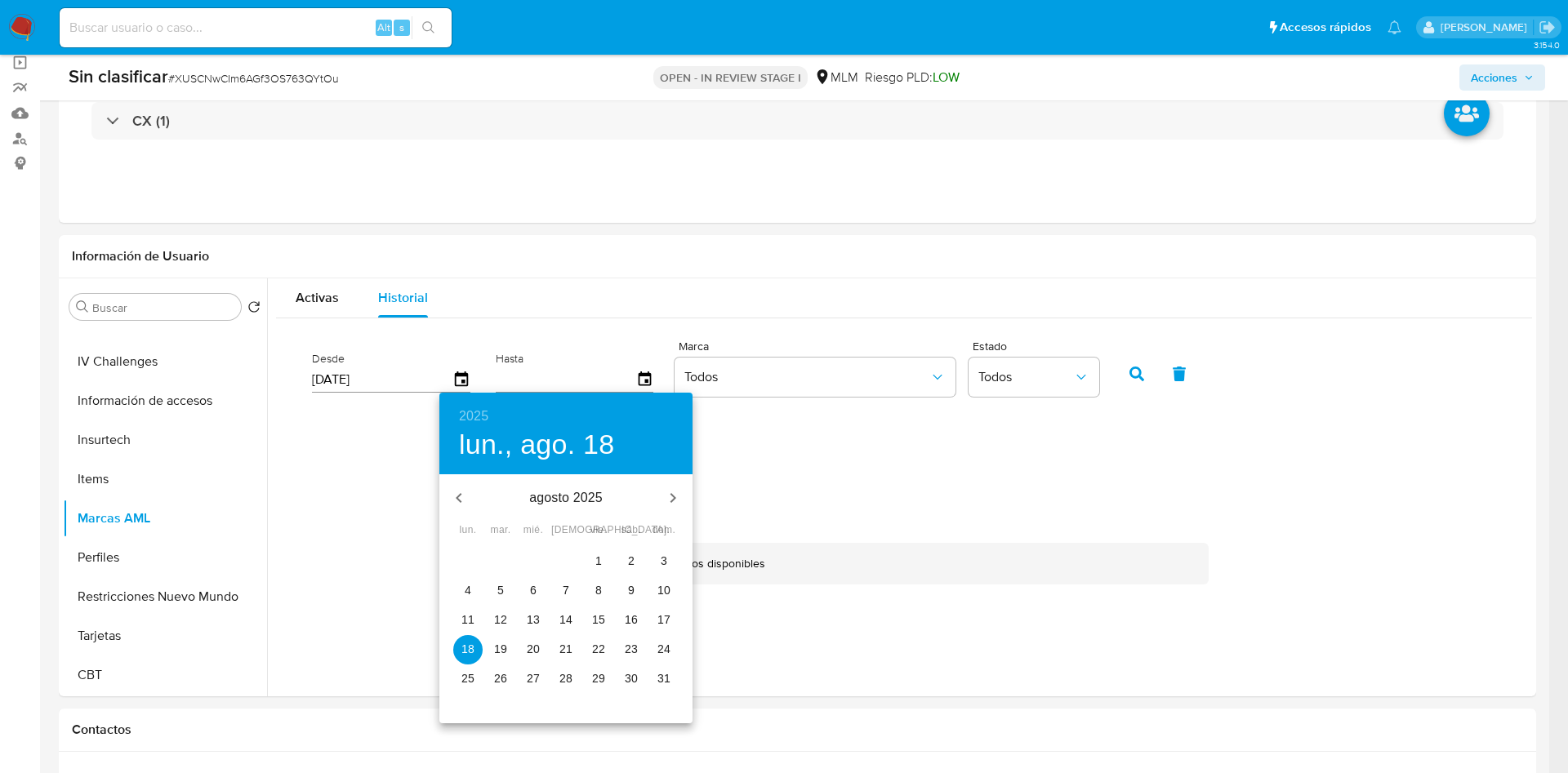
click at [473, 649] on p "18" at bounding box center [468, 649] width 13 height 16
type input "[DATE]"
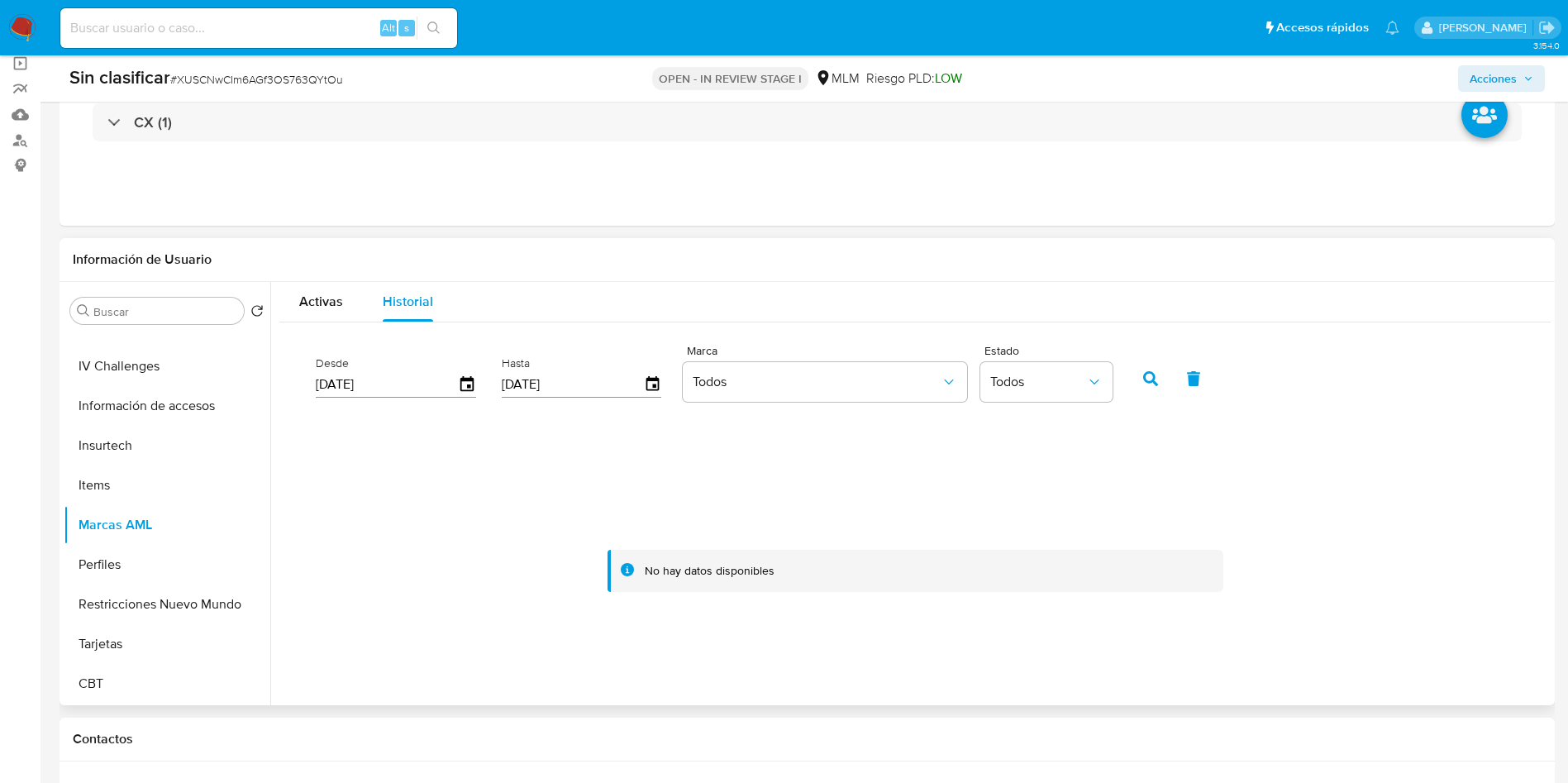
click at [1147, 375] on icon "button" at bounding box center [1151, 378] width 14 height 14
click at [124, 480] on button "Items" at bounding box center [160, 485] width 194 height 40
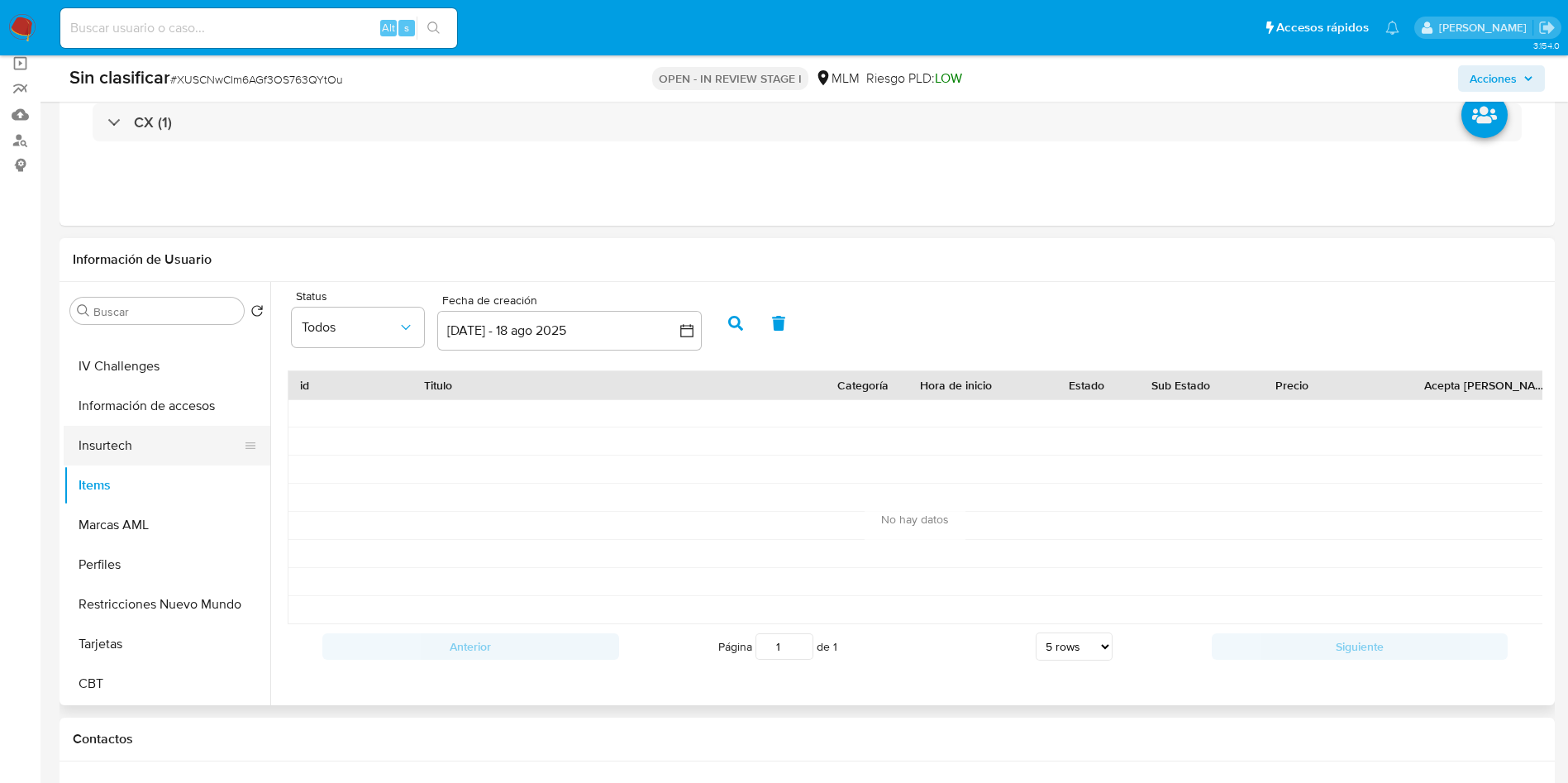
click at [129, 455] on button "Insurtech" at bounding box center [160, 446] width 194 height 40
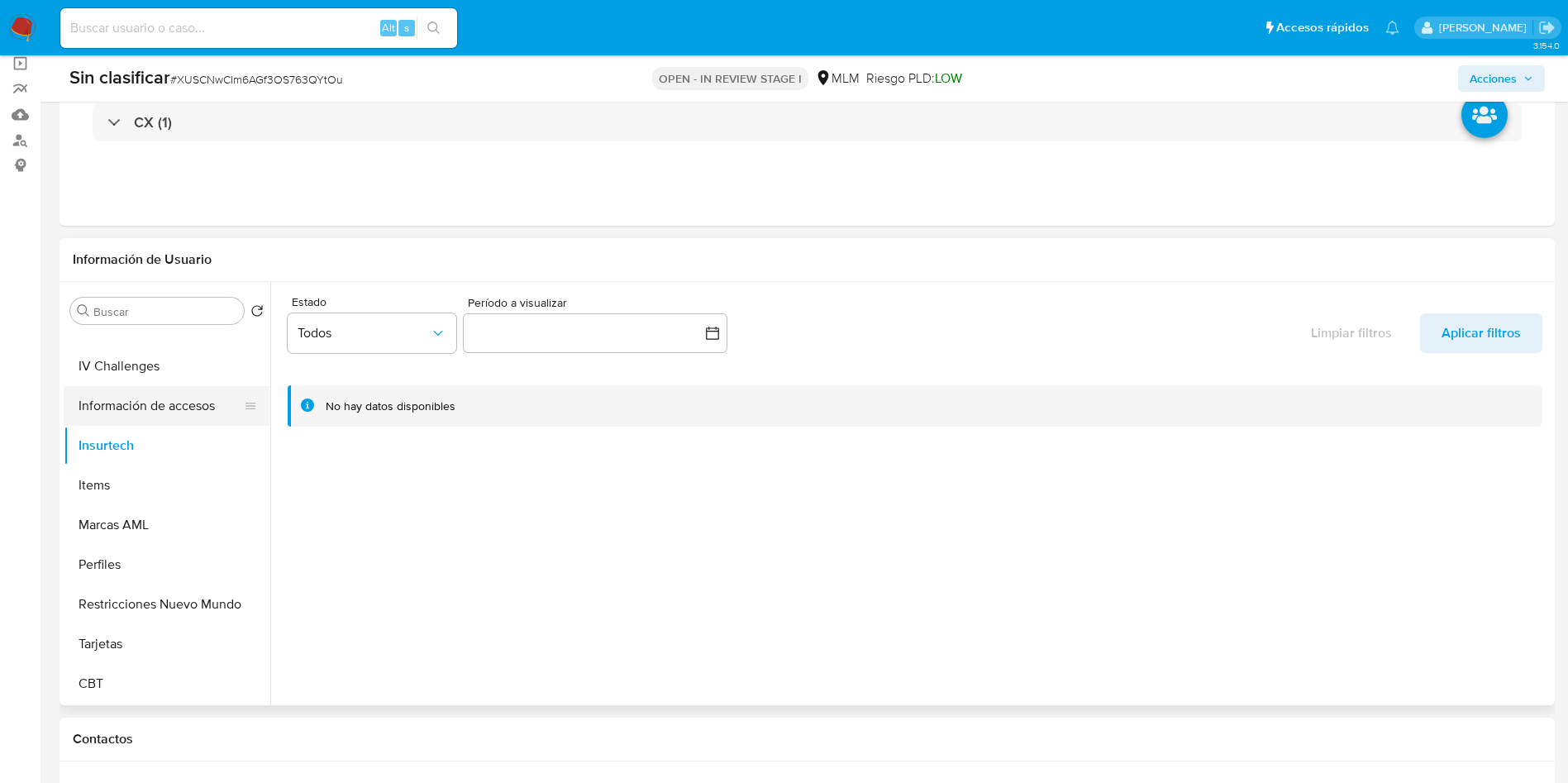
click at [157, 400] on button "Información de accesos" at bounding box center [160, 406] width 194 height 40
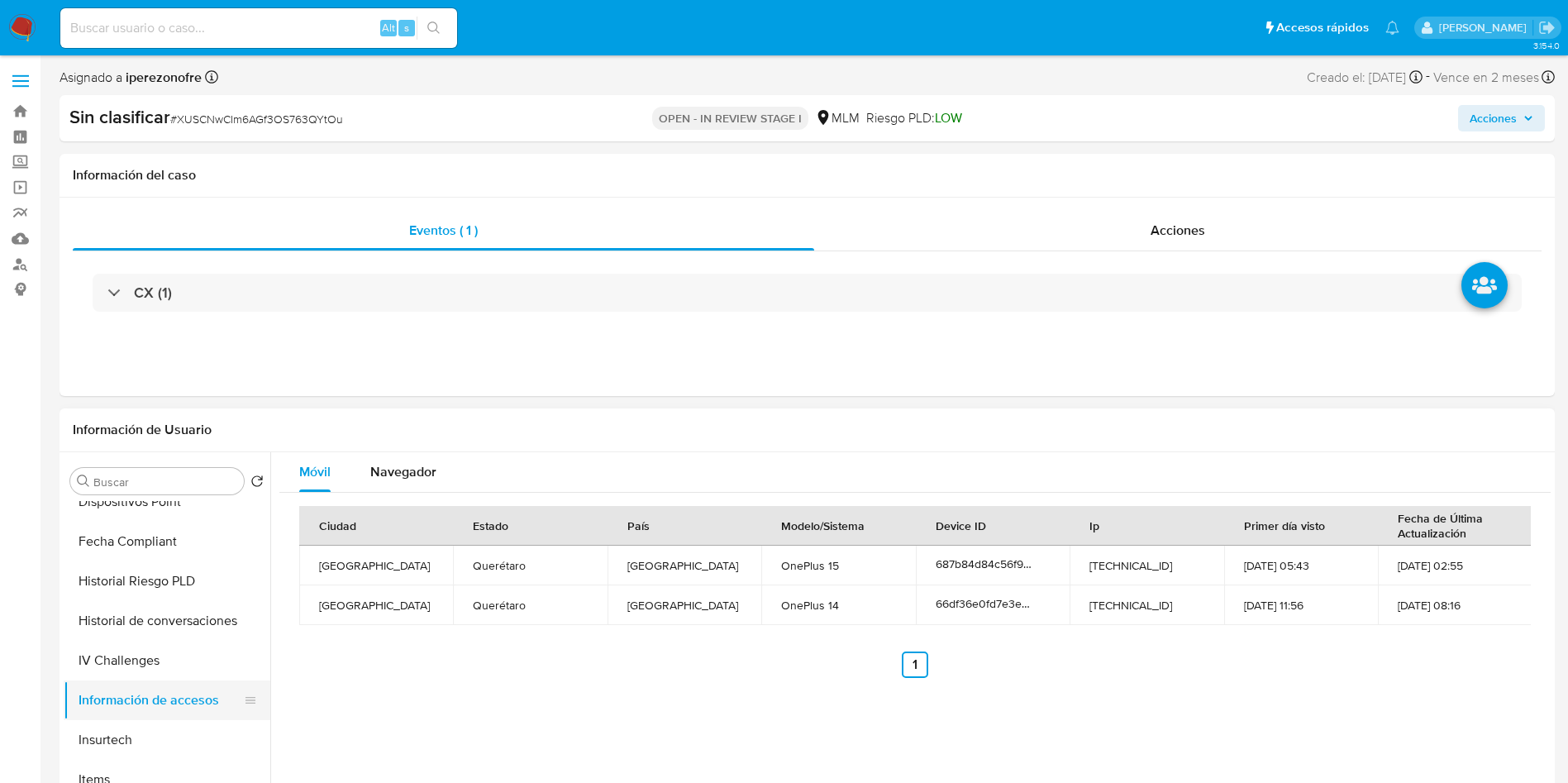
scroll to position [451, 0]
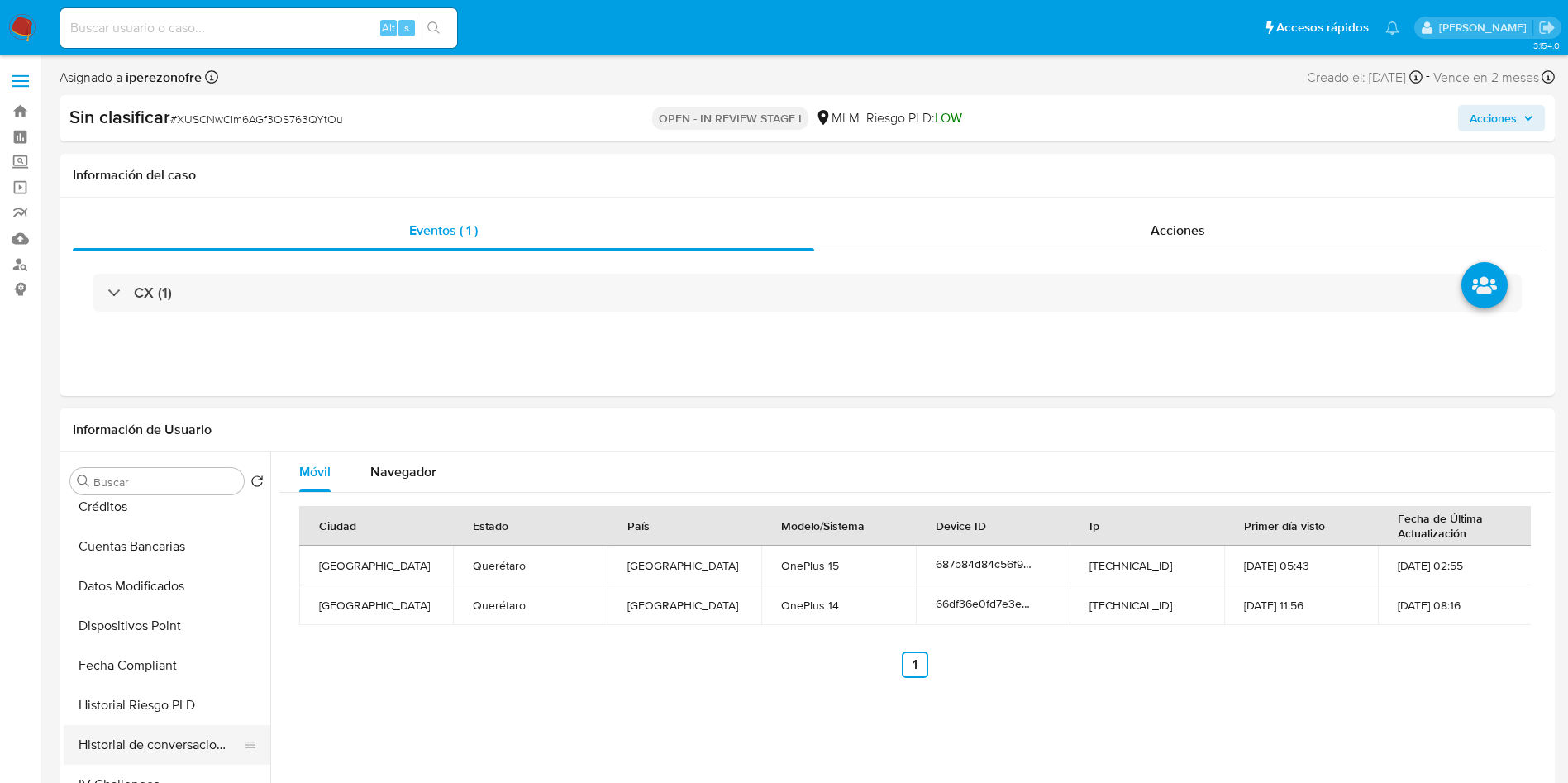
click at [177, 742] on button "Historial de conversaciones" at bounding box center [160, 745] width 194 height 40
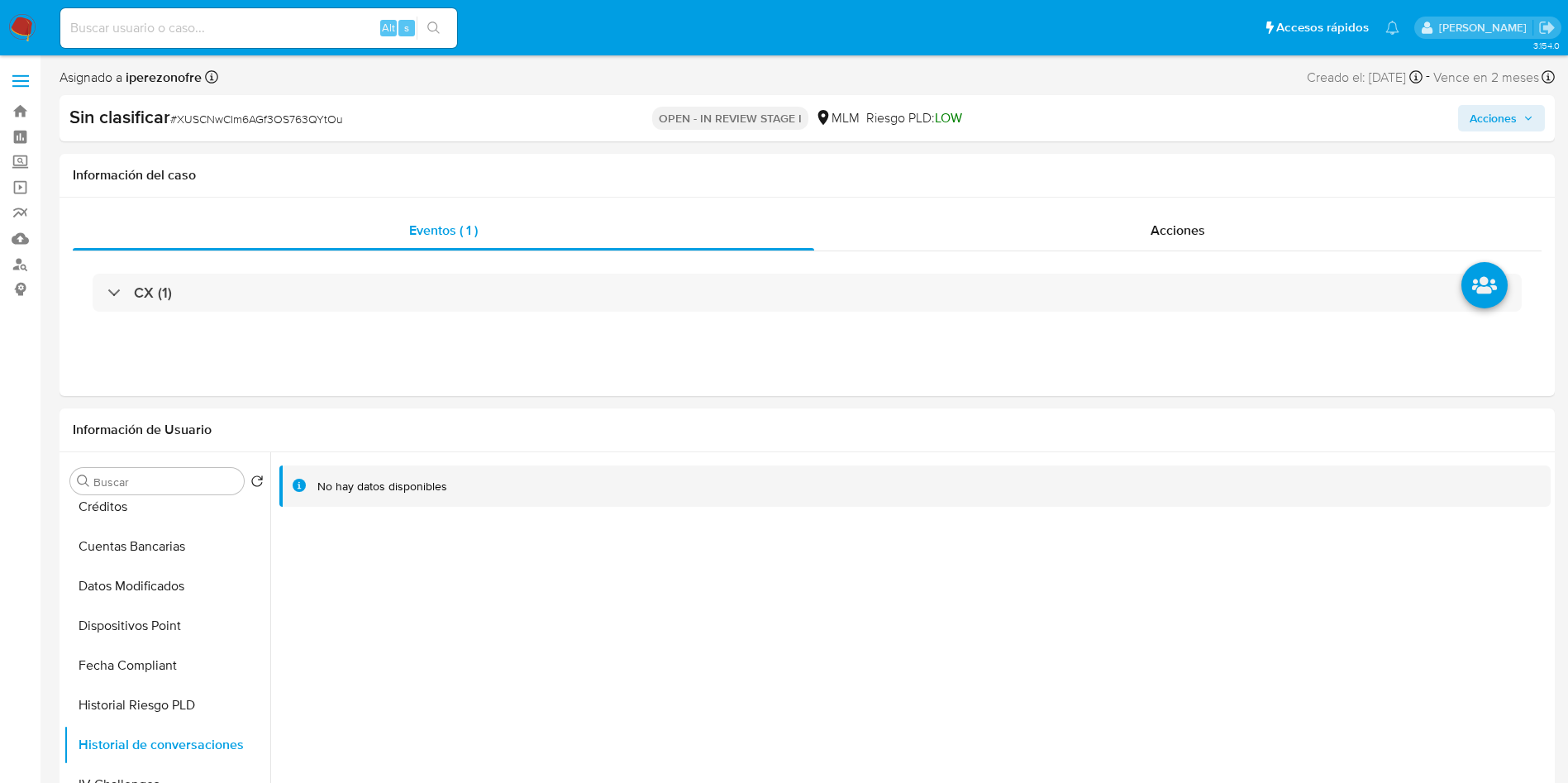
scroll to position [124, 0]
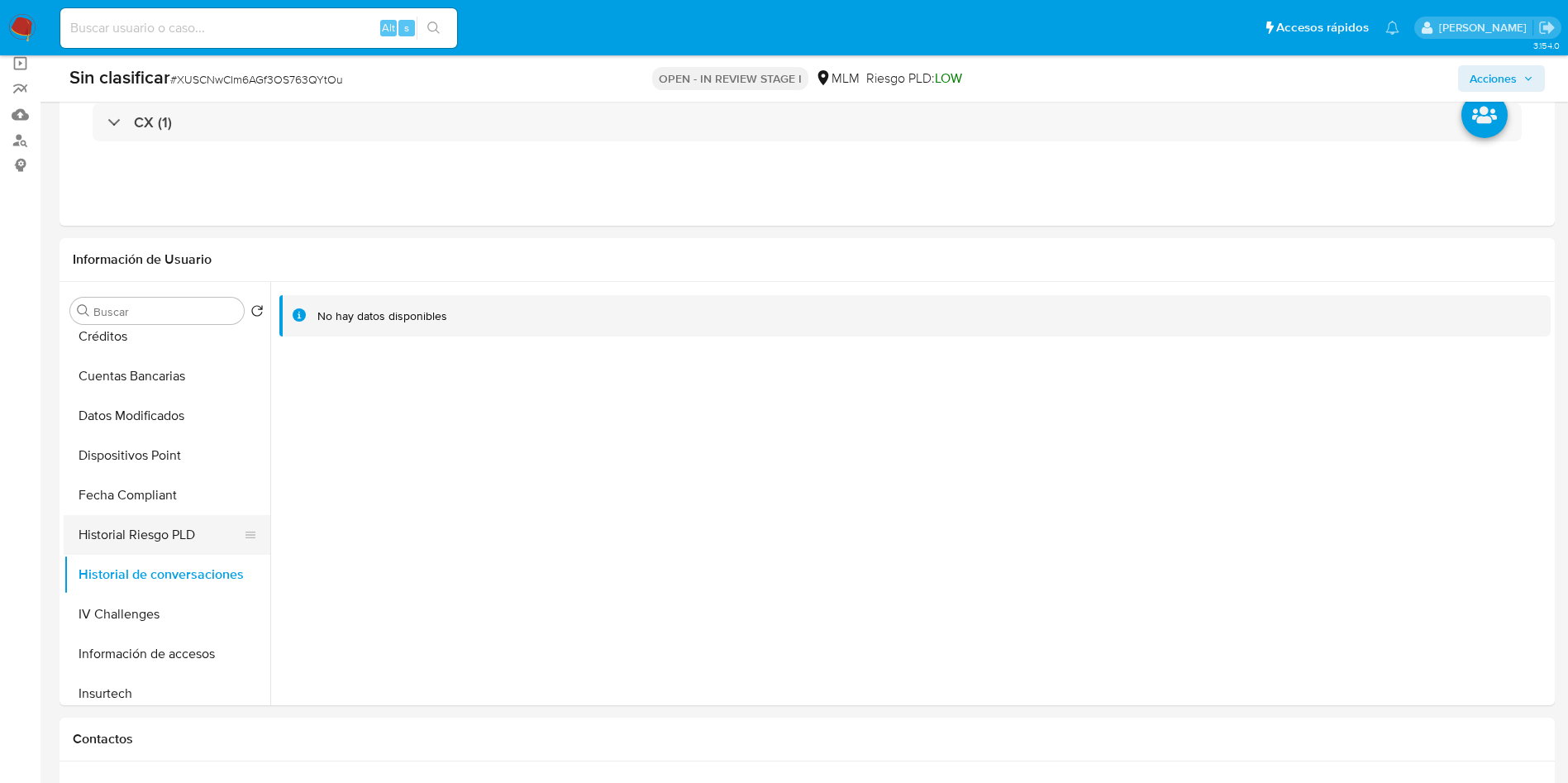
click at [139, 528] on button "Historial Riesgo PLD" at bounding box center [160, 535] width 194 height 40
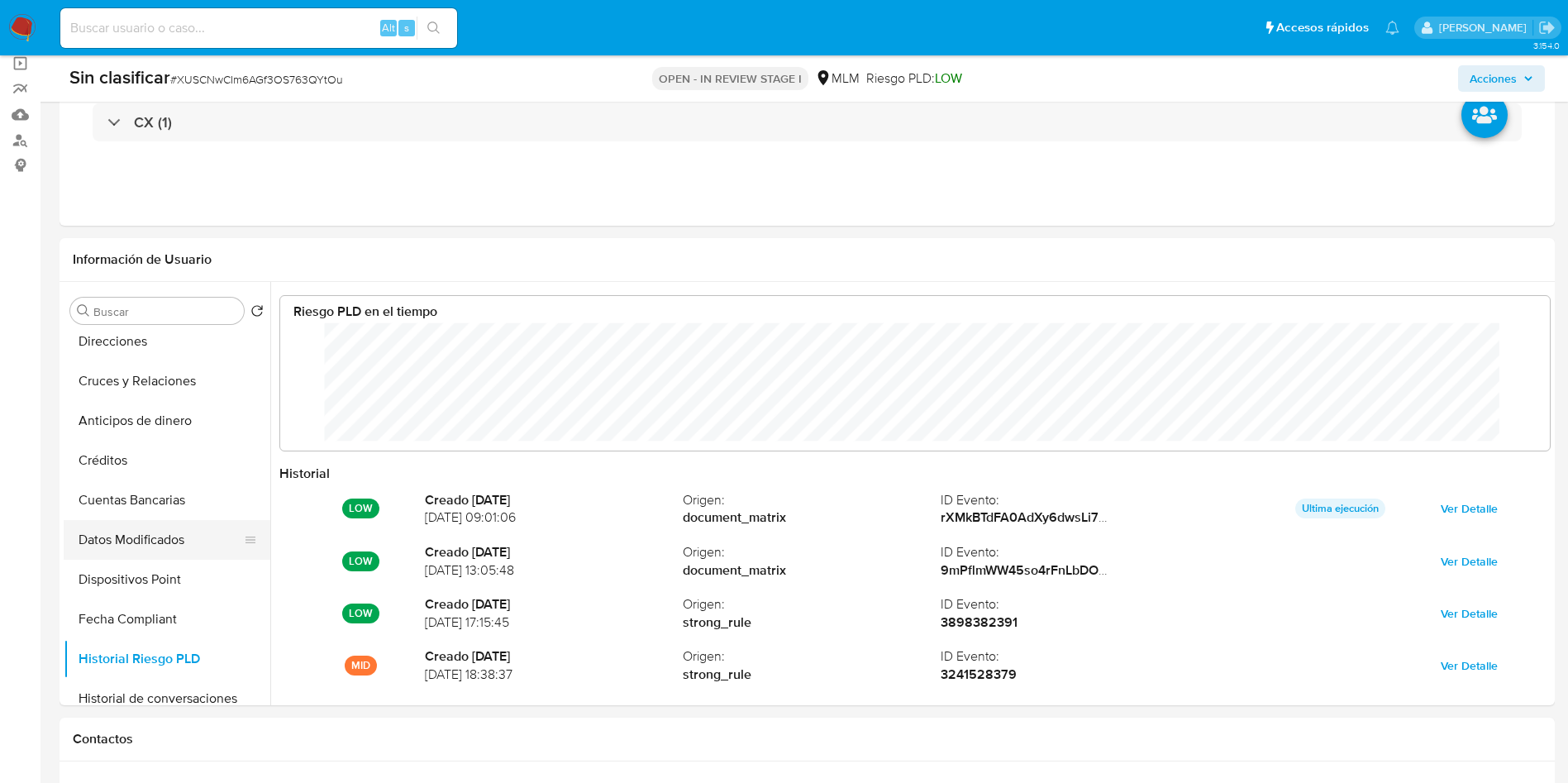
scroll to position [124, 1237]
click at [137, 574] on button "Dispositivos Point" at bounding box center [160, 580] width 194 height 40
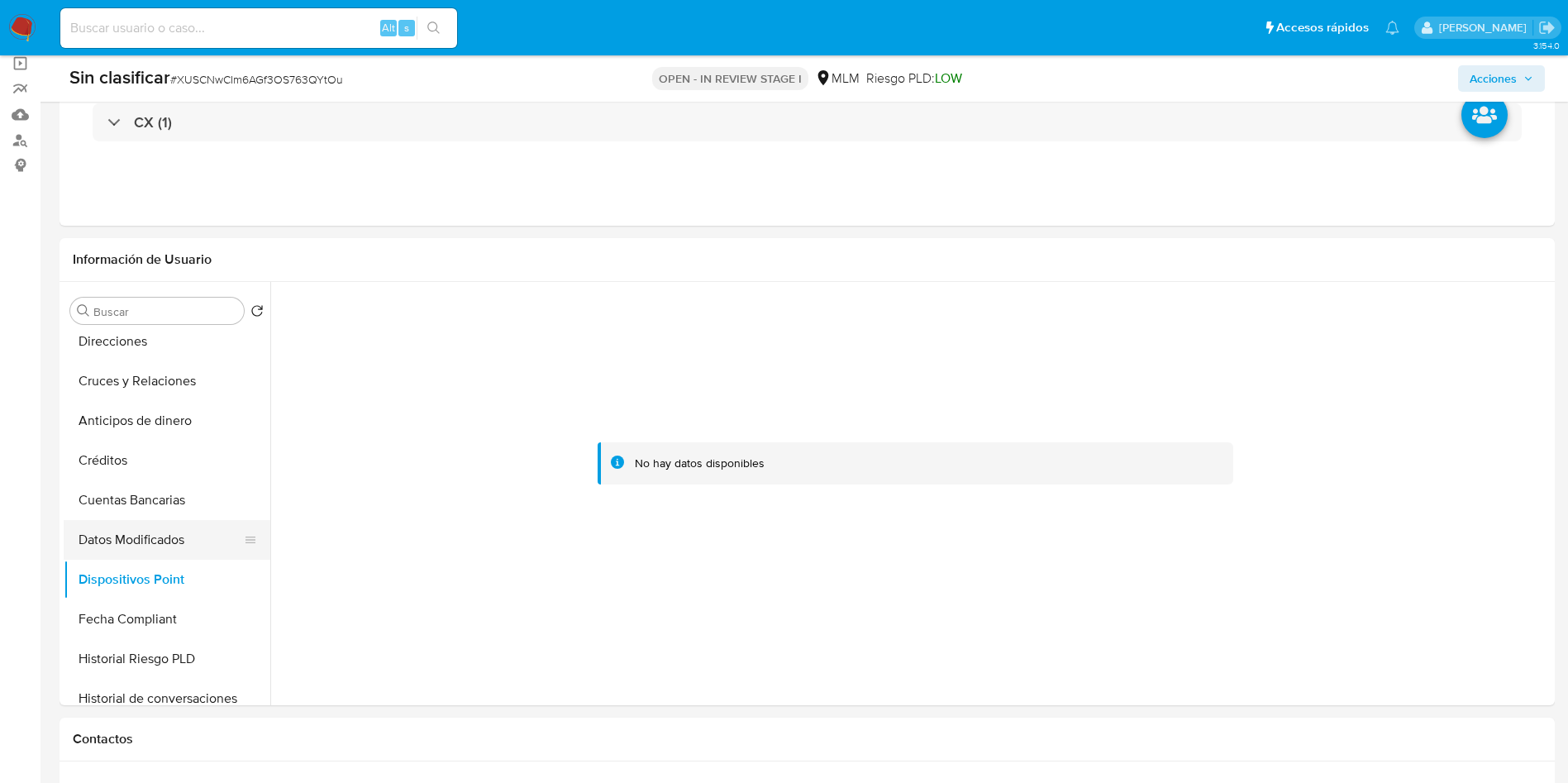
click at [124, 553] on button "Datos Modificados" at bounding box center [160, 540] width 194 height 40
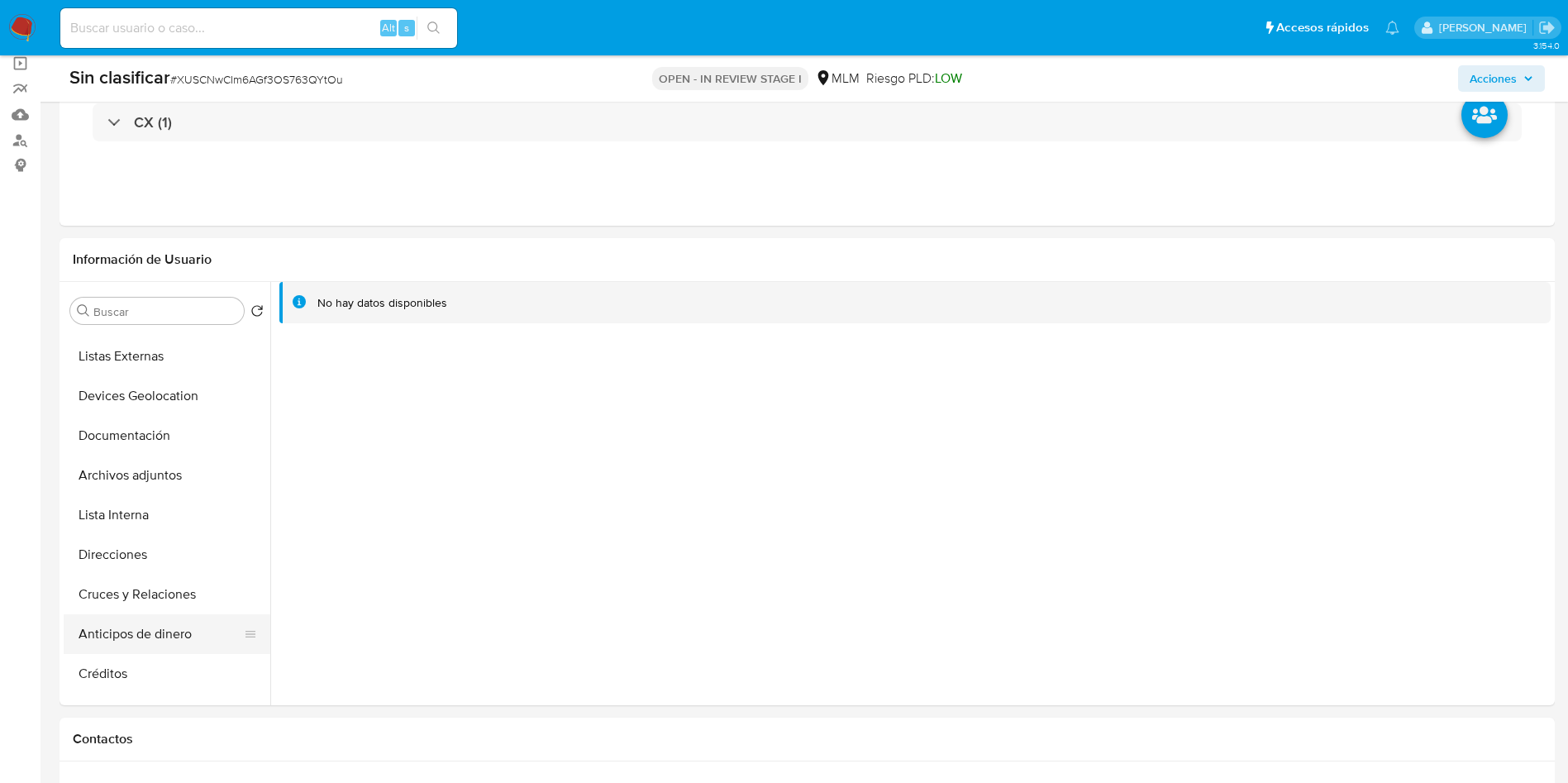
scroll to position [79, 0]
click at [157, 544] on button "Lista Interna" at bounding box center [160, 550] width 194 height 40
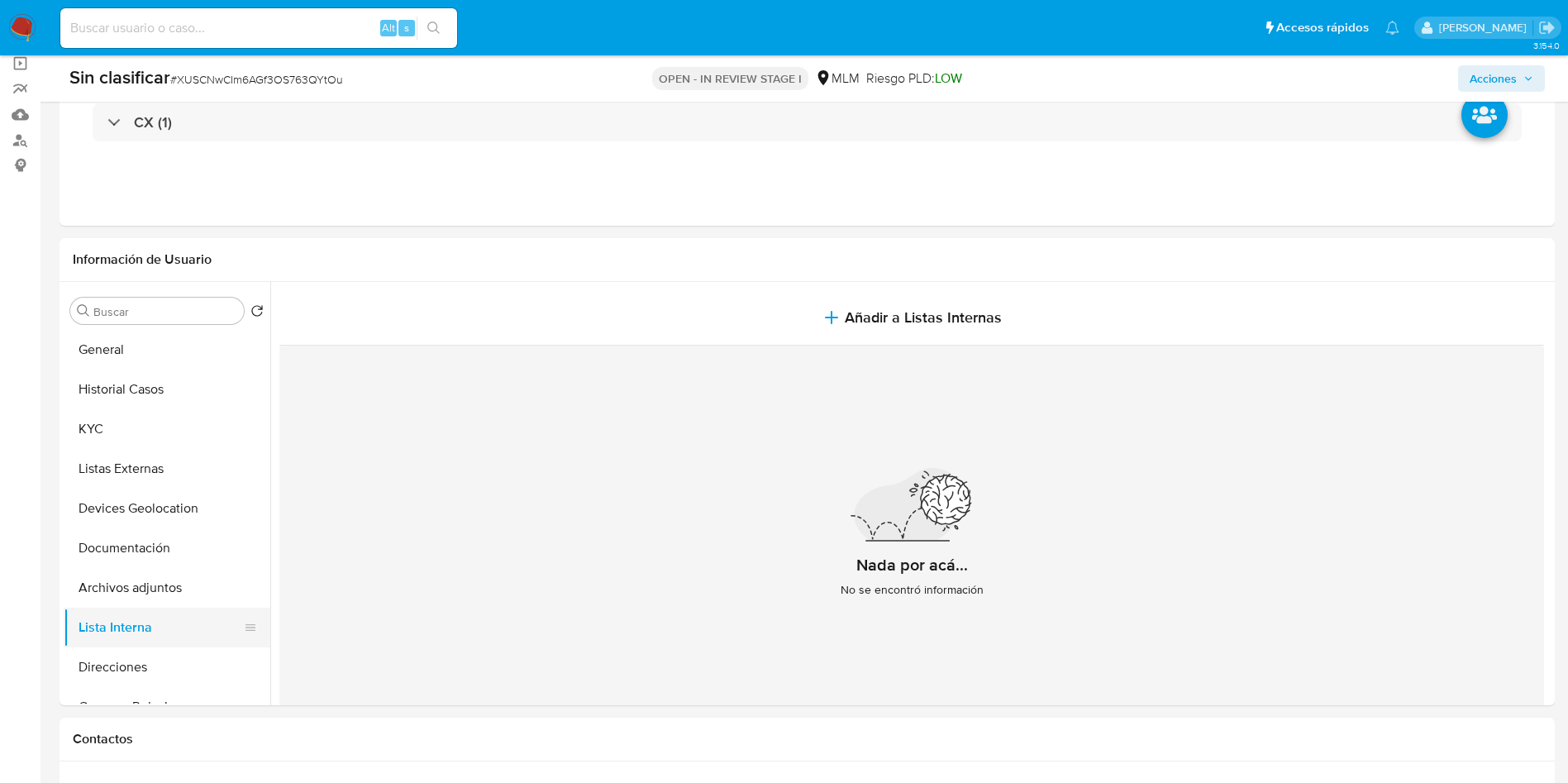
scroll to position [0, 0]
click at [154, 466] on button "Listas Externas" at bounding box center [160, 470] width 194 height 40
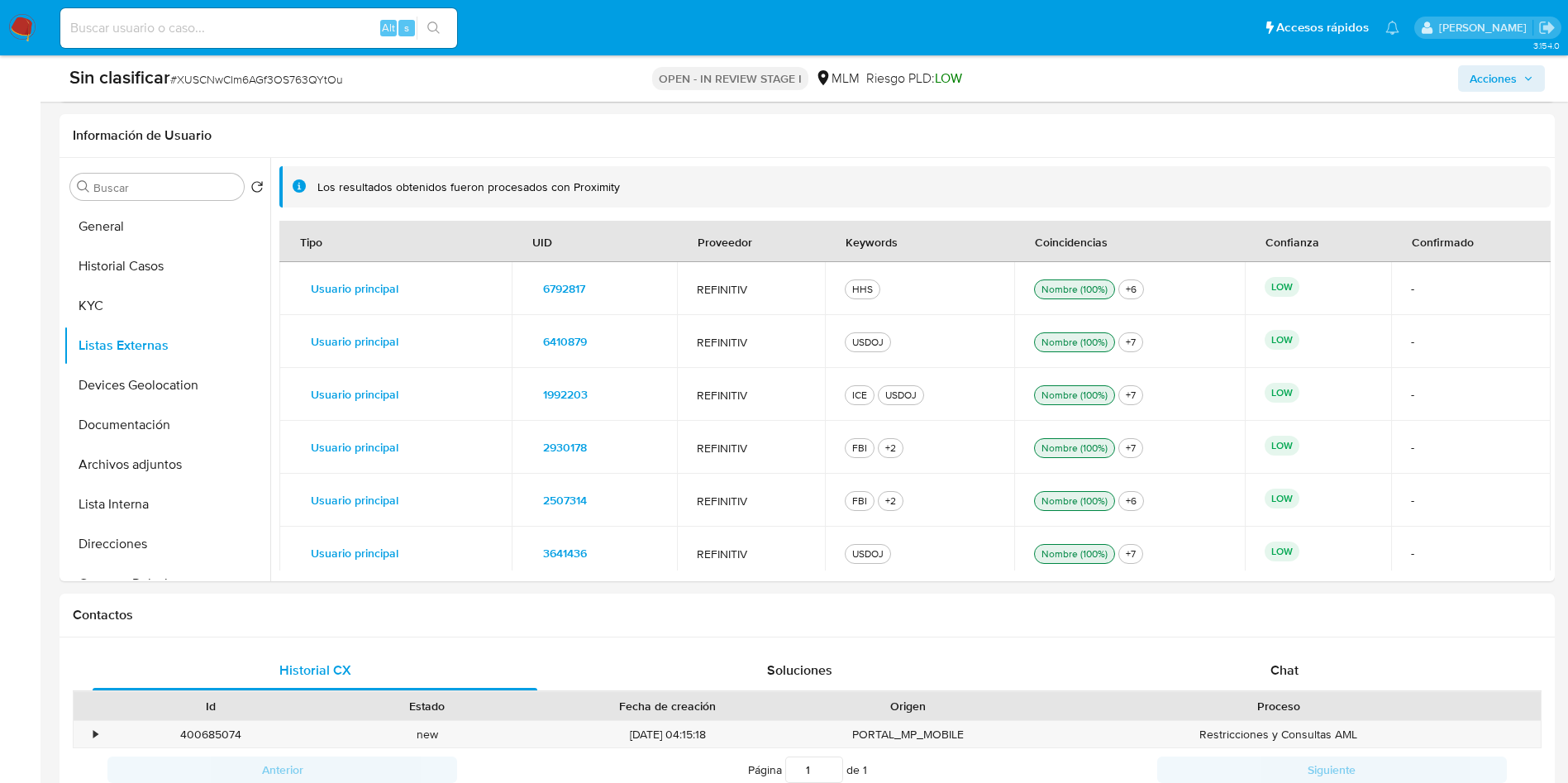
click at [571, 290] on span "6792817" at bounding box center [564, 289] width 43 height 24
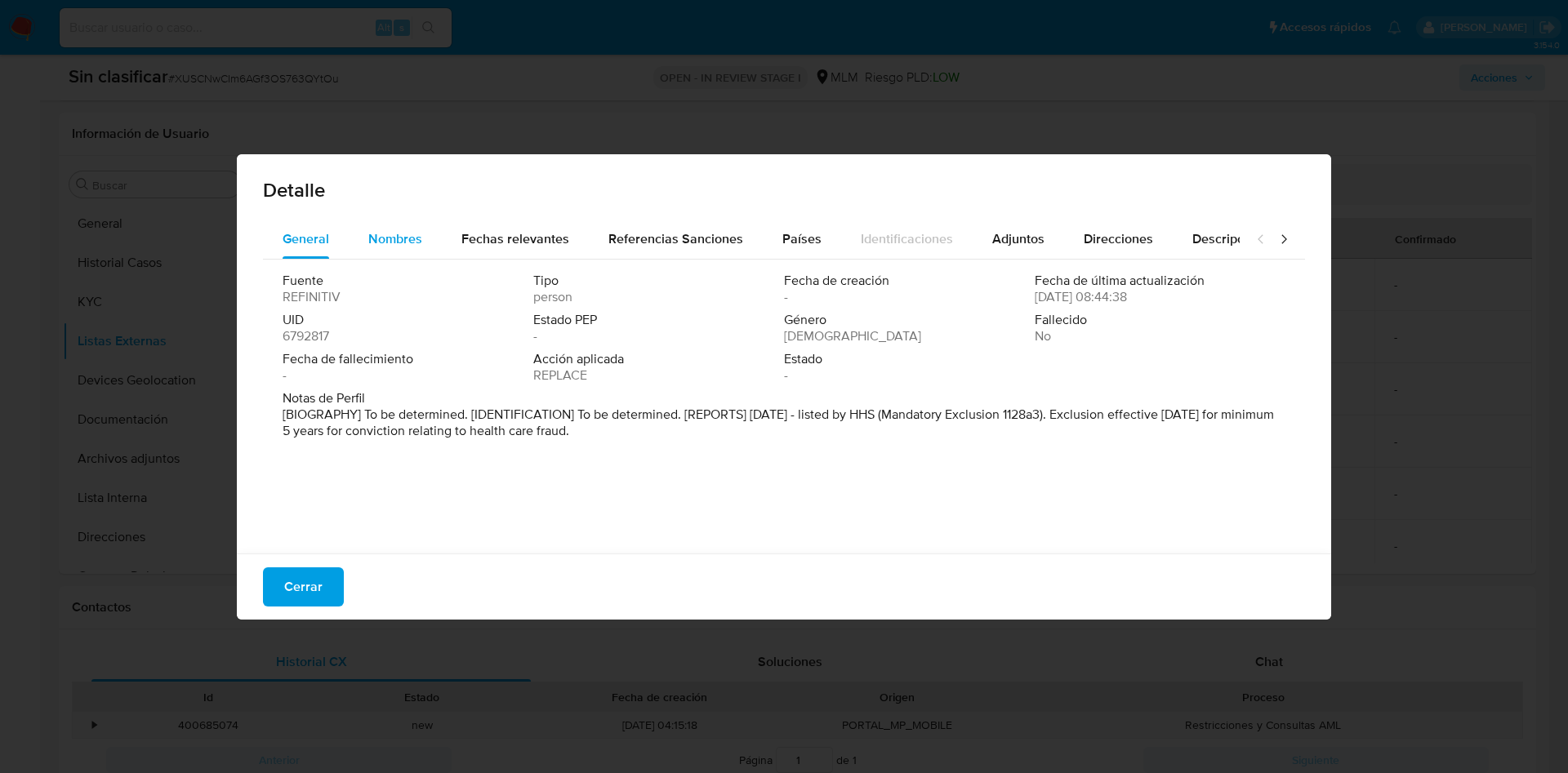
click at [402, 241] on span "Nombres" at bounding box center [395, 239] width 54 height 19
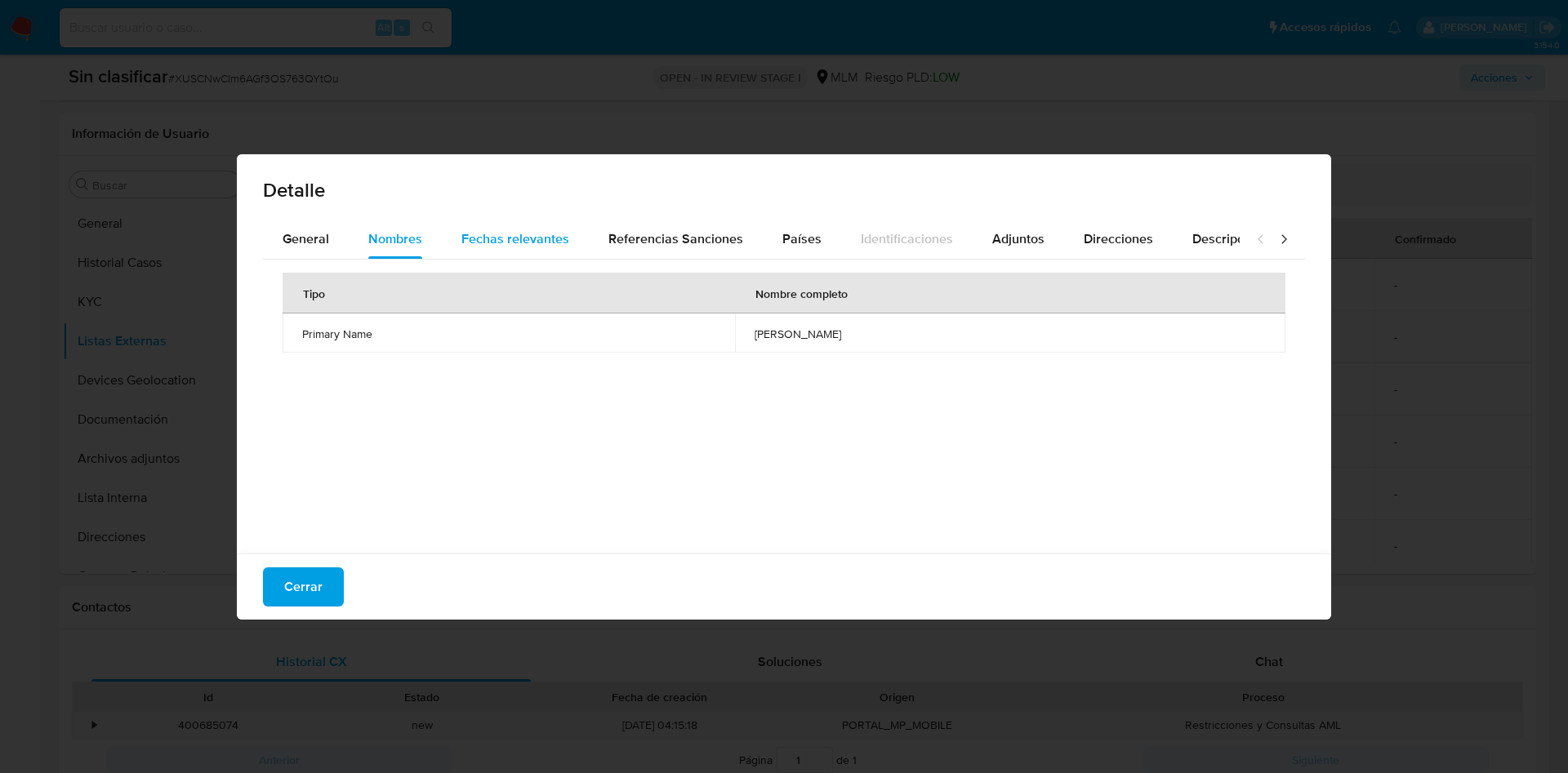
click at [527, 242] on span "Fechas relevantes" at bounding box center [515, 239] width 108 height 19
drag, startPoint x: 846, startPoint y: 330, endPoint x: 746, endPoint y: 336, distance: 100.2
click at [786, 336] on td "1983-07-23" at bounding box center [912, 333] width 253 height 39
click at [692, 412] on div "Tipo Fecha Notas Date of birth 1983-07-23 - Others dates of birth 1983-07-23 -" at bounding box center [784, 403] width 1042 height 286
click at [706, 241] on span "Referencias Sanciones" at bounding box center [676, 239] width 135 height 19
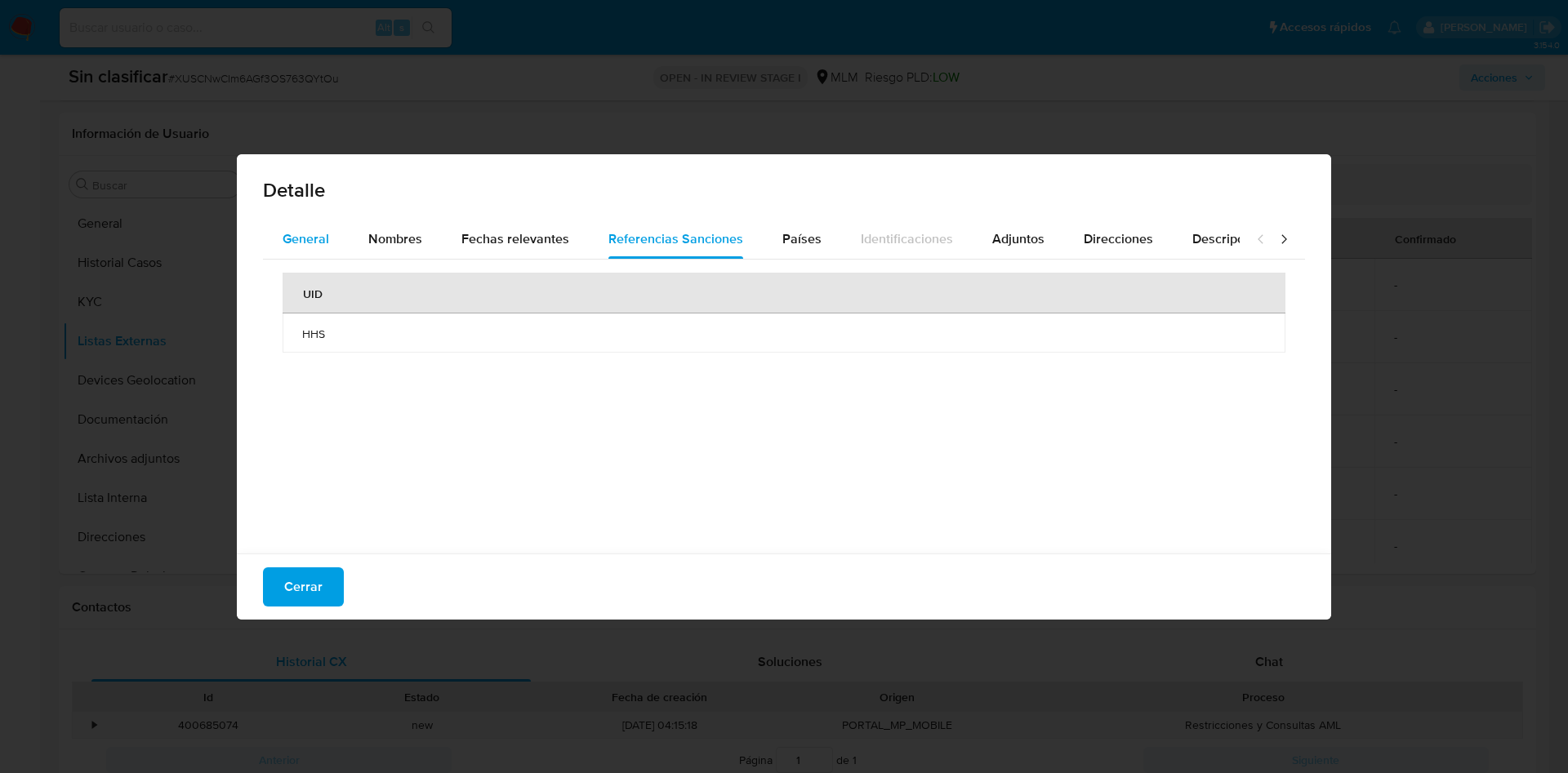
click at [282, 241] on span "General" at bounding box center [306, 239] width 46 height 19
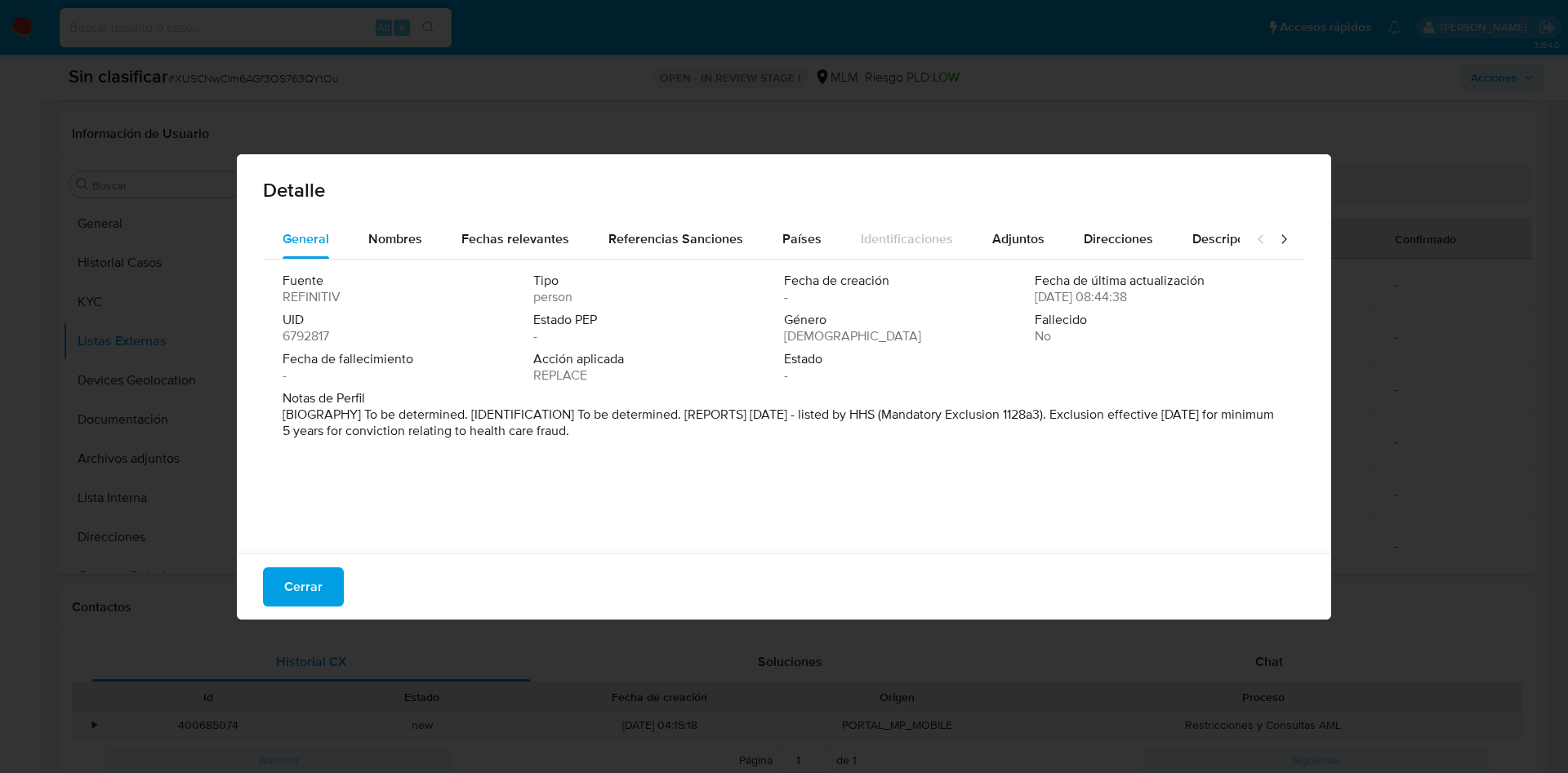
drag, startPoint x: 315, startPoint y: 584, endPoint x: 556, endPoint y: 452, distance: 274.8
click at [314, 584] on span "Cerrar" at bounding box center [303, 587] width 38 height 36
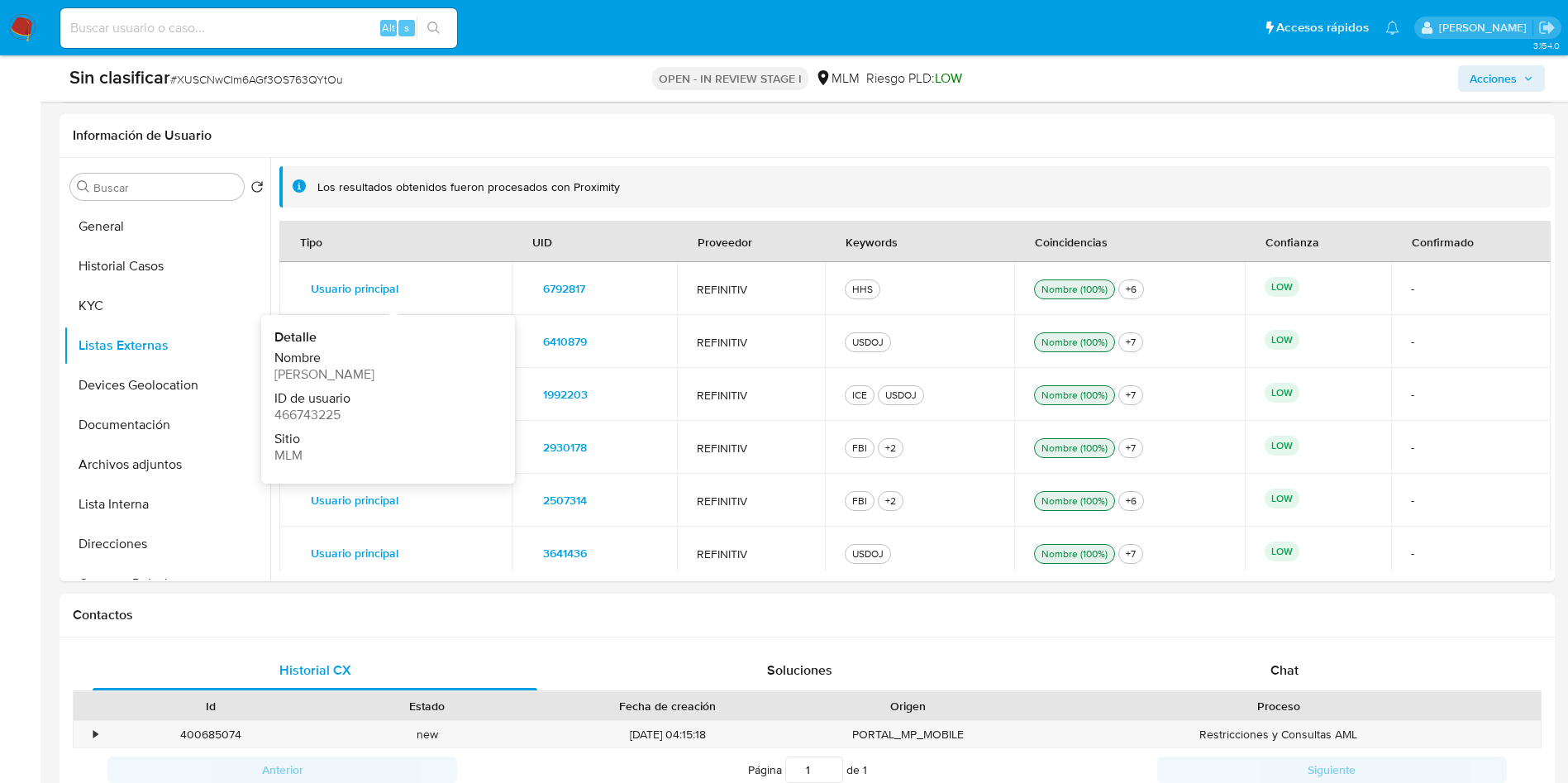
click at [362, 284] on span "Usuario principal" at bounding box center [355, 289] width 88 height 24
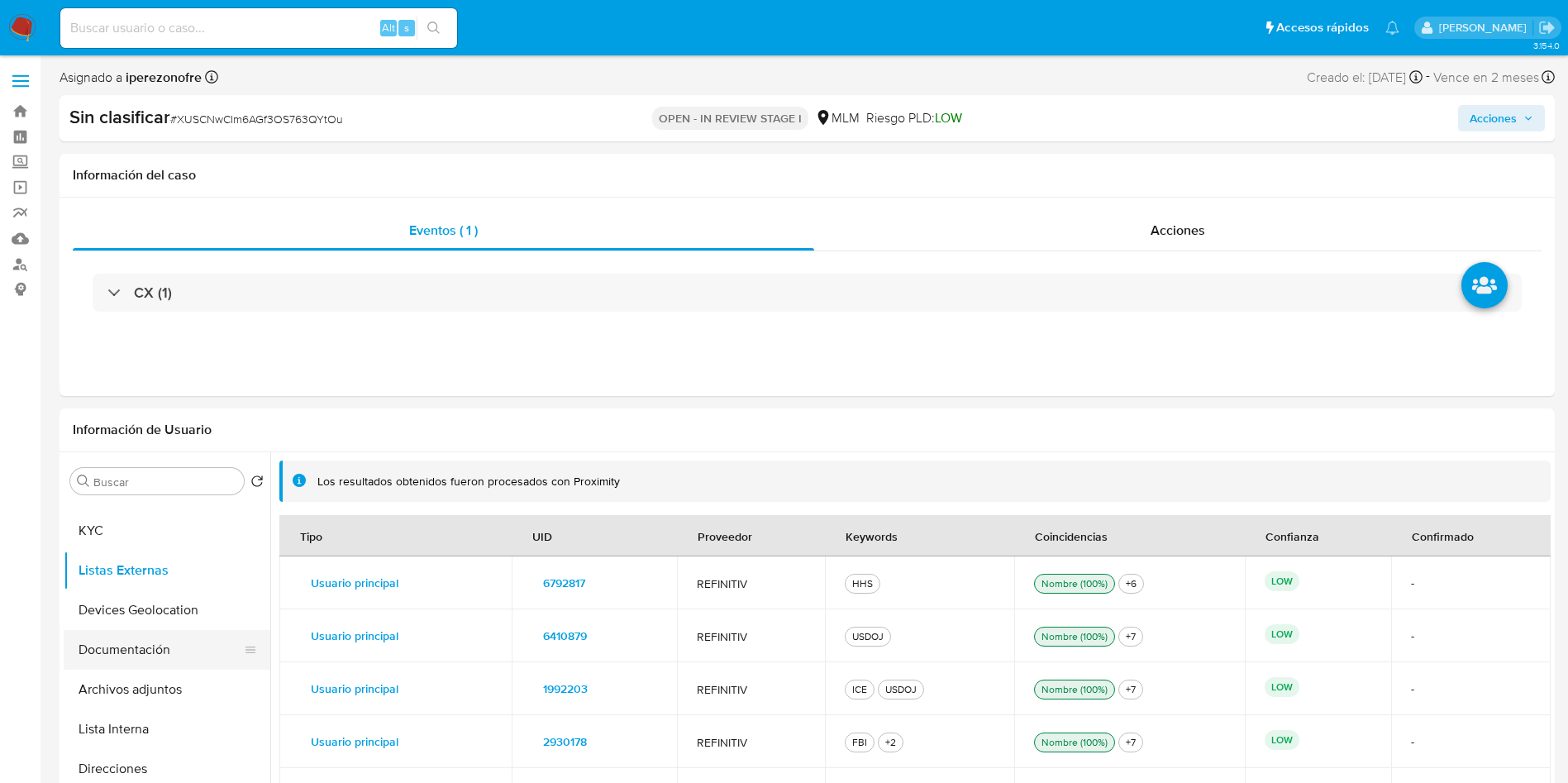
scroll to position [124, 0]
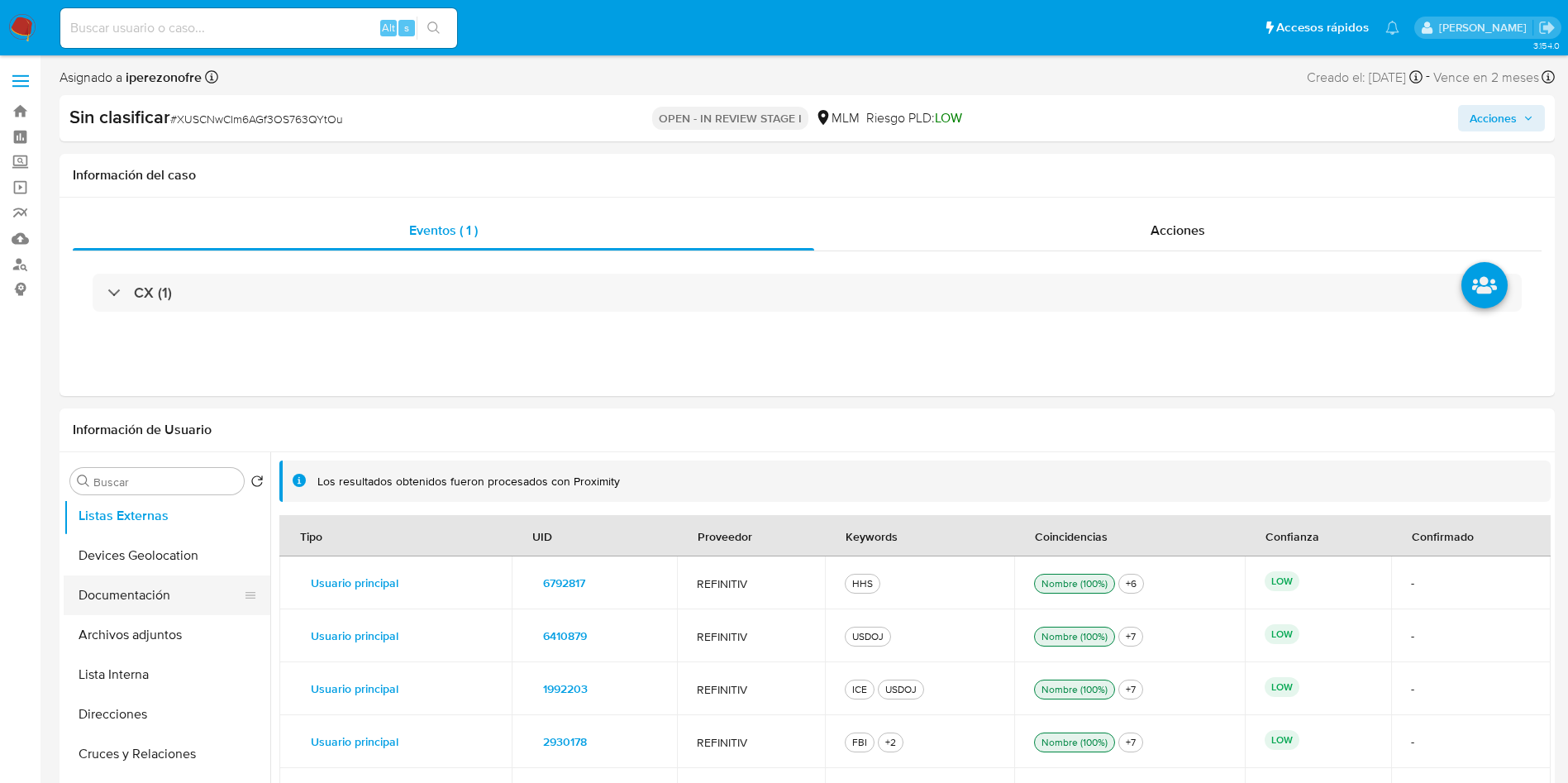
click at [140, 599] on button "Documentación" at bounding box center [160, 596] width 194 height 40
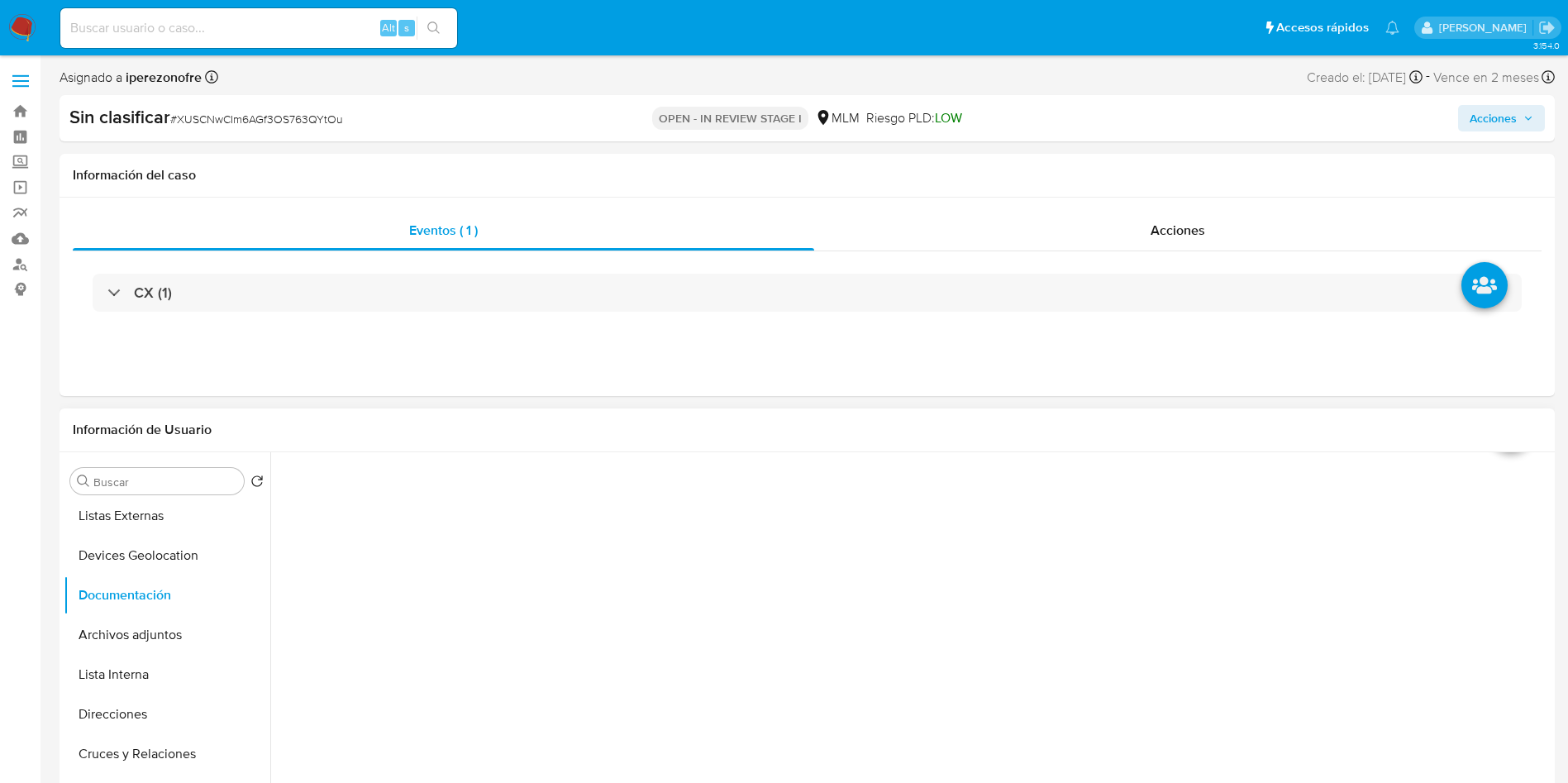
scroll to position [0, 0]
click at [1510, 485] on icon at bounding box center [1511, 479] width 46 height 46
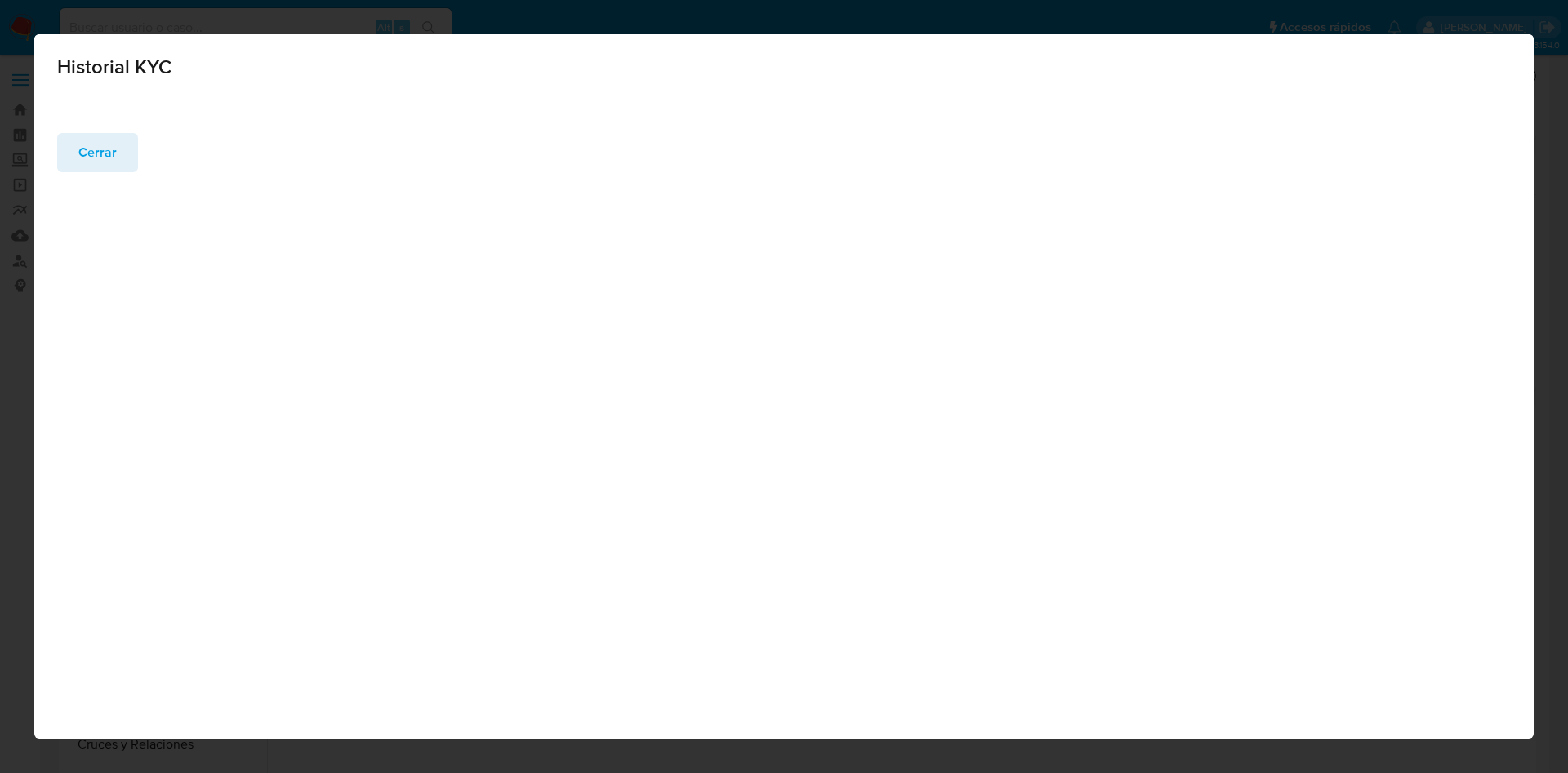
click at [106, 145] on span "Cerrar" at bounding box center [97, 153] width 38 height 36
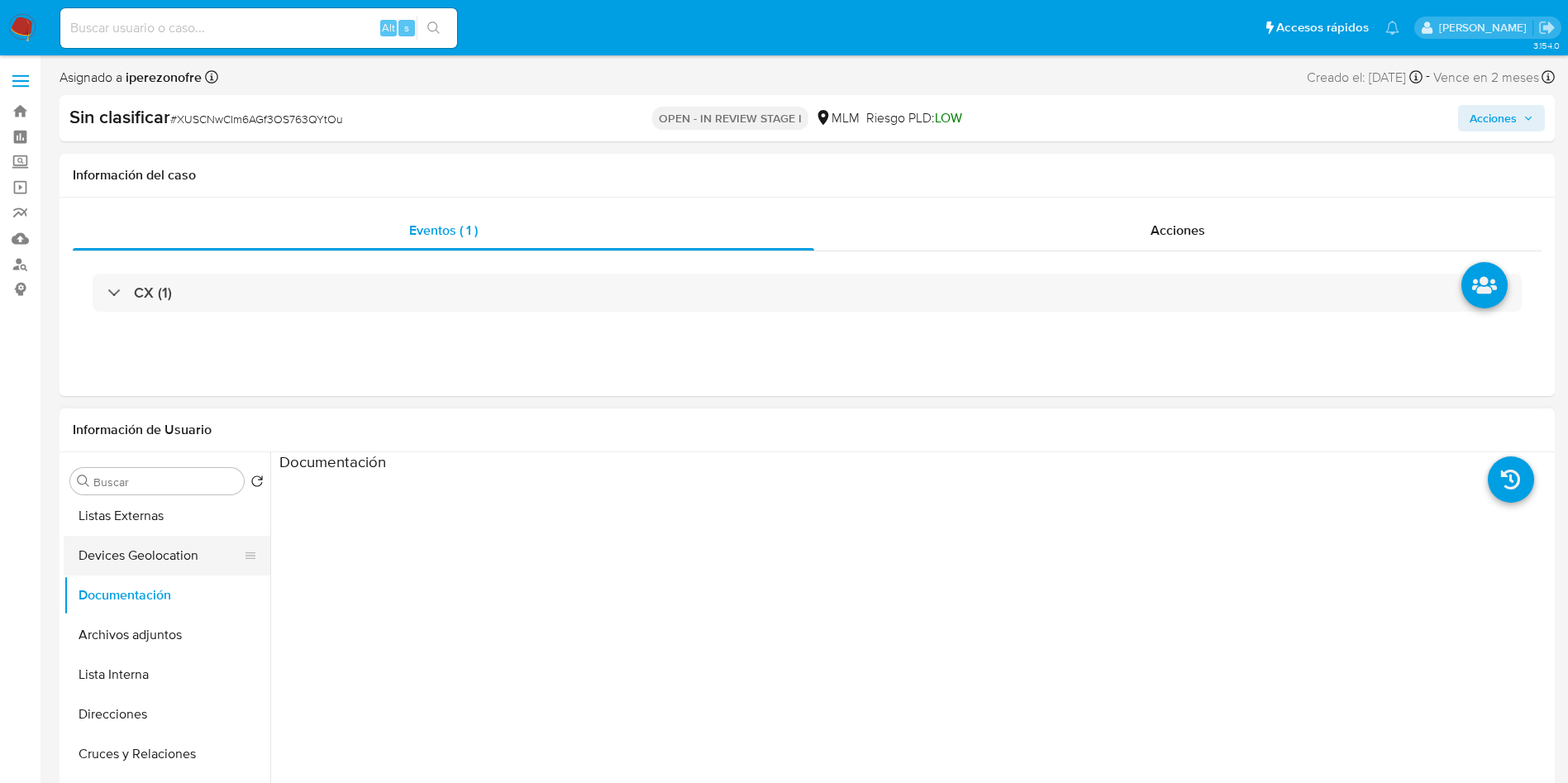
click at [133, 549] on button "Devices Geolocation" at bounding box center [160, 556] width 194 height 40
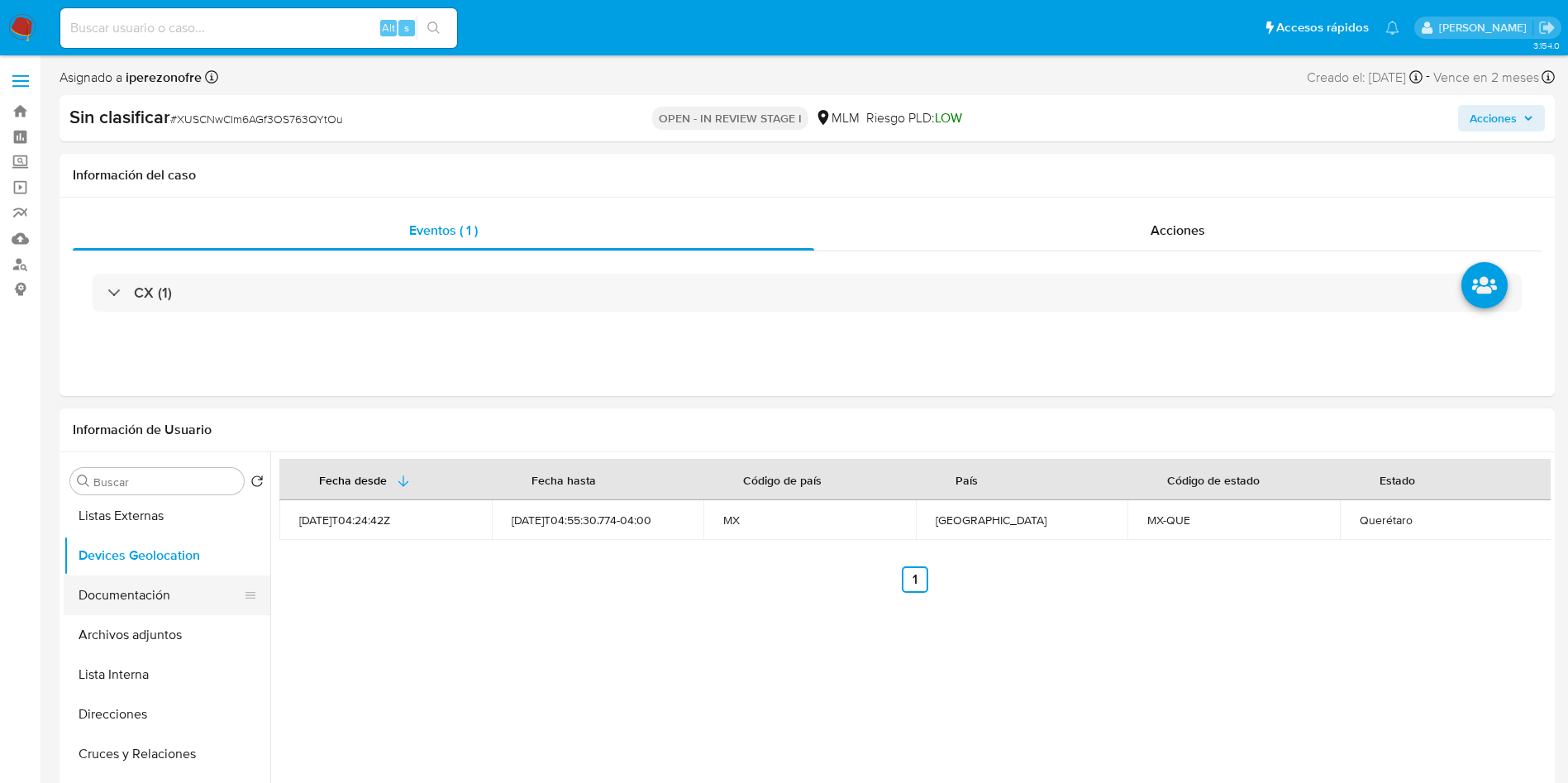
click at [126, 584] on button "Documentación" at bounding box center [160, 596] width 194 height 40
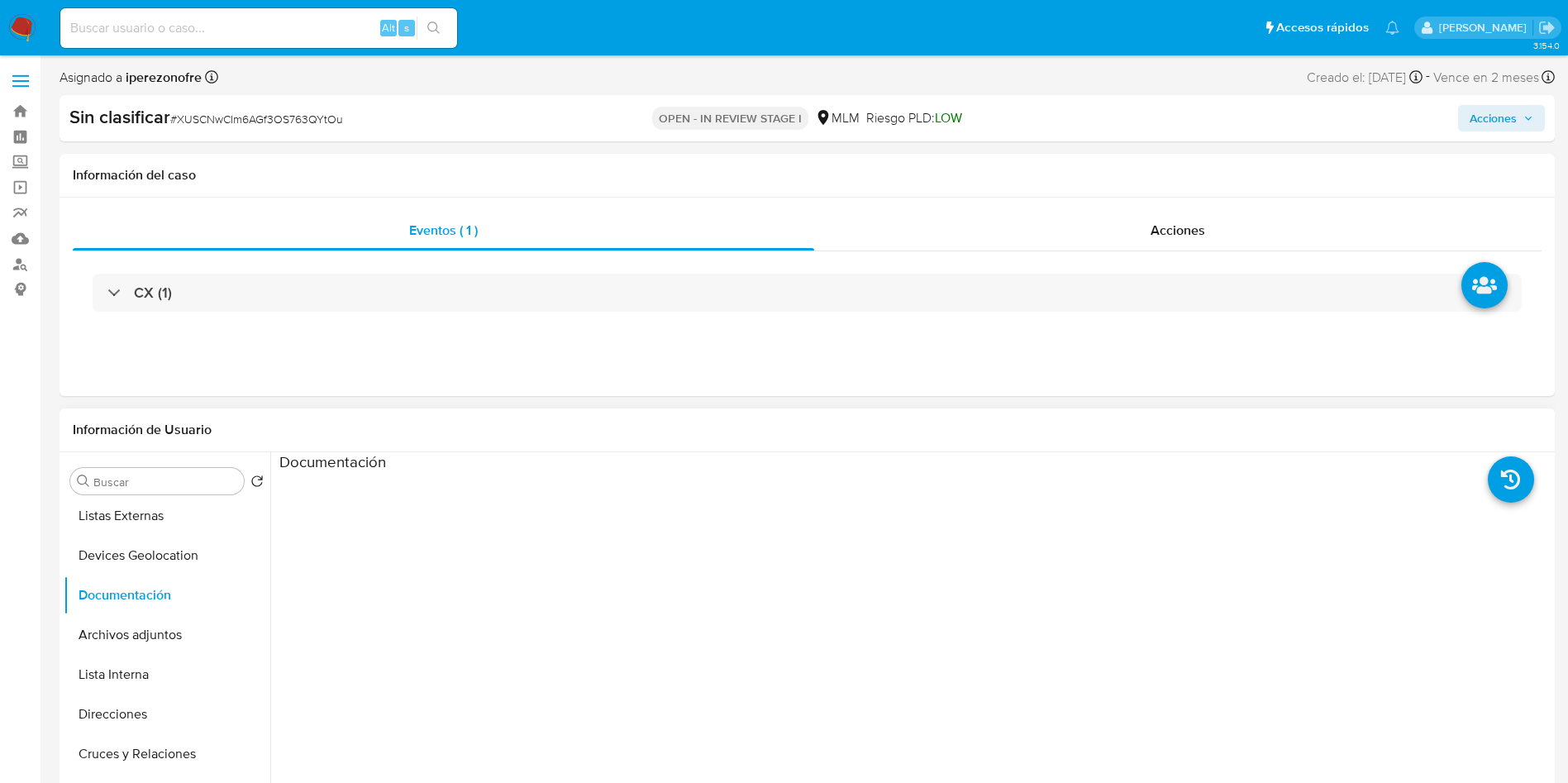
click at [943, 510] on div at bounding box center [1075, 738] width 954 height 530
click at [133, 549] on button "Devices Geolocation" at bounding box center [160, 556] width 194 height 40
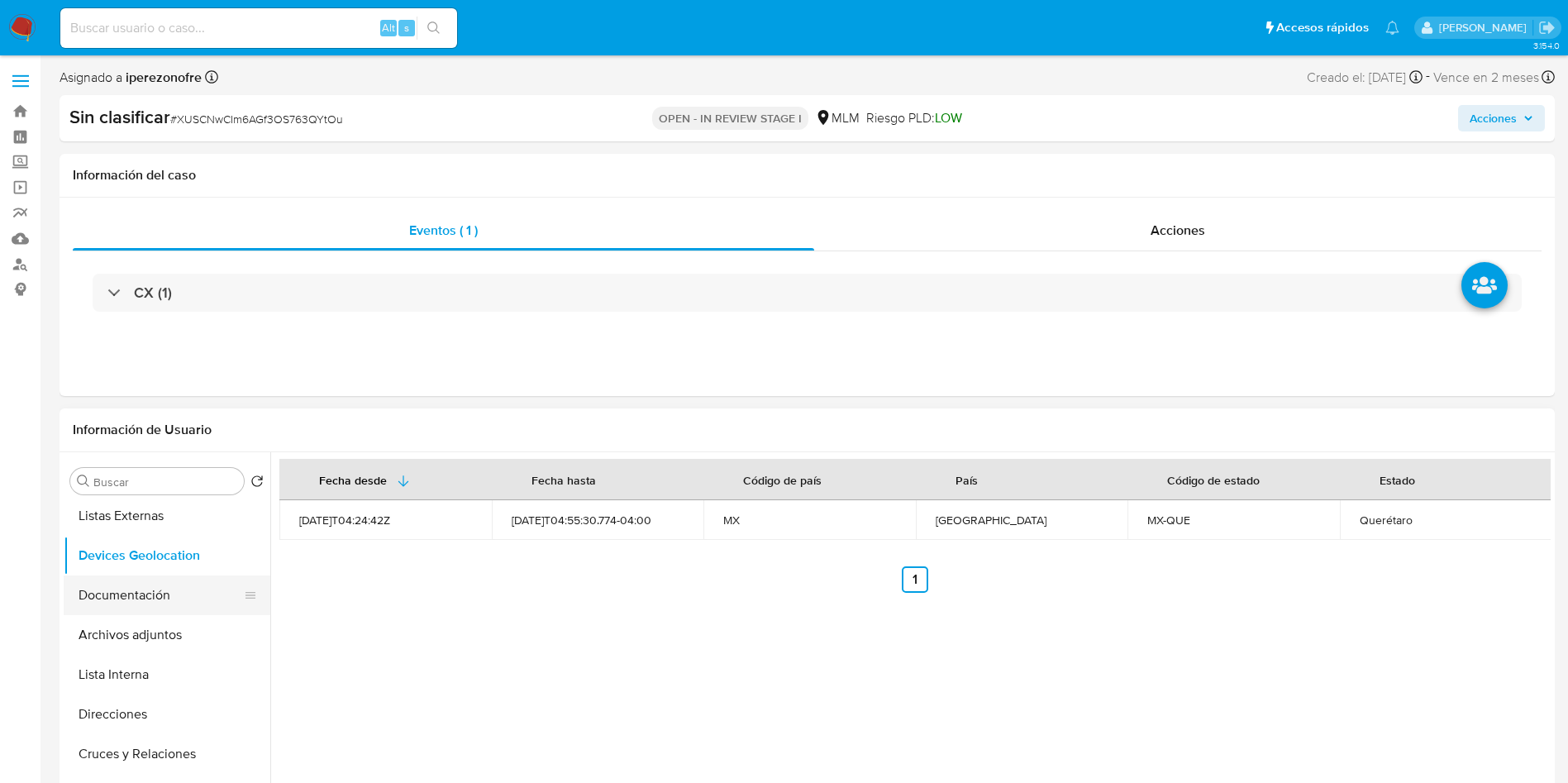
click at [118, 592] on button "Documentación" at bounding box center [160, 596] width 194 height 40
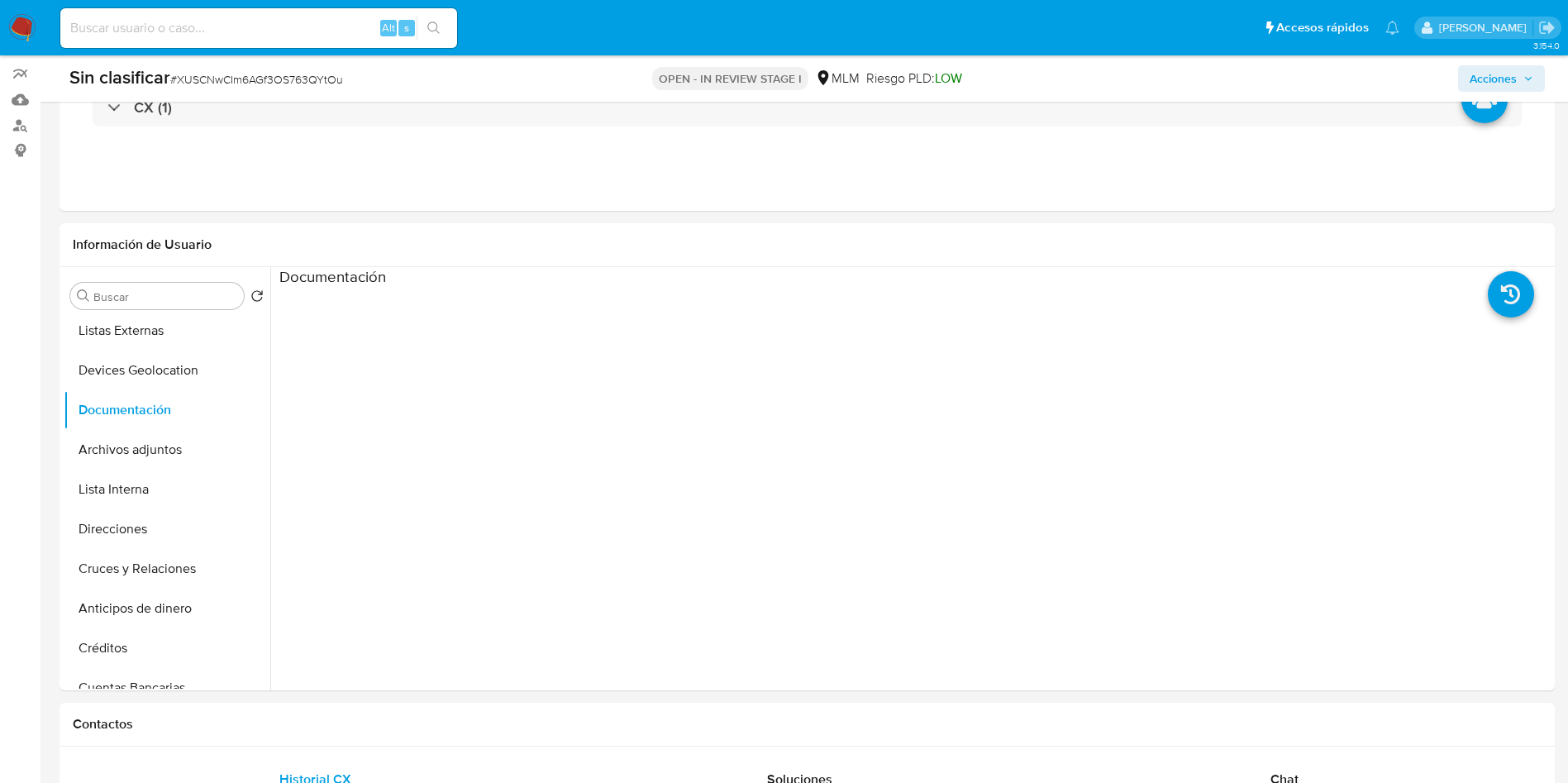
scroll to position [184, 0]
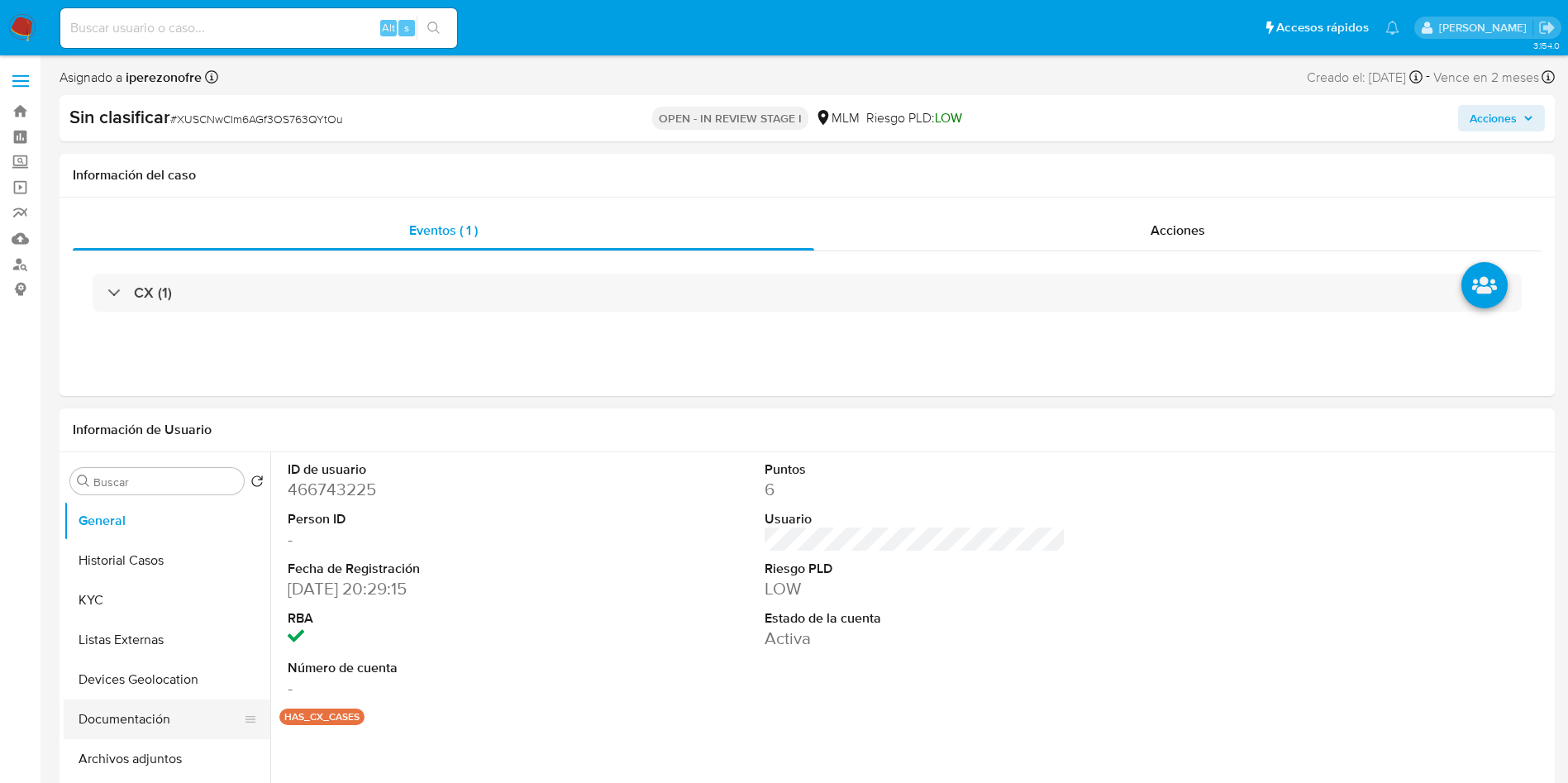
select select "10"
click at [150, 726] on button "Documentación" at bounding box center [160, 720] width 194 height 40
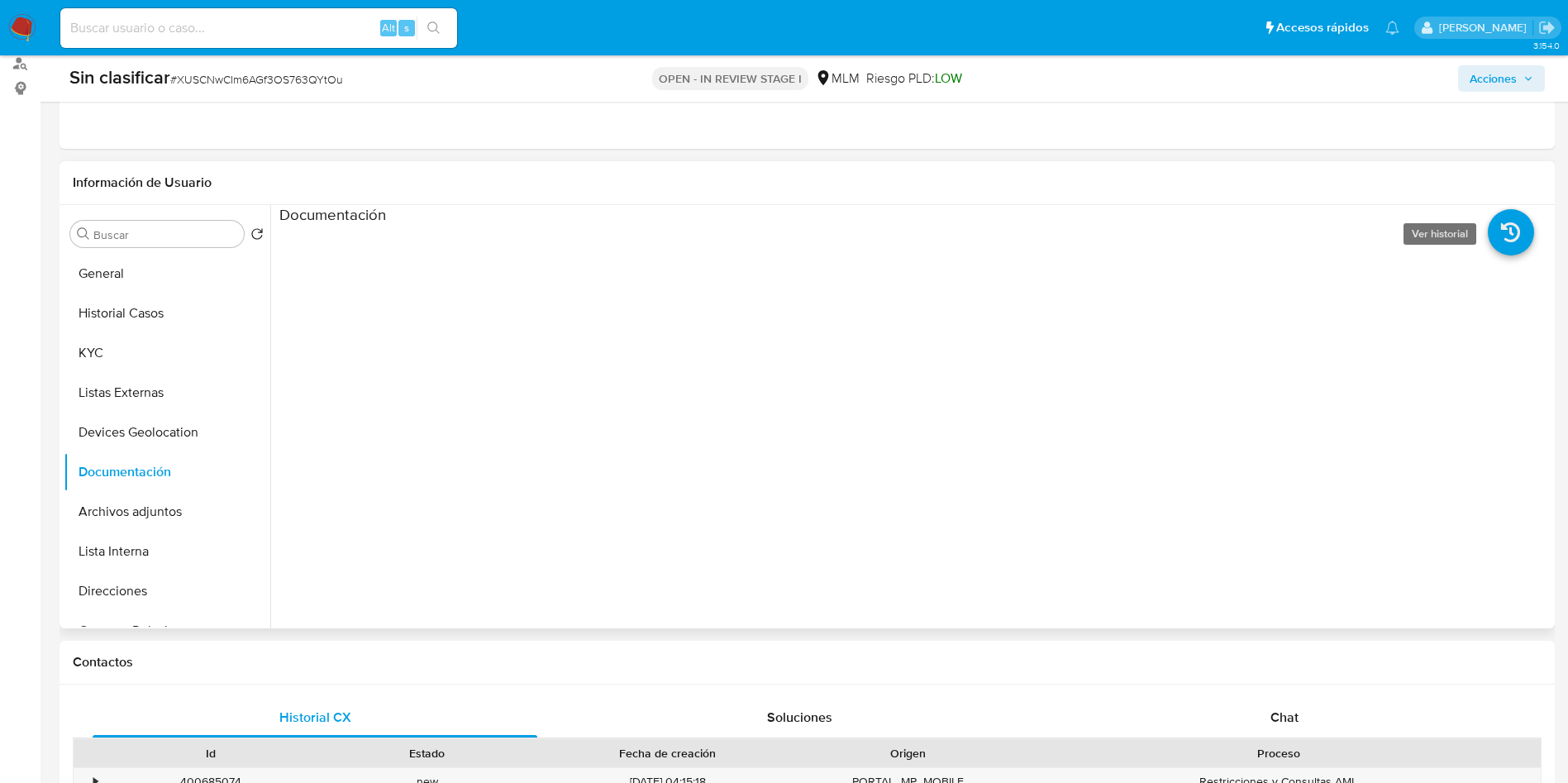
scroll to position [205, 0]
click at [1506, 229] on icon at bounding box center [1511, 229] width 46 height 46
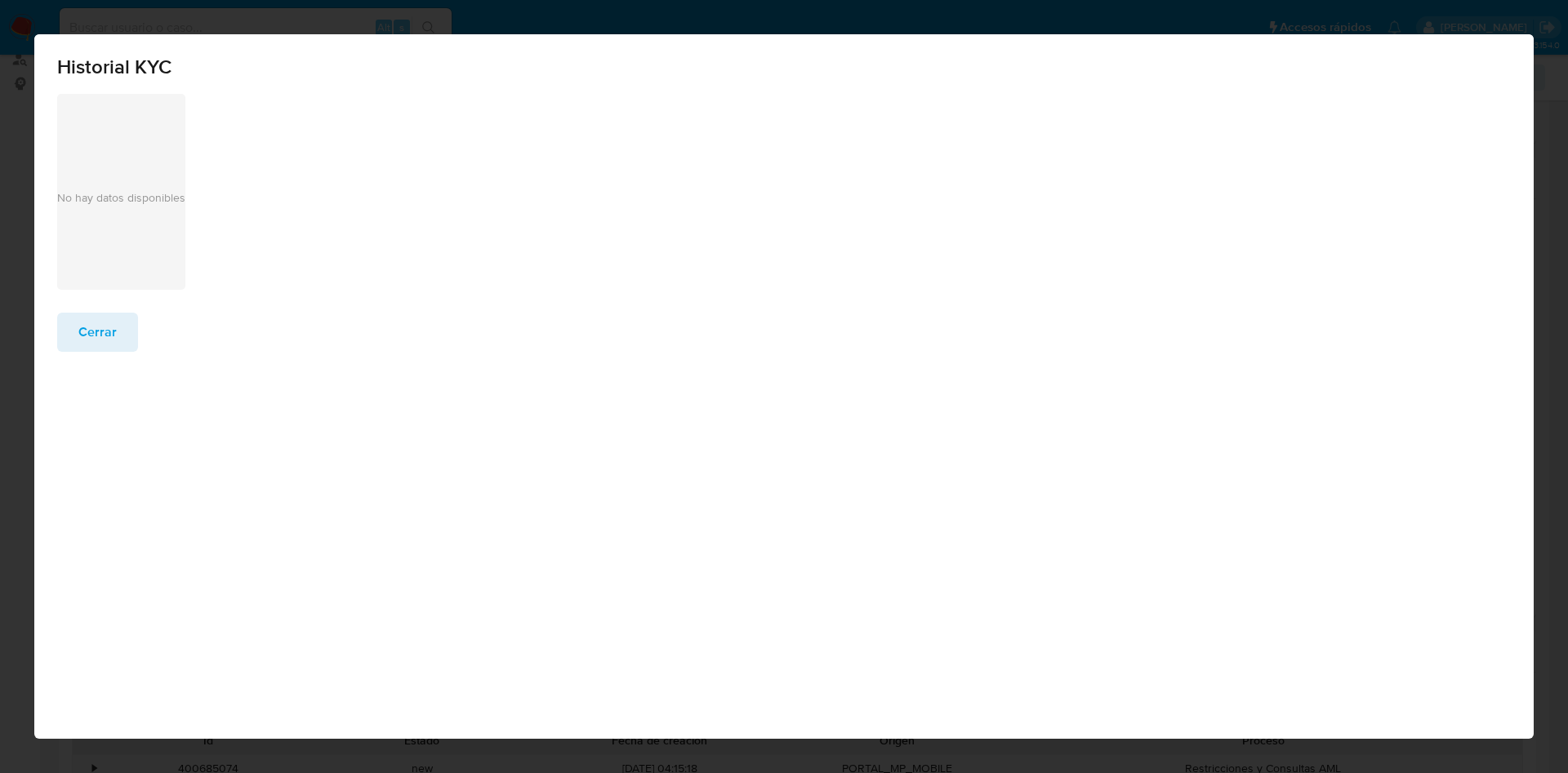
click at [97, 339] on span "Cerrar" at bounding box center [97, 332] width 38 height 36
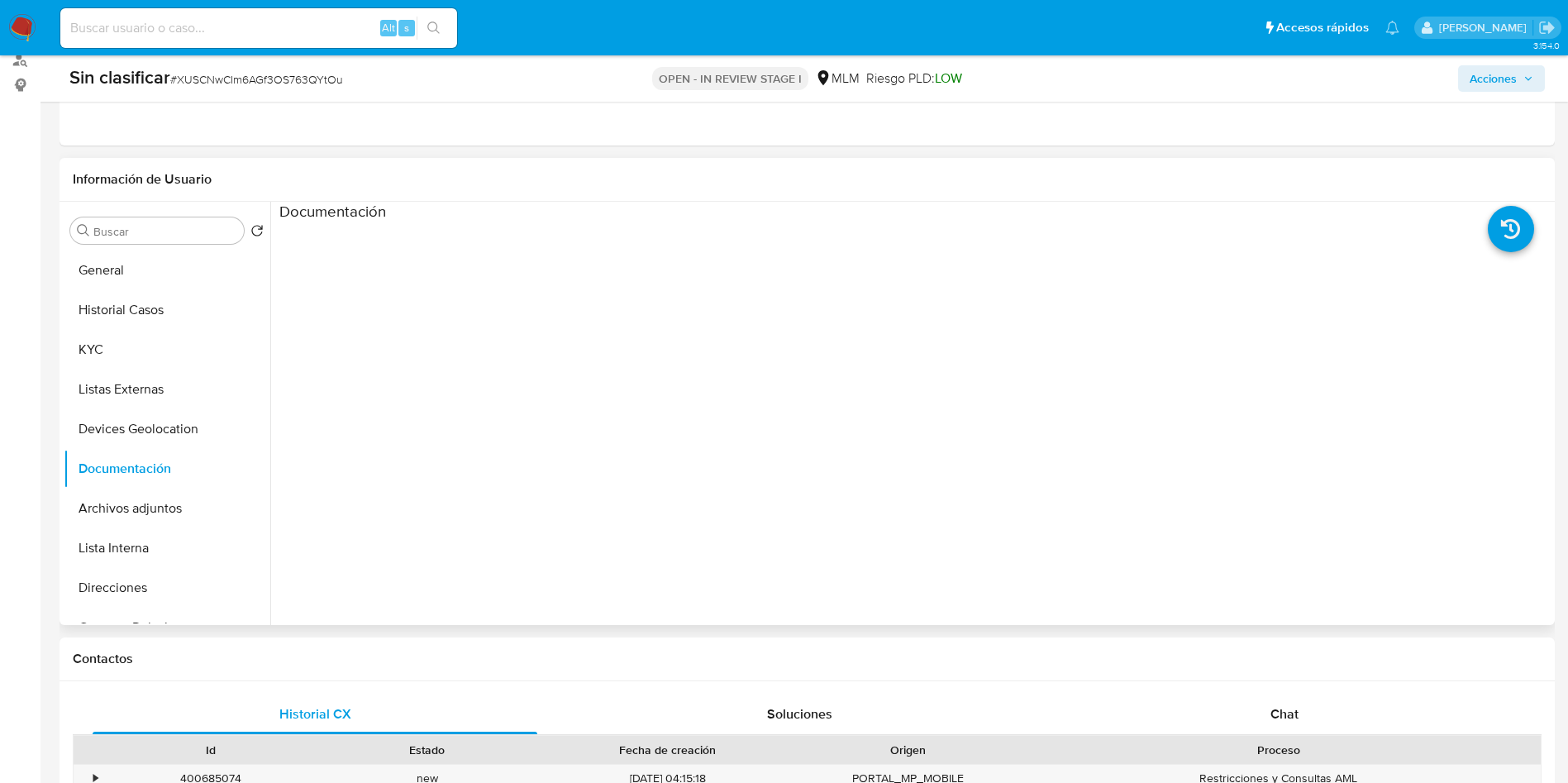
click at [1139, 522] on div at bounding box center [1075, 487] width 954 height 530
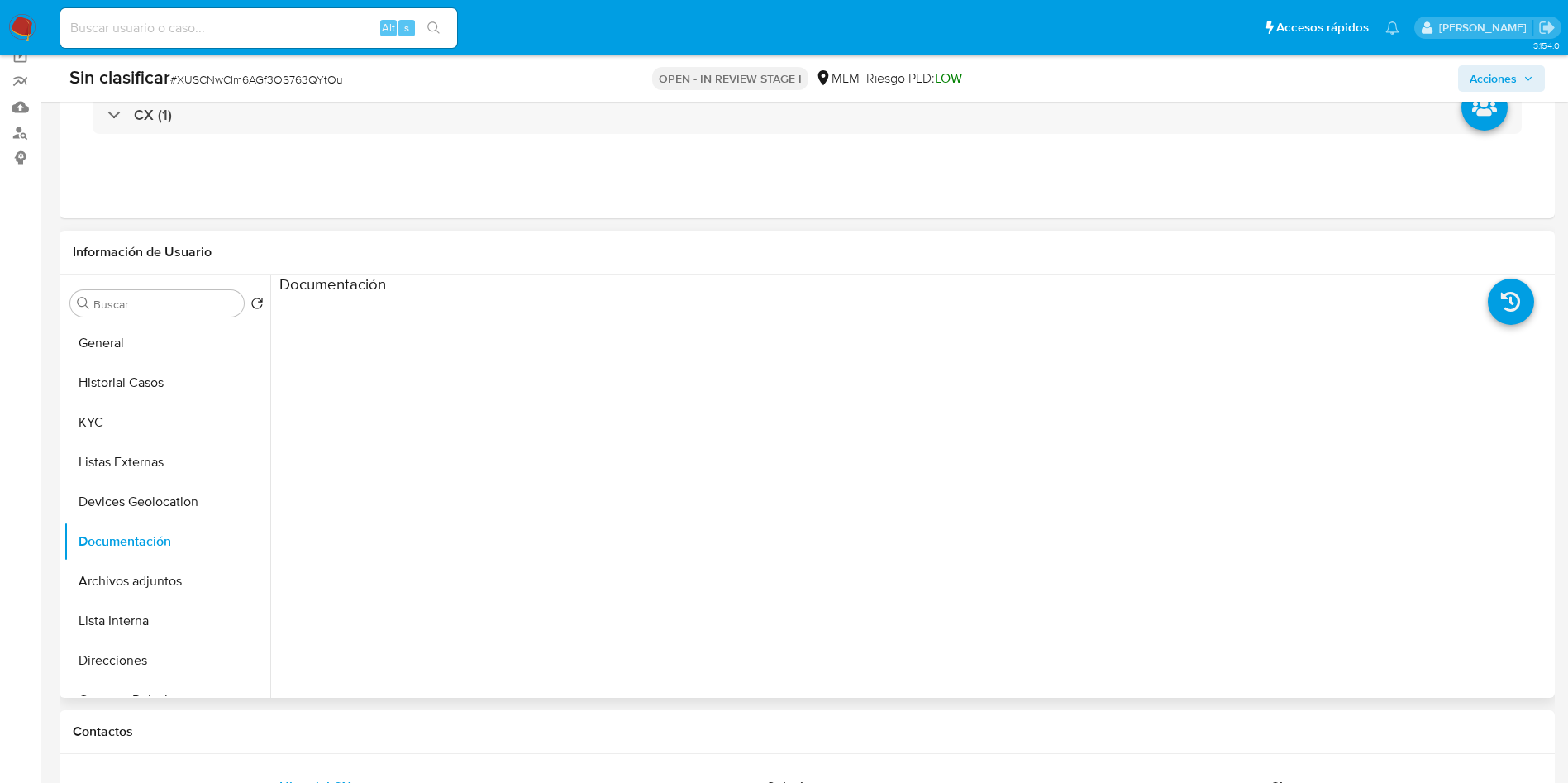
scroll to position [81, 0]
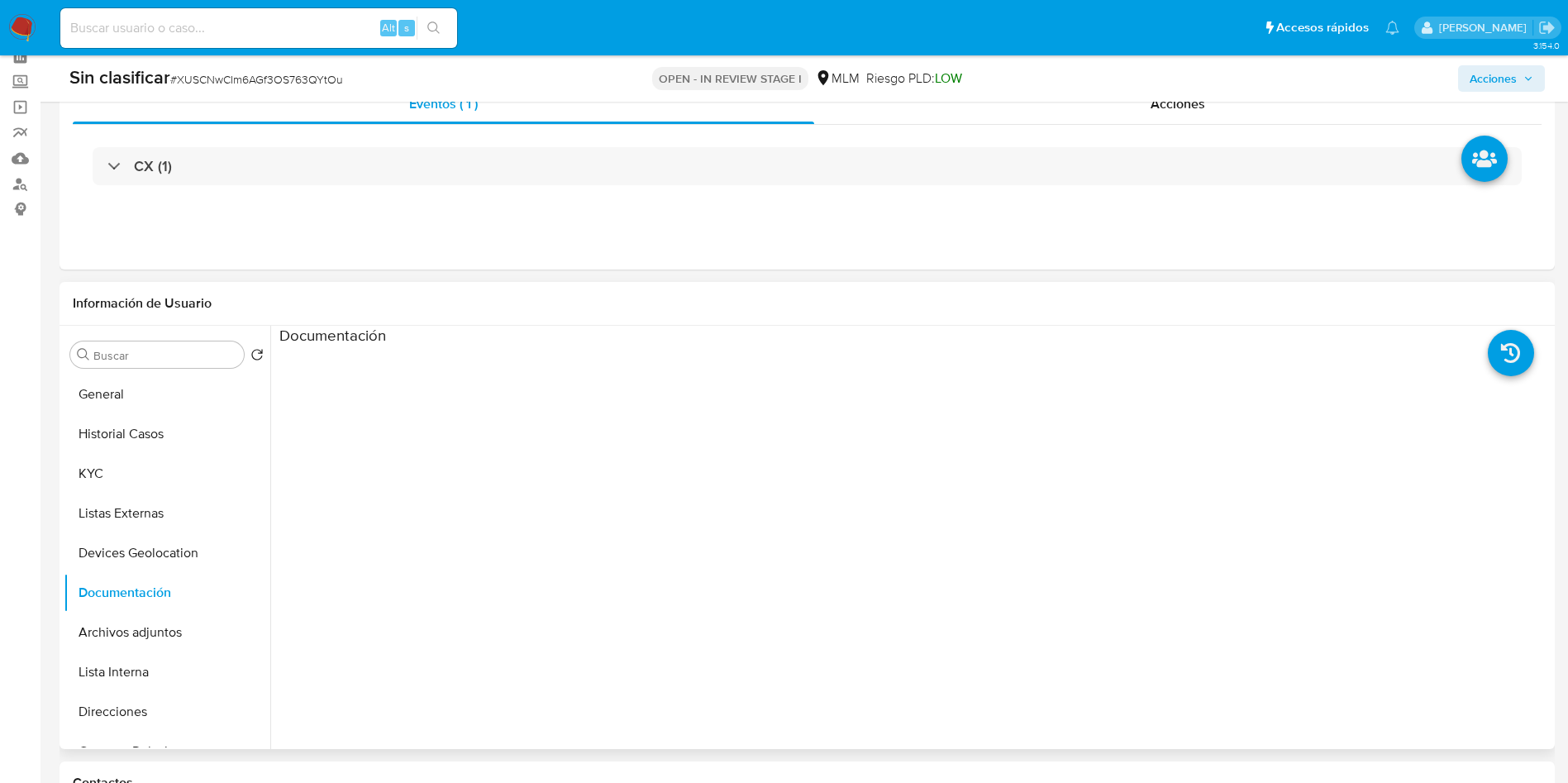
click at [432, 392] on ul at bounding box center [439, 585] width 318 height 476
click at [413, 371] on ul at bounding box center [439, 585] width 318 height 476
click at [148, 546] on button "Devices Geolocation" at bounding box center [160, 553] width 194 height 40
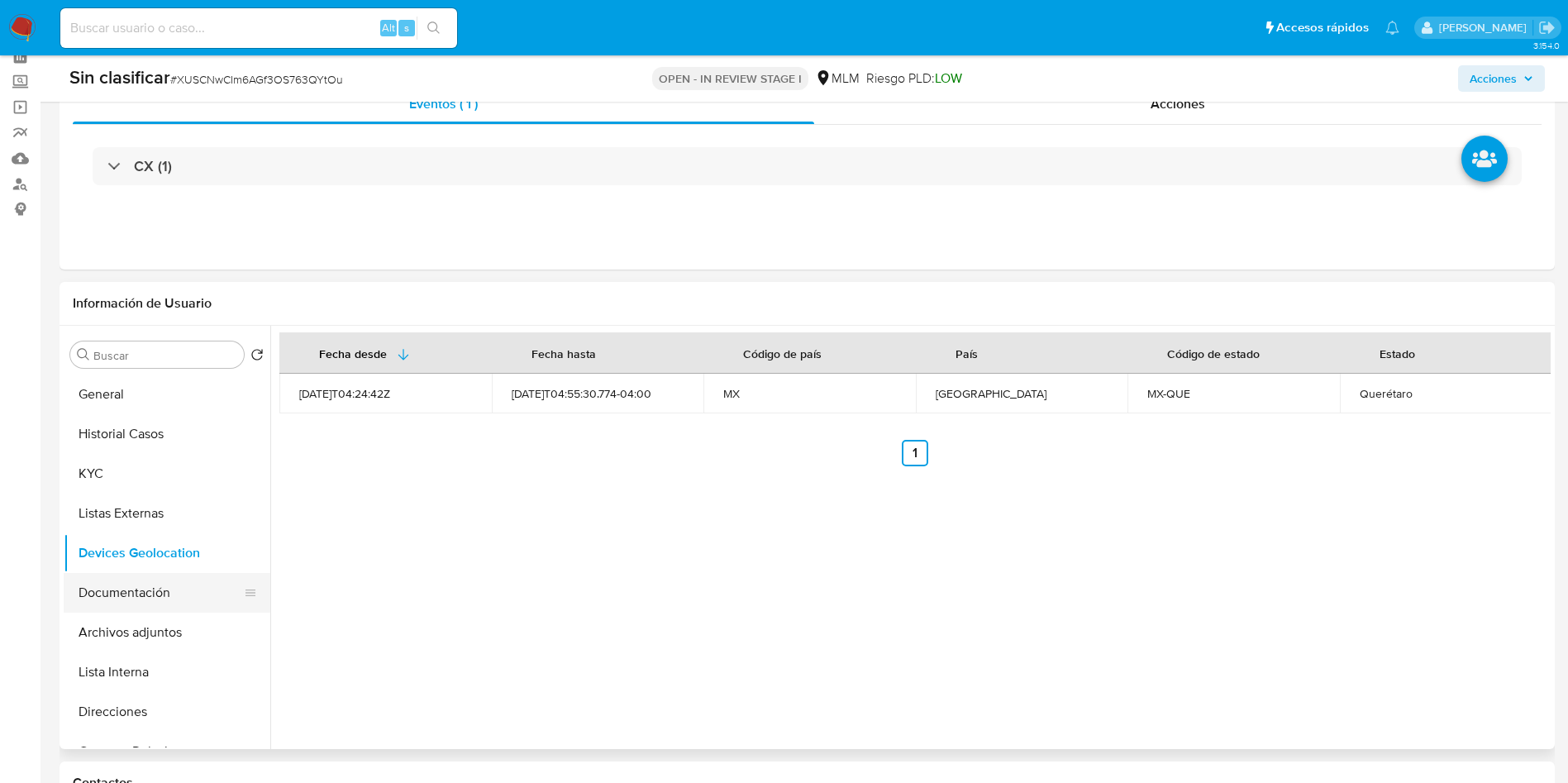
click at [137, 580] on button "Documentación" at bounding box center [160, 593] width 194 height 40
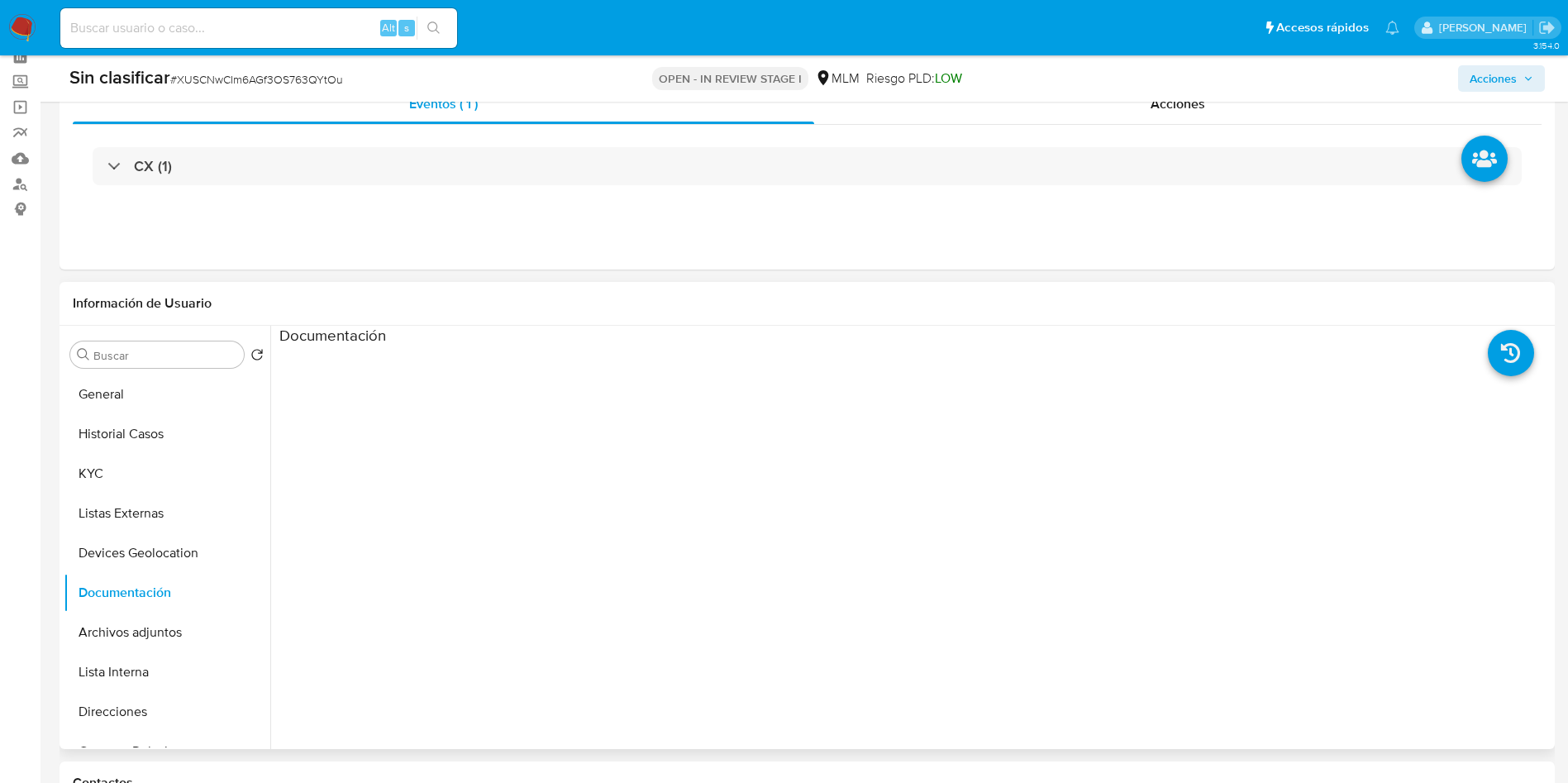
click at [412, 584] on ul at bounding box center [439, 585] width 318 height 476
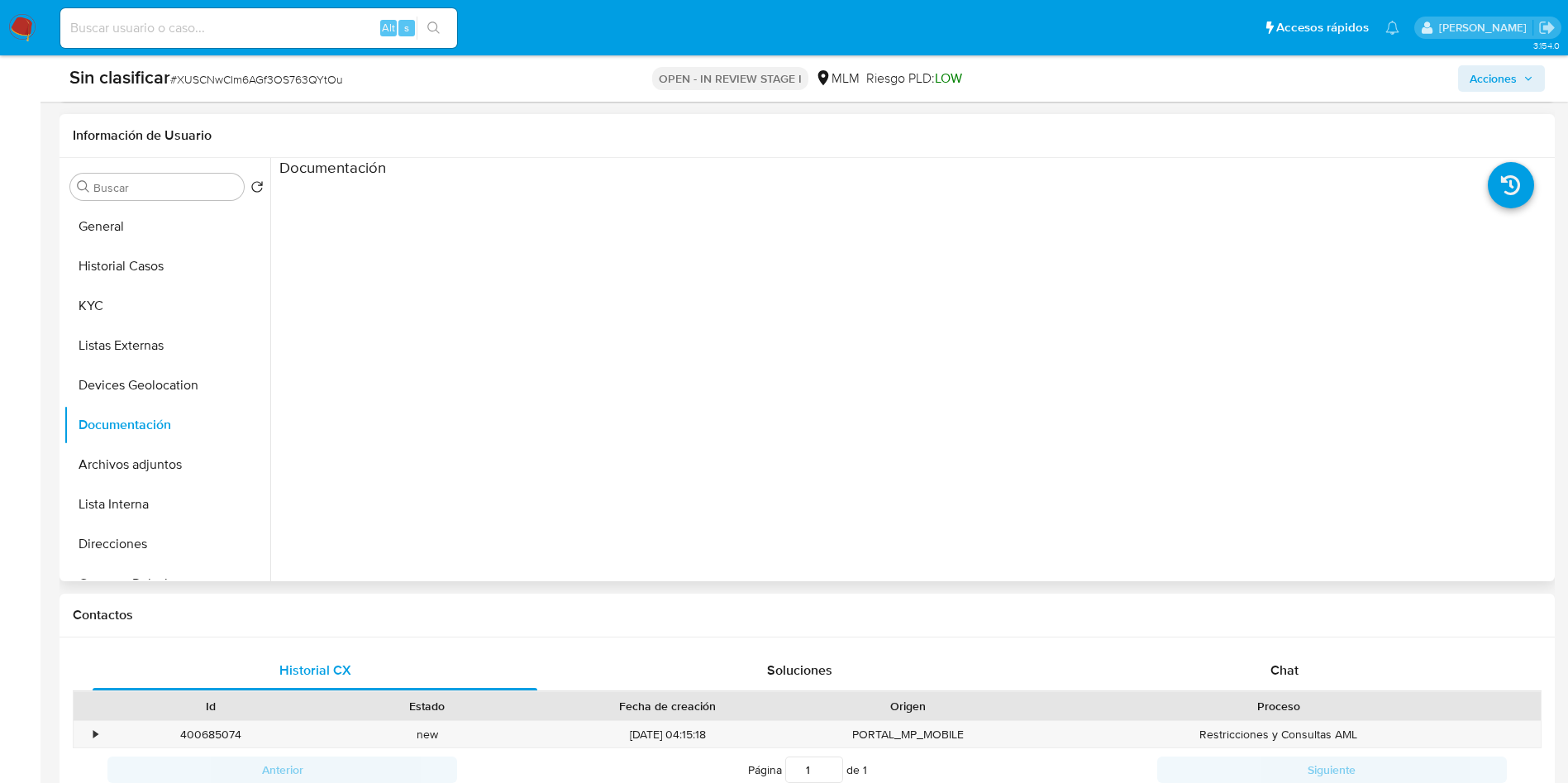
scroll to position [124, 0]
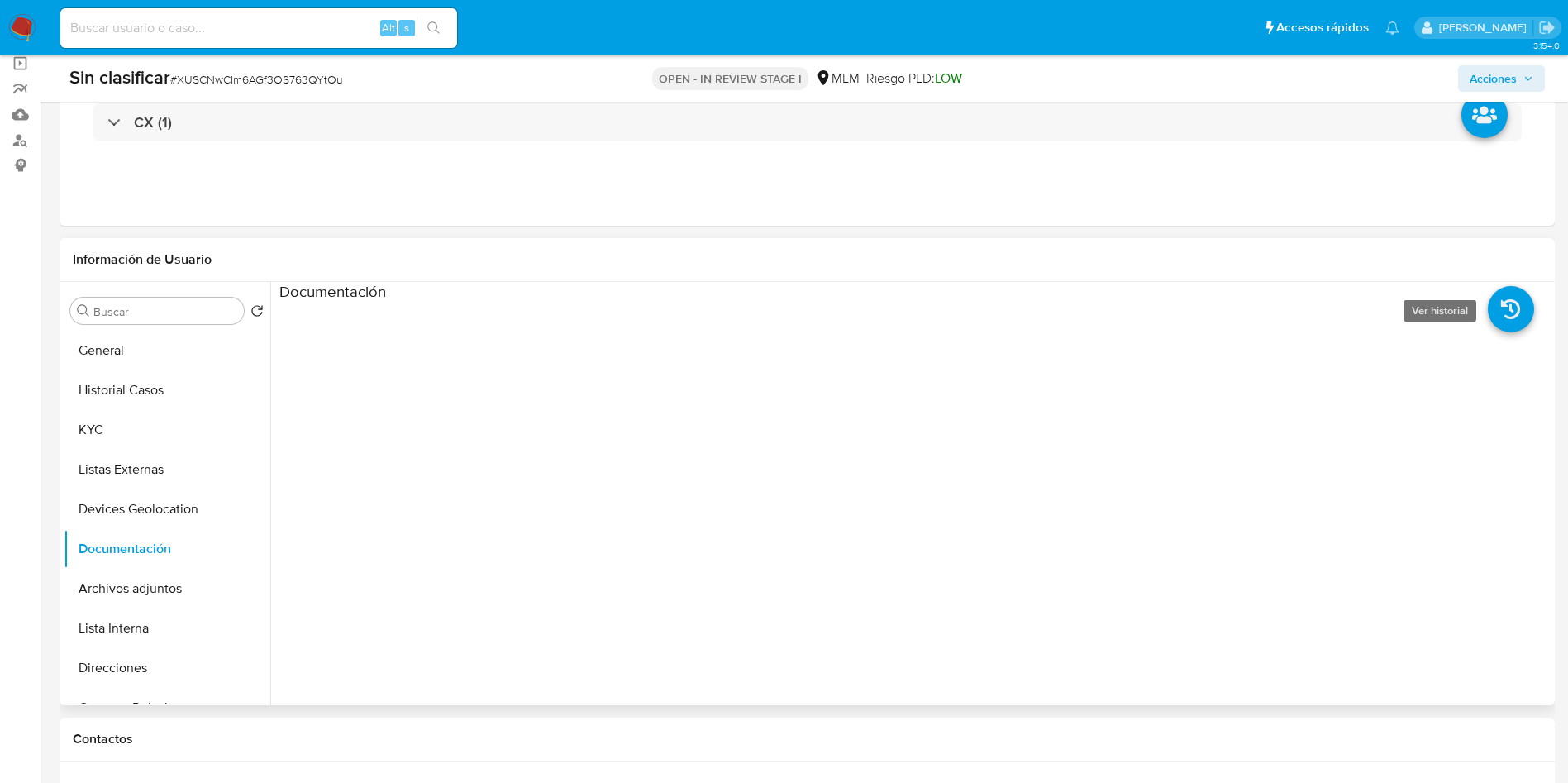
click at [1500, 309] on icon at bounding box center [1511, 309] width 46 height 46
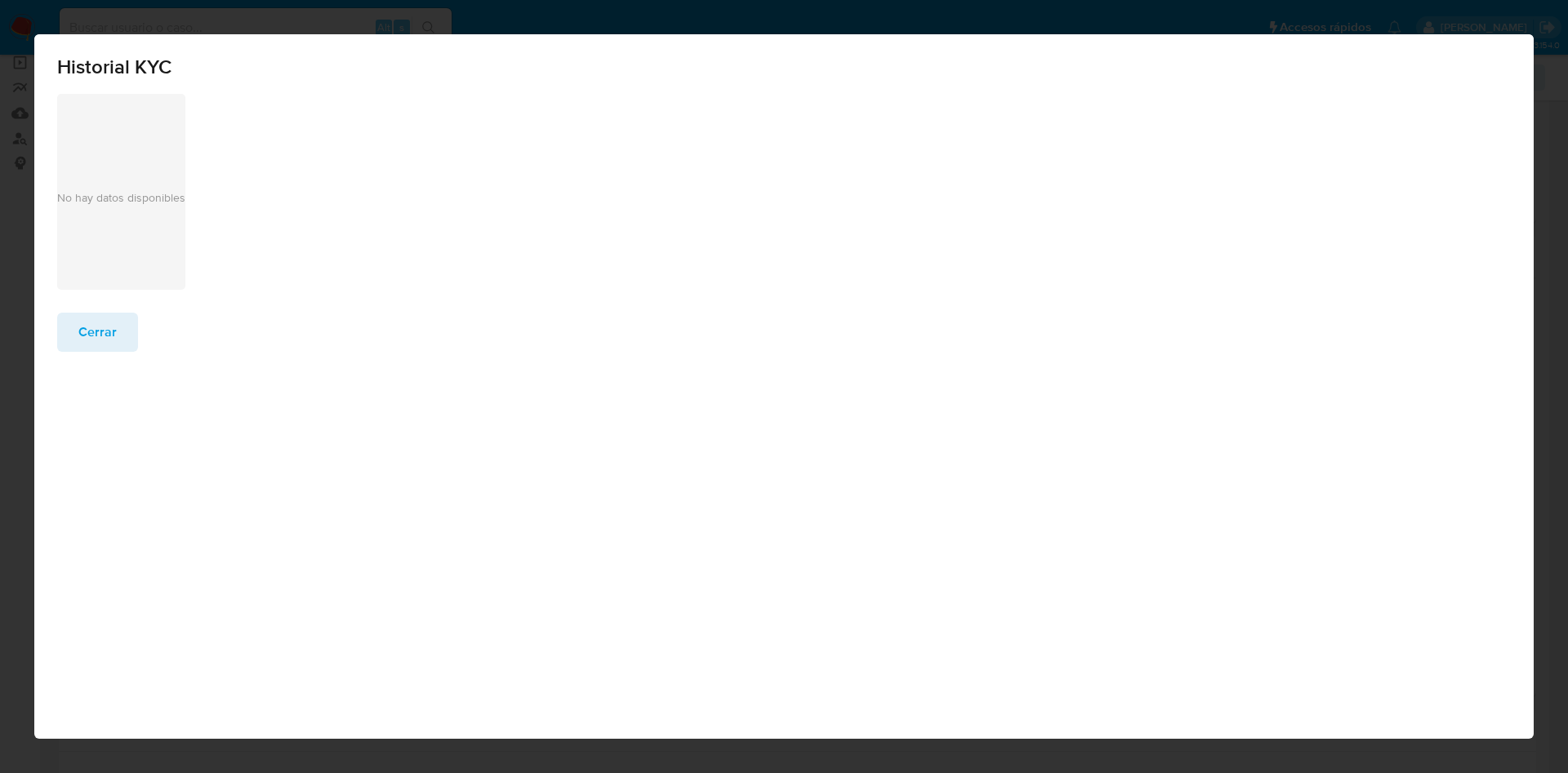
click at [111, 330] on span "Cerrar" at bounding box center [97, 332] width 38 height 36
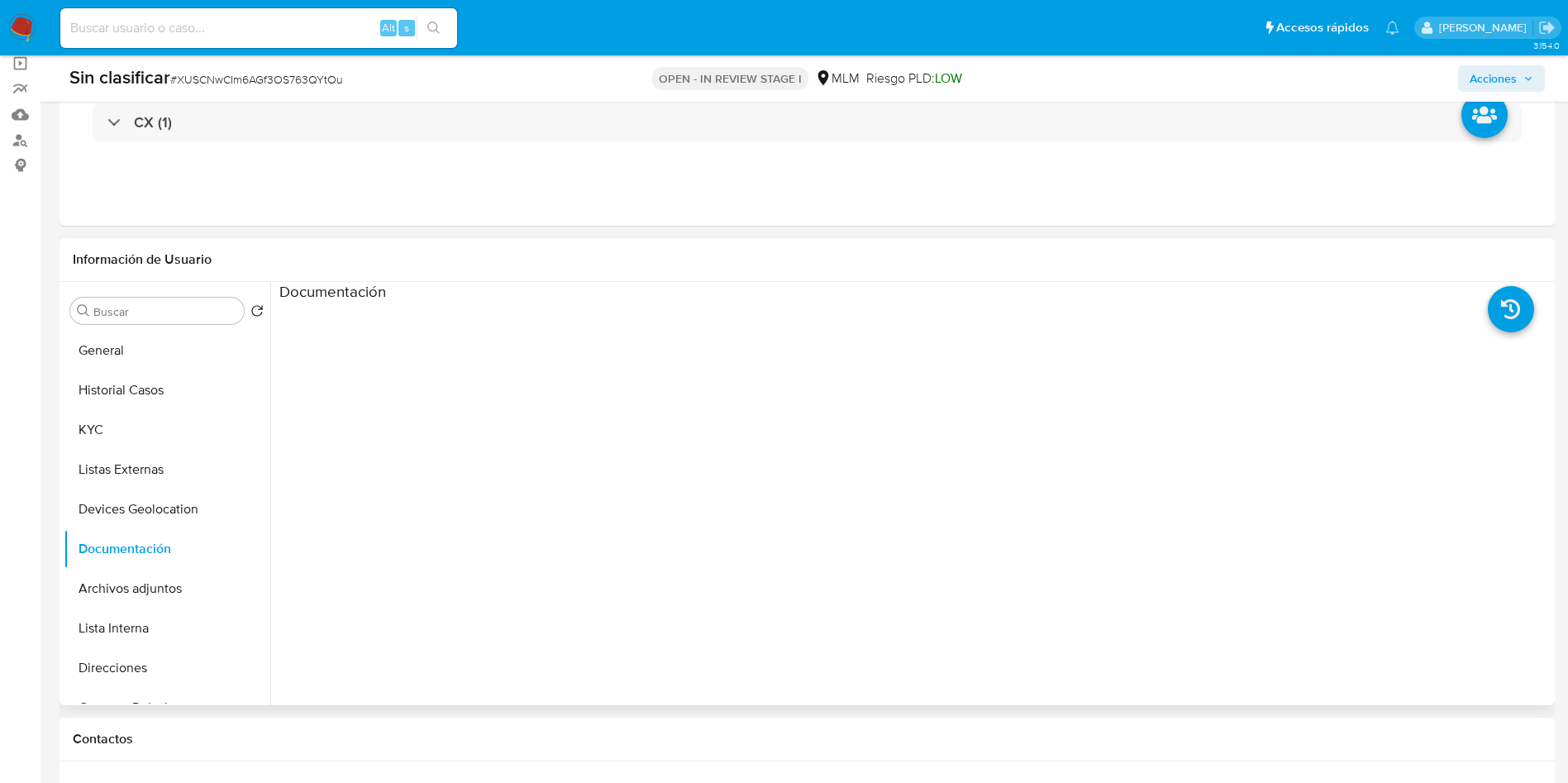
click at [1030, 381] on div at bounding box center [1075, 567] width 954 height 530
click at [103, 506] on button "Devices Geolocation" at bounding box center [160, 510] width 194 height 40
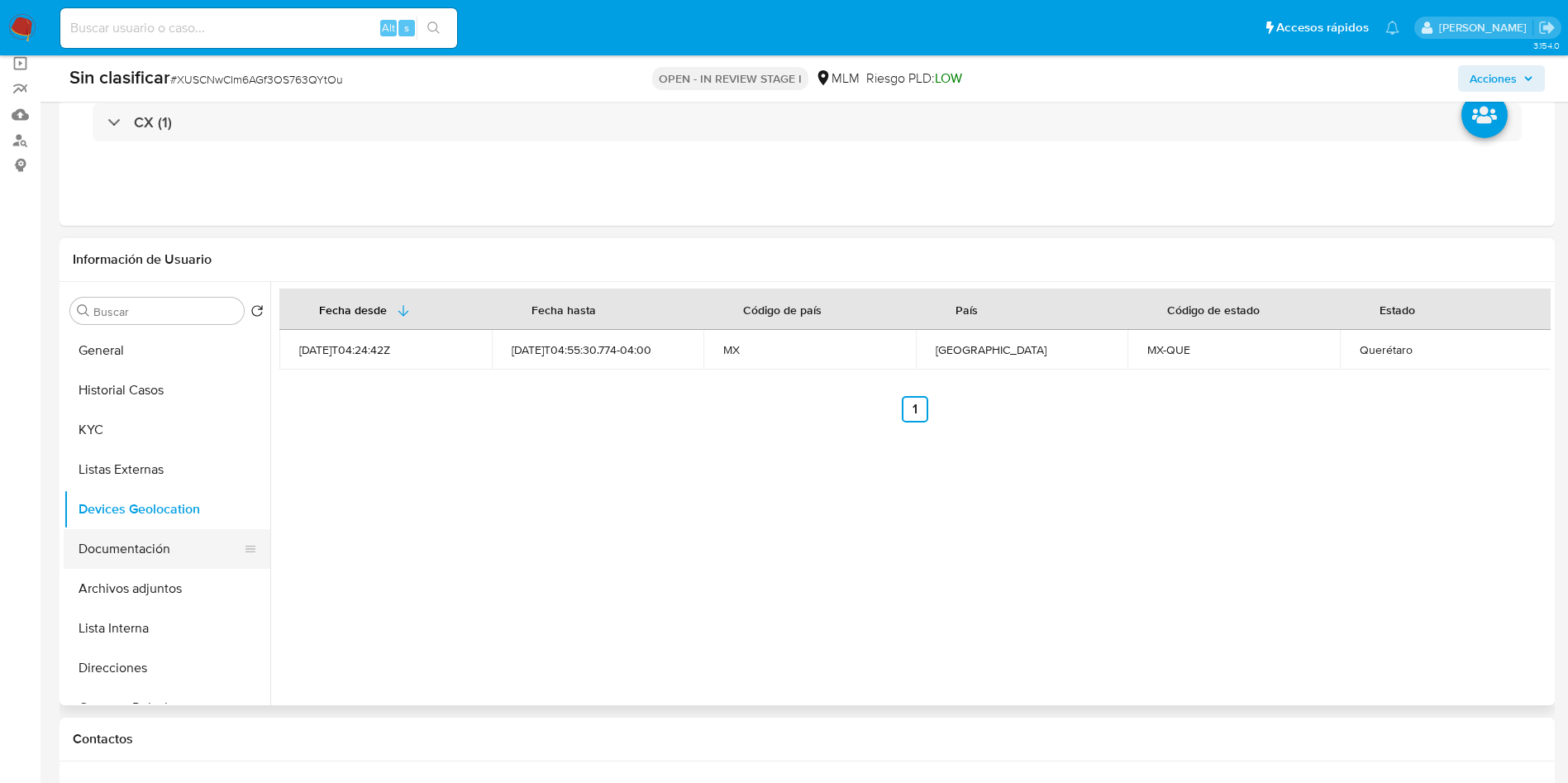
click at [147, 558] on button "Documentación" at bounding box center [160, 549] width 194 height 40
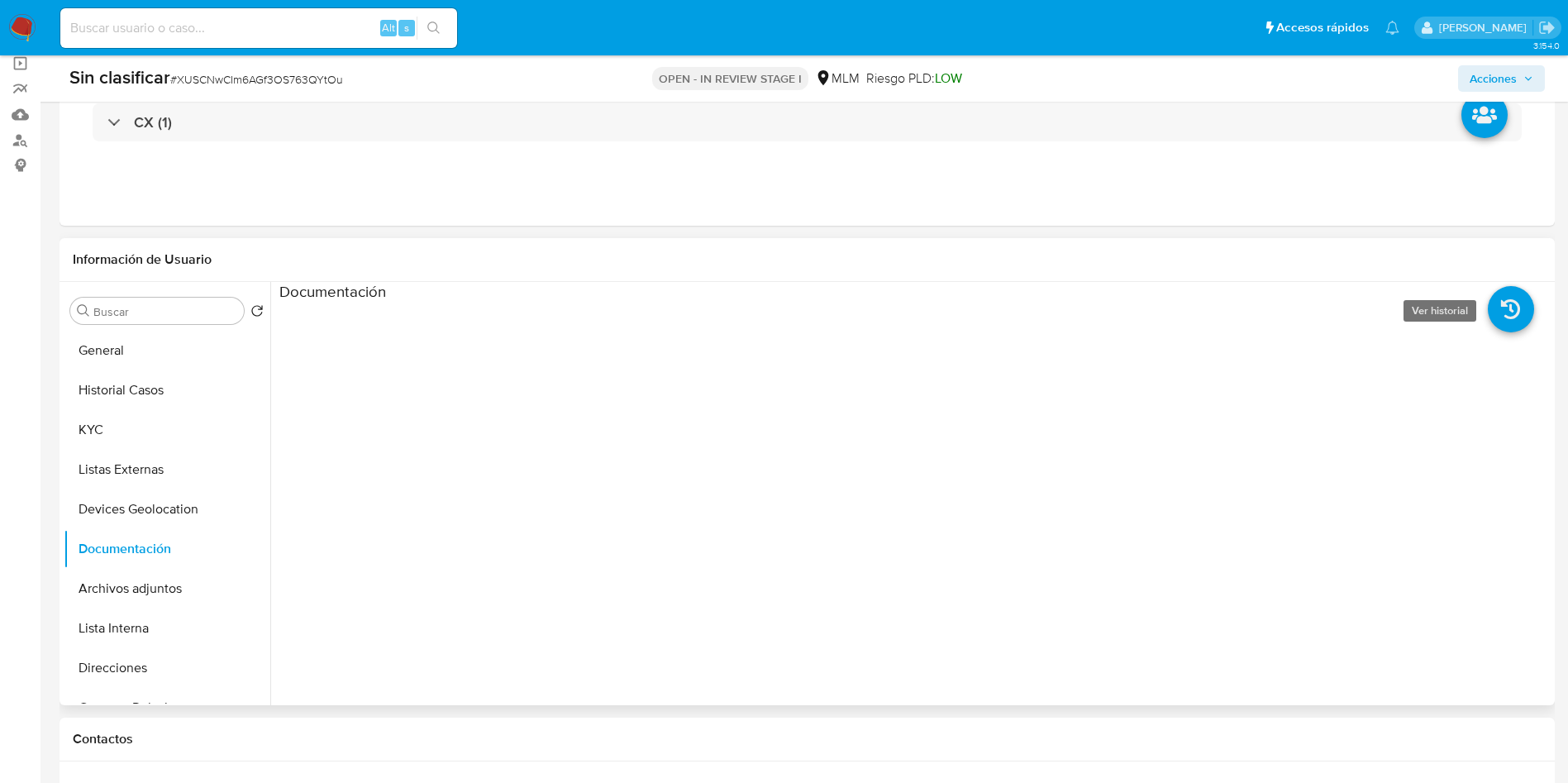
click at [1507, 298] on icon at bounding box center [1511, 309] width 46 height 46
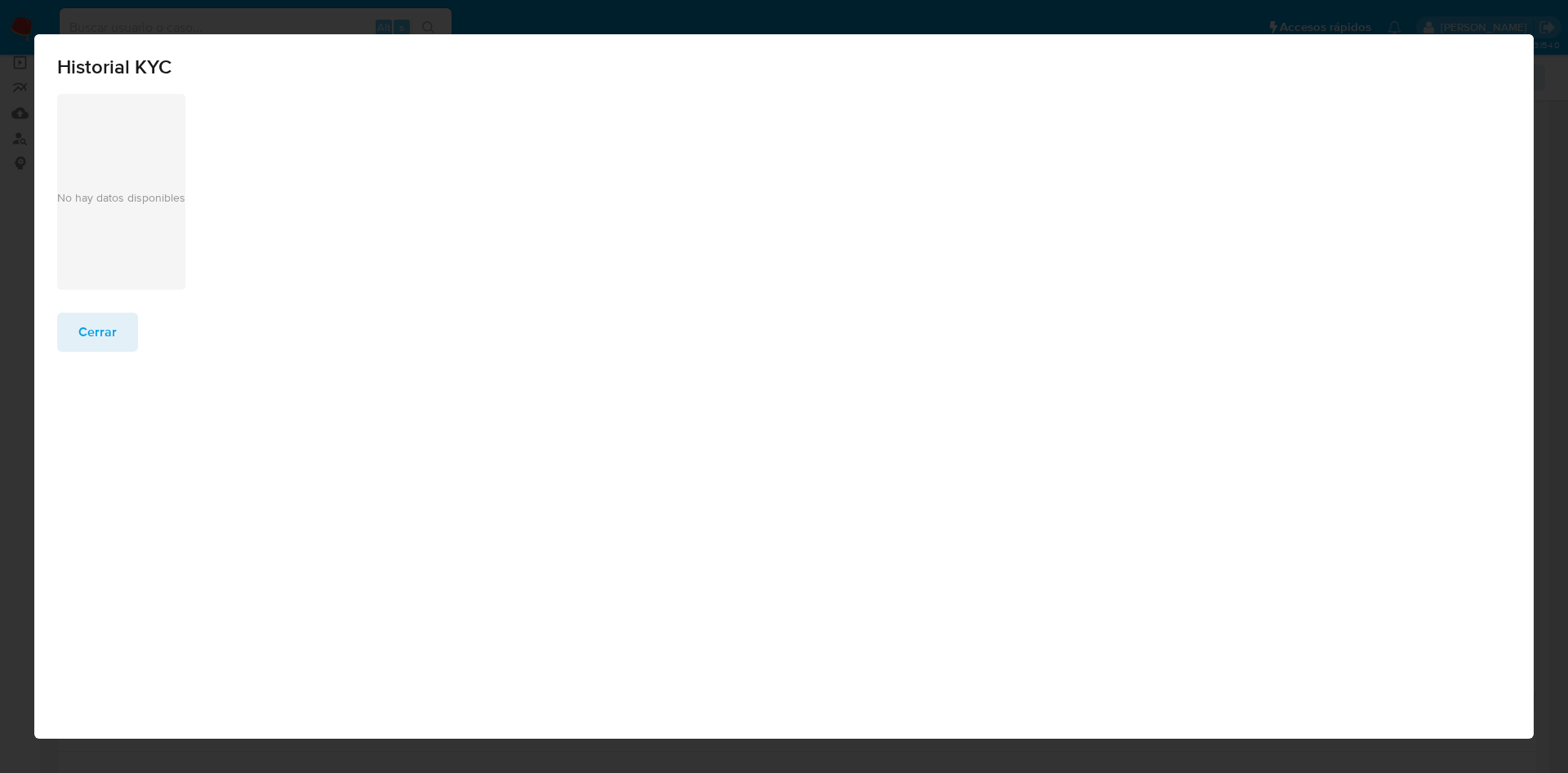
click at [105, 340] on span "Cerrar" at bounding box center [97, 332] width 38 height 36
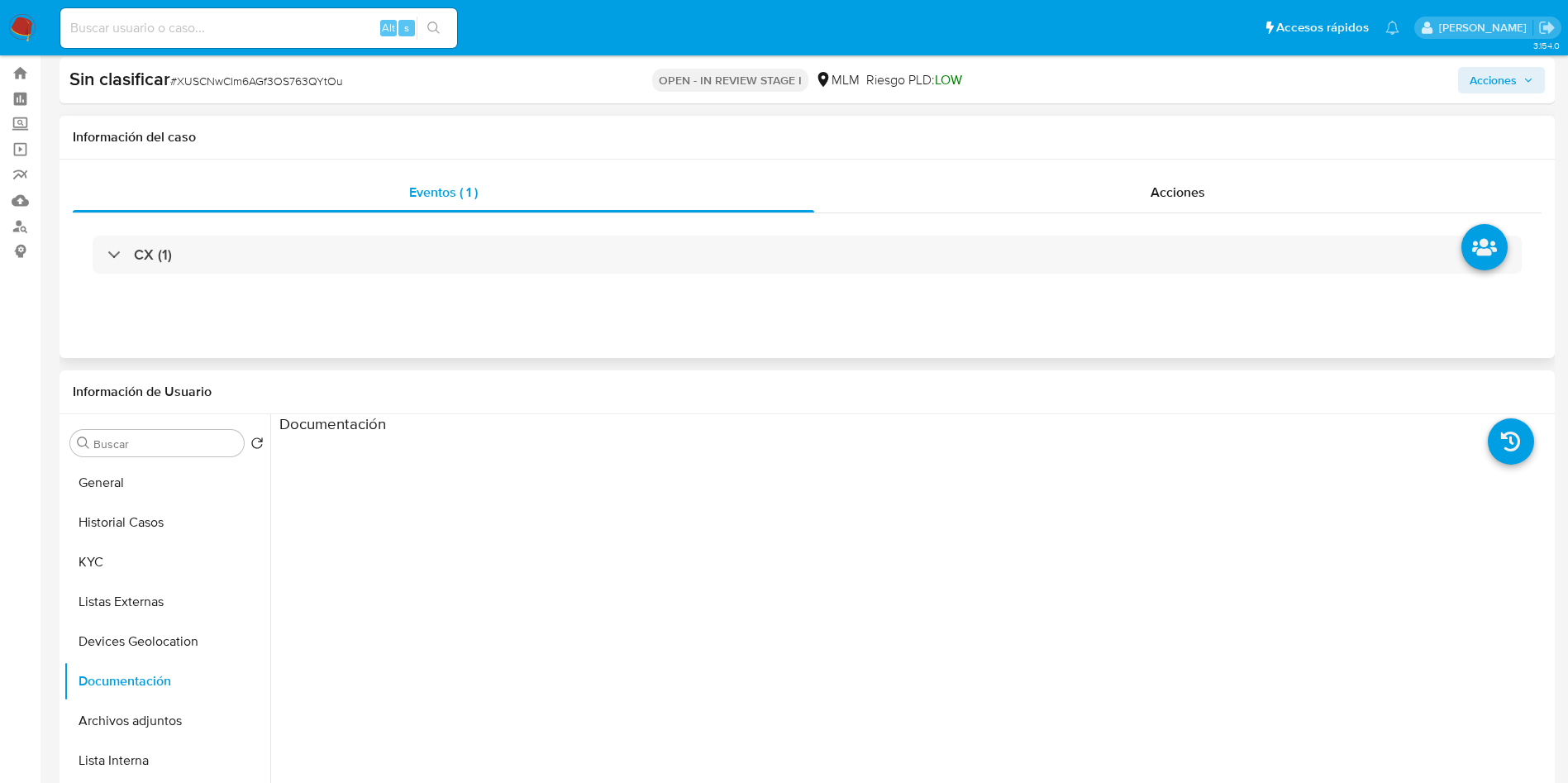
scroll to position [0, 0]
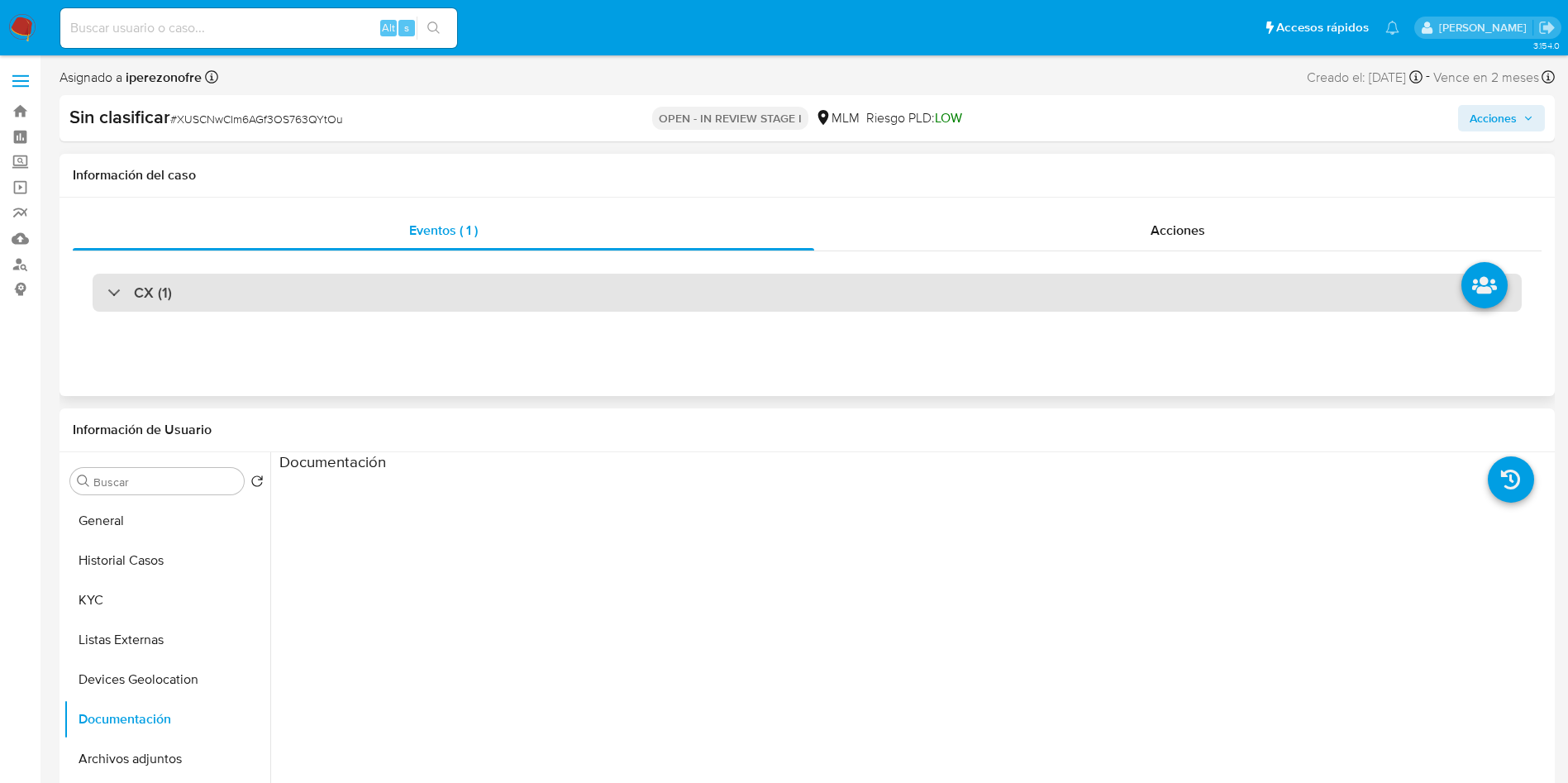
click at [115, 297] on div "CX (1)" at bounding box center [139, 292] width 64 height 18
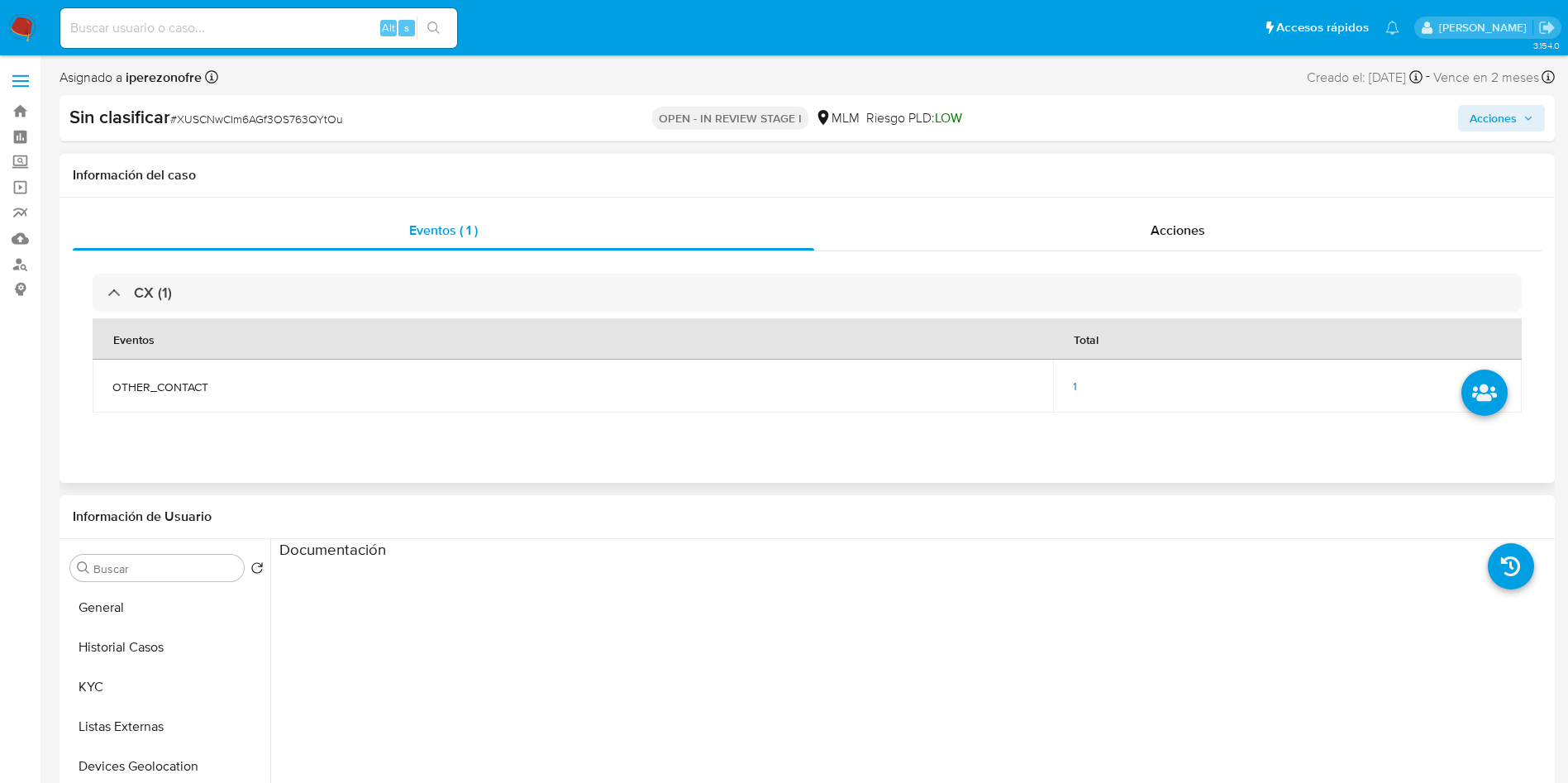
click at [1063, 384] on td "1" at bounding box center [1288, 386] width 469 height 53
click at [1072, 386] on td "1" at bounding box center [1288, 386] width 469 height 53
click at [1078, 387] on div "1" at bounding box center [1288, 387] width 429 height 14
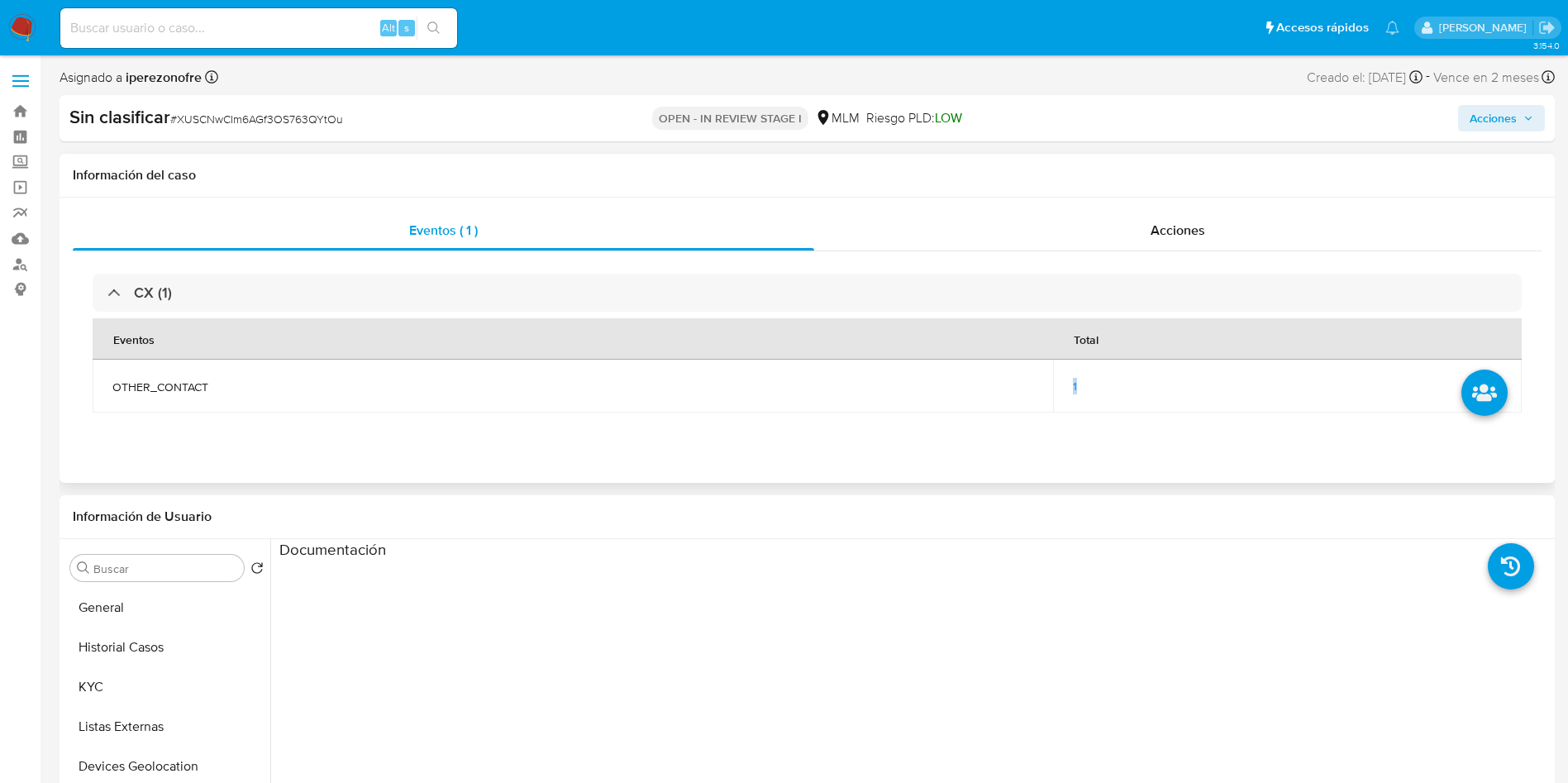
click at [1076, 387] on span "1" at bounding box center [1075, 387] width 5 height 16
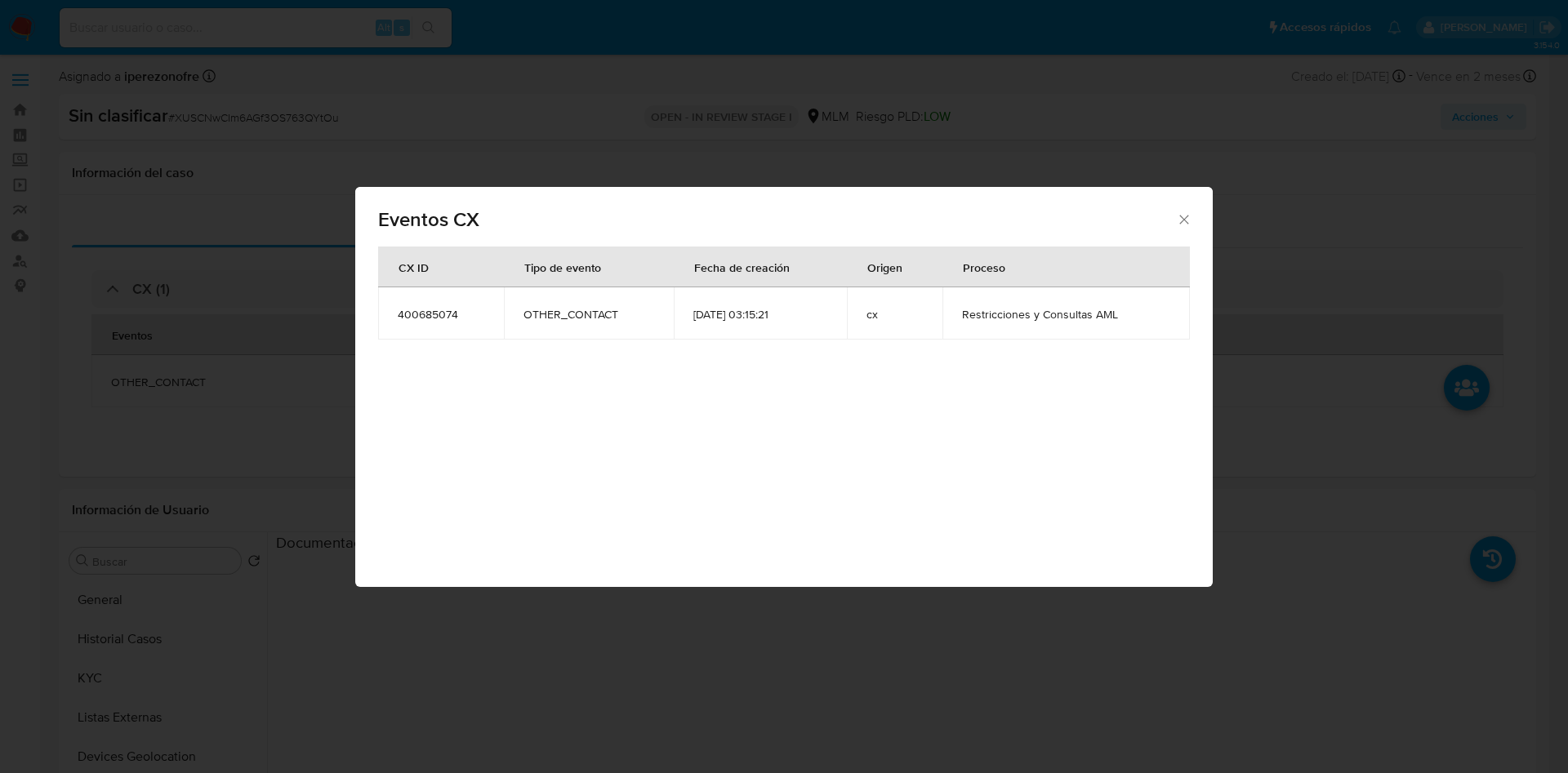
drag, startPoint x: 1000, startPoint y: 443, endPoint x: 1170, endPoint y: 166, distance: 325.0
click at [1004, 424] on div "Eventos CX CX ID Tipo de evento Fecha de creación Origen Proceso 400685074 OTHE…" at bounding box center [783, 387] width 857 height 400
click at [1181, 223] on icon "Cerrar" at bounding box center [1184, 220] width 16 height 16
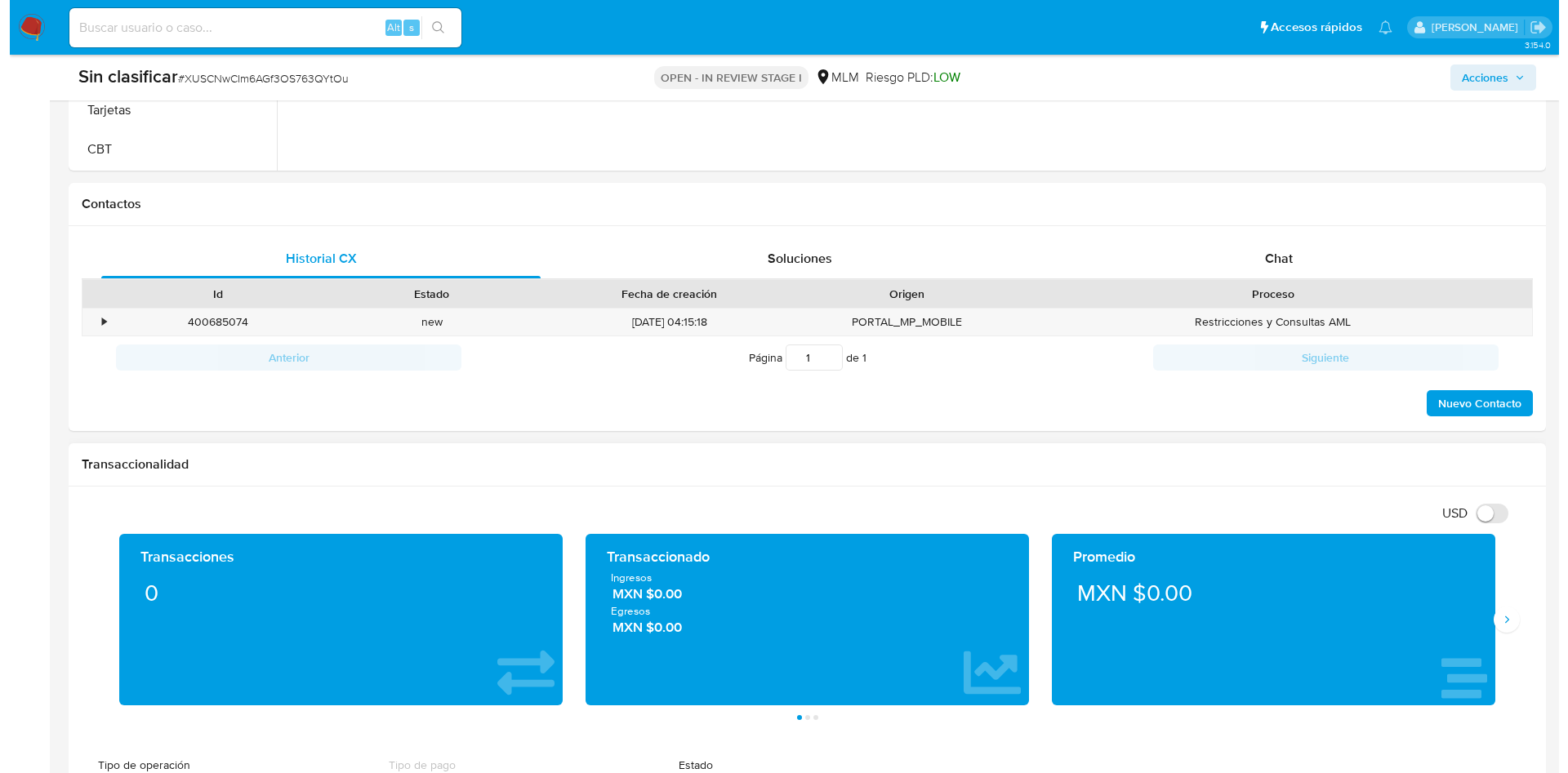
scroll to position [696, 0]
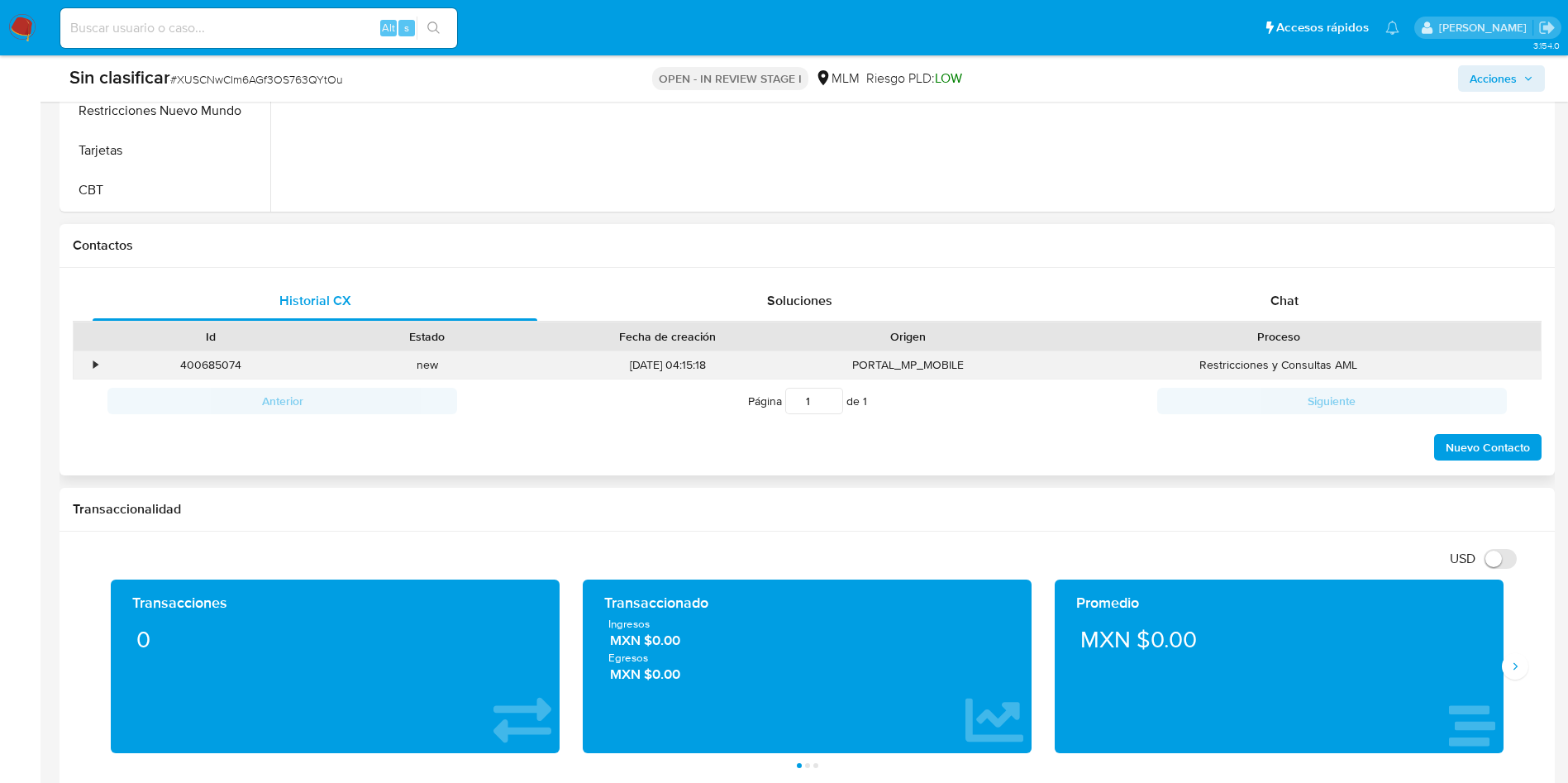
click at [94, 369] on div "•" at bounding box center [95, 365] width 5 height 15
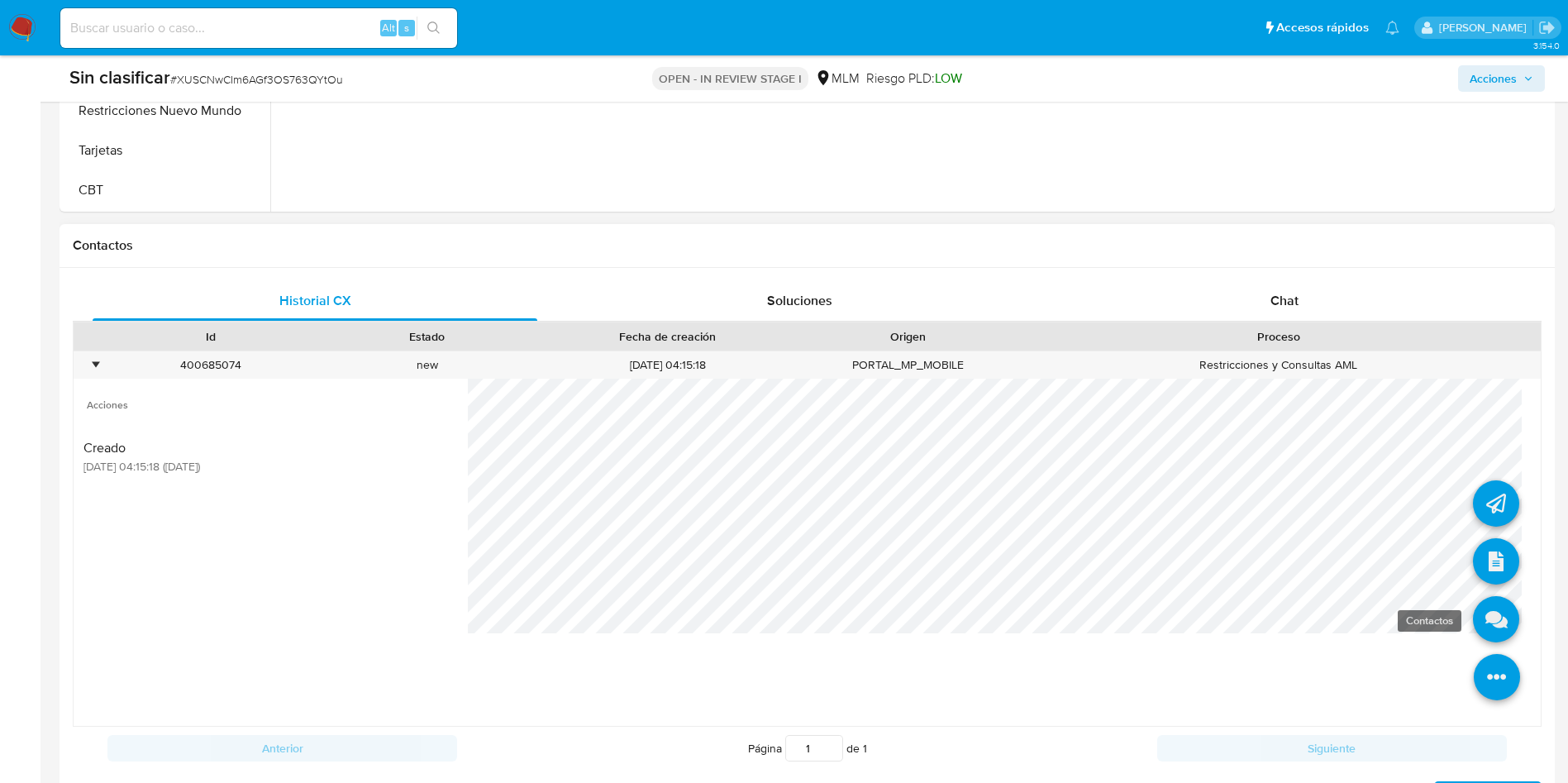
click at [1481, 619] on icon at bounding box center [1496, 619] width 46 height 46
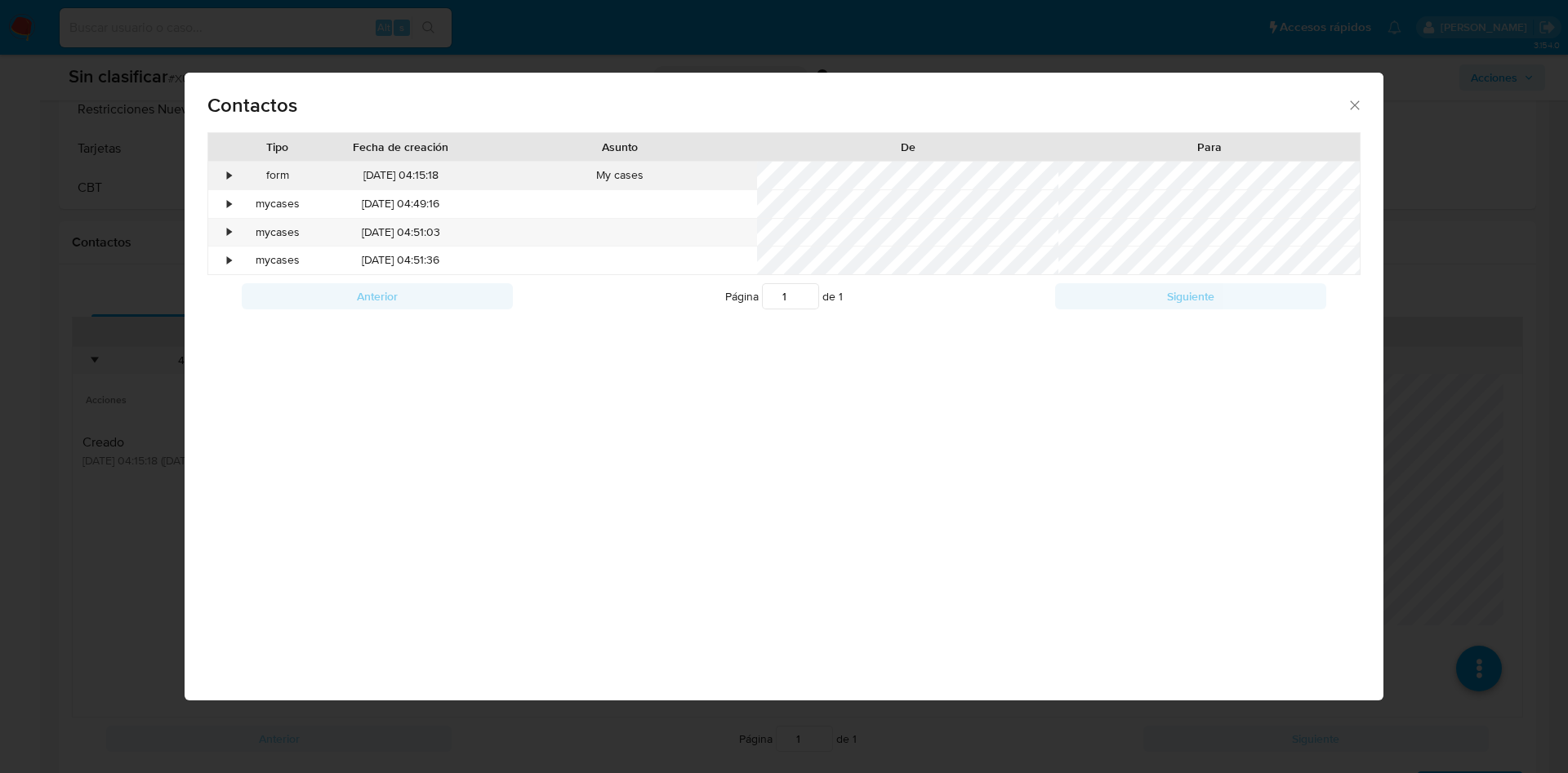
click at [228, 174] on div "•" at bounding box center [230, 175] width 4 height 16
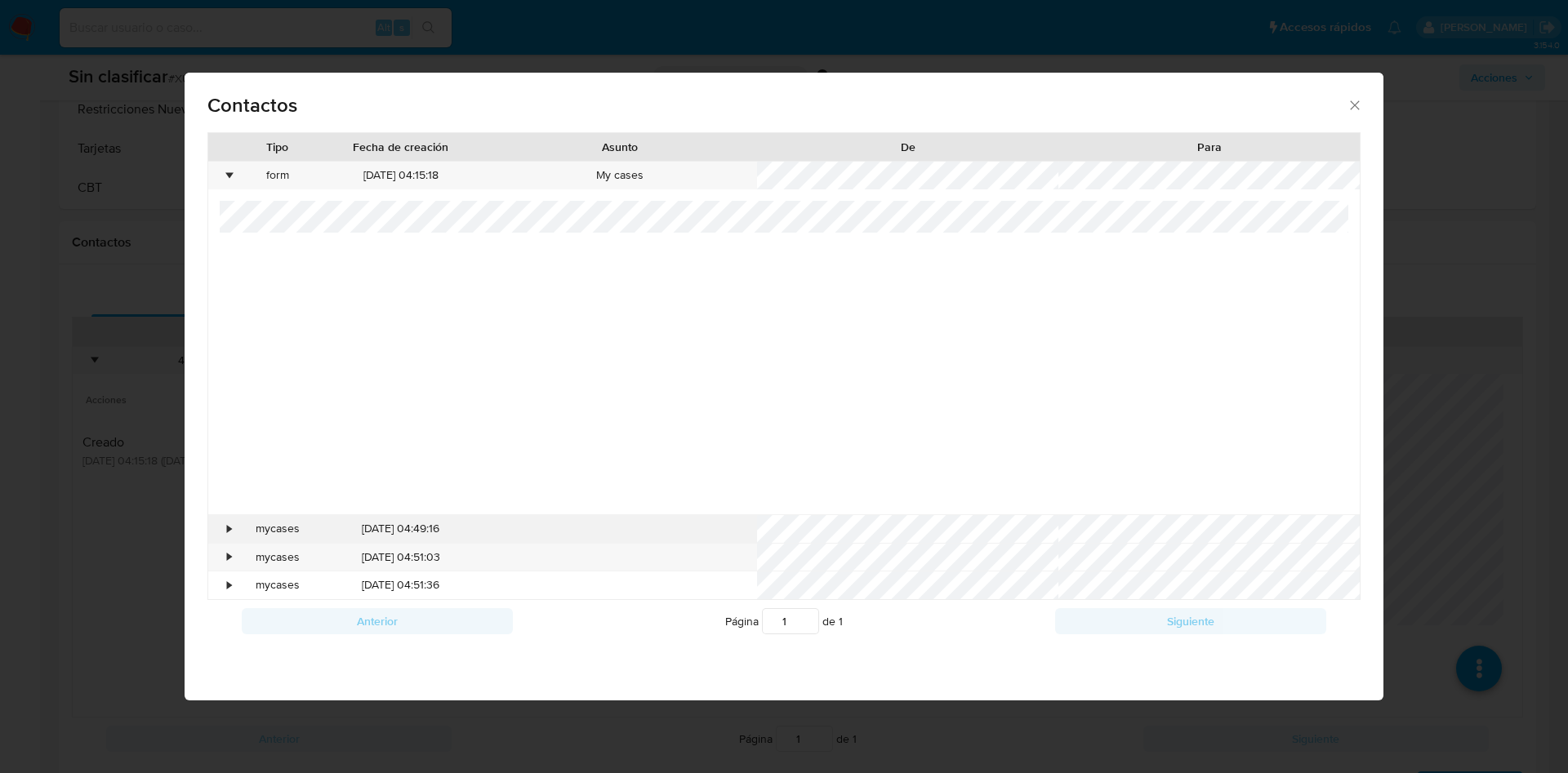
click at [229, 531] on div "•" at bounding box center [230, 529] width 4 height 16
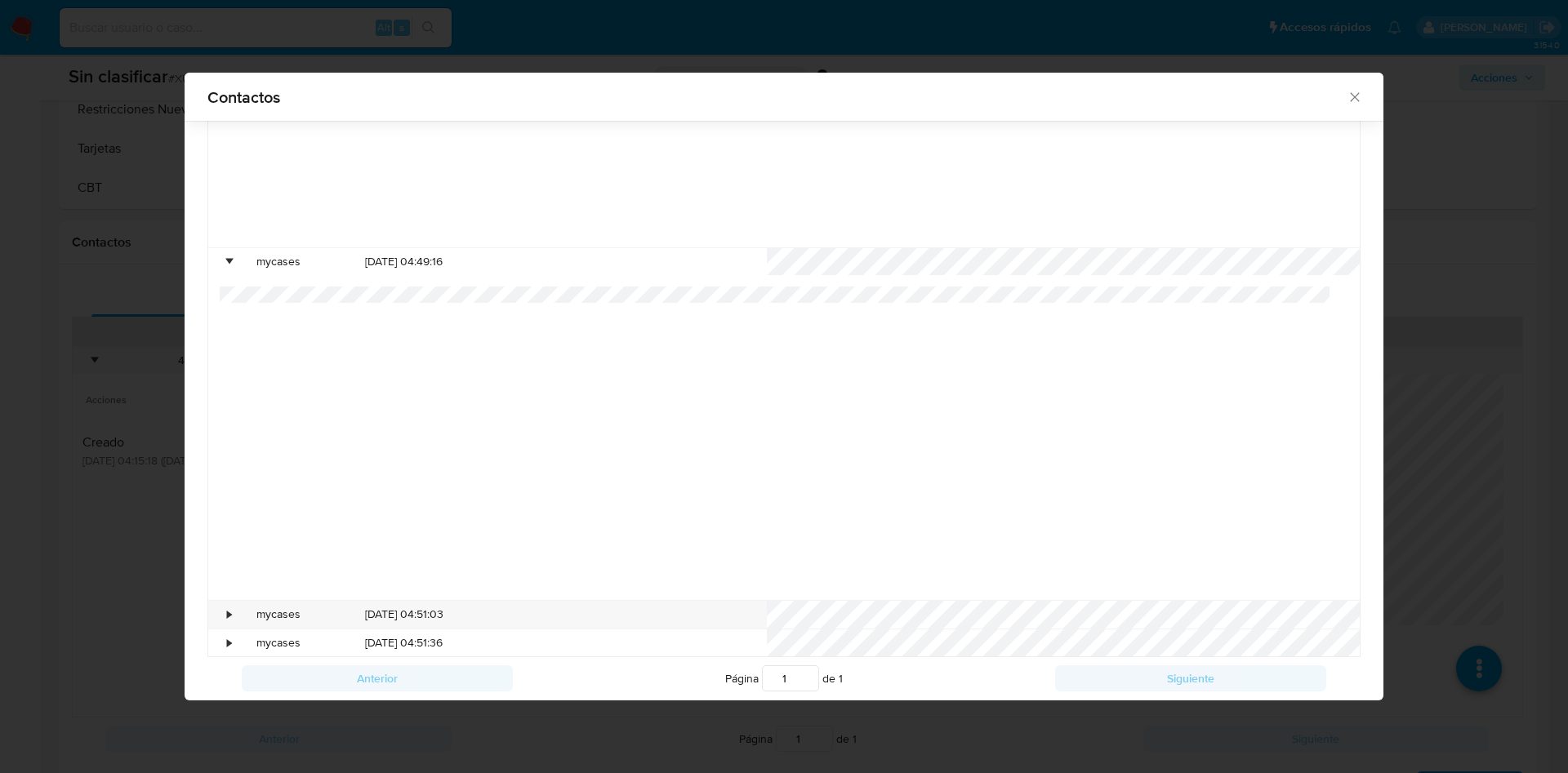
scroll to position [278, 0]
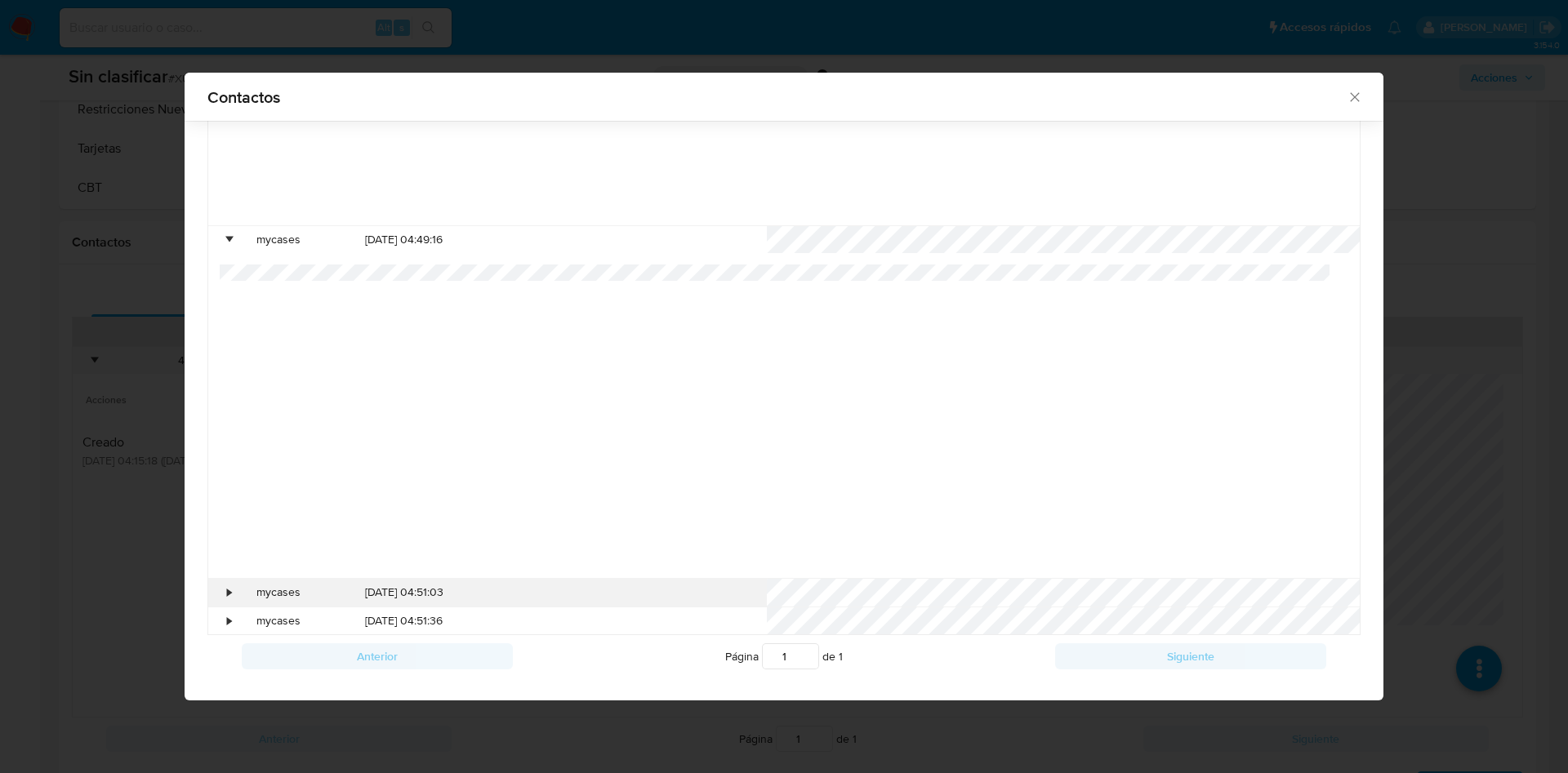
click at [228, 591] on div "•" at bounding box center [230, 592] width 4 height 16
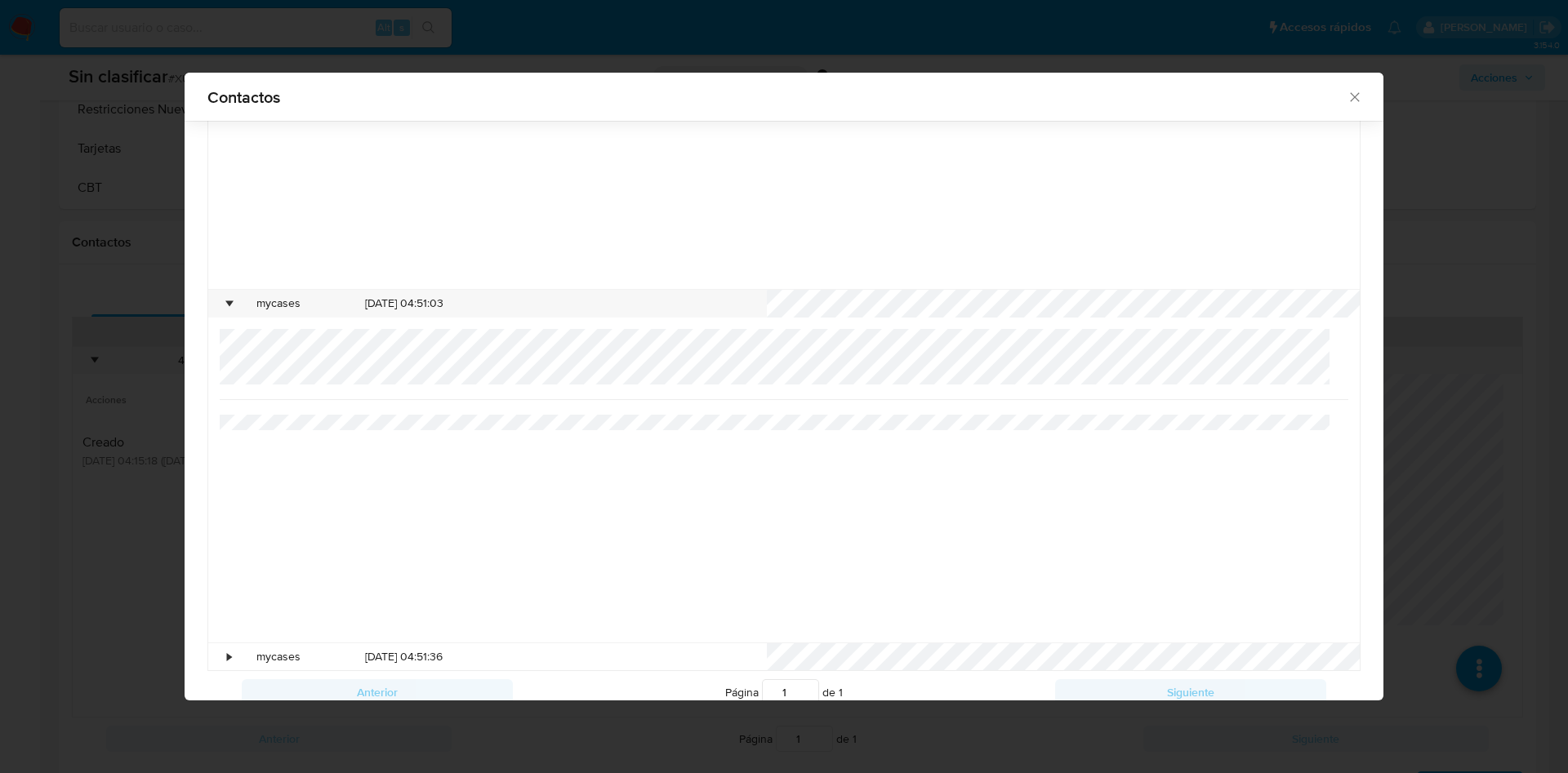
scroll to position [602, 0]
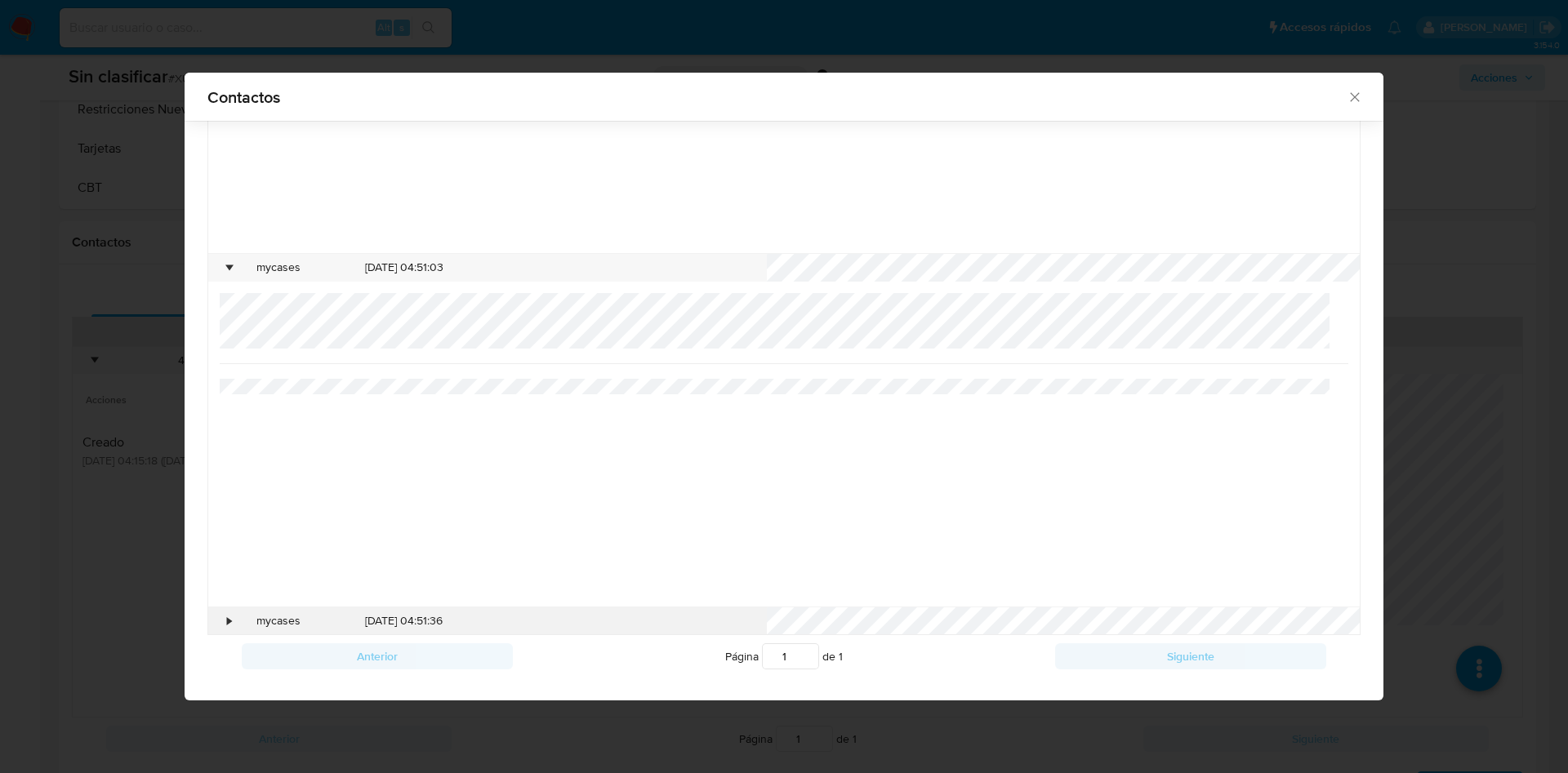
click at [228, 618] on div "•" at bounding box center [230, 621] width 4 height 16
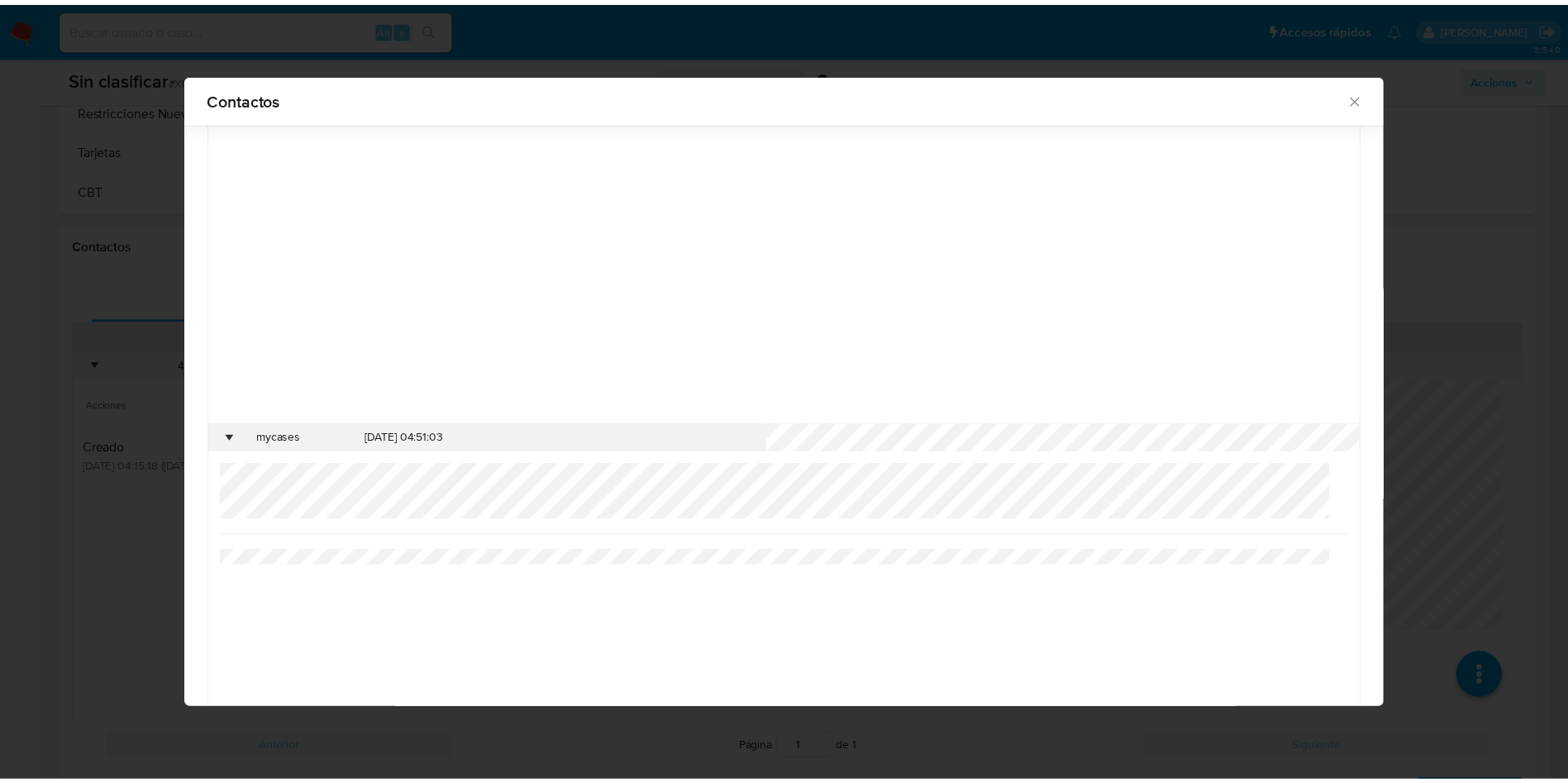
scroll to position [0, 0]
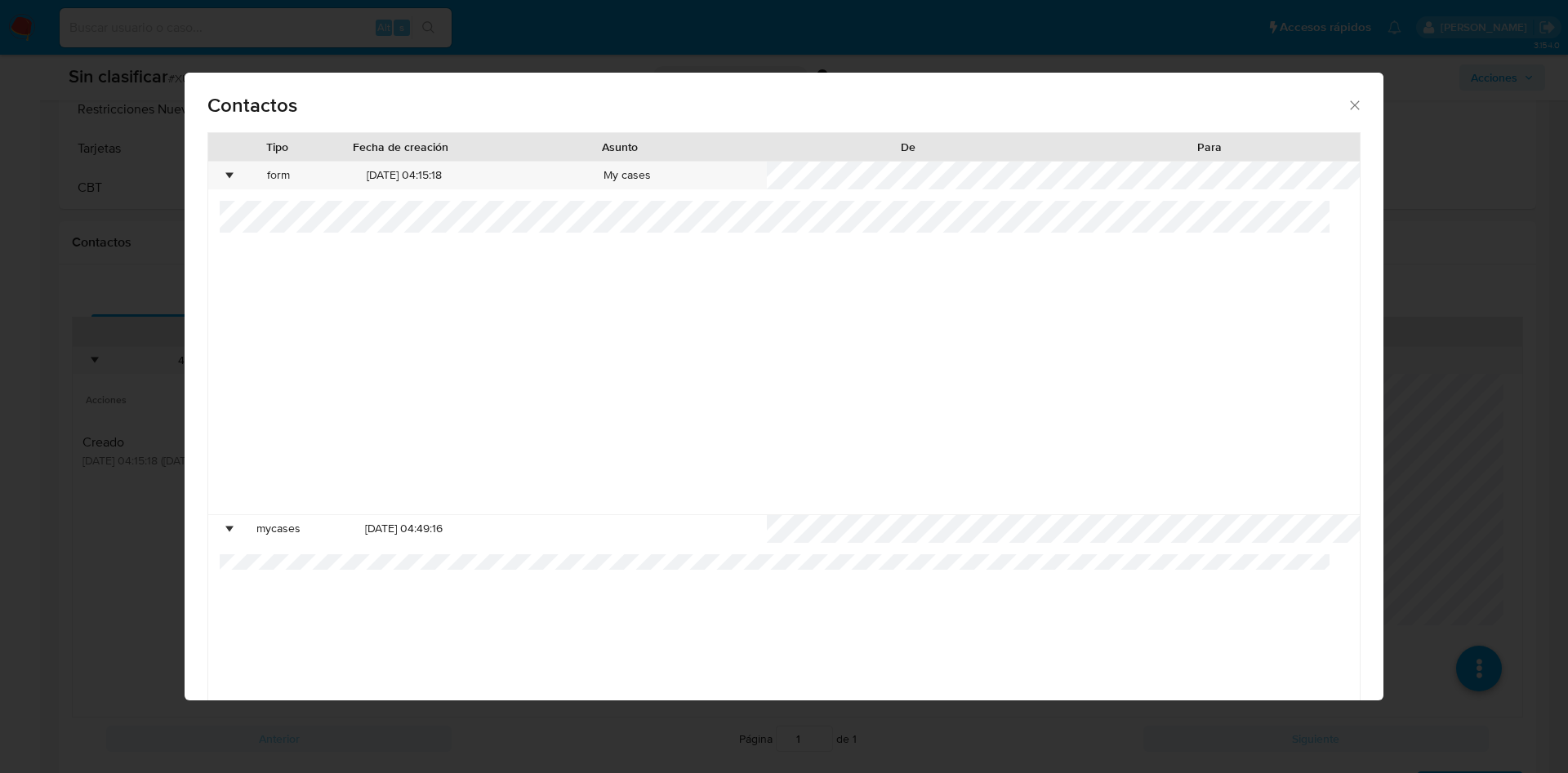
click at [1015, 298] on div at bounding box center [785, 357] width 1130 height 314
click at [1347, 104] on icon "close" at bounding box center [1355, 105] width 16 height 16
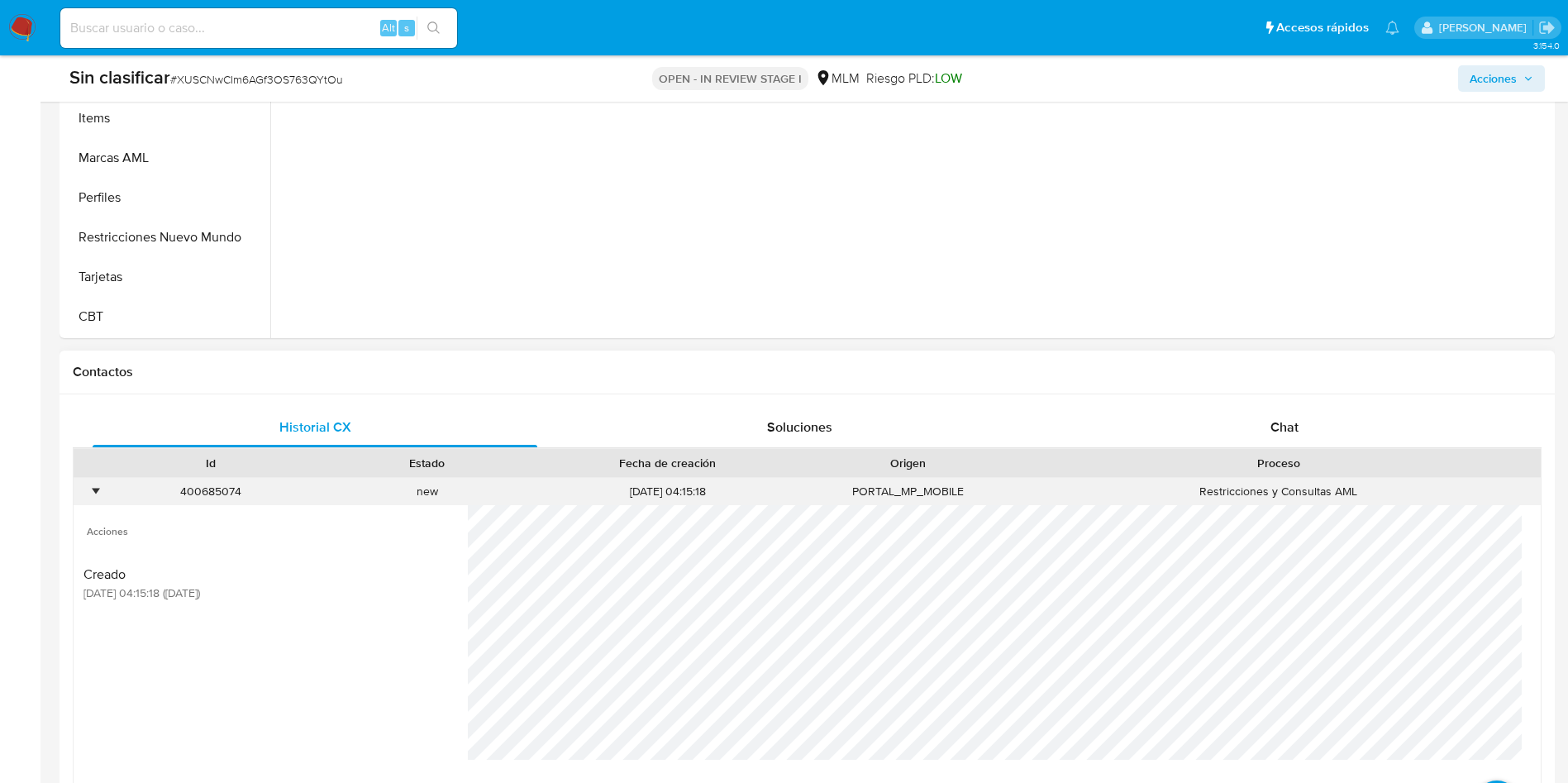
scroll to position [580, 0]
click at [825, 414] on div "Soluciones" at bounding box center [800, 425] width 445 height 40
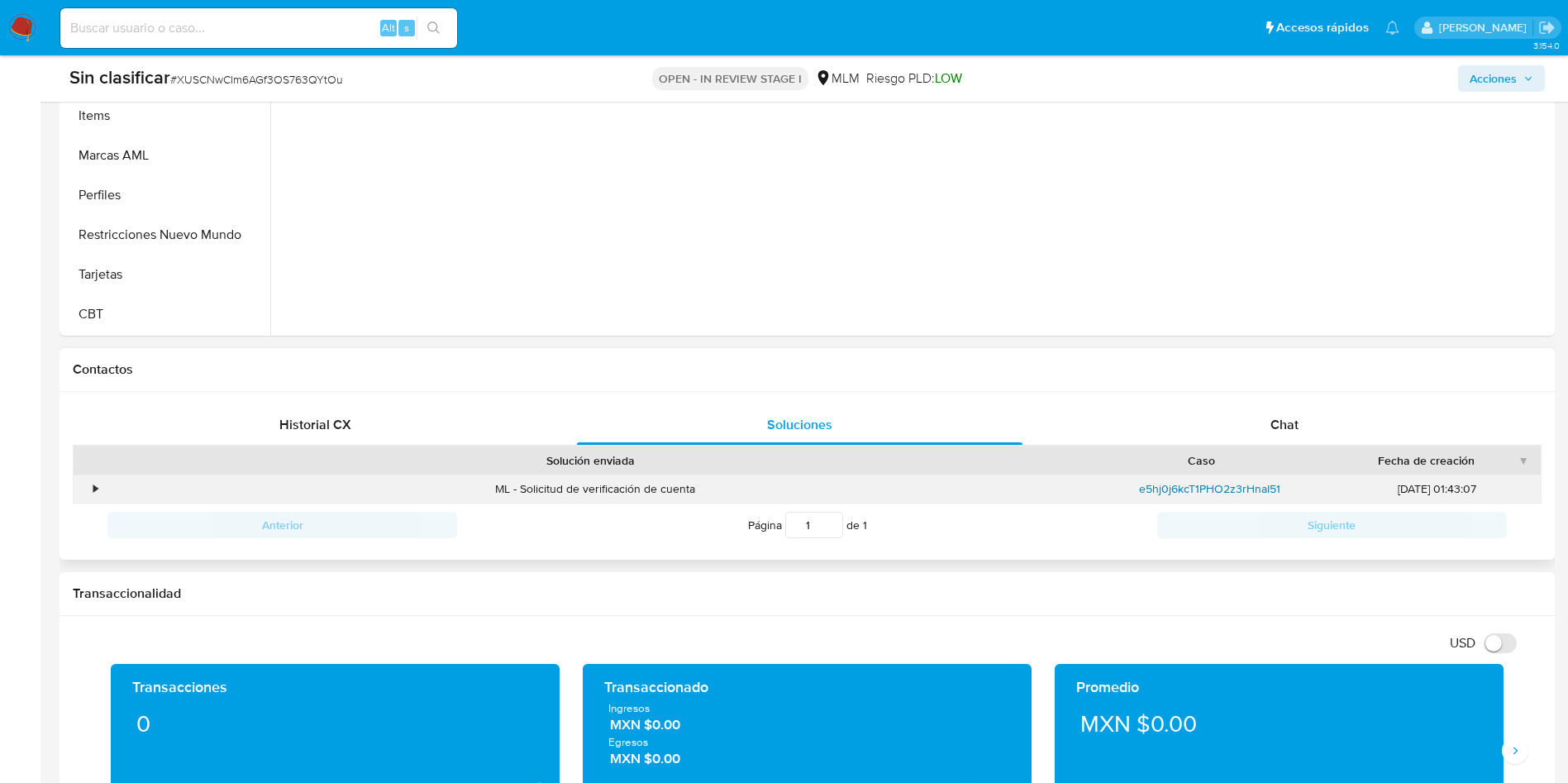
click at [1246, 490] on link "e5hj0j6kcT1PHO2z3rHnaI51" at bounding box center [1210, 489] width 141 height 16
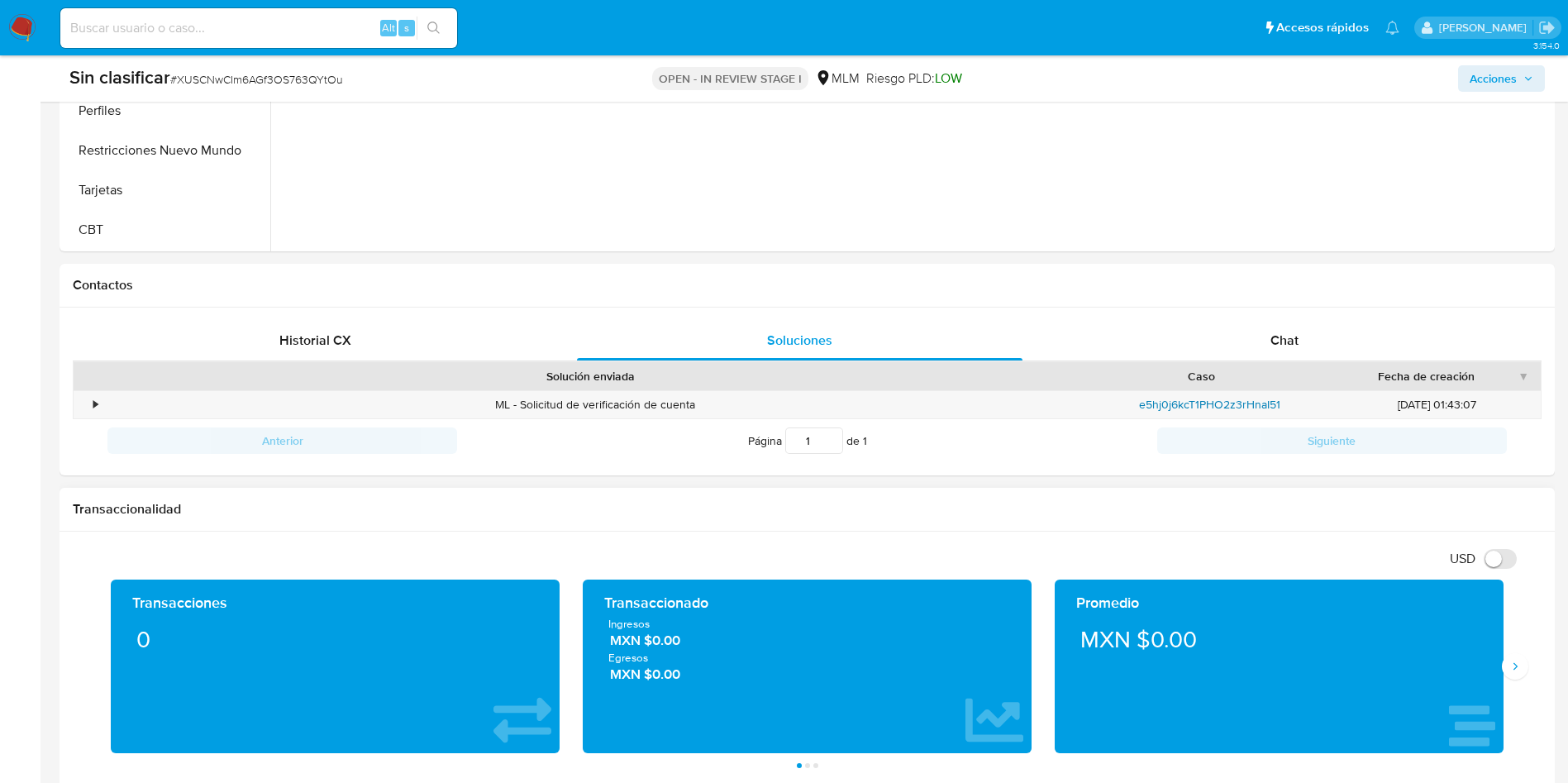
scroll to position [705, 0]
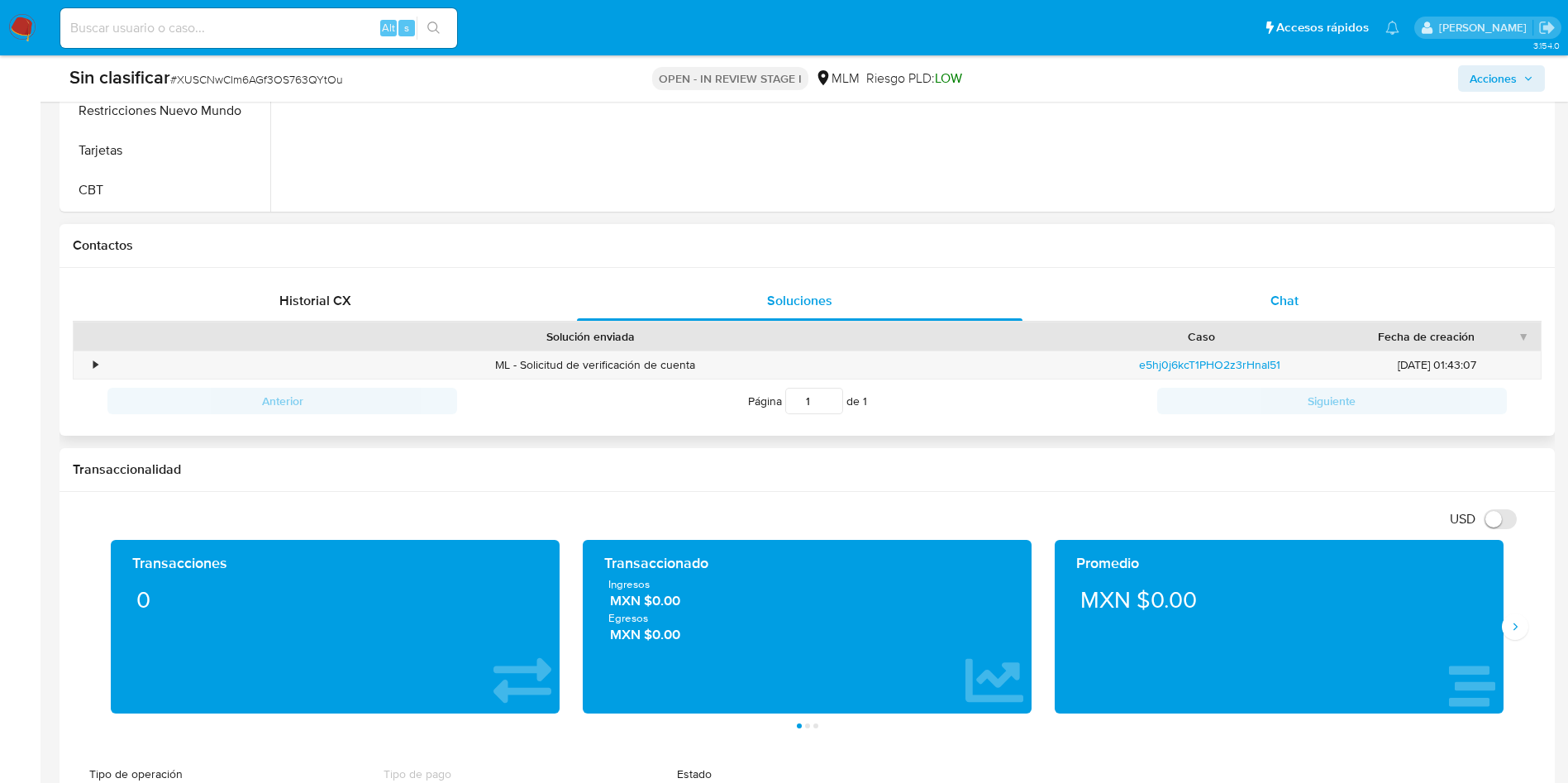
click at [1274, 295] on span "Chat" at bounding box center [1284, 301] width 28 height 19
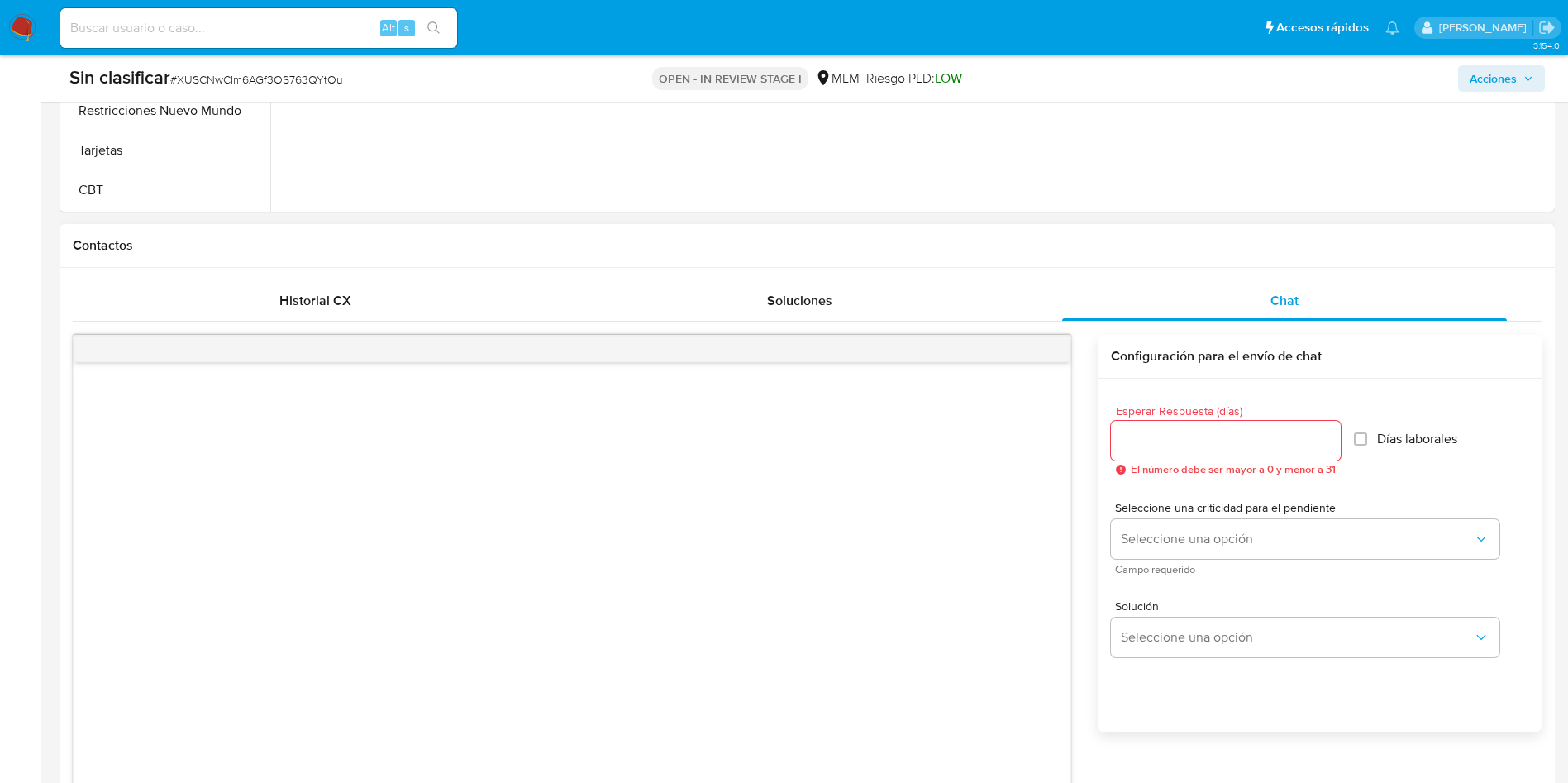
click at [616, 480] on div at bounding box center [572, 588] width 997 height 453
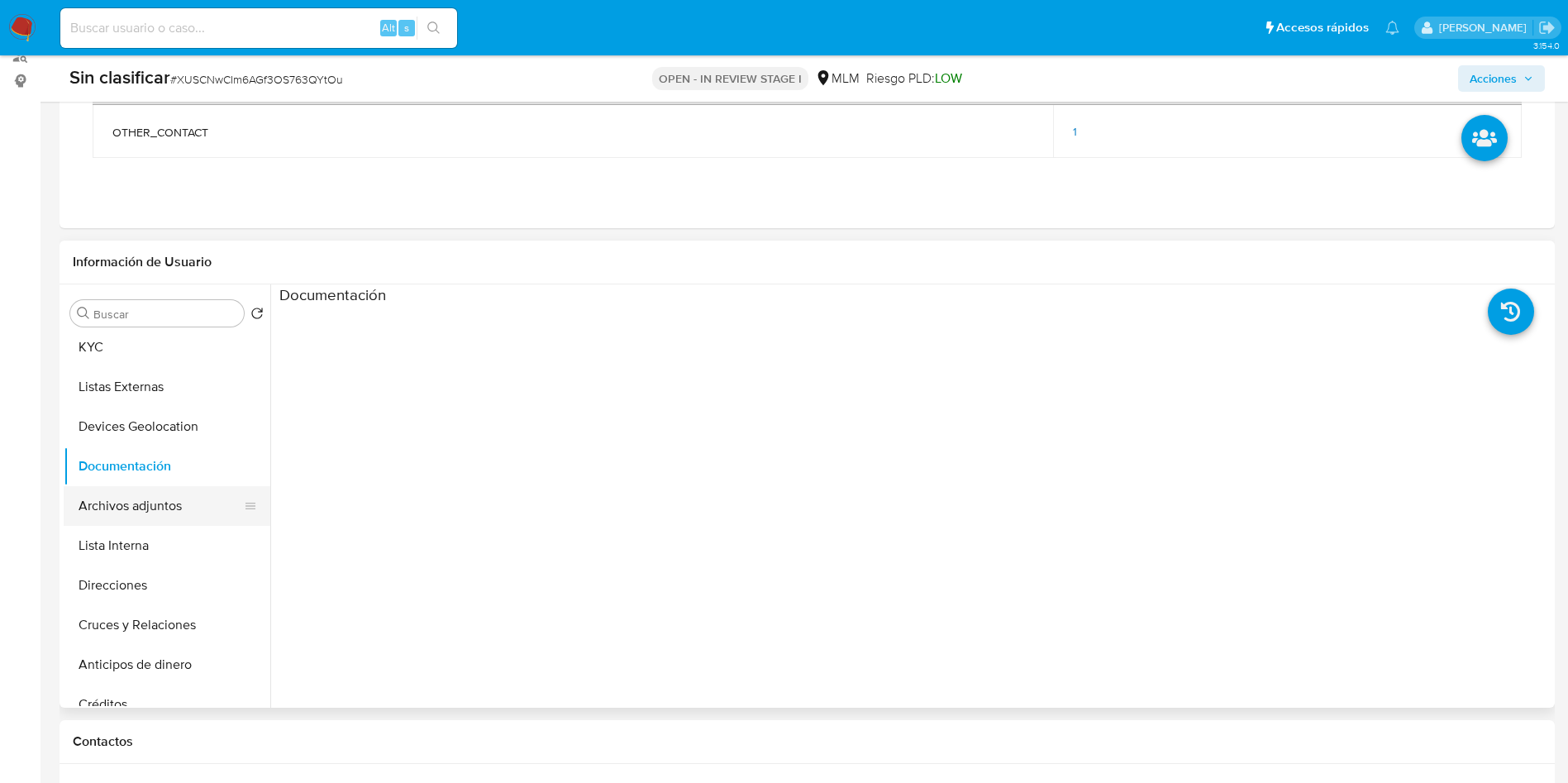
scroll to position [0, 0]
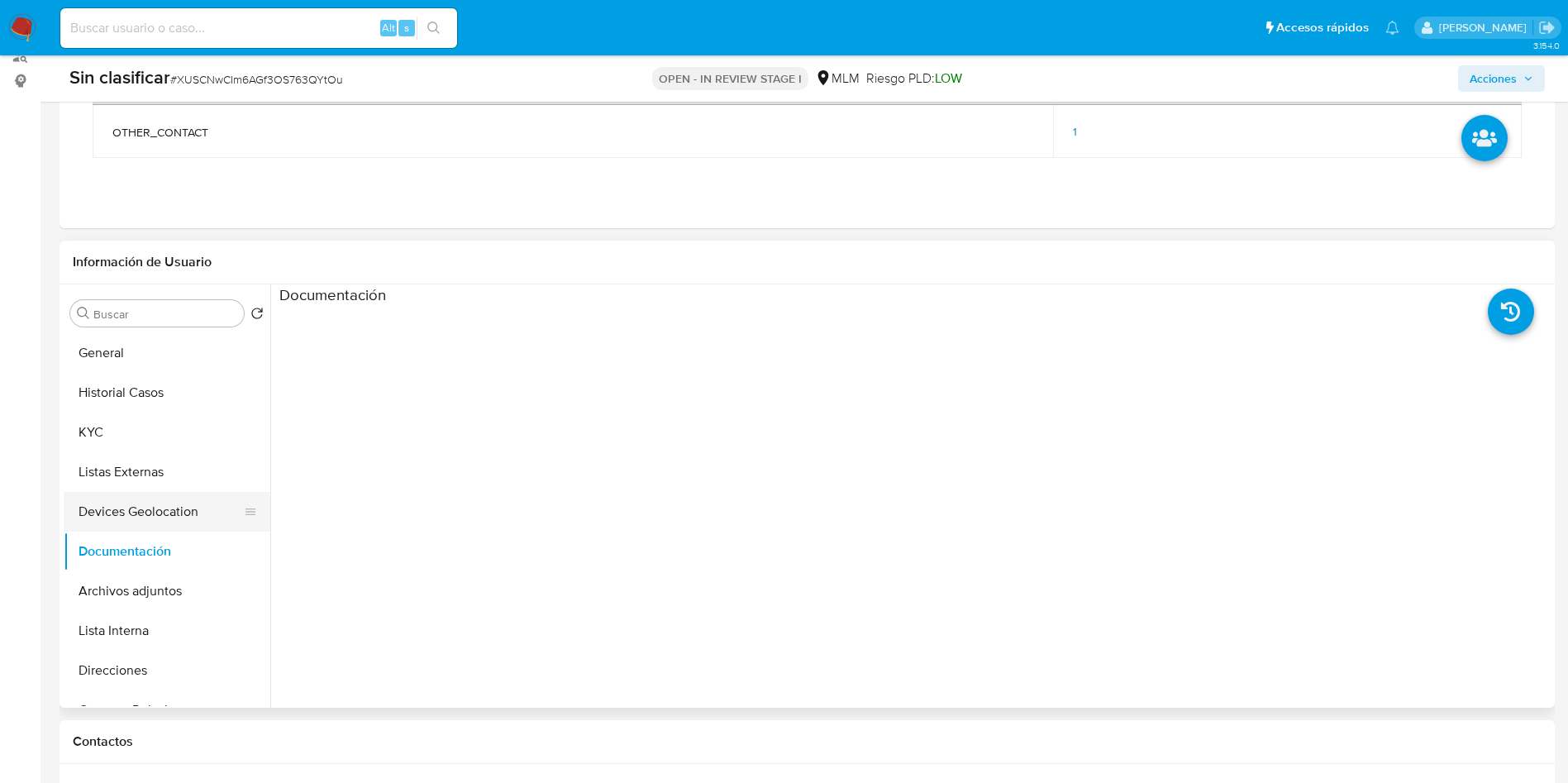
click at [179, 511] on button "Devices Geolocation" at bounding box center [160, 512] width 194 height 40
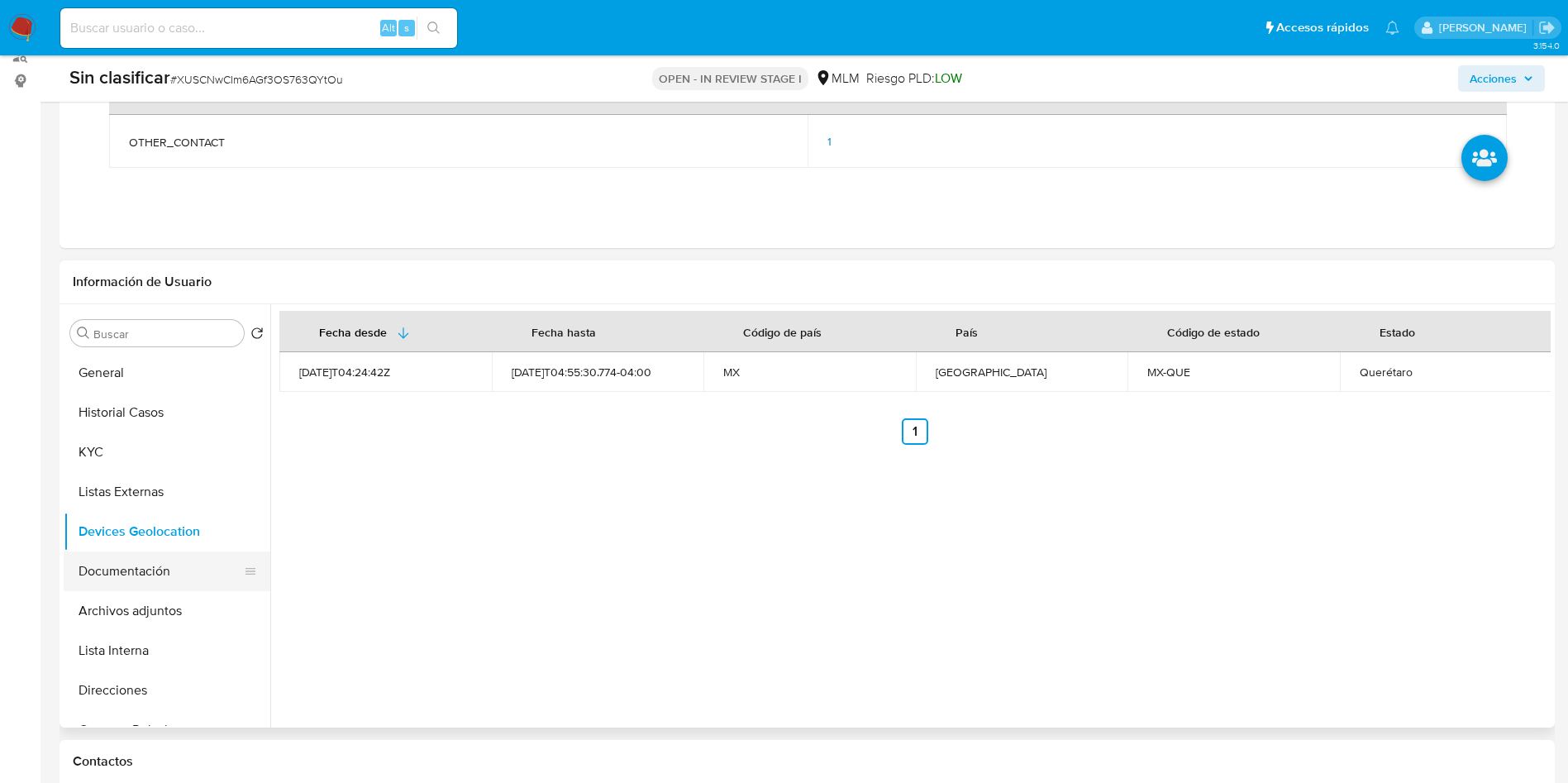
click at [139, 567] on button "Documentación" at bounding box center [160, 571] width 194 height 40
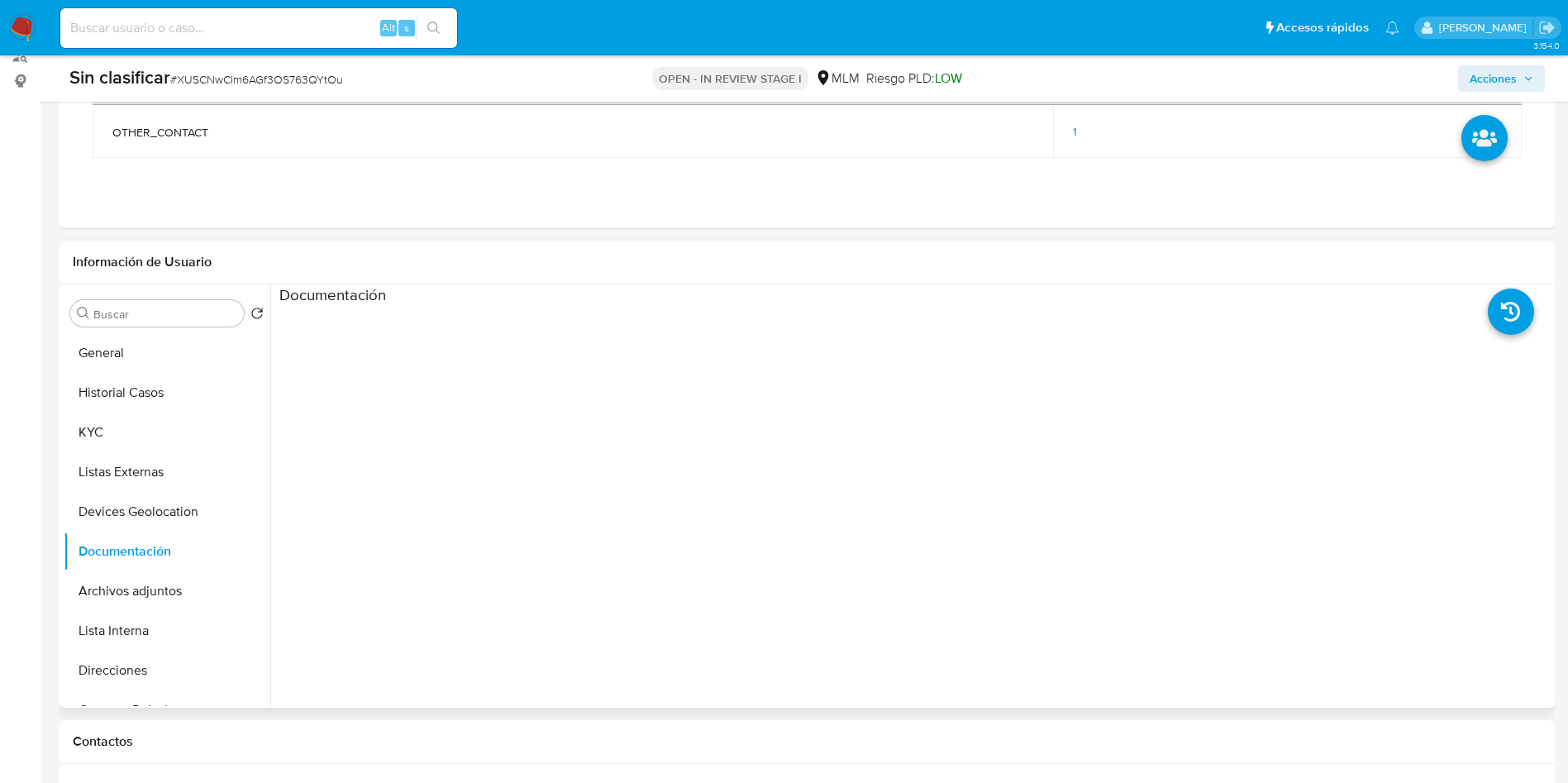
click at [549, 487] on ul at bounding box center [439, 543] width 318 height 476
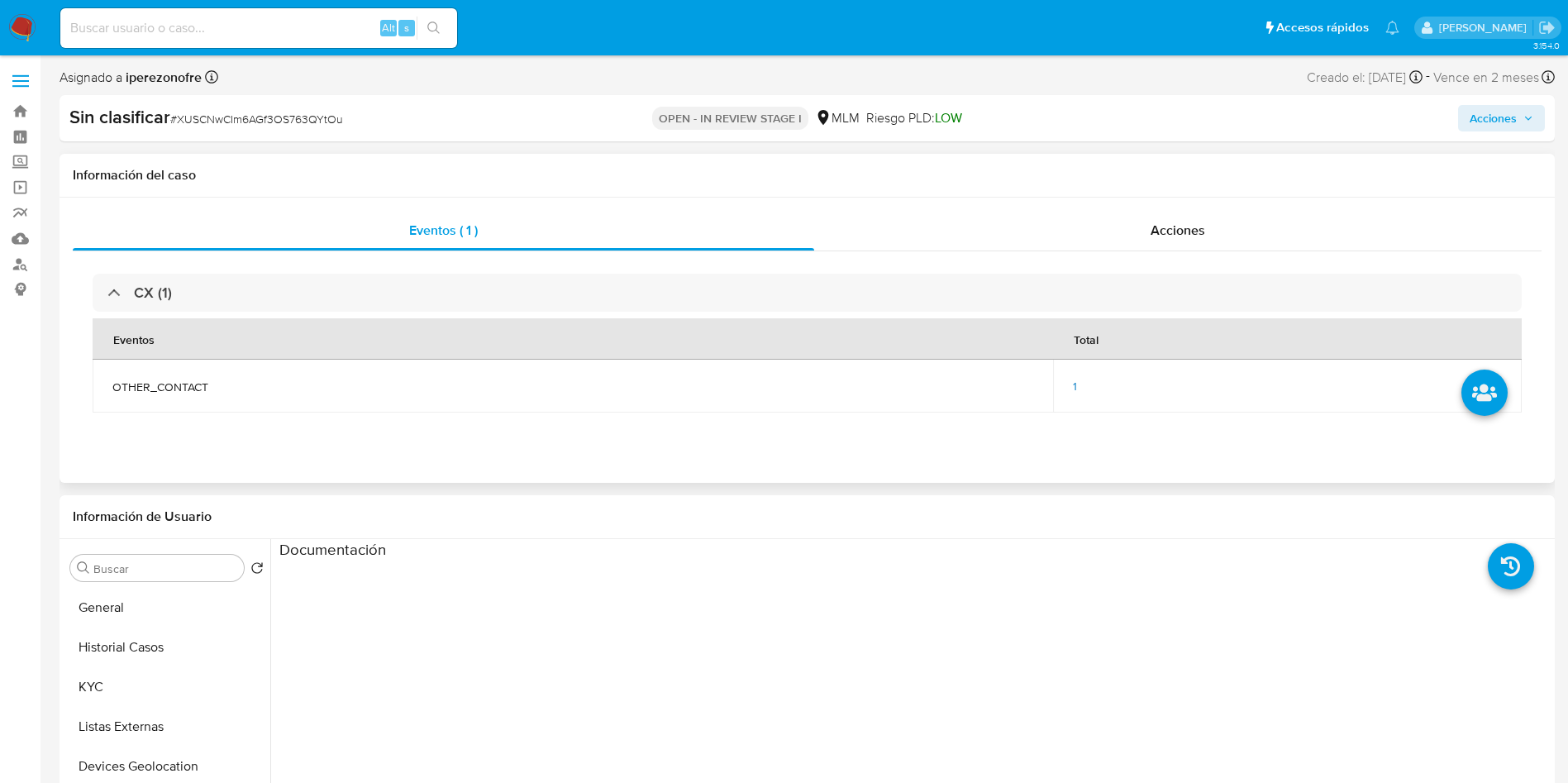
scroll to position [372, 0]
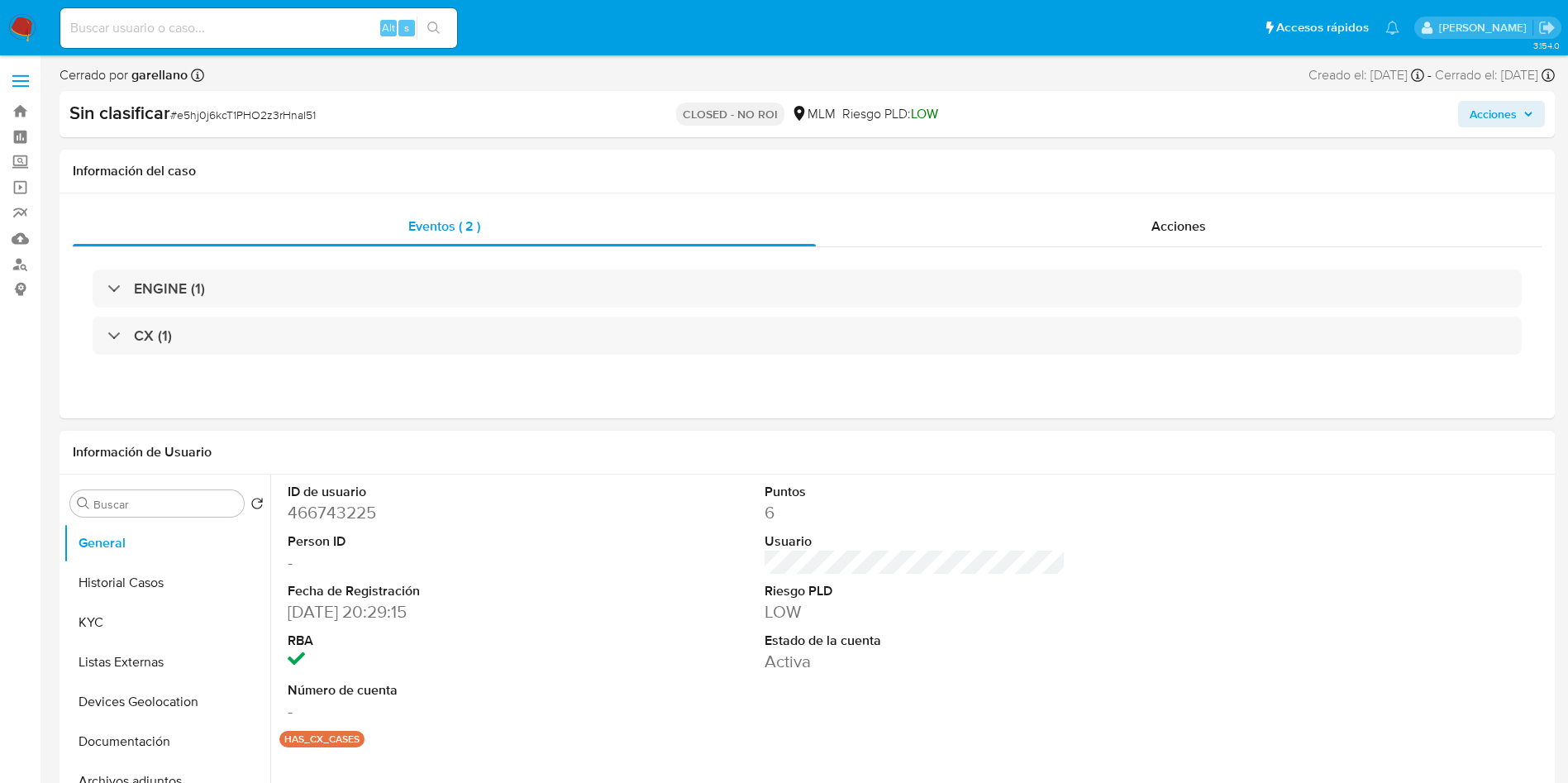
select select "10"
click at [179, 582] on button "Historial Casos" at bounding box center [160, 583] width 194 height 40
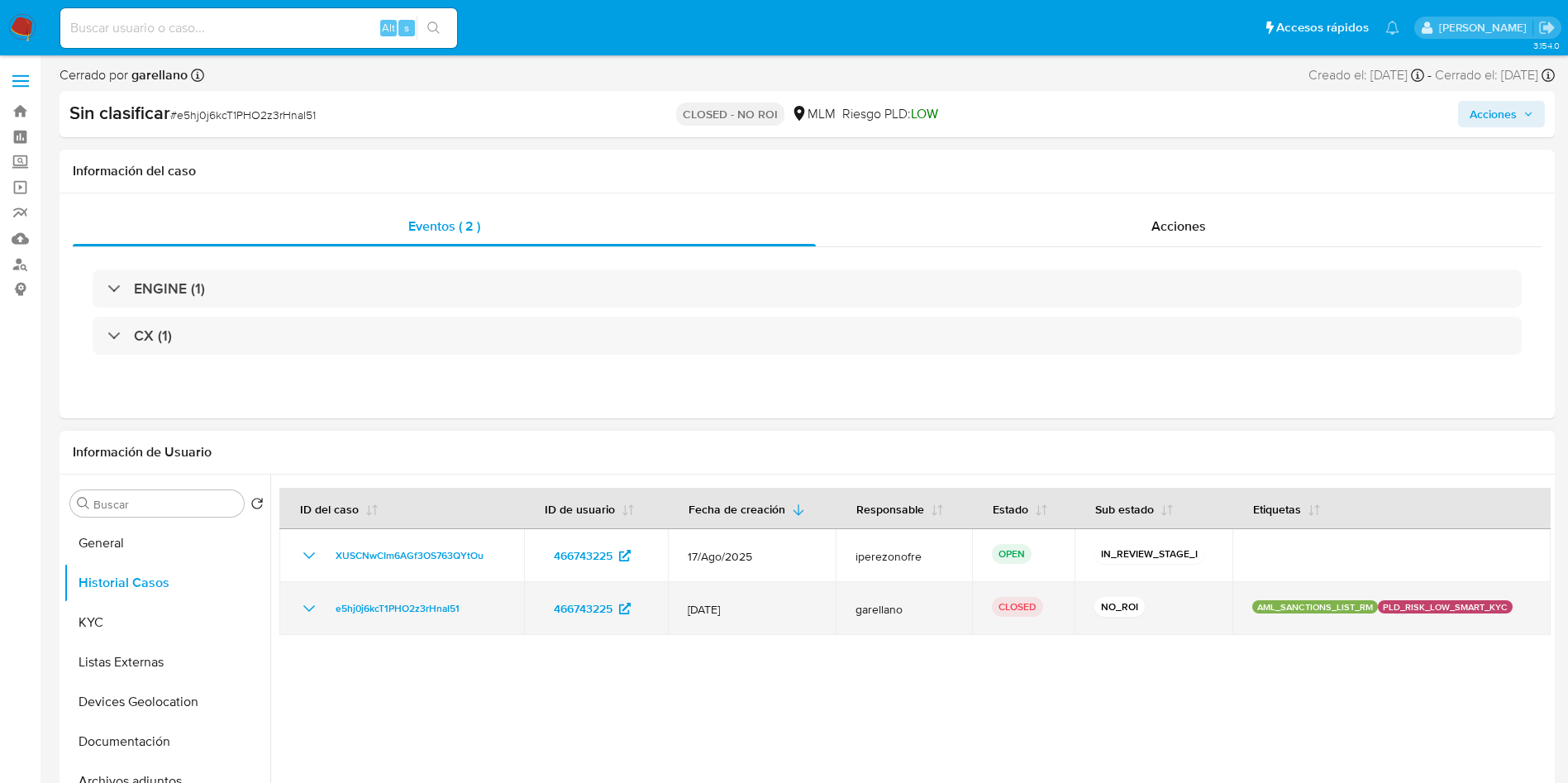
click at [302, 608] on icon "Mostrar/Ocultar" at bounding box center [309, 609] width 20 height 20
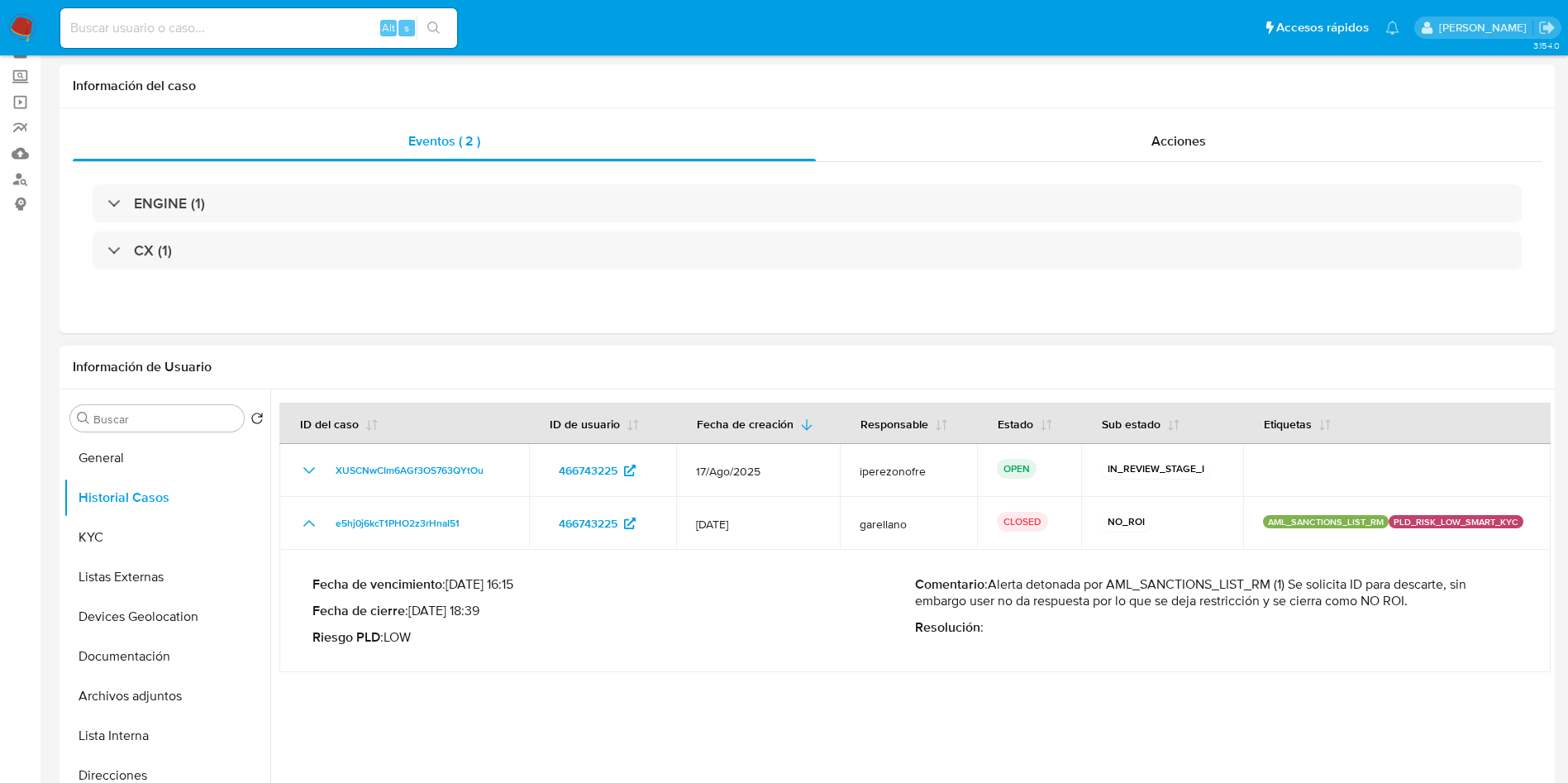
scroll to position [124, 0]
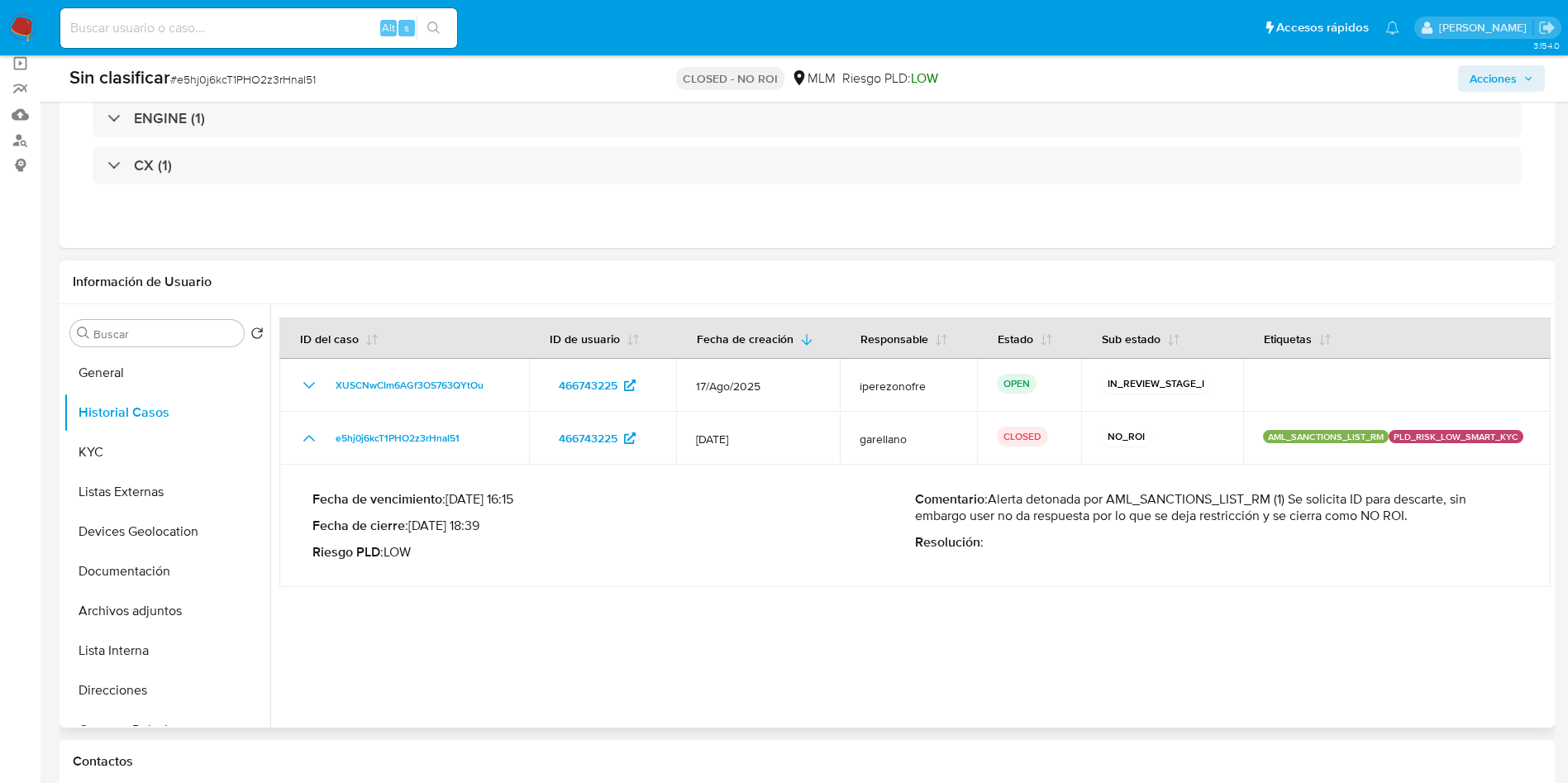
drag, startPoint x: 1349, startPoint y: 499, endPoint x: 1455, endPoint y: 501, distance: 106.0
click at [1455, 501] on p "Comentario : Alerta detonada por AML_SANCTIONS_LIST_RM (1) Se solicita ID para …" at bounding box center [1217, 508] width 603 height 33
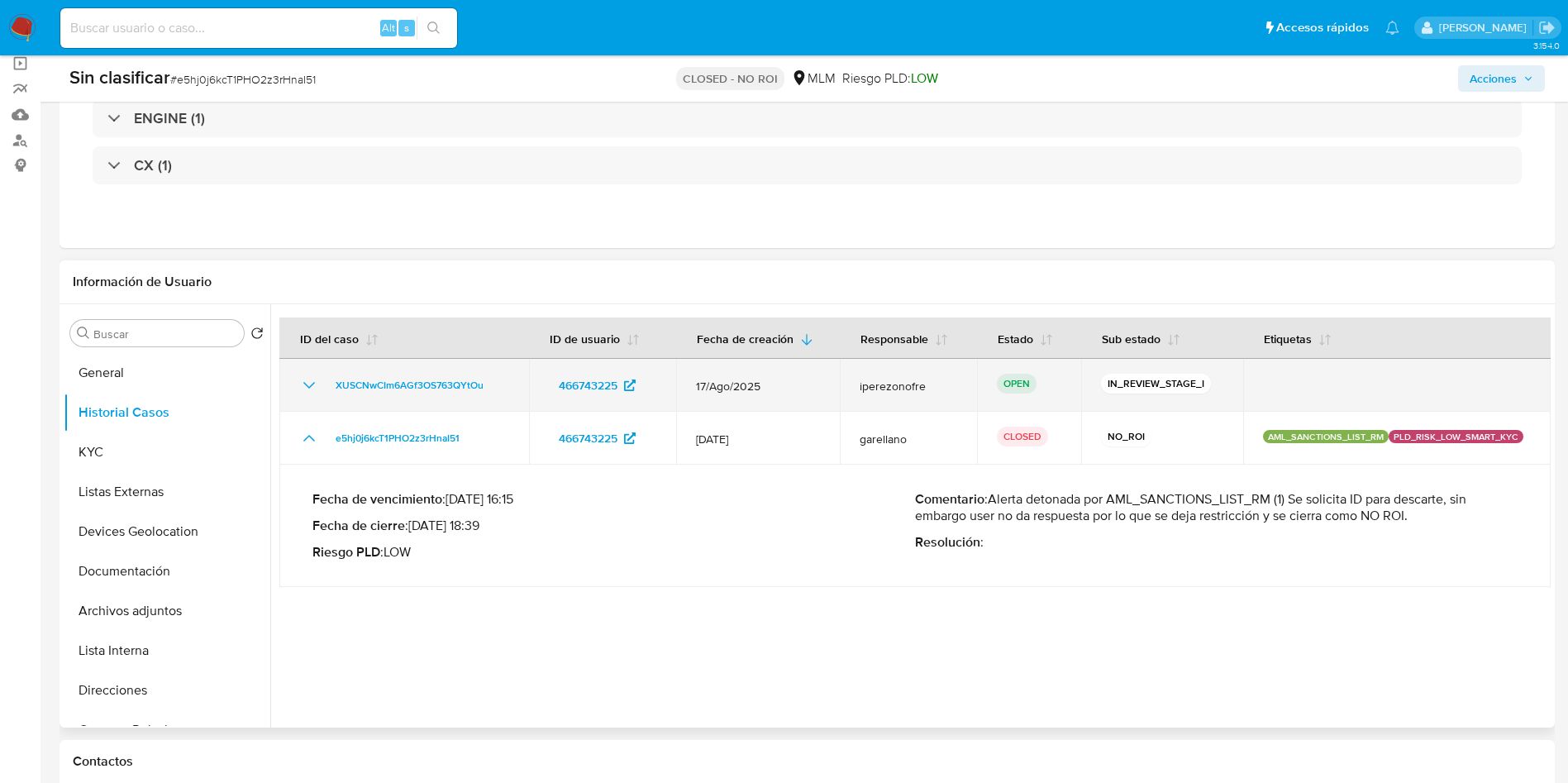
click at [299, 384] on icon "Mostrar/Ocultar" at bounding box center [309, 386] width 20 height 20
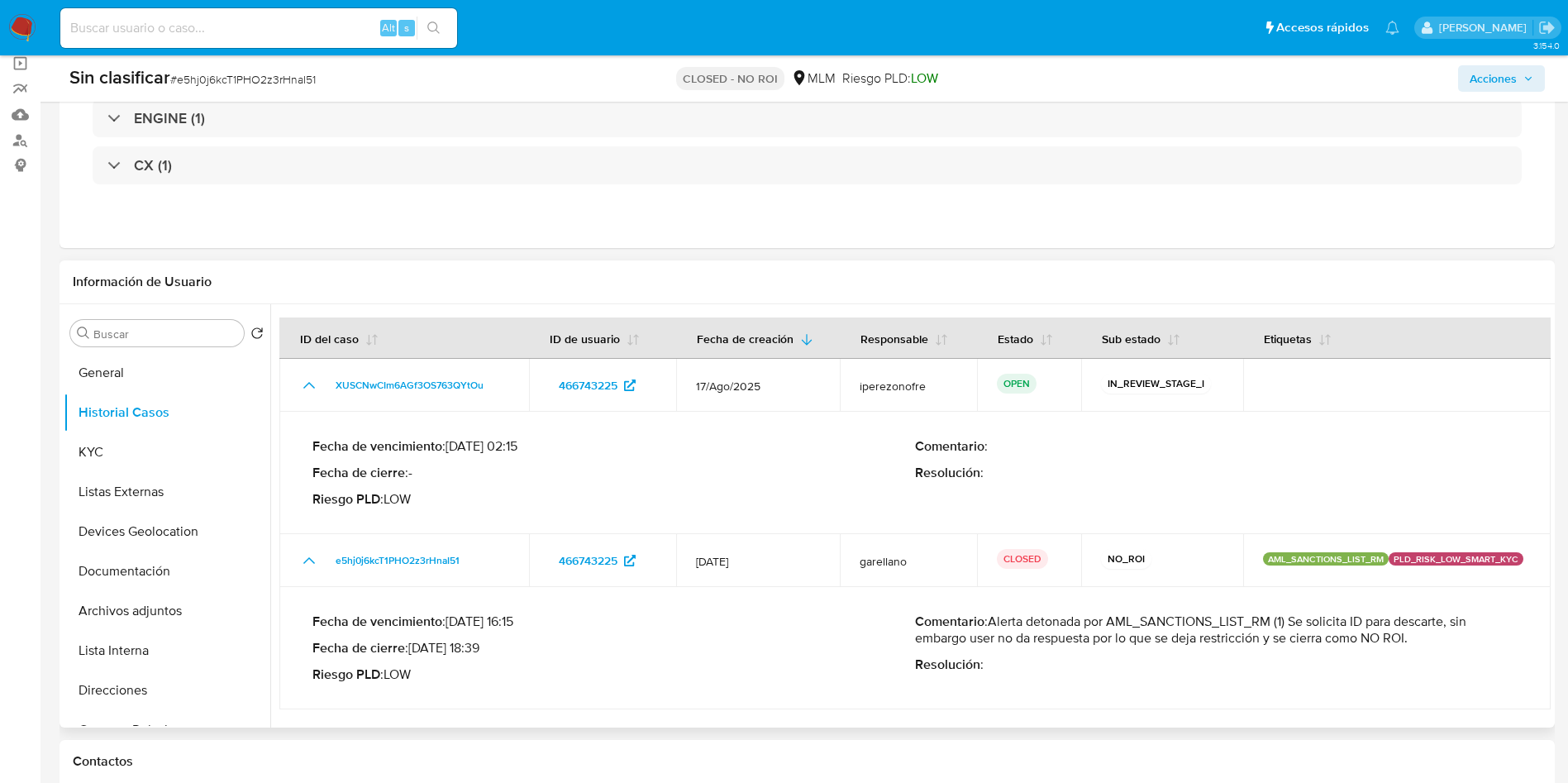
click at [1163, 457] on div "Comentario : Resolución :" at bounding box center [1217, 473] width 603 height 70
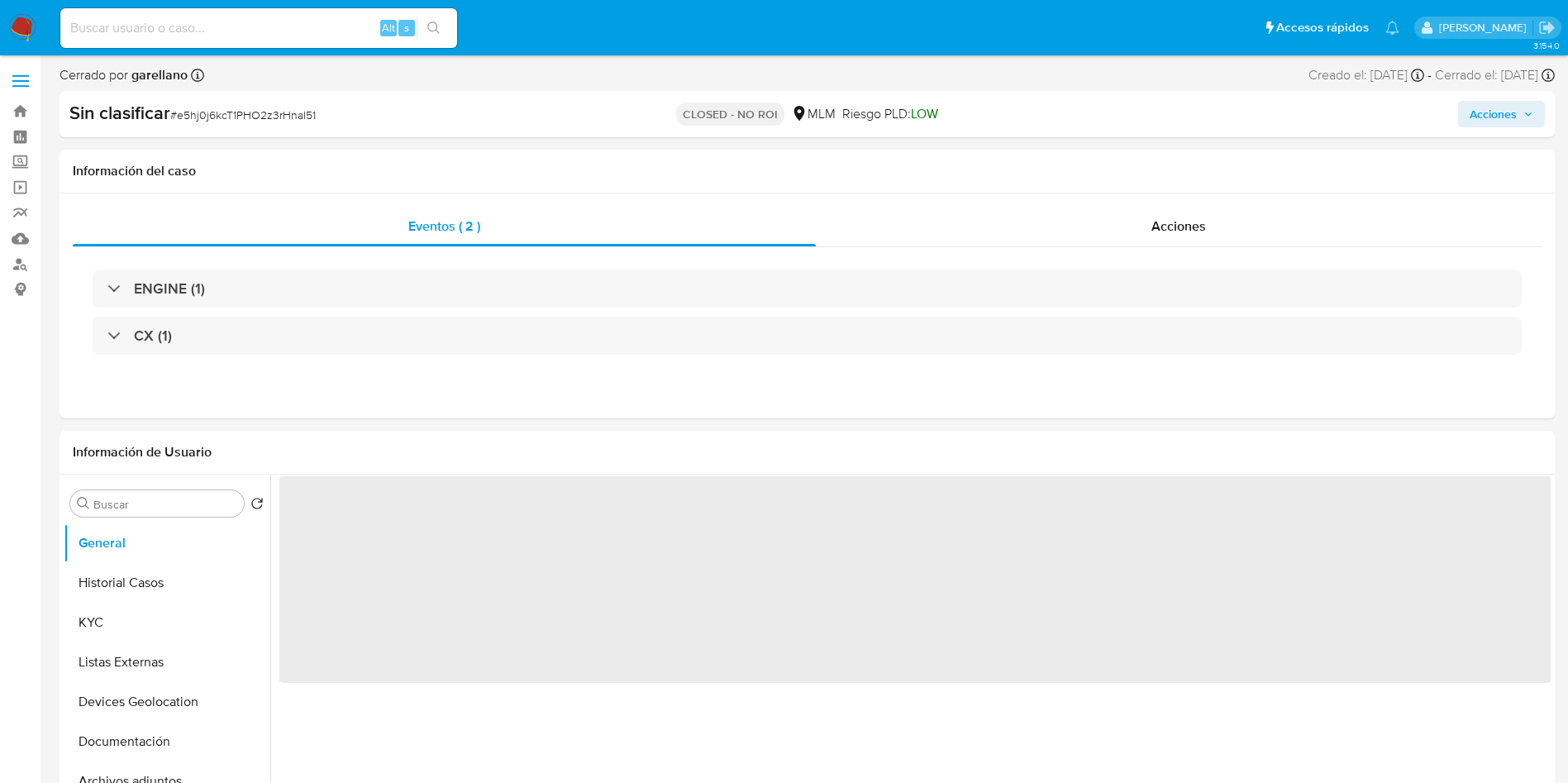
select select "10"
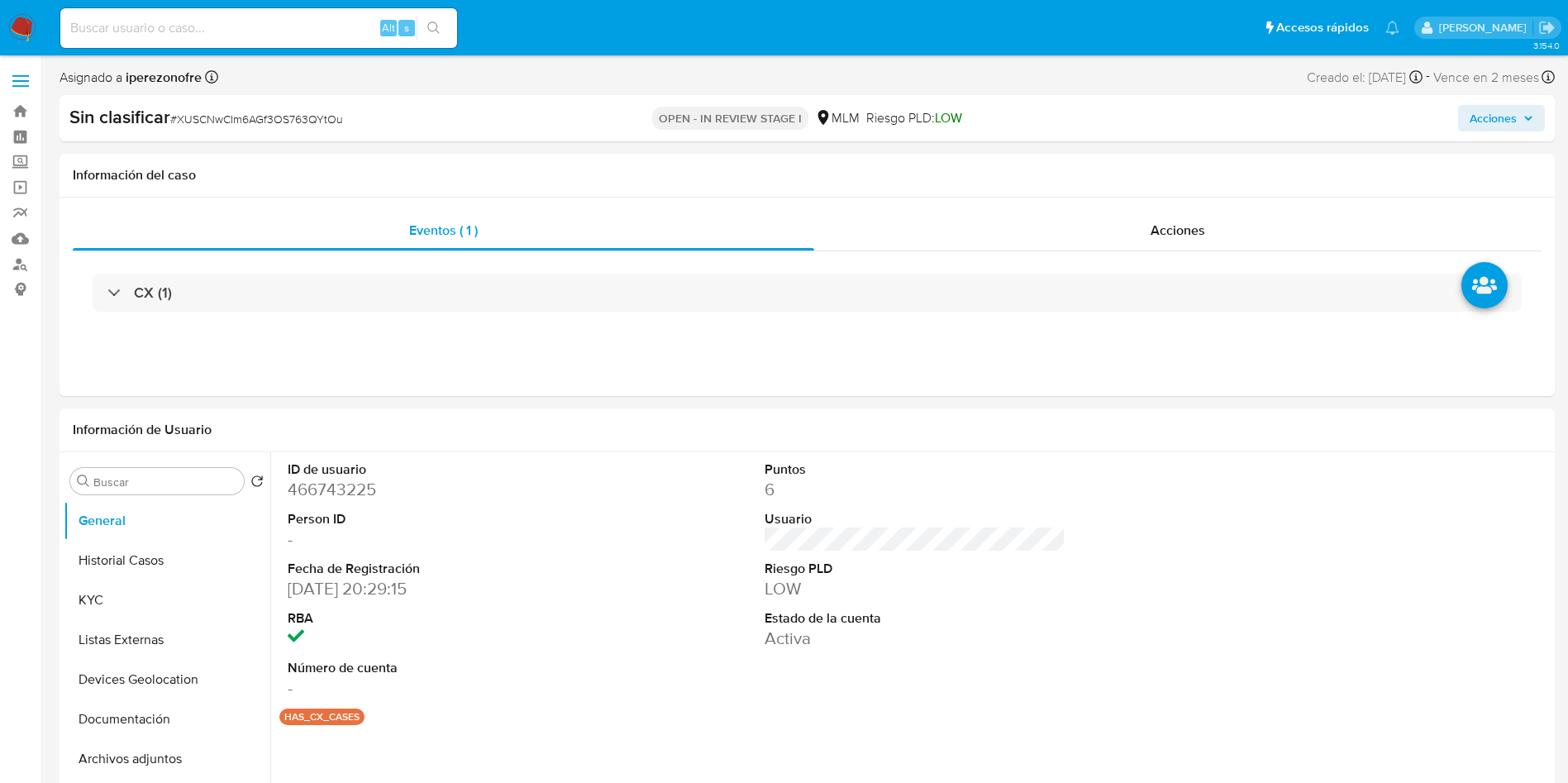
select select "10"
click at [874, 386] on div "Eventos ( 1 ) Acciones CX (1)" at bounding box center [807, 296] width 1496 height 198
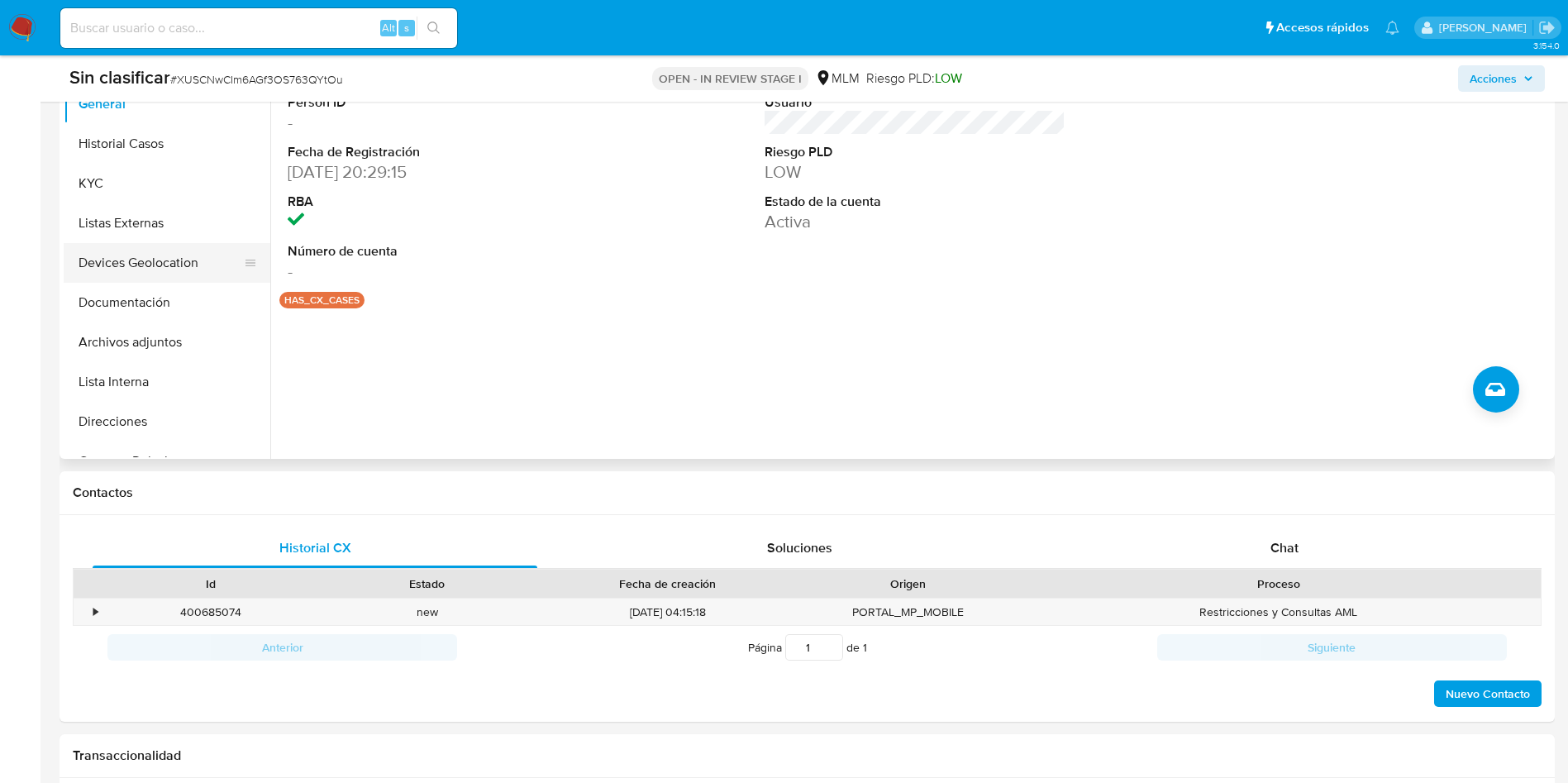
scroll to position [248, 0]
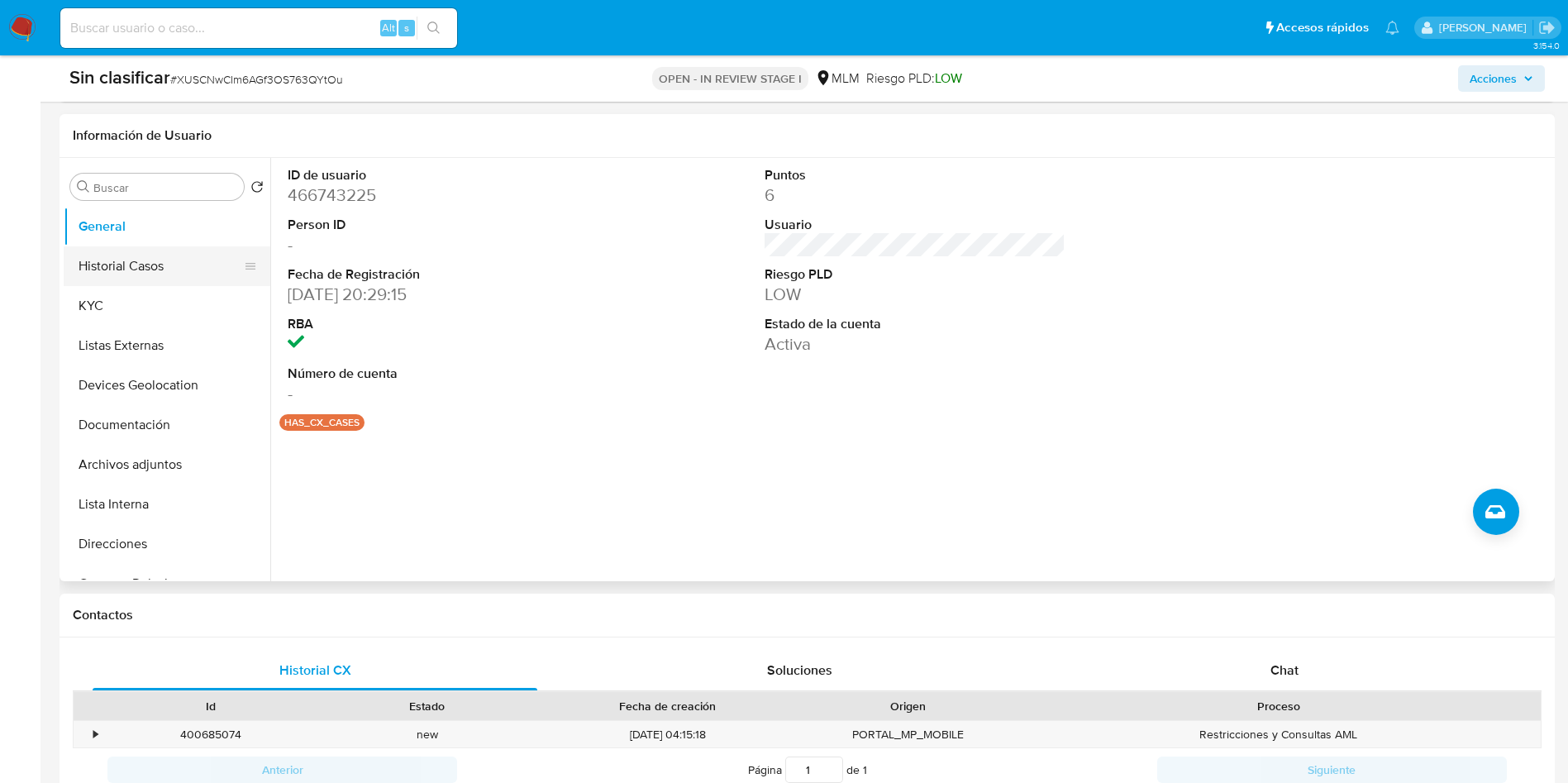
click at [117, 268] on button "Historial Casos" at bounding box center [160, 266] width 194 height 40
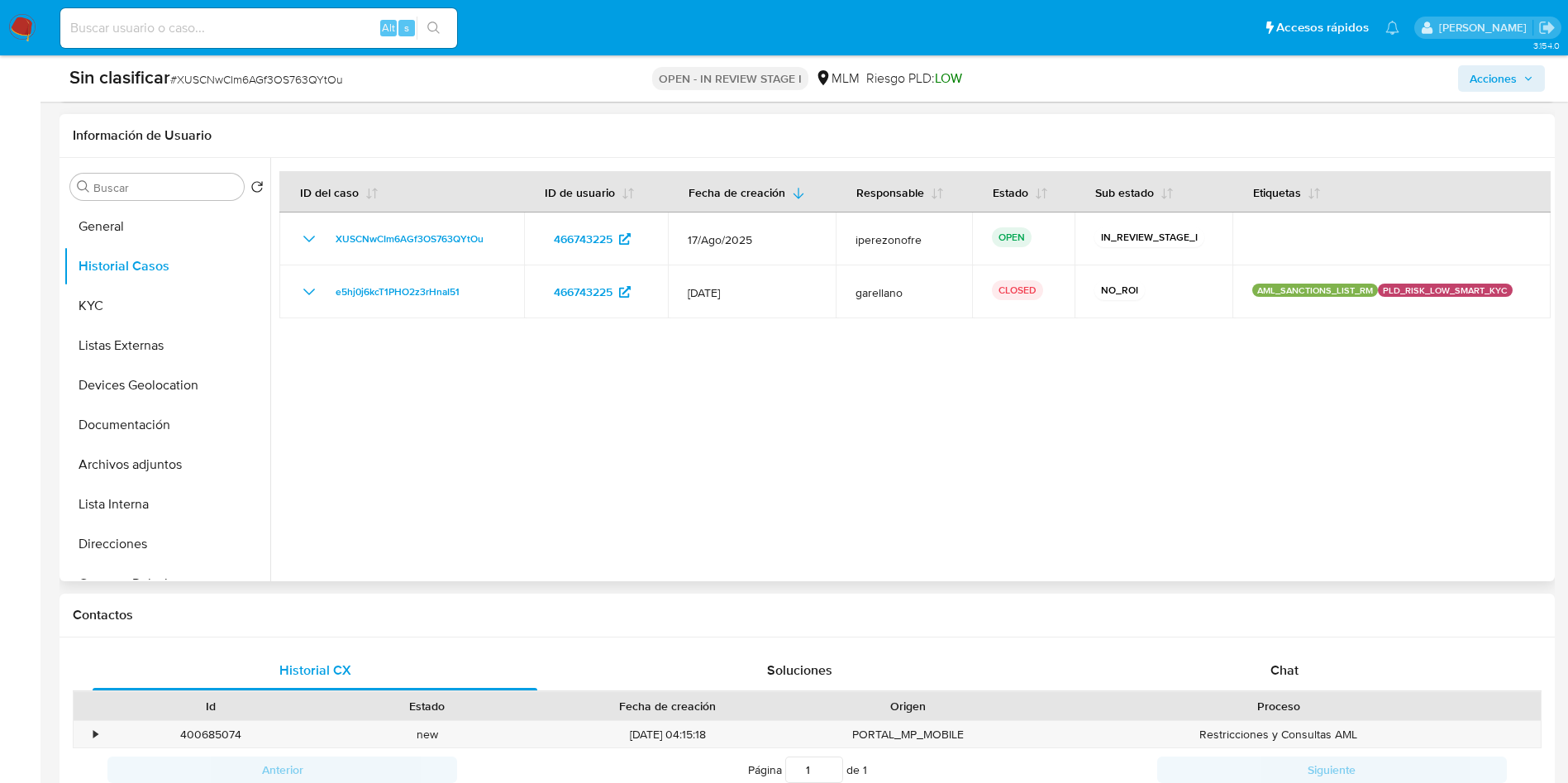
click at [840, 438] on div at bounding box center [910, 370] width 1280 height 424
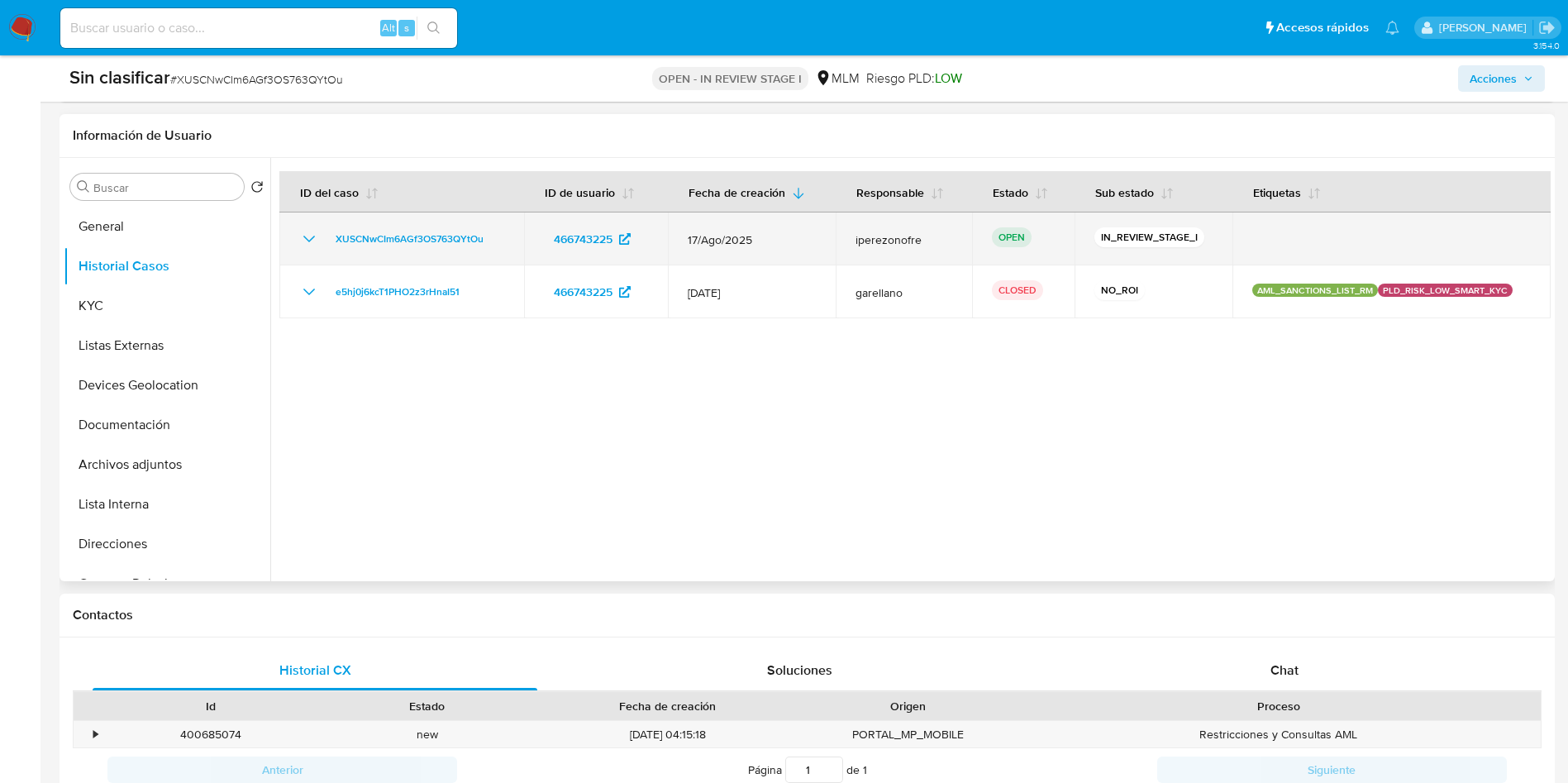
click at [307, 234] on icon "Mostrar/Ocultar" at bounding box center [309, 239] width 20 height 20
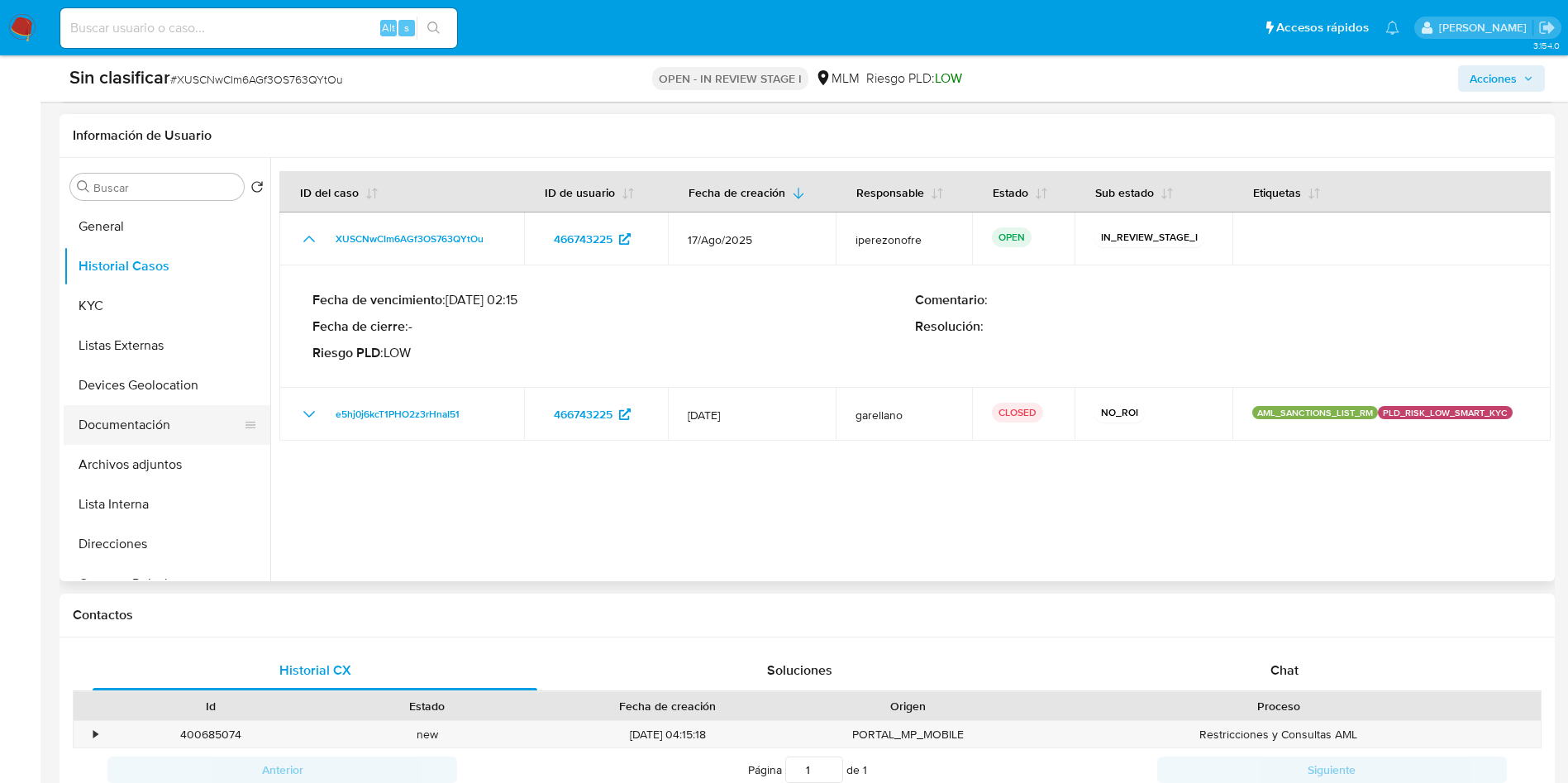
click at [129, 414] on button "Documentación" at bounding box center [160, 425] width 194 height 40
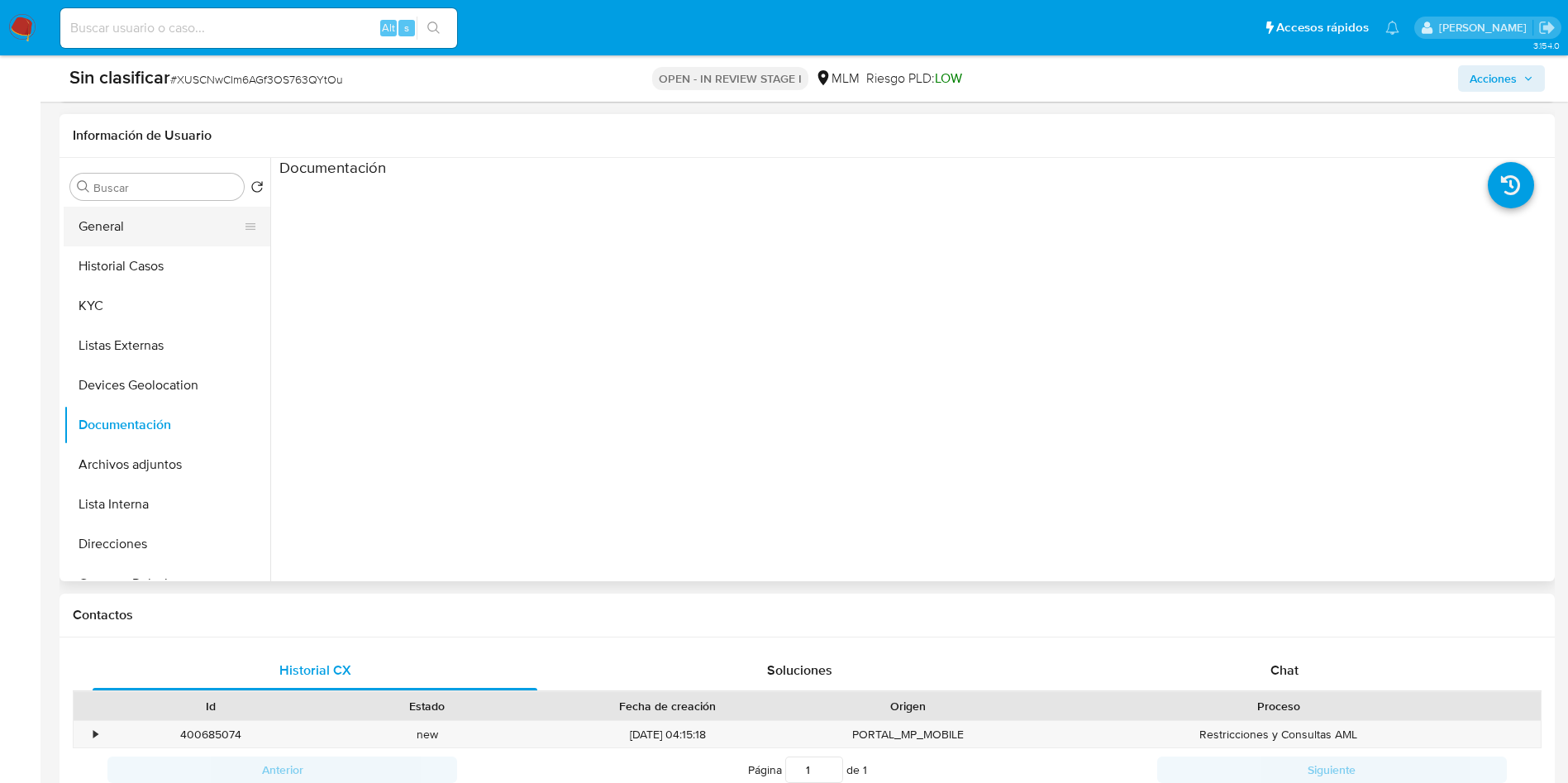
click at [132, 225] on button "General" at bounding box center [160, 226] width 194 height 40
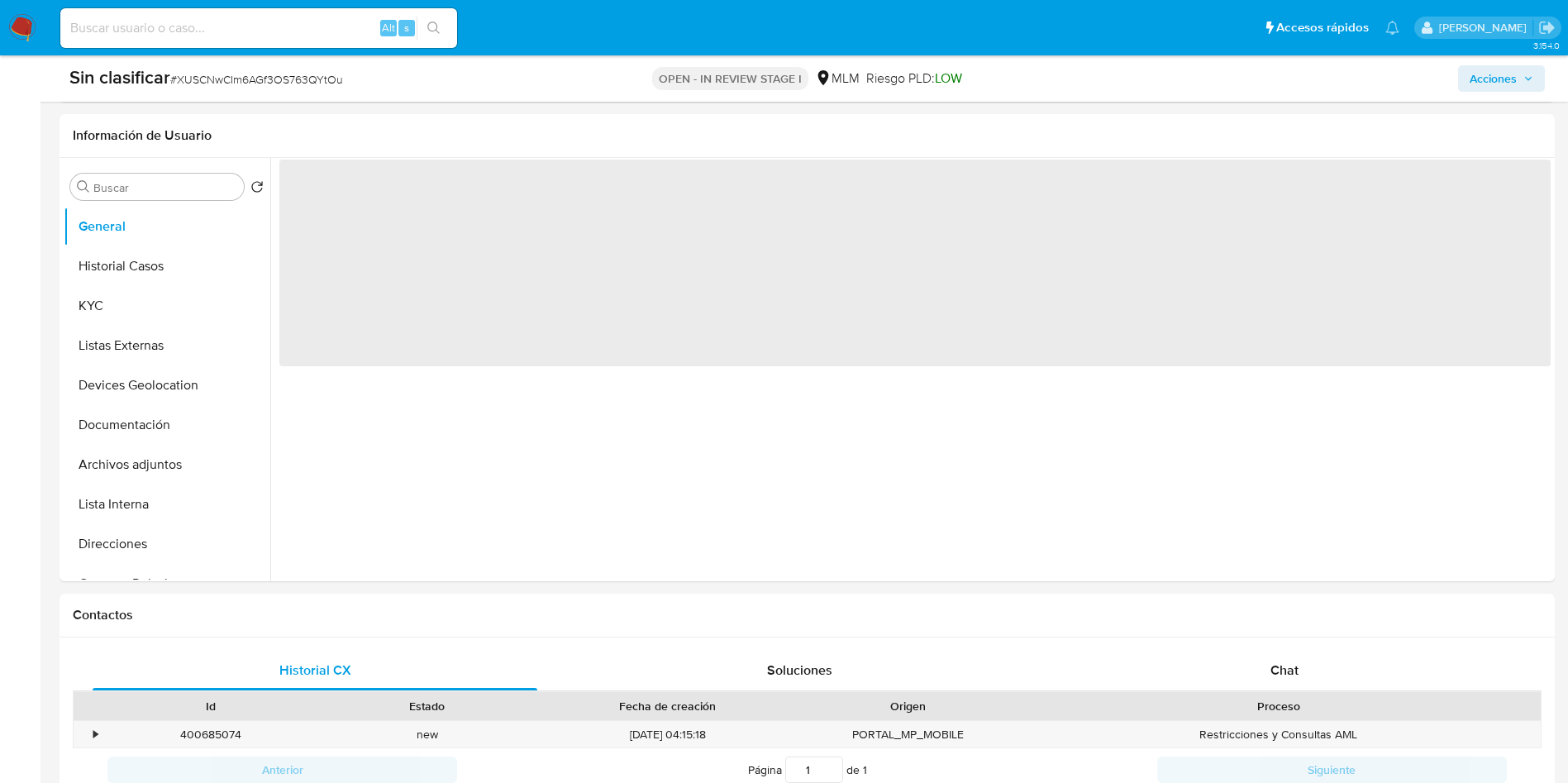
click at [1524, 79] on icon "button" at bounding box center [1528, 78] width 10 height 10
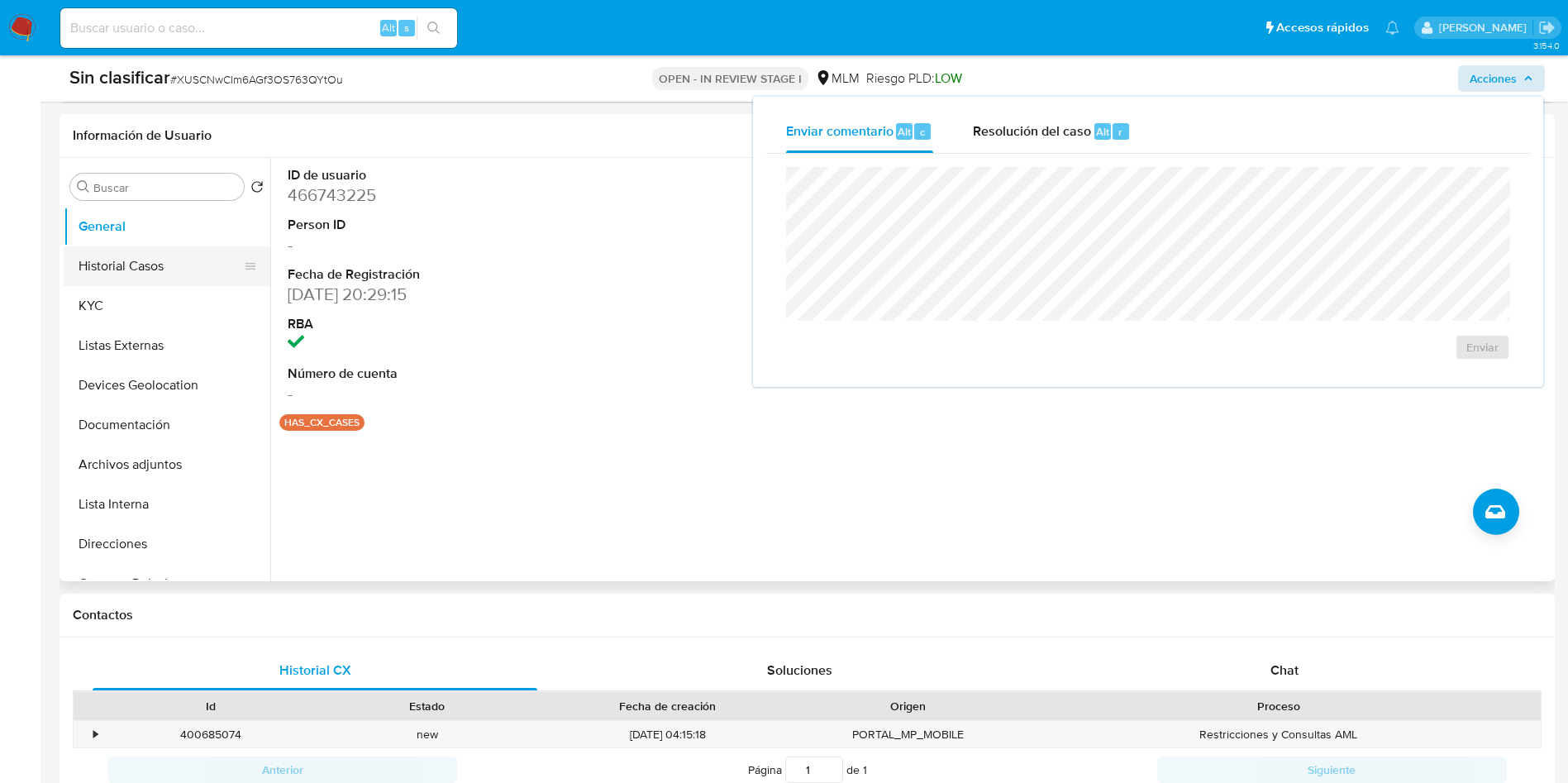
click at [104, 264] on button "Historial Casos" at bounding box center [160, 266] width 194 height 40
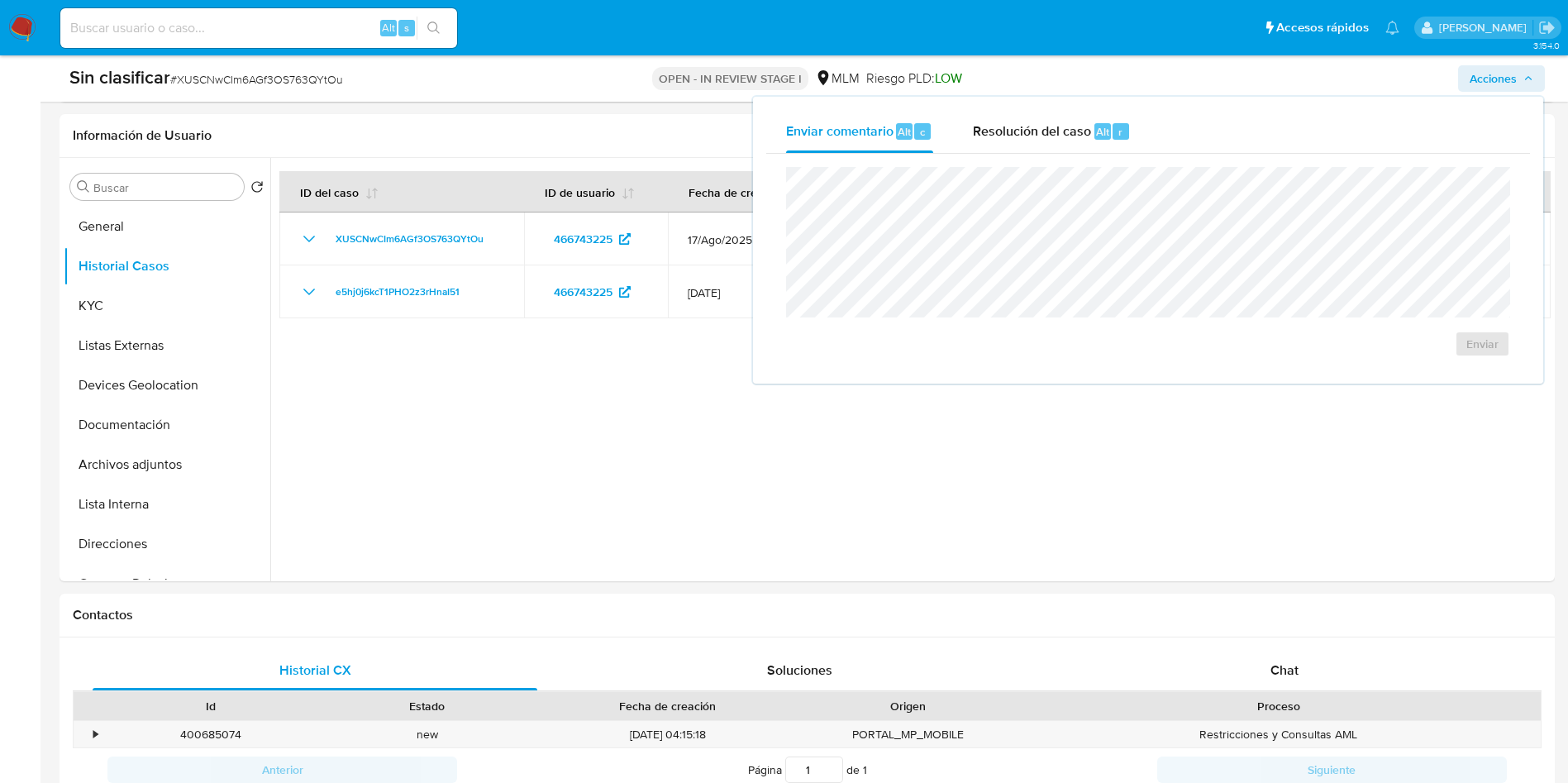
click at [1494, 79] on span "Acciones" at bounding box center [1494, 78] width 47 height 26
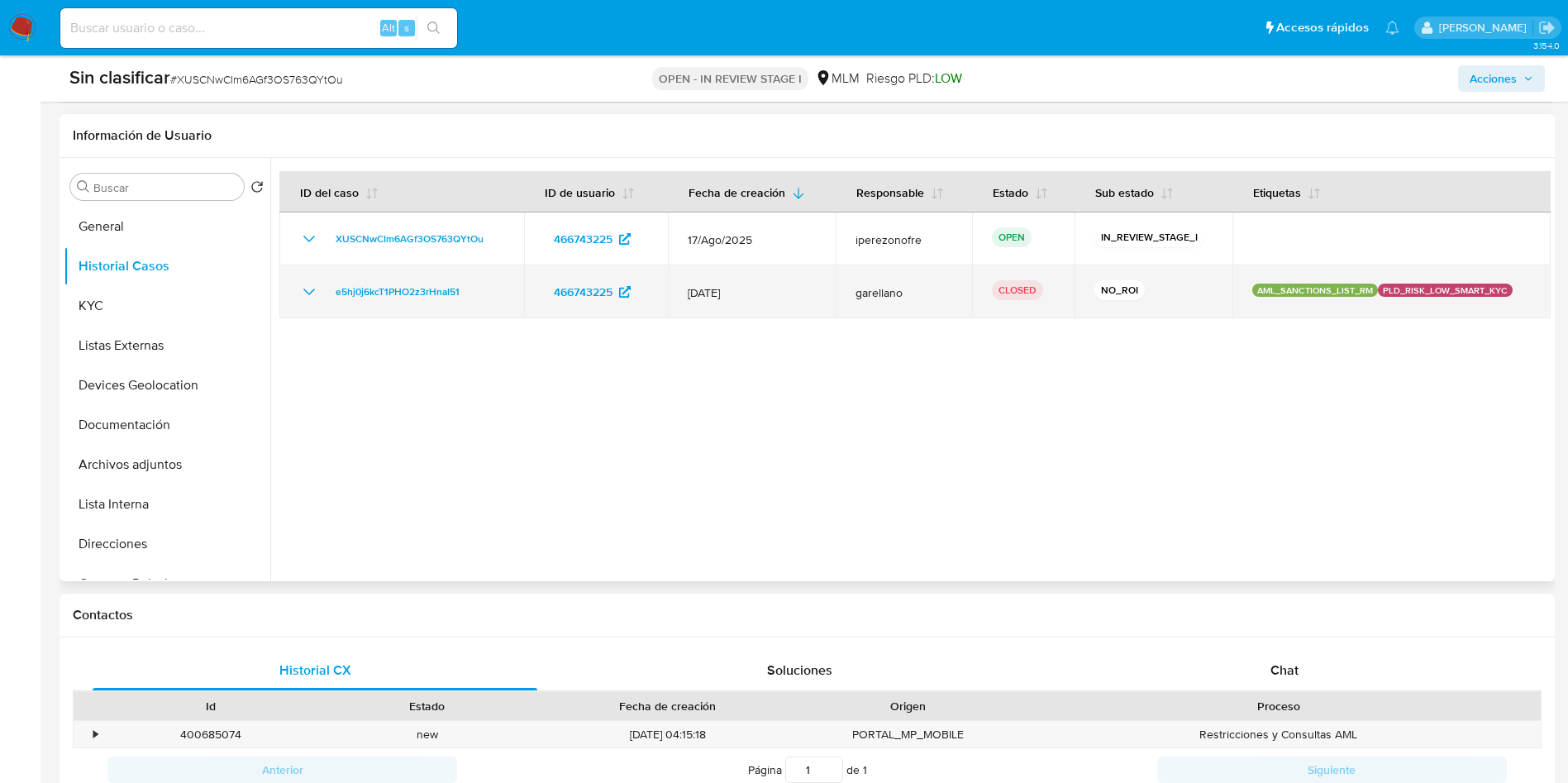
drag, startPoint x: 290, startPoint y: 276, endPoint x: 300, endPoint y: 295, distance: 21.5
click at [292, 283] on td "e5hj0j6kcT1PHO2z3rHnaI51" at bounding box center [402, 291] width 244 height 53
click at [302, 292] on icon "Mostrar/Ocultar" at bounding box center [309, 292] width 20 height 20
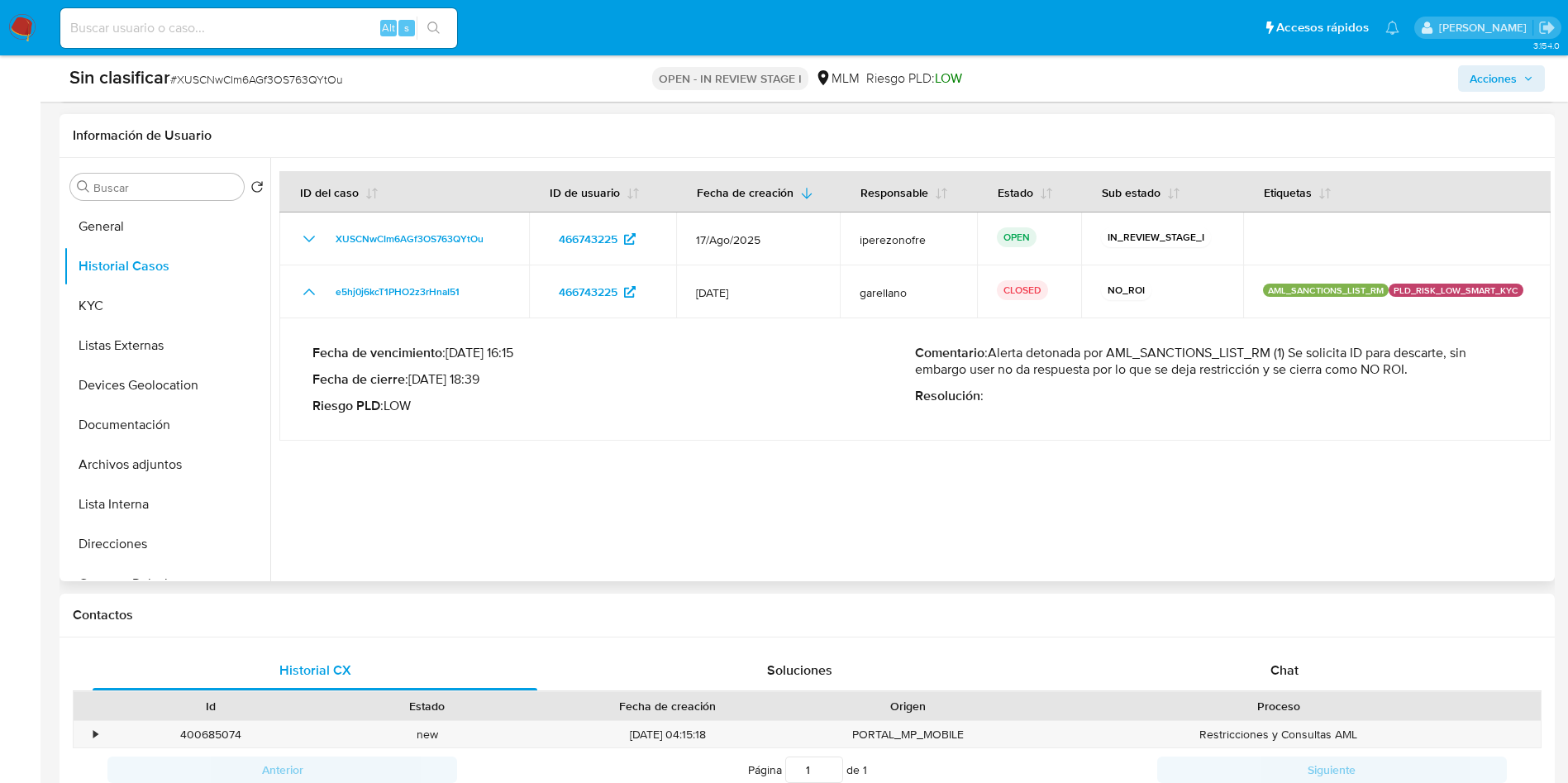
click at [1274, 377] on p "Comentario : Alerta detonada por AML_SANCTIONS_LIST_RM (1) Se solicita ID para …" at bounding box center [1217, 361] width 603 height 33
drag, startPoint x: 1365, startPoint y: 351, endPoint x: 1356, endPoint y: 352, distance: 9.1
click at [1356, 353] on p "Comentario : Alerta detonada por AML_SANCTIONS_LIST_RM (1) Se solicita ID para …" at bounding box center [1217, 361] width 603 height 33
click at [1356, 352] on p "Comentario : Alerta detonada por AML_SANCTIONS_LIST_RM (1) Se solicita ID para …" at bounding box center [1217, 361] width 603 height 33
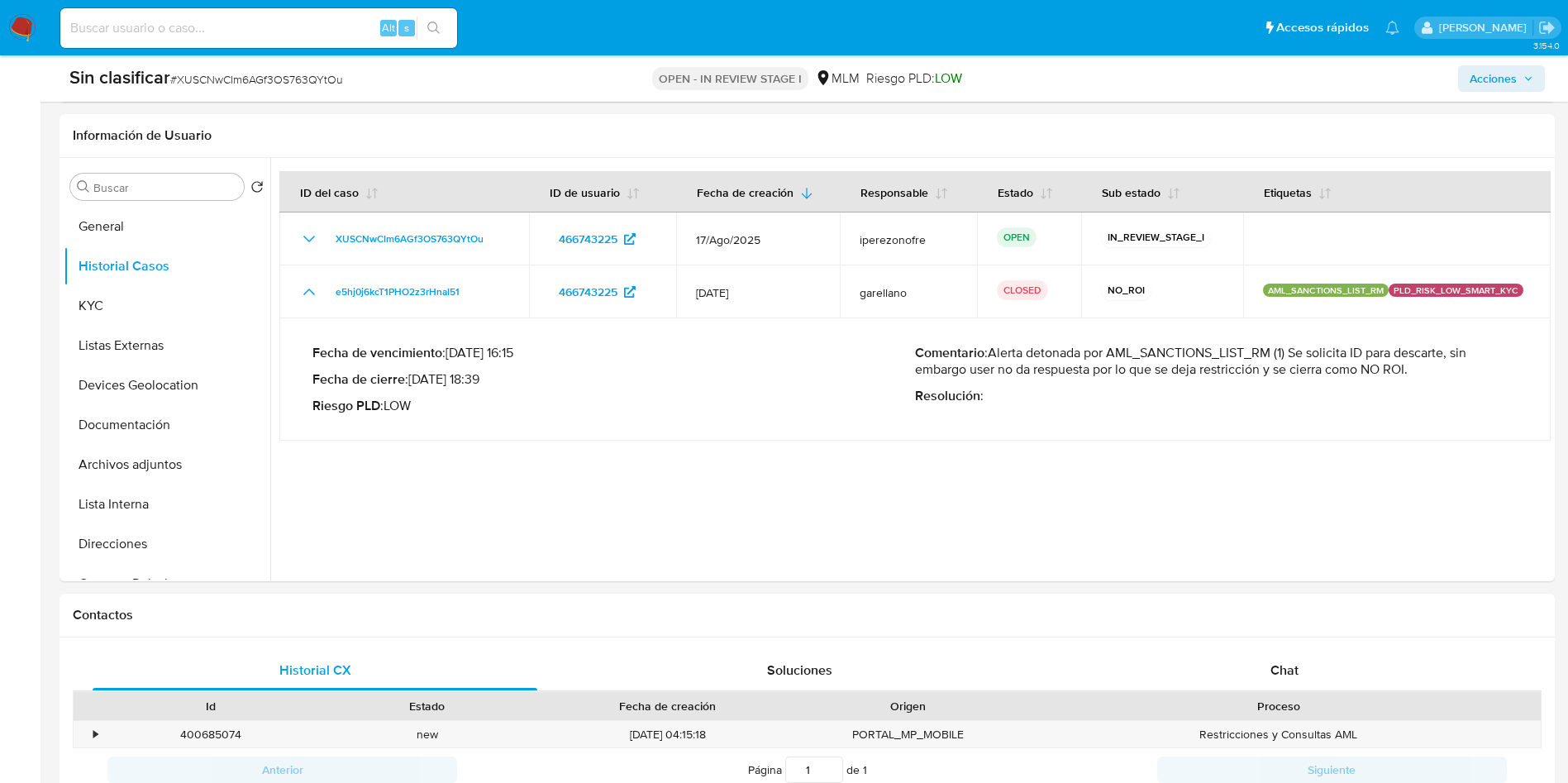
click at [1503, 81] on span "Acciones" at bounding box center [1494, 78] width 47 height 26
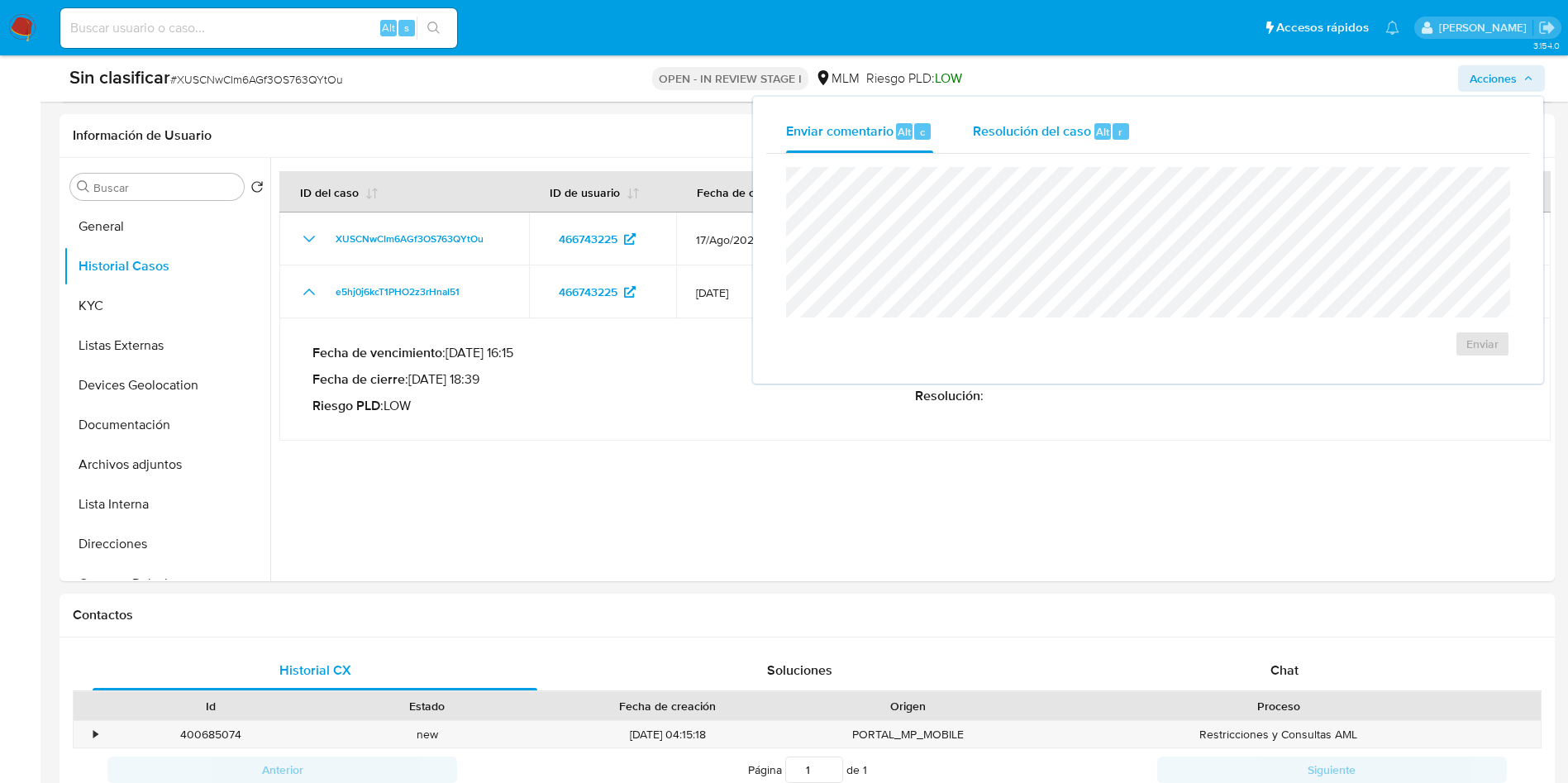
click at [1013, 129] on span "Resolución del caso" at bounding box center [1031, 130] width 119 height 19
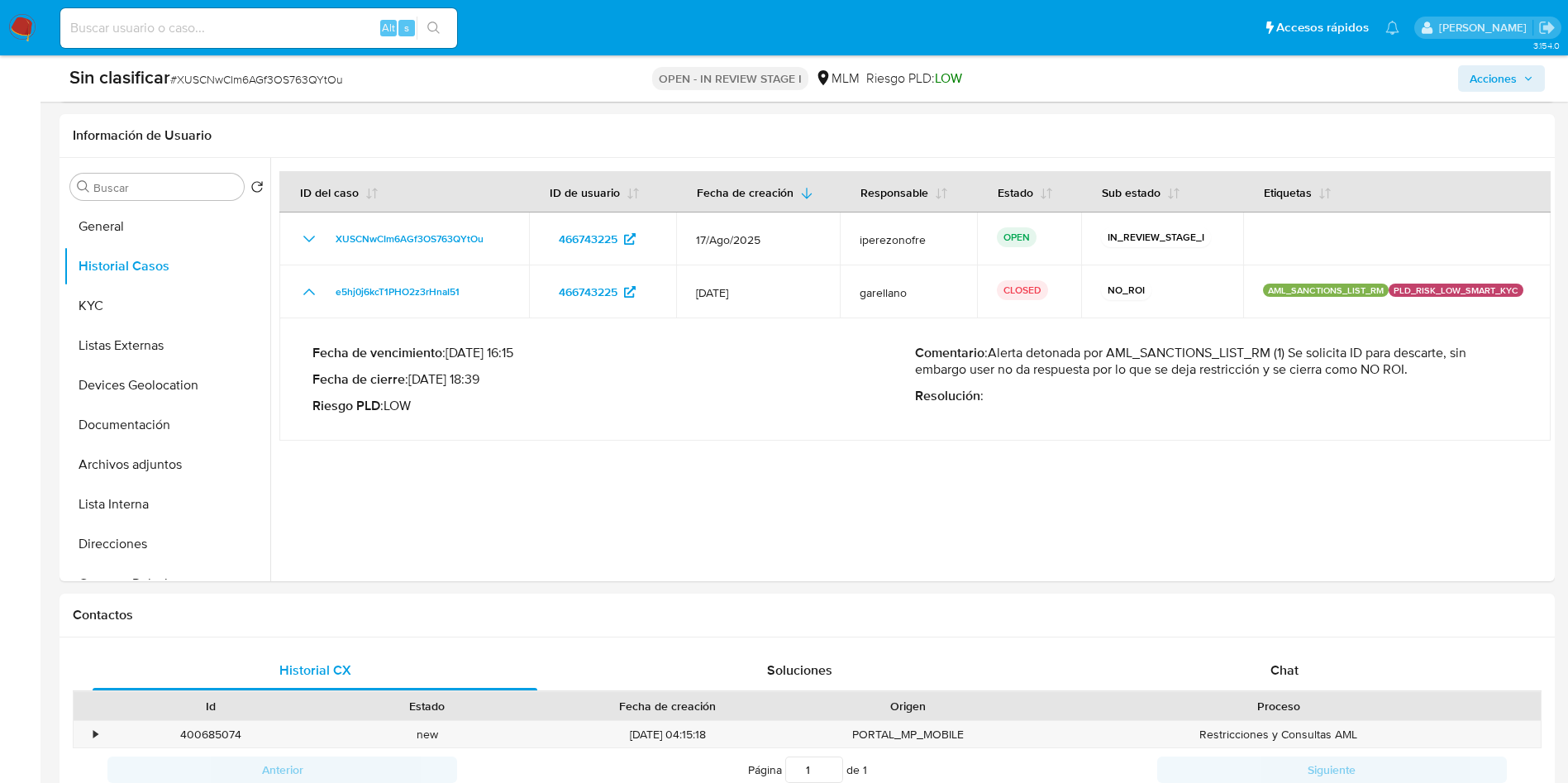
click at [1521, 74] on span "Acciones" at bounding box center [1502, 79] width 63 height 24
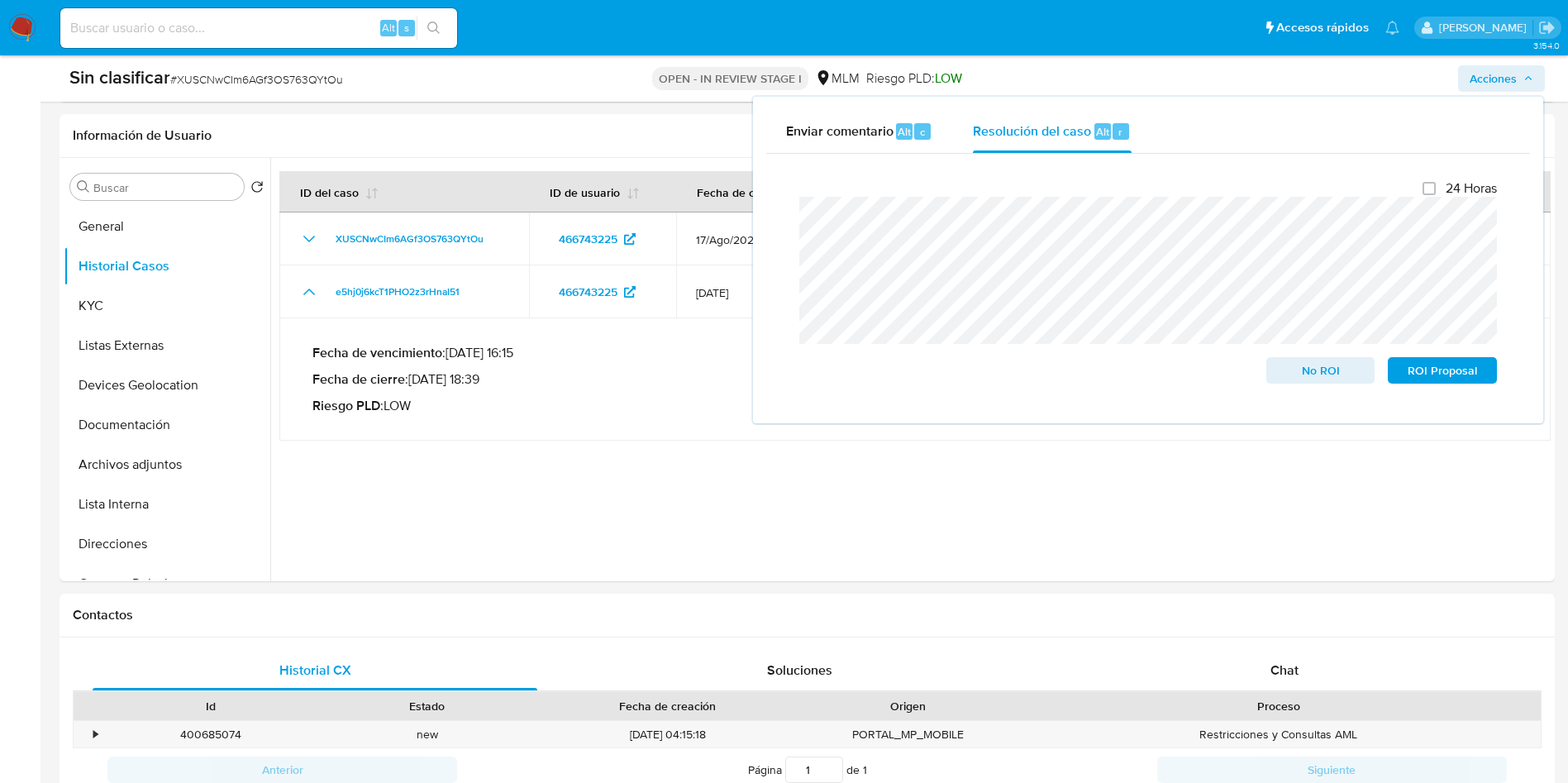
click at [776, 225] on div "Cierre de caso 24 Horas No ROI ROI Proposal" at bounding box center [1148, 282] width 764 height 256
click at [1307, 371] on span "No ROI" at bounding box center [1321, 371] width 86 height 24
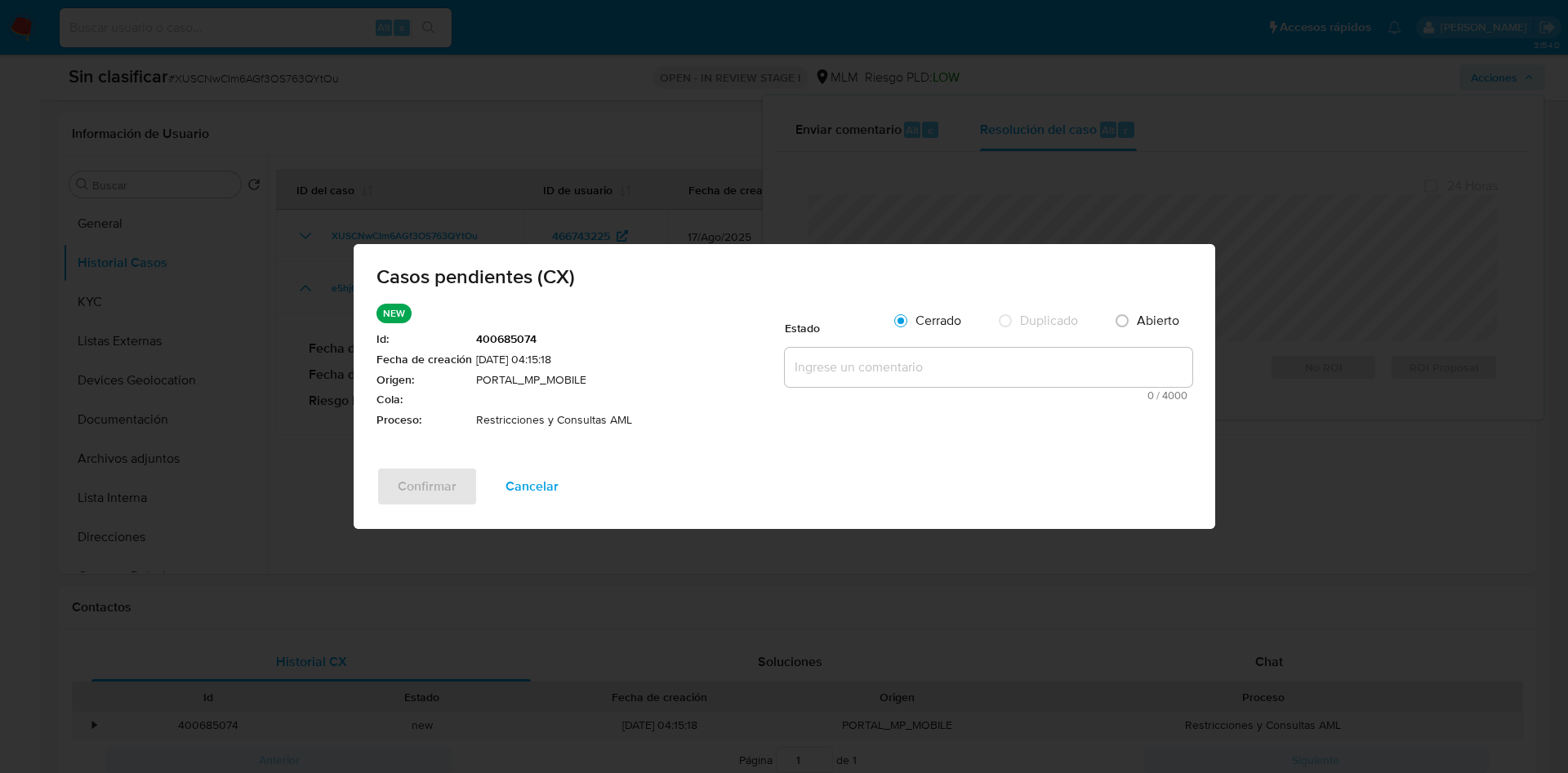
click at [851, 366] on textarea at bounding box center [989, 367] width 408 height 39
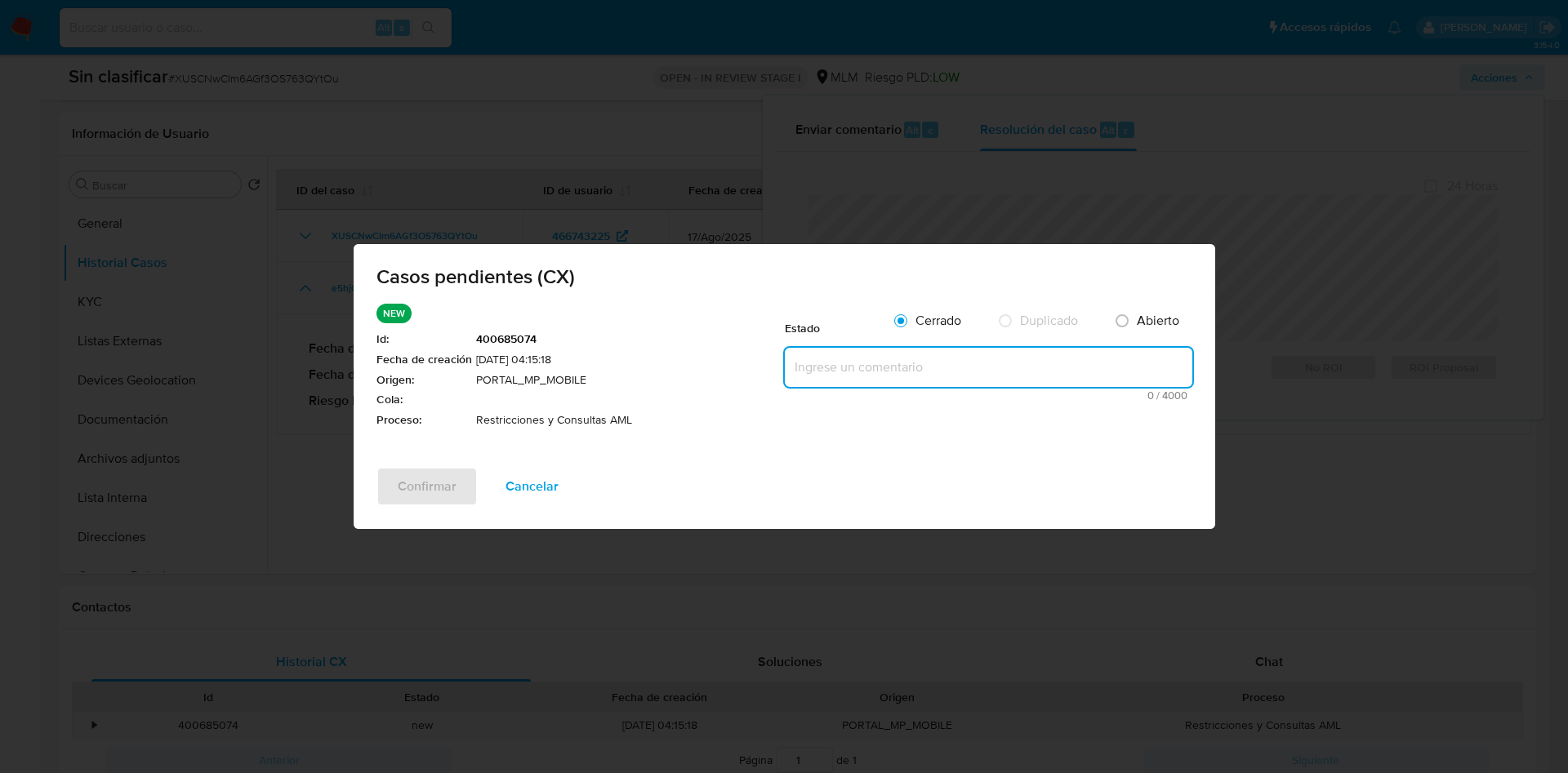
paste textarea "se observa ID pendiente por parte del cliente, no se retira restricción."
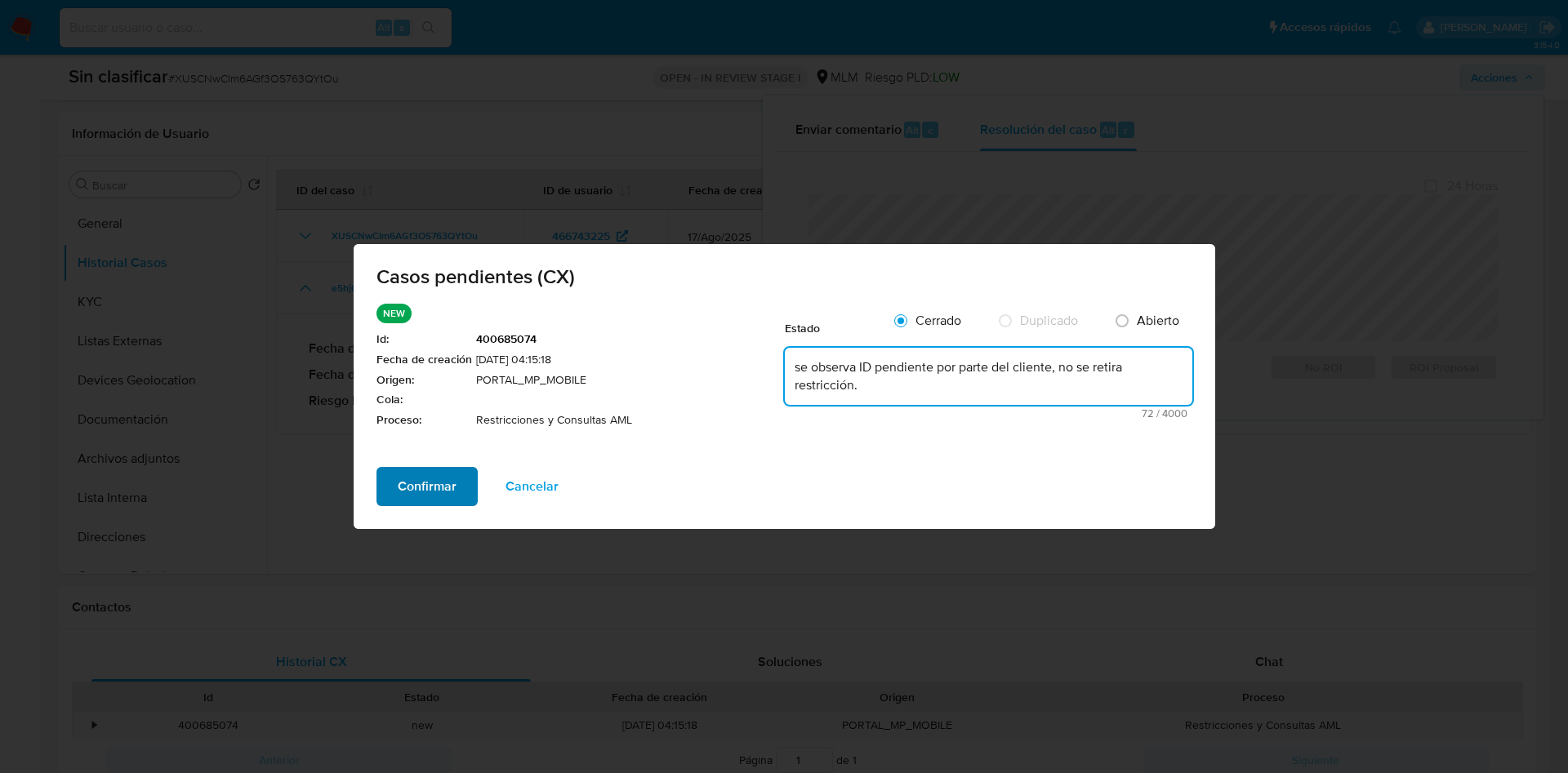
type textarea "se observa ID pendiente por parte del cliente, no se retira restricción."
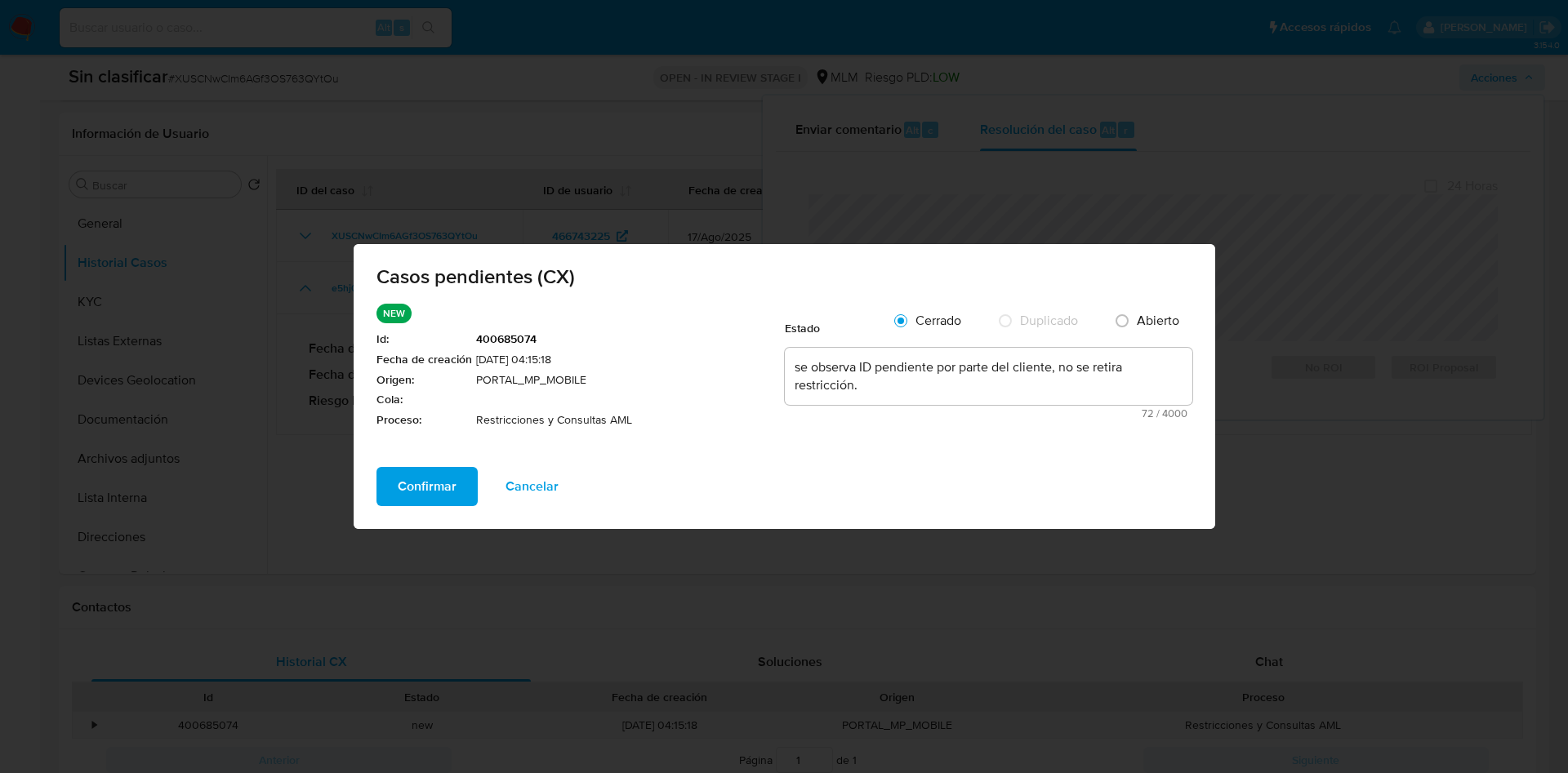
click at [417, 473] on span "Confirmar" at bounding box center [427, 486] width 59 height 36
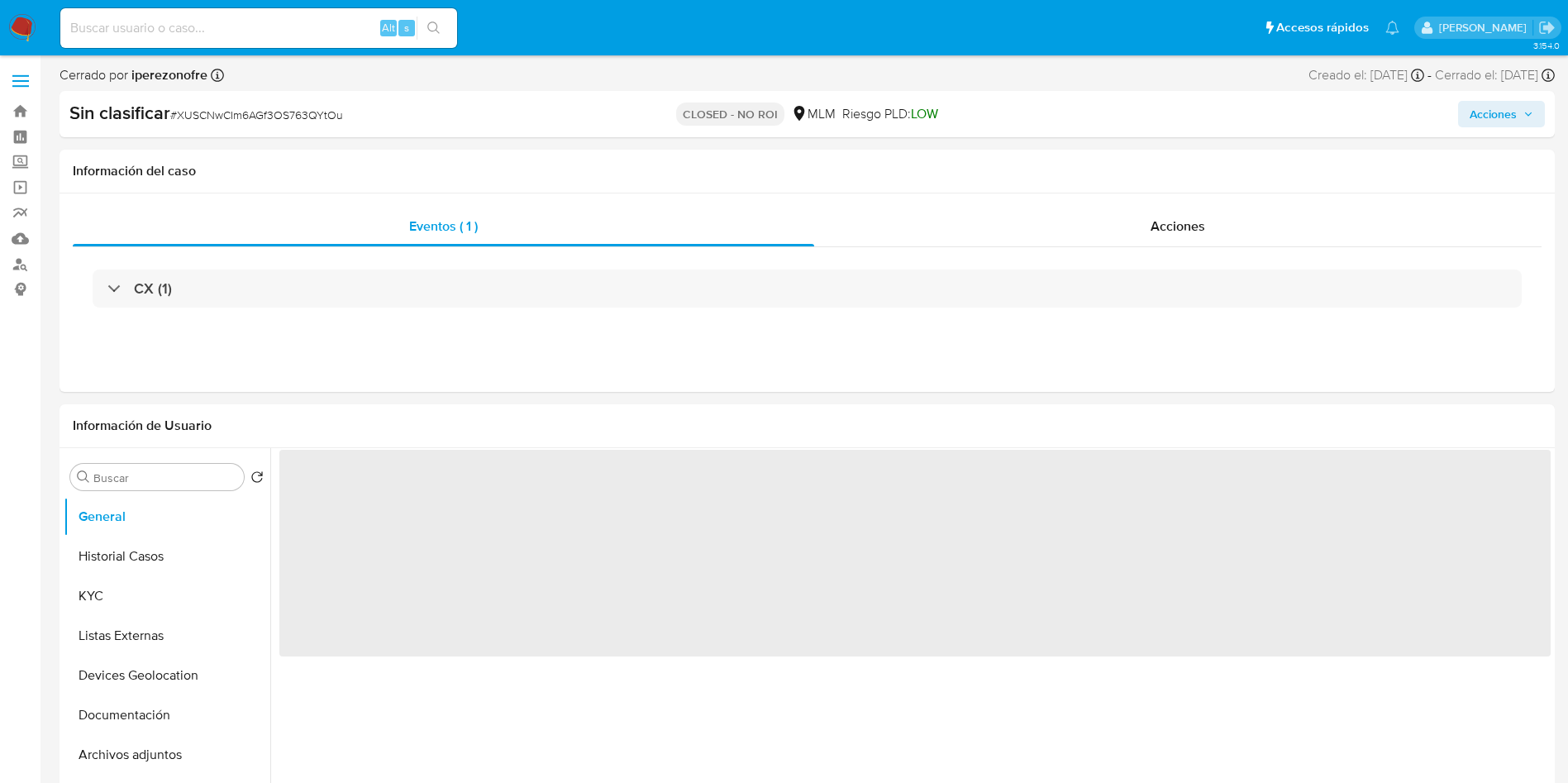
select select "10"
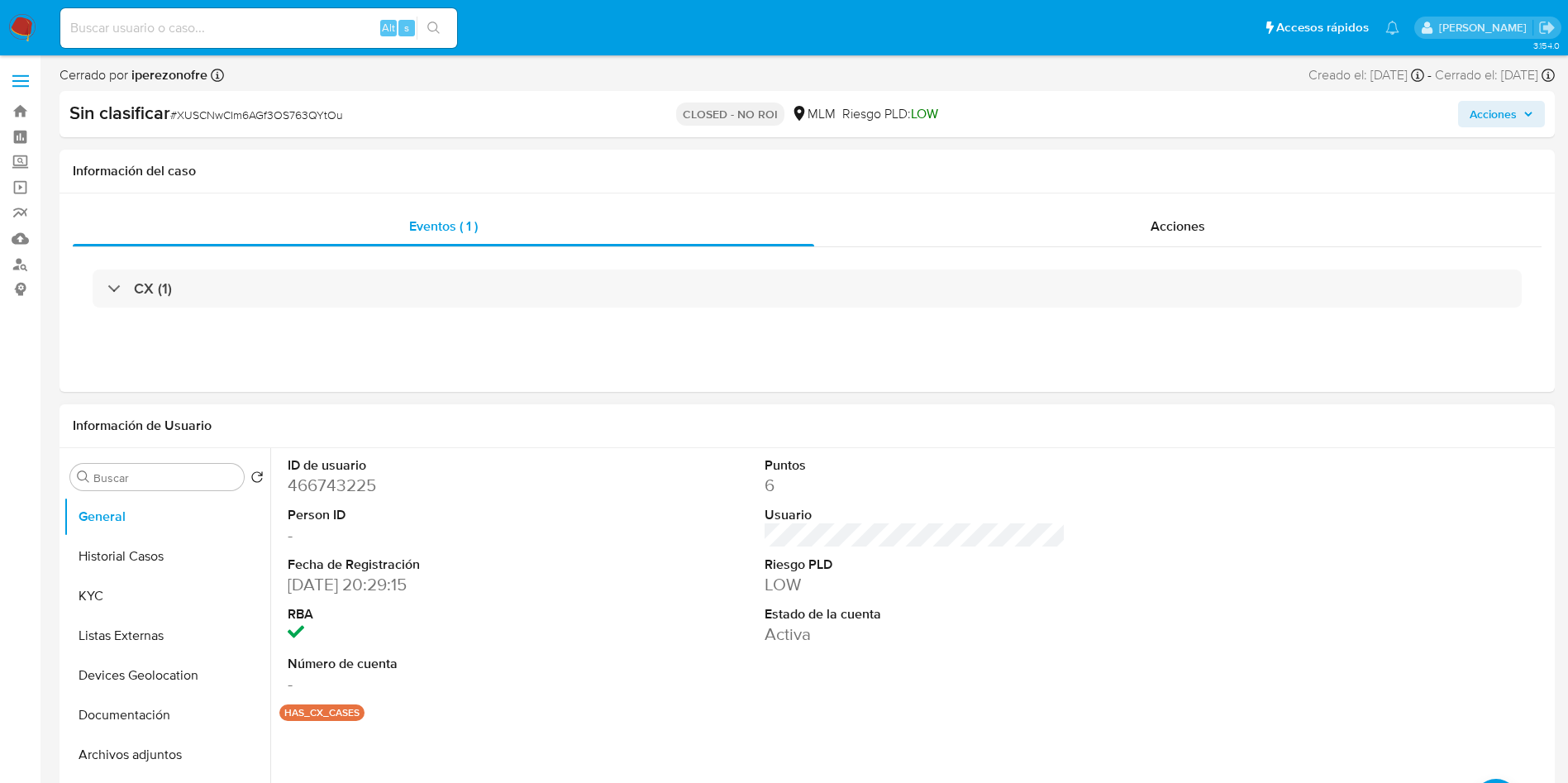
click at [1074, 507] on div "ID de usuario 466743225 Person ID - Fecha de Registración 30/08/2019 20:29:15 R…" at bounding box center [915, 576] width 1271 height 256
click at [131, 555] on button "Historial Casos" at bounding box center [160, 557] width 194 height 40
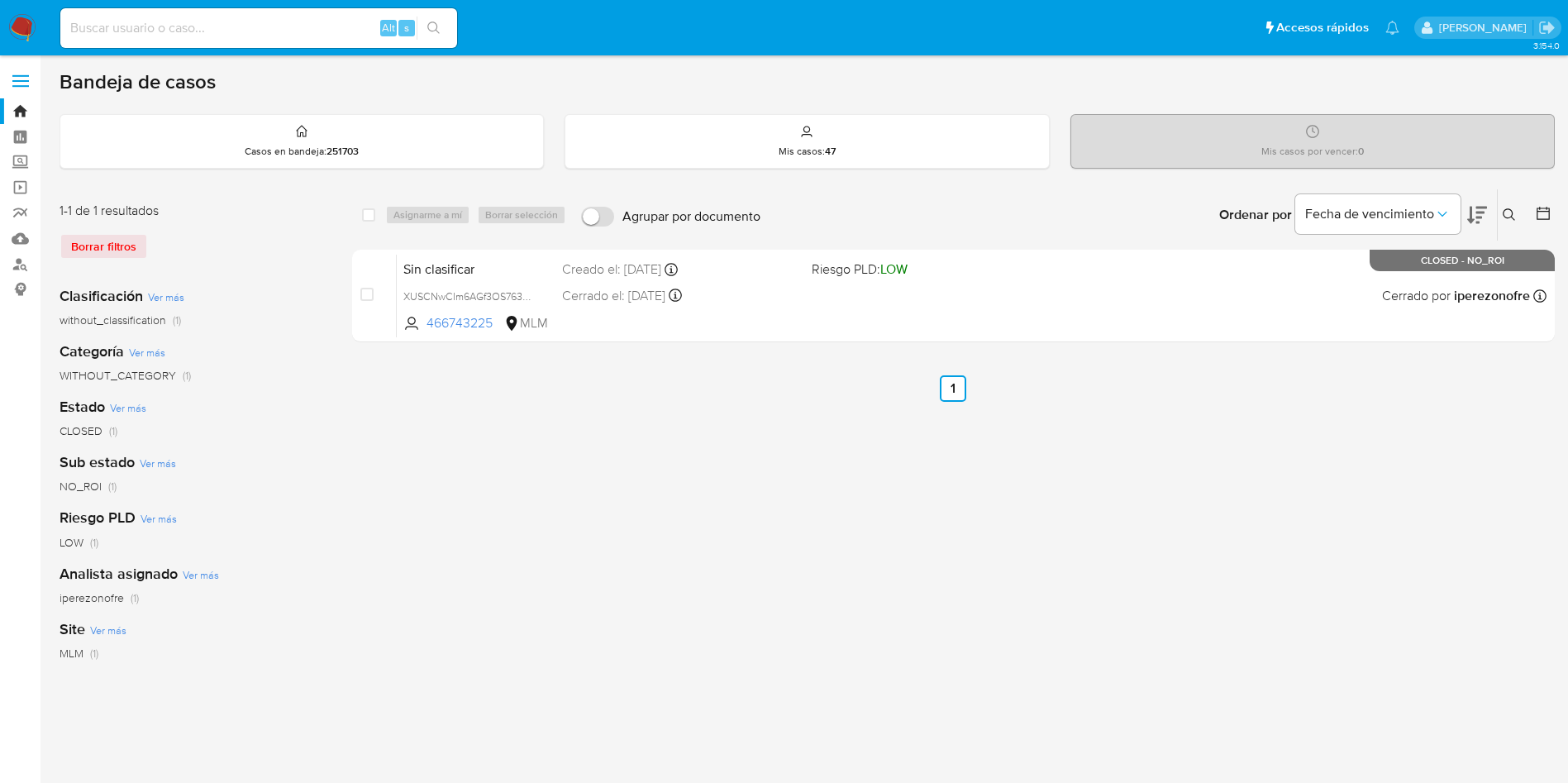
click at [689, 513] on div "select-all-cases-checkbox Asignarme a mí Borrar selección Agrupar por documento…" at bounding box center [954, 551] width 1203 height 726
drag, startPoint x: 588, startPoint y: 645, endPoint x: 597, endPoint y: 647, distance: 9.2
click at [590, 645] on div "select-all-cases-checkbox Asignarme a mí Borrar selección Agrupar por documento…" at bounding box center [954, 551] width 1203 height 726
click at [26, 25] on img at bounding box center [22, 28] width 28 height 28
